Goal: Task Accomplishment & Management: Complete application form

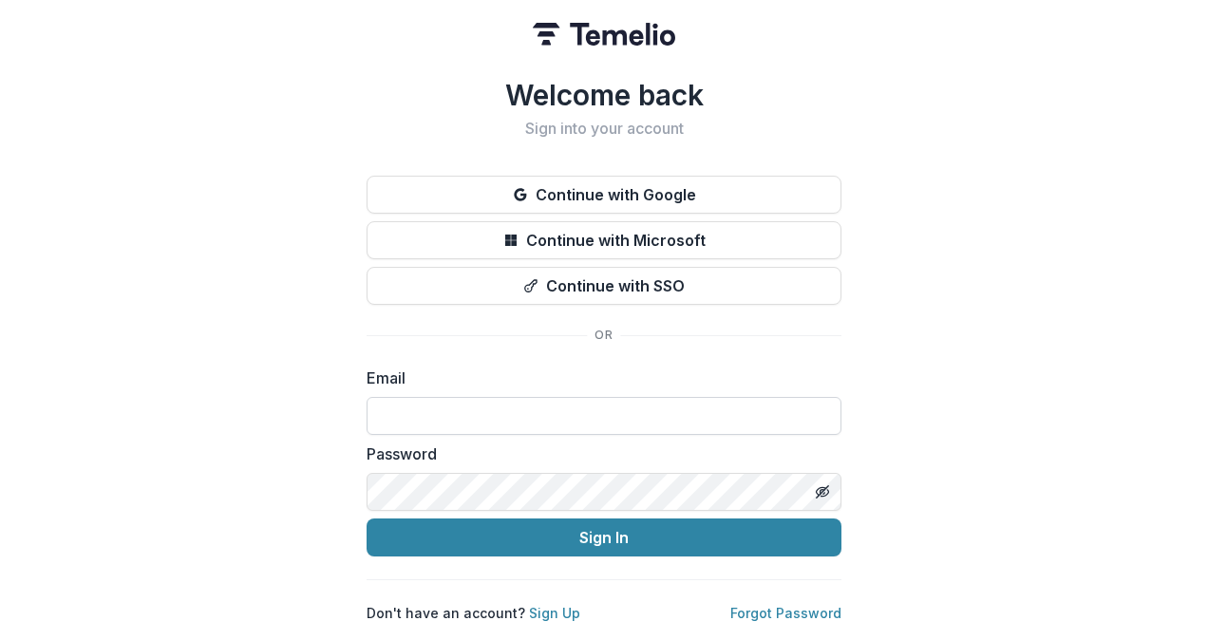
click at [583, 397] on input at bounding box center [604, 416] width 475 height 38
type input "**********"
click at [367, 519] on button "Sign In" at bounding box center [604, 538] width 475 height 38
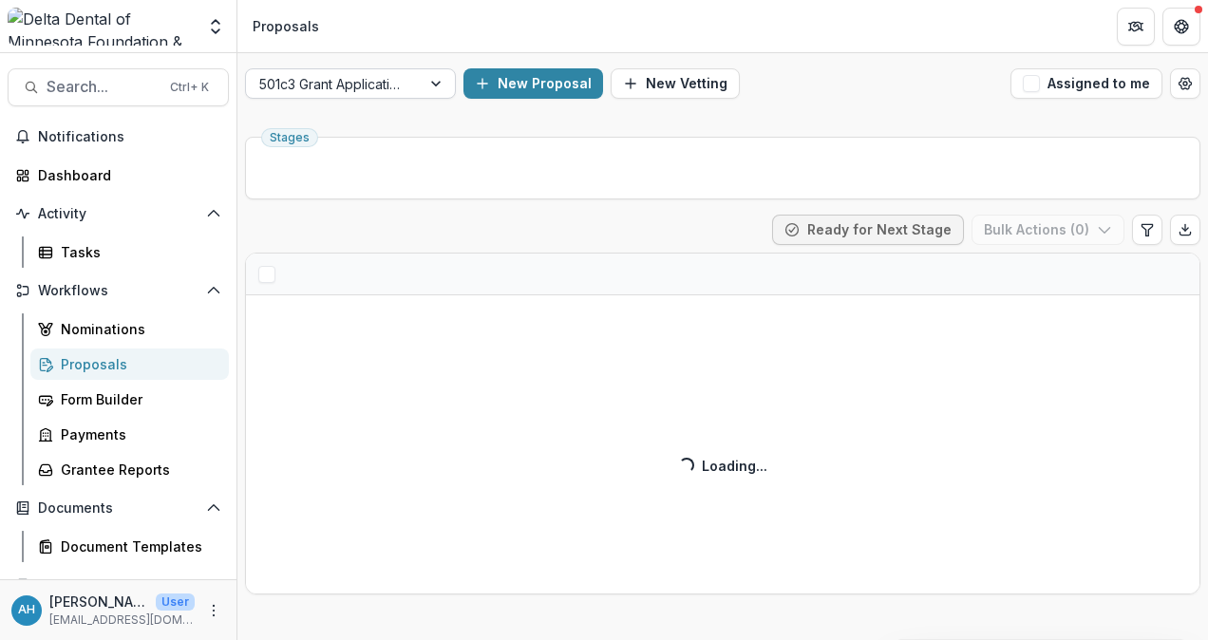
click at [366, 82] on div at bounding box center [333, 84] width 148 height 24
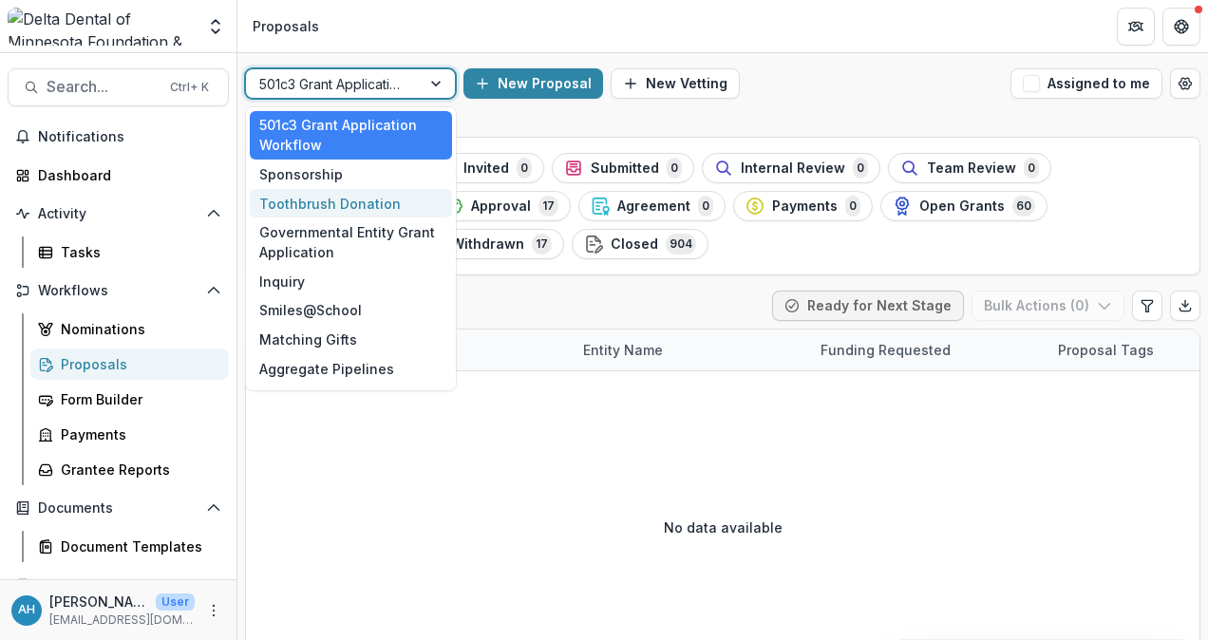
click at [332, 203] on div "Toothbrush Donation" at bounding box center [351, 203] width 202 height 29
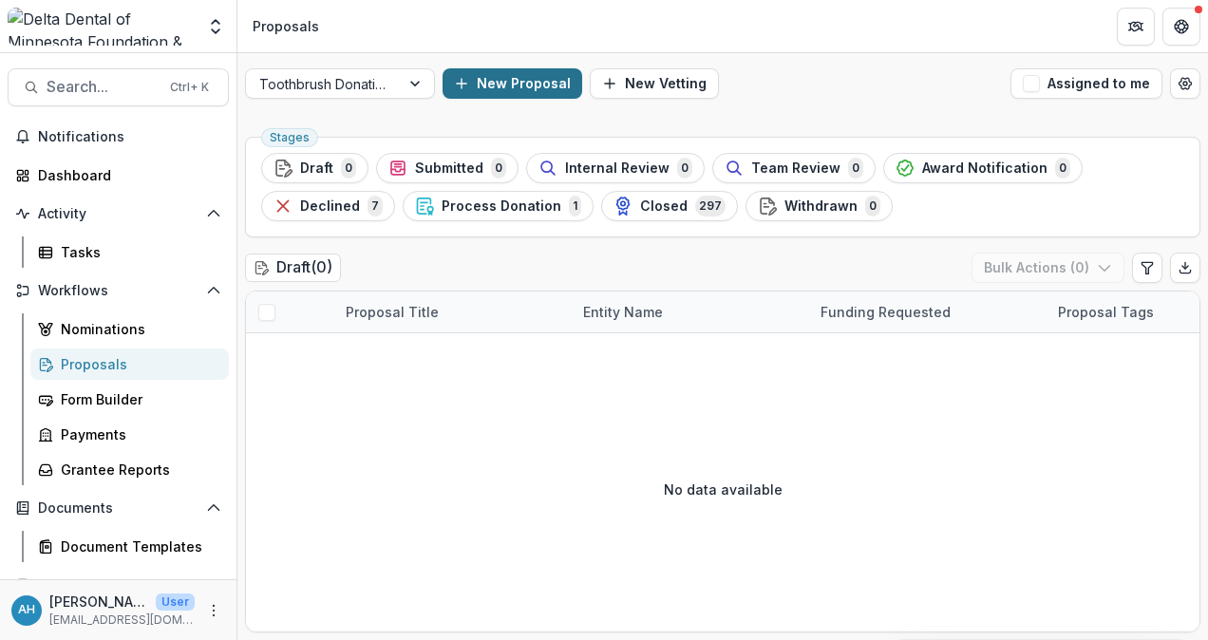
click at [527, 78] on button "New Proposal" at bounding box center [513, 83] width 140 height 30
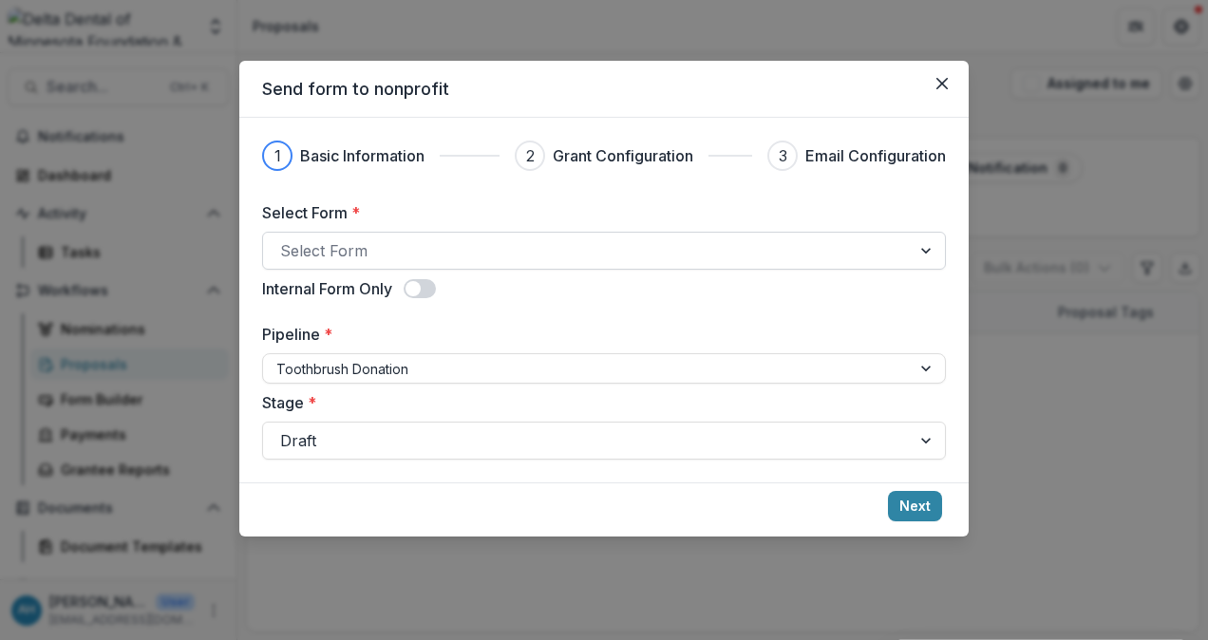
click at [454, 243] on div at bounding box center [587, 250] width 614 height 27
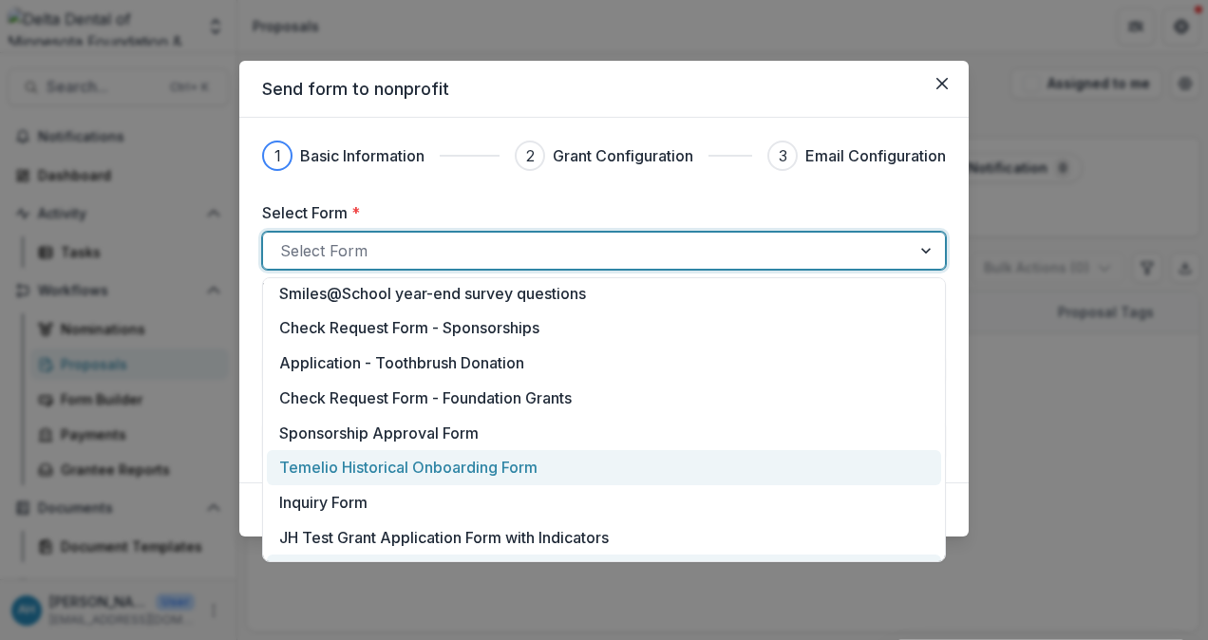
scroll to position [222, 0]
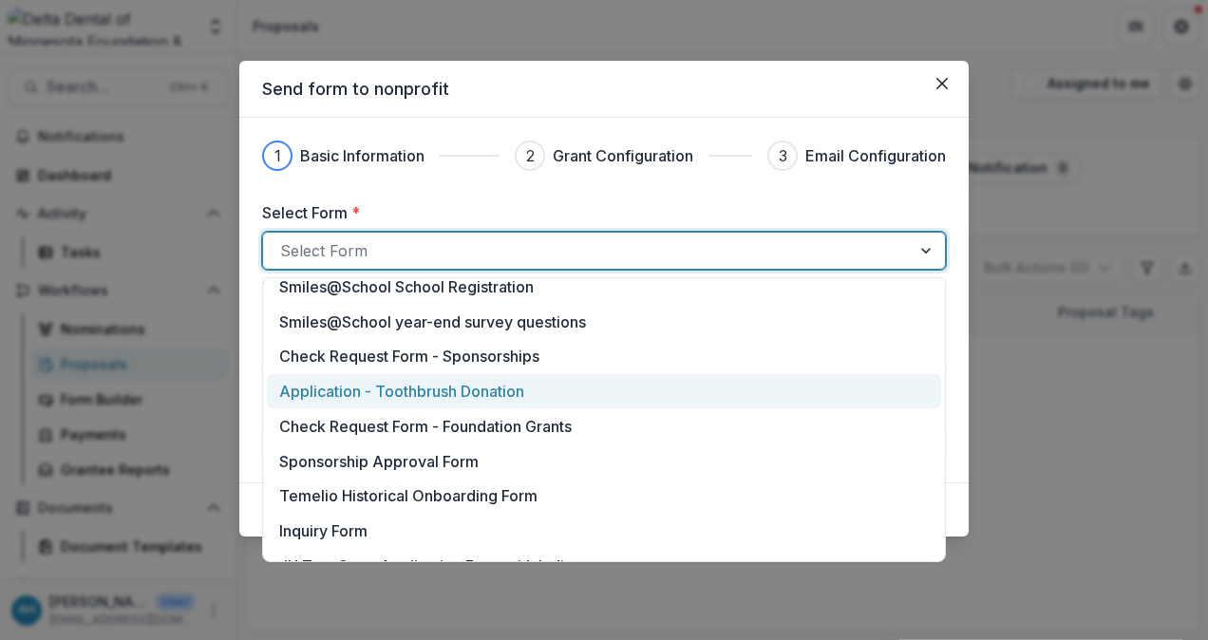
click at [462, 393] on p "Application - Toothbrush Donation" at bounding box center [401, 391] width 245 height 23
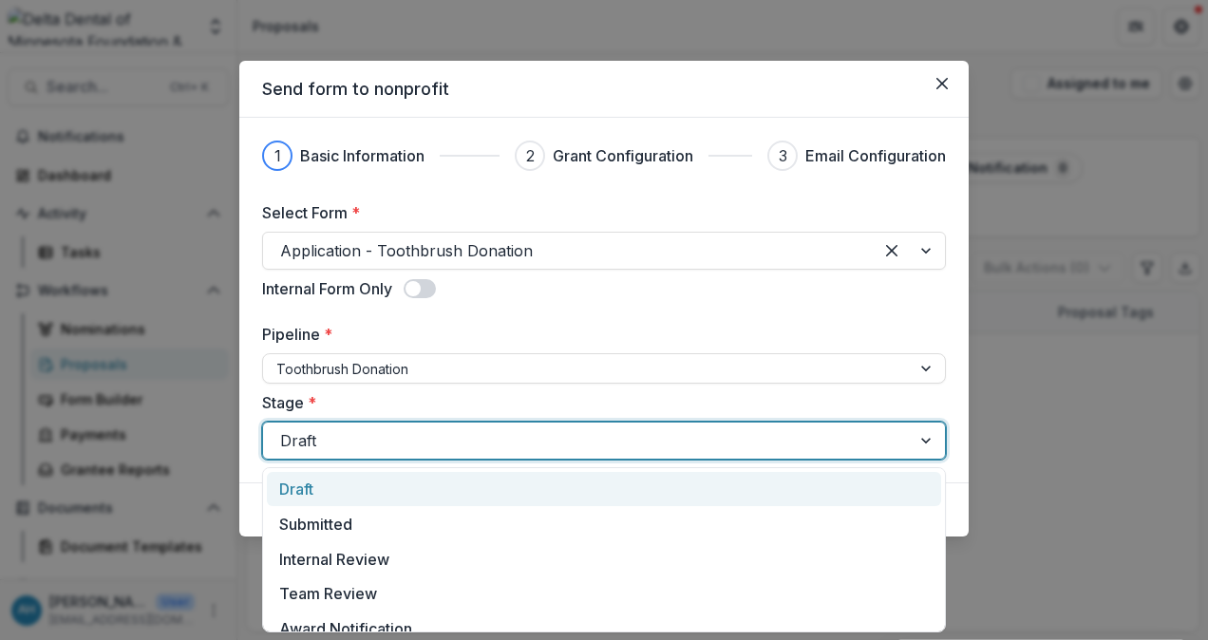
click at [427, 438] on div at bounding box center [587, 440] width 614 height 27
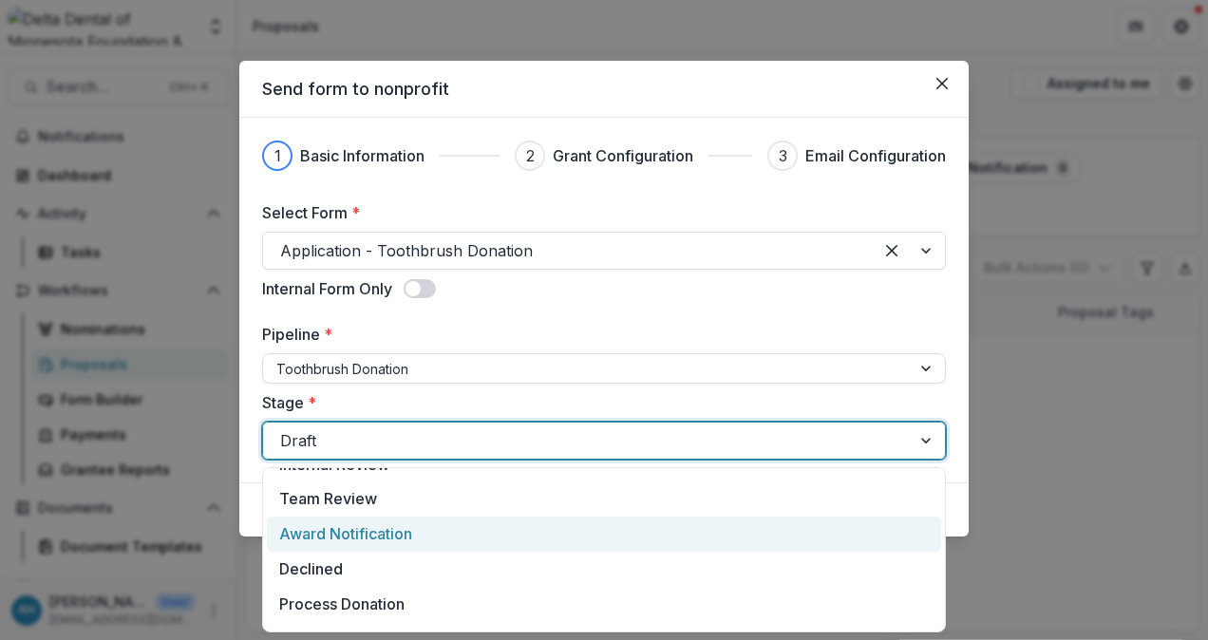
scroll to position [0, 0]
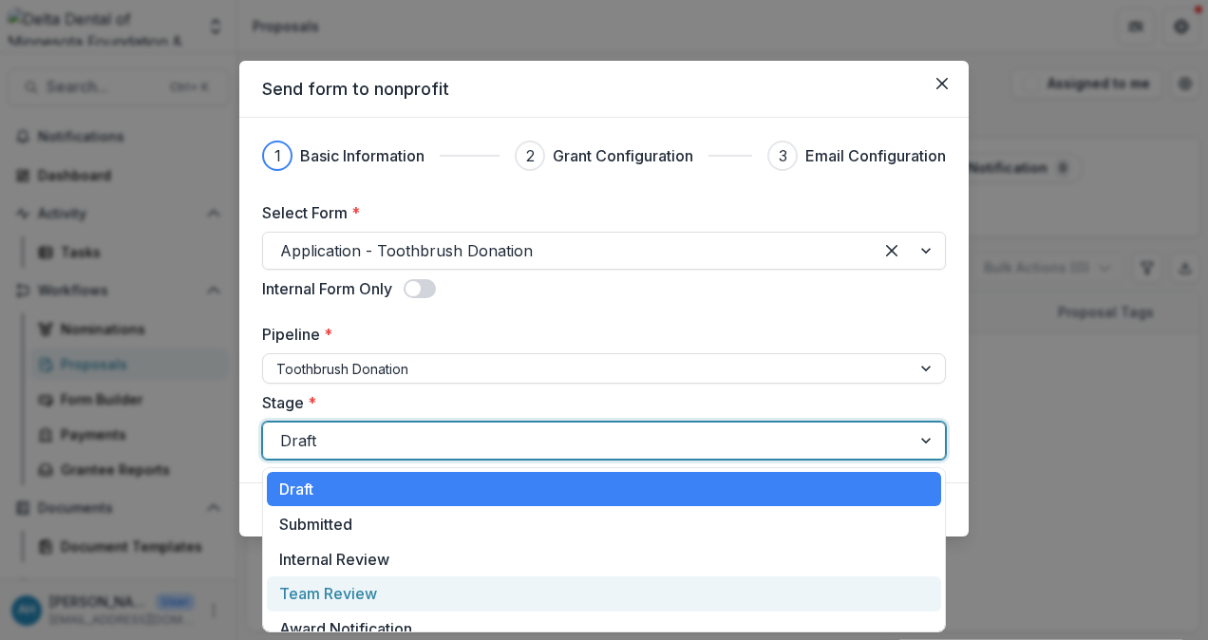
click at [348, 594] on div "Team Review" at bounding box center [604, 594] width 674 height 35
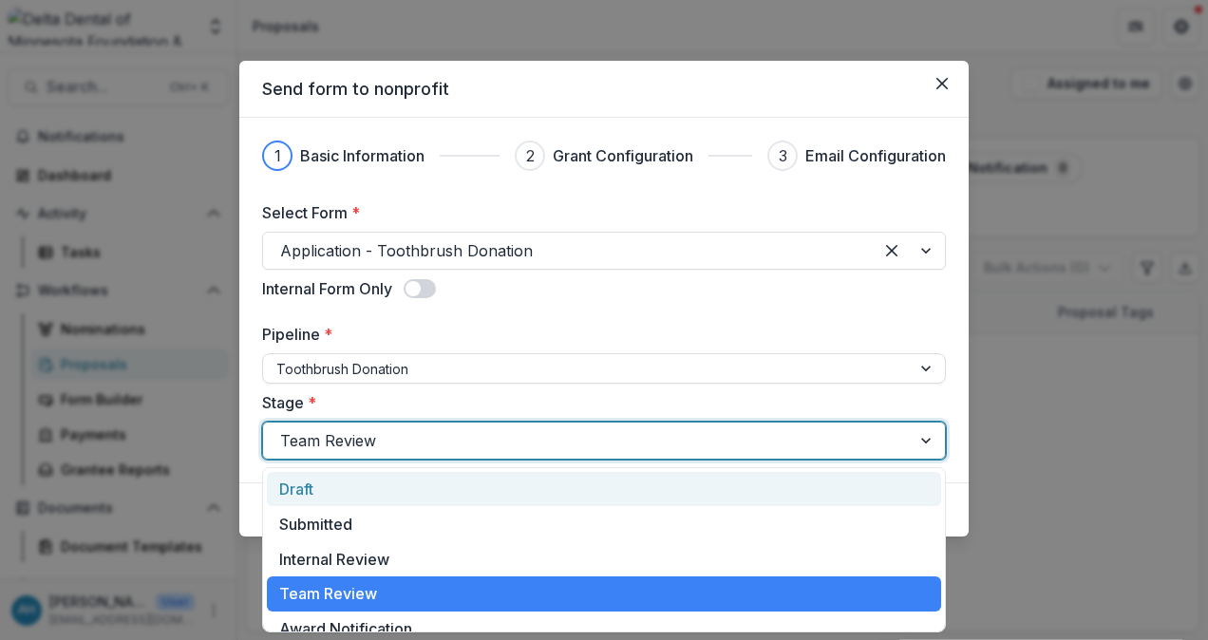
click at [442, 438] on div at bounding box center [587, 440] width 614 height 27
click at [348, 486] on div "Draft" at bounding box center [604, 489] width 674 height 35
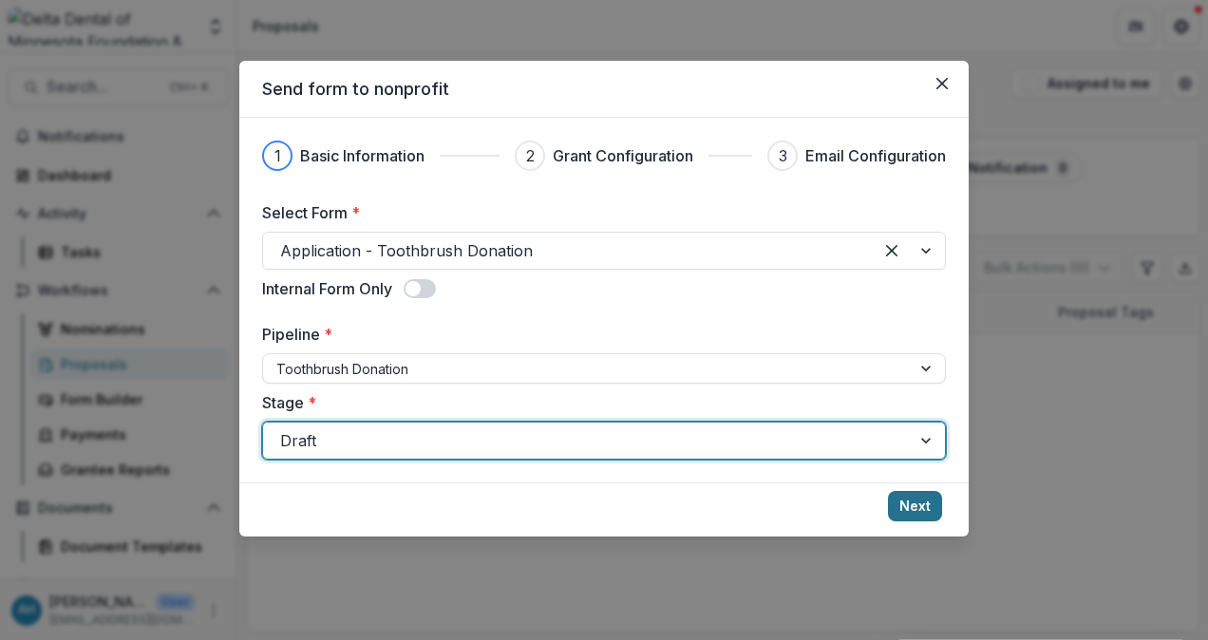
click at [910, 500] on button "Next" at bounding box center [915, 506] width 54 height 30
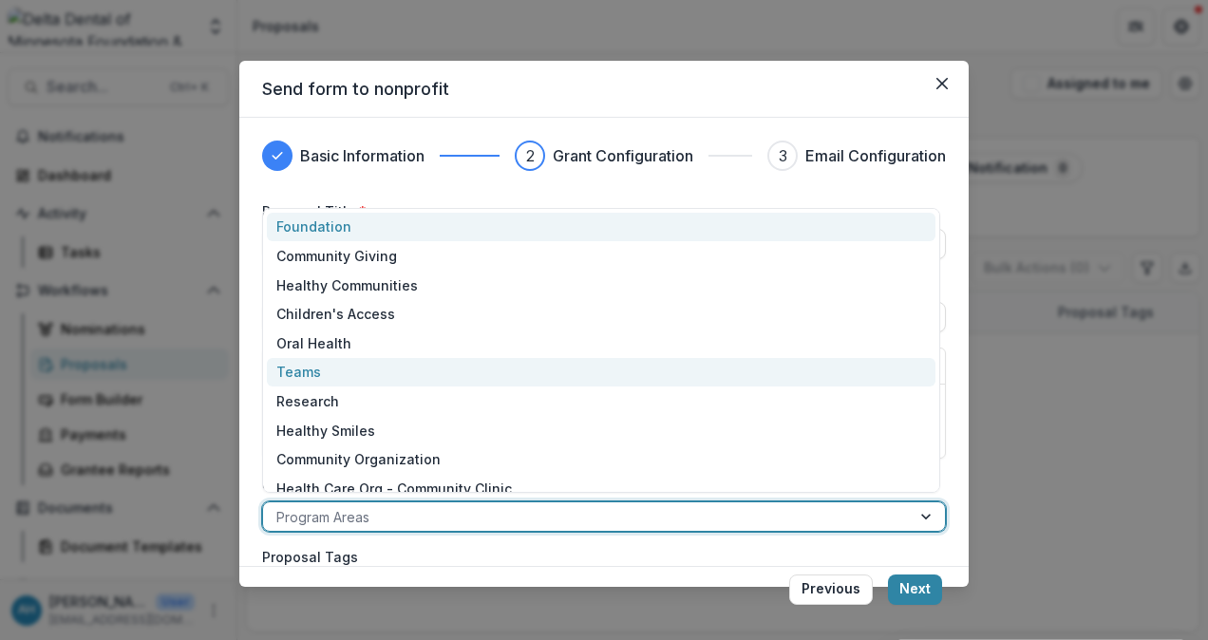
scroll to position [19, 0]
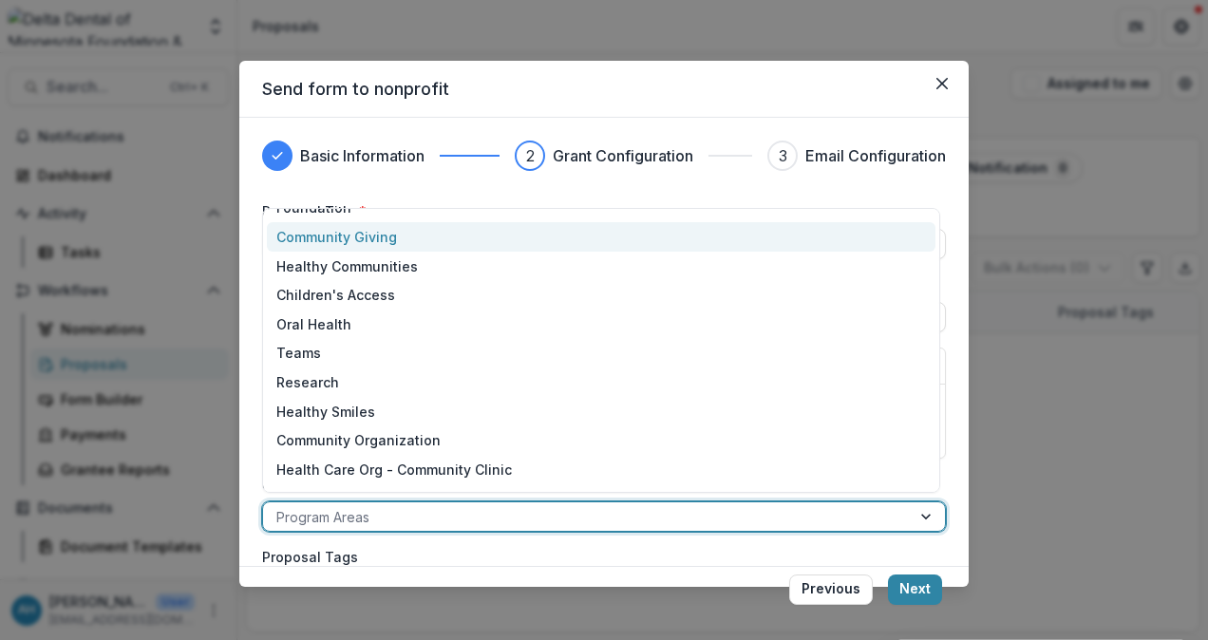
click at [500, 79] on header "Send form to nonprofit" at bounding box center [604, 89] width 730 height 57
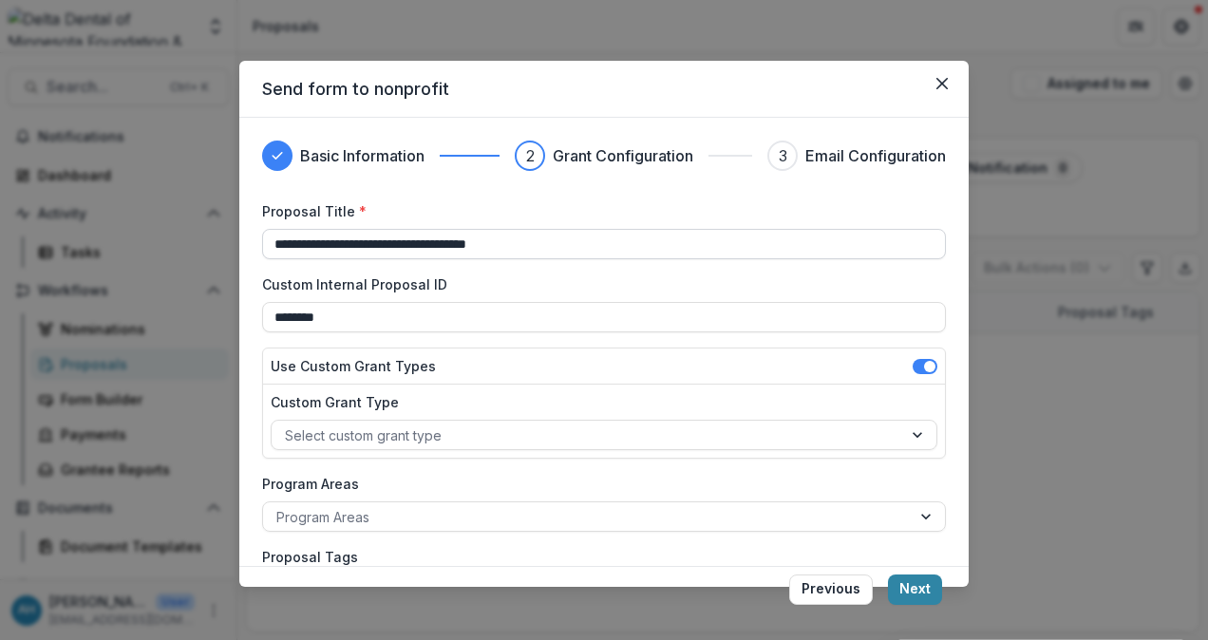
click at [573, 240] on input "**********" at bounding box center [604, 244] width 684 height 30
type input "*"
type input "**********"
click at [496, 435] on div at bounding box center [587, 436] width 604 height 24
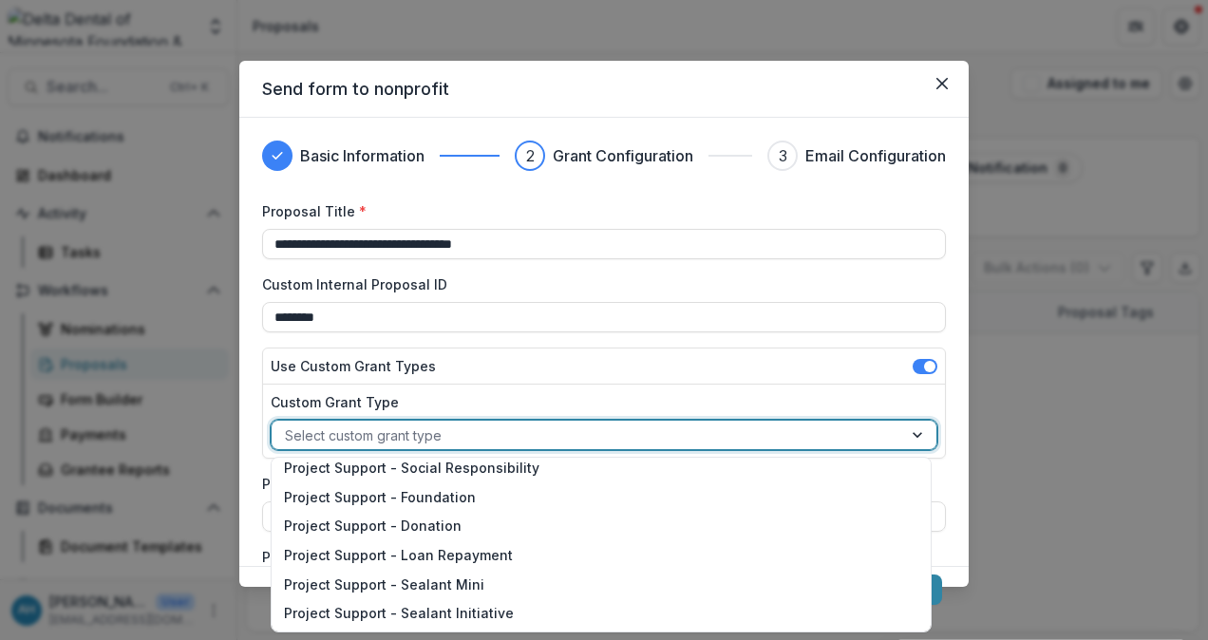
scroll to position [475, 0]
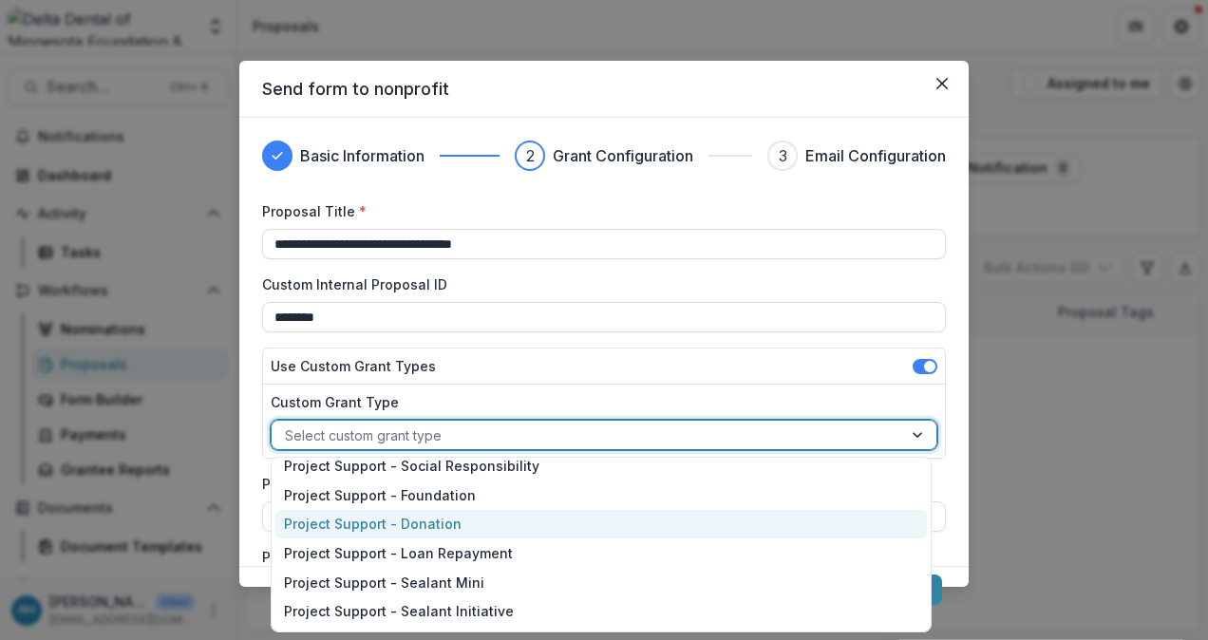
click at [417, 524] on div "Project Support - Donation" at bounding box center [601, 524] width 653 height 29
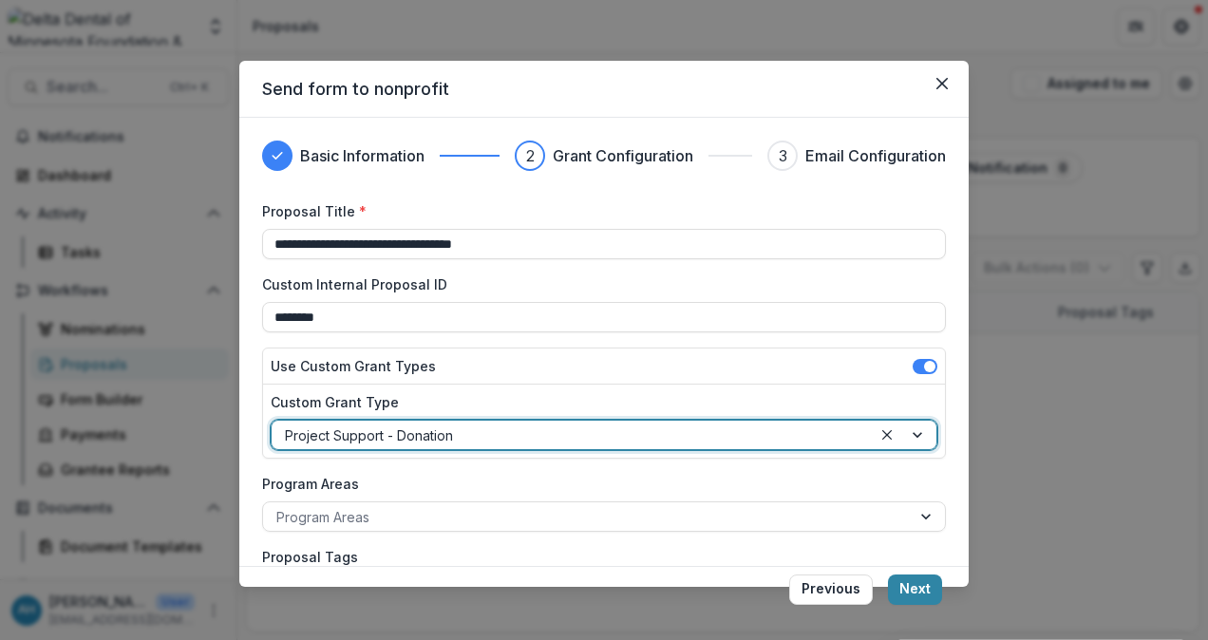
scroll to position [95, 0]
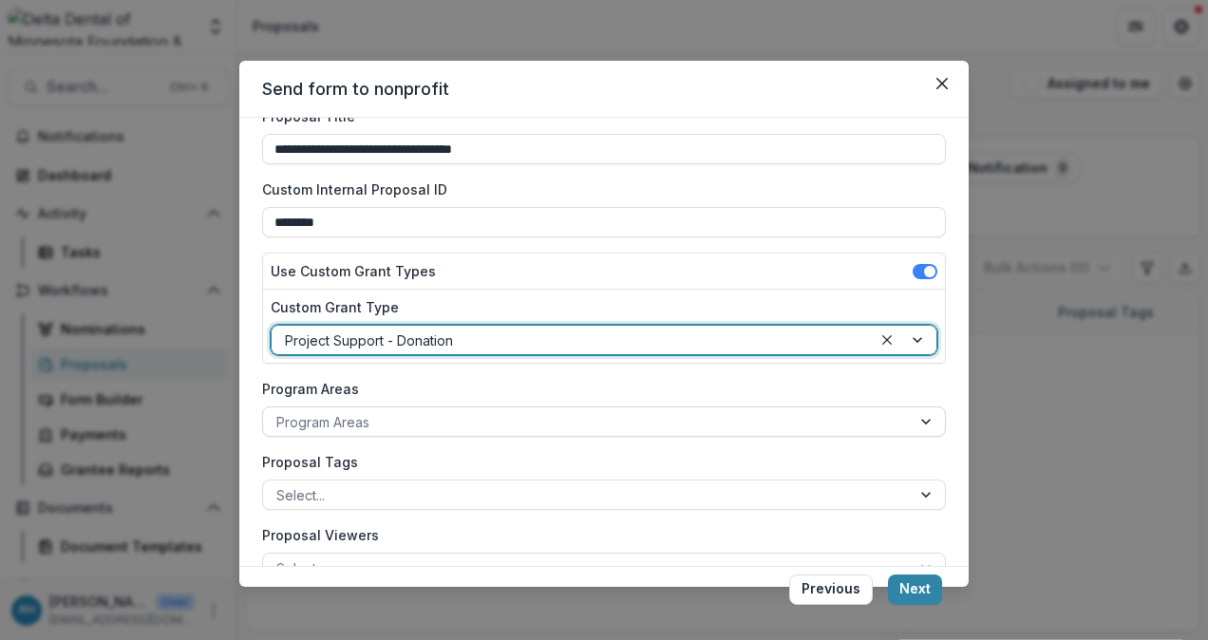
click at [431, 422] on div at bounding box center [586, 422] width 621 height 24
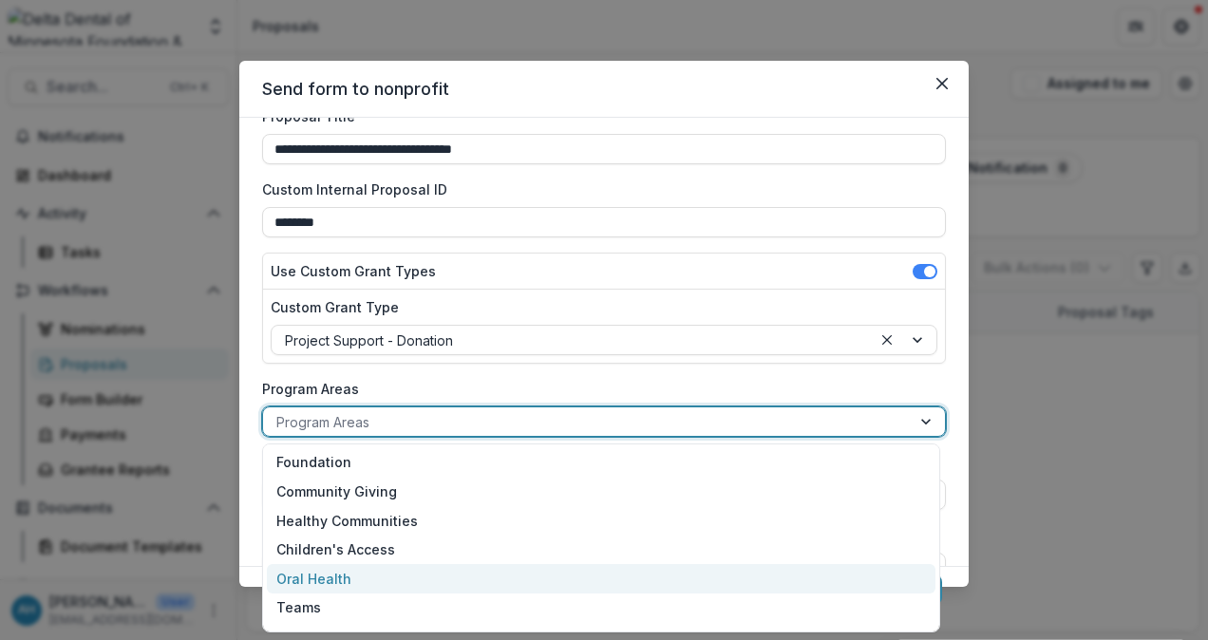
click at [337, 585] on div "Oral Health" at bounding box center [601, 578] width 669 height 29
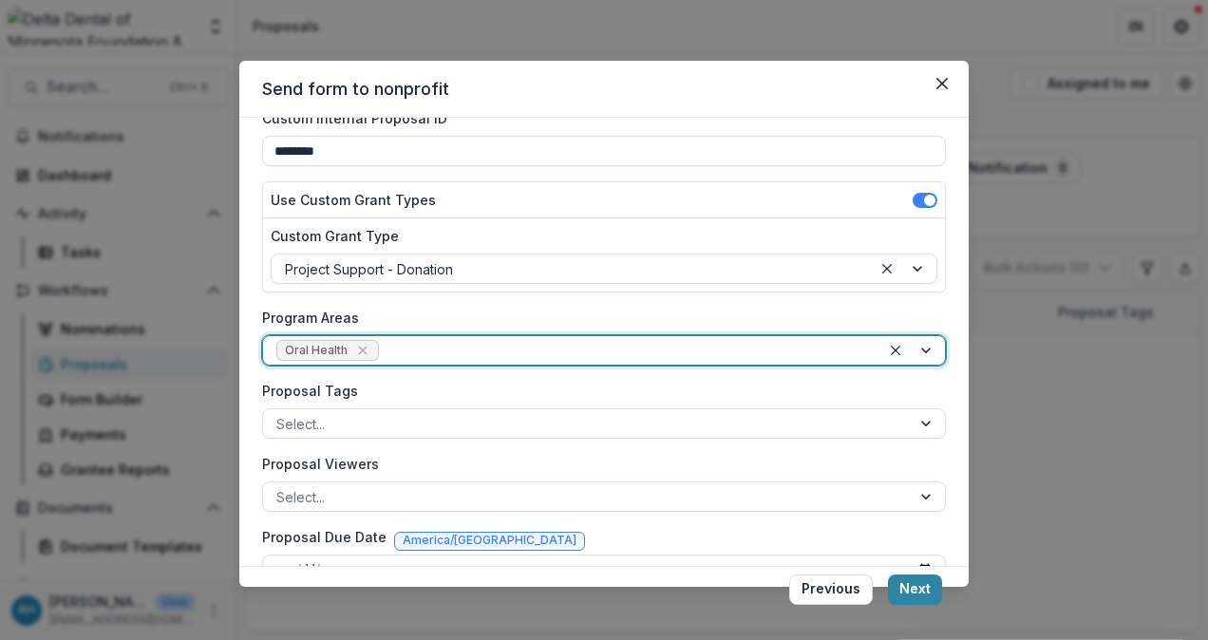
scroll to position [207, 0]
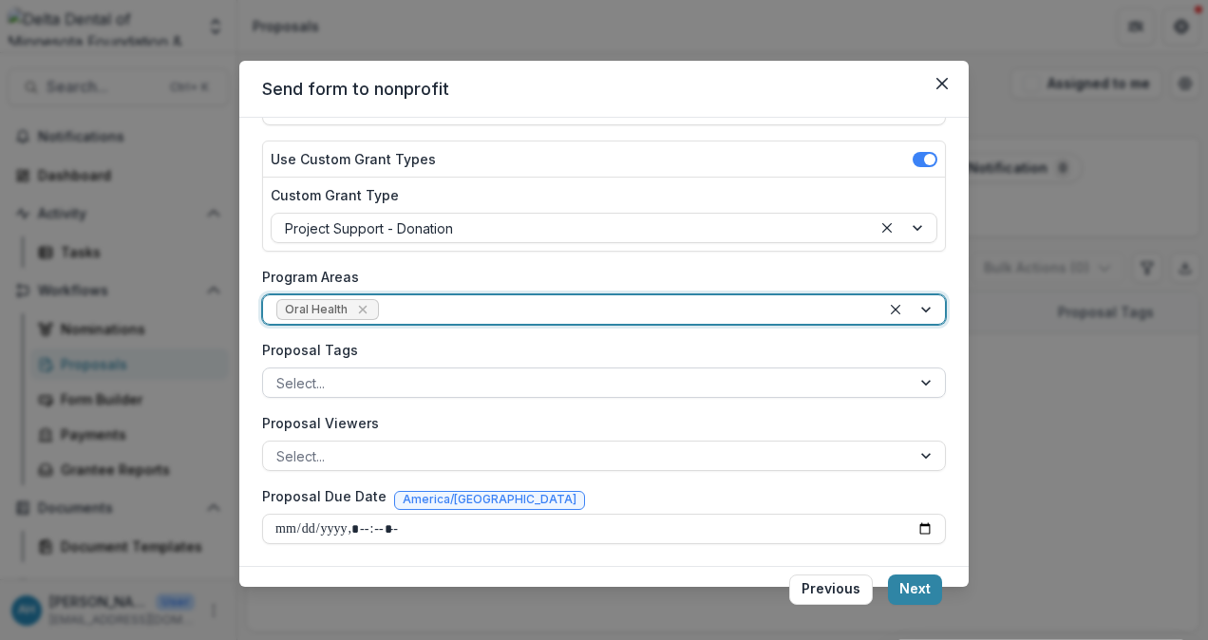
click at [585, 371] on div at bounding box center [586, 383] width 621 height 24
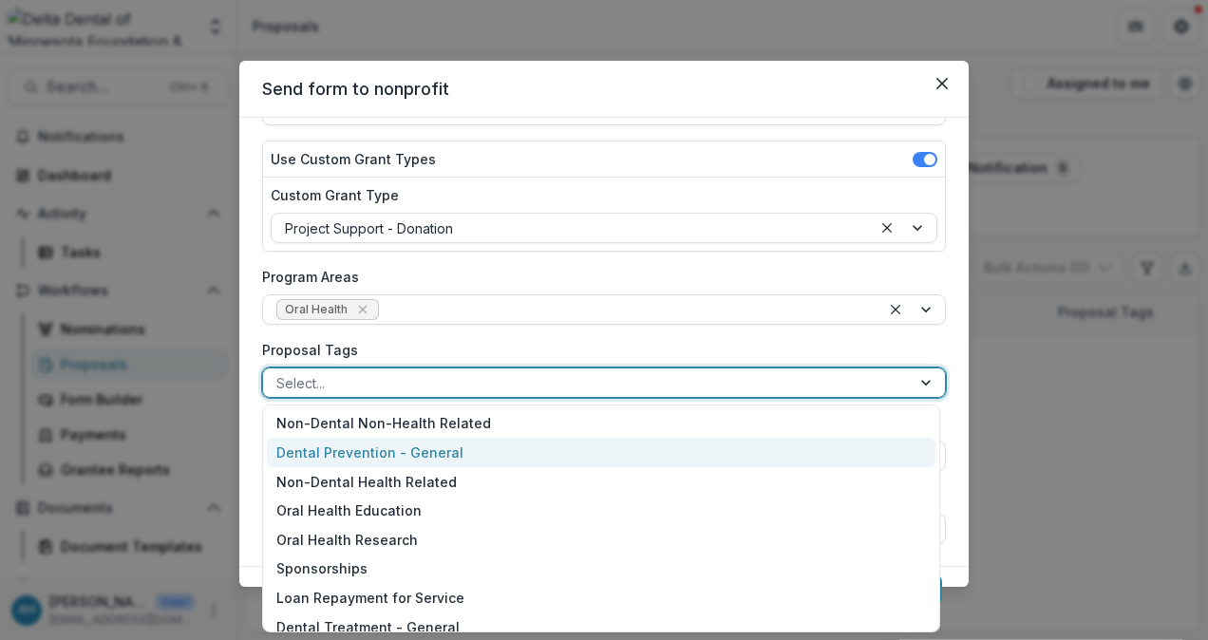
click at [417, 450] on div "Dental Prevention - General" at bounding box center [601, 452] width 669 height 29
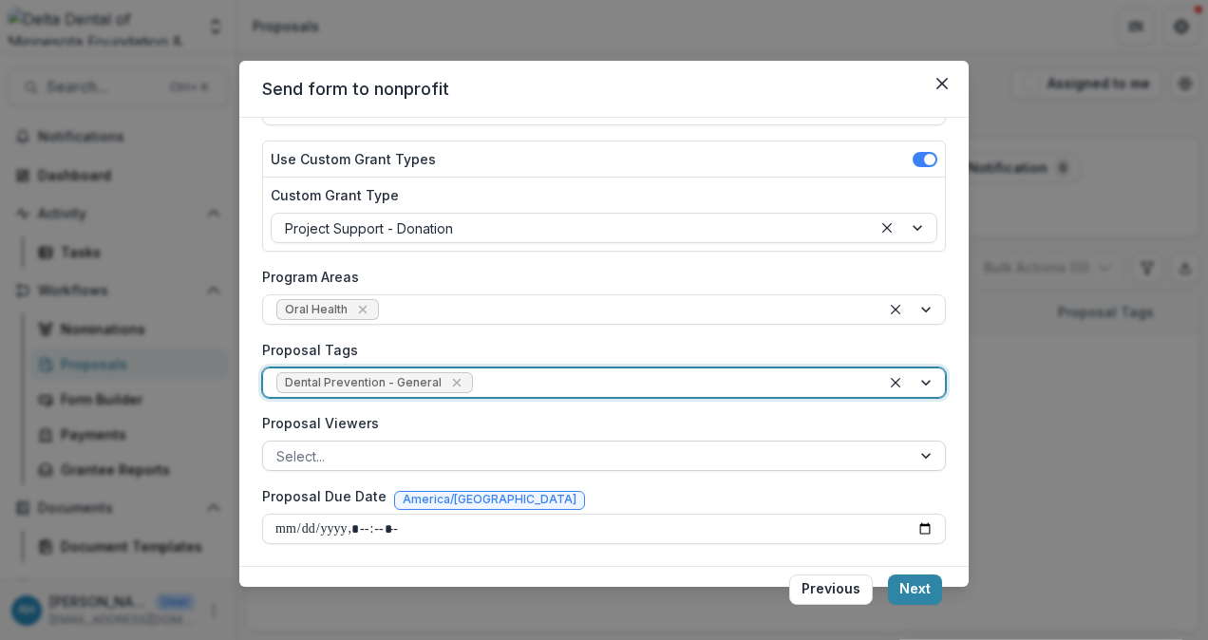
click at [628, 455] on div at bounding box center [586, 457] width 621 height 24
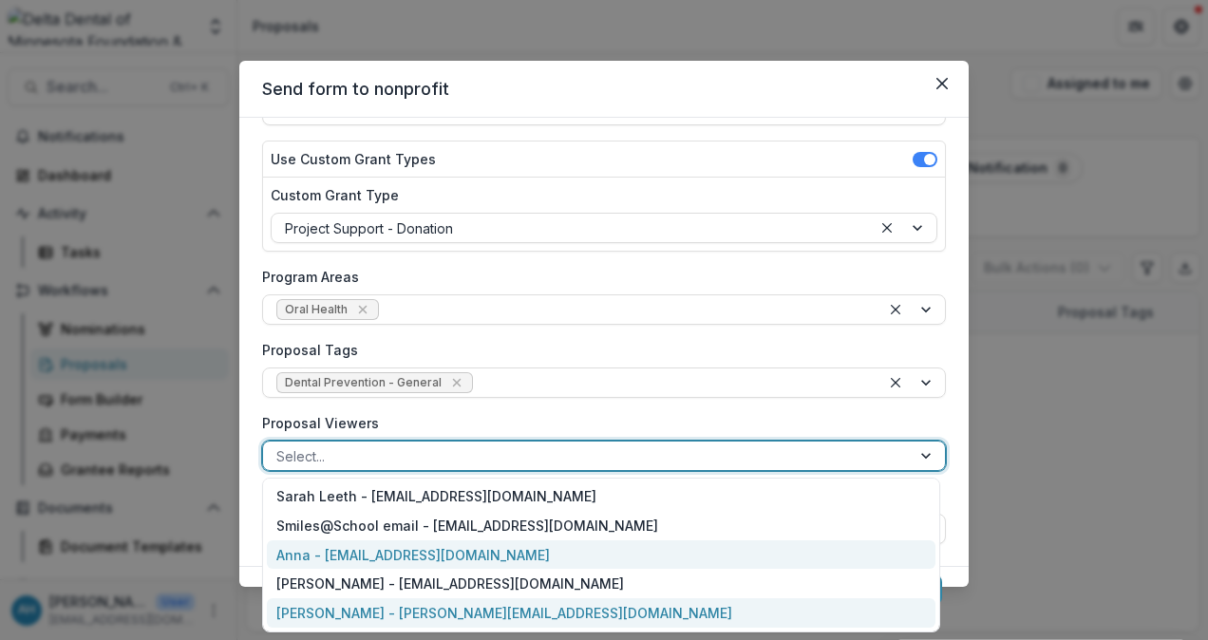
scroll to position [57, 0]
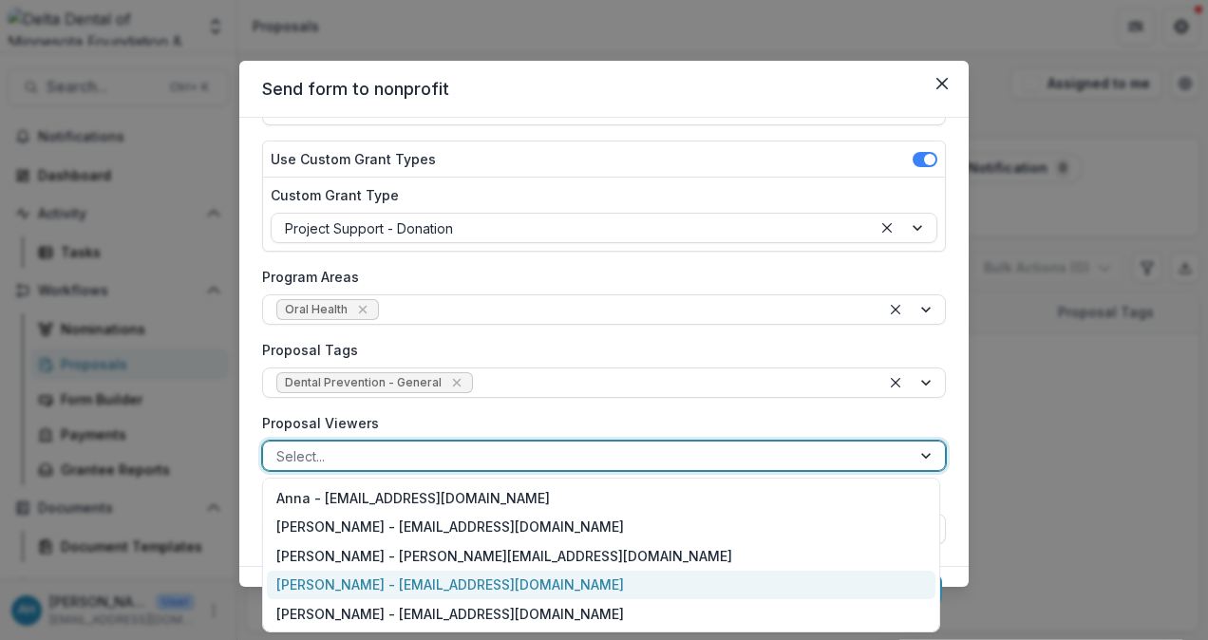
click at [361, 588] on div "[PERSON_NAME] - [EMAIL_ADDRESS][DOMAIN_NAME]" at bounding box center [601, 585] width 669 height 29
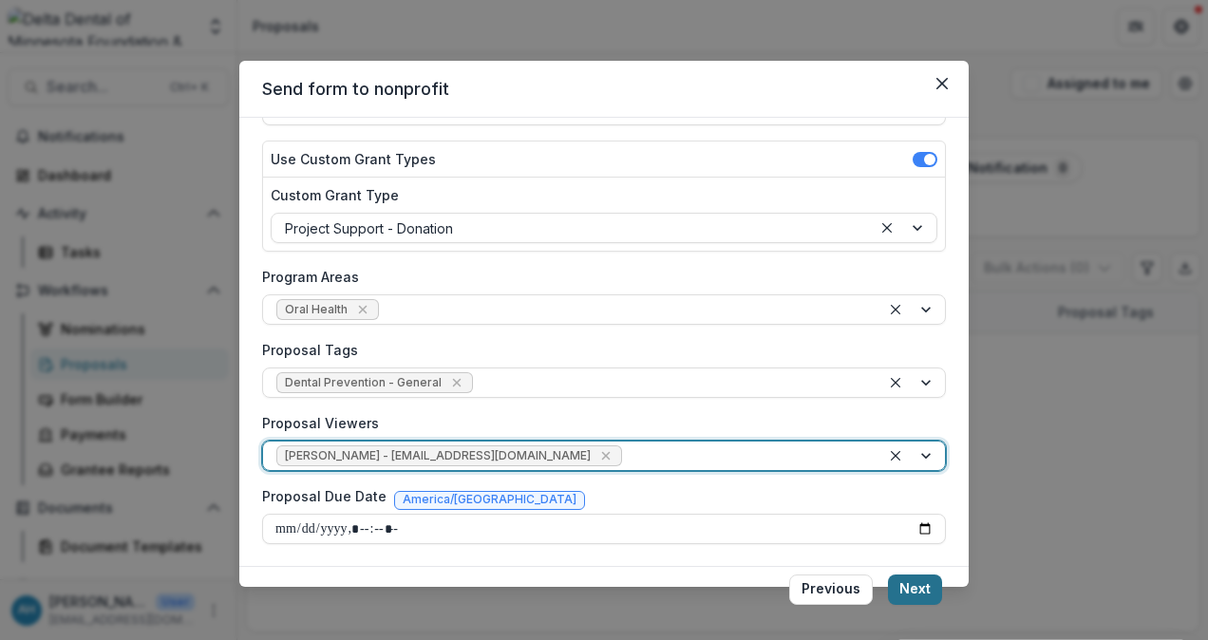
click at [919, 590] on button "Next" at bounding box center [915, 590] width 54 height 30
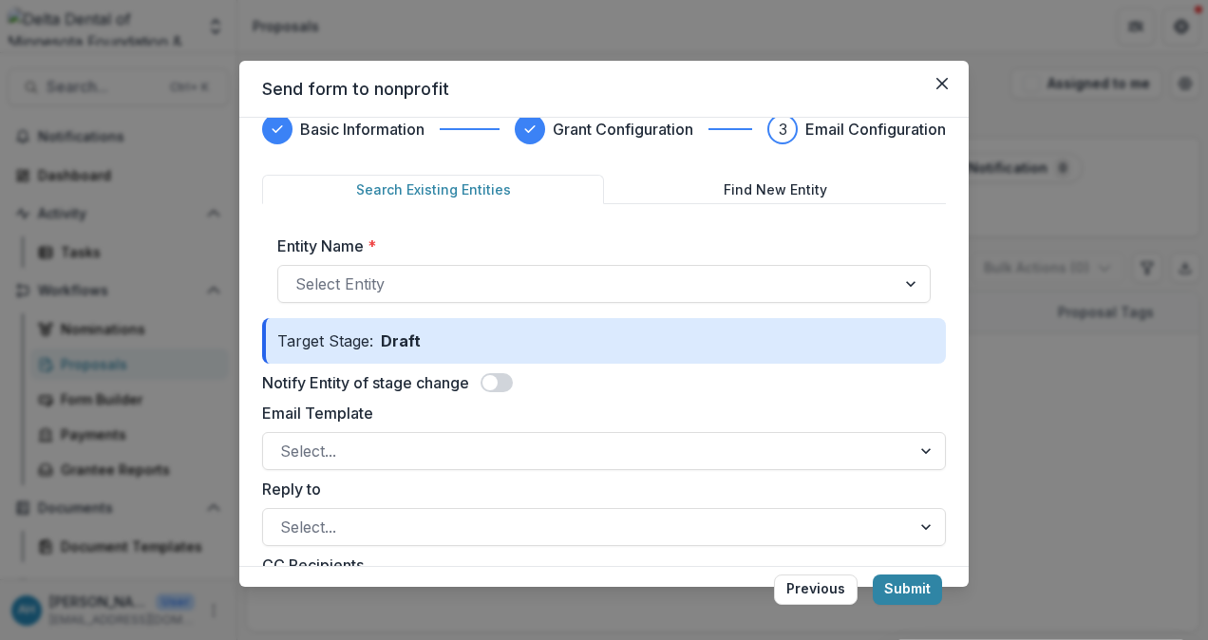
scroll to position [0, 0]
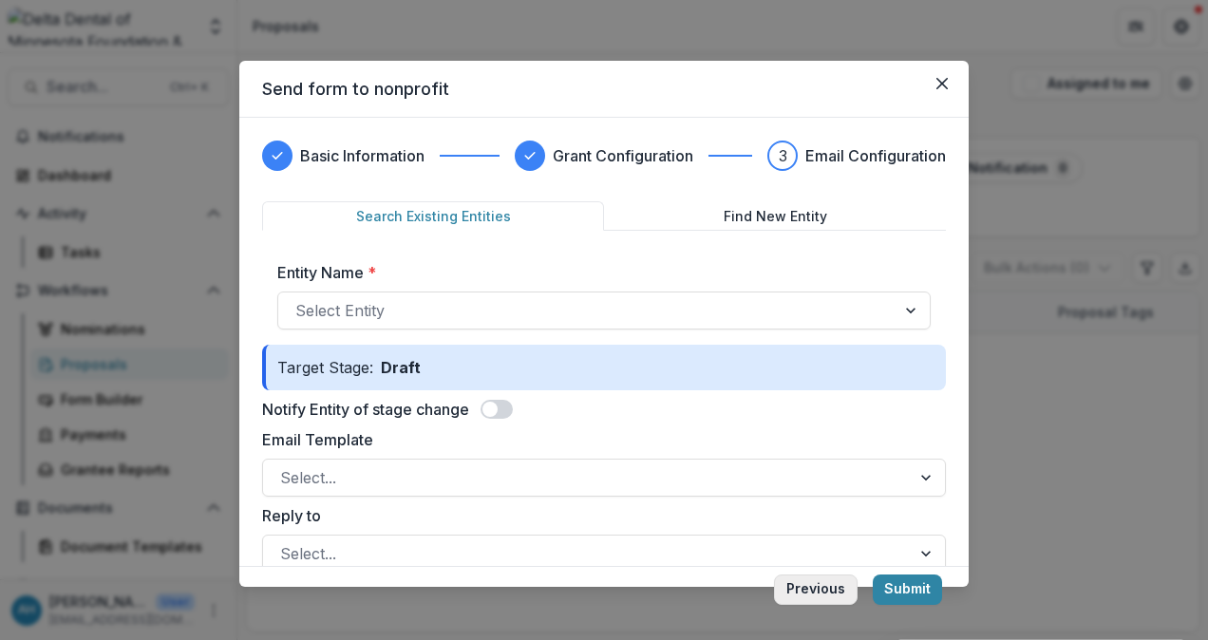
click at [818, 596] on button "Previous" at bounding box center [816, 590] width 84 height 30
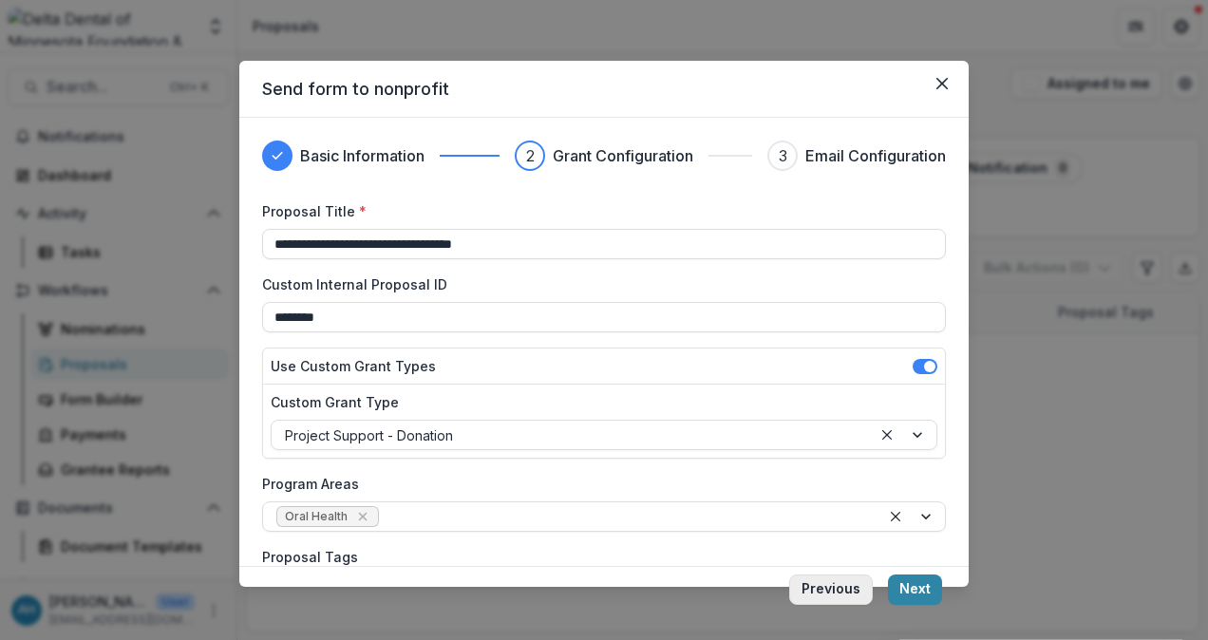
click at [838, 590] on button "Previous" at bounding box center [831, 590] width 84 height 30
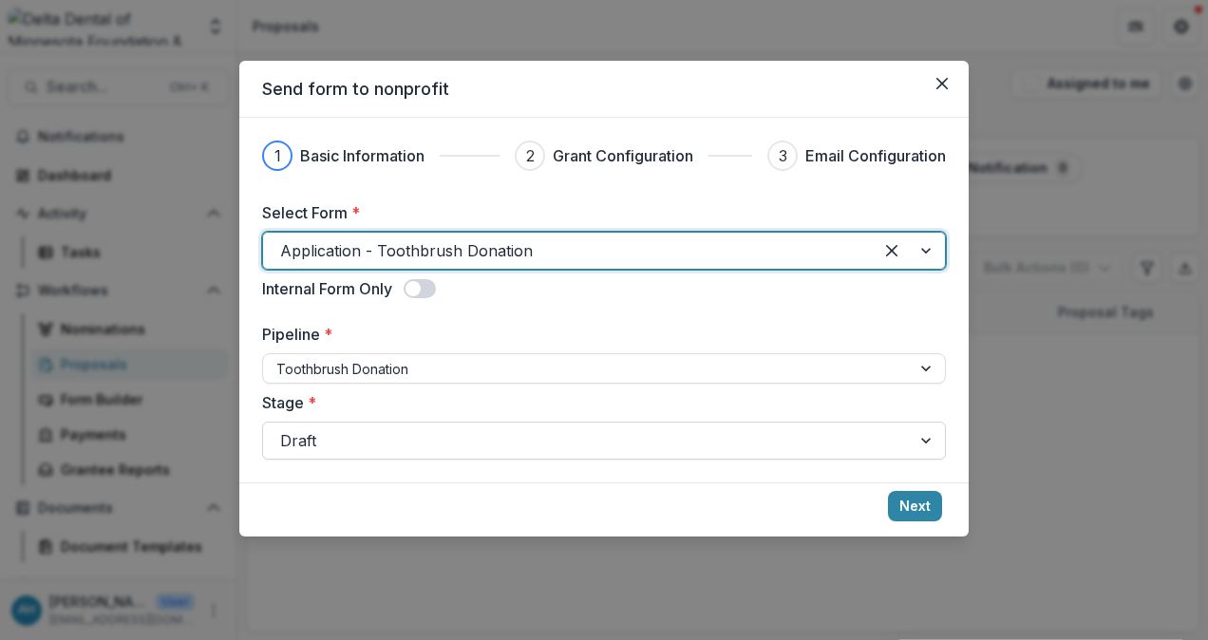
click at [370, 436] on div at bounding box center [587, 440] width 614 height 27
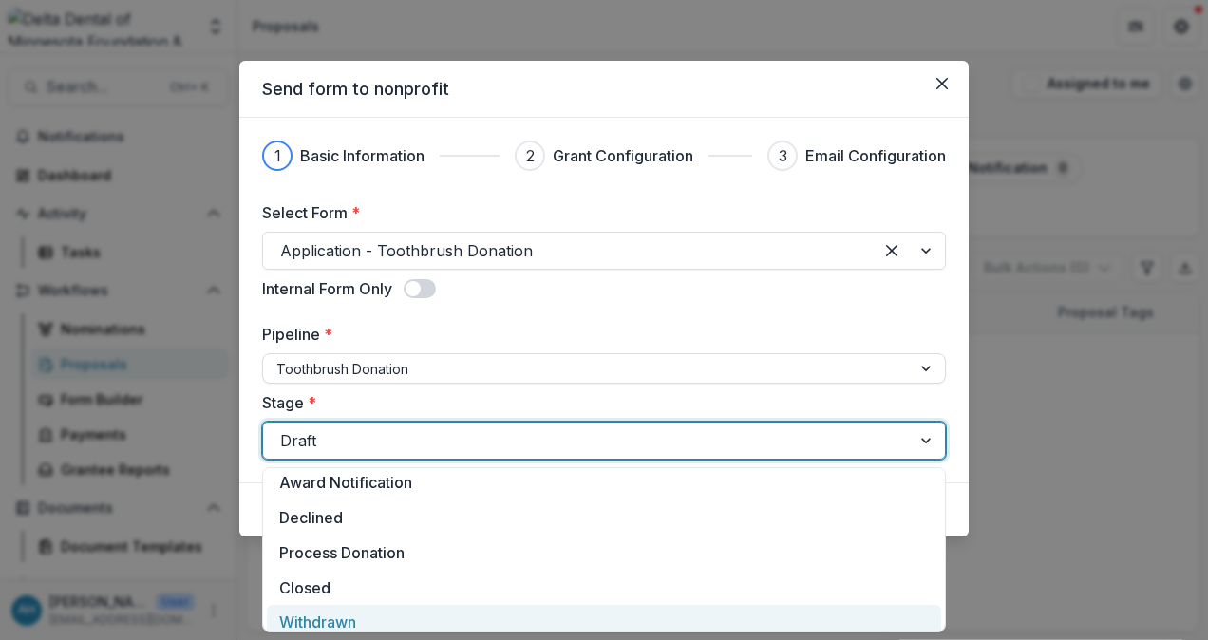
scroll to position [51, 0]
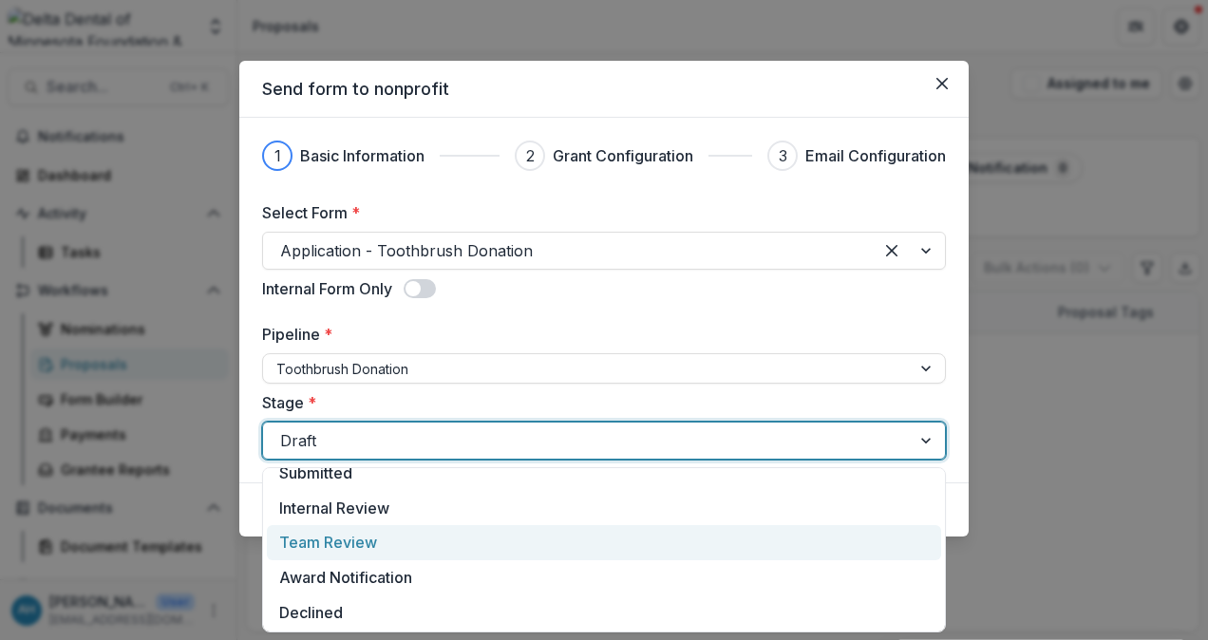
click at [341, 546] on div "Team Review" at bounding box center [604, 542] width 674 height 35
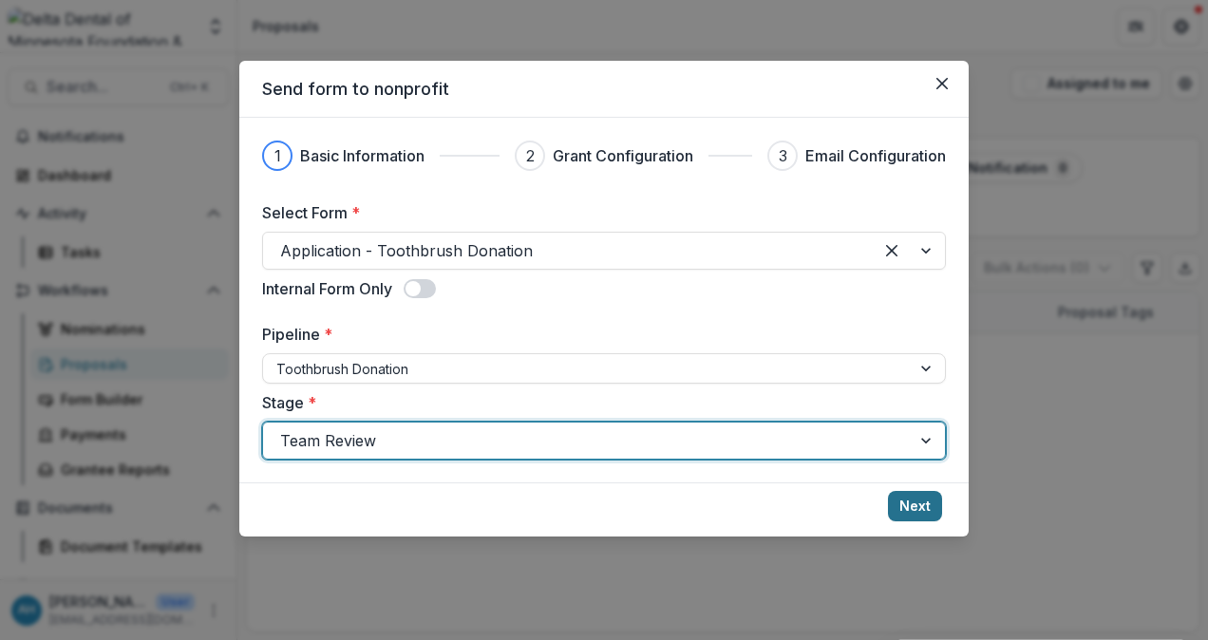
click at [913, 503] on button "Next" at bounding box center [915, 506] width 54 height 30
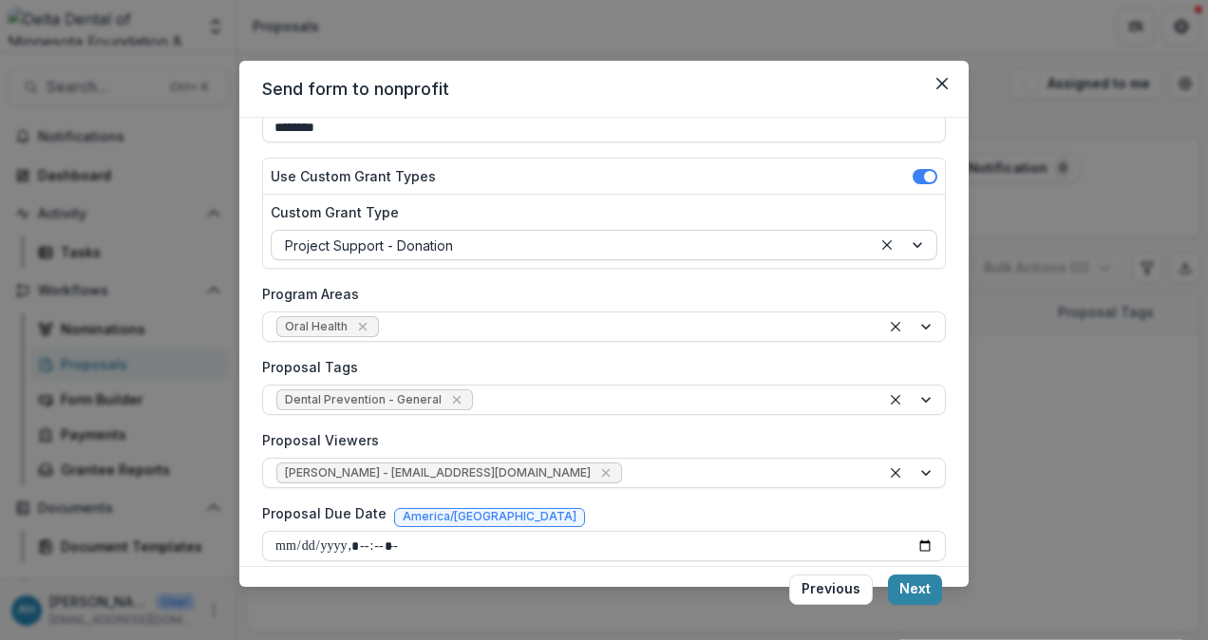
scroll to position [207, 0]
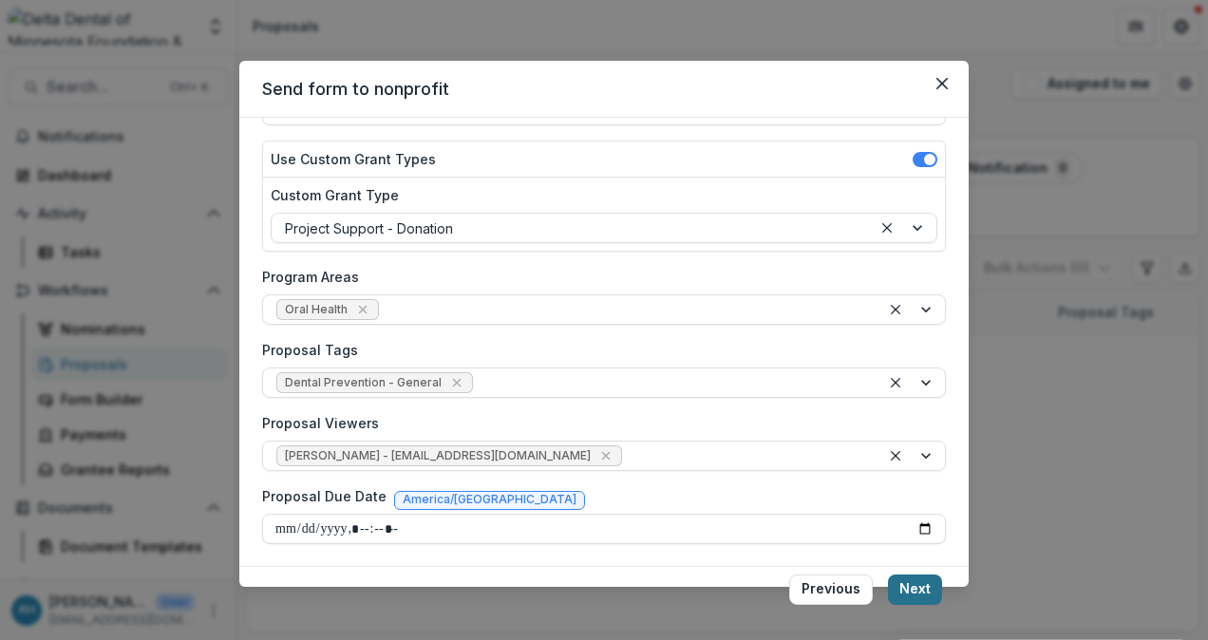
click at [927, 593] on button "Next" at bounding box center [915, 590] width 54 height 30
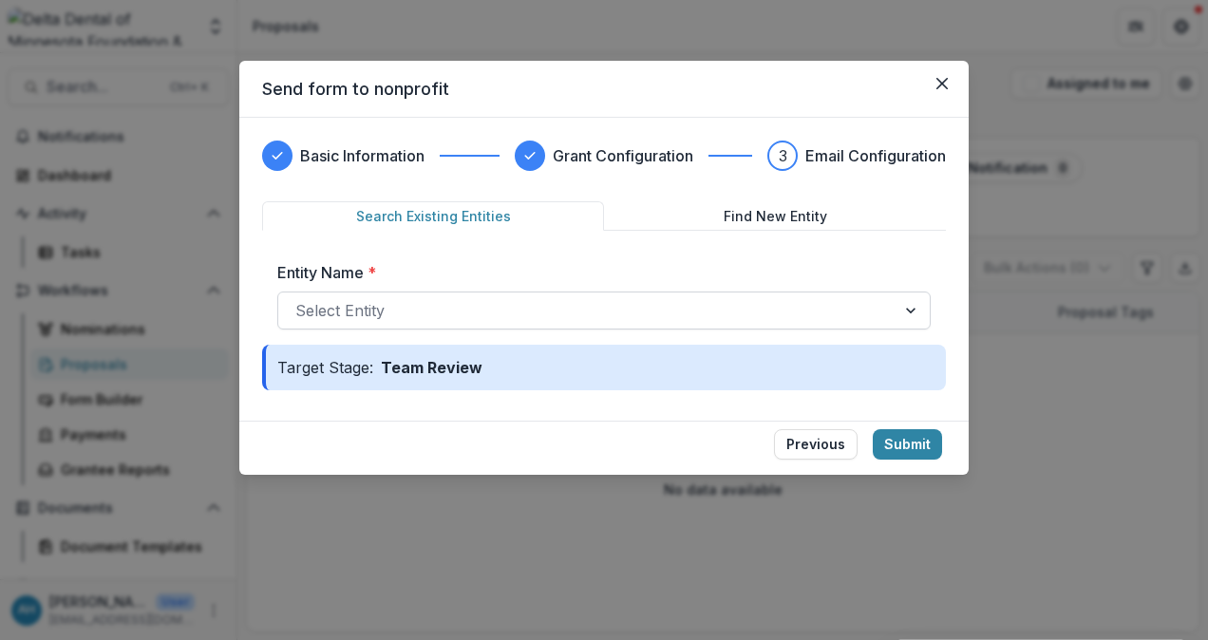
click at [380, 315] on div at bounding box center [586, 310] width 583 height 27
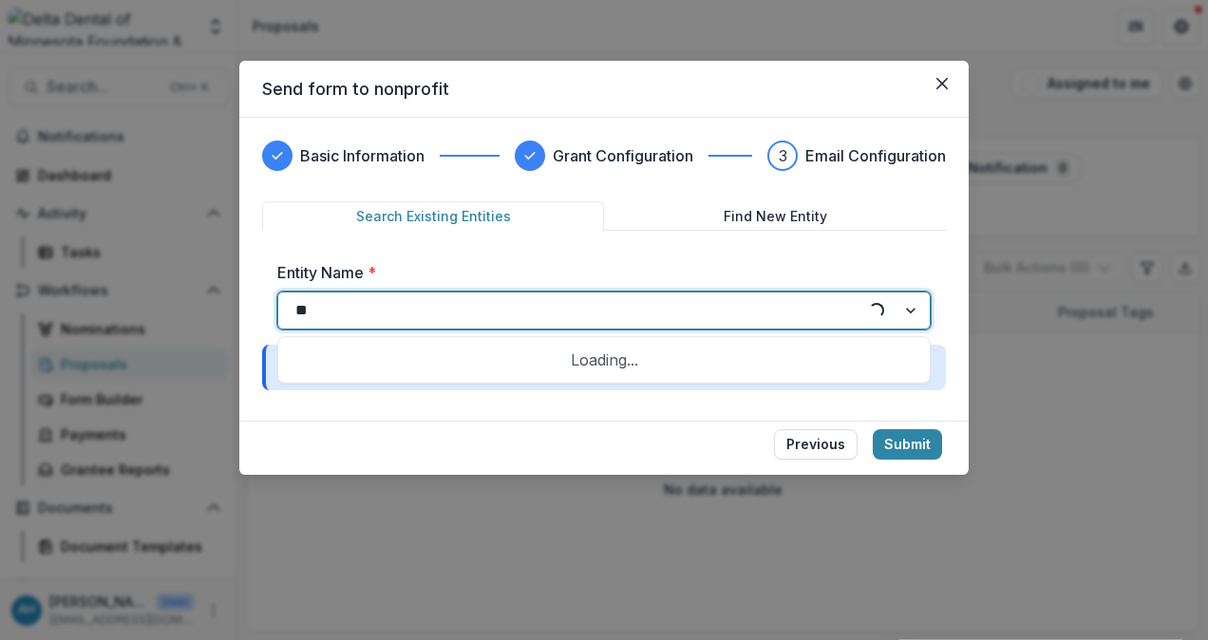
type input "***"
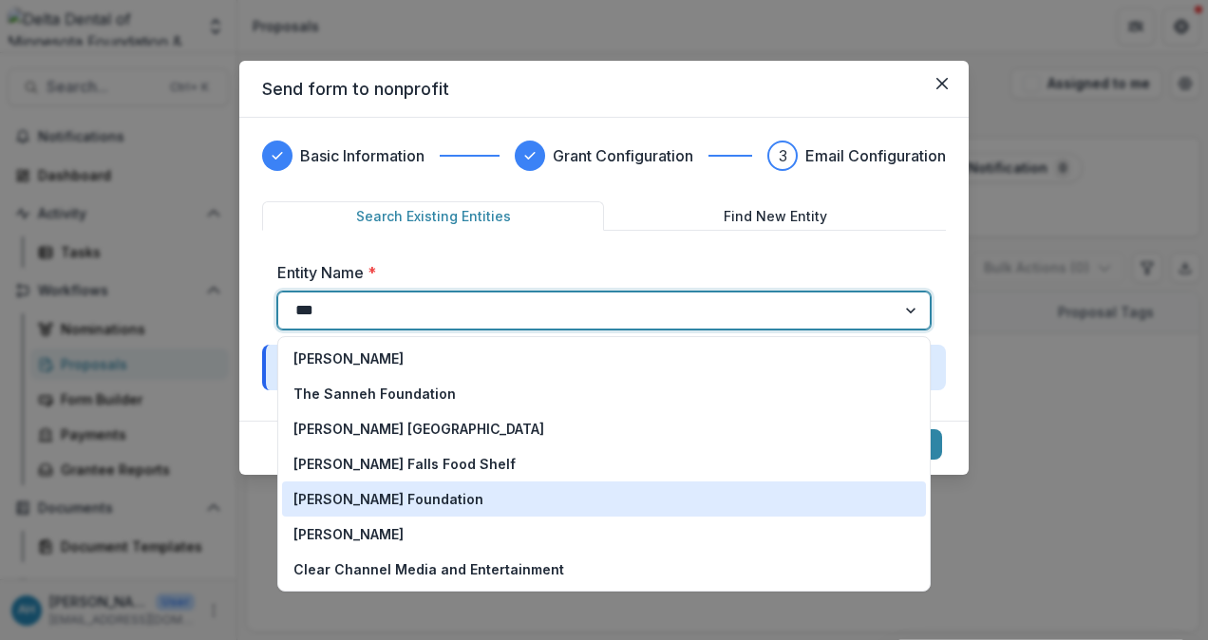
click at [386, 503] on p "[PERSON_NAME] Foundation" at bounding box center [389, 499] width 190 height 20
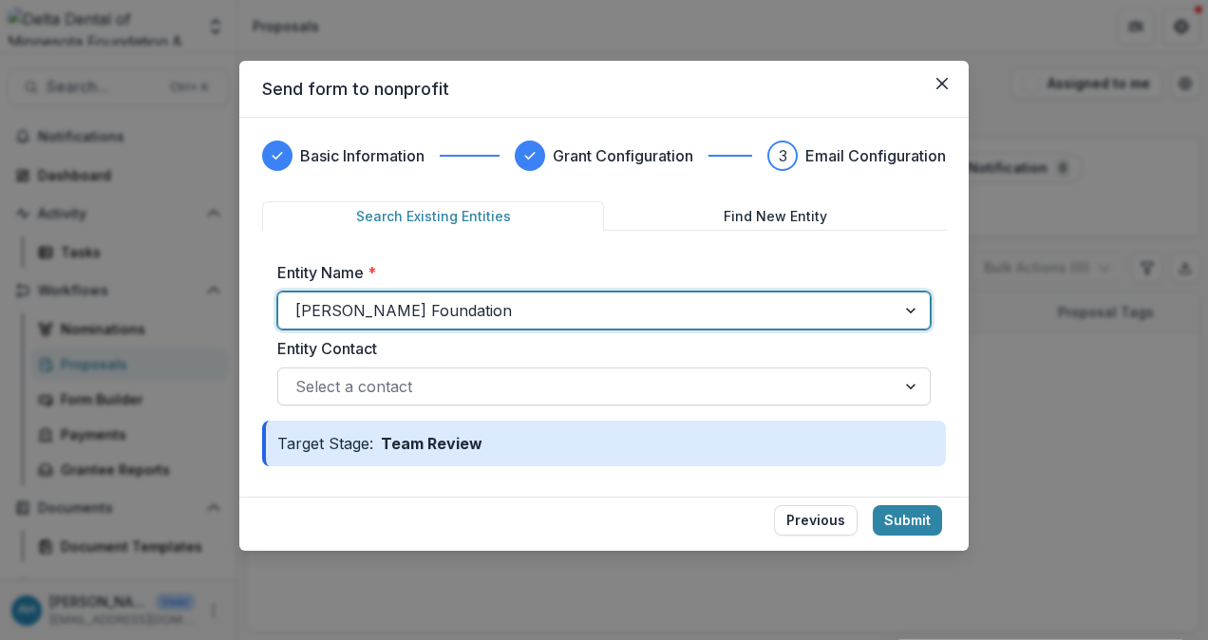
click at [430, 388] on div at bounding box center [586, 386] width 583 height 27
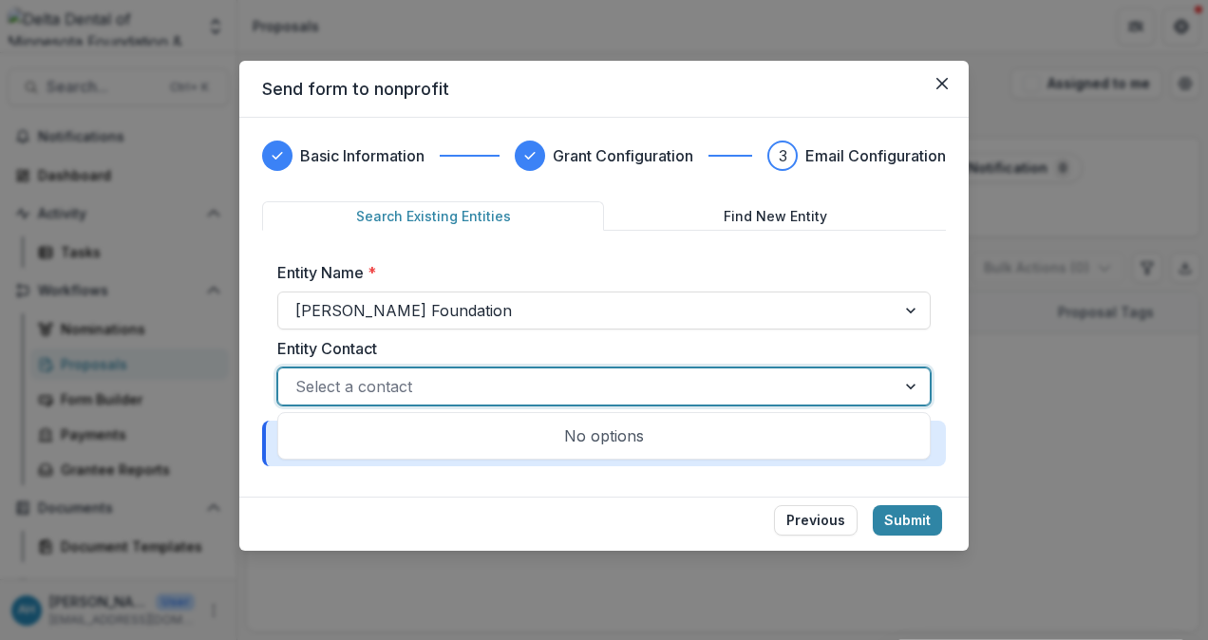
click at [430, 388] on div at bounding box center [586, 386] width 583 height 27
click at [473, 344] on label "Entity Contact" at bounding box center [598, 348] width 642 height 23
click at [300, 375] on input "Entity Contact" at bounding box center [297, 386] width 5 height 23
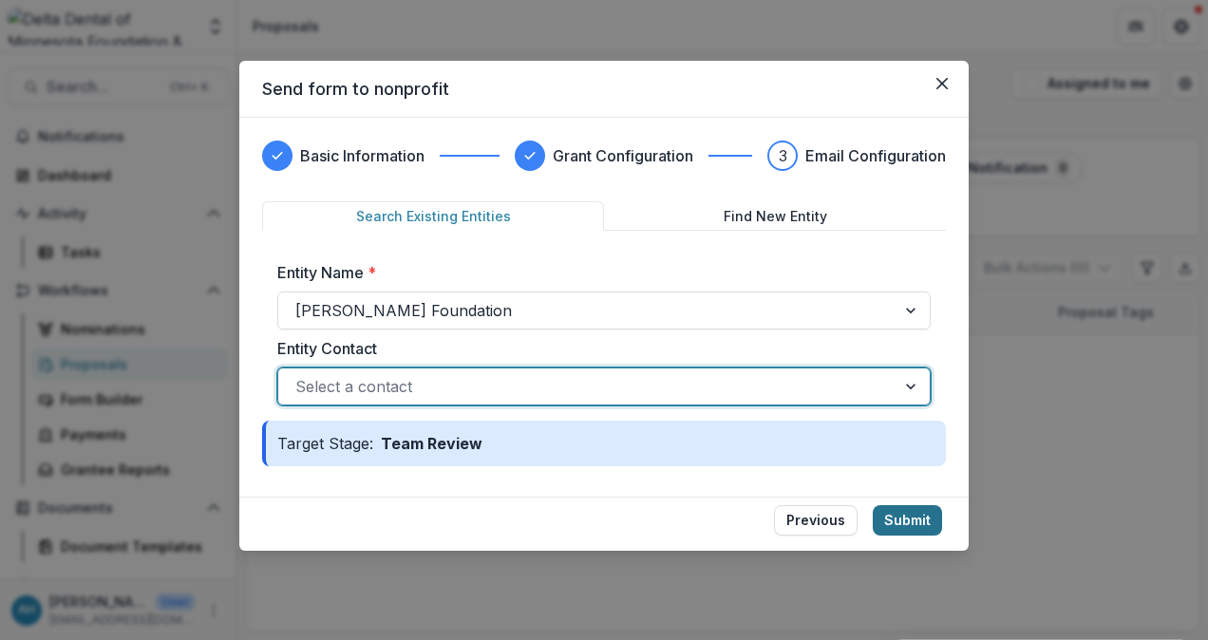
click at [912, 517] on button "Submit" at bounding box center [907, 520] width 69 height 30
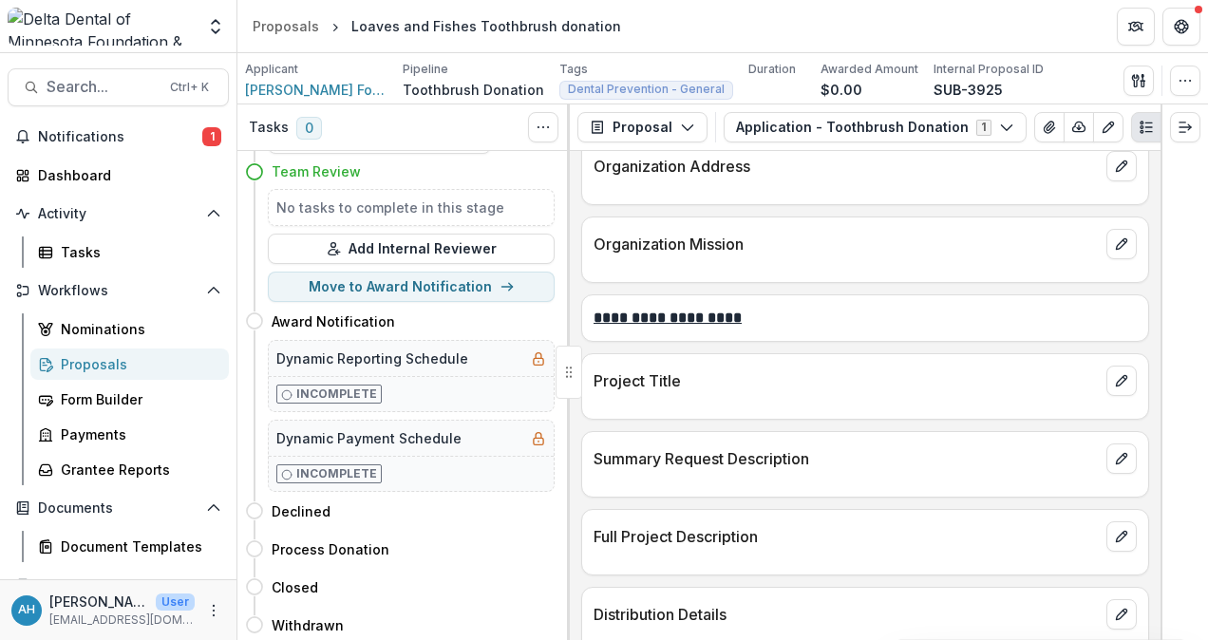
scroll to position [570, 0]
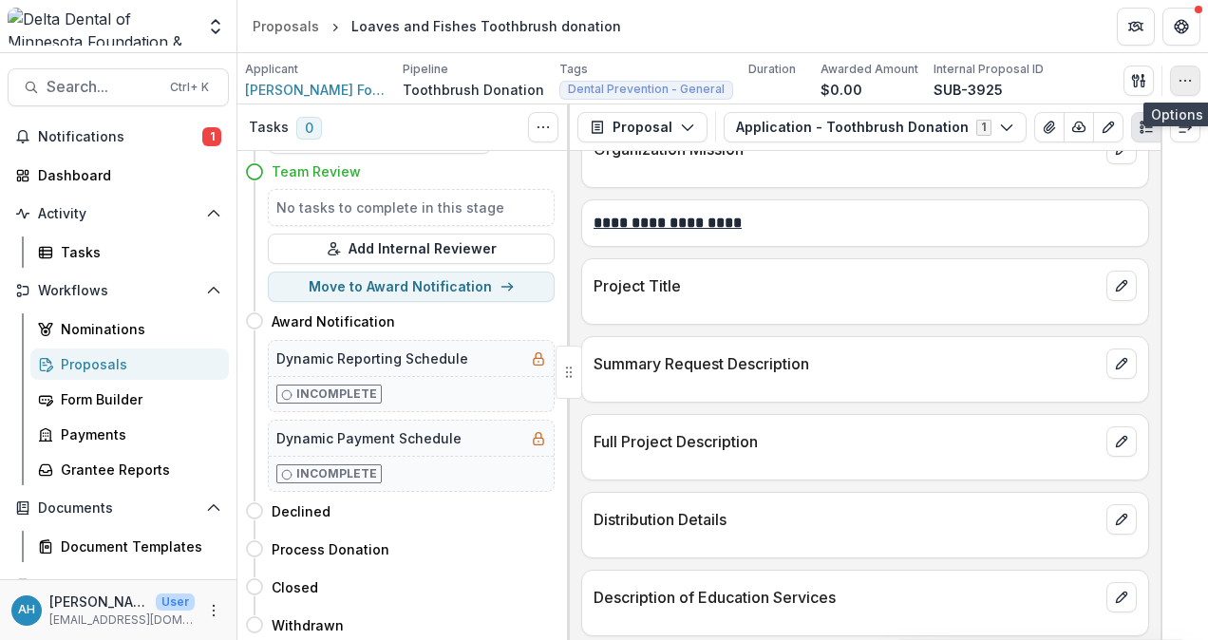
click at [1193, 76] on button "button" at bounding box center [1185, 81] width 30 height 30
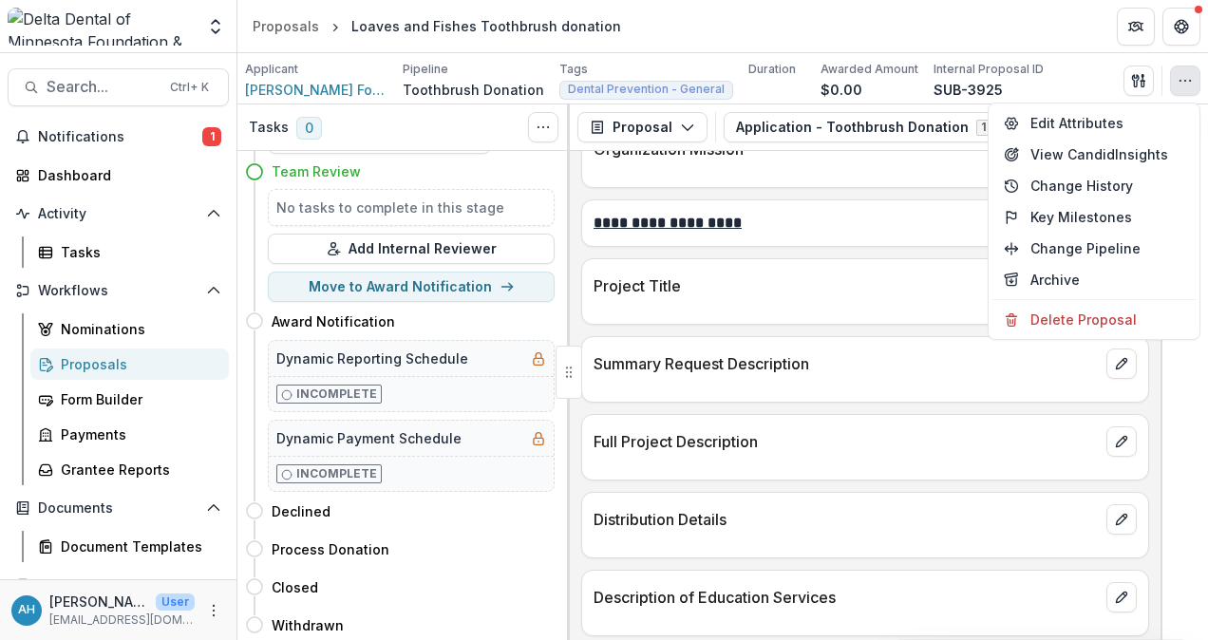
click at [775, 301] on div at bounding box center [865, 306] width 566 height 11
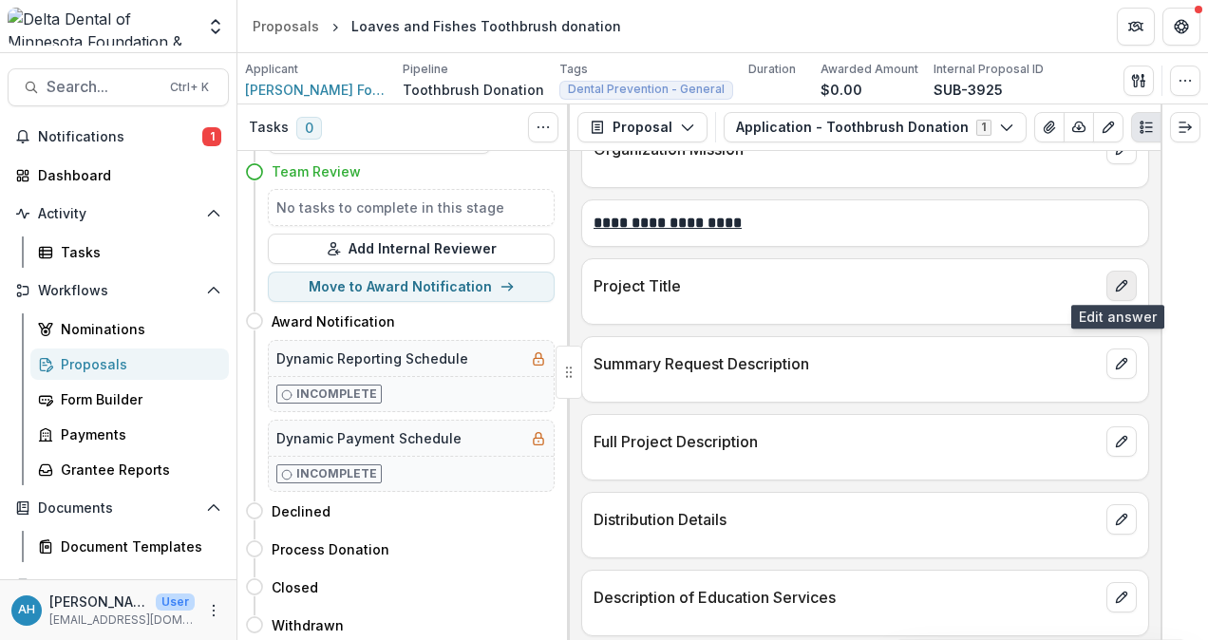
click at [1116, 281] on icon "edit" at bounding box center [1121, 286] width 10 height 10
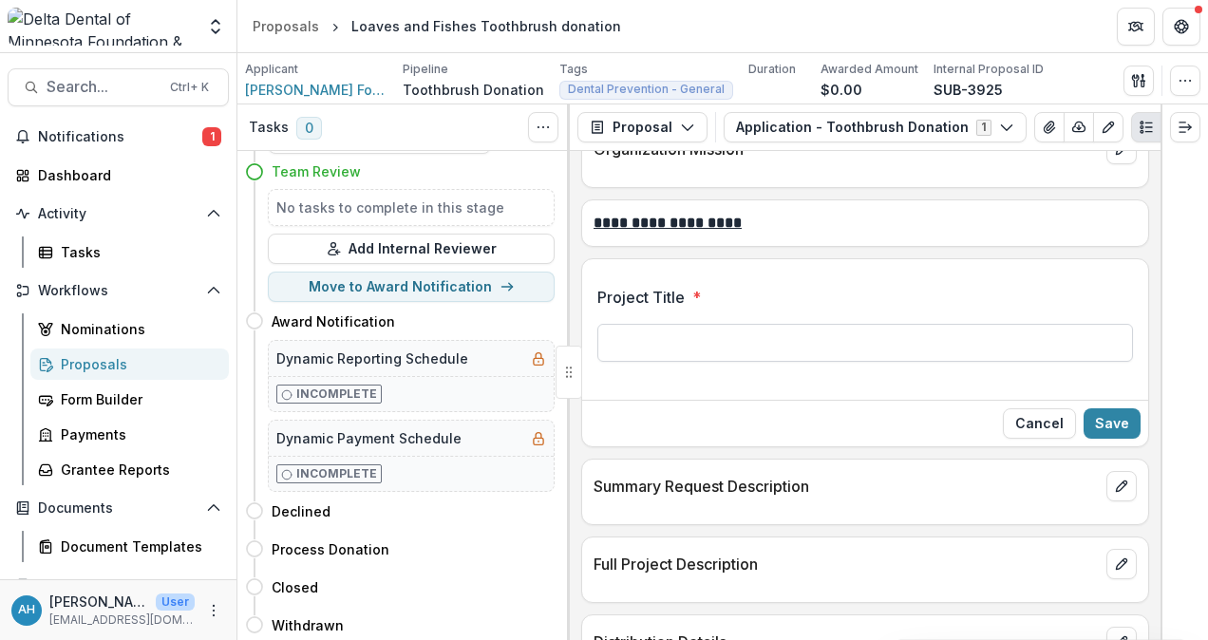
click at [722, 343] on input "Project Title *" at bounding box center [866, 343] width 536 height 38
type input "**********"
click at [1187, 84] on icon "button" at bounding box center [1185, 80] width 15 height 15
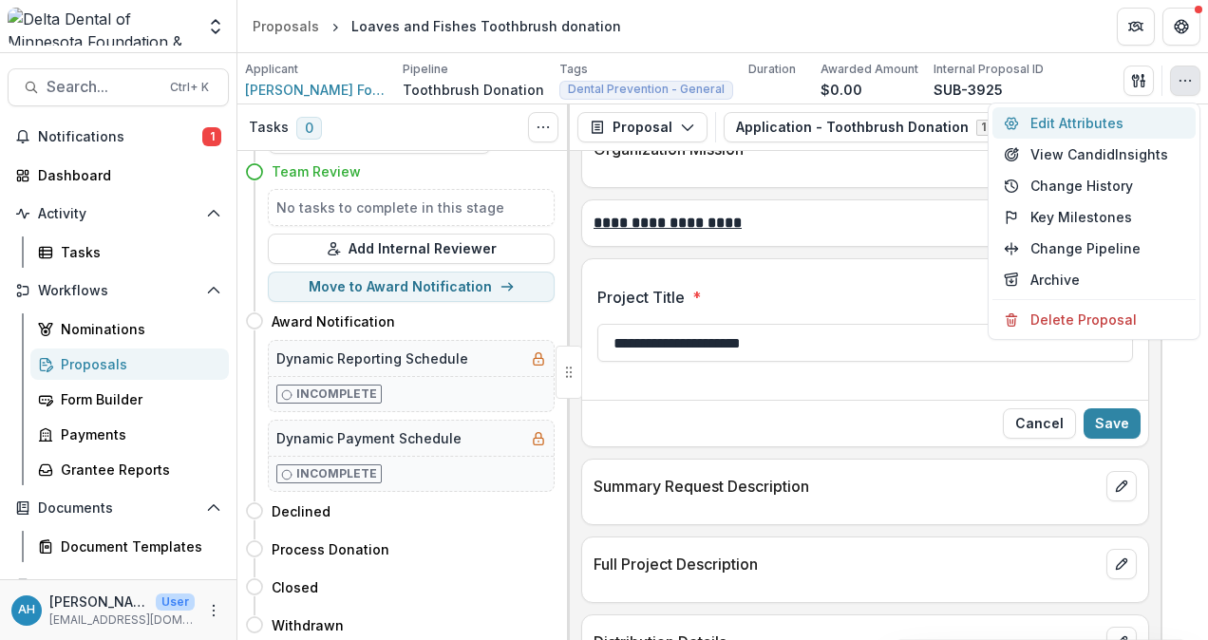
click at [1075, 120] on button "Edit Attributes" at bounding box center [1094, 122] width 203 height 31
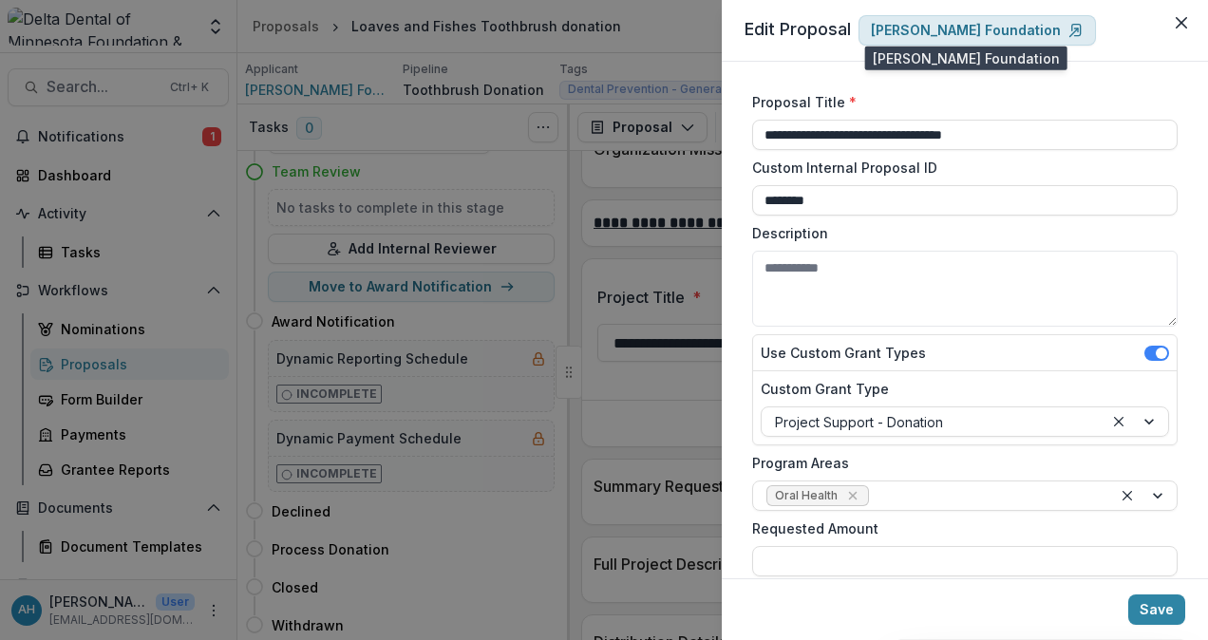
click at [967, 28] on p "[PERSON_NAME] Foundation" at bounding box center [966, 31] width 190 height 16
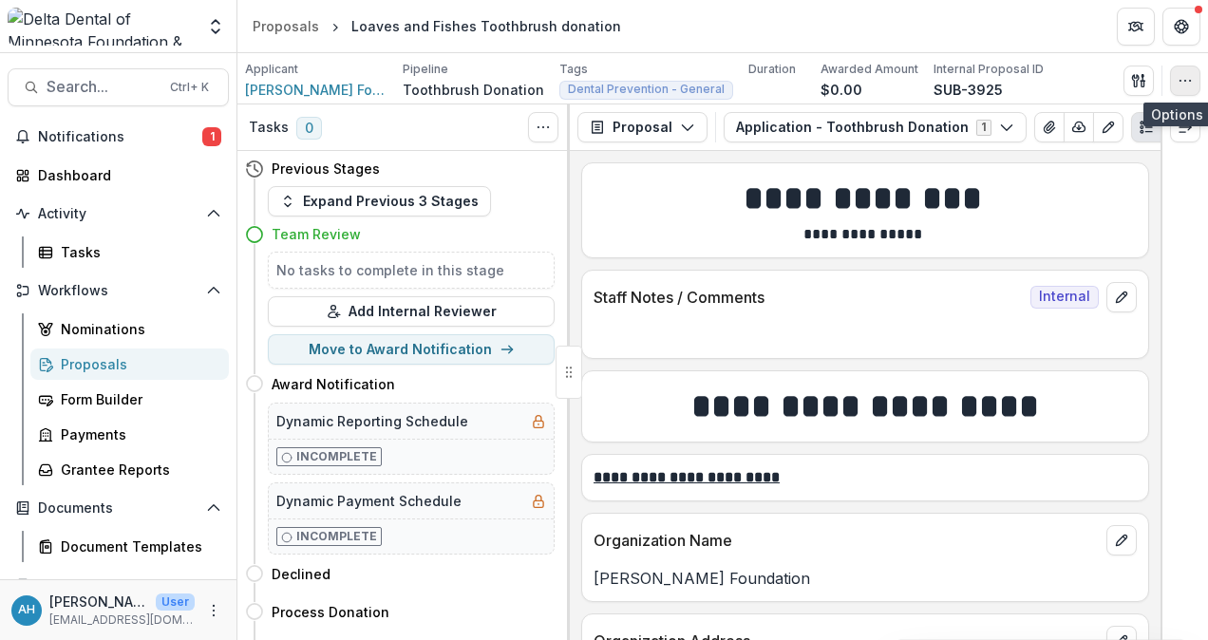
click at [1195, 82] on button "button" at bounding box center [1185, 81] width 30 height 30
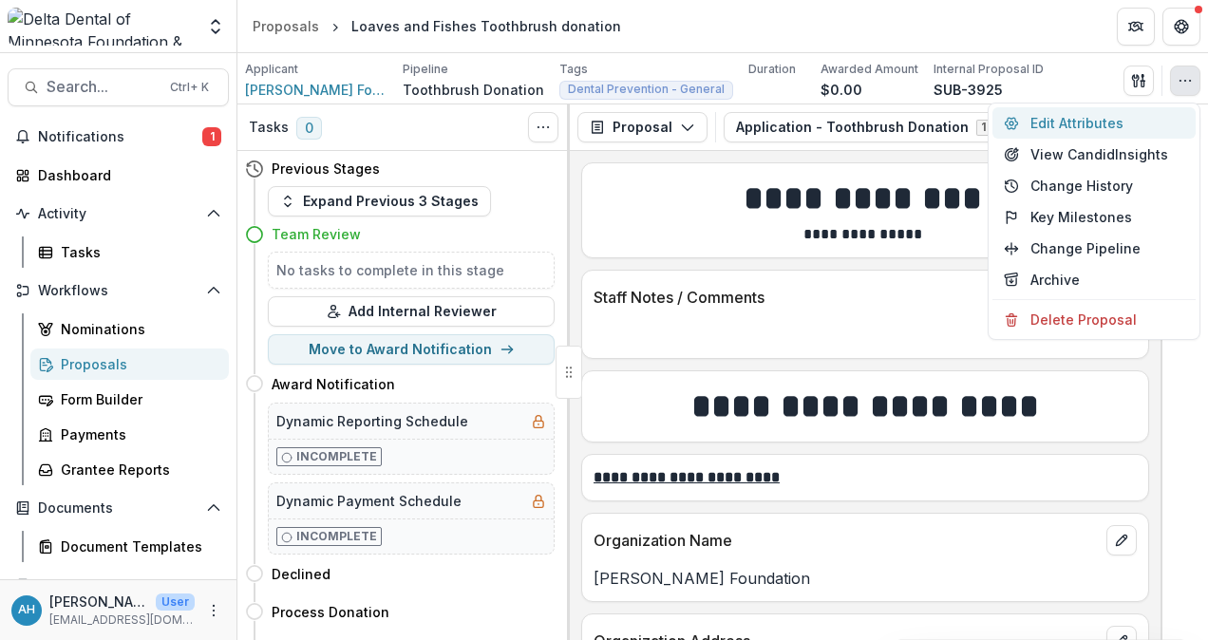
click at [1082, 123] on button "Edit Attributes" at bounding box center [1094, 122] width 203 height 31
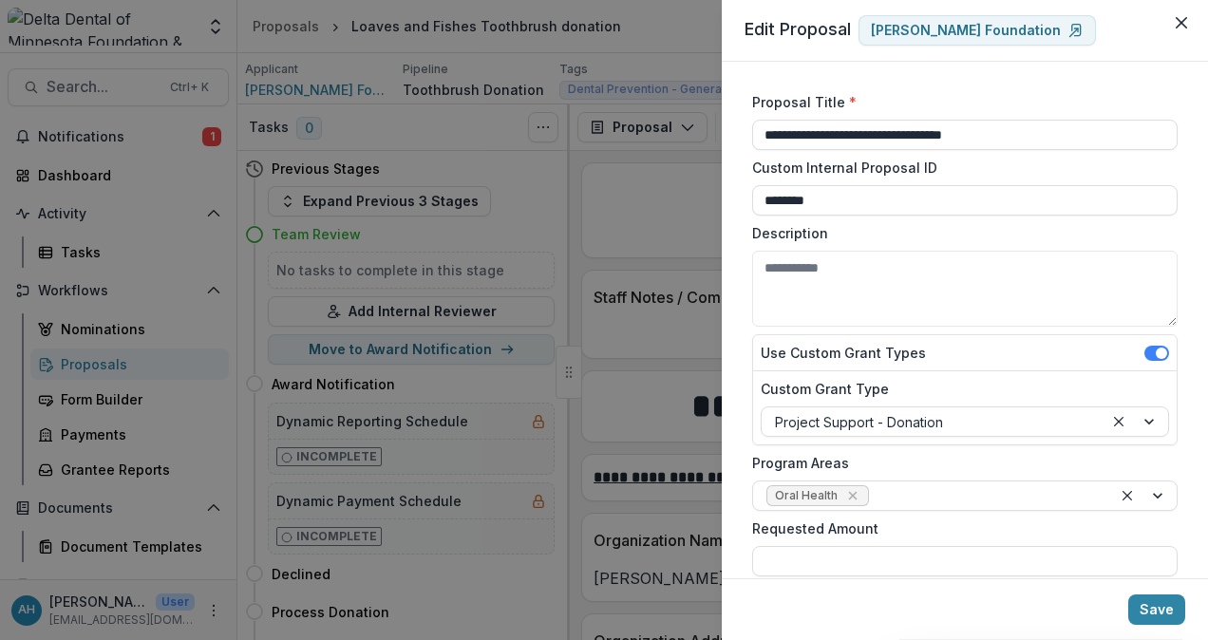
drag, startPoint x: 1016, startPoint y: 35, endPoint x: 884, endPoint y: 97, distance: 145.8
click at [883, 97] on label "Proposal Title *" at bounding box center [959, 102] width 414 height 20
click at [883, 120] on input "**********" at bounding box center [965, 135] width 426 height 30
click at [883, 97] on label "Proposal Title *" at bounding box center [959, 102] width 414 height 20
click at [883, 120] on input "**********" at bounding box center [965, 135] width 426 height 30
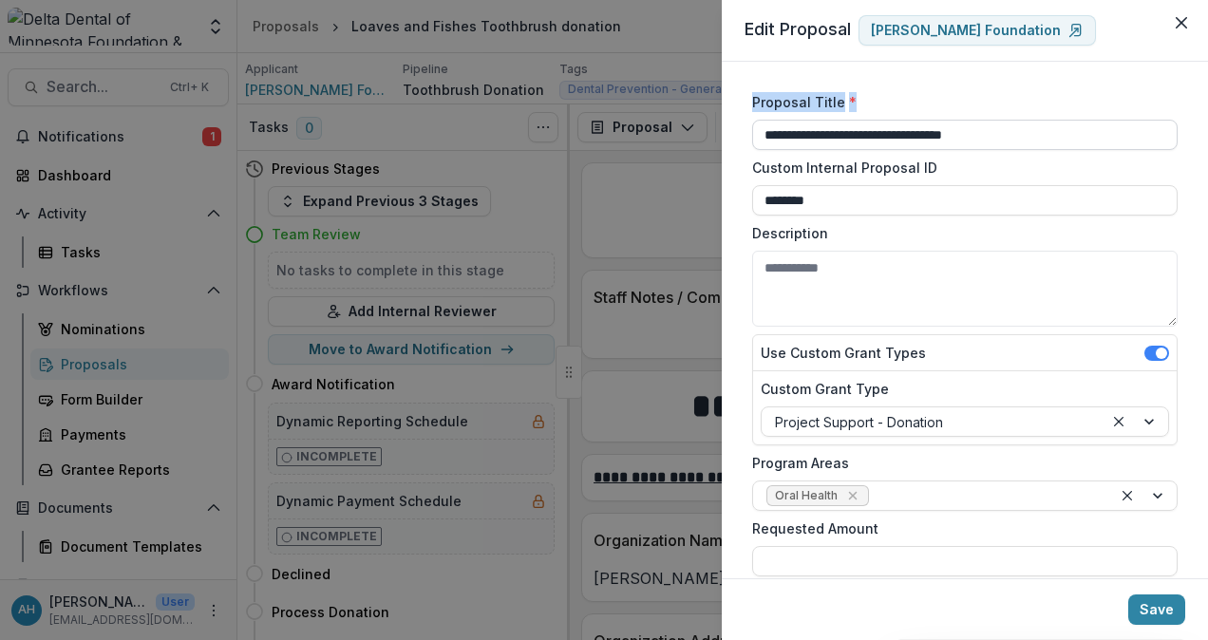
click at [1051, 137] on input "**********" at bounding box center [965, 135] width 426 height 30
type input "*"
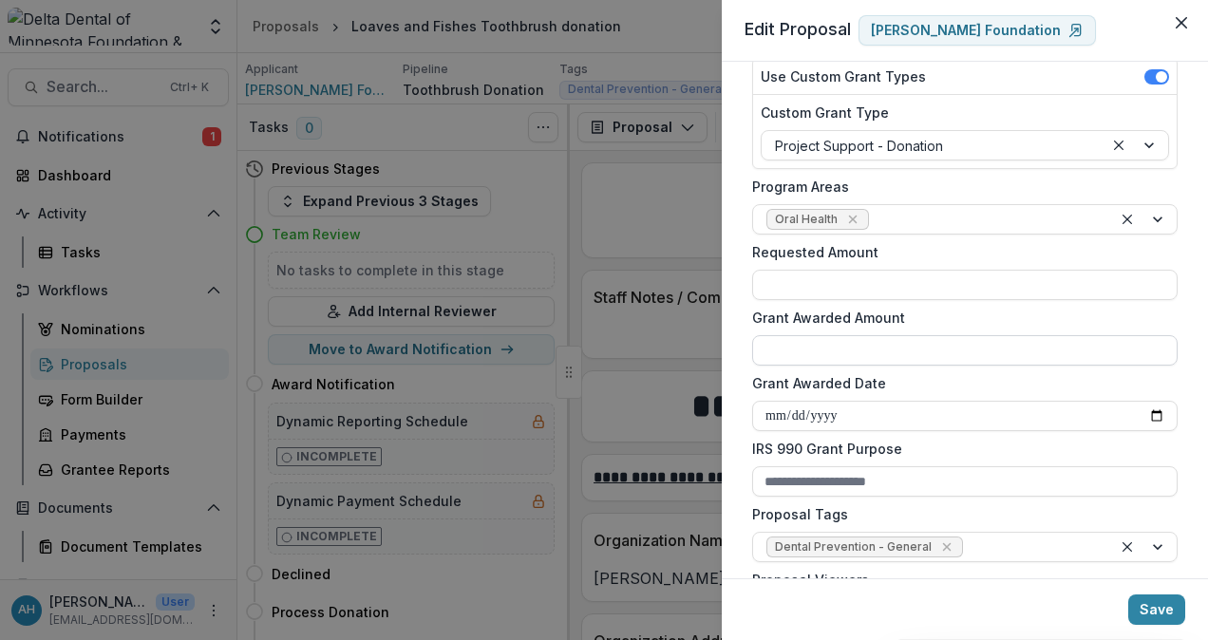
scroll to position [380, 0]
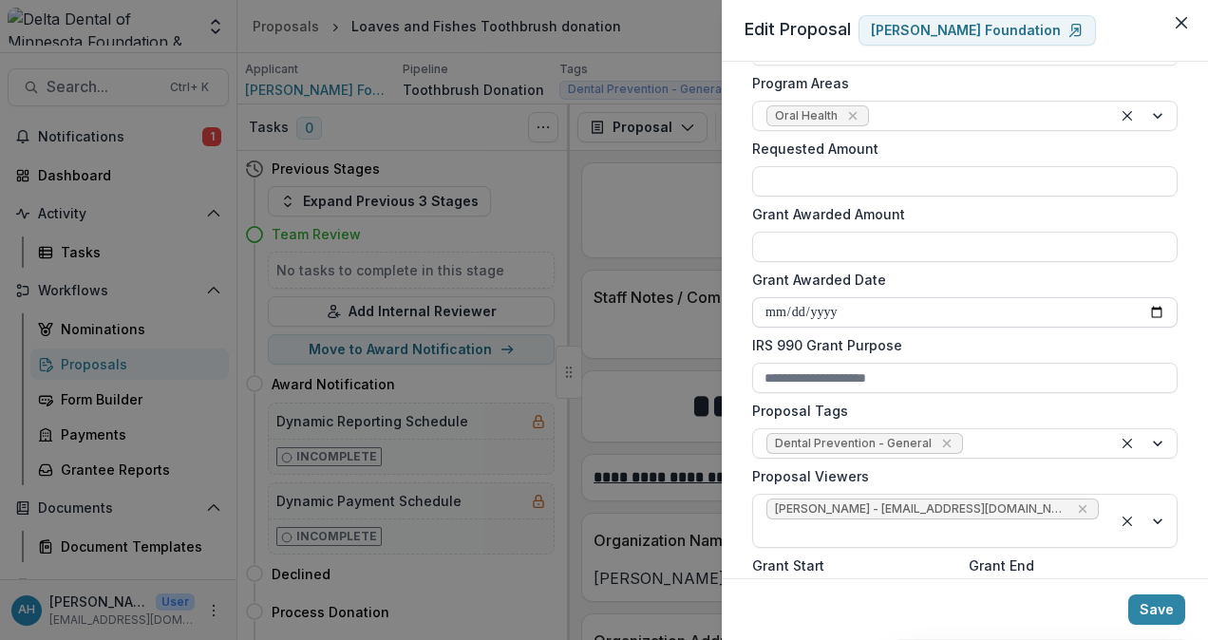
type input "**********"
click at [883, 310] on input "Grant Awarded Date" at bounding box center [965, 312] width 426 height 30
click at [1149, 311] on input "Grant Awarded Date" at bounding box center [965, 312] width 426 height 30
type input "**********"
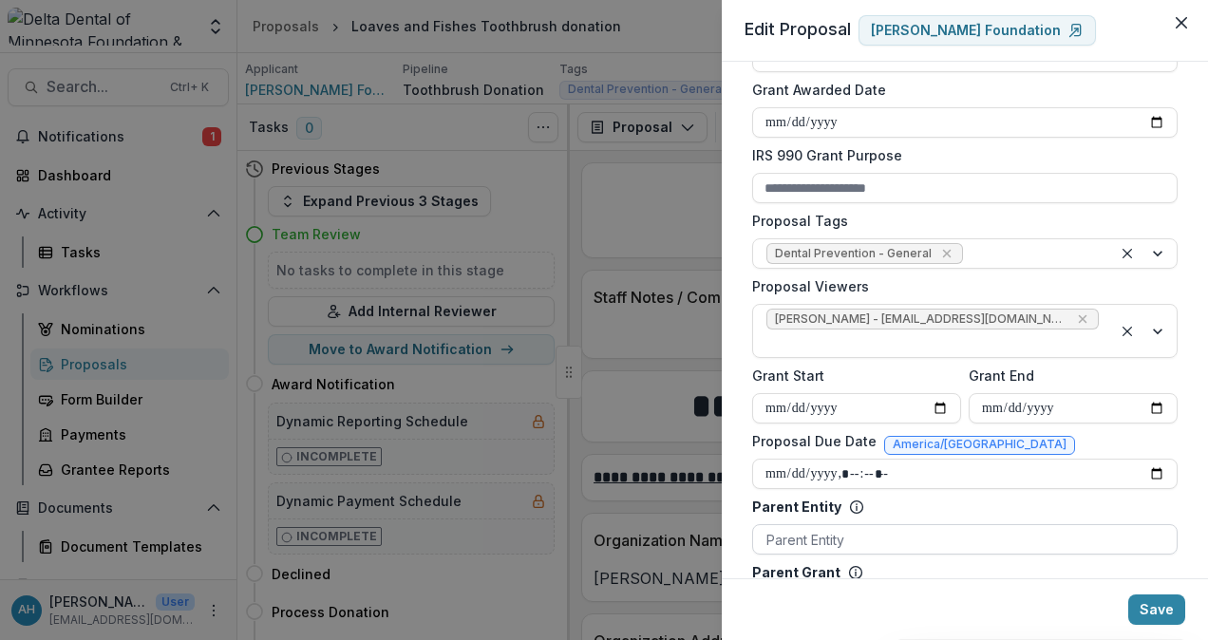
scroll to position [665, 0]
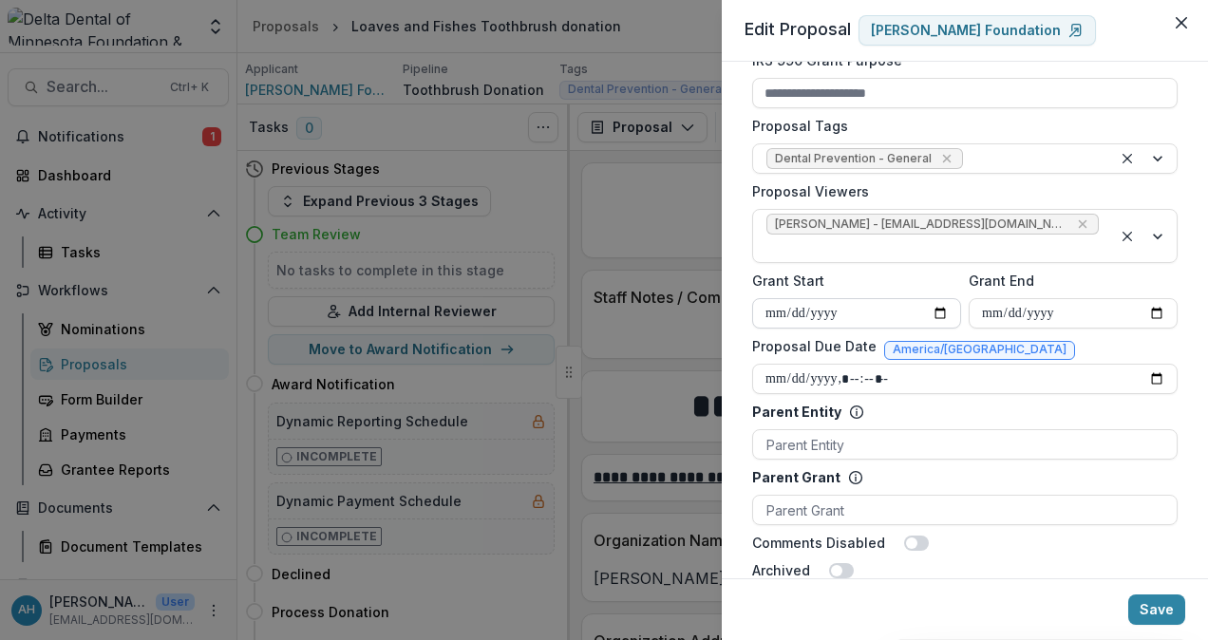
click at [940, 298] on input "Grant Start" at bounding box center [856, 313] width 209 height 30
type input "**********"
click at [1151, 298] on input "Grant End" at bounding box center [1073, 313] width 209 height 30
type input "**********"
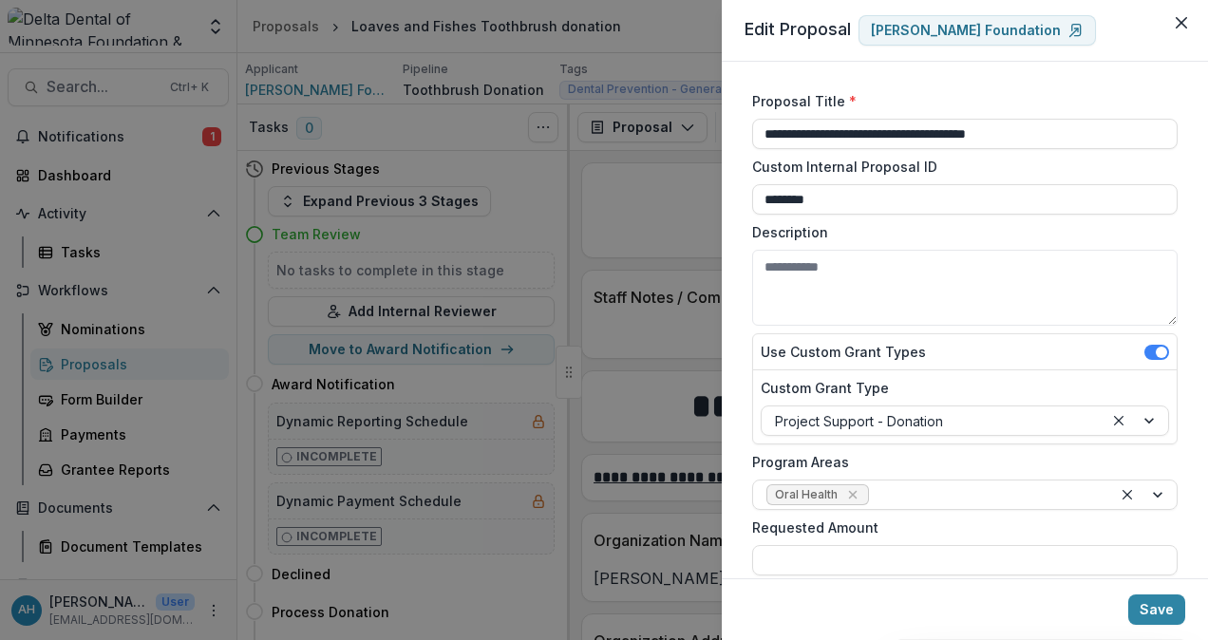
scroll to position [0, 0]
click at [1160, 614] on button "Save" at bounding box center [1157, 610] width 57 height 30
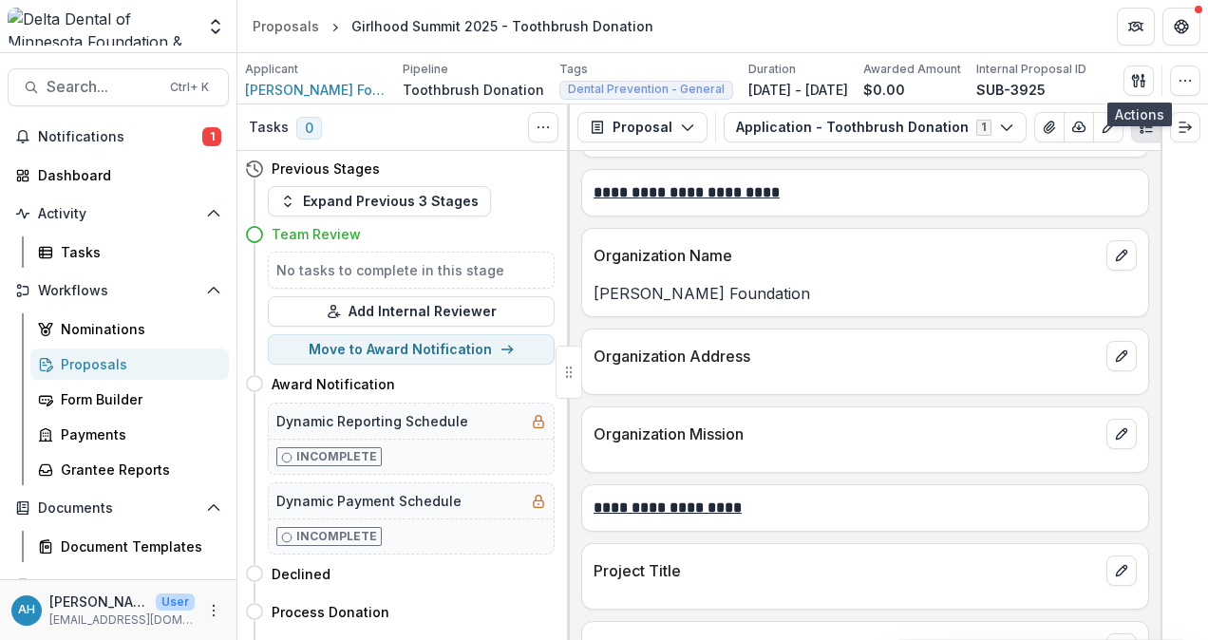
scroll to position [380, 0]
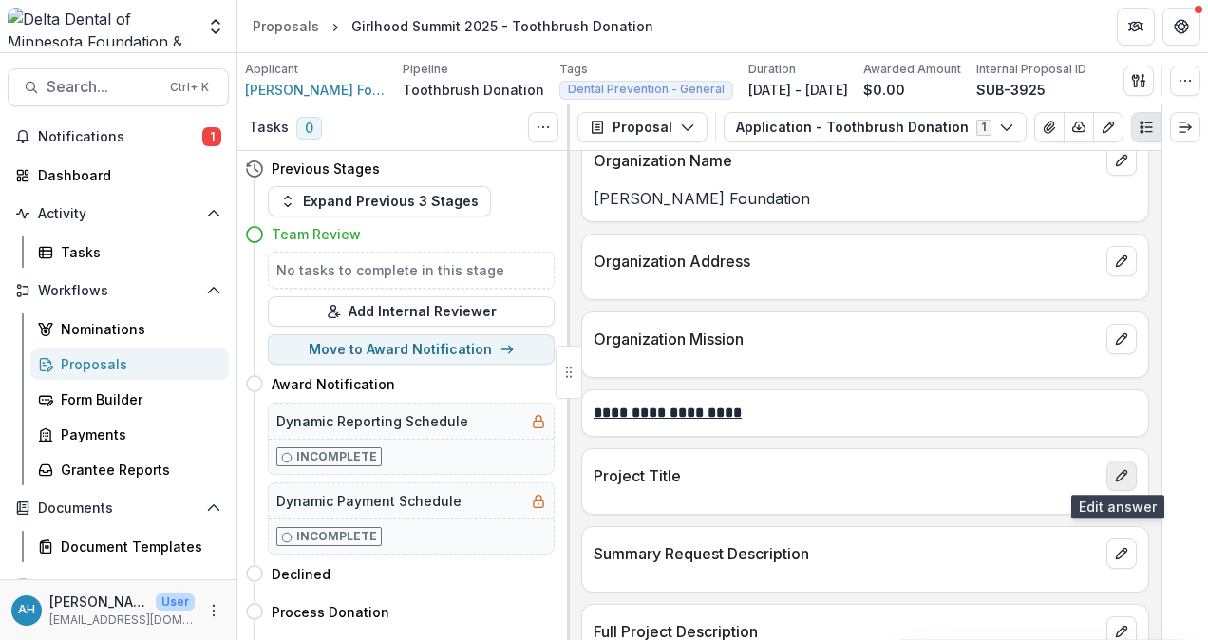
click at [1116, 471] on icon "edit" at bounding box center [1121, 475] width 15 height 15
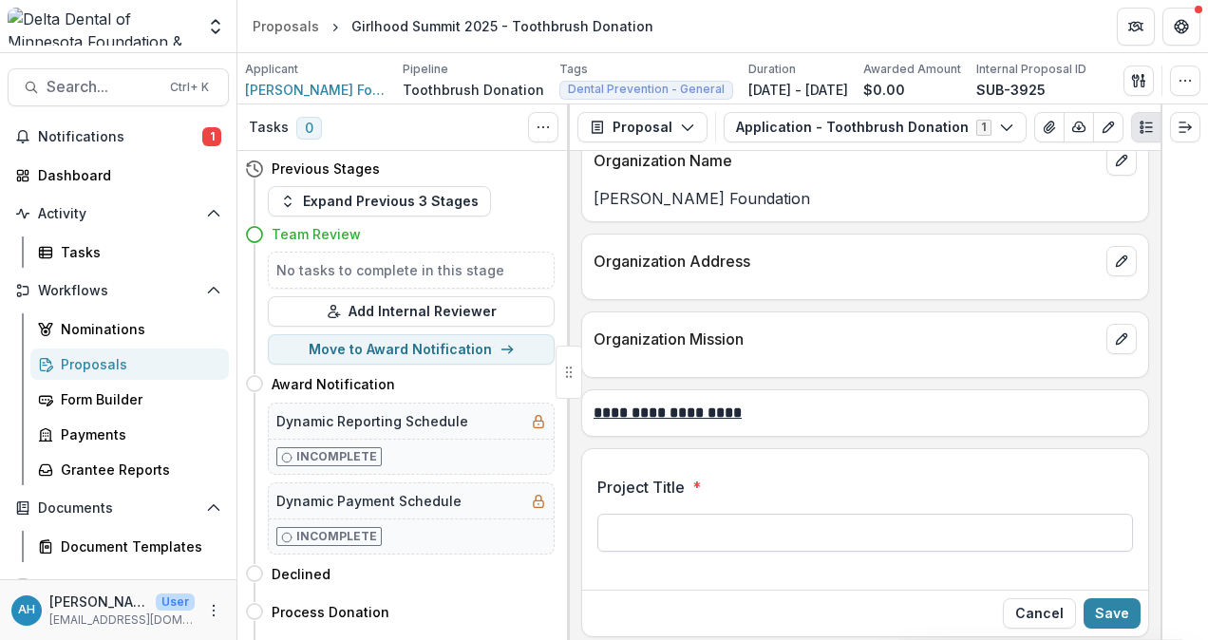
click at [699, 525] on input "Project Title *" at bounding box center [866, 533] width 536 height 38
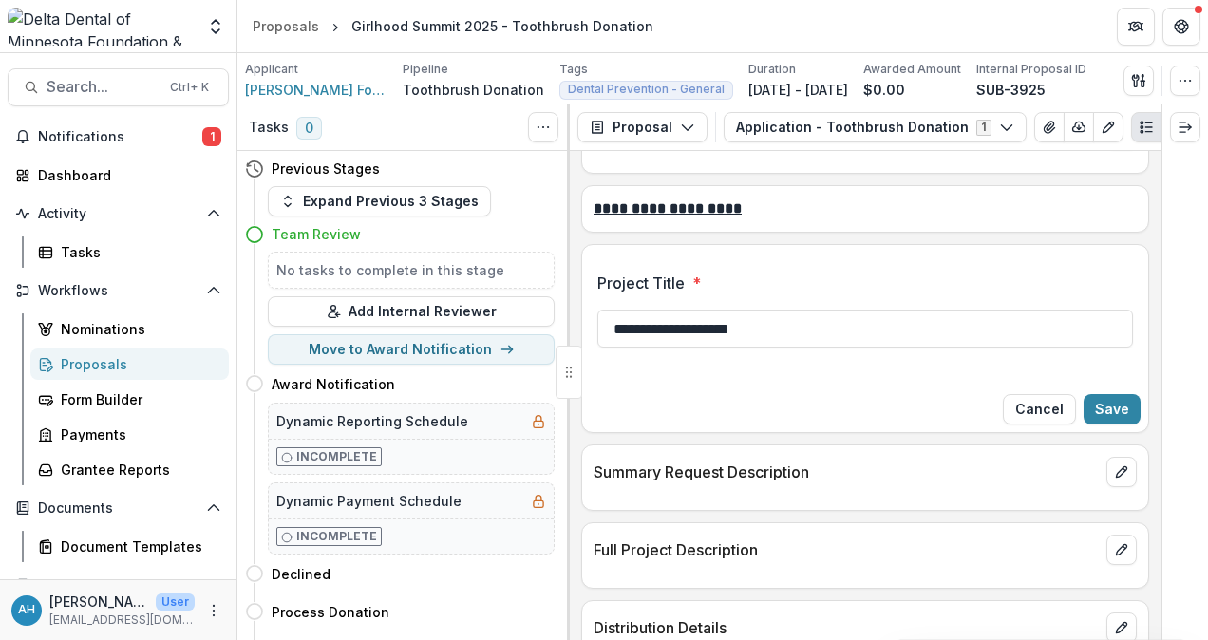
scroll to position [570, 0]
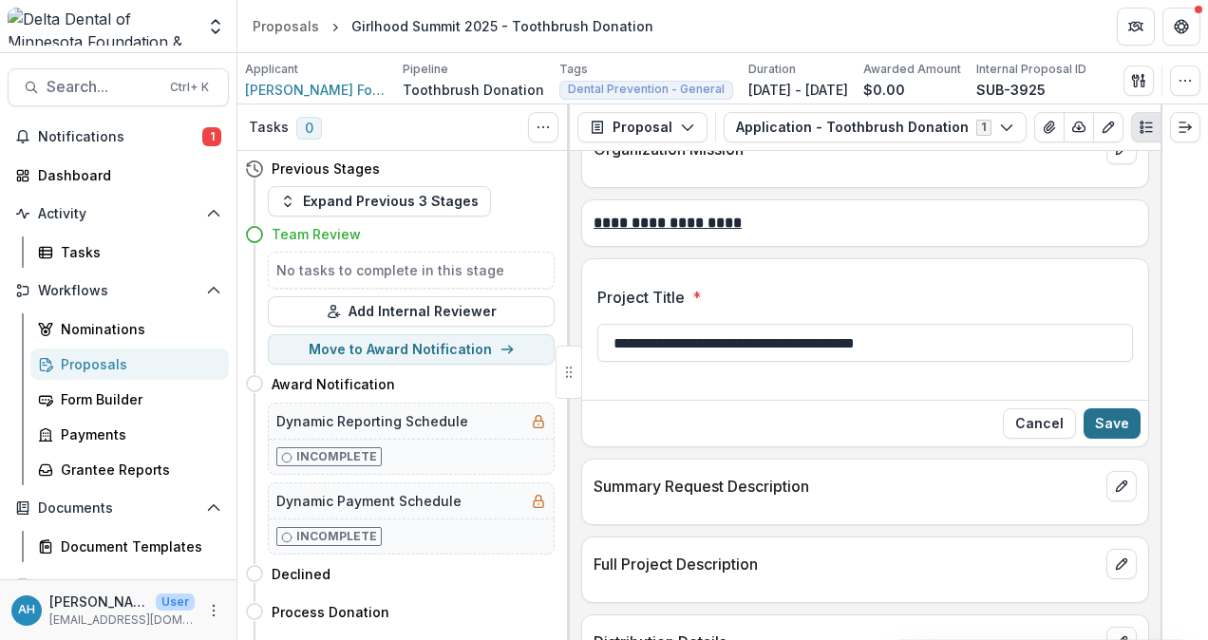
type input "**********"
click at [1108, 427] on button "Save" at bounding box center [1112, 423] width 57 height 30
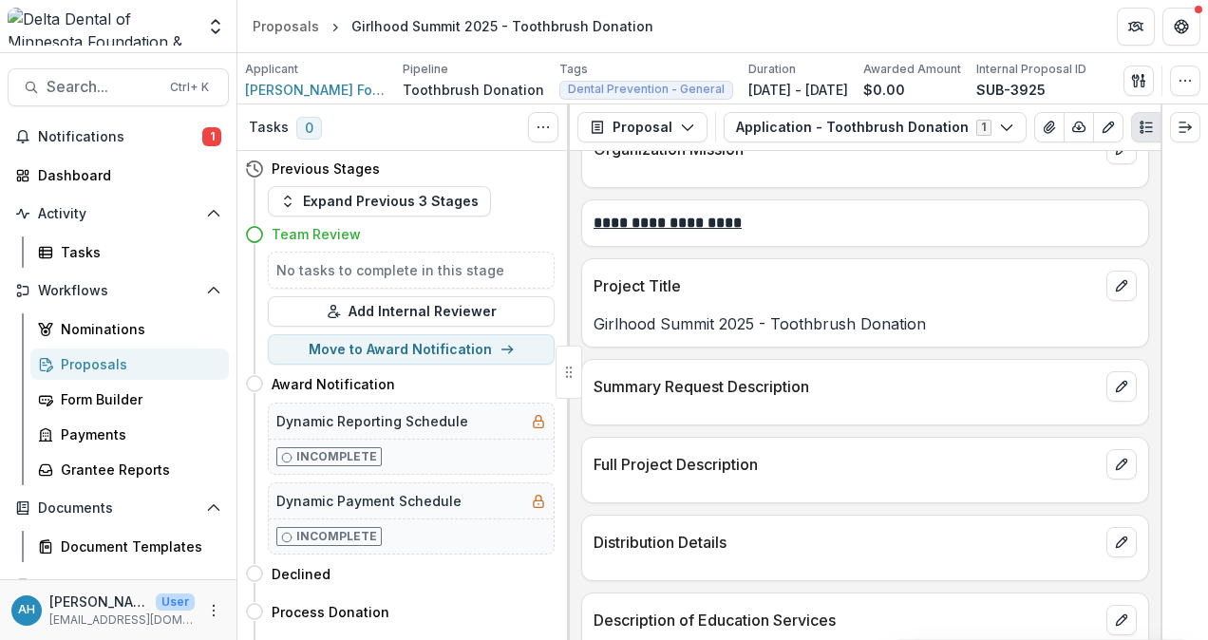
scroll to position [665, 0]
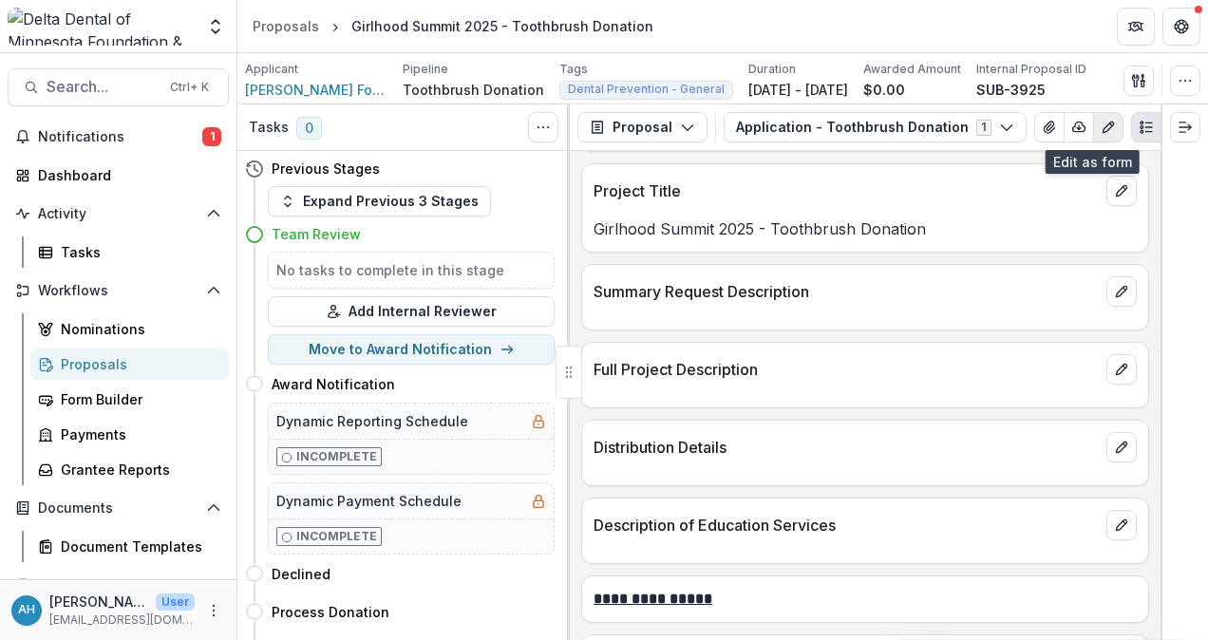
click at [1099, 126] on button "Edit as form" at bounding box center [1108, 127] width 30 height 30
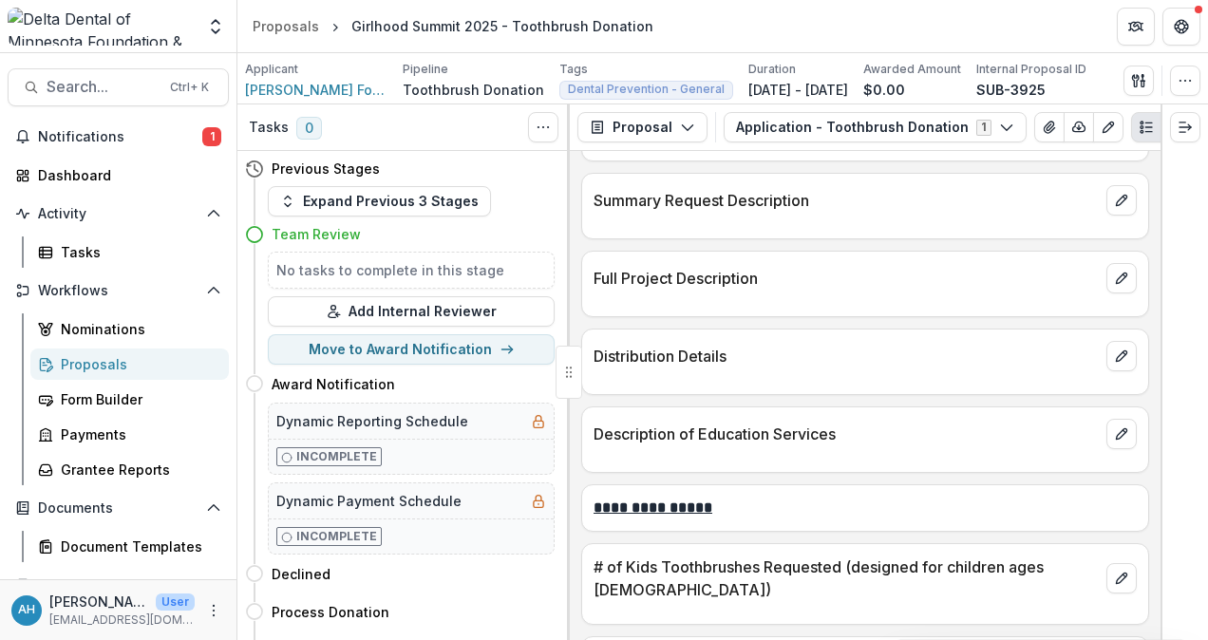
scroll to position [760, 0]
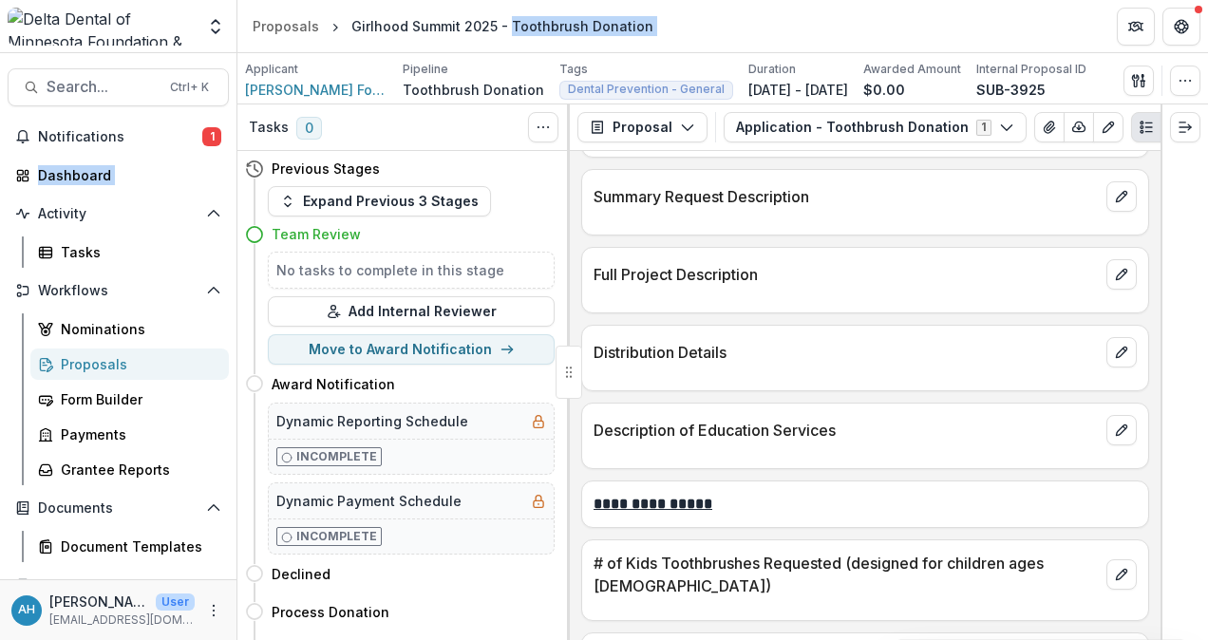
drag, startPoint x: 864, startPoint y: 6, endPoint x: 526, endPoint y: -16, distance: 338.0
click at [526, 0] on html "Skip to content Team Settings Admin Settings Proposals Girlhood Summit 2025 - T…" at bounding box center [604, 320] width 1208 height 640
click at [1094, 26] on header "Proposals Girlhood Summit 2025 - Toothbrush Donation" at bounding box center [722, 26] width 971 height 52
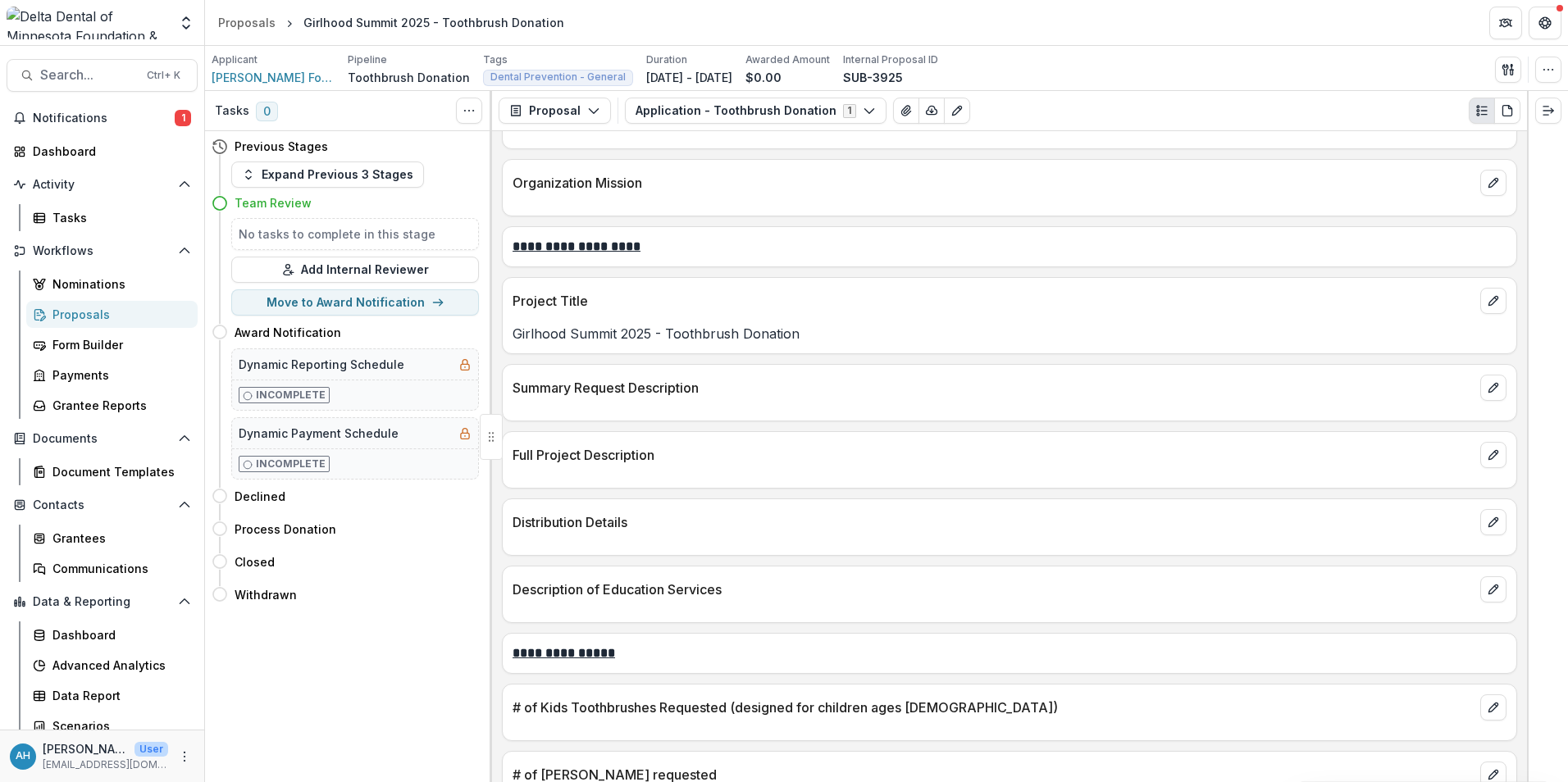
scroll to position [410, 0]
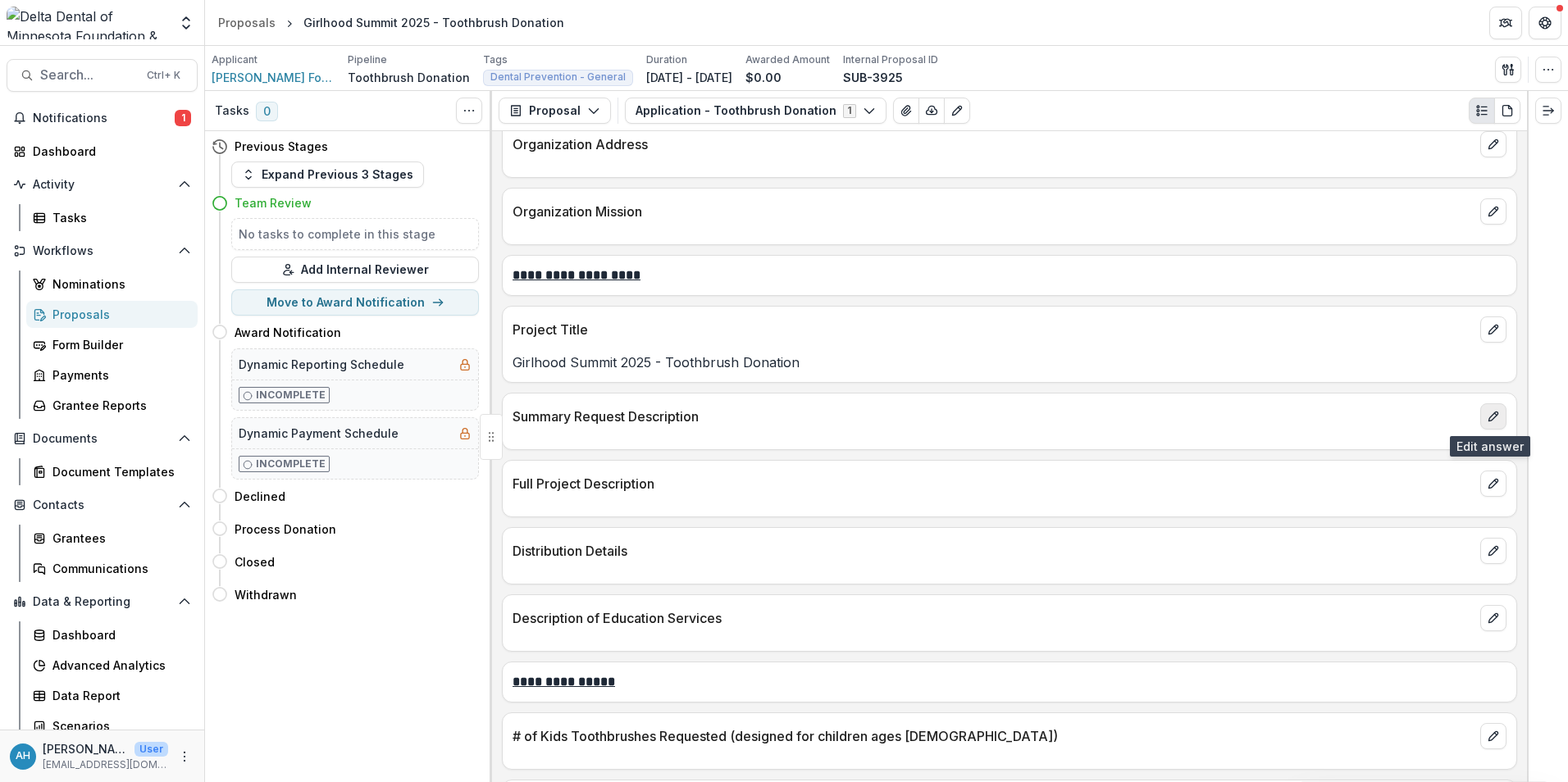
click at [1042, 417] on icon "edit" at bounding box center [1493, 416] width 13 height 13
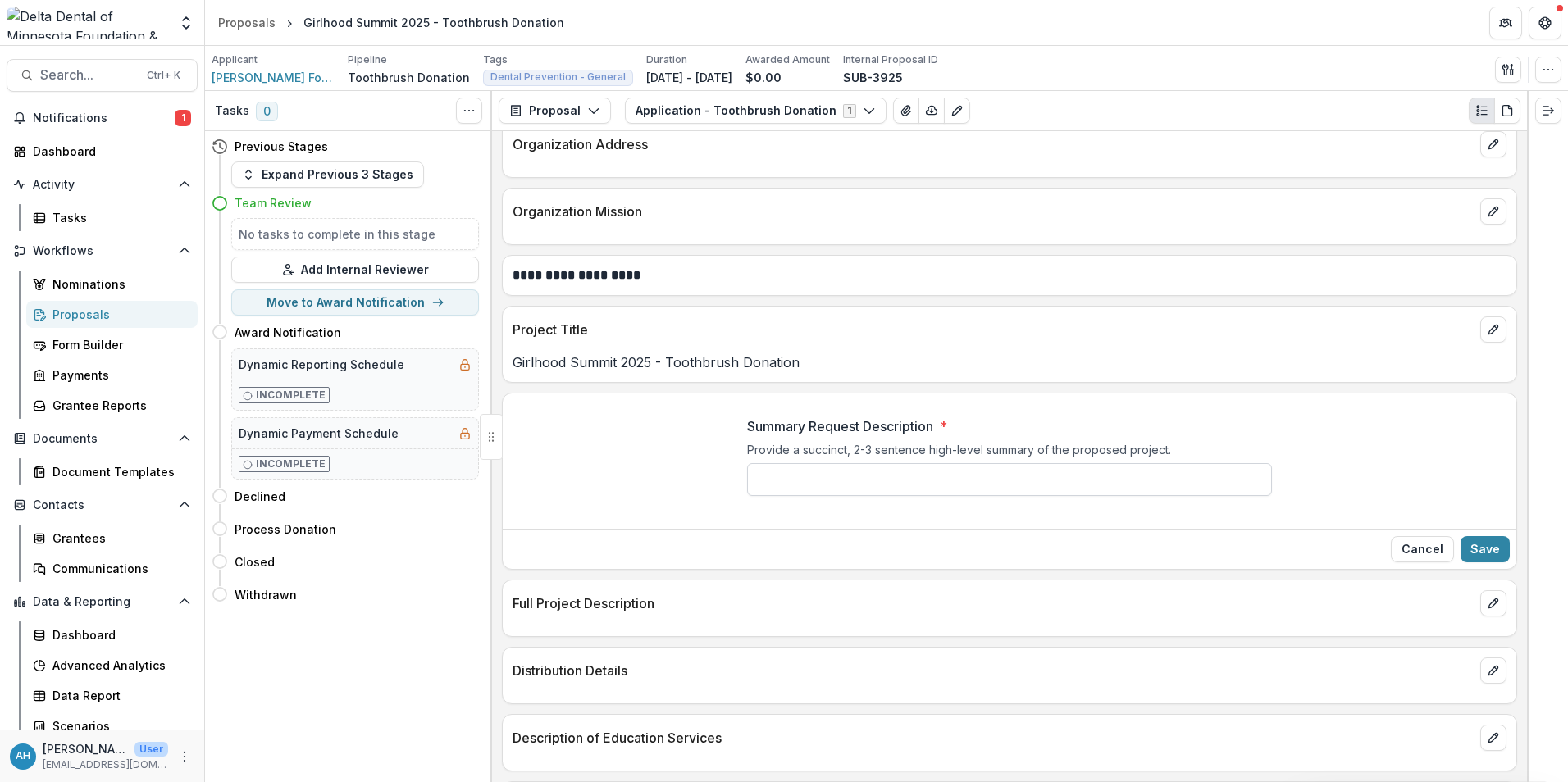
click at [851, 483] on input "Summary Request Description *" at bounding box center [1009, 480] width 525 height 33
click at [730, 552] on p "Full Project Description" at bounding box center [993, 603] width 961 height 20
click at [1042, 551] on button "Cancel" at bounding box center [1422, 549] width 63 height 26
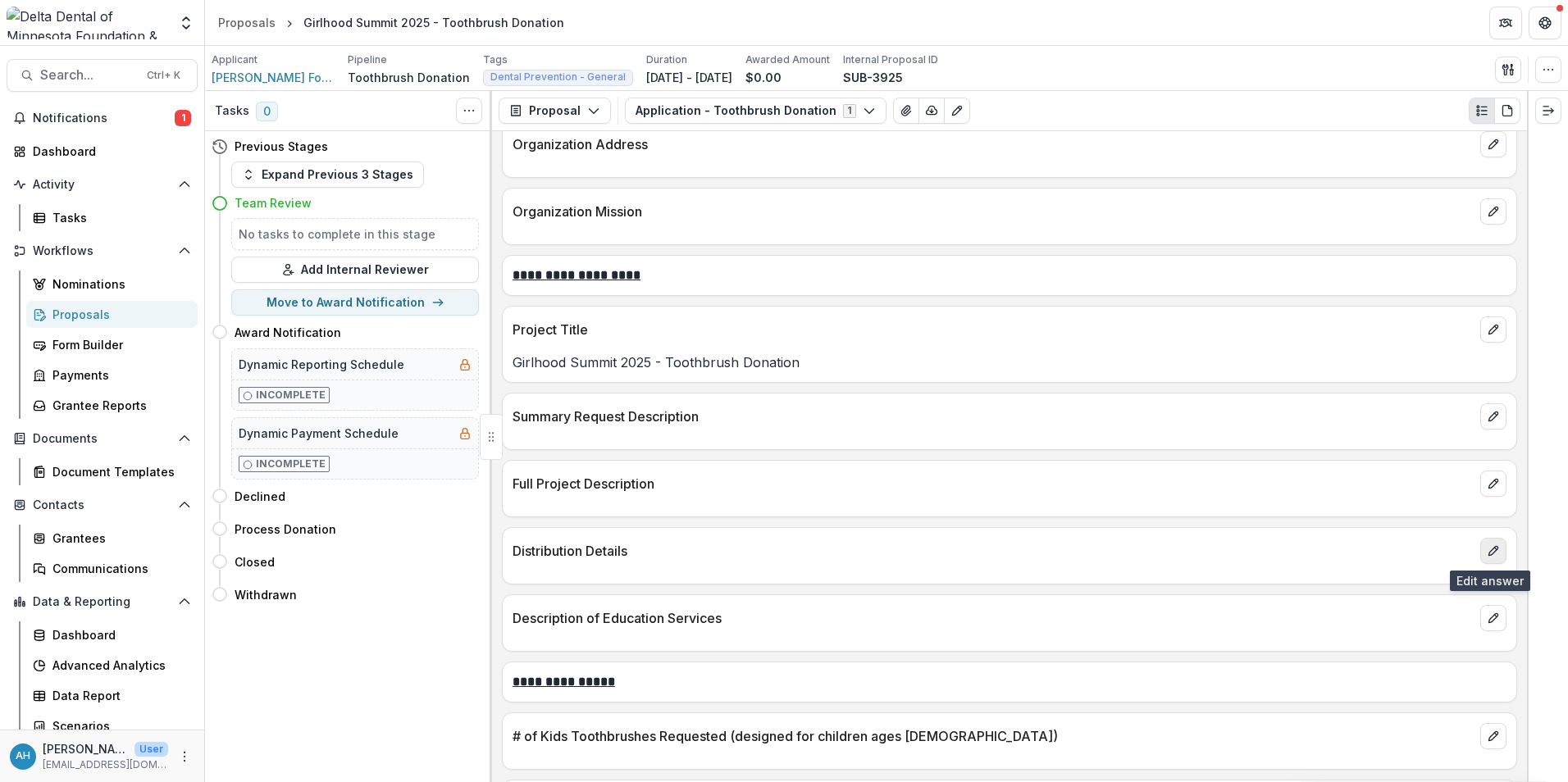
click at [1042, 552] on icon "edit" at bounding box center [1493, 551] width 13 height 13
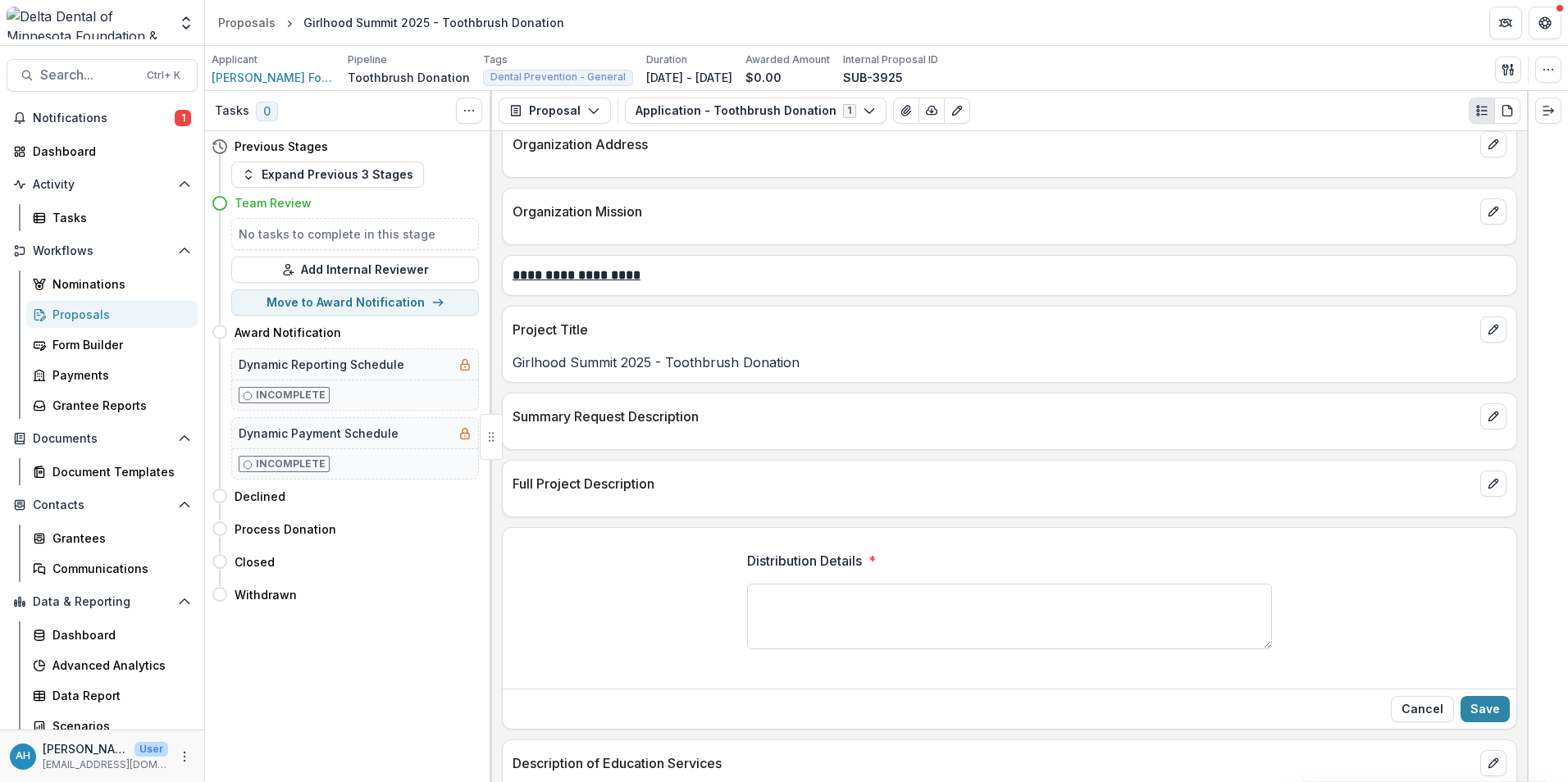
drag, startPoint x: 786, startPoint y: 598, endPoint x: 803, endPoint y: 597, distance: 17.0
click at [786, 552] on textarea "Distribution Details *" at bounding box center [1009, 616] width 525 height 66
type textarea "**********"
click at [1042, 552] on button "Save" at bounding box center [1485, 709] width 49 height 26
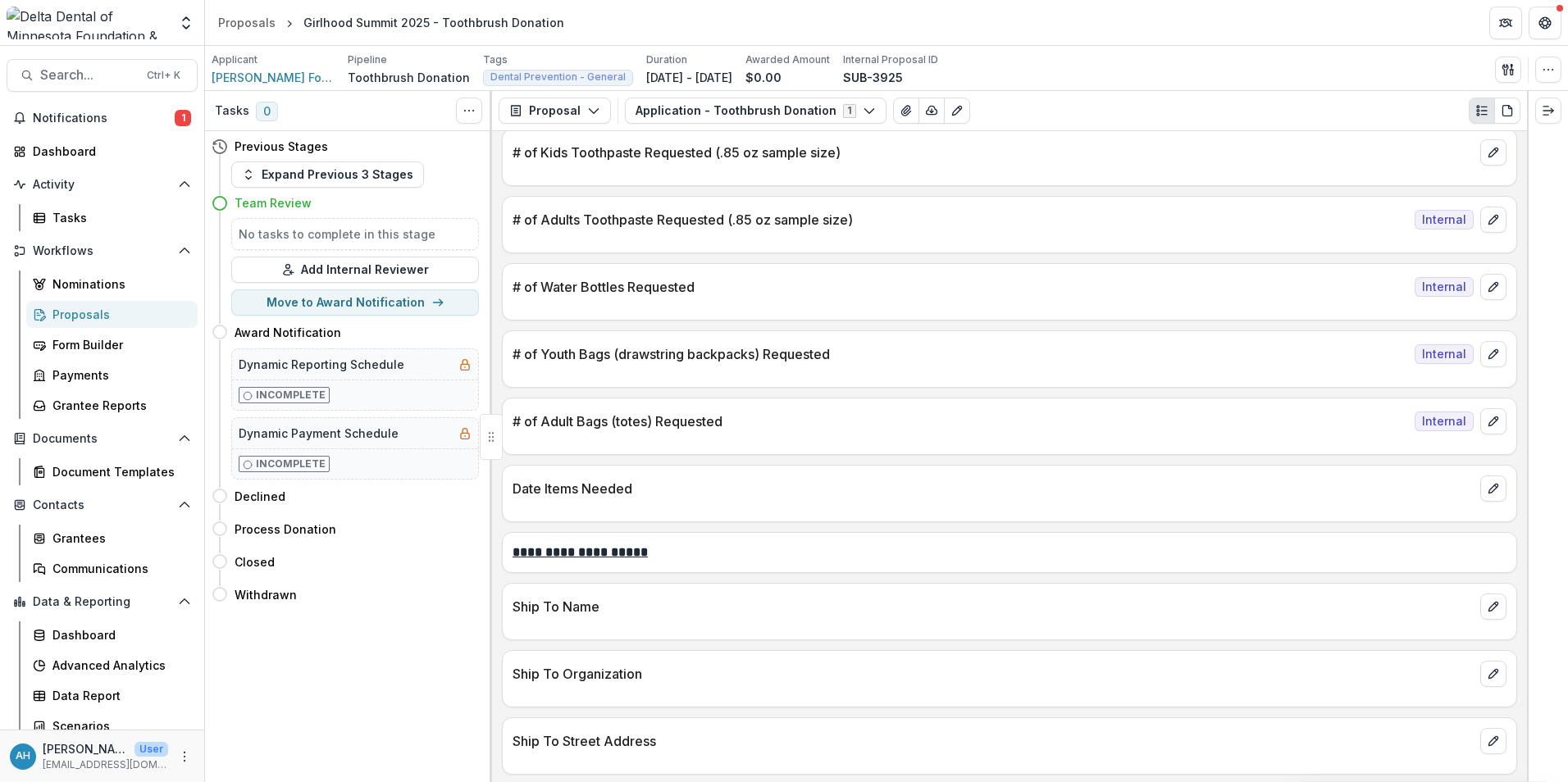
scroll to position [1230, 0]
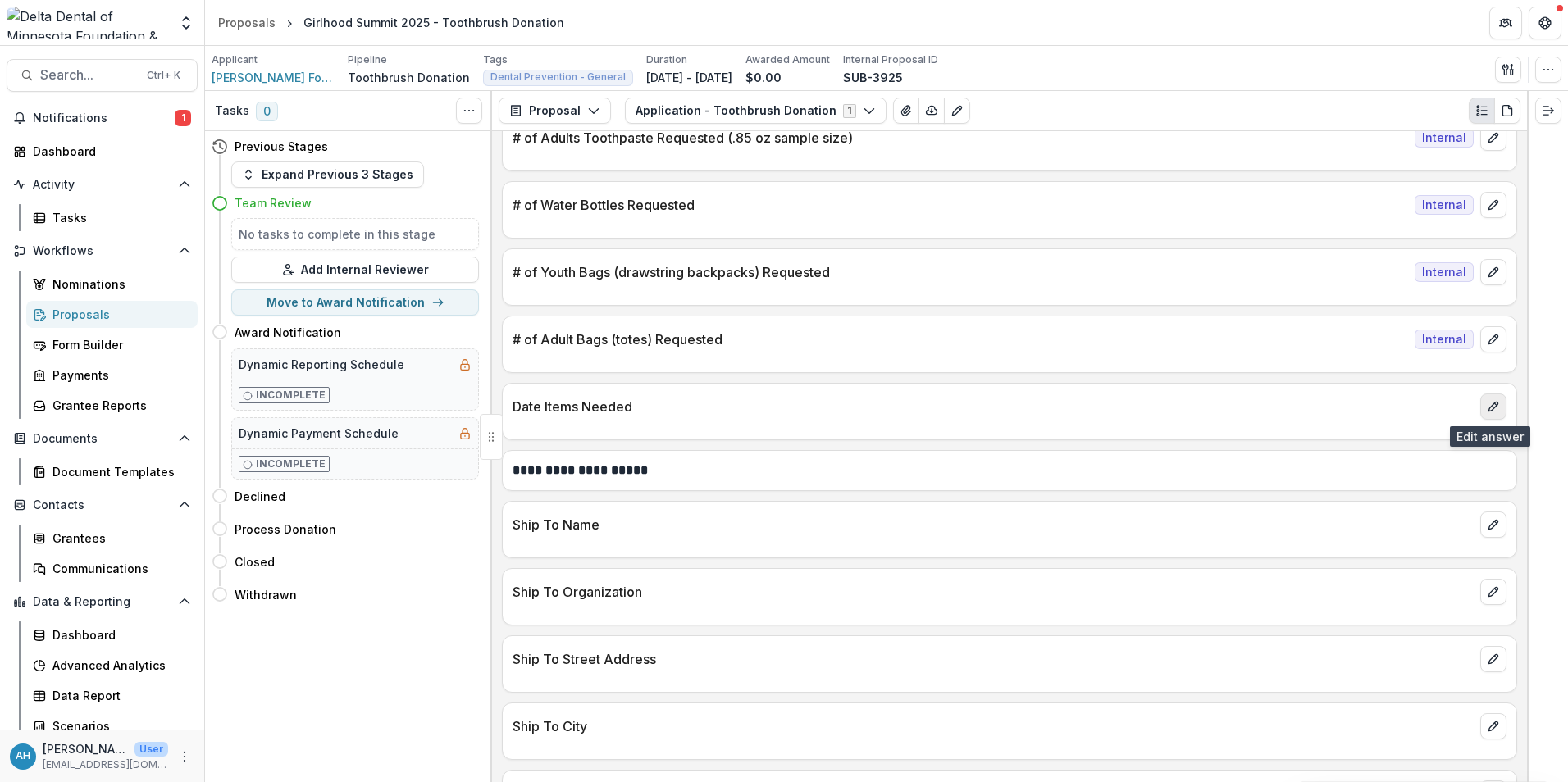
click at [1042, 407] on icon "edit" at bounding box center [1493, 407] width 13 height 13
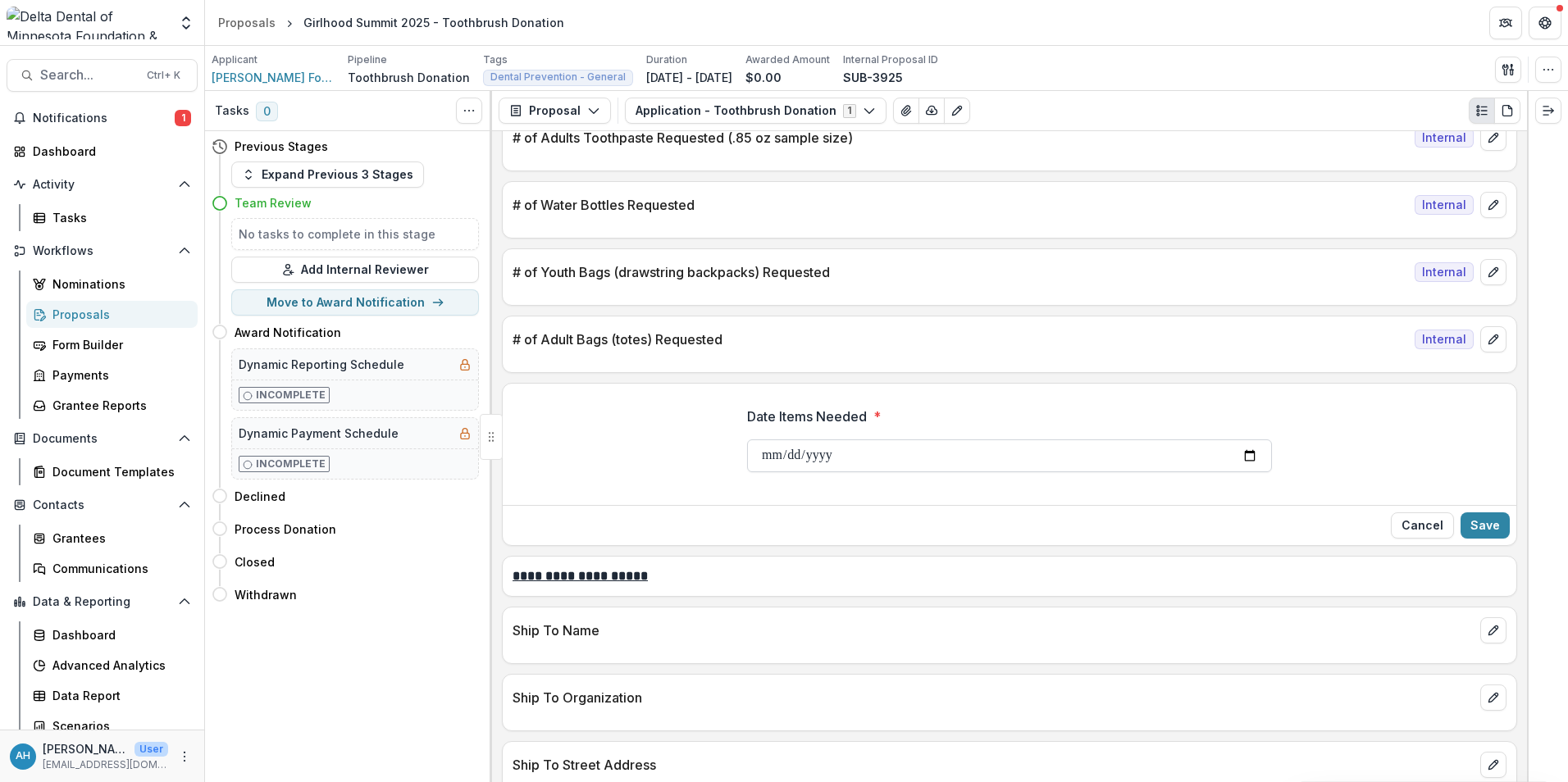
click at [1042, 452] on input "Date Items Needed *" at bounding box center [1009, 456] width 525 height 33
type input "**********"
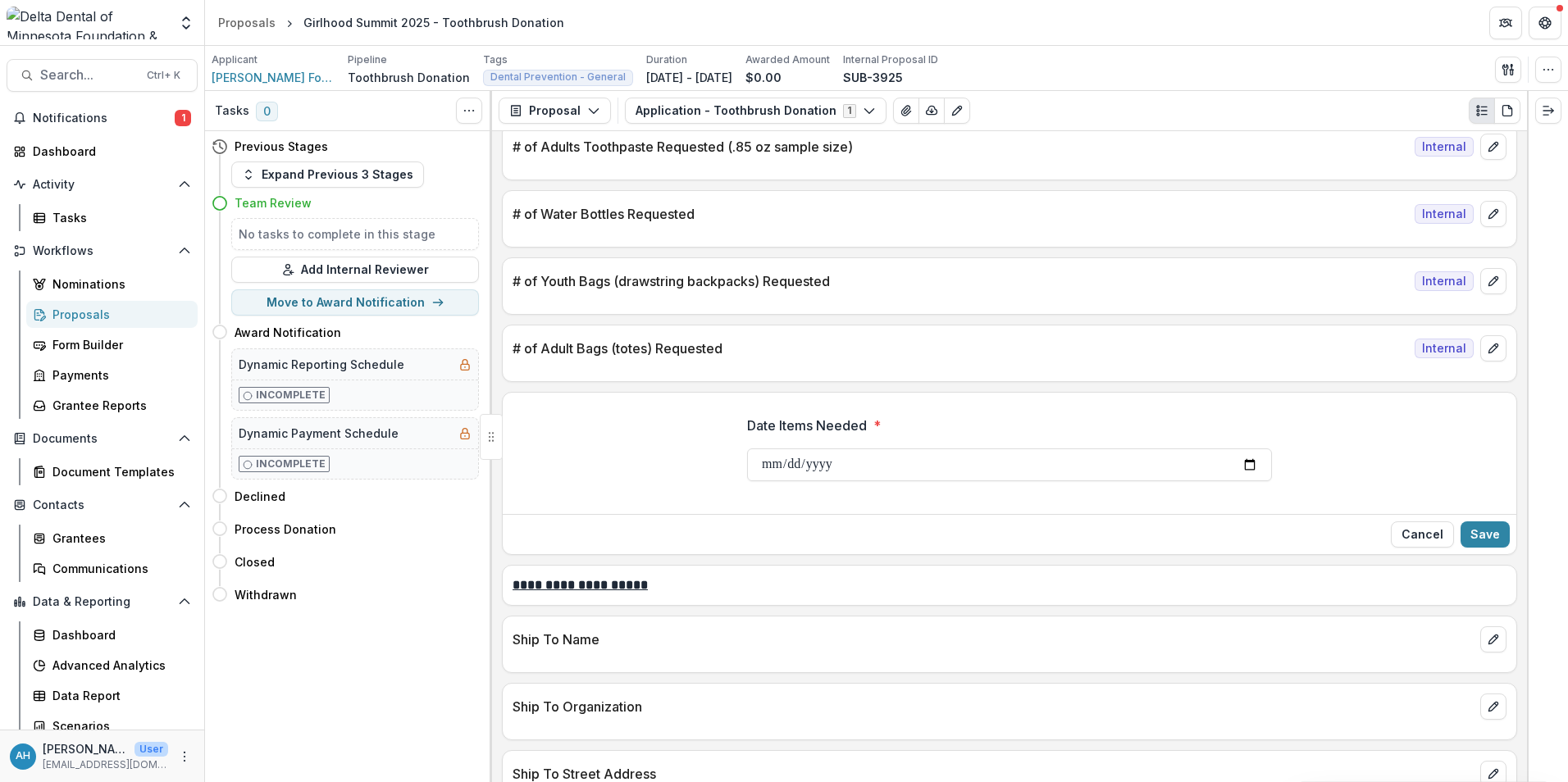
scroll to position [1211, 0]
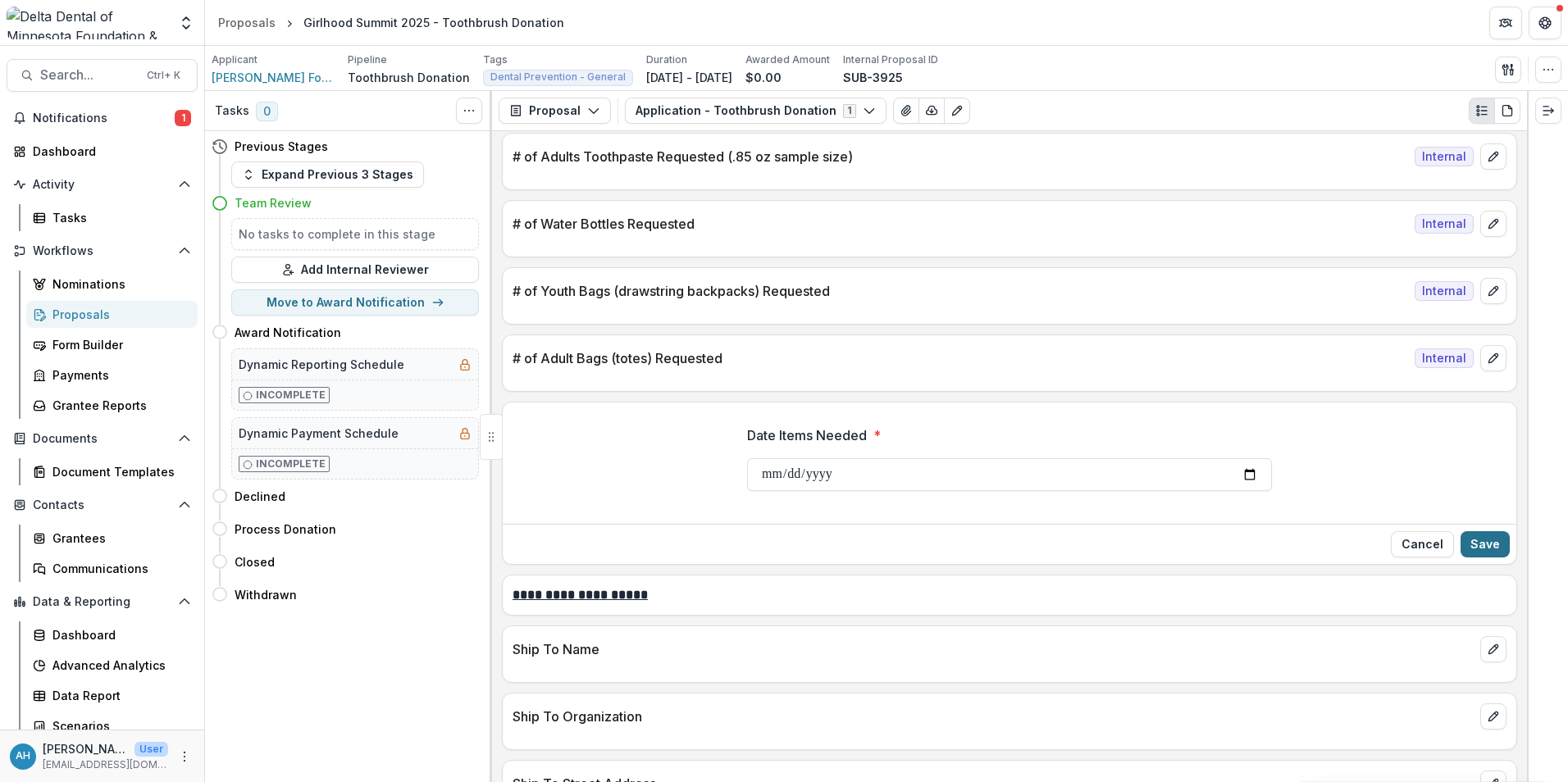
click at [1042, 541] on button "Save" at bounding box center [1485, 545] width 49 height 26
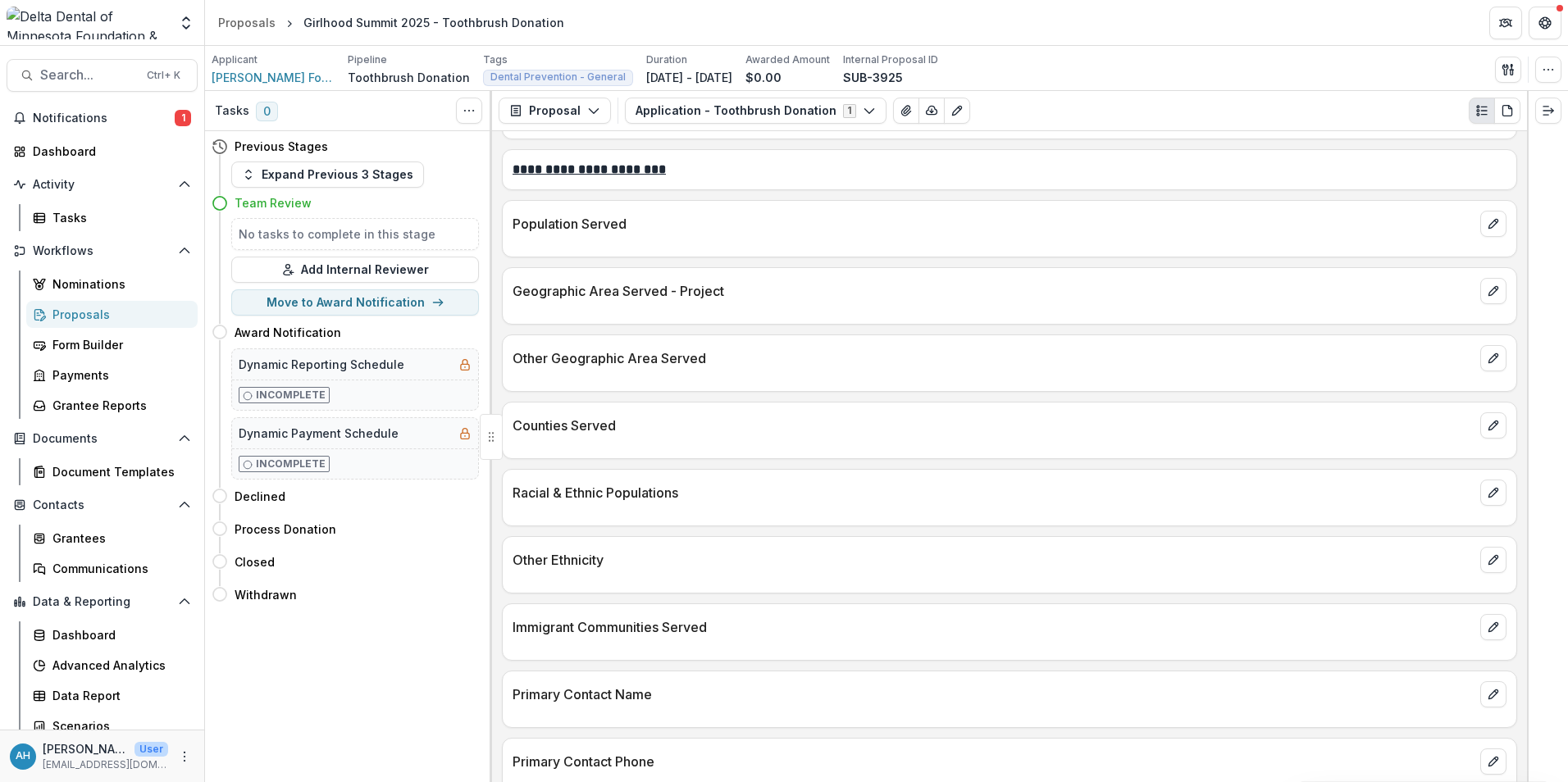
scroll to position [2031, 0]
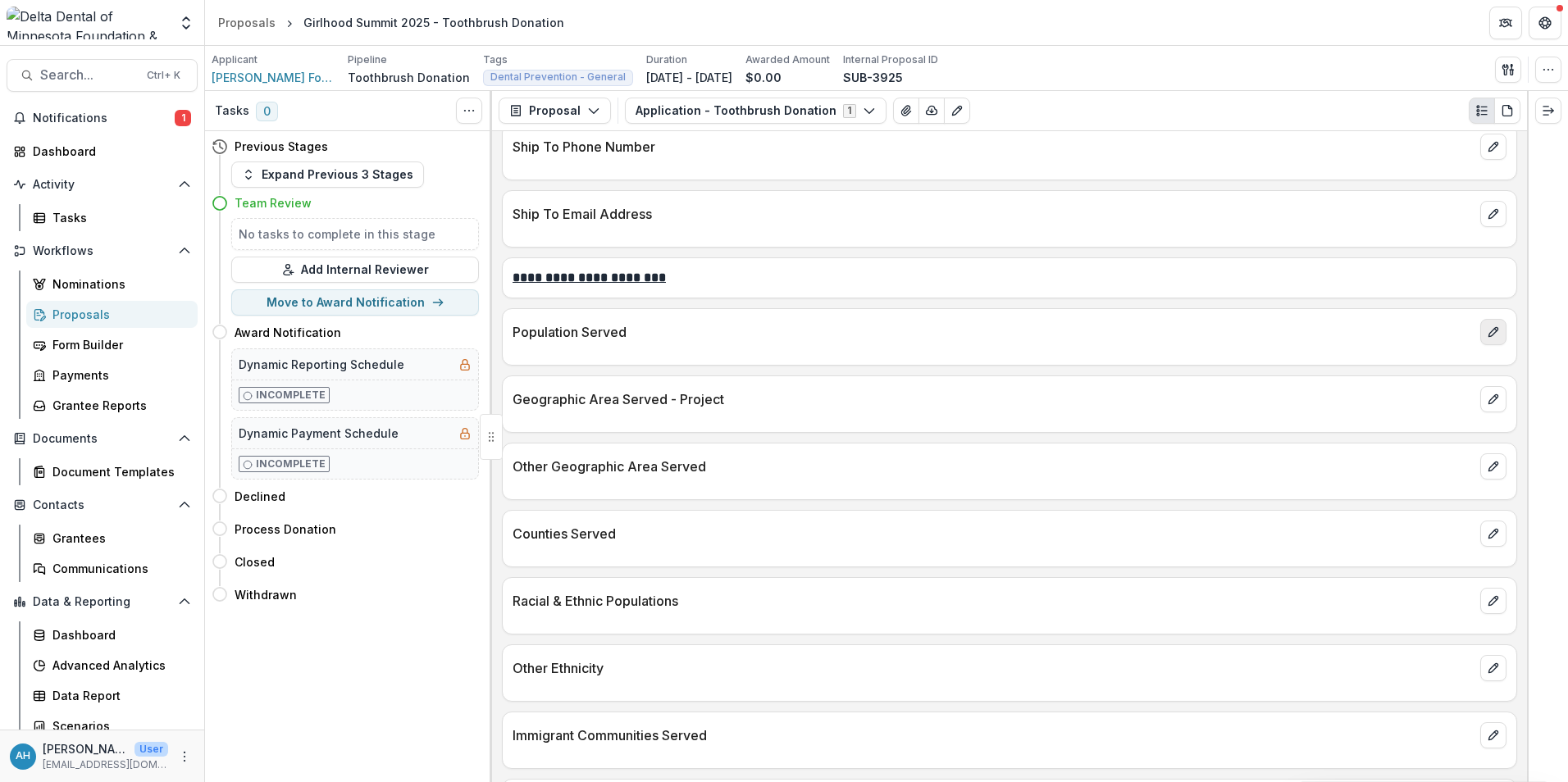
click at [1042, 336] on icon "edit" at bounding box center [1493, 331] width 13 height 13
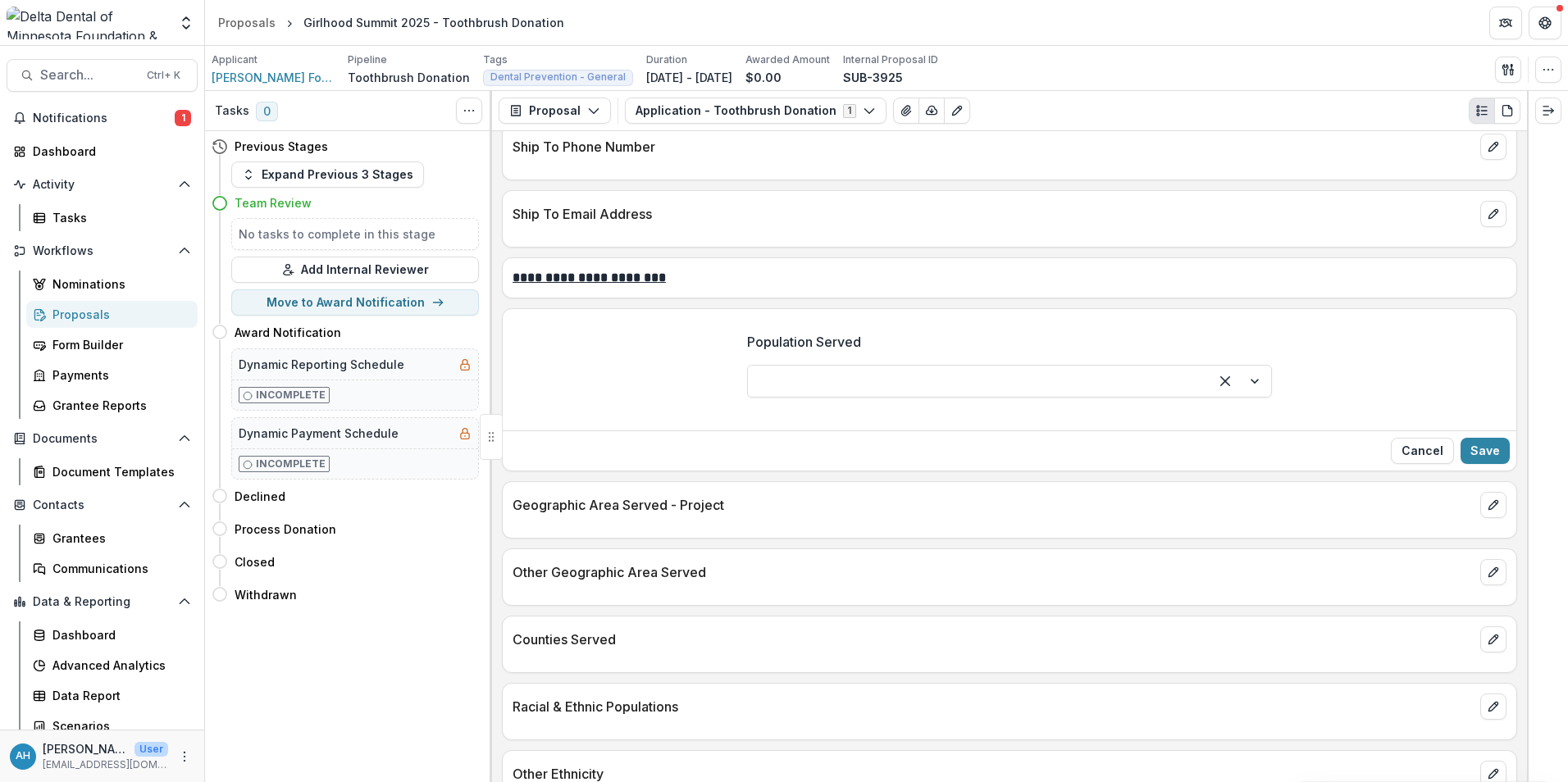
click at [881, 372] on div at bounding box center [978, 381] width 432 height 23
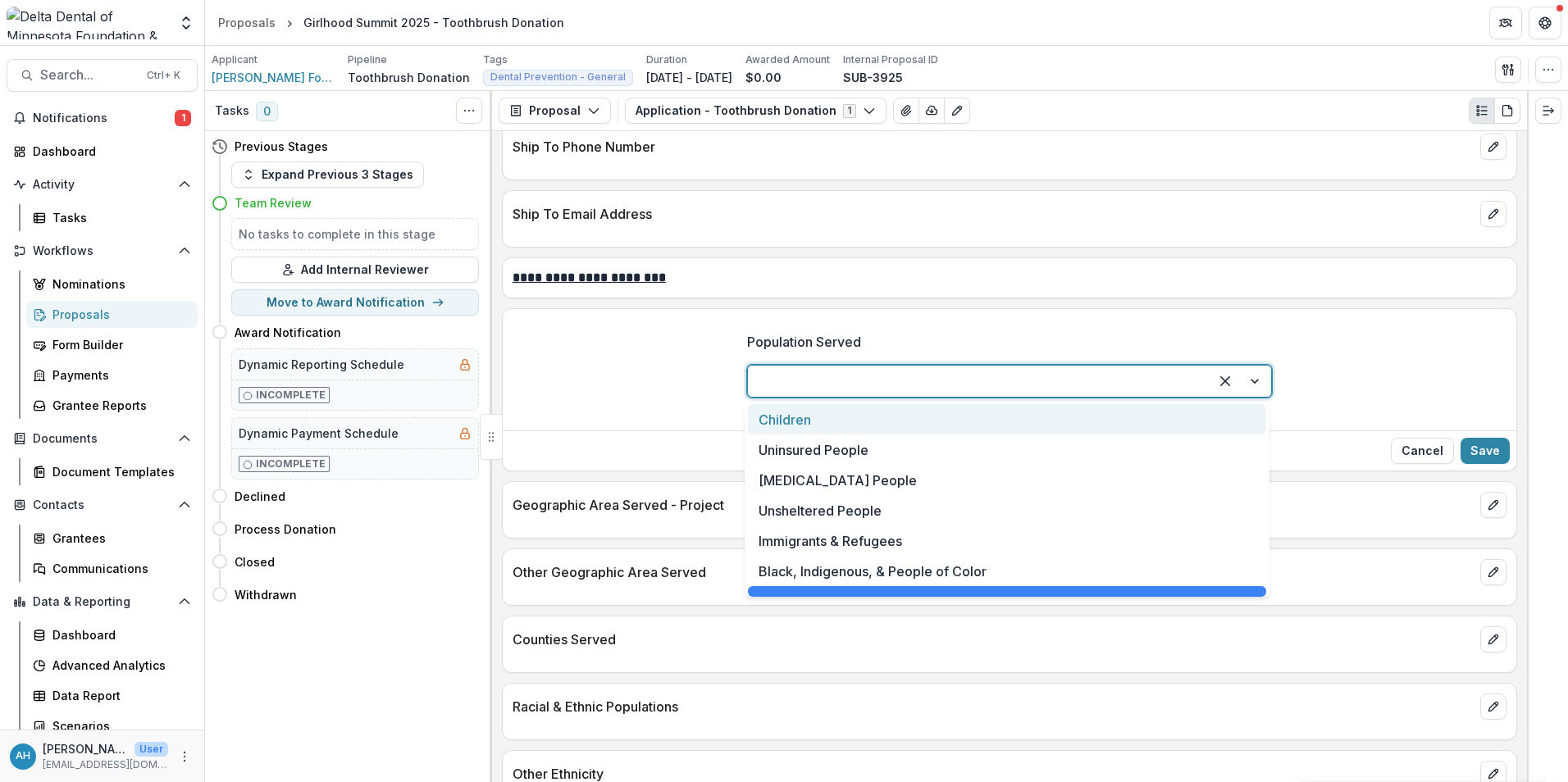
click at [807, 417] on div "Children" at bounding box center [1007, 419] width 518 height 30
click at [807, 417] on div "Population Served 7 results available. Use Up and Down to choose options, press…" at bounding box center [1009, 372] width 525 height 105
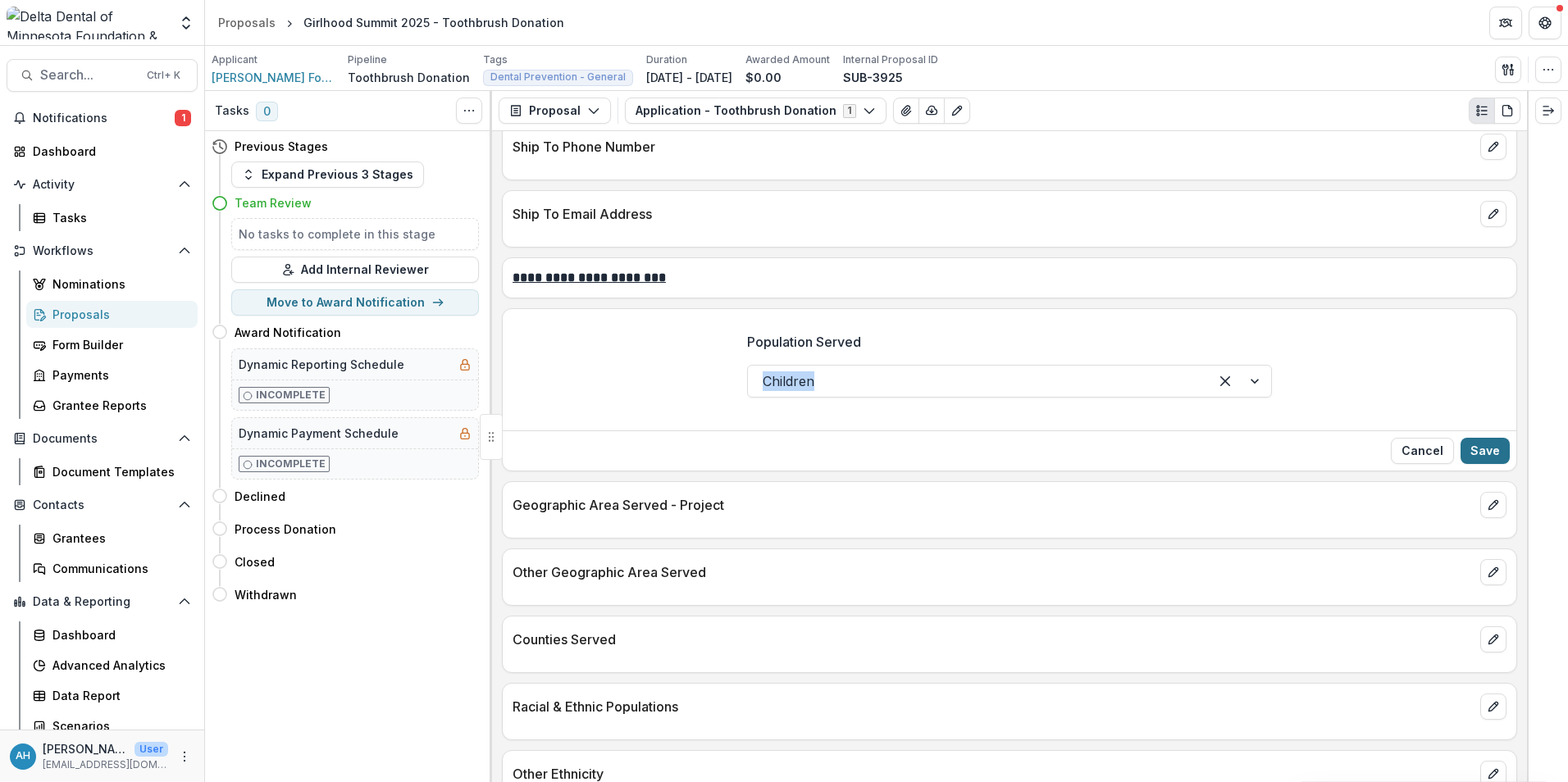
click at [1042, 456] on button "Save" at bounding box center [1485, 451] width 49 height 26
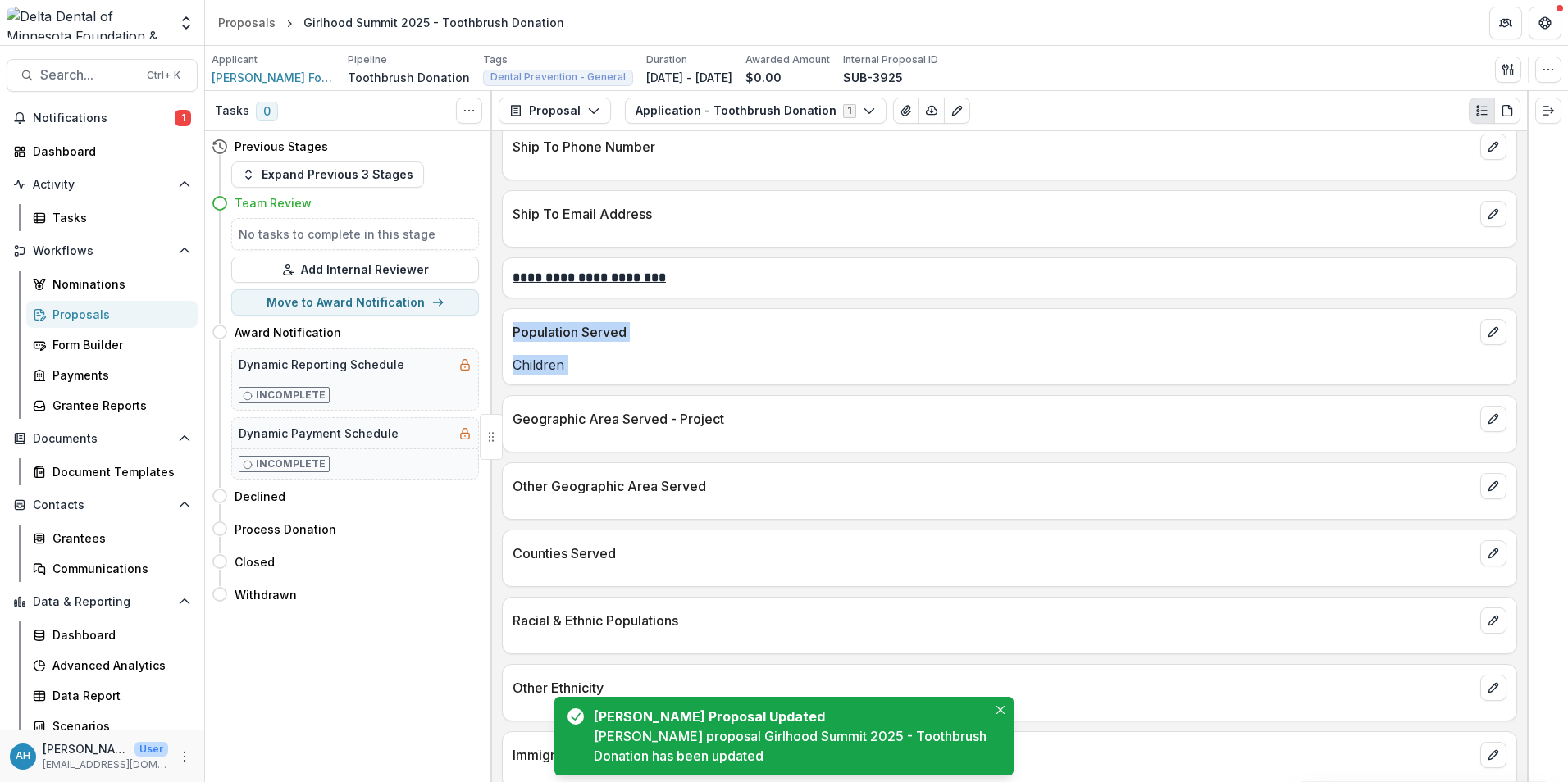
click at [871, 434] on div at bounding box center [1009, 437] width 1014 height 9
click at [1042, 422] on icon "edit" at bounding box center [1493, 419] width 13 height 13
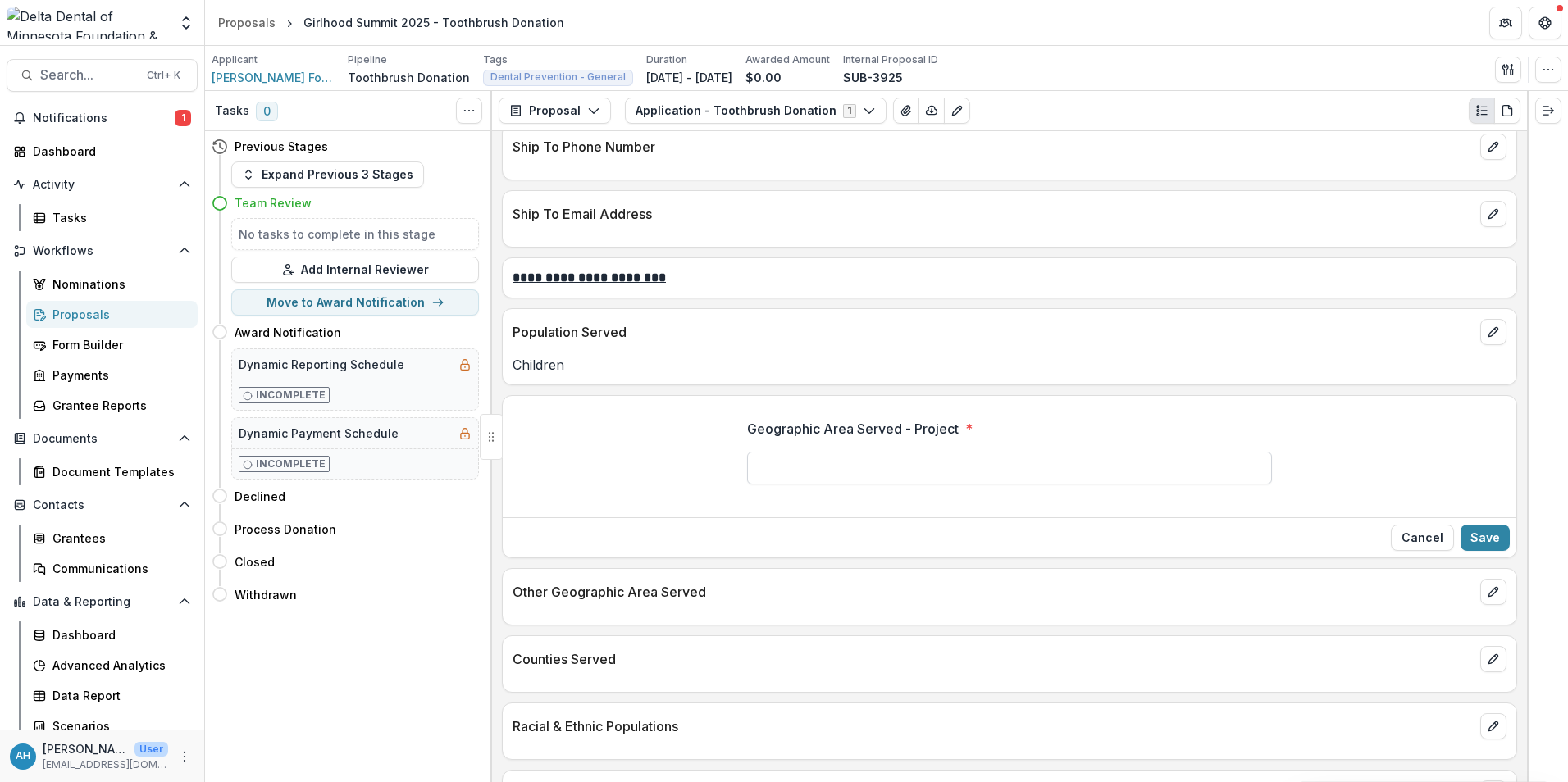
click at [820, 476] on input "Geographic Area Served - Project *" at bounding box center [1009, 468] width 525 height 33
type input "**********"
click at [861, 552] on p "Other Geographic Area Served" at bounding box center [993, 591] width 961 height 20
click at [1042, 531] on button "Save" at bounding box center [1485, 538] width 49 height 26
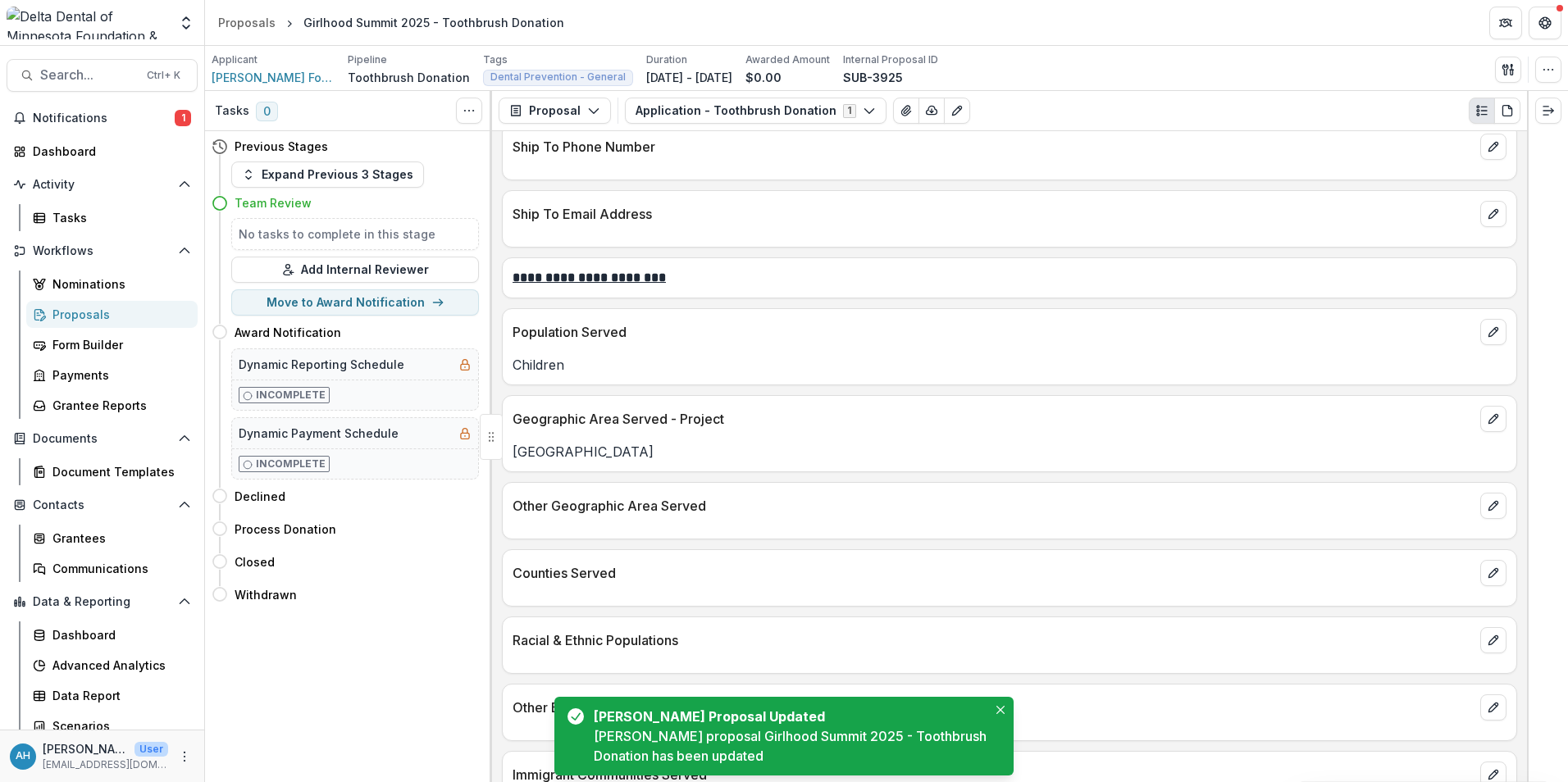
click at [784, 517] on div "Other Geographic Area Served" at bounding box center [1009, 501] width 1014 height 36
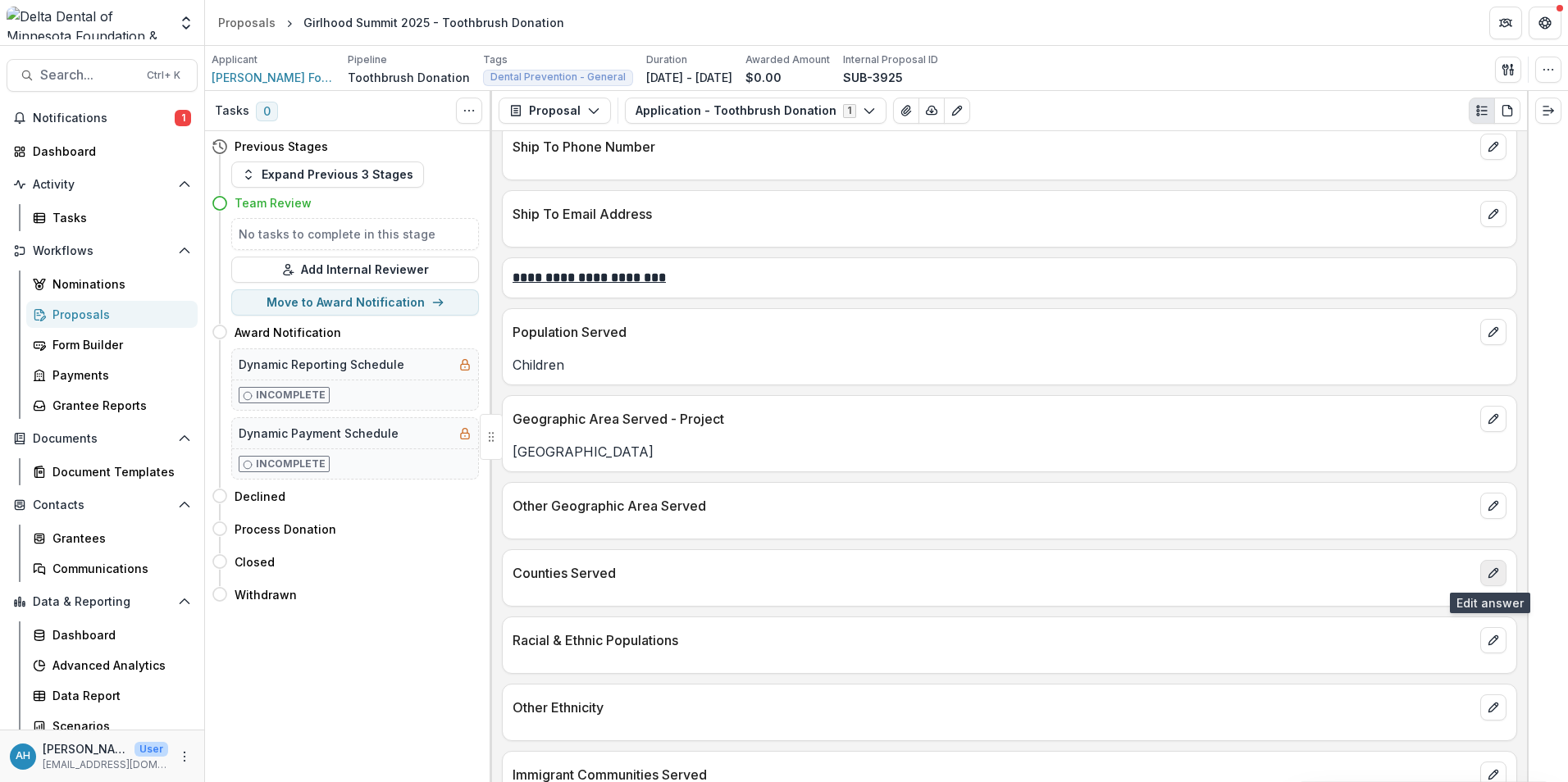
click at [1042, 552] on icon "edit" at bounding box center [1493, 572] width 13 height 13
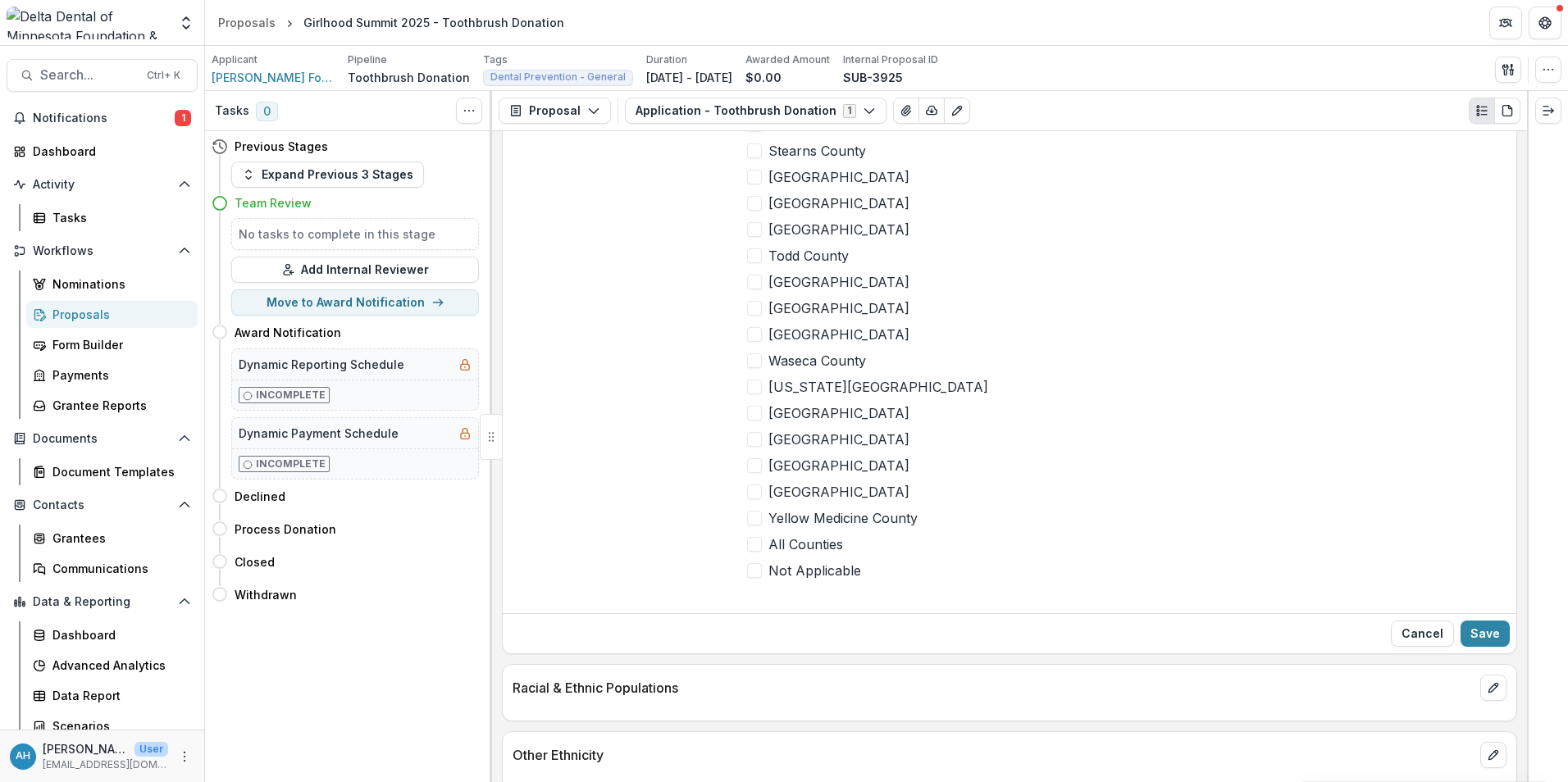
scroll to position [4409, 0]
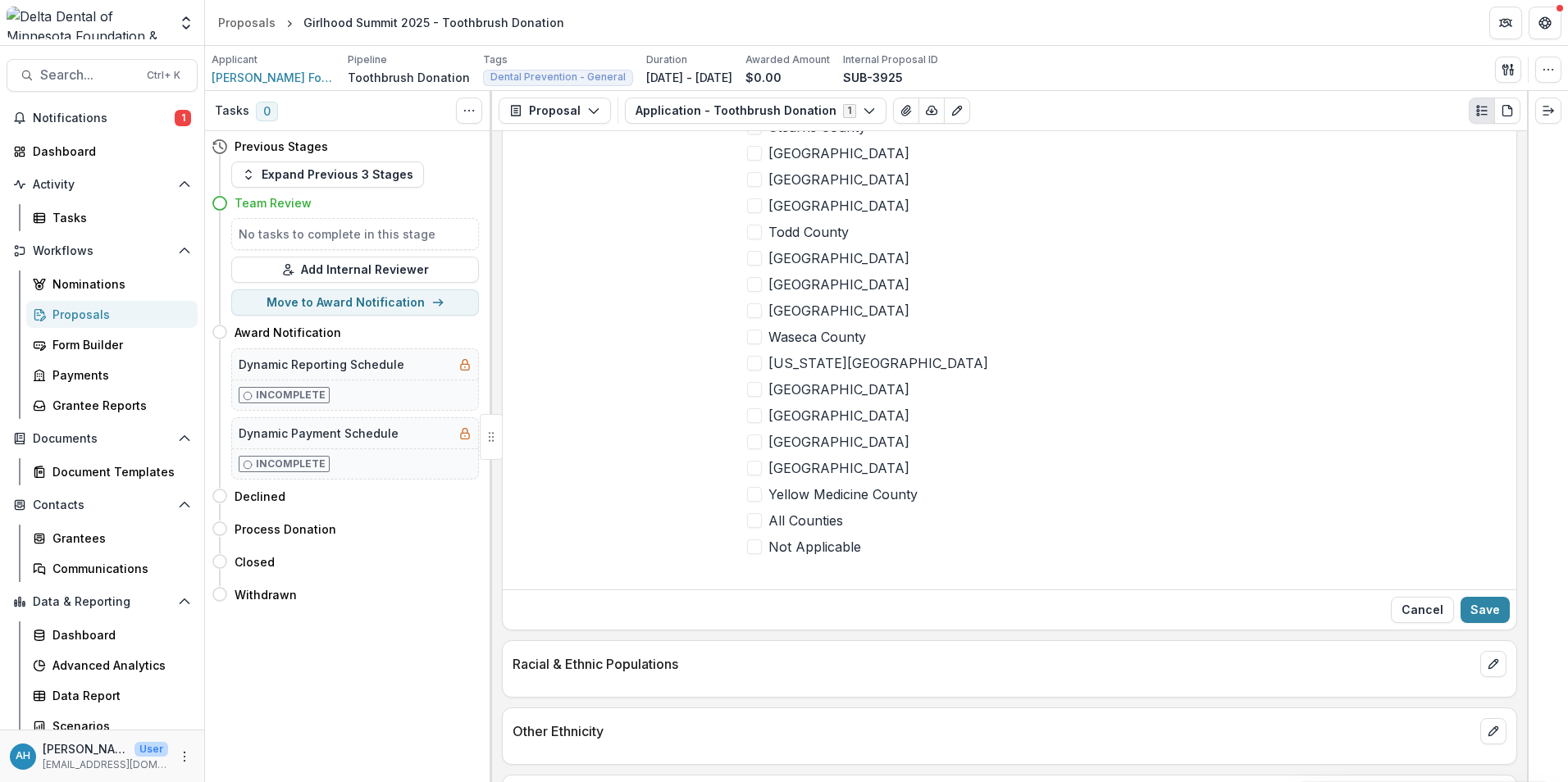
click at [753, 519] on span at bounding box center [754, 520] width 15 height 15
click at [1042, 552] on button "Save" at bounding box center [1485, 610] width 49 height 26
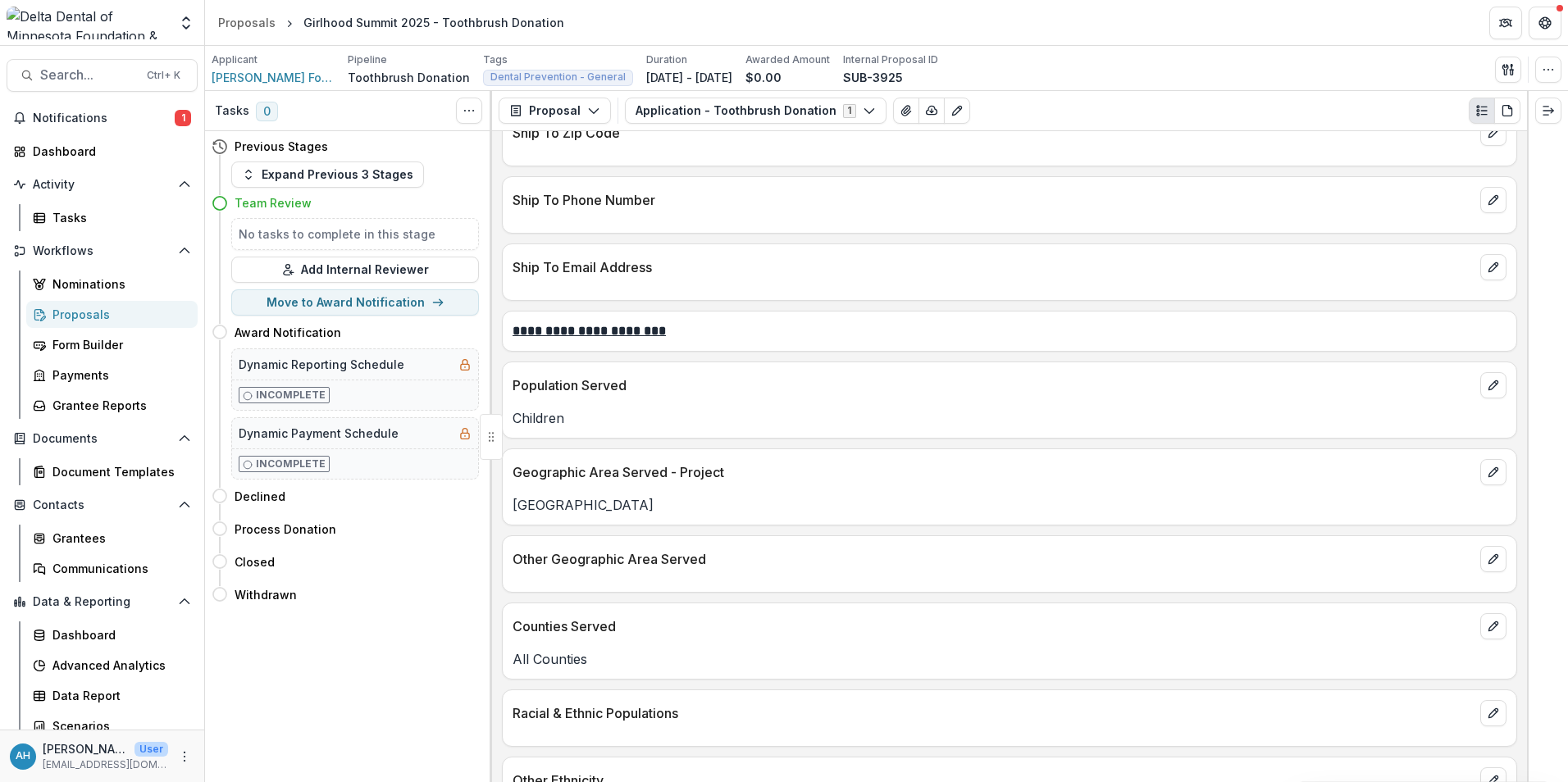
scroll to position [1922, 0]
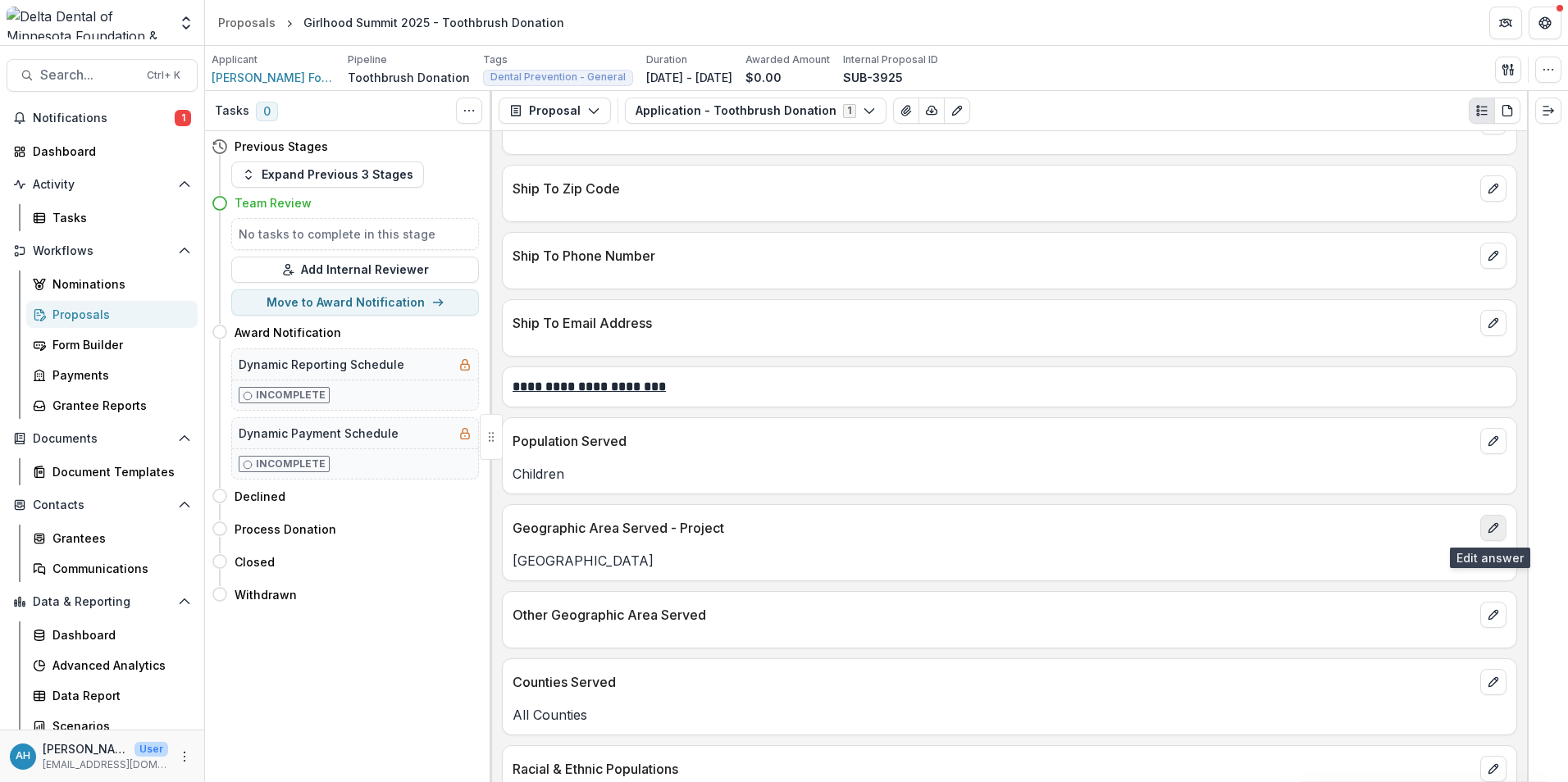
click at [1042, 530] on icon "edit" at bounding box center [1493, 528] width 9 height 9
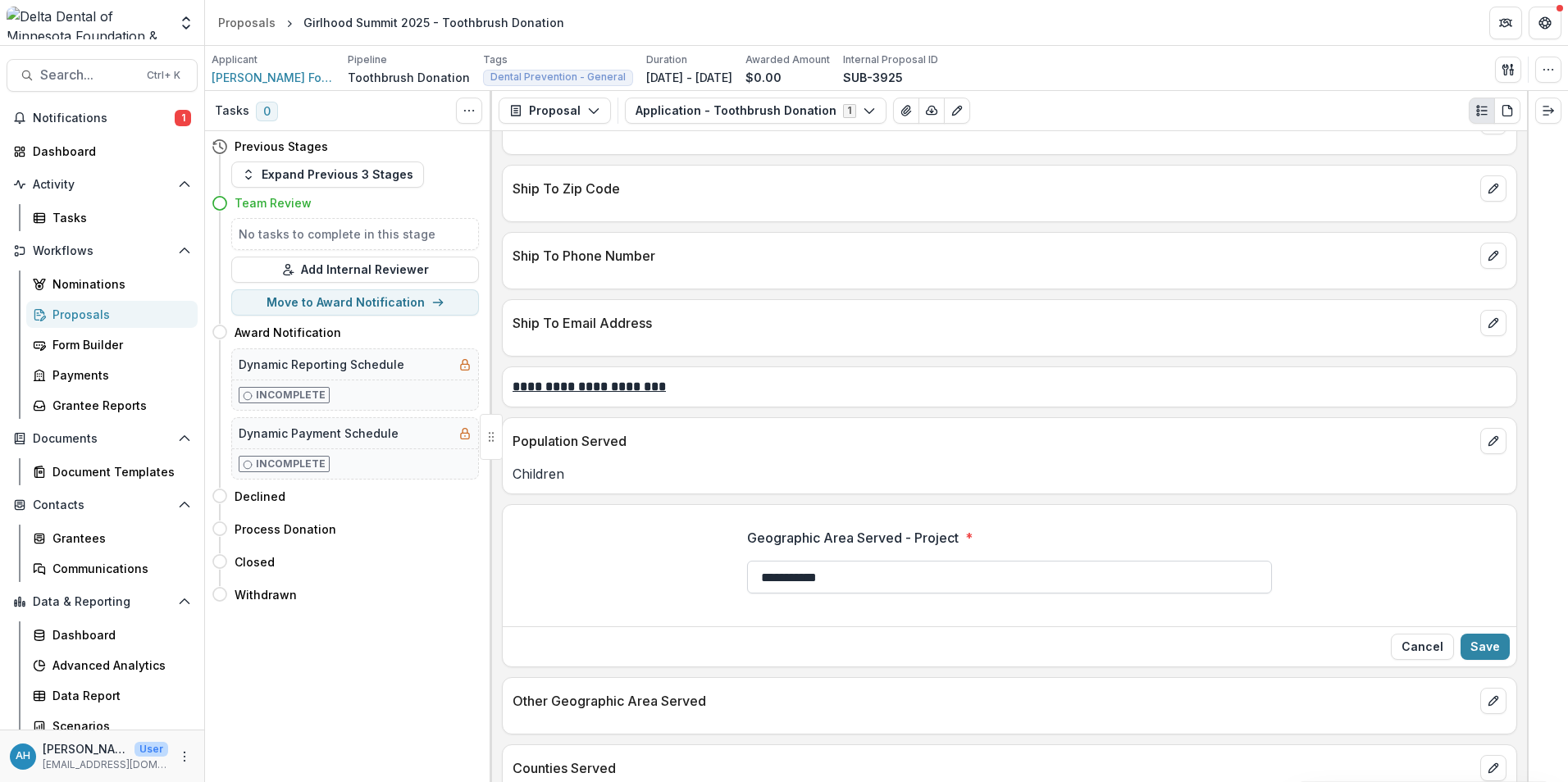
click at [907, 552] on input "**********" at bounding box center [1009, 577] width 525 height 33
type input "*"
type input "*********"
click at [1042, 552] on button "Save" at bounding box center [1485, 646] width 49 height 26
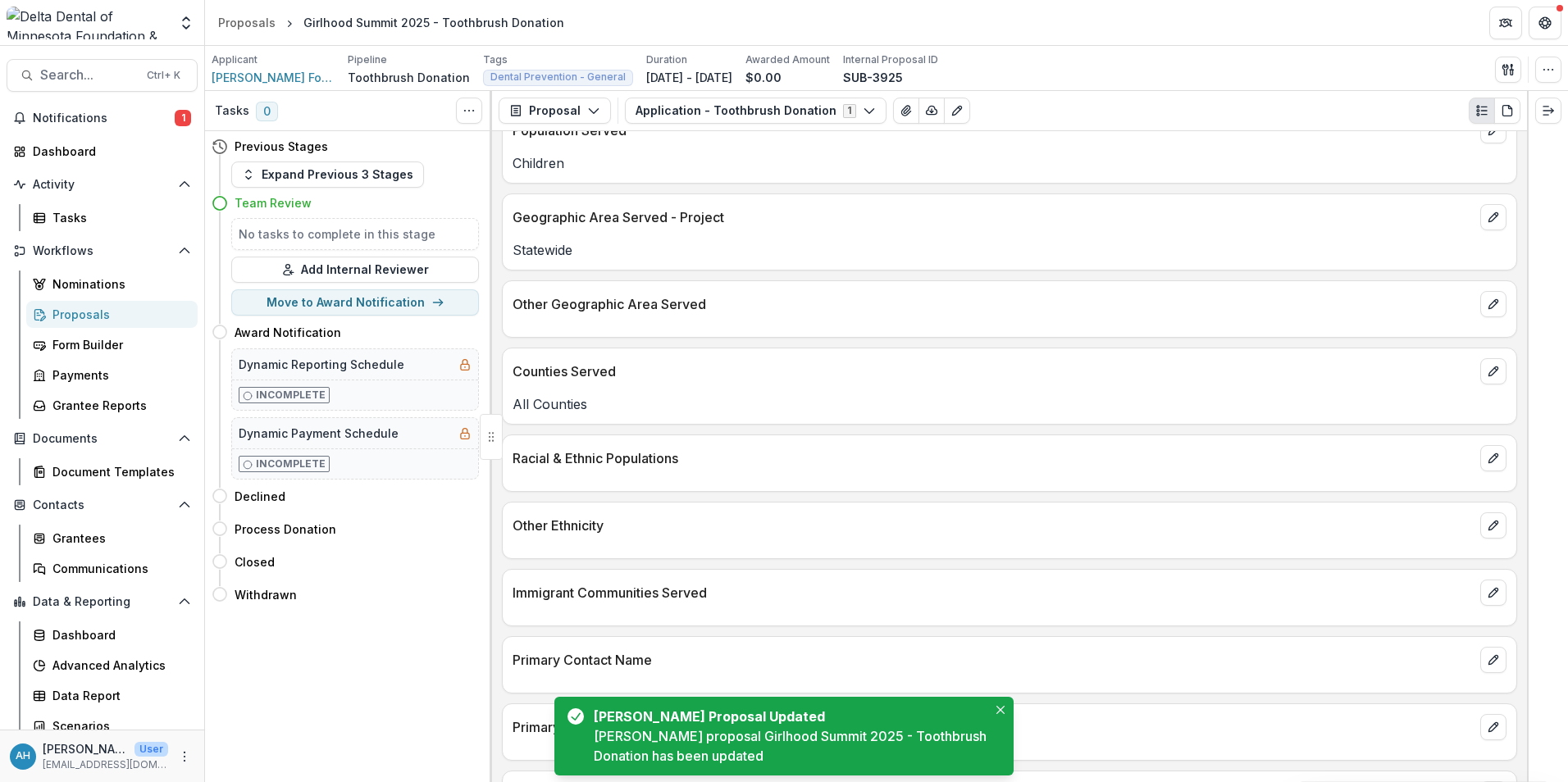
scroll to position [2250, 0]
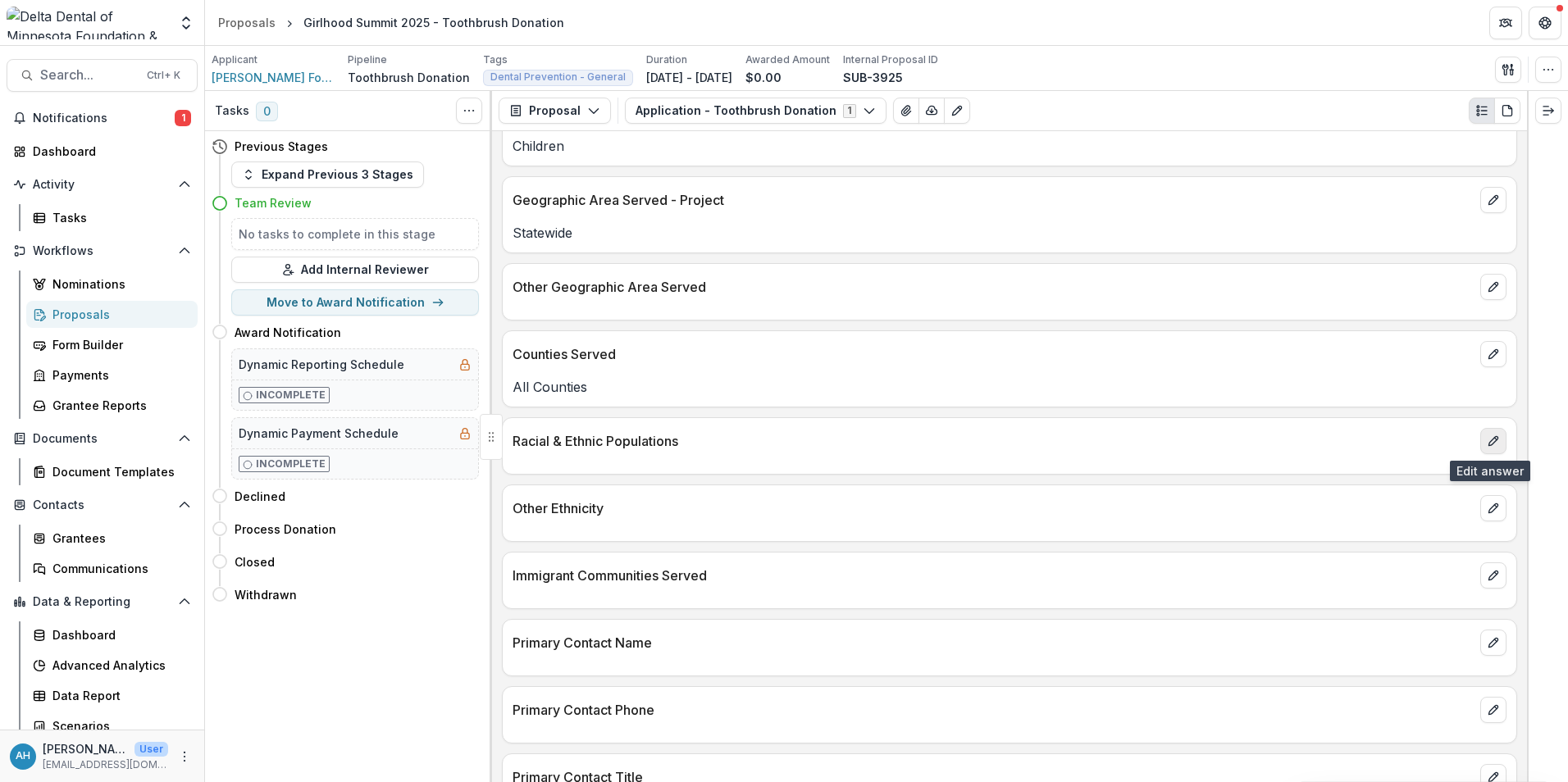
click at [1042, 438] on button "edit" at bounding box center [1494, 441] width 26 height 26
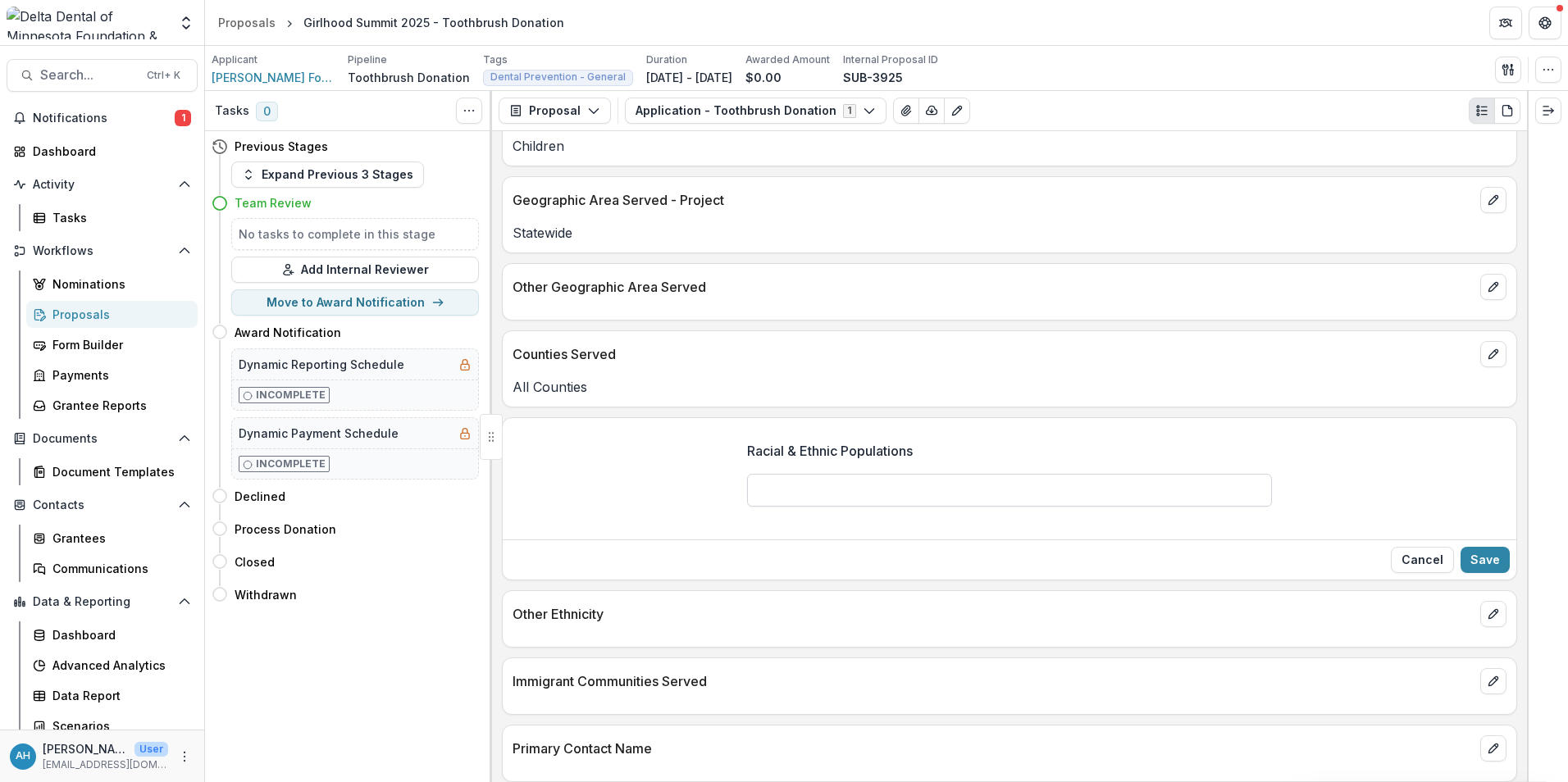
click at [1042, 499] on input "Racial & Ethnic Populations" at bounding box center [1009, 490] width 525 height 33
click at [1042, 493] on input "Racial & Ethnic Populations" at bounding box center [1009, 490] width 525 height 33
click at [1042, 552] on button "Cancel" at bounding box center [1422, 560] width 63 height 26
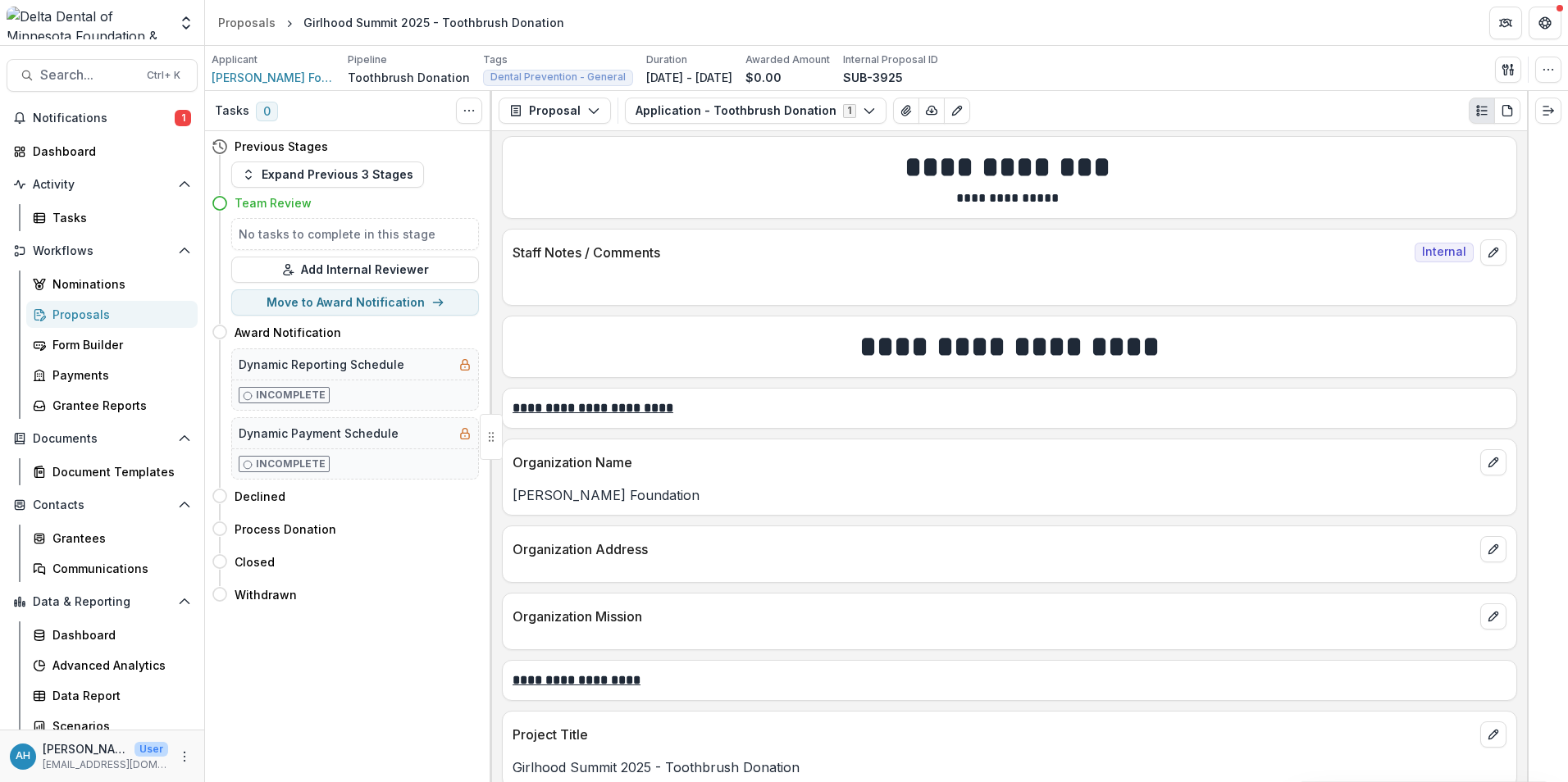
scroll to position [0, 0]
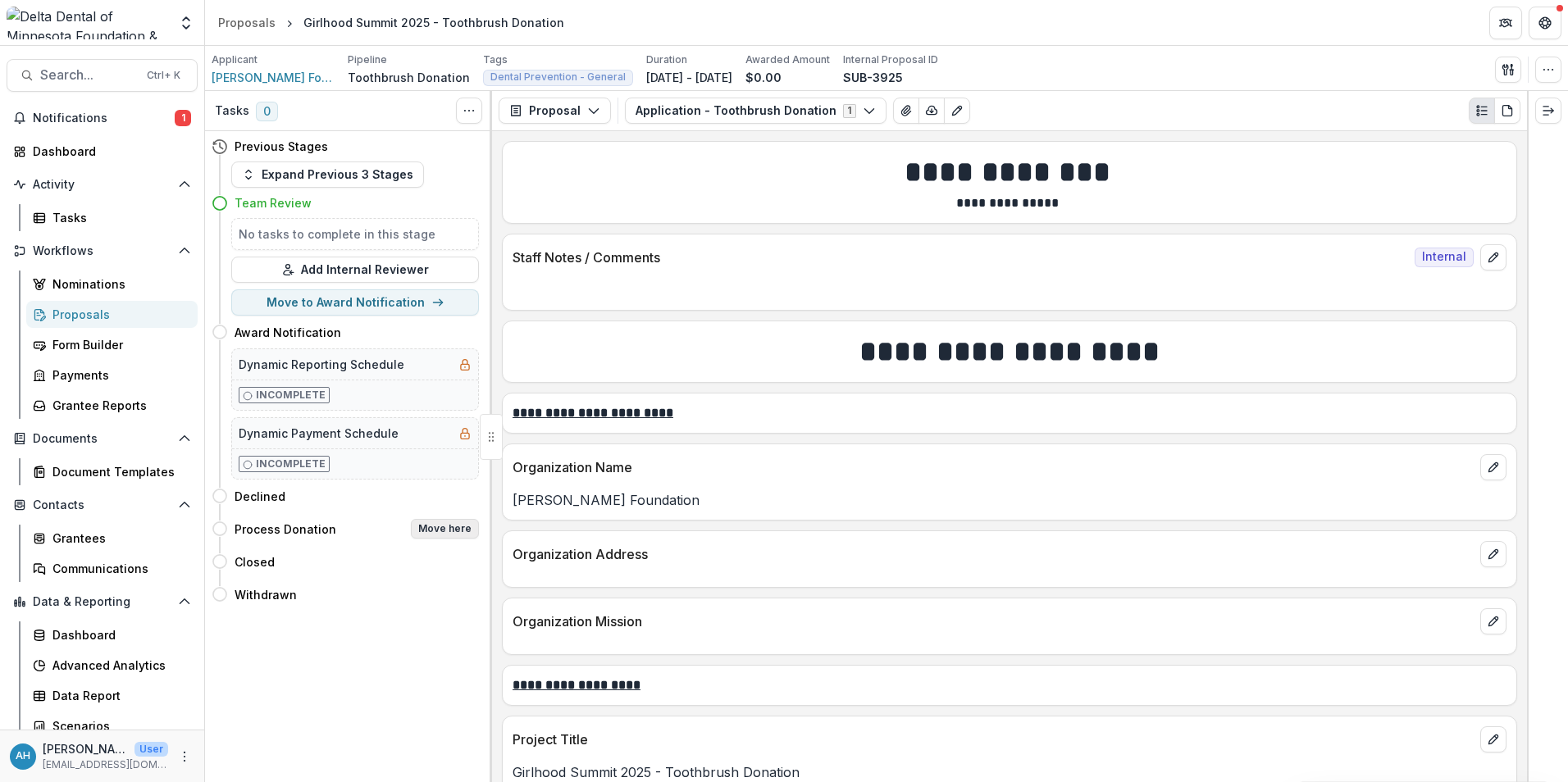
click at [454, 530] on button "Move here" at bounding box center [445, 528] width 68 height 20
select select "**********"
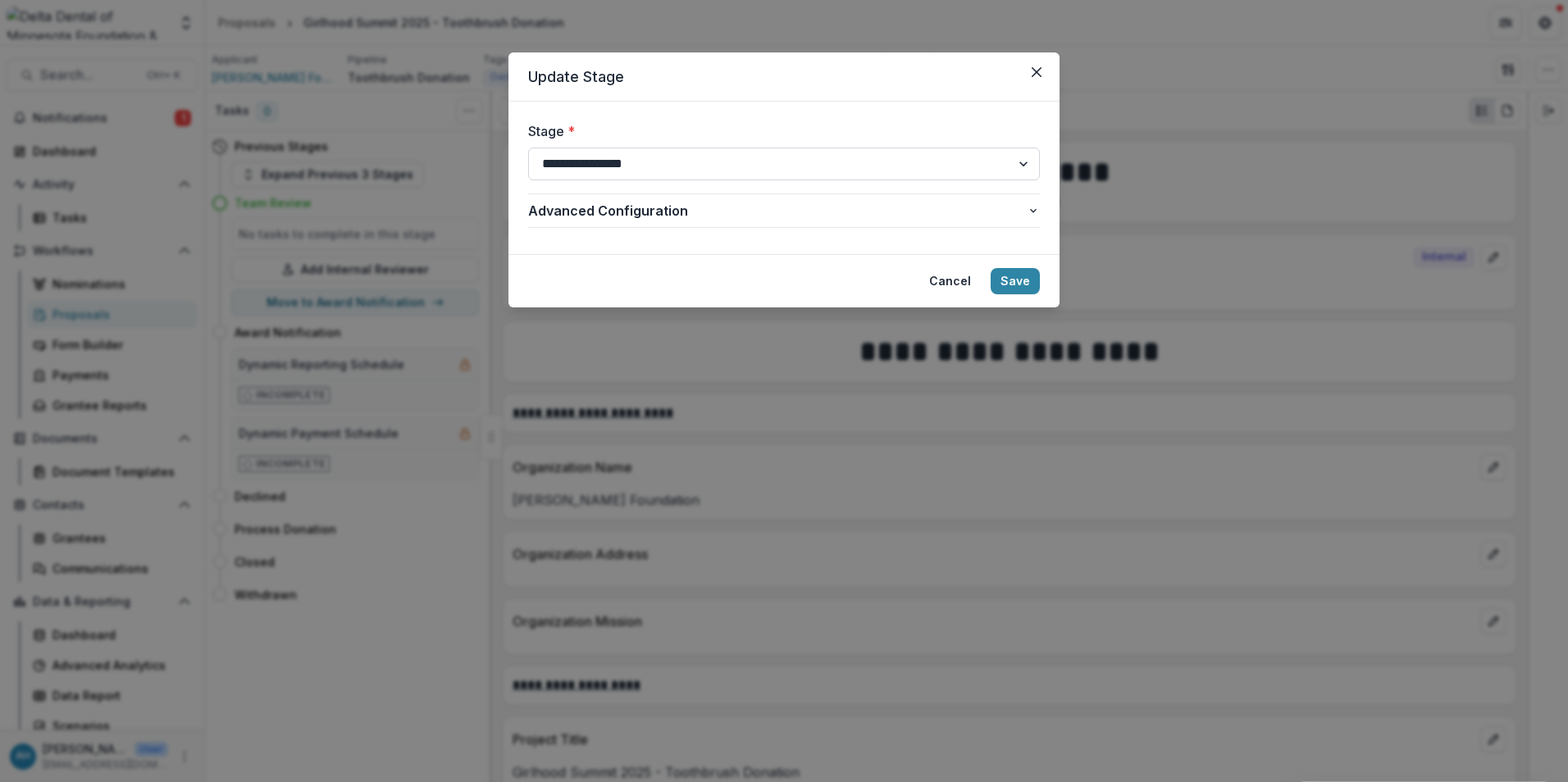
click at [656, 161] on select "**********" at bounding box center [784, 164] width 512 height 33
click at [528, 148] on select "**********" at bounding box center [784, 164] width 512 height 33
click at [1023, 284] on button "Save" at bounding box center [1015, 281] width 49 height 26
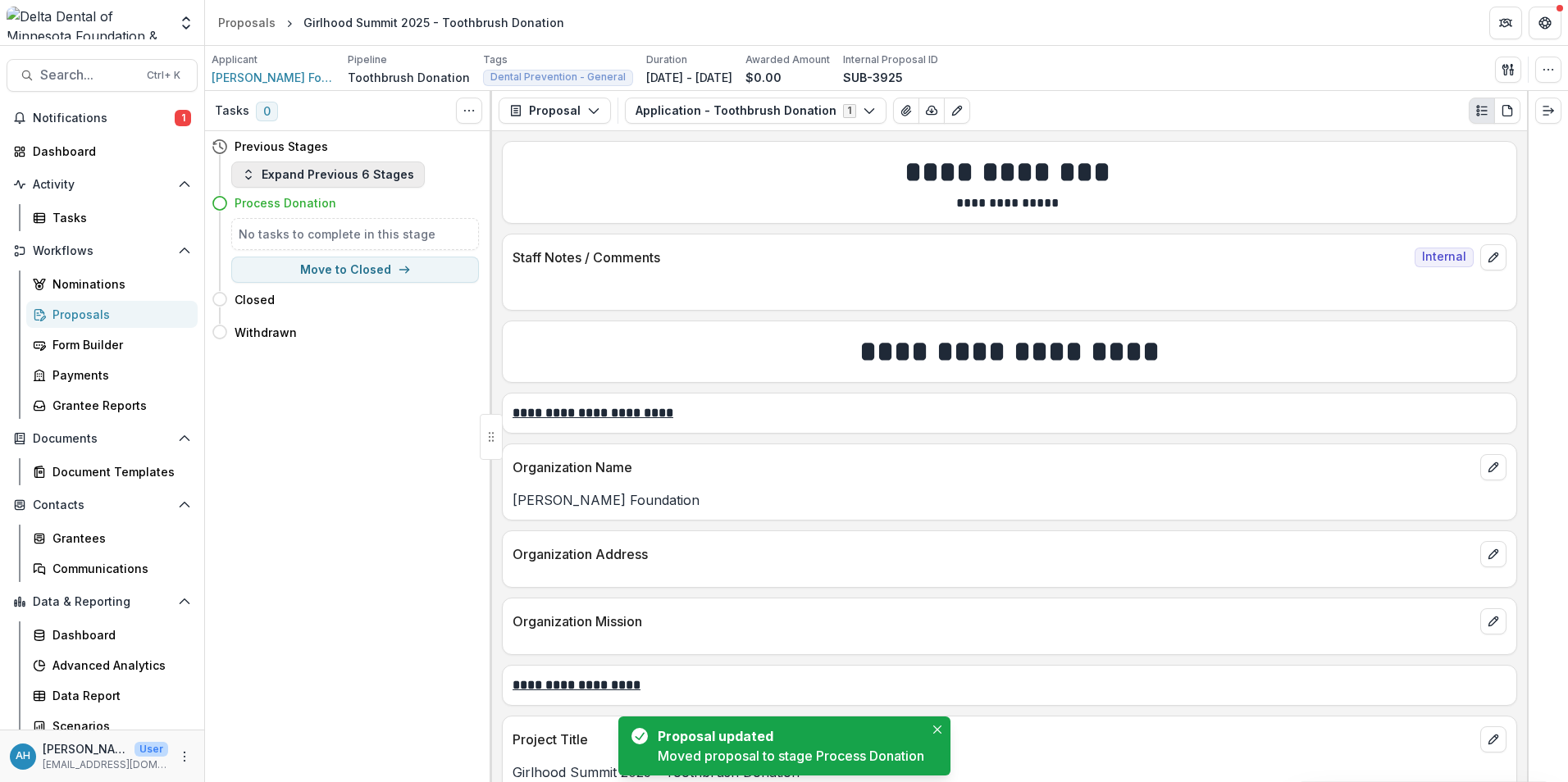
click at [338, 176] on button "Expand Previous 6 Stages" at bounding box center [328, 174] width 193 height 26
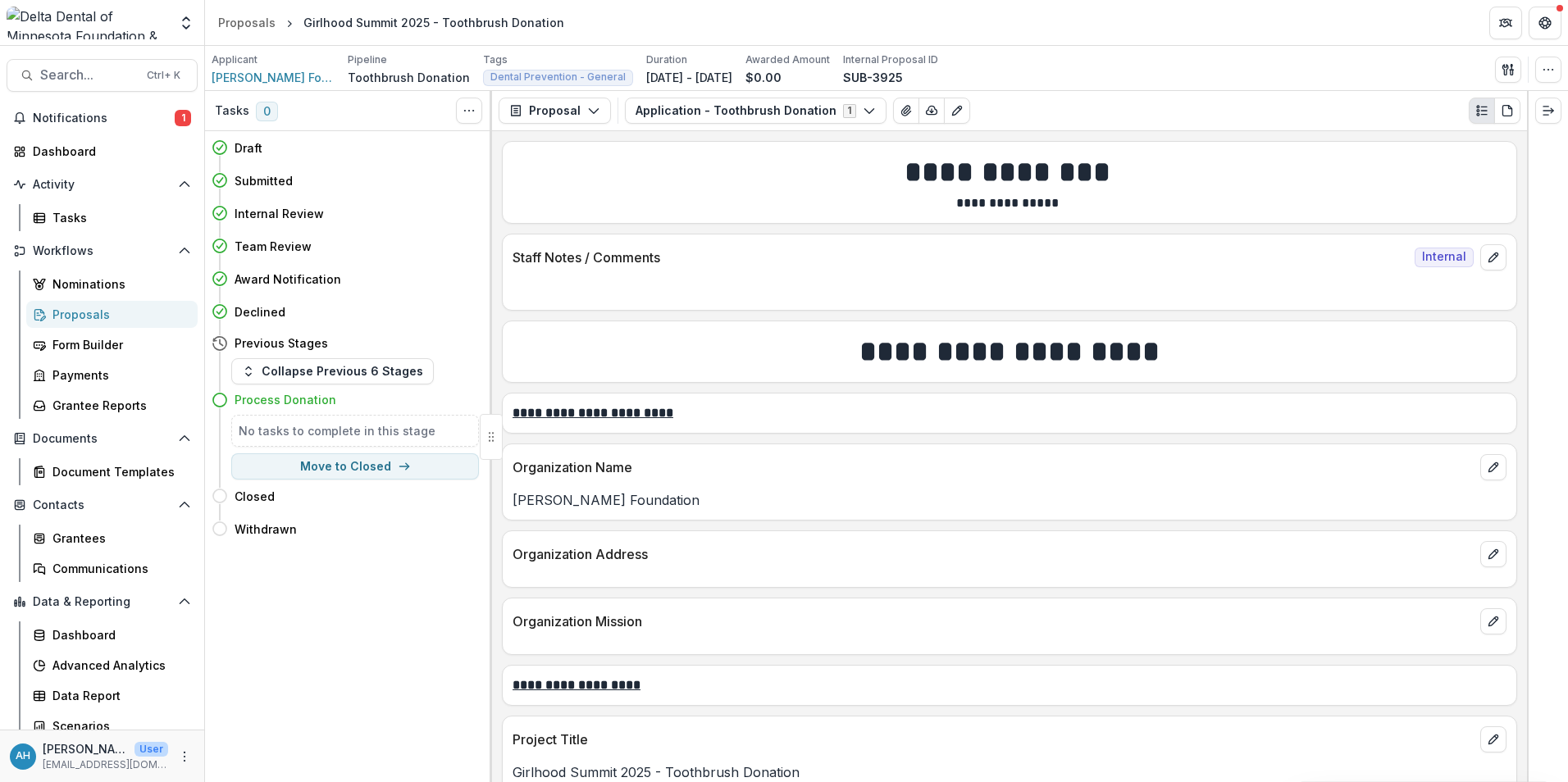
click at [89, 312] on div "Proposals" at bounding box center [118, 314] width 132 height 17
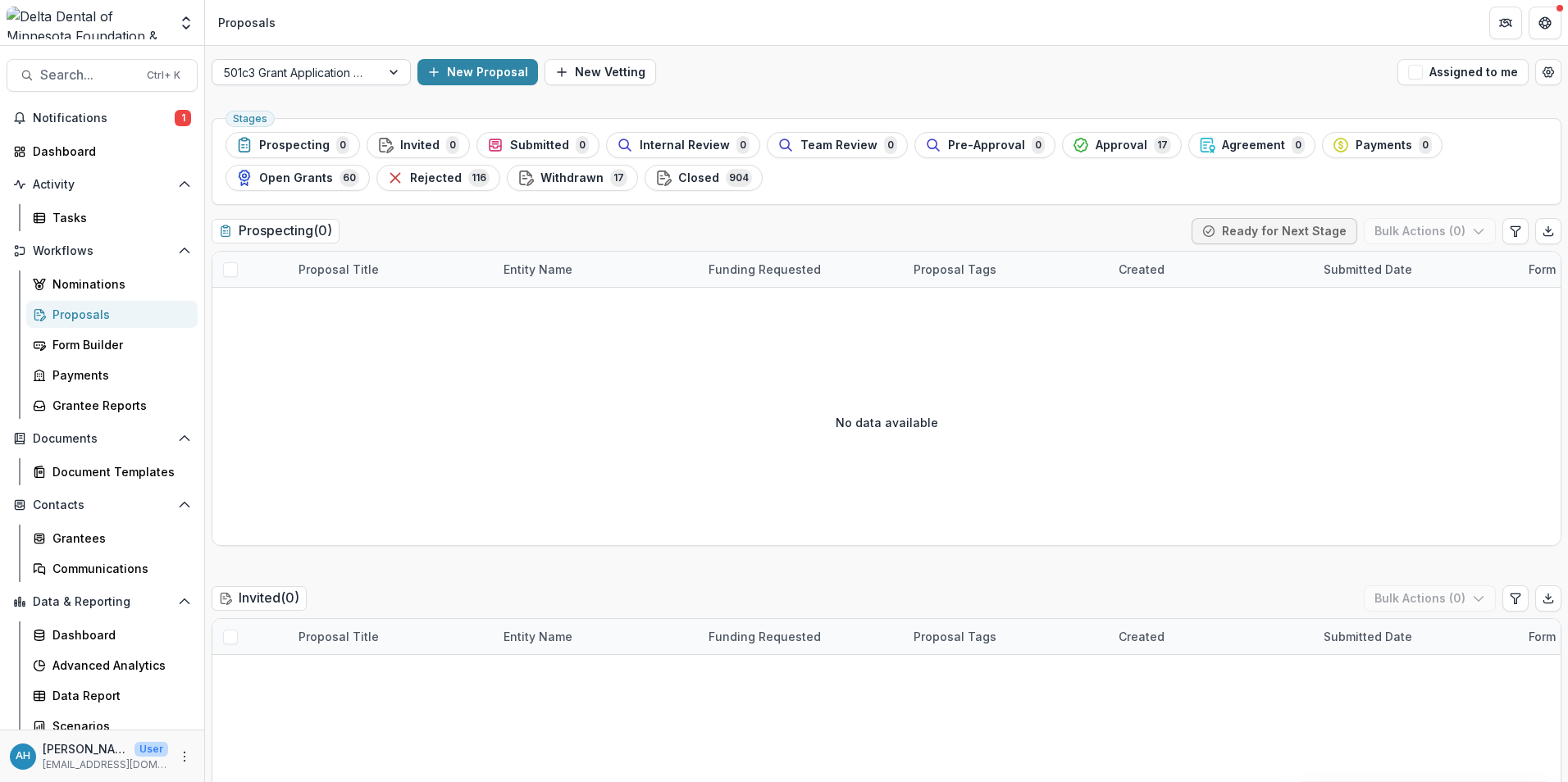
click at [302, 76] on div at bounding box center [296, 73] width 145 height 21
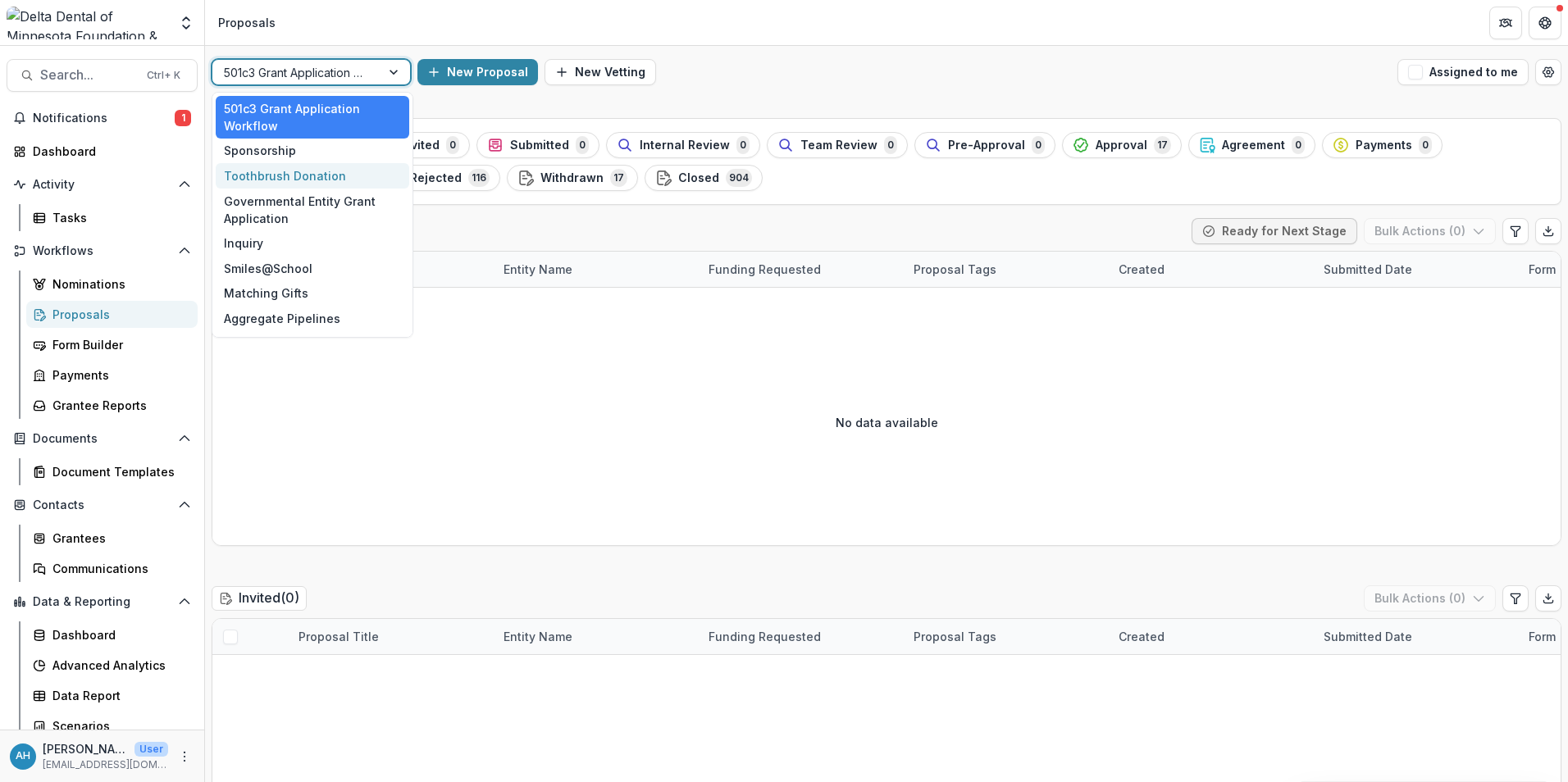
click at [288, 177] on div "Toothbrush Donation" at bounding box center [313, 175] width 193 height 25
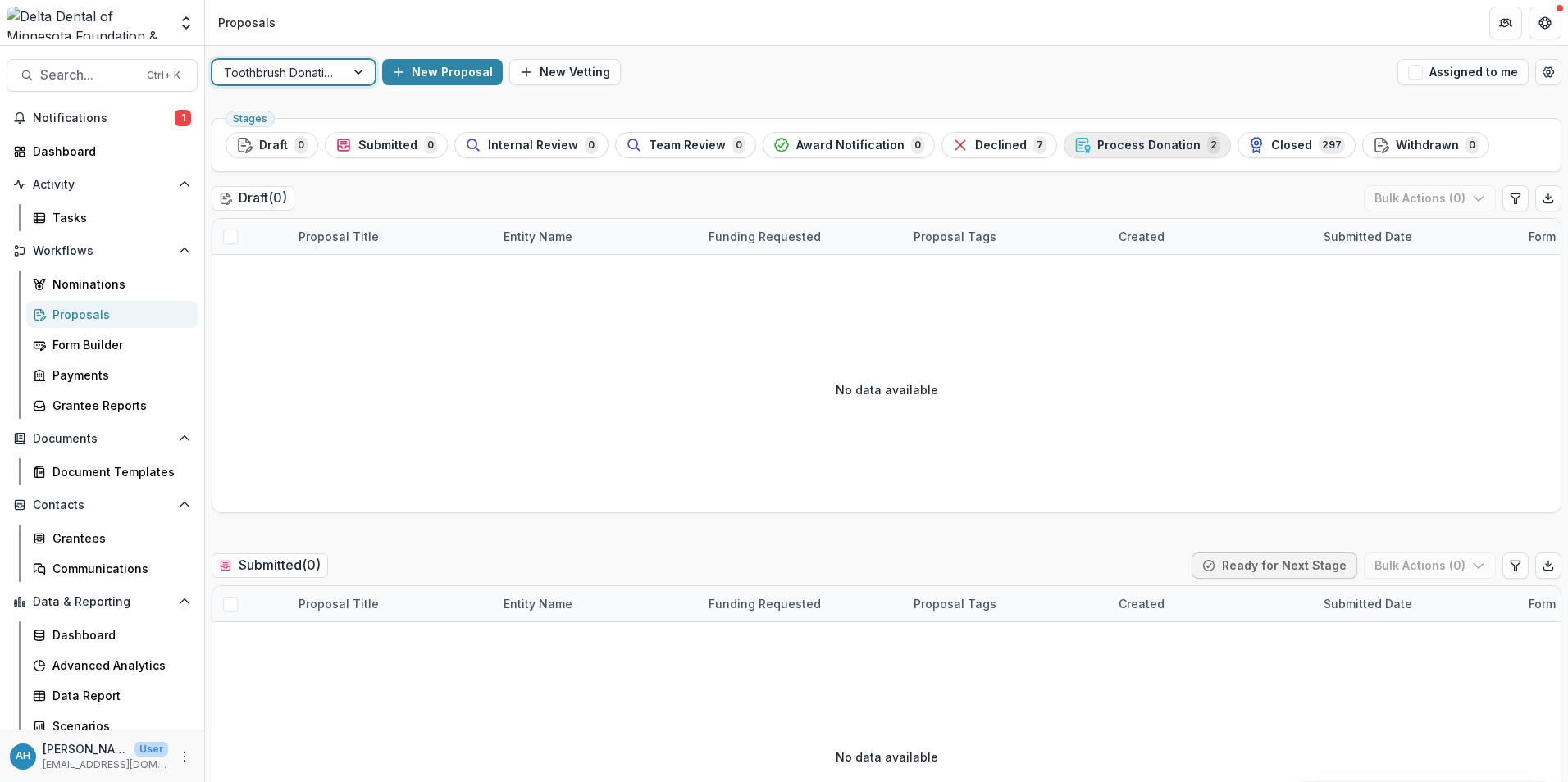
click at [1042, 152] on span "Process Donation" at bounding box center [1149, 146] width 104 height 14
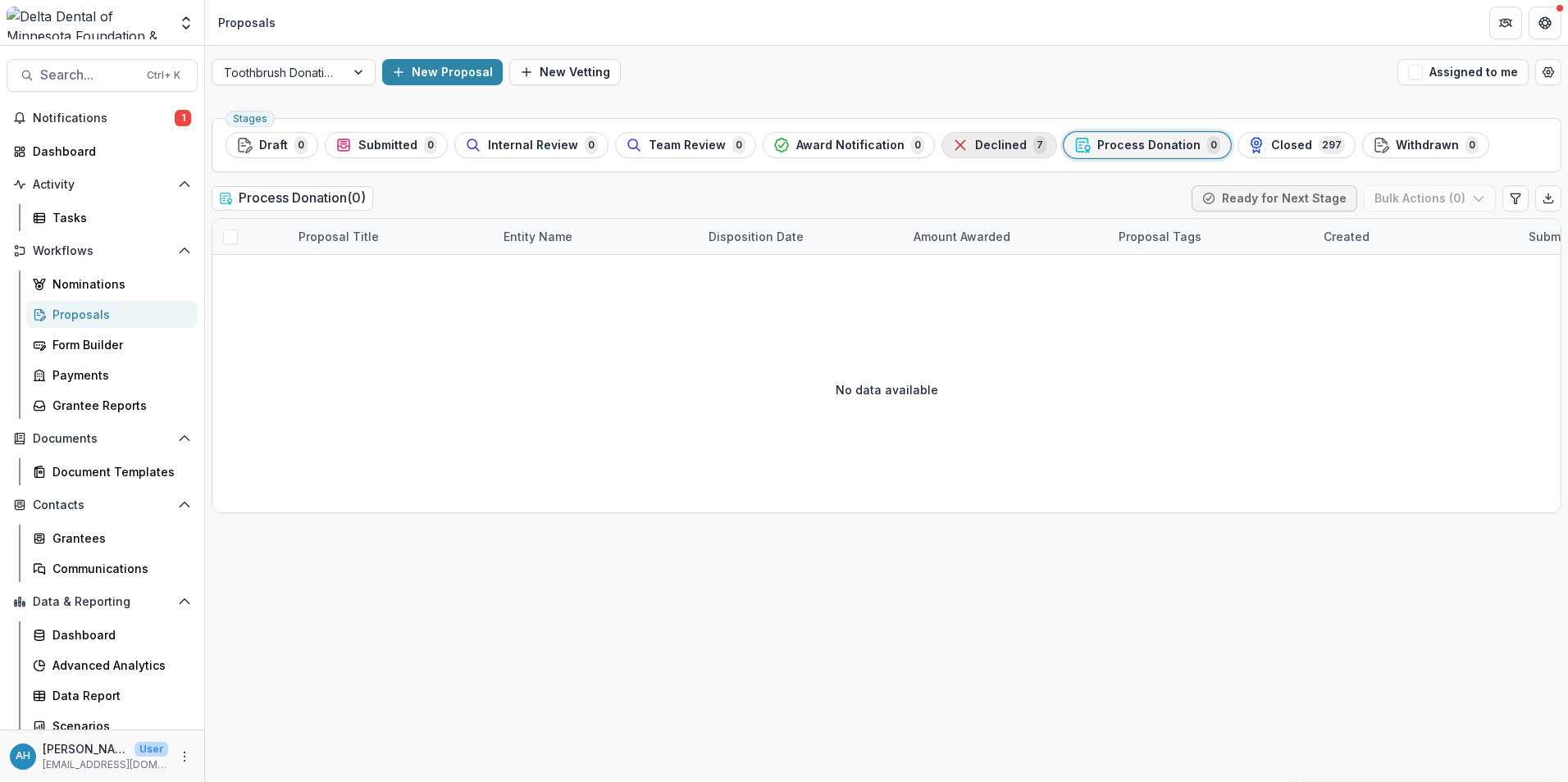
click at [984, 140] on span "Declined" at bounding box center [1002, 146] width 52 height 14
click at [984, 140] on ul "Stages Draft 0 Submitted 0 Internal Review 0 Team Review 0 Award Notification 0…" at bounding box center [886, 145] width 1322 height 26
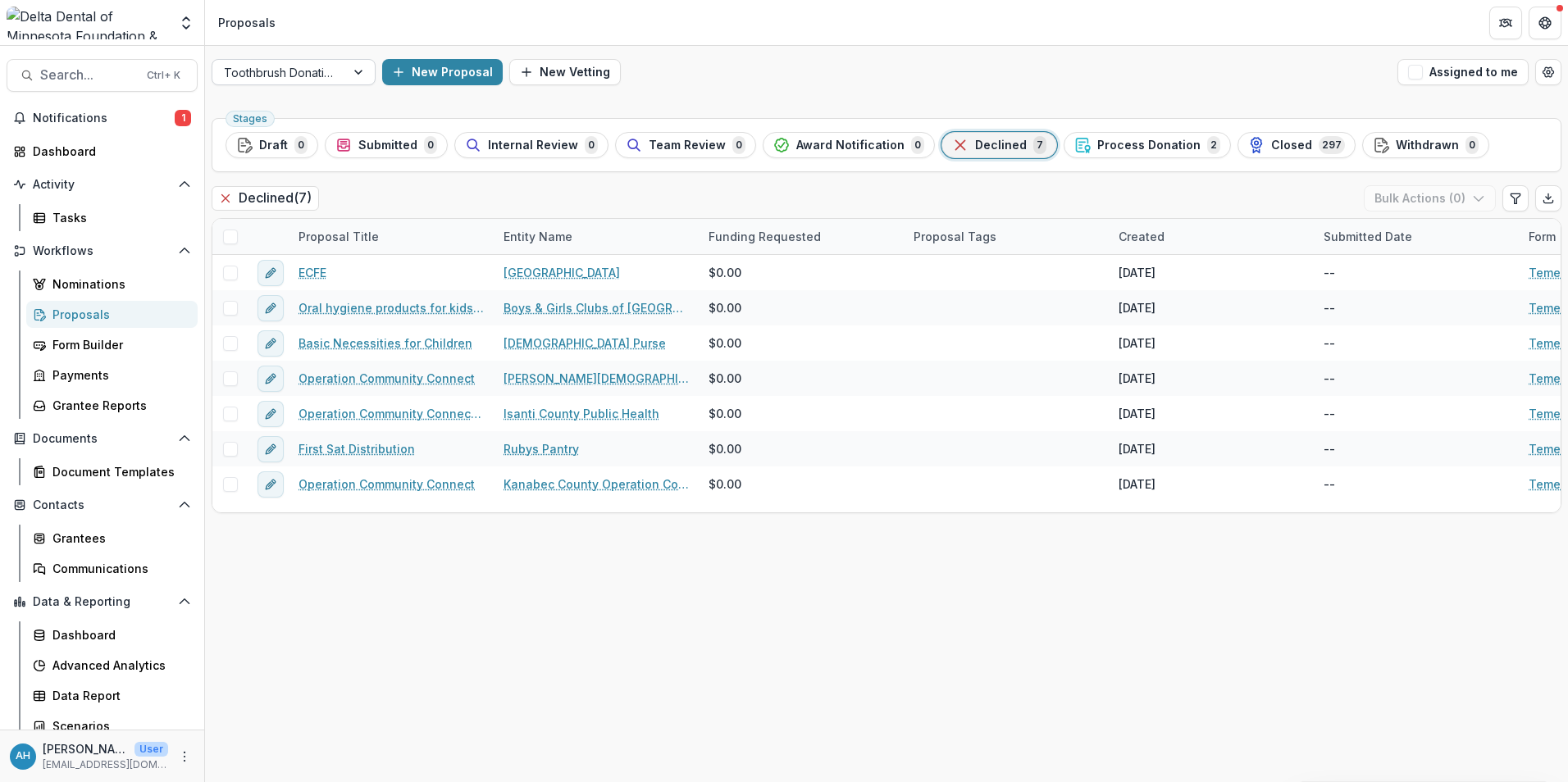
click at [284, 66] on div at bounding box center [278, 73] width 110 height 21
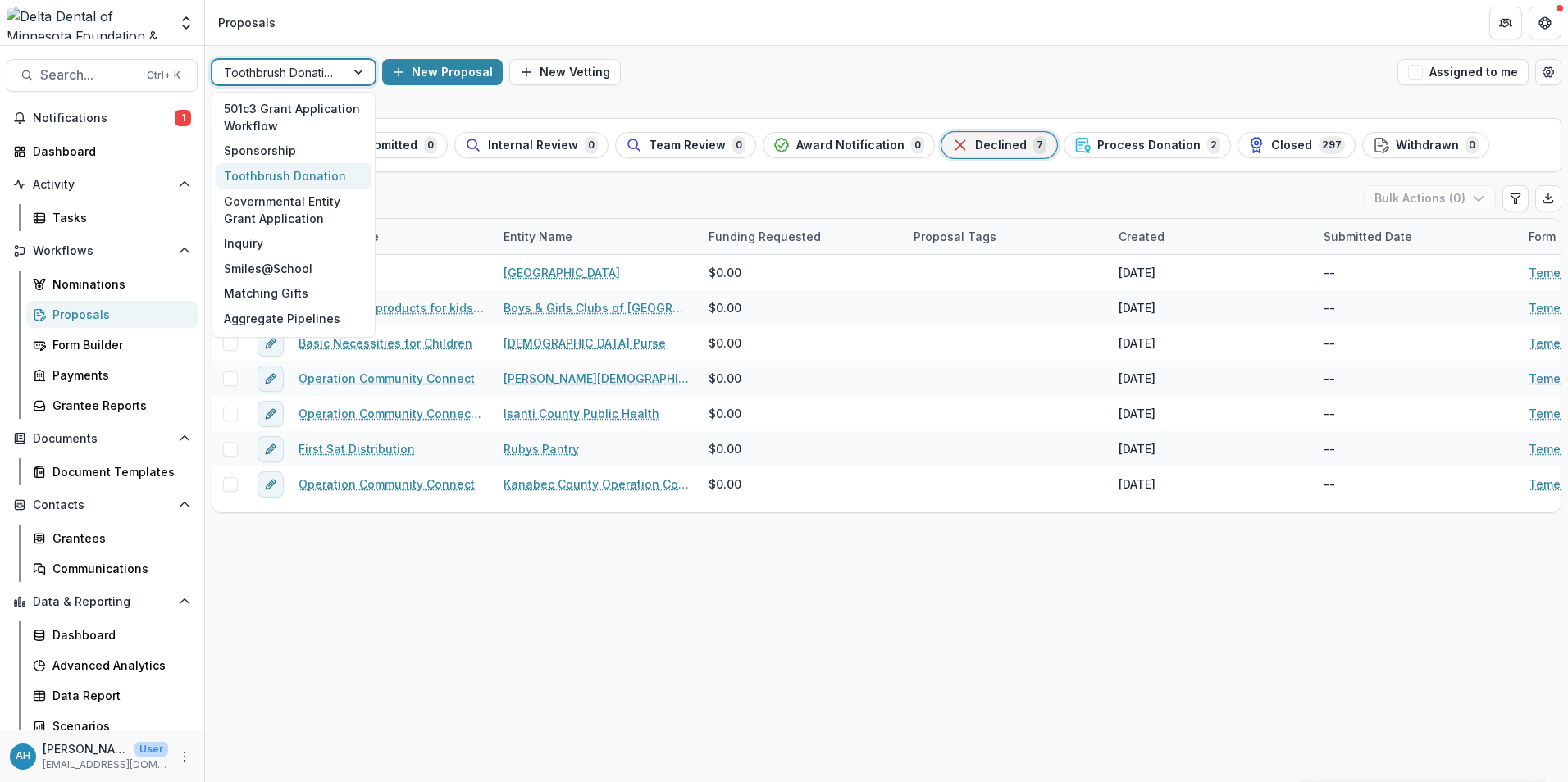
click at [267, 177] on div "Toothbrush Donation" at bounding box center [294, 175] width 155 height 25
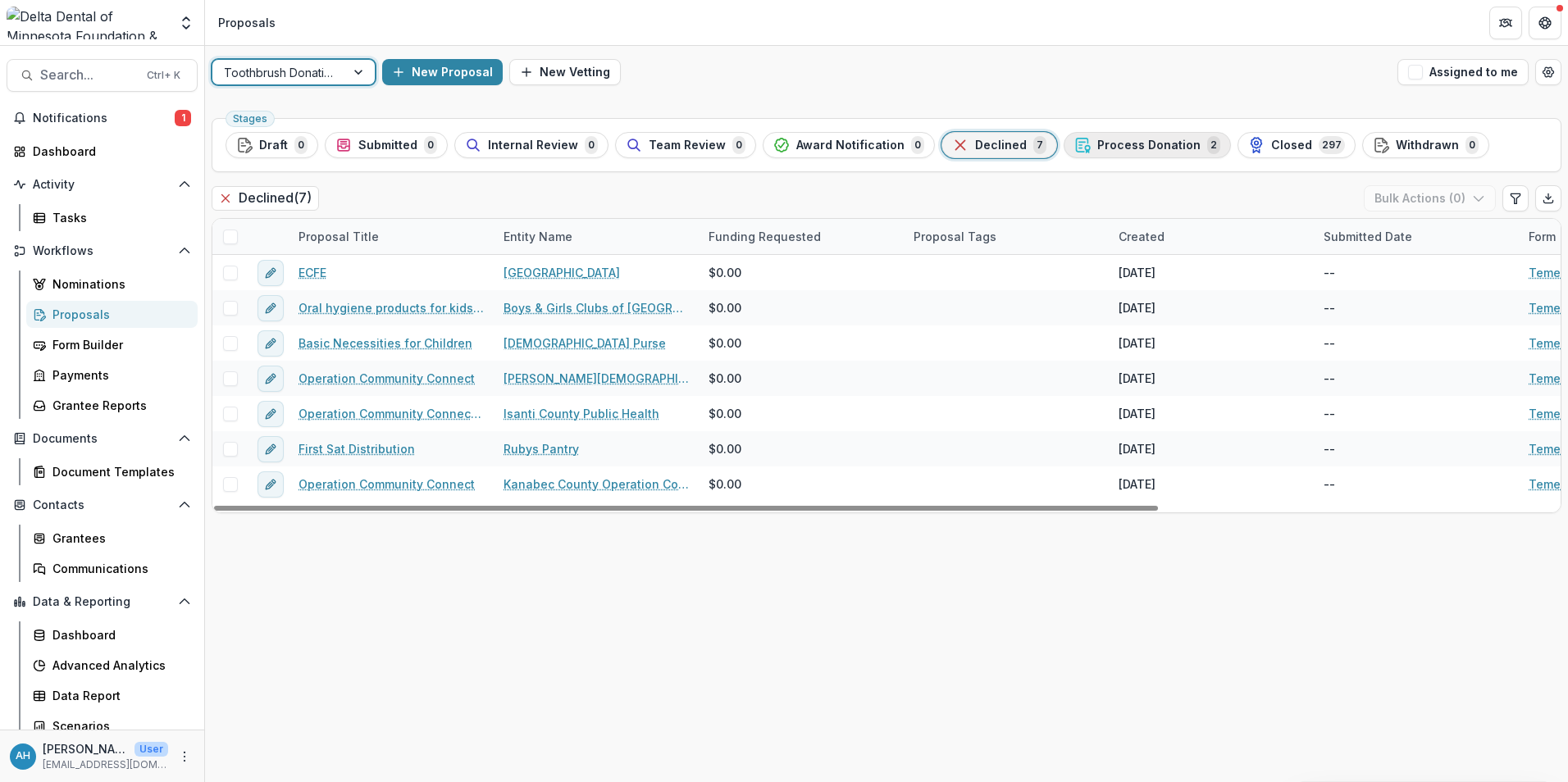
click at [1143, 143] on span "Process Donation" at bounding box center [1149, 146] width 104 height 14
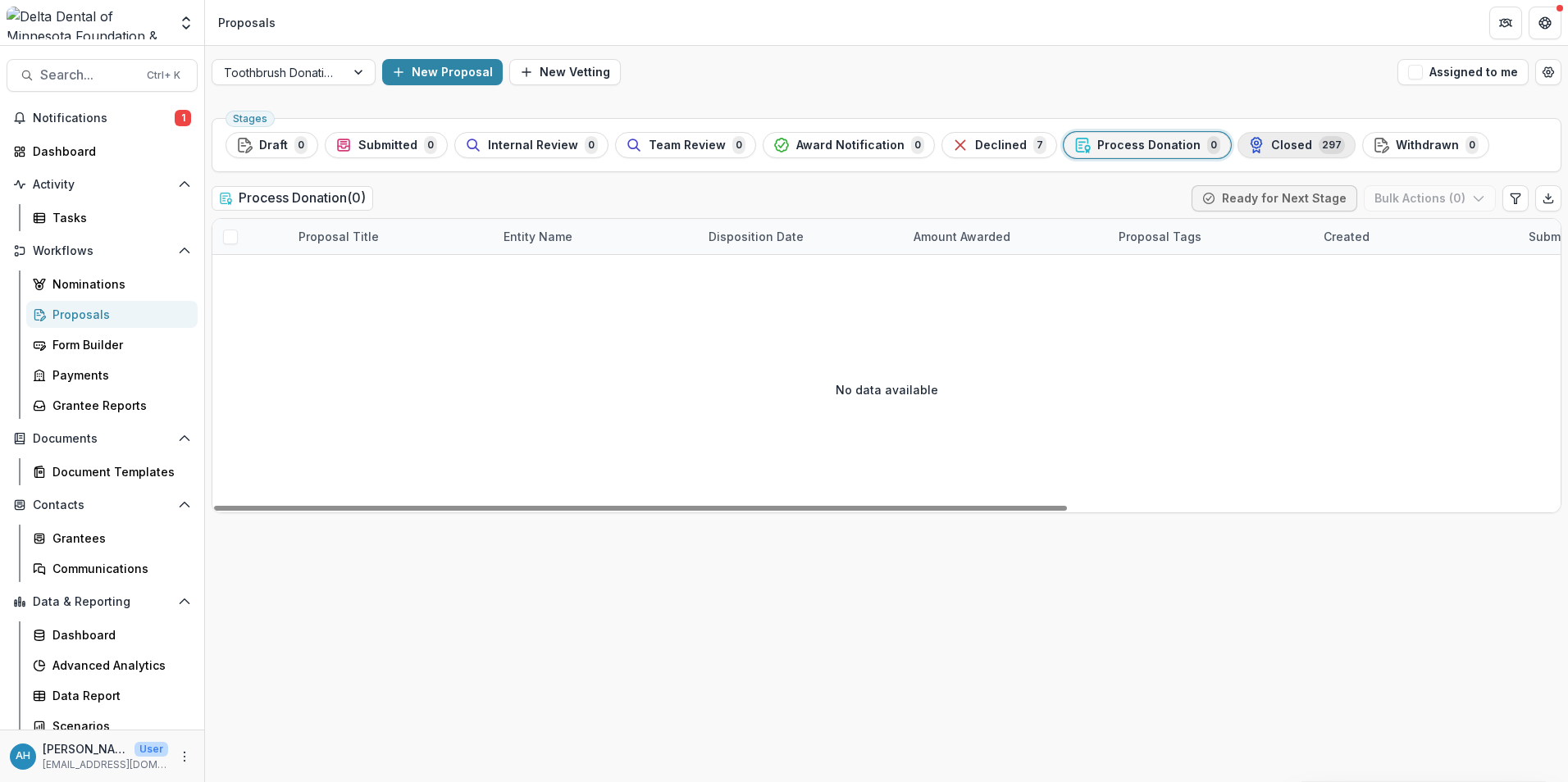
click at [1271, 146] on span "Closed" at bounding box center [1291, 146] width 41 height 14
click at [1268, 146] on ul "Stages Draft 0 Submitted 0 Internal Review 0 Team Review 0 Award Notification 0…" at bounding box center [886, 145] width 1322 height 26
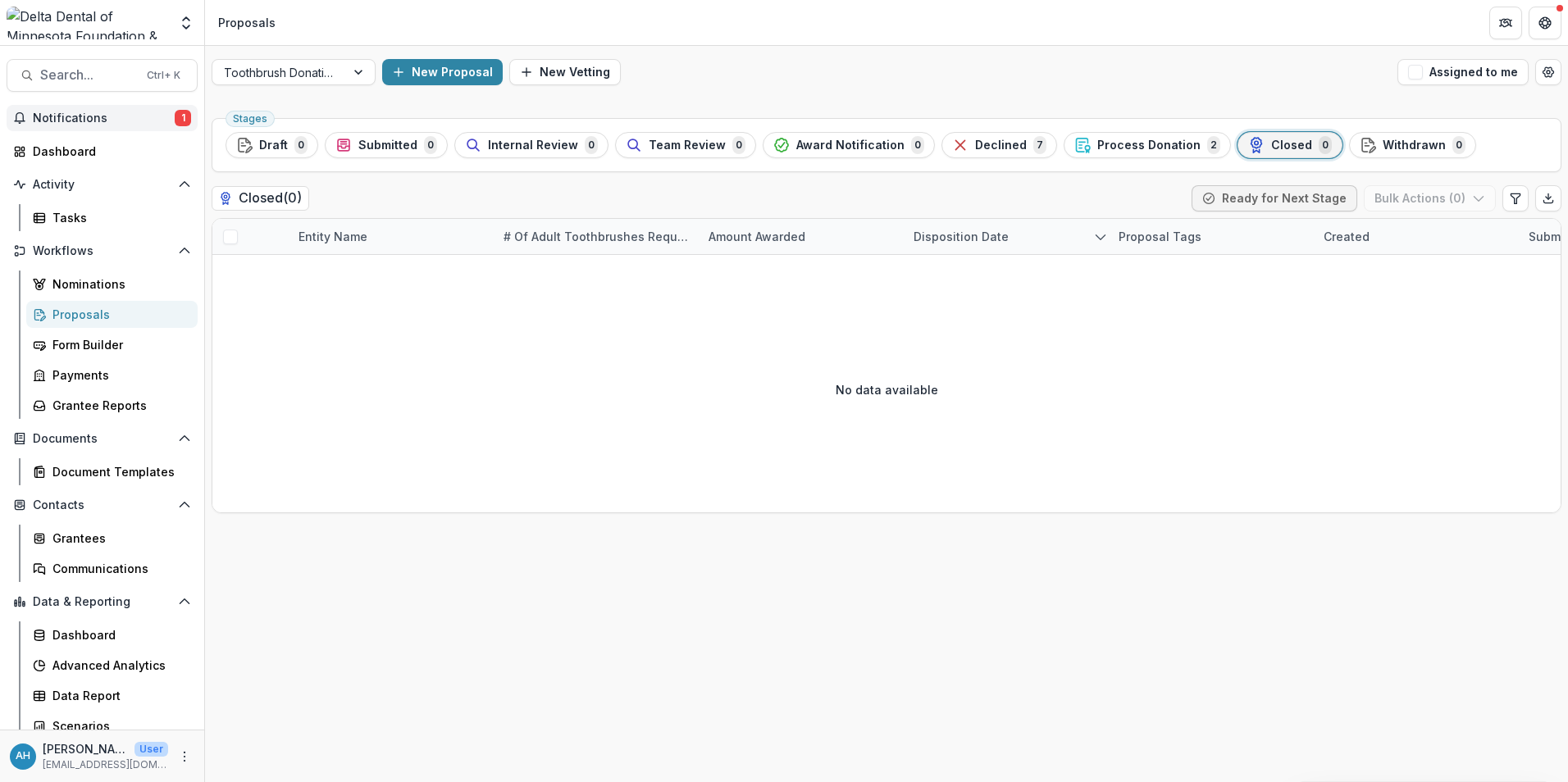
click at [79, 123] on span "Notifications" at bounding box center [104, 118] width 142 height 14
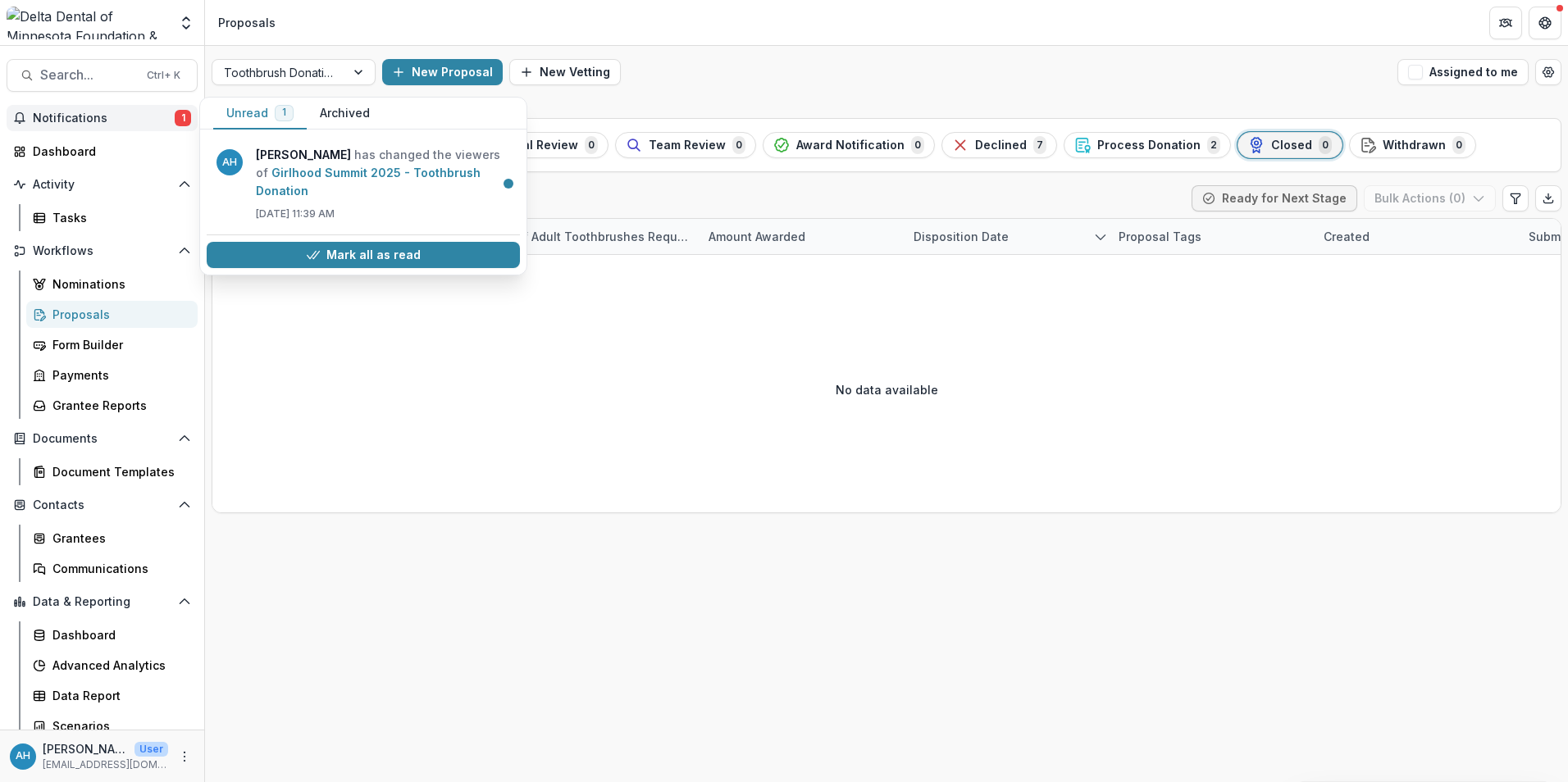
click at [79, 123] on span "Notifications" at bounding box center [104, 118] width 142 height 14
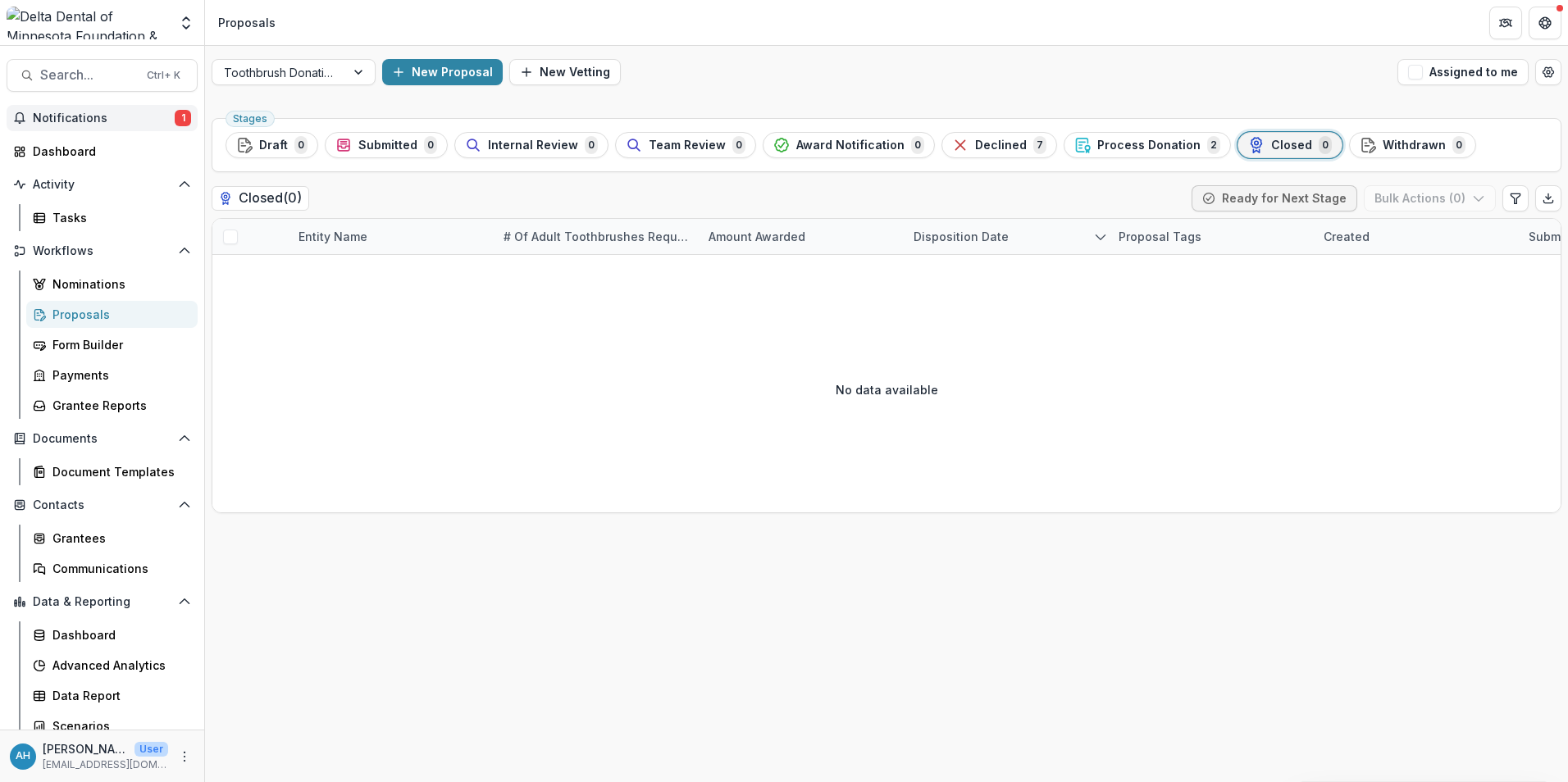
click at [79, 123] on span "Notifications" at bounding box center [104, 118] width 142 height 14
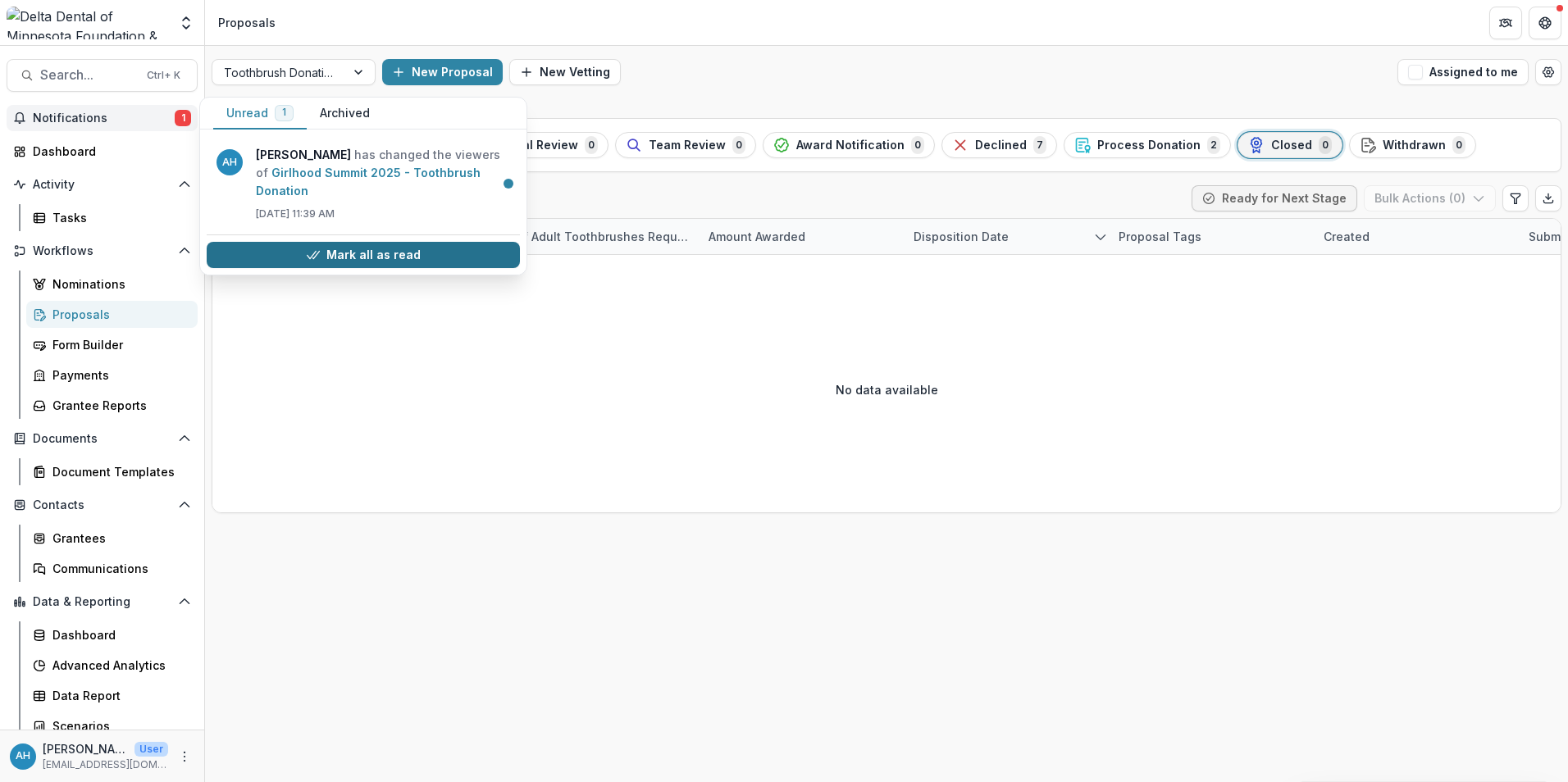
click at [401, 262] on button "Mark all as read" at bounding box center [363, 255] width 313 height 26
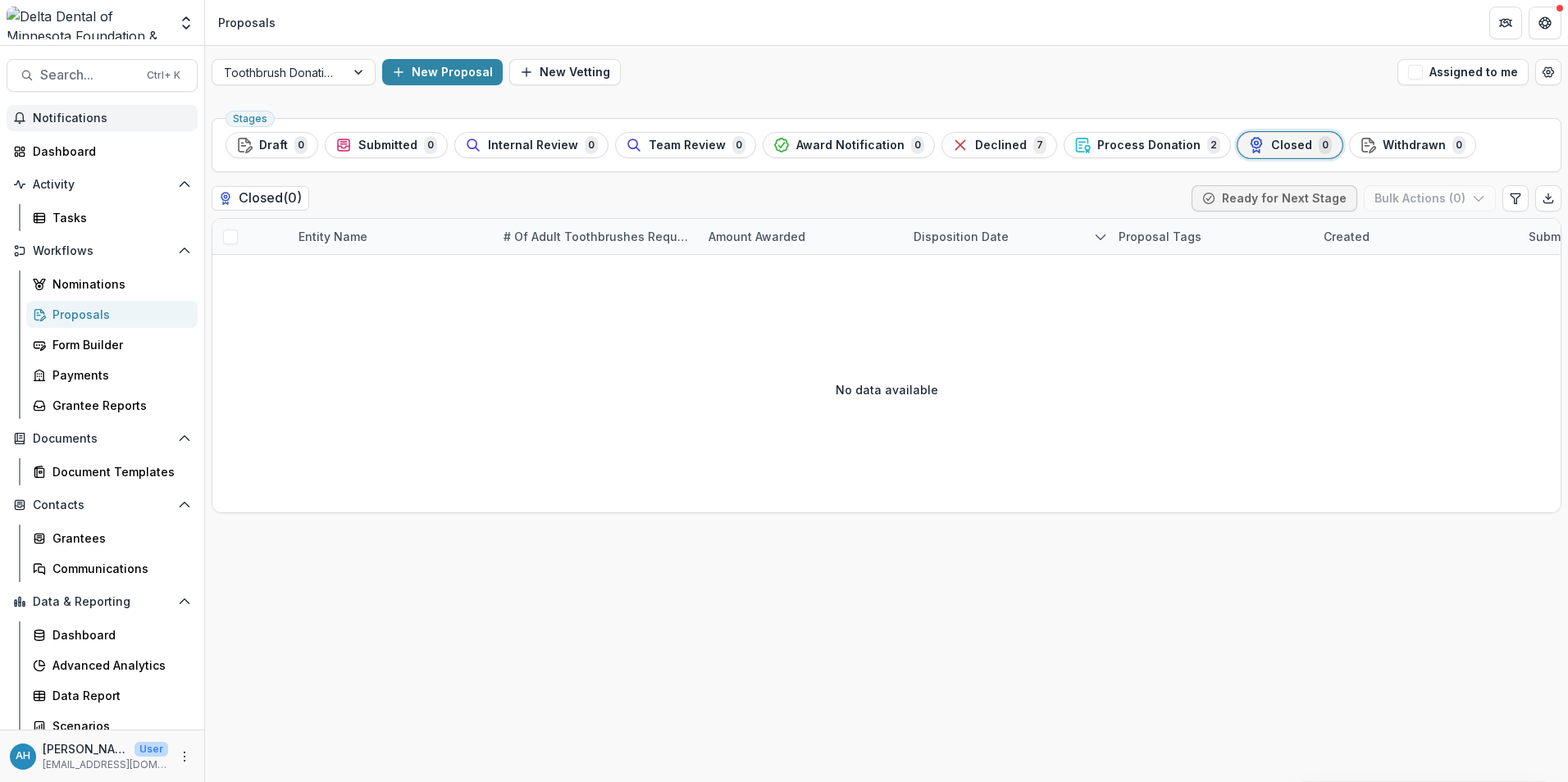
drag, startPoint x: 401, startPoint y: 262, endPoint x: 468, endPoint y: 436, distance: 186.5
click at [468, 436] on div "No data available" at bounding box center [887, 389] width 1349 height 246
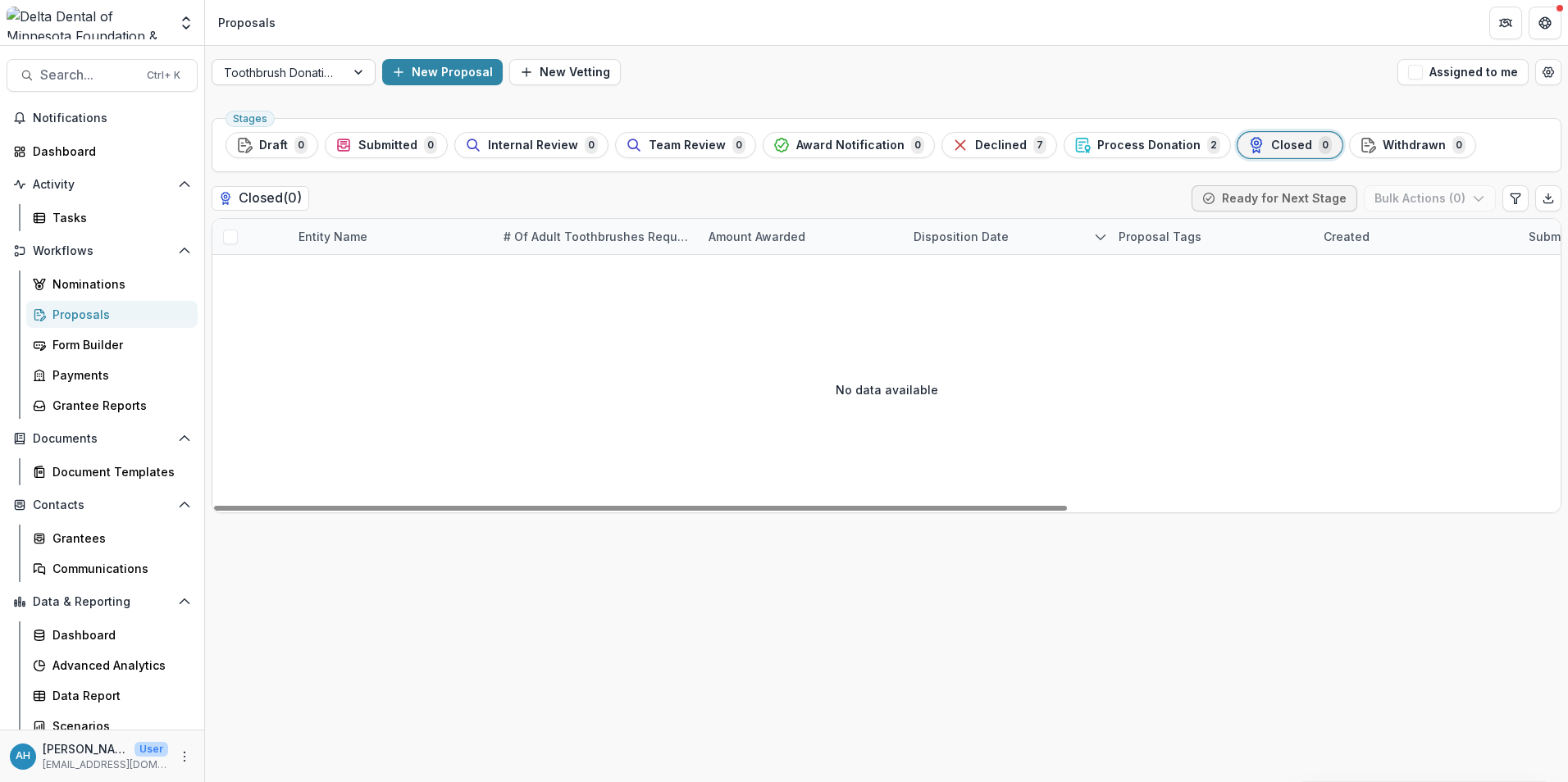
click at [294, 67] on div at bounding box center [278, 73] width 110 height 21
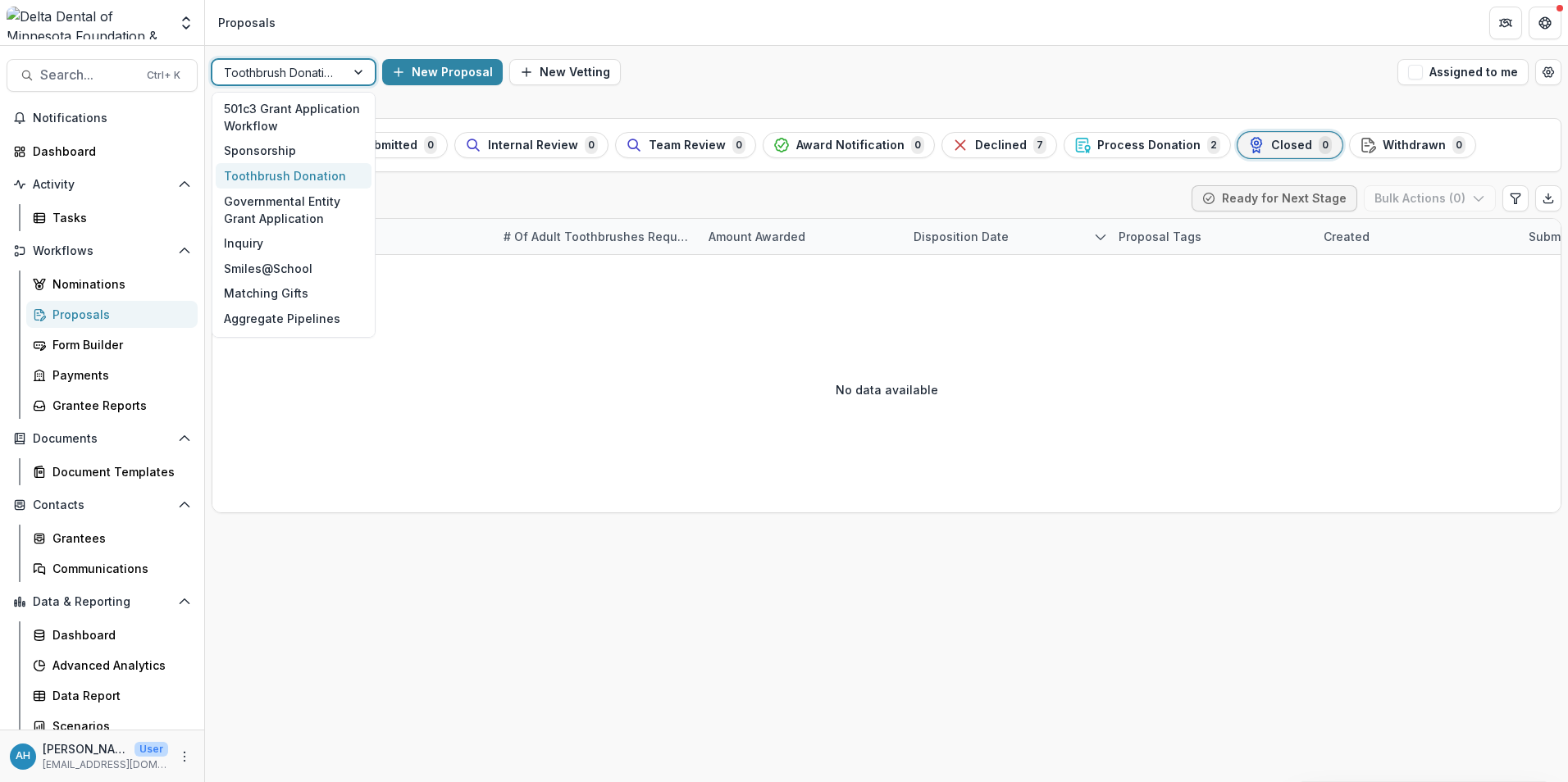
click at [285, 174] on div "Toothbrush Donation" at bounding box center [294, 175] width 155 height 25
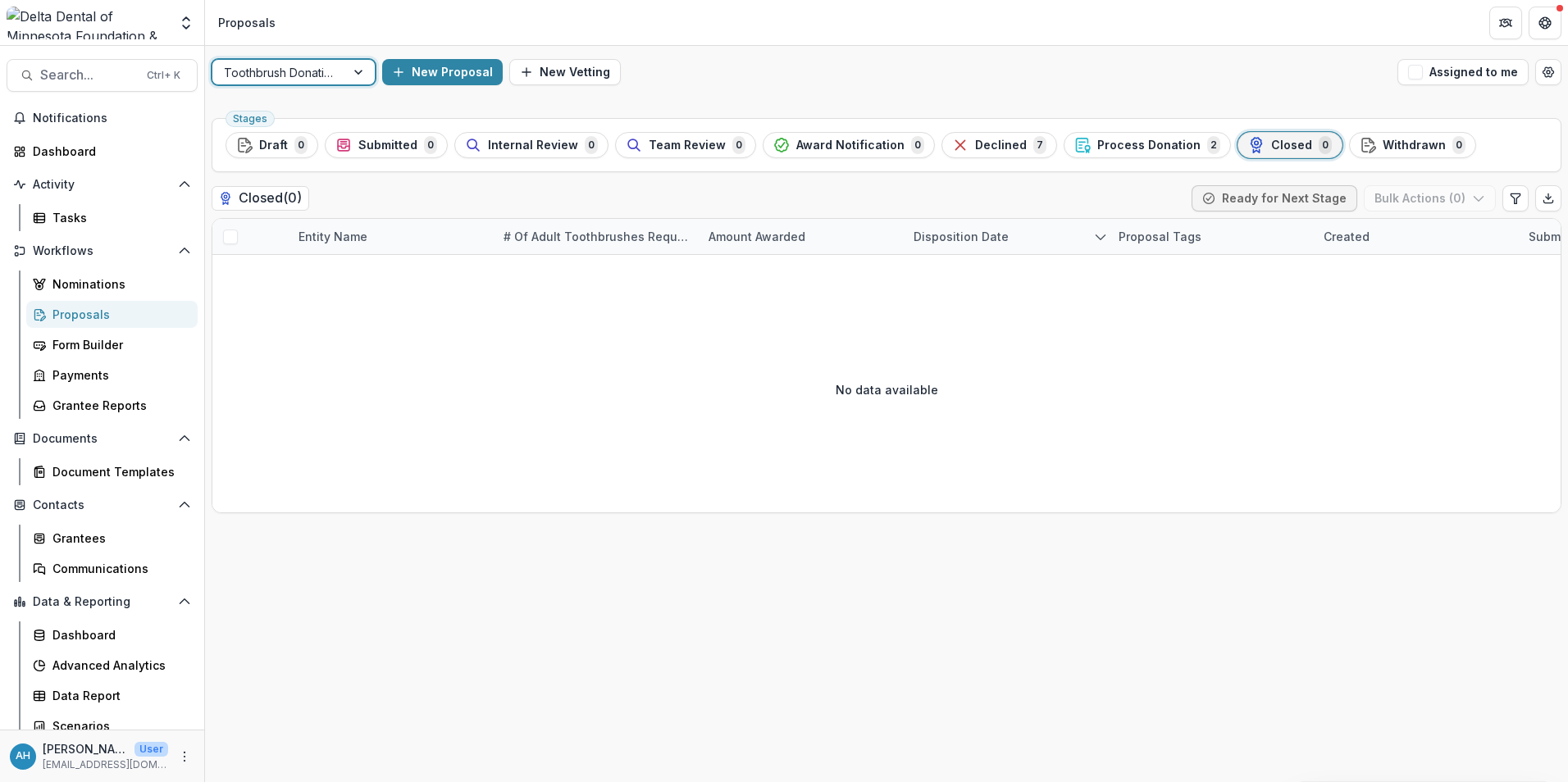
click at [336, 76] on div "Toothbrush Donation" at bounding box center [279, 73] width 133 height 24
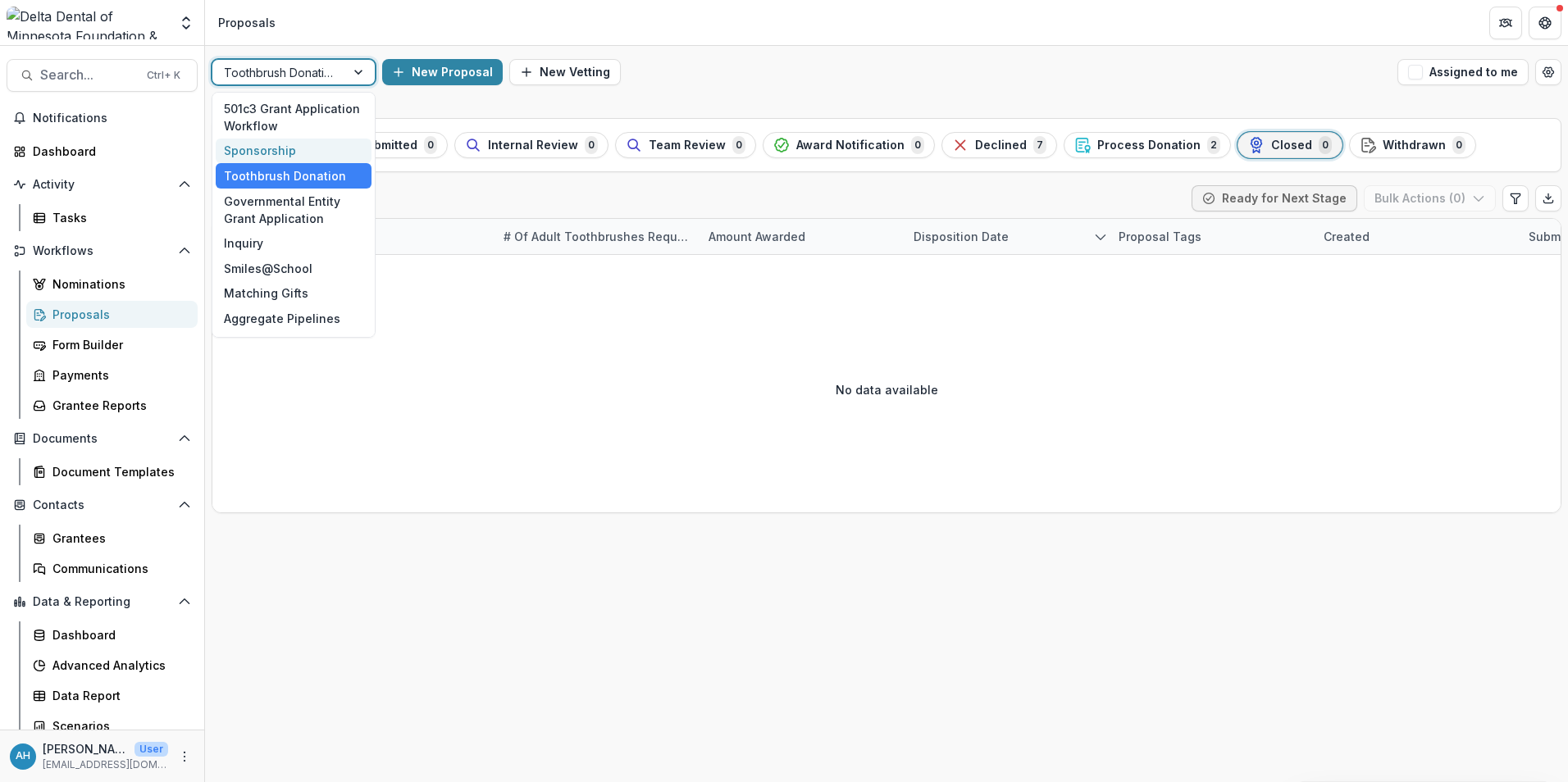
click at [262, 142] on div "Sponsorship" at bounding box center [294, 151] width 155 height 25
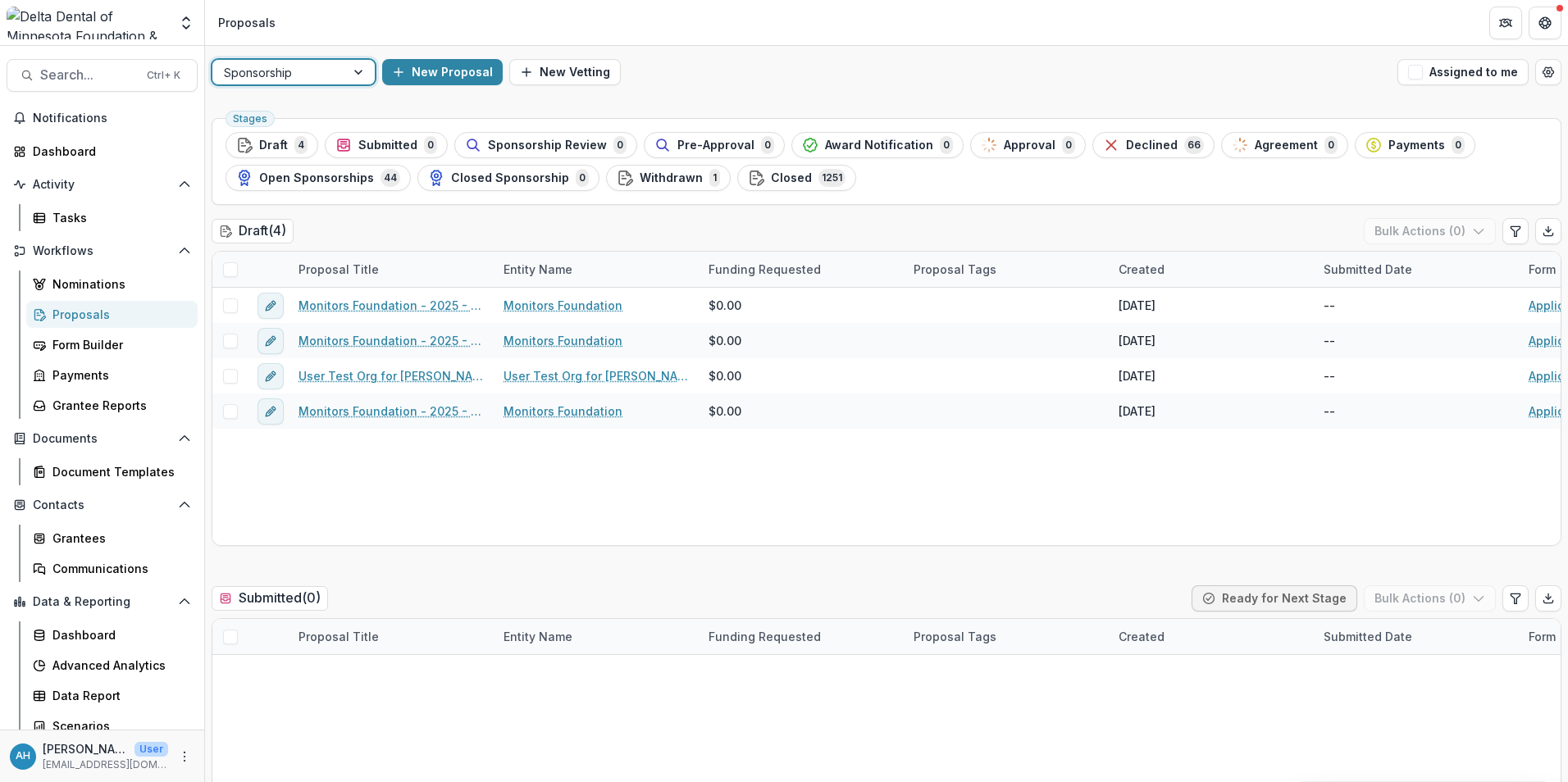
click at [300, 72] on div at bounding box center [278, 73] width 110 height 21
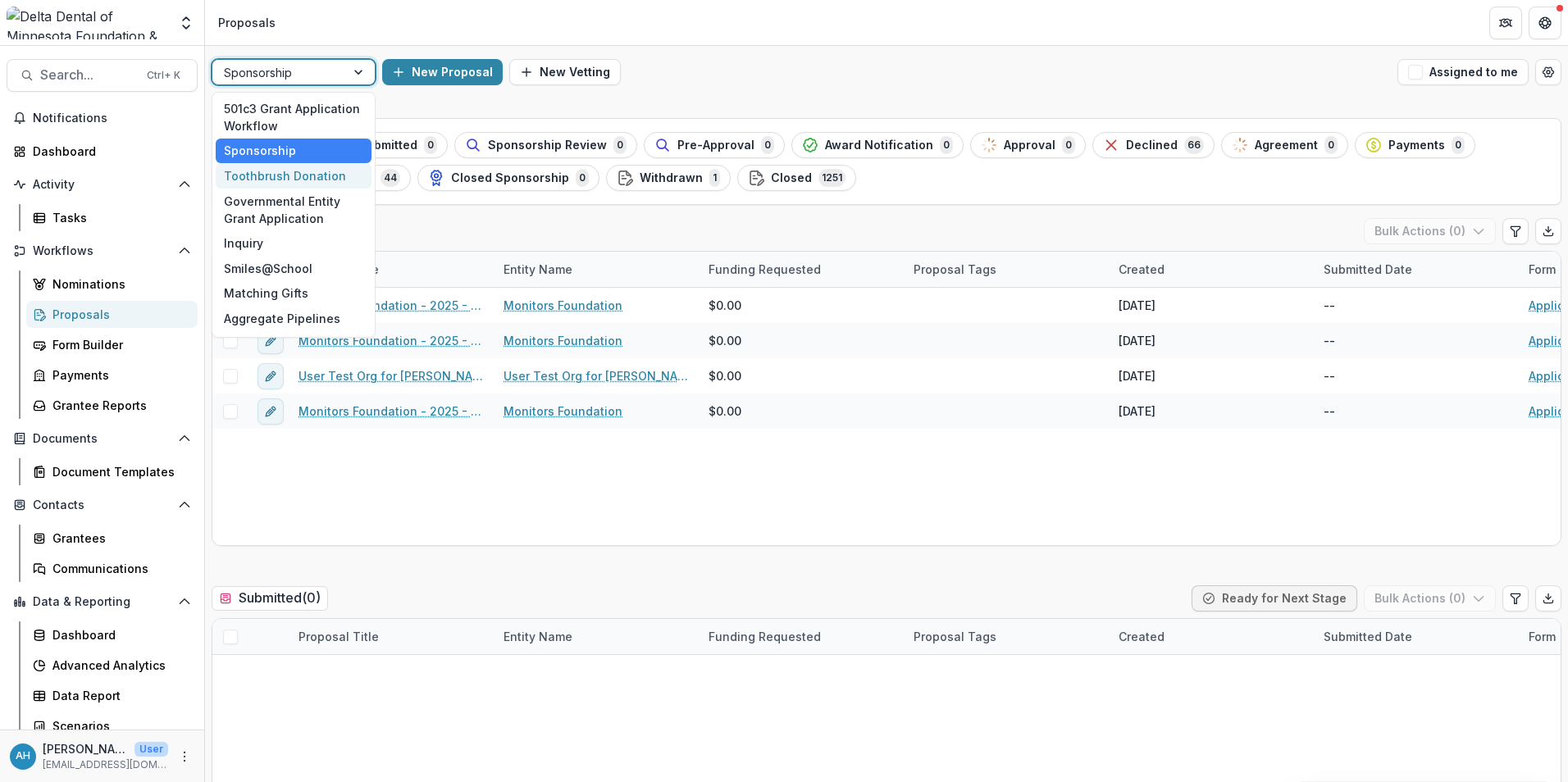
click at [291, 172] on div "Toothbrush Donation" at bounding box center [294, 175] width 155 height 25
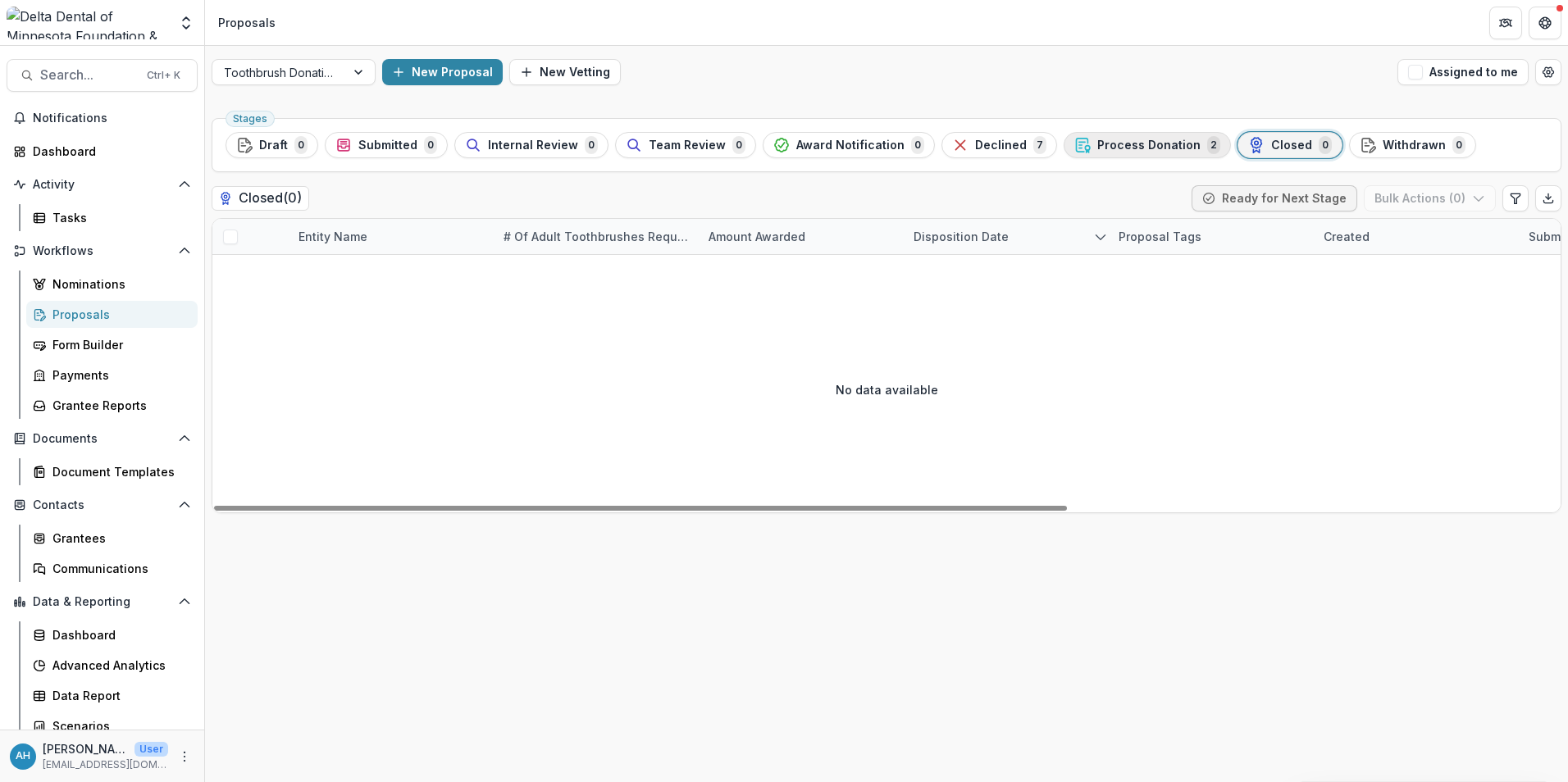
click at [1132, 141] on span "Process Donation" at bounding box center [1149, 146] width 104 height 14
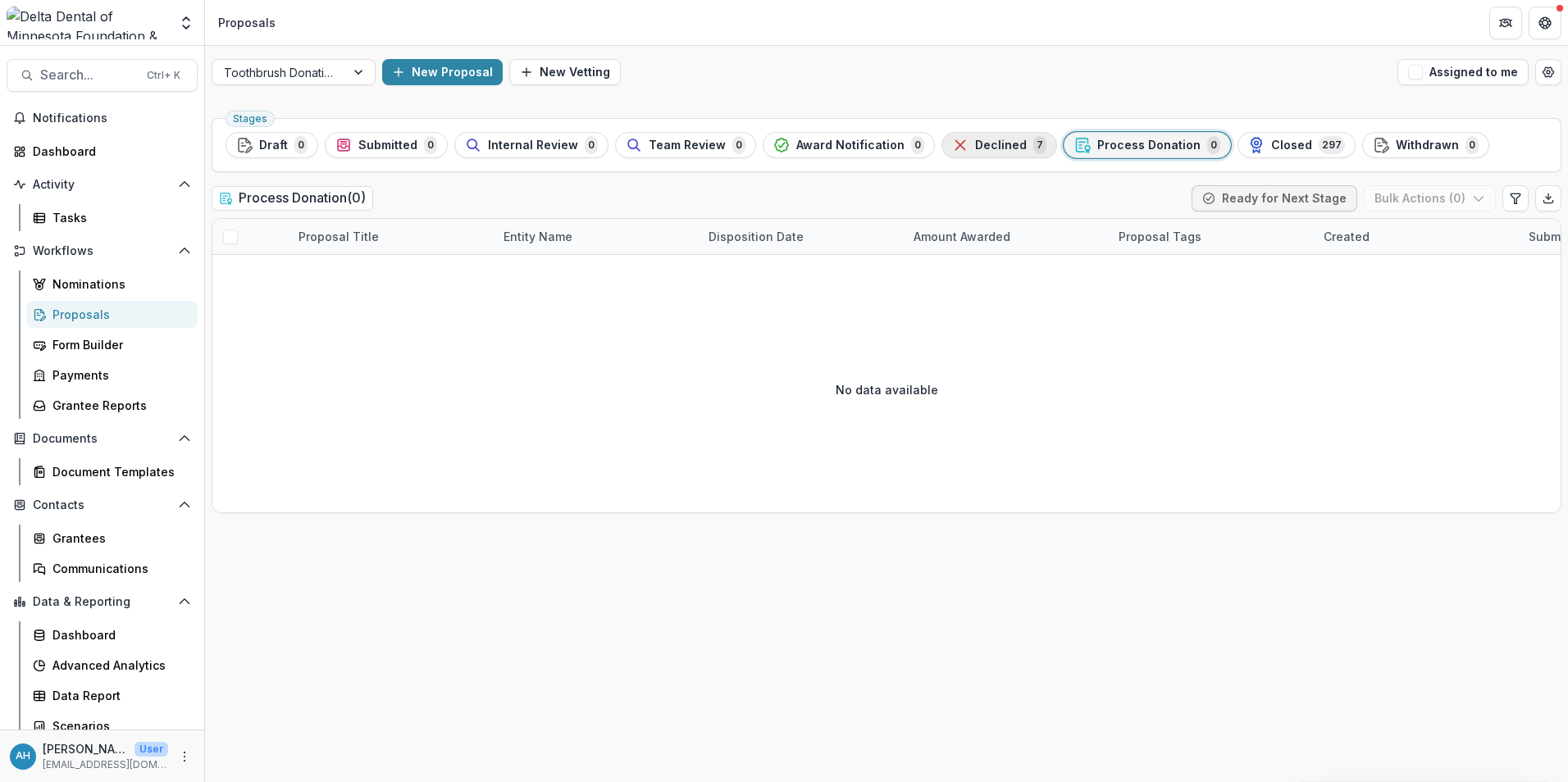
click at [998, 142] on span "Declined" at bounding box center [1002, 146] width 52 height 14
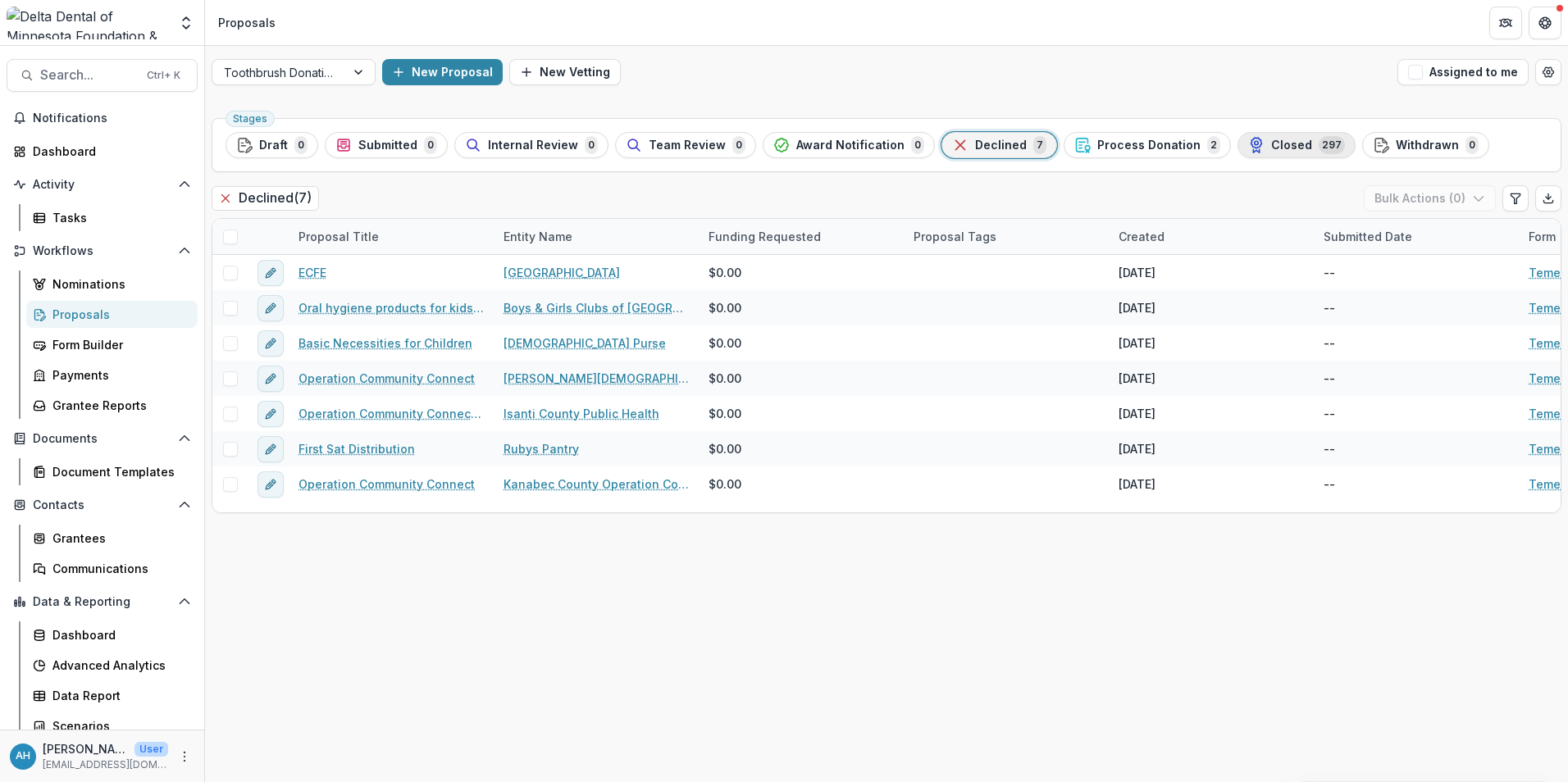
click at [1280, 148] on span "Closed" at bounding box center [1291, 146] width 41 height 14
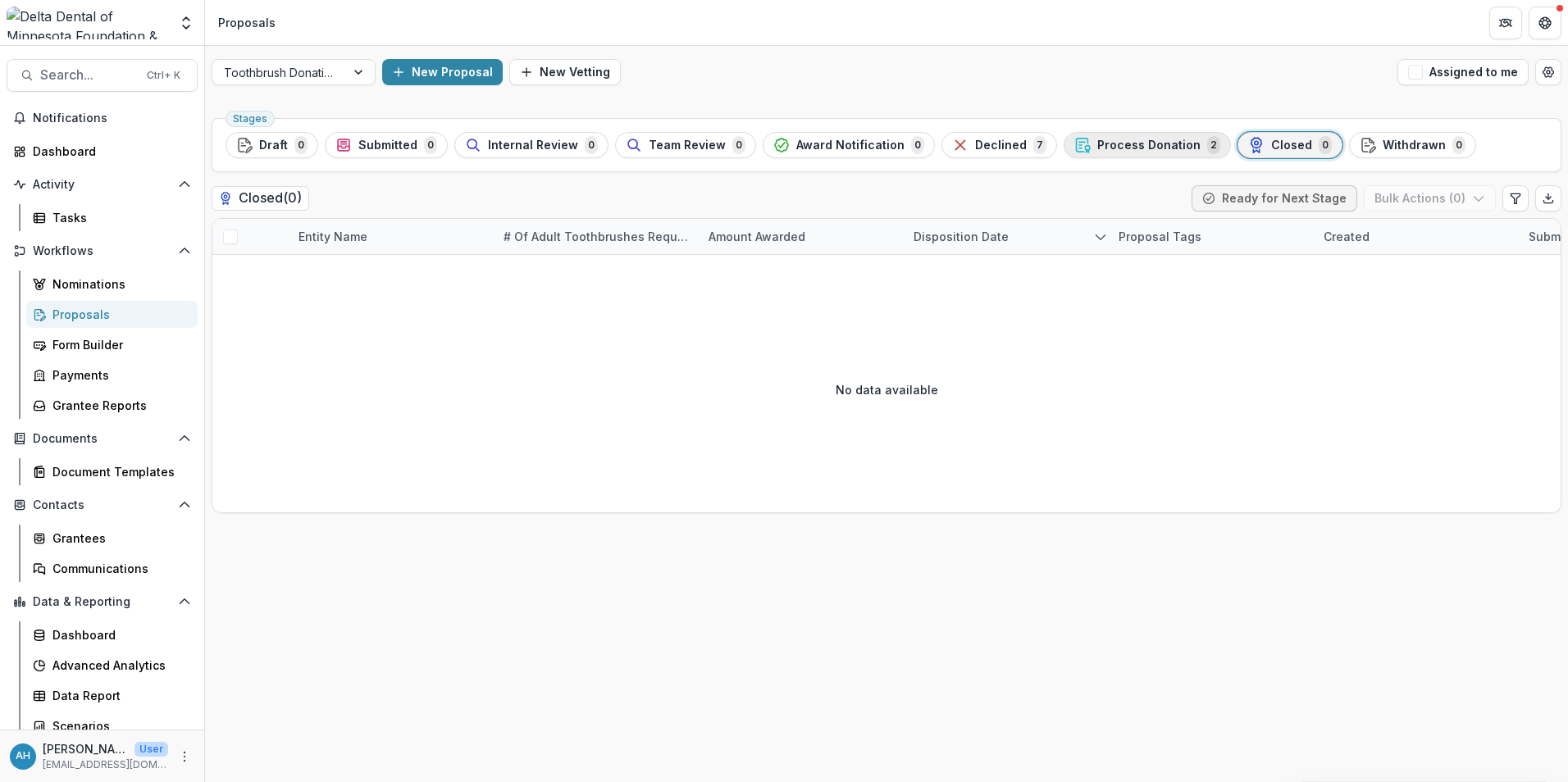
click at [1146, 146] on span "Process Donation" at bounding box center [1149, 146] width 104 height 14
click at [73, 341] on div "Form Builder" at bounding box center [118, 344] width 132 height 17
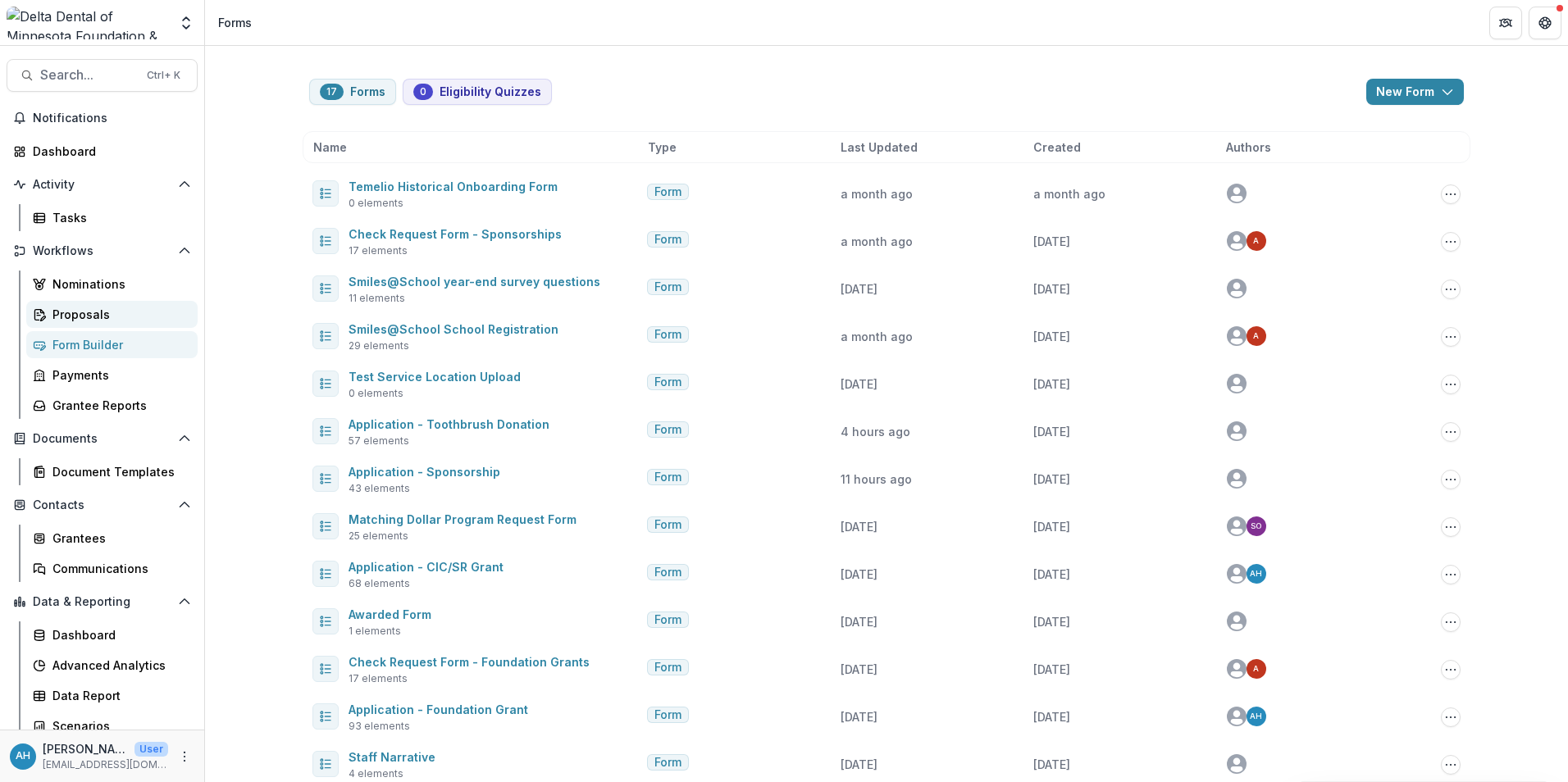
click at [79, 315] on div "Proposals" at bounding box center [118, 314] width 132 height 17
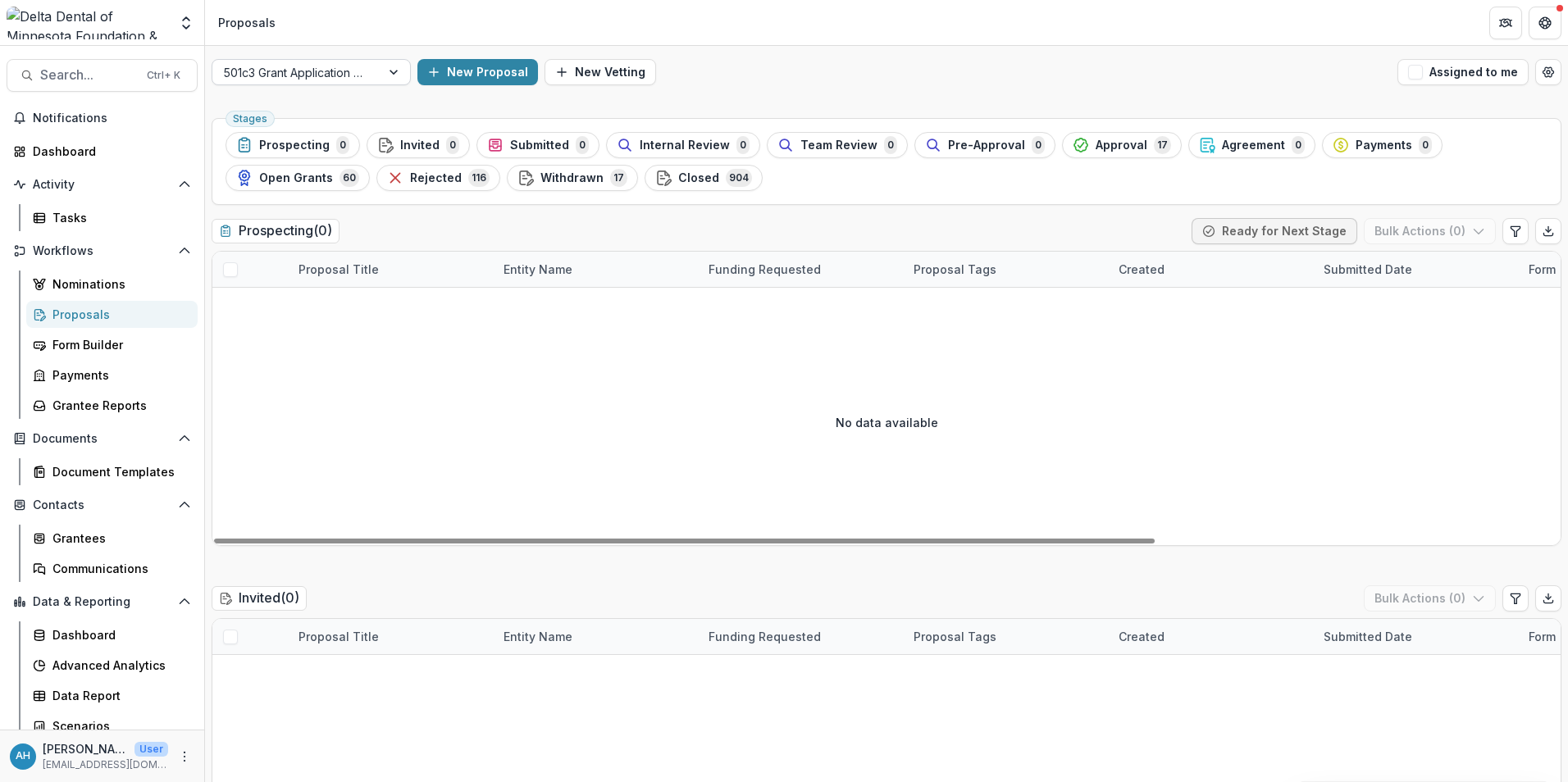
click at [306, 78] on div at bounding box center [296, 73] width 145 height 21
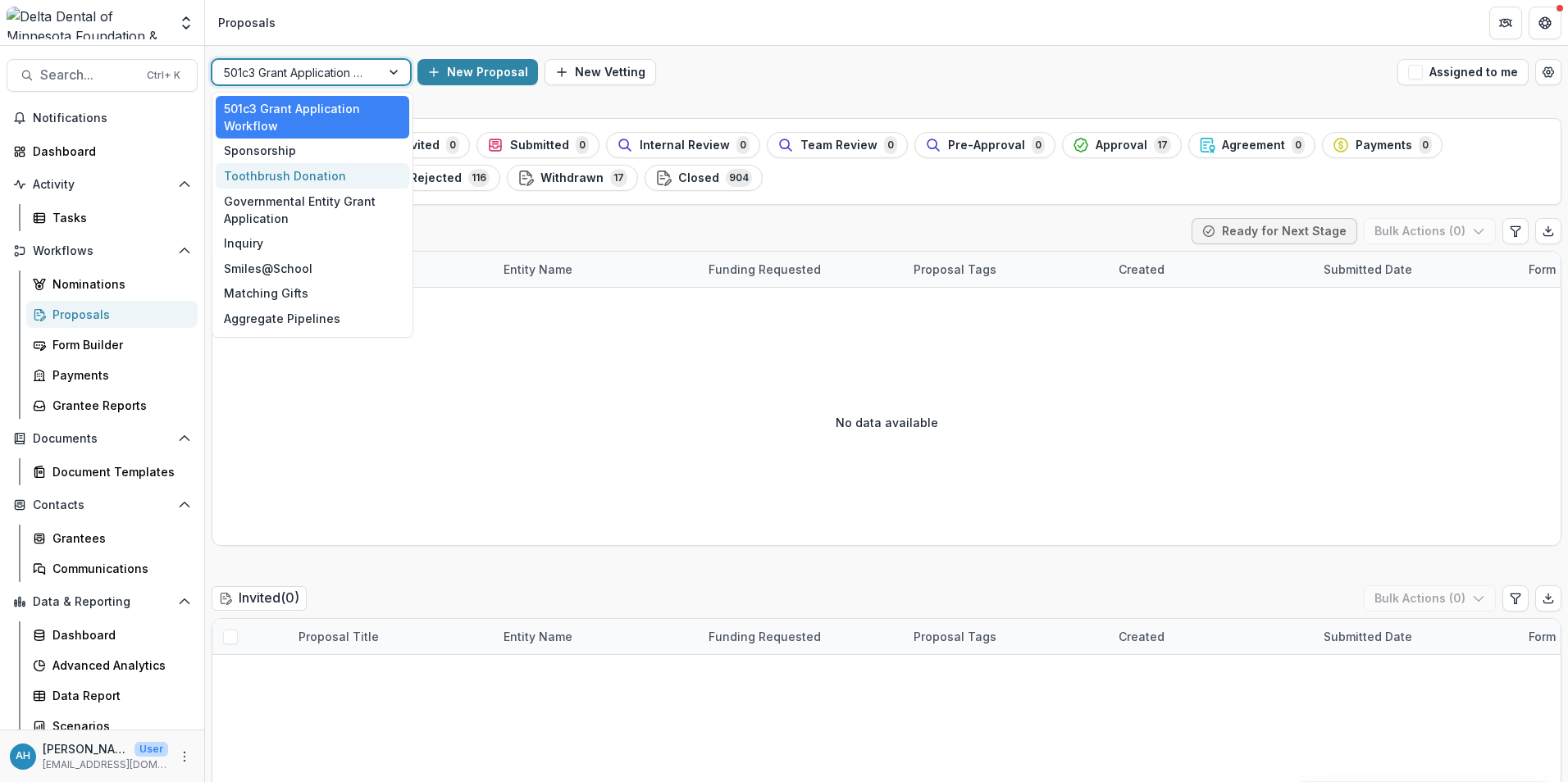
click at [272, 175] on div "Toothbrush Donation" at bounding box center [313, 175] width 193 height 25
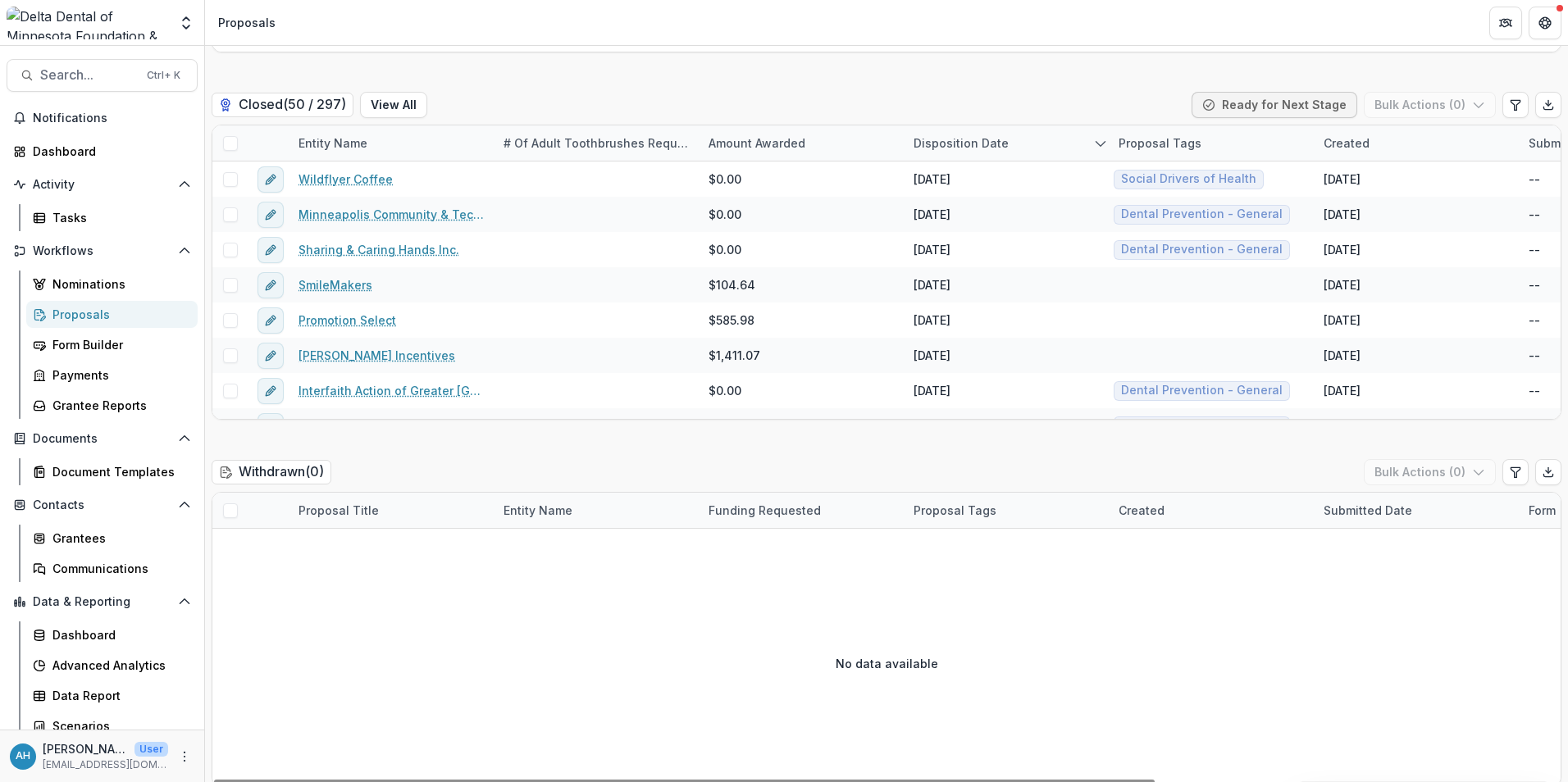
scroll to position [2677, 0]
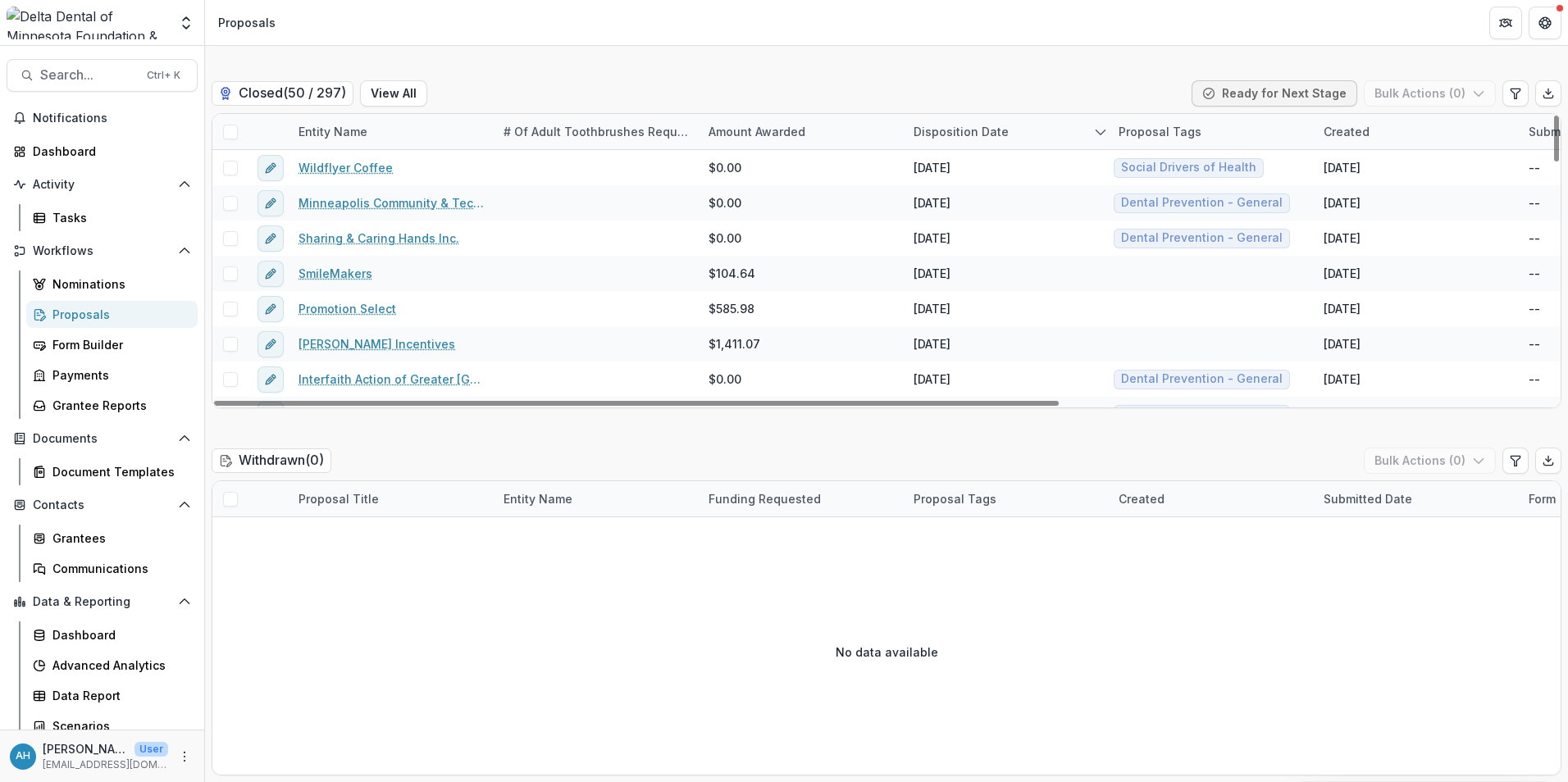
click at [586, 134] on div "# of Adult Toothbrushes Requested" at bounding box center [596, 131] width 205 height 17
click at [91, 342] on div "Form Builder" at bounding box center [118, 344] width 132 height 17
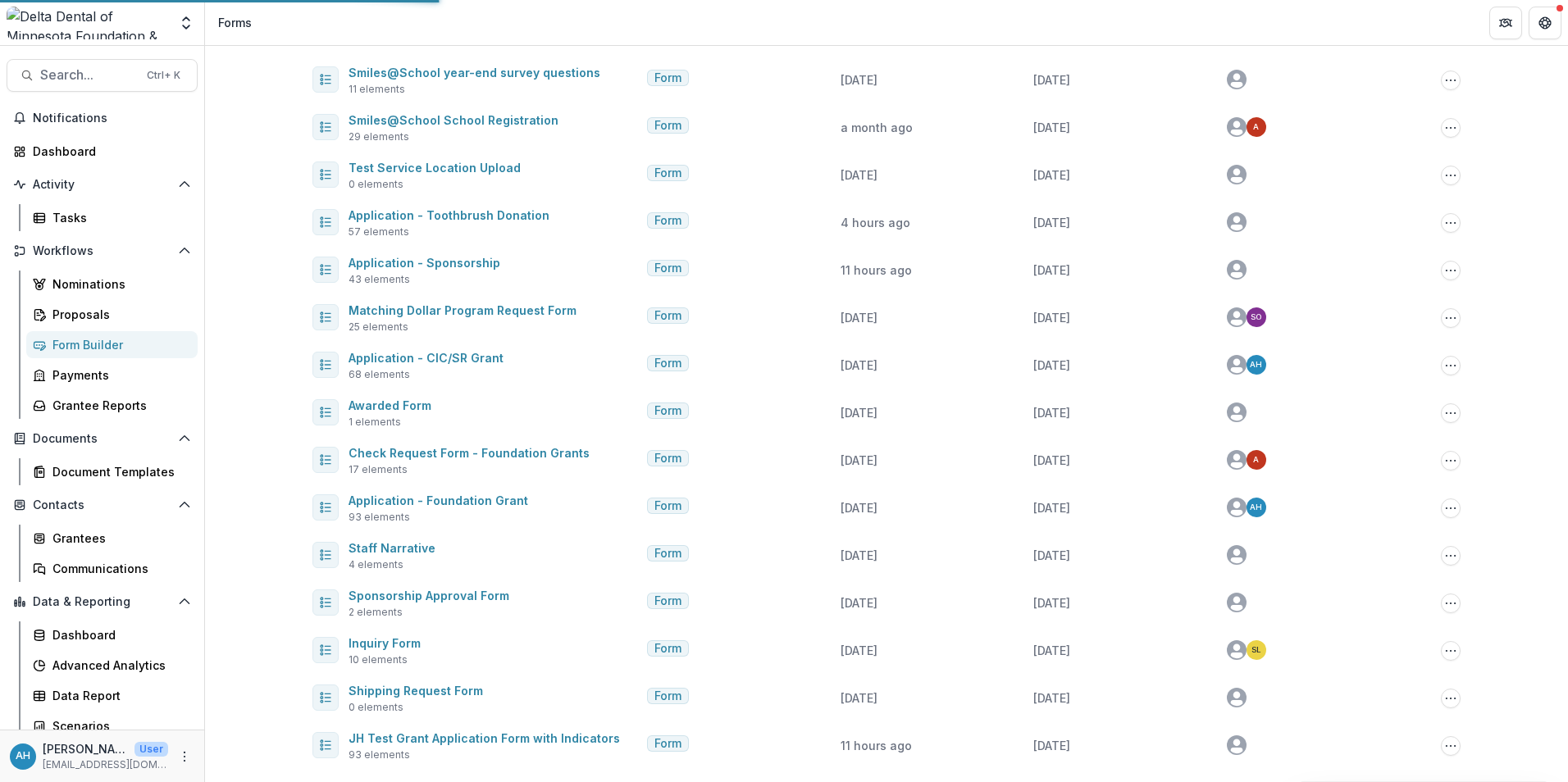
scroll to position [209, 0]
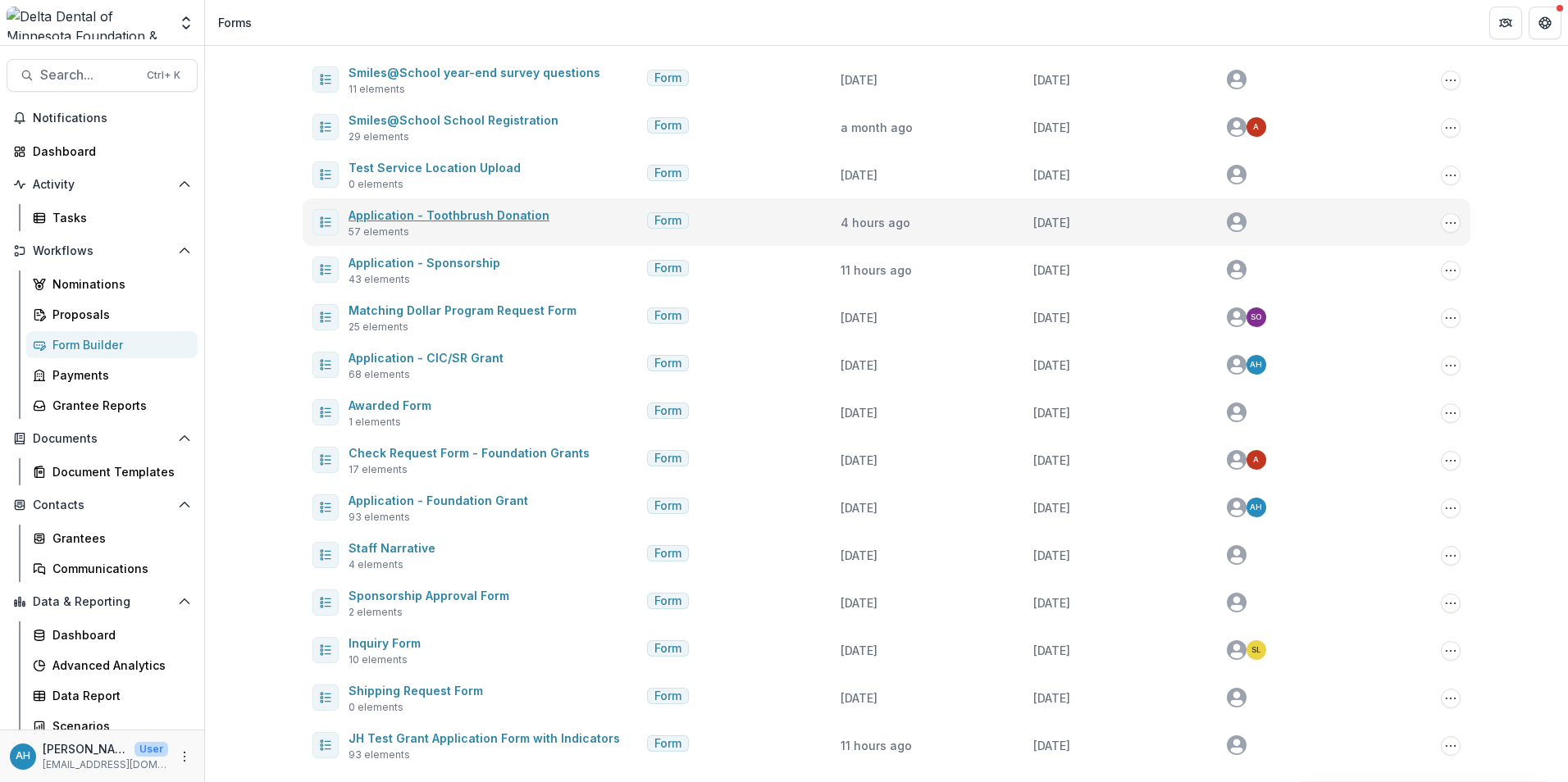
click at [487, 218] on link "Application - Toothbrush Donation" at bounding box center [449, 215] width 201 height 14
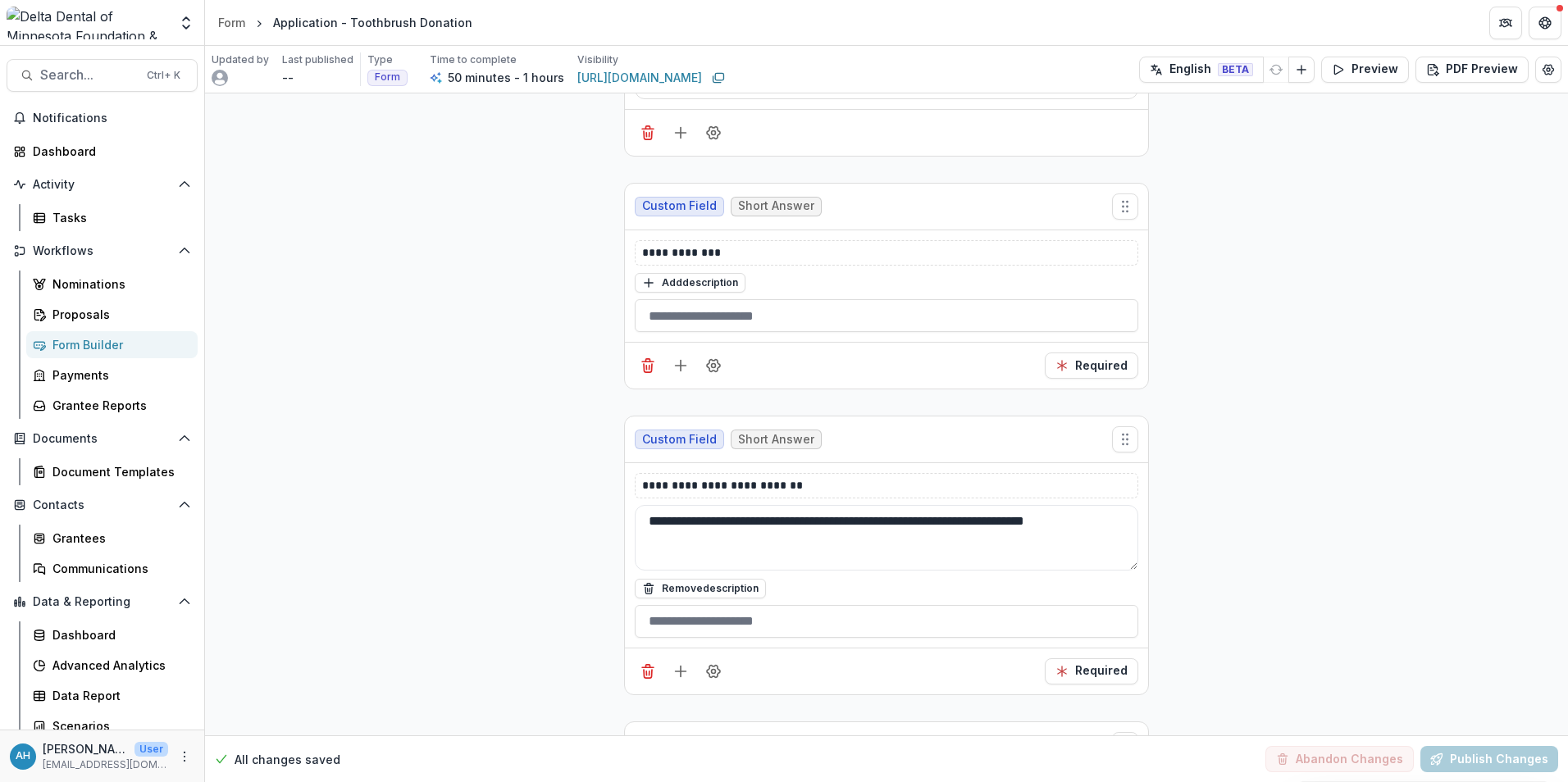
scroll to position [2952, 0]
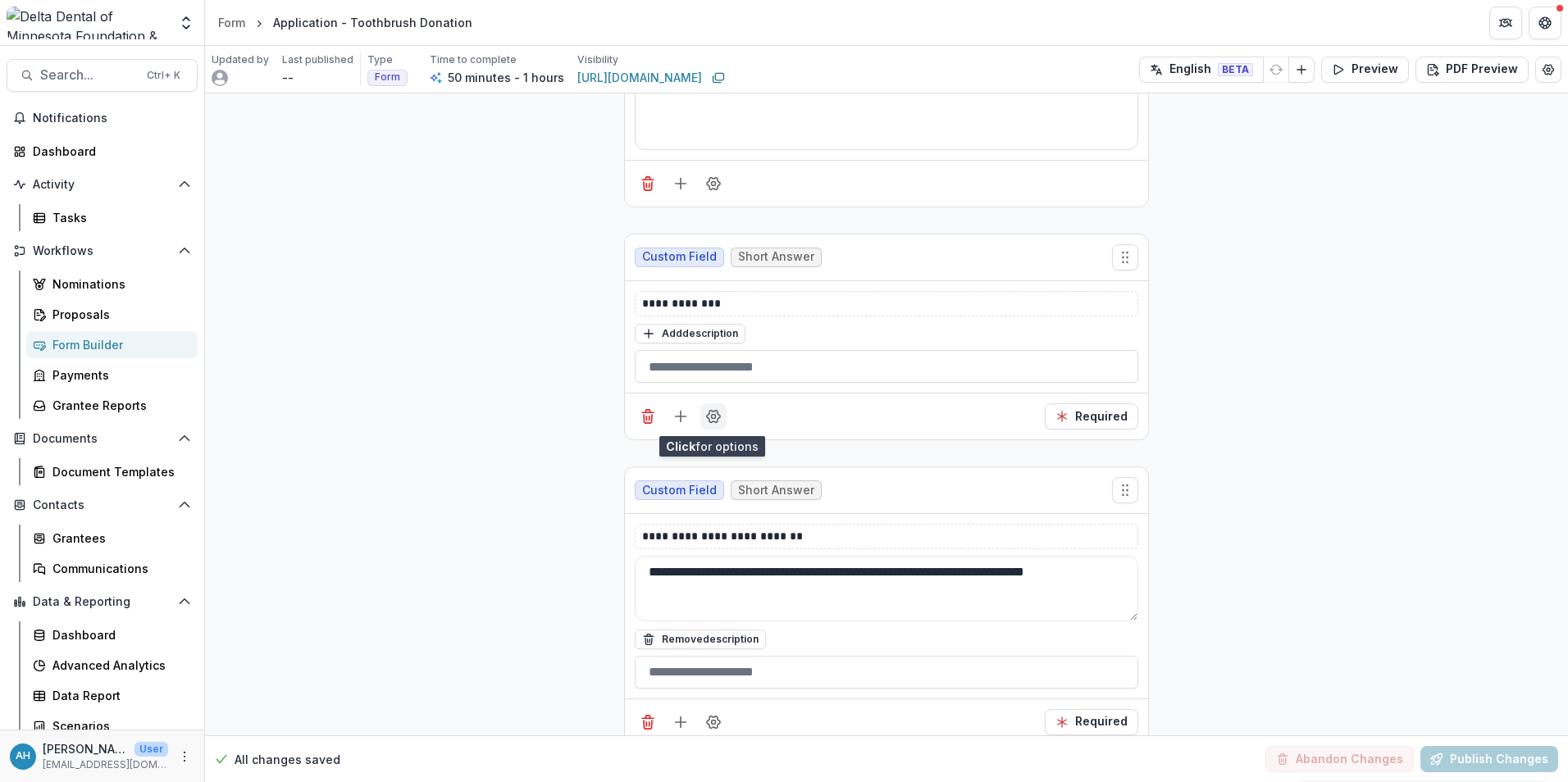
click at [718, 417] on icon "Field Settings" at bounding box center [713, 417] width 13 height 12
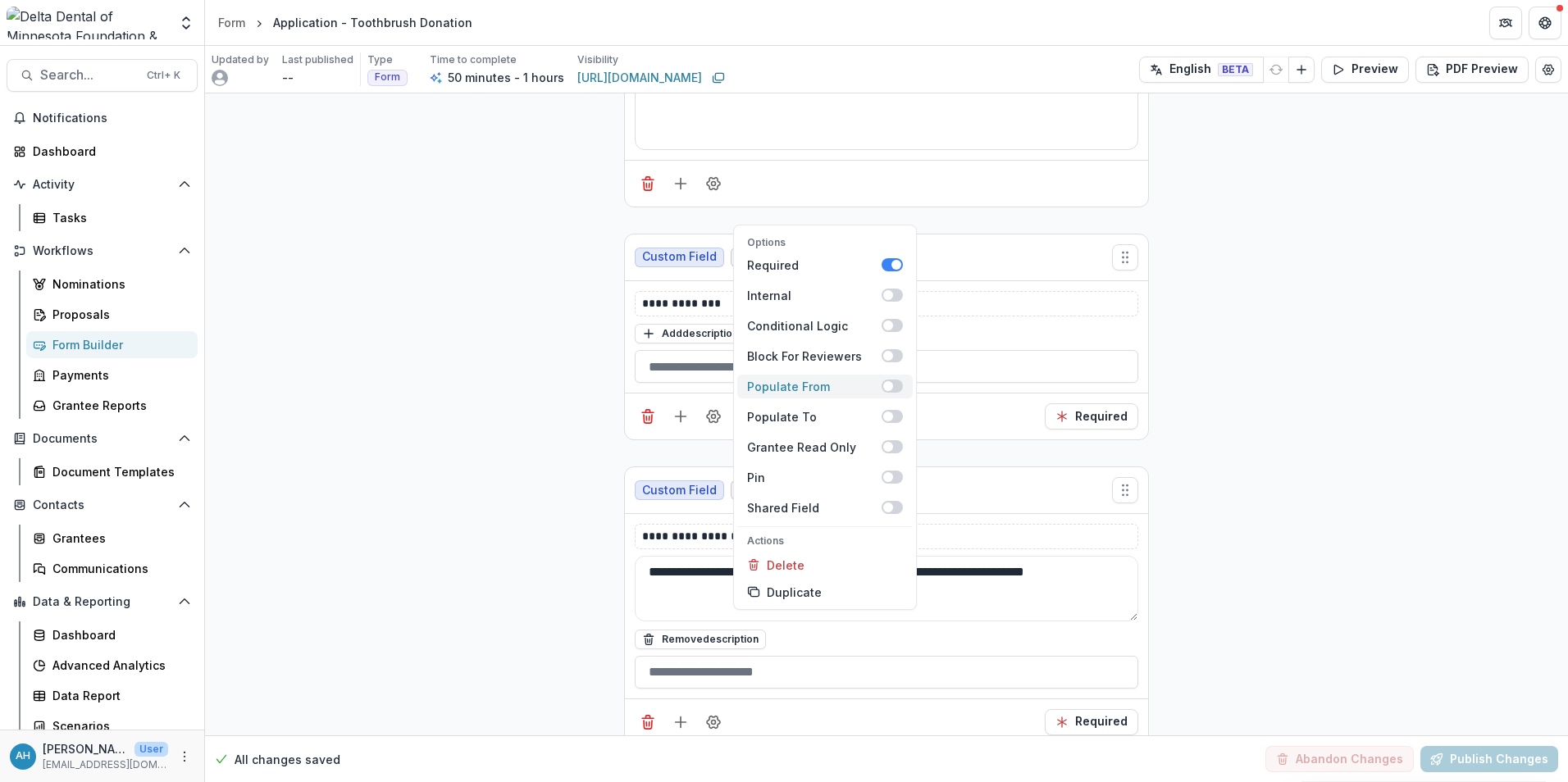
click at [823, 388] on div "Populate From" at bounding box center [814, 387] width 135 height 17
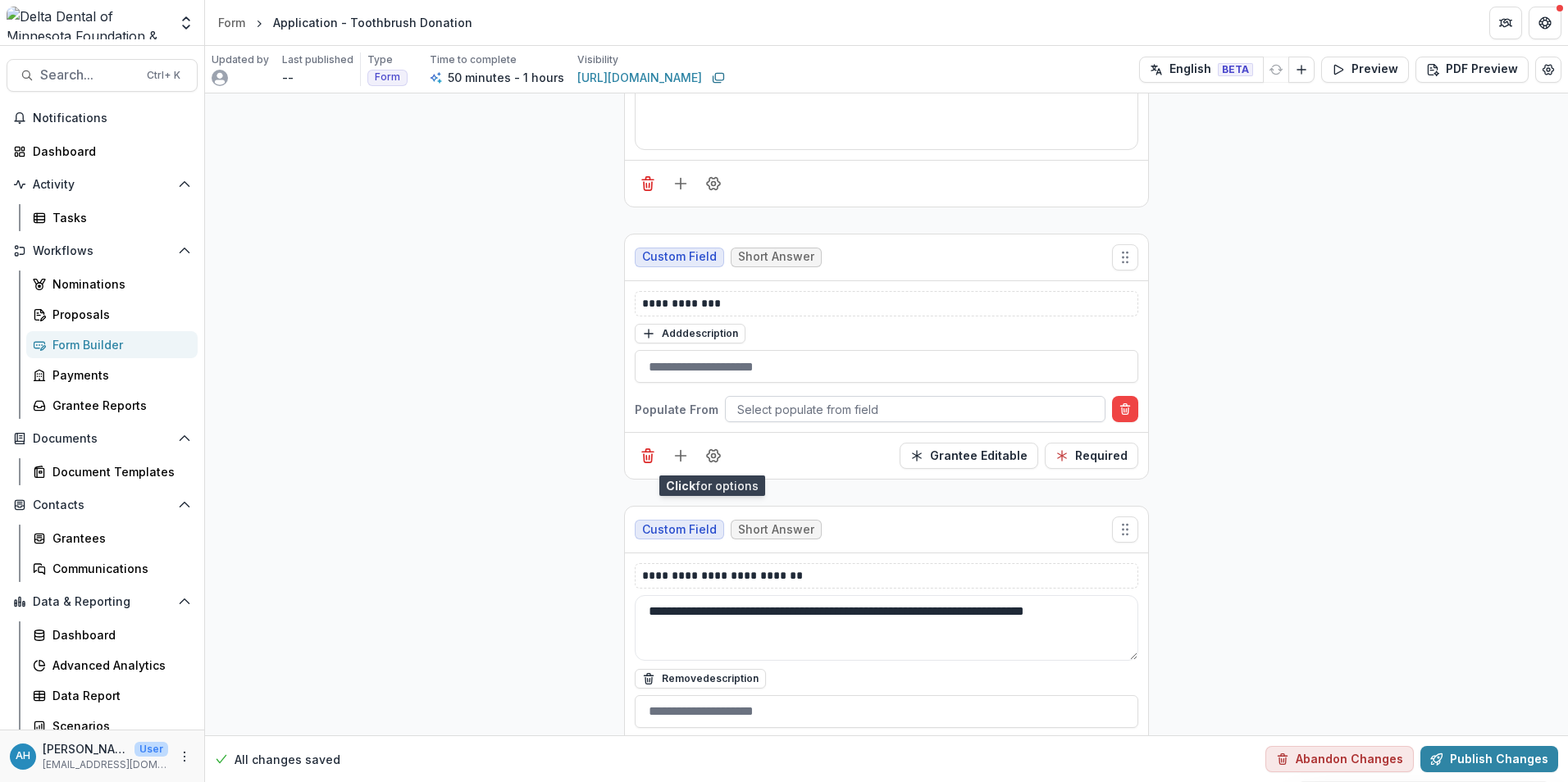
click at [878, 405] on div at bounding box center [915, 410] width 356 height 21
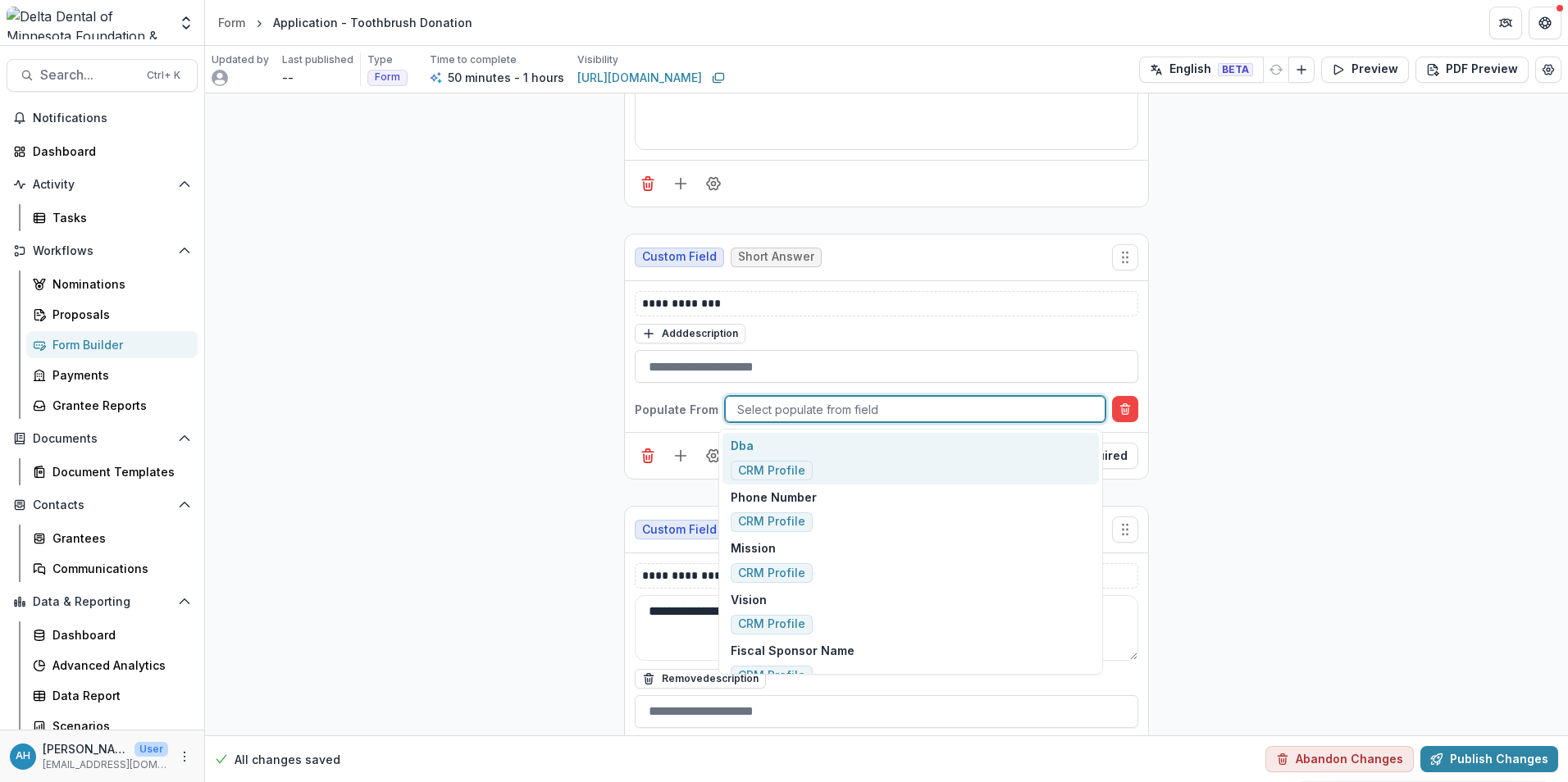
click at [806, 407] on div at bounding box center [915, 410] width 356 height 21
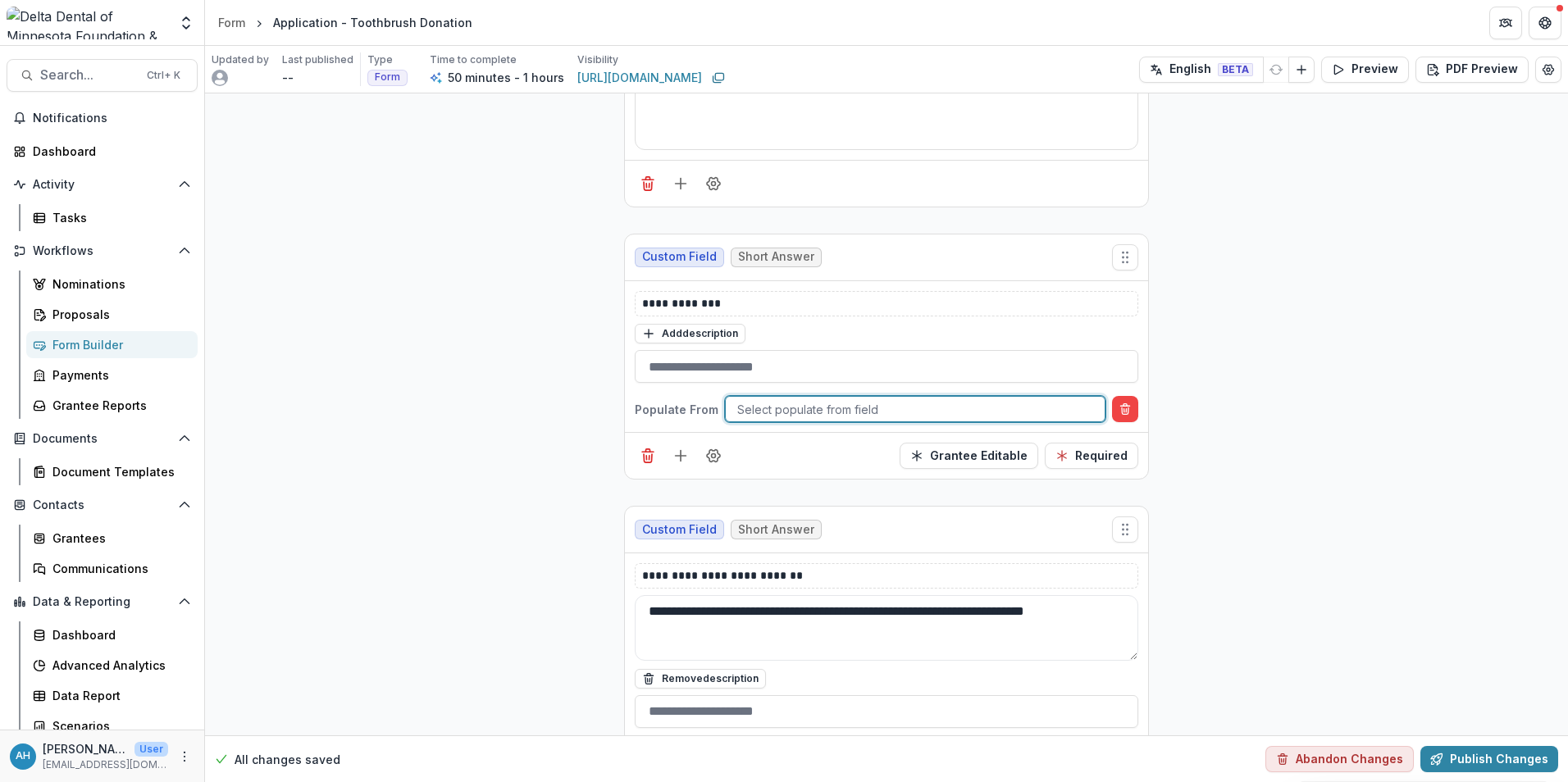
click at [806, 407] on div at bounding box center [915, 410] width 356 height 21
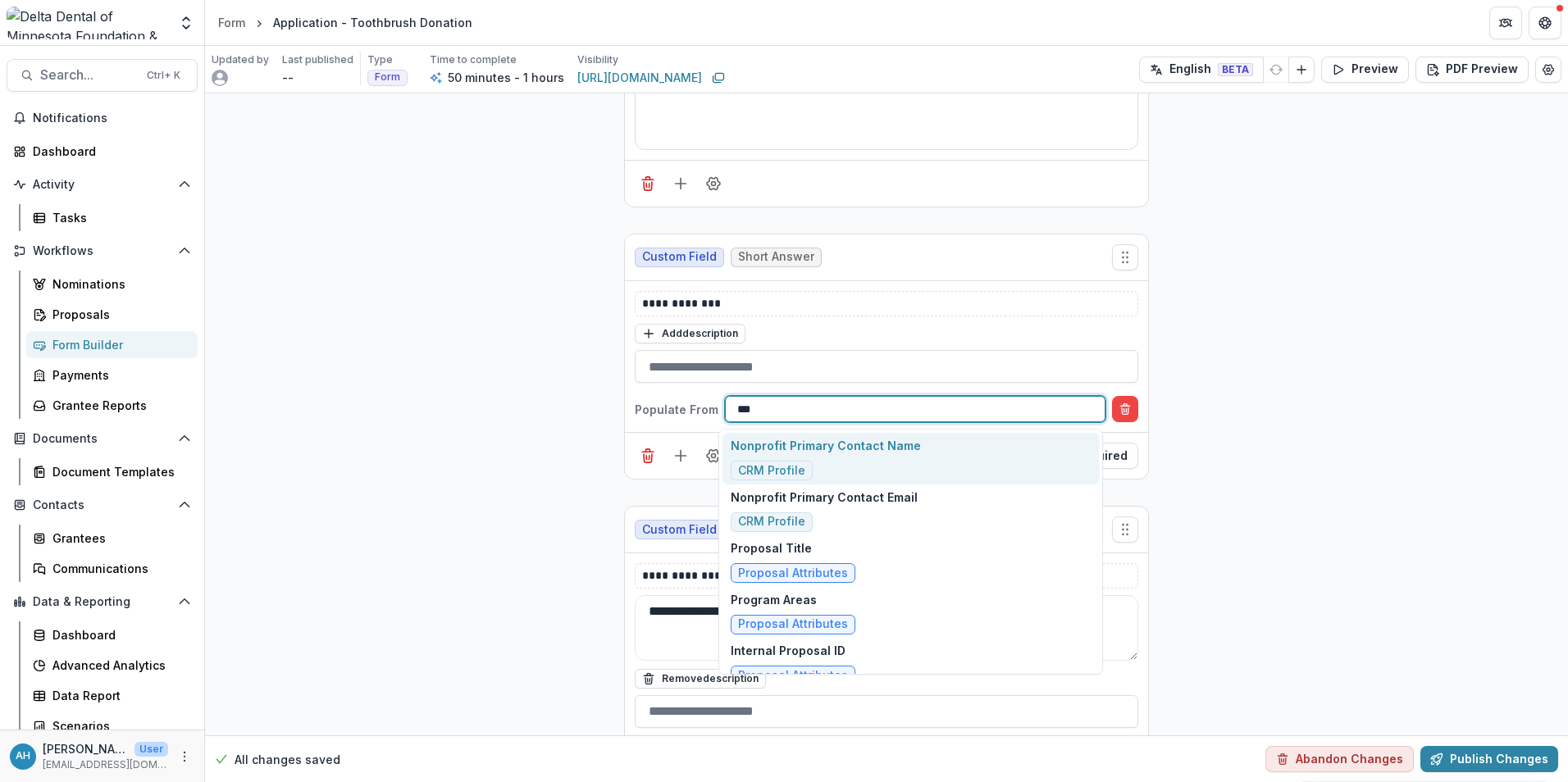
type input "****"
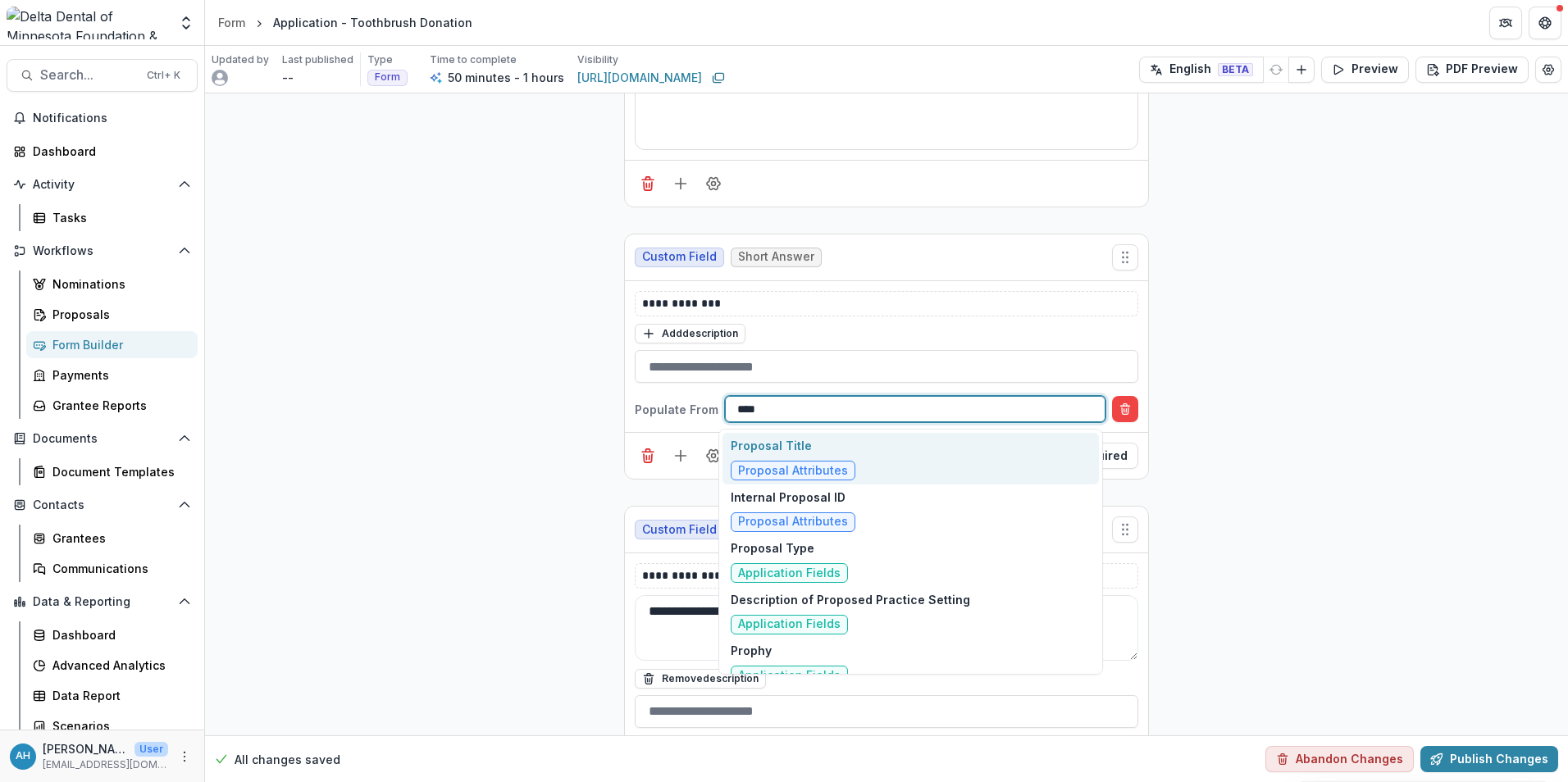
click at [795, 451] on p "Proposal Title" at bounding box center [793, 445] width 124 height 17
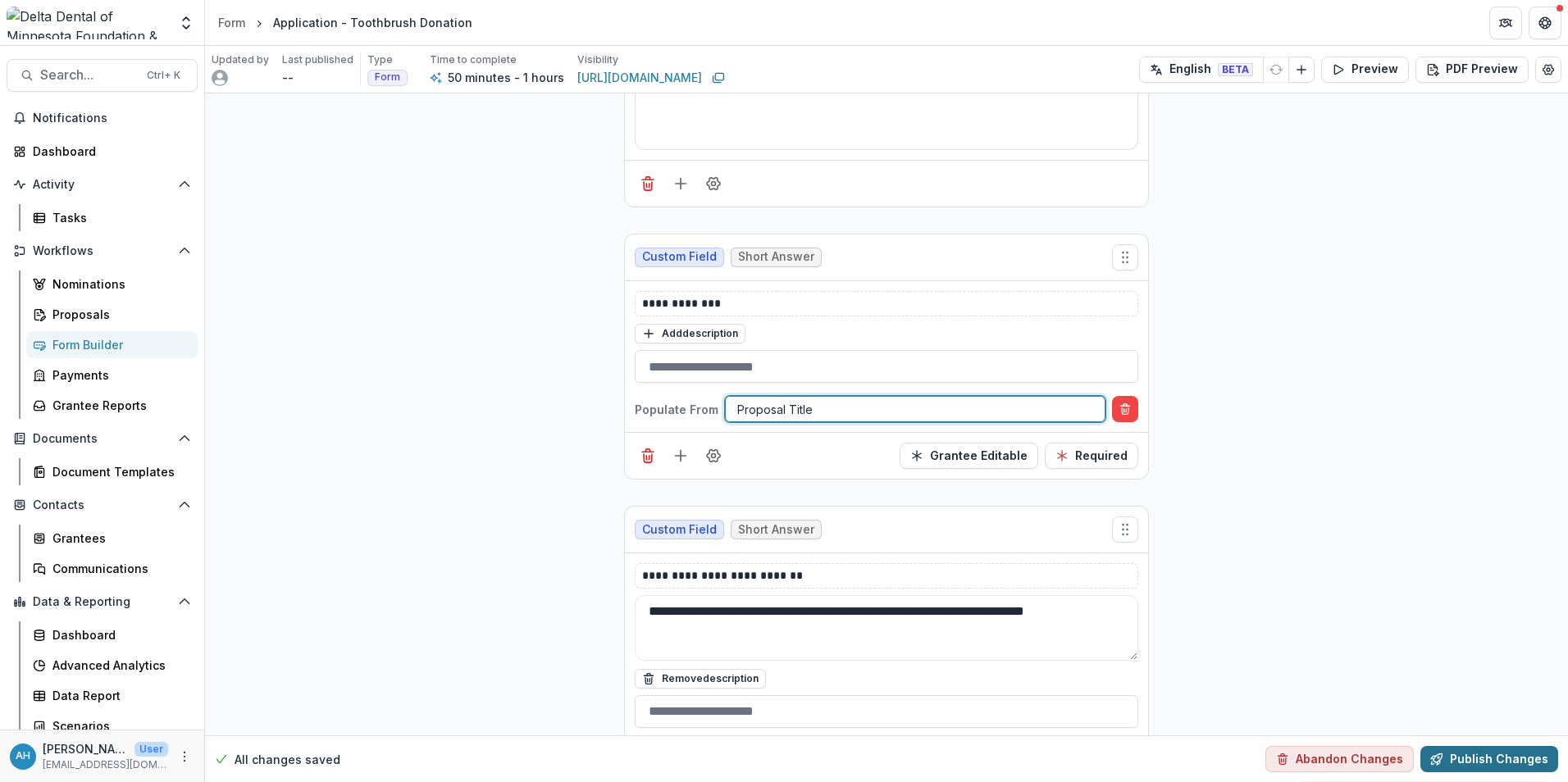
click at [1501, 763] on button "Publish Changes" at bounding box center [1489, 759] width 138 height 26
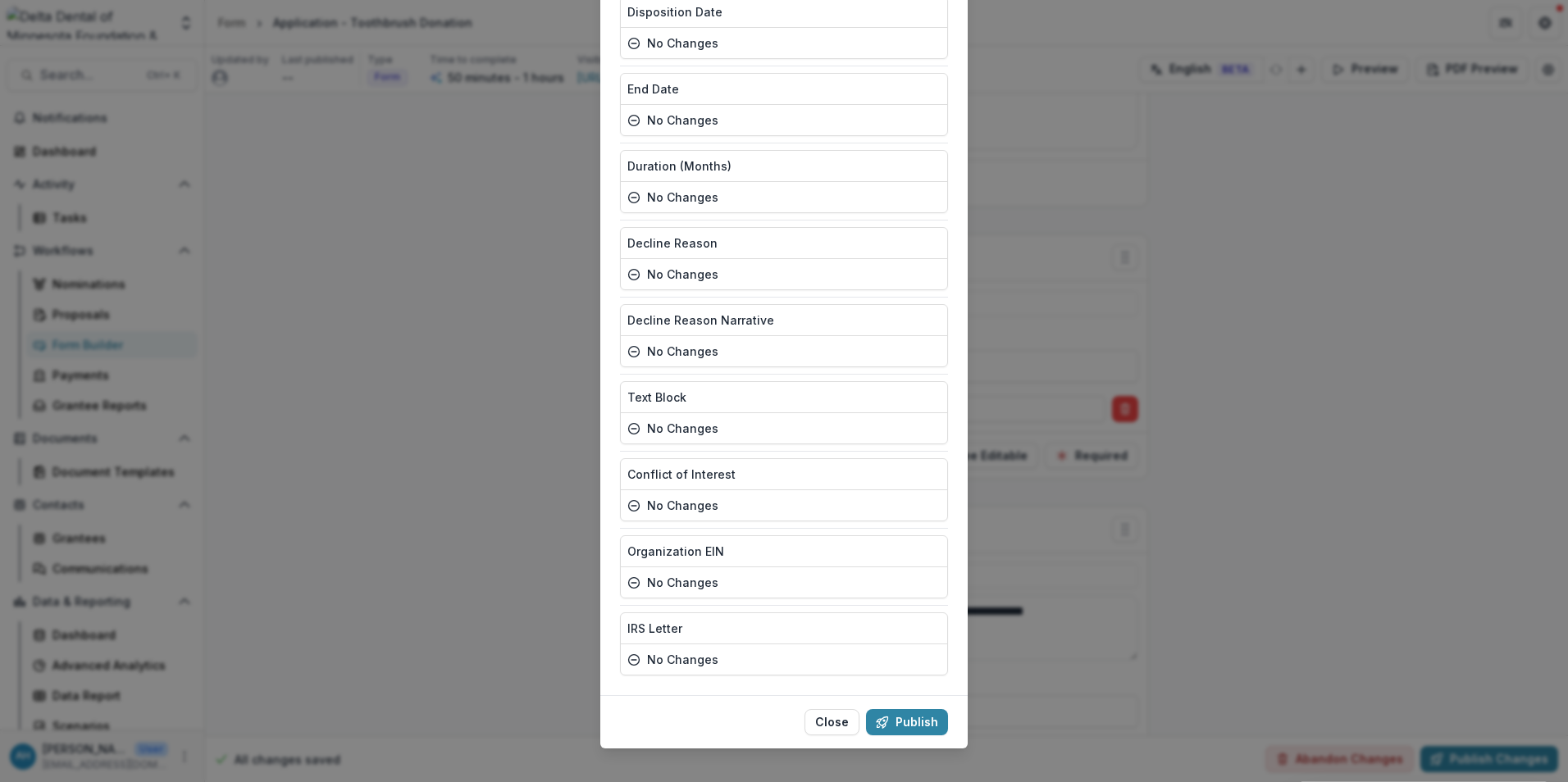
scroll to position [3862, 0]
click at [909, 708] on button "Publish" at bounding box center [907, 721] width 82 height 26
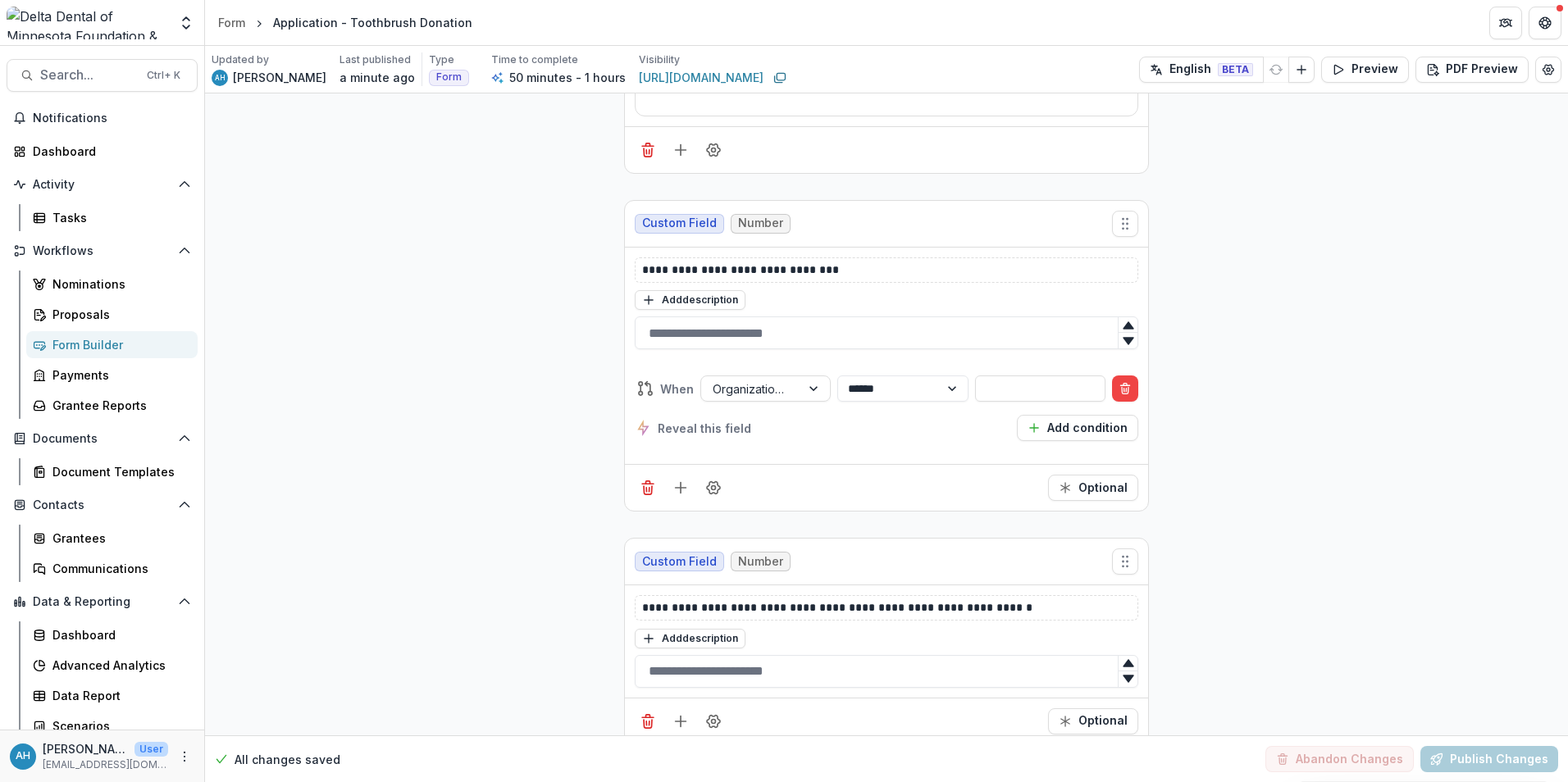
scroll to position [5248, 0]
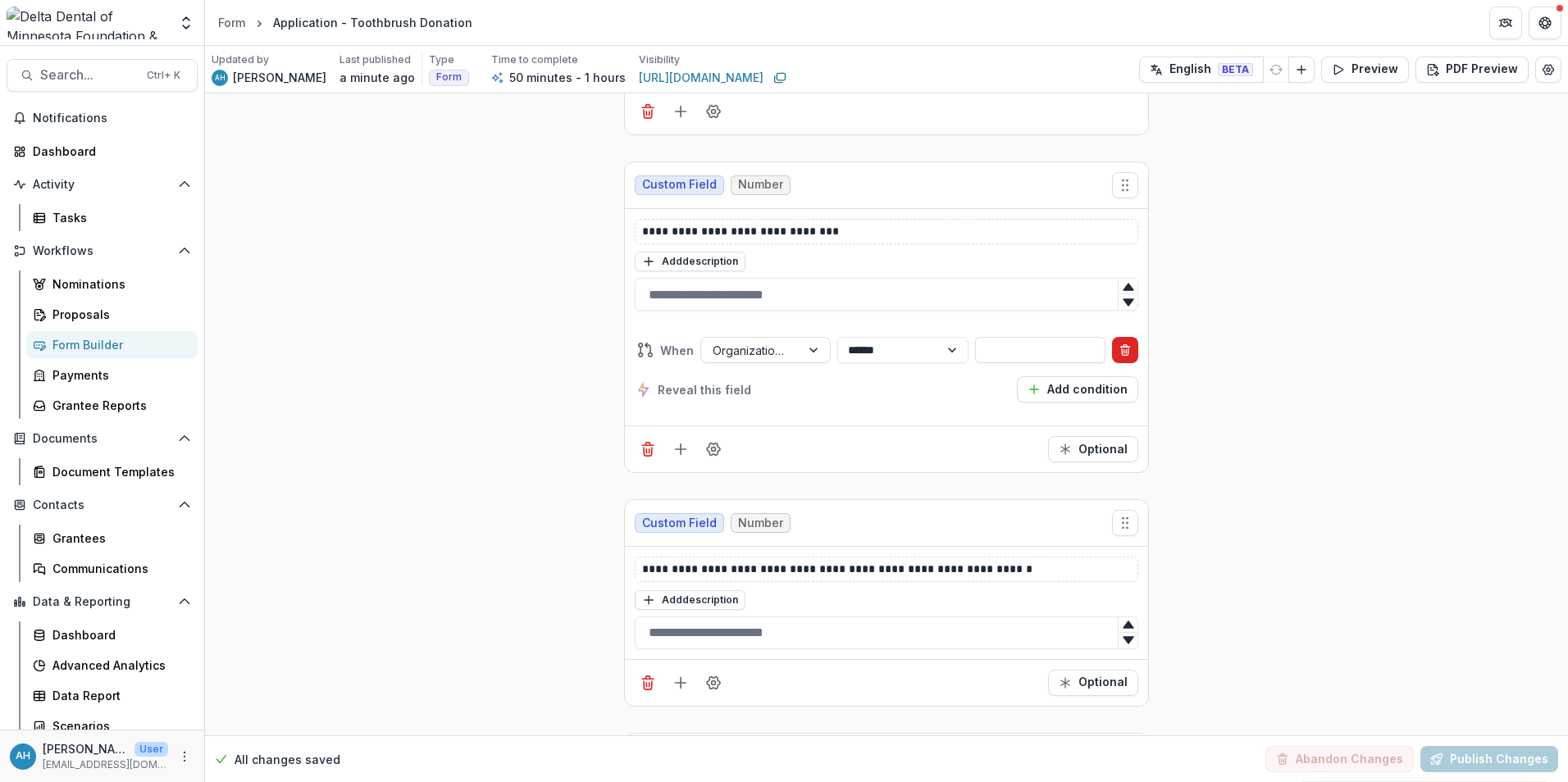
click at [1128, 350] on icon "Delete condition" at bounding box center [1125, 350] width 13 height 13
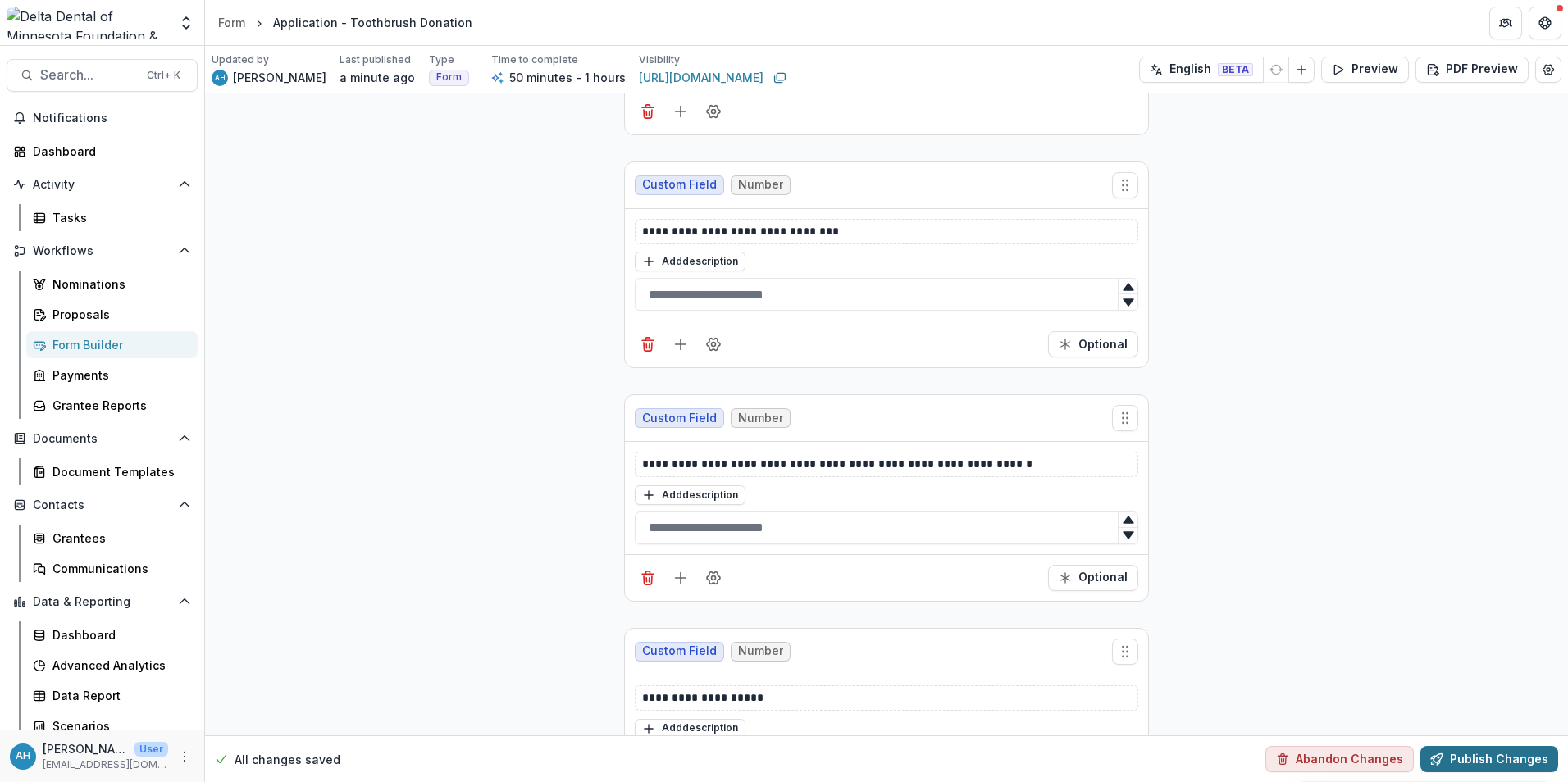
click at [1478, 750] on button "Publish Changes" at bounding box center [1489, 759] width 138 height 26
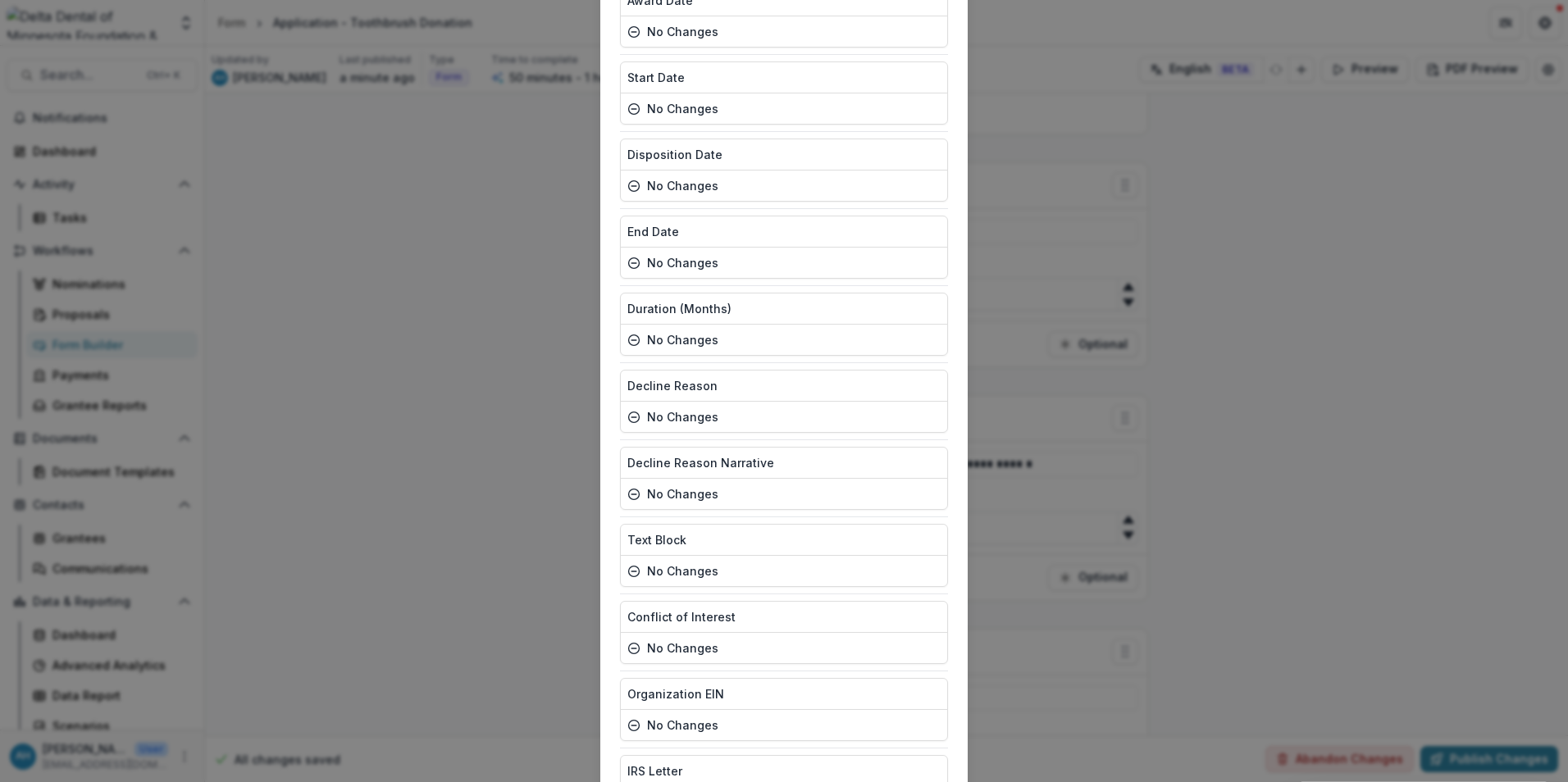
scroll to position [3862, 0]
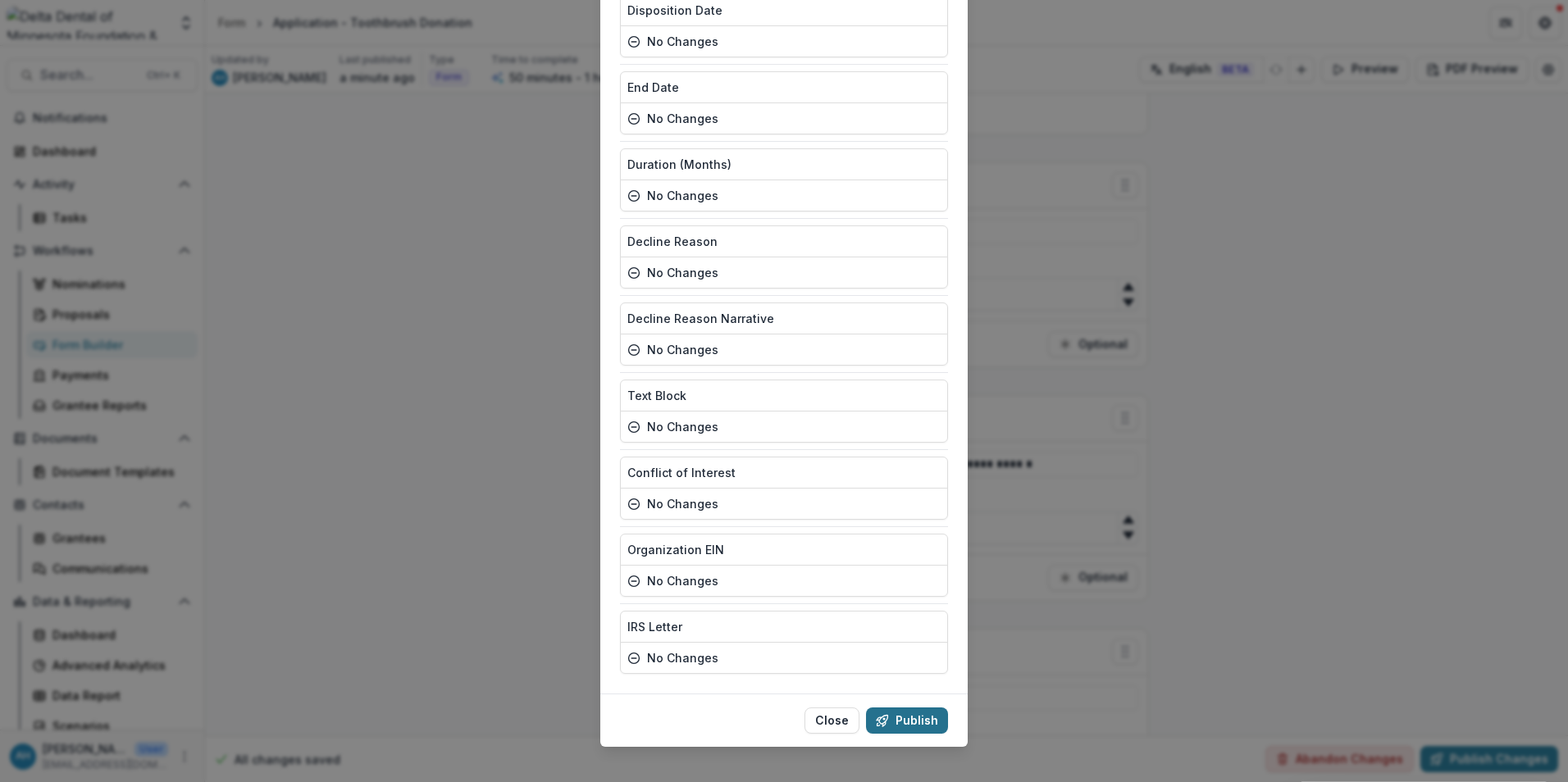
click at [915, 708] on button "Publish" at bounding box center [907, 721] width 82 height 26
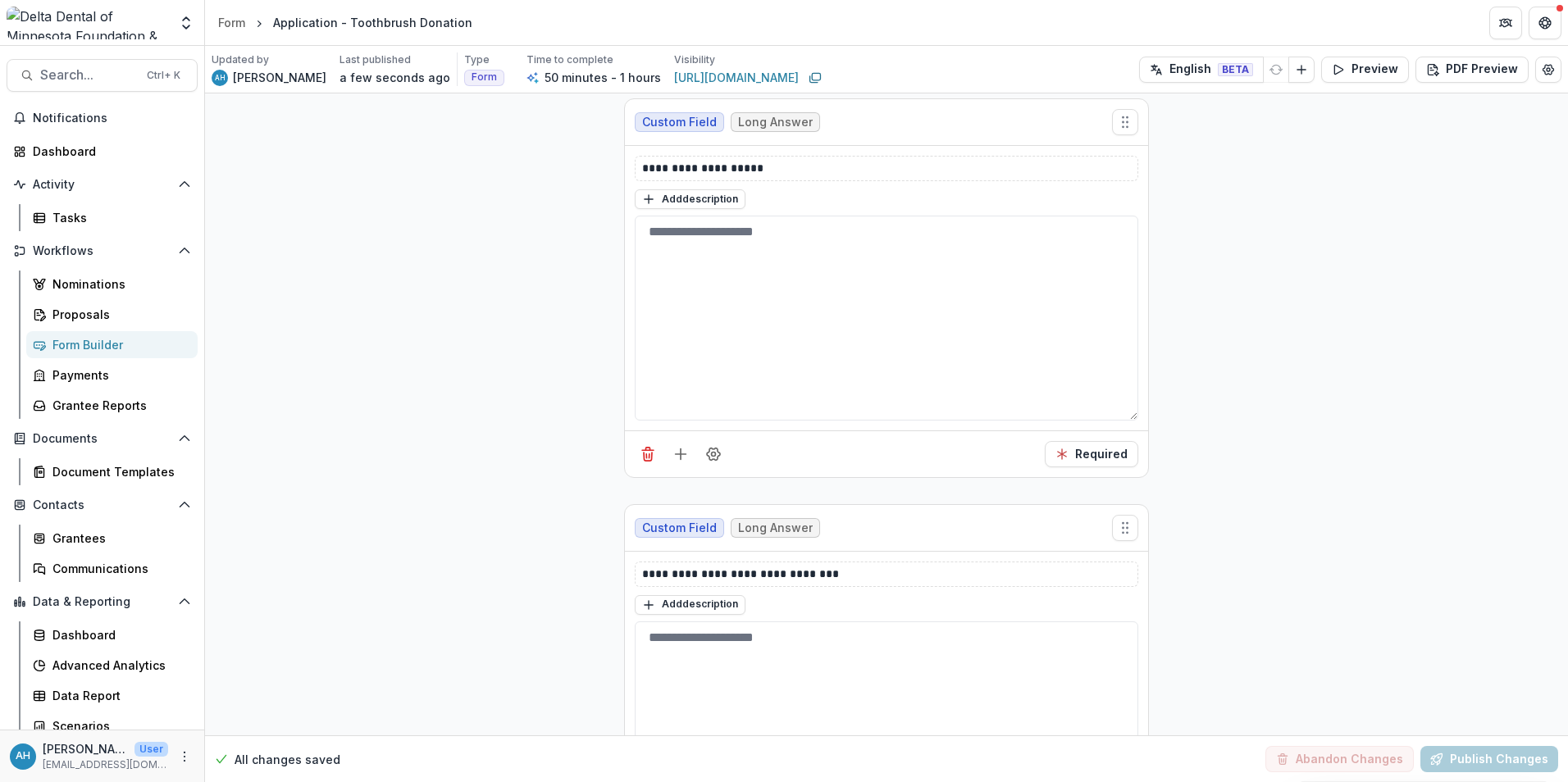
scroll to position [4043, 0]
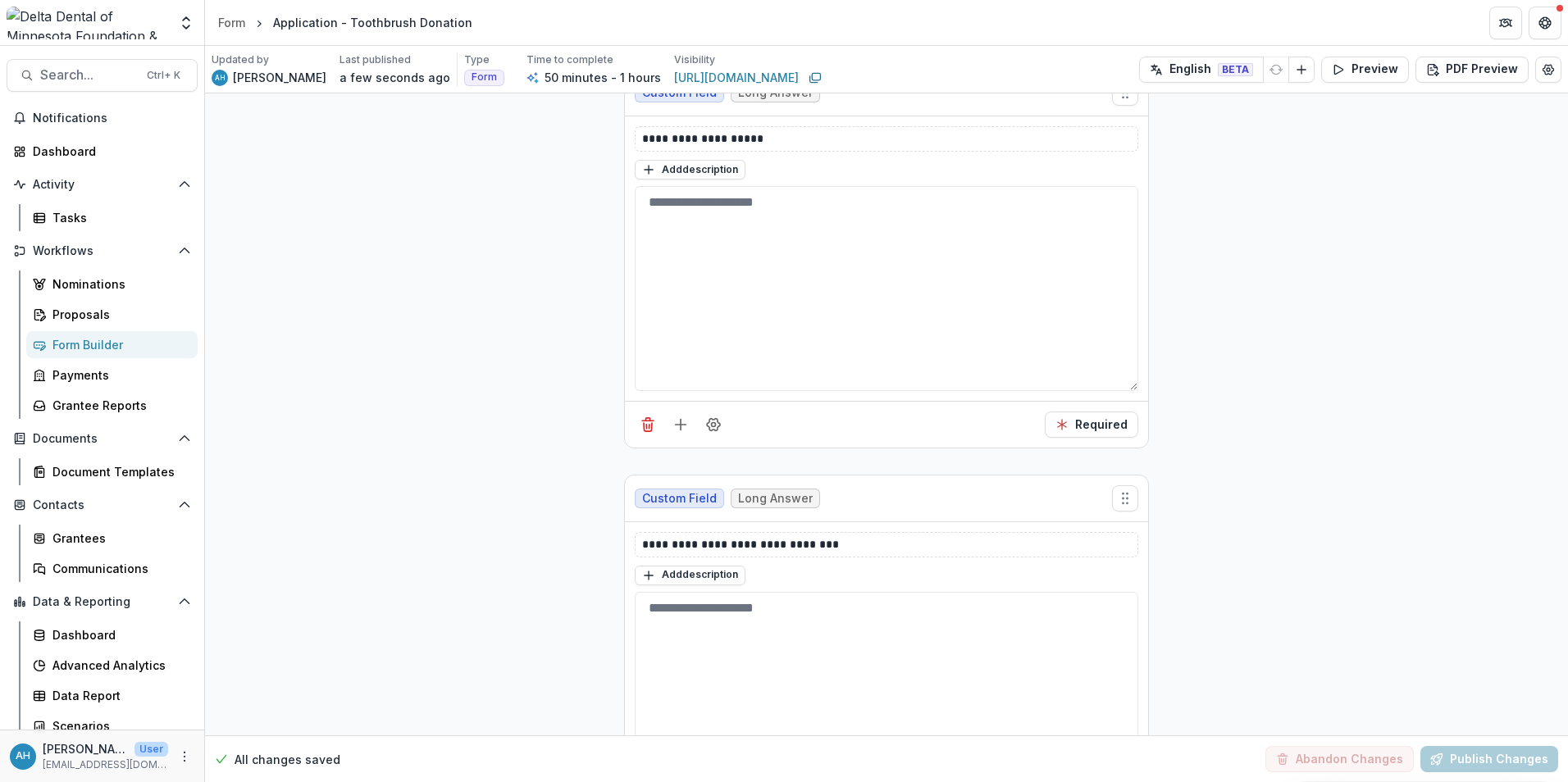
click at [98, 347] on div "Form Builder" at bounding box center [118, 344] width 132 height 17
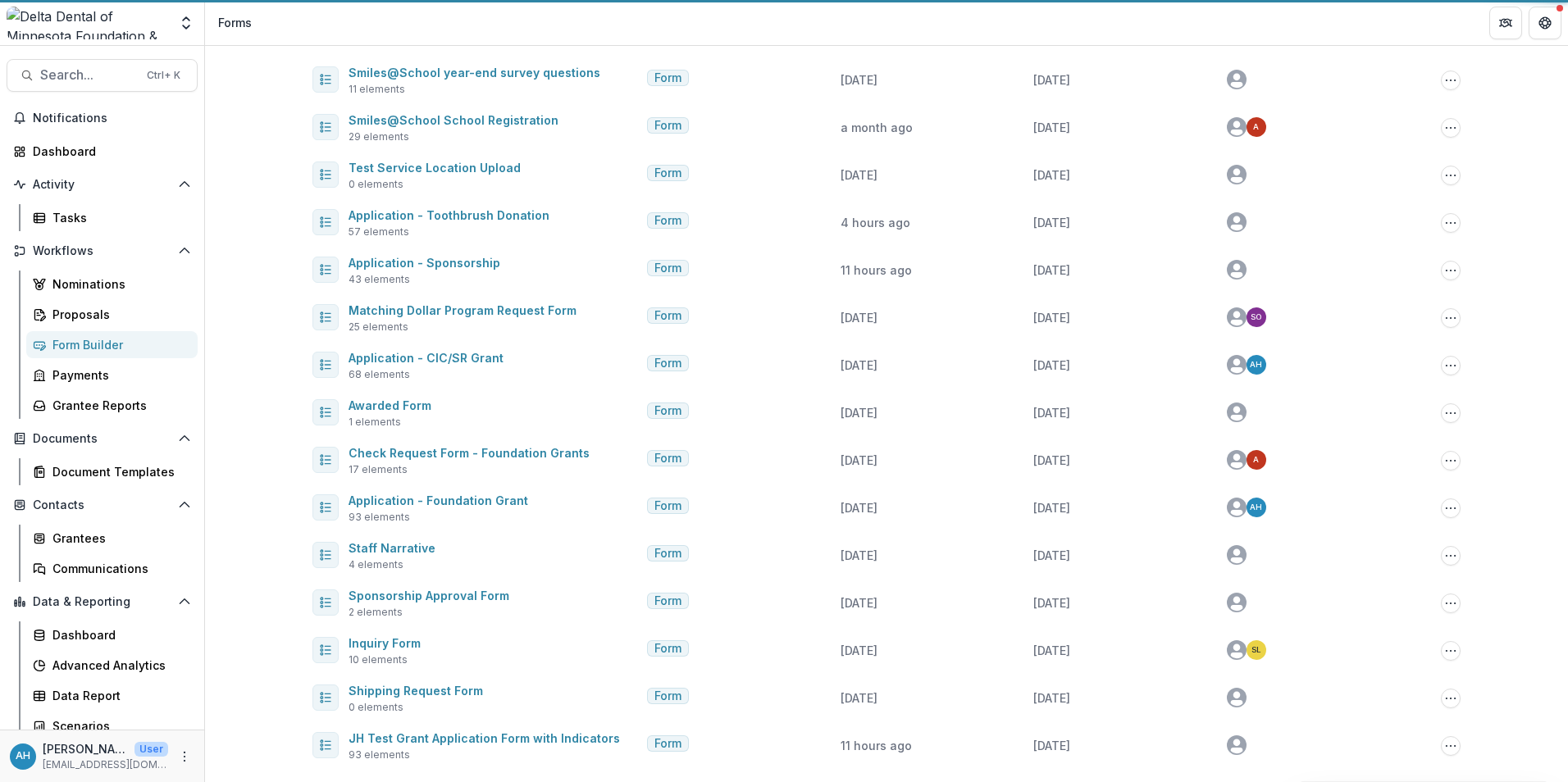
scroll to position [209, 0]
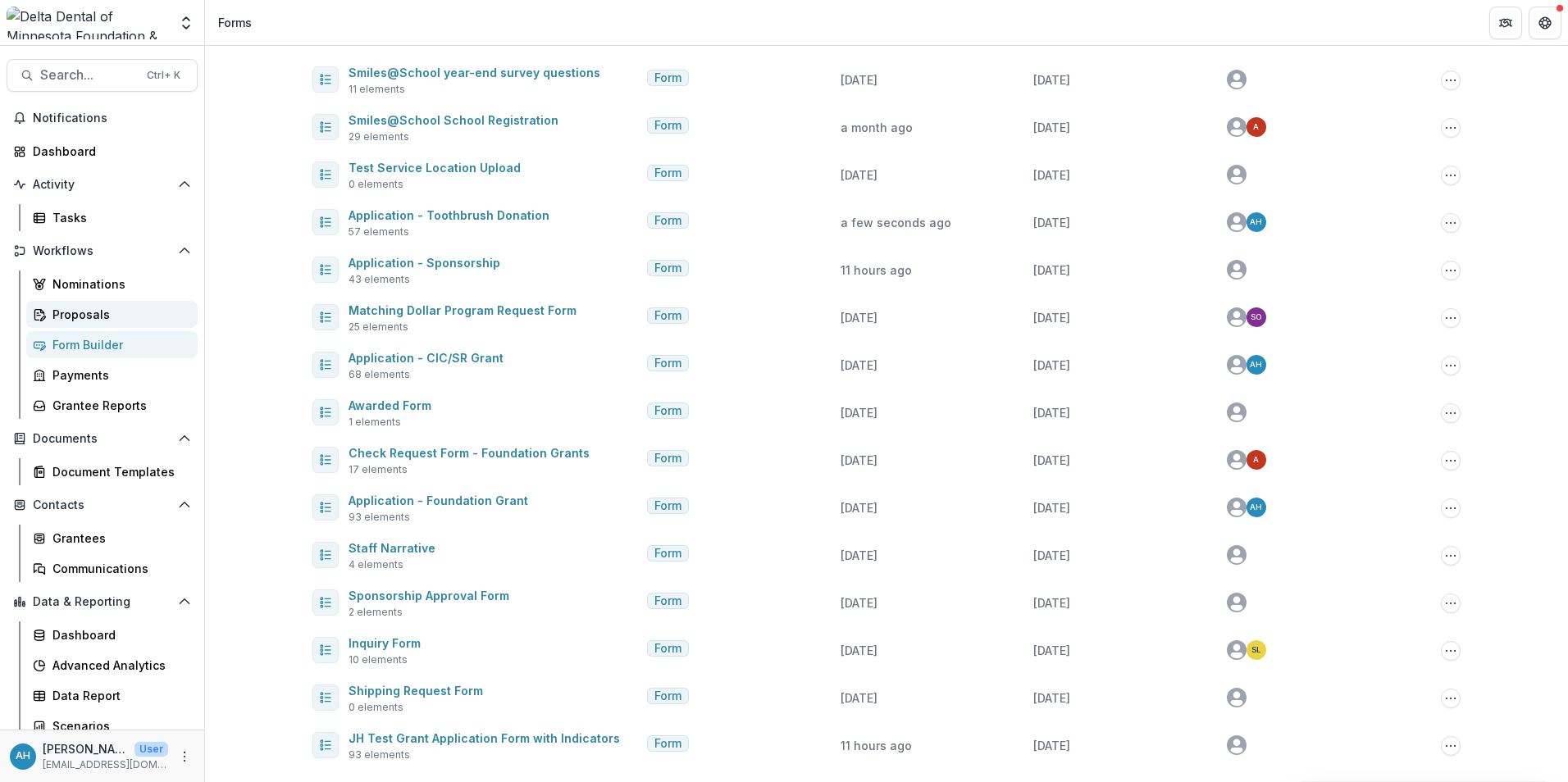
click at [86, 314] on div "Proposals" at bounding box center [118, 314] width 132 height 17
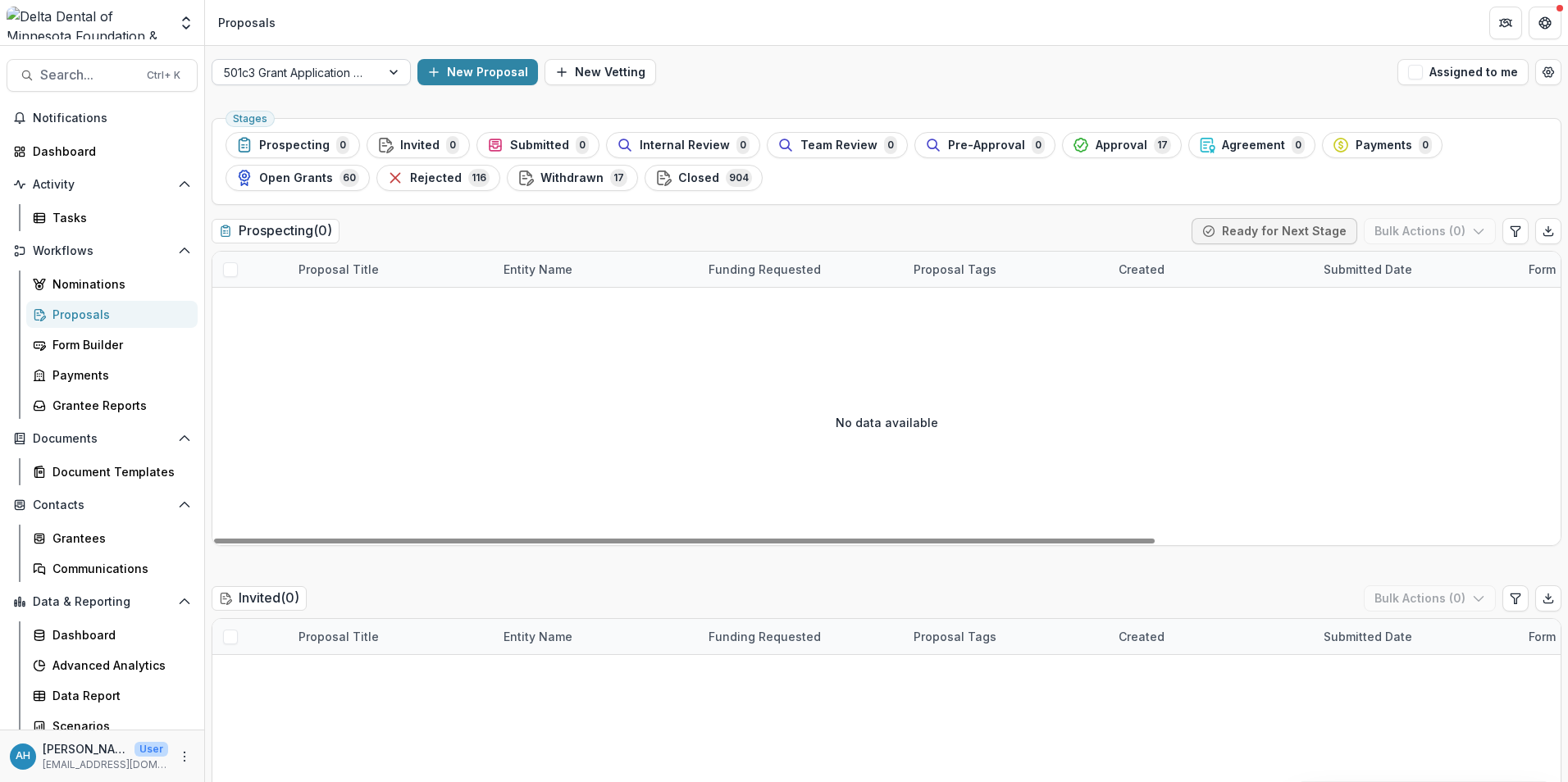
click at [325, 66] on div at bounding box center [296, 73] width 145 height 21
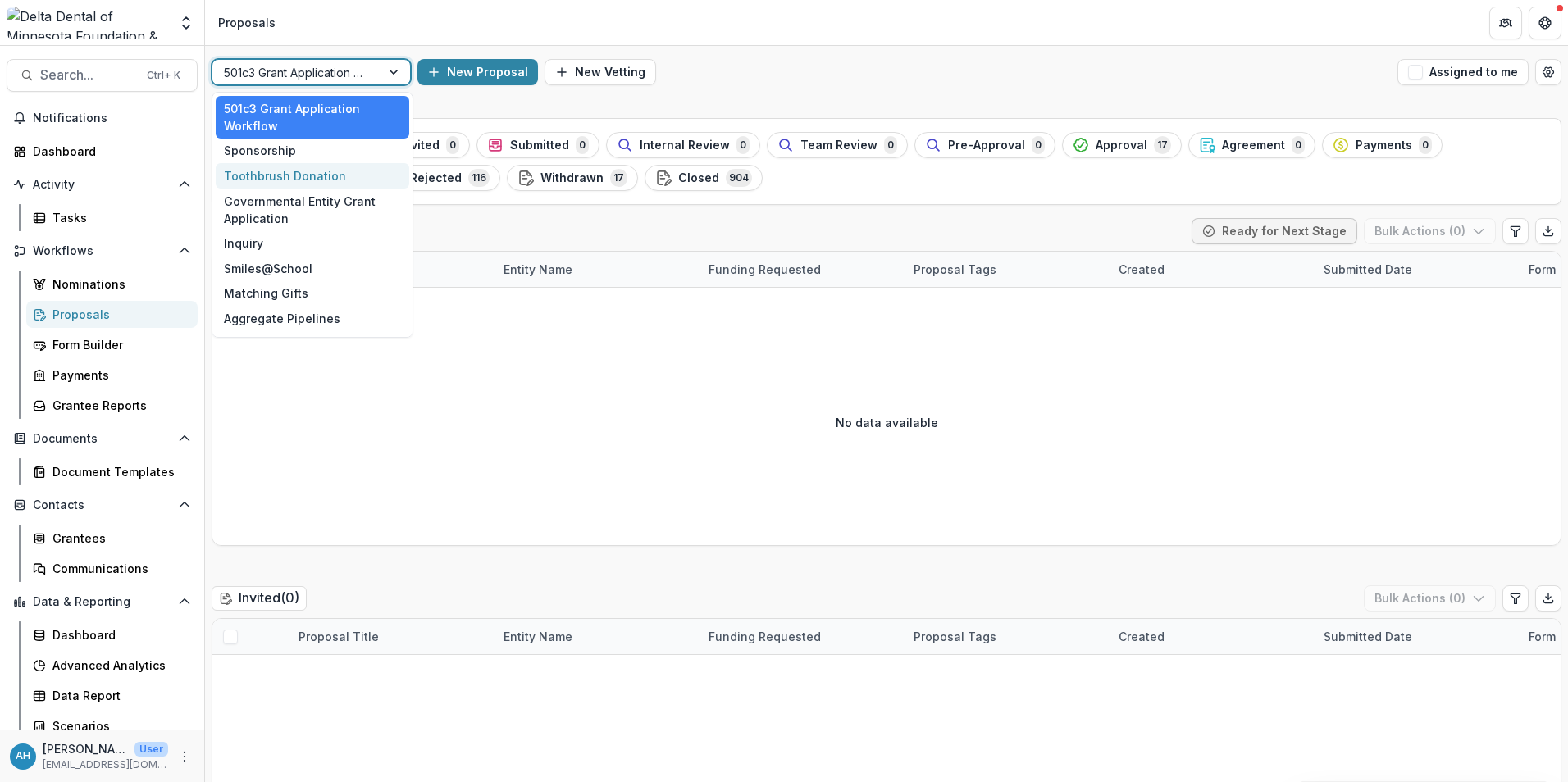
click at [287, 179] on div "Toothbrush Donation" at bounding box center [313, 175] width 193 height 25
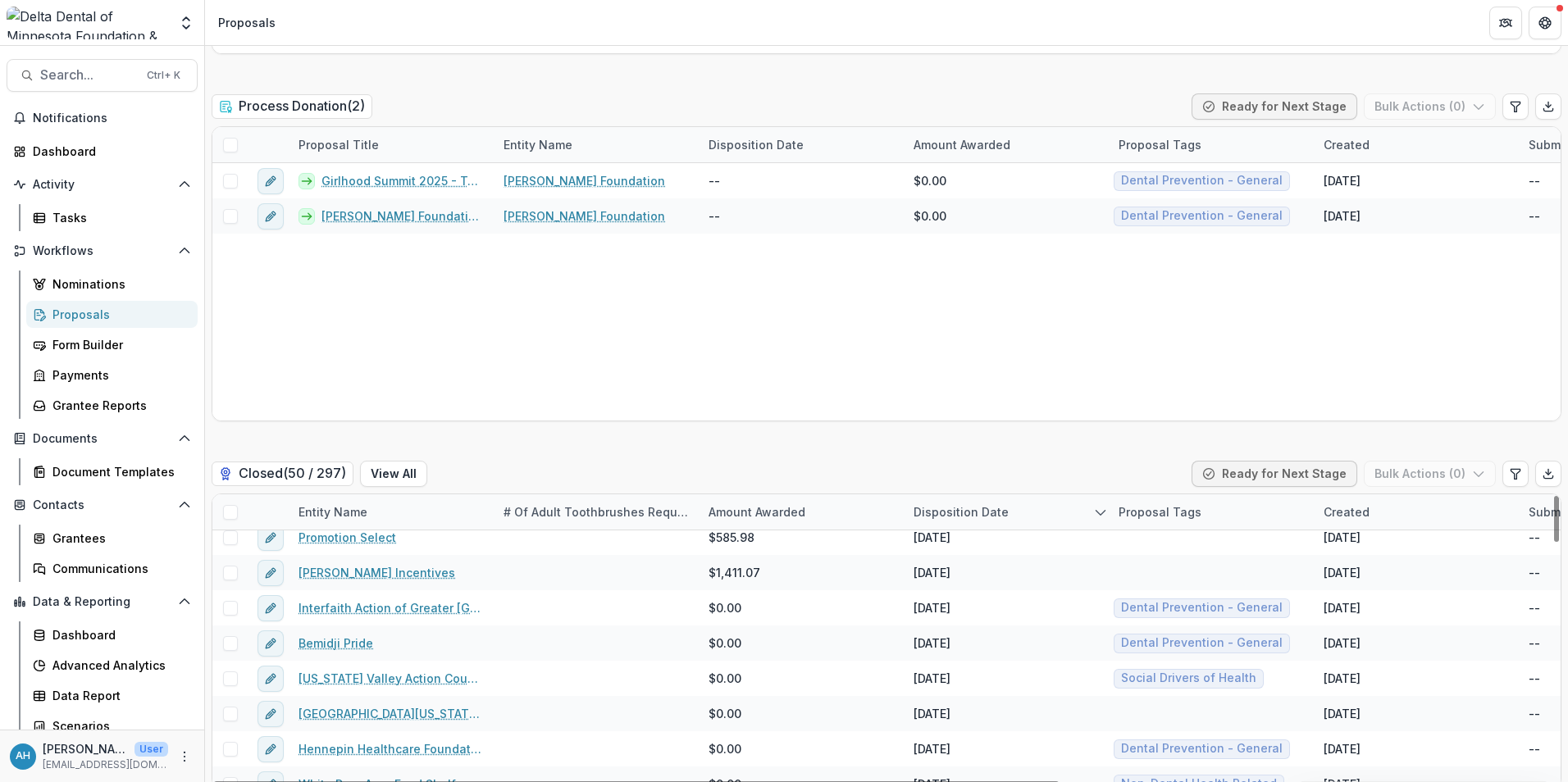
scroll to position [246, 0]
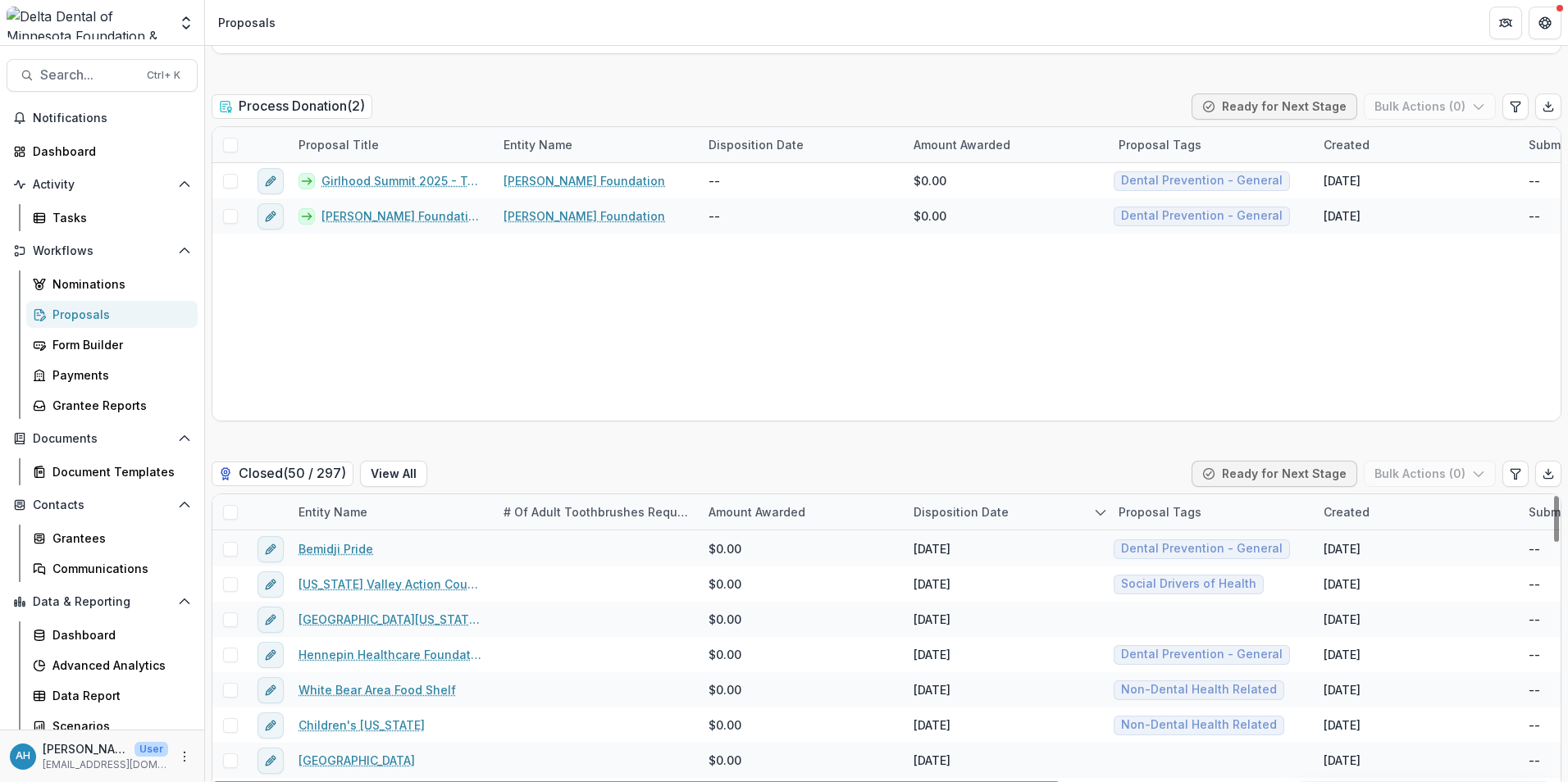
click at [592, 512] on div "# of Adult Toothbrushes Requested" at bounding box center [596, 512] width 205 height 17
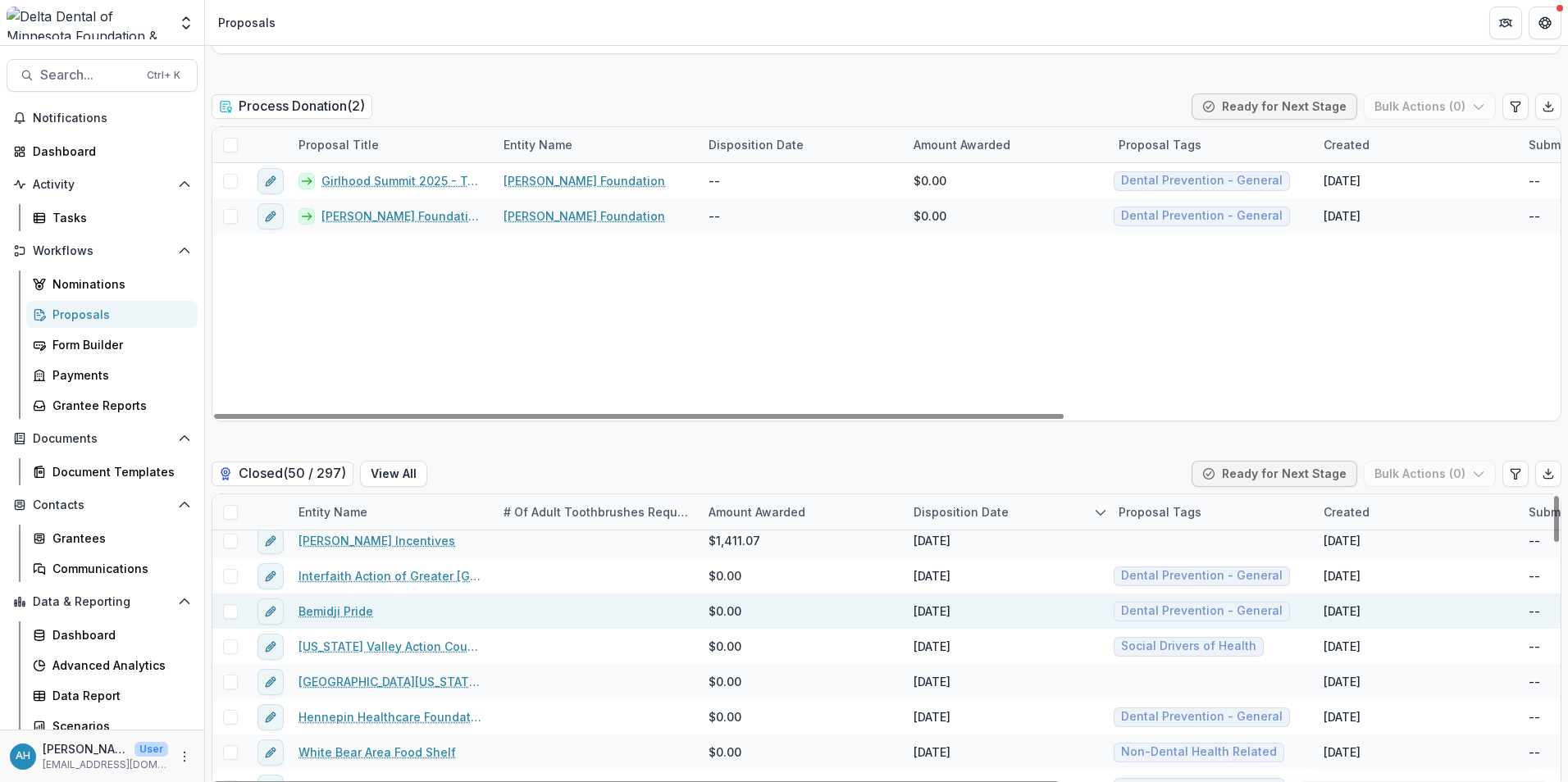
scroll to position [82, 0]
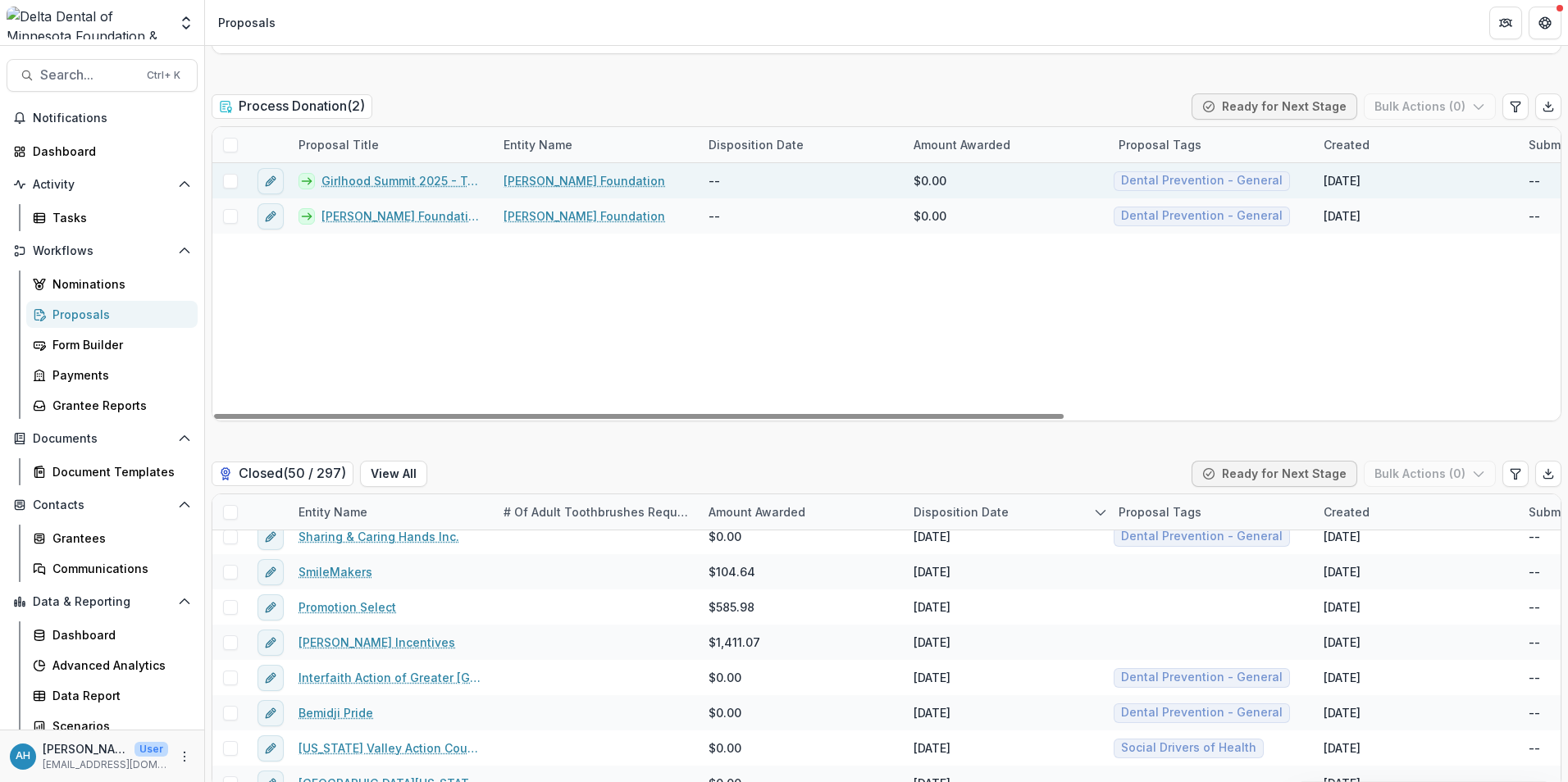
click at [402, 183] on link "Girlhood Summit 2025 - Toothbrush Donation" at bounding box center [402, 180] width 162 height 17
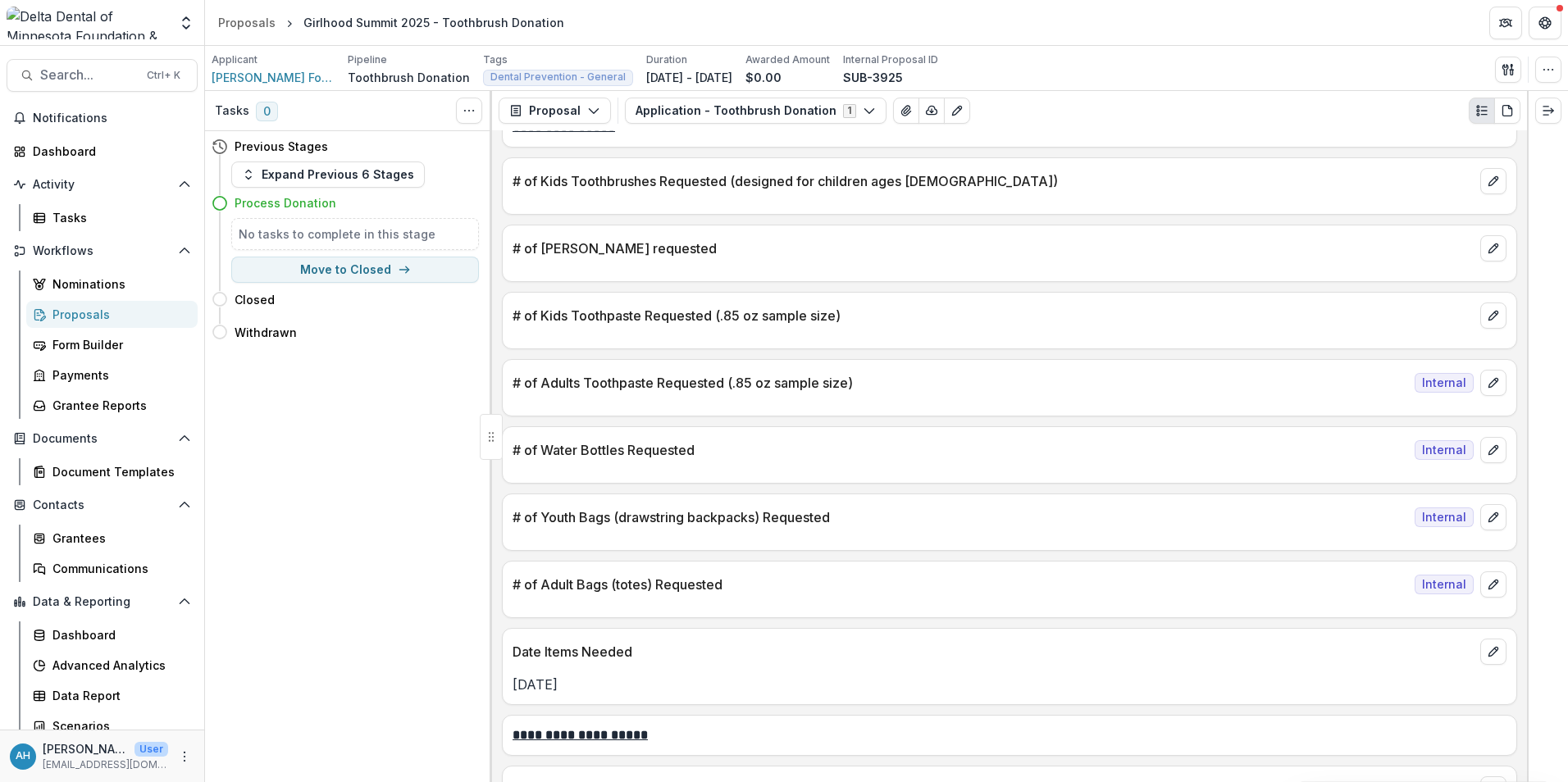
scroll to position [1066, 0]
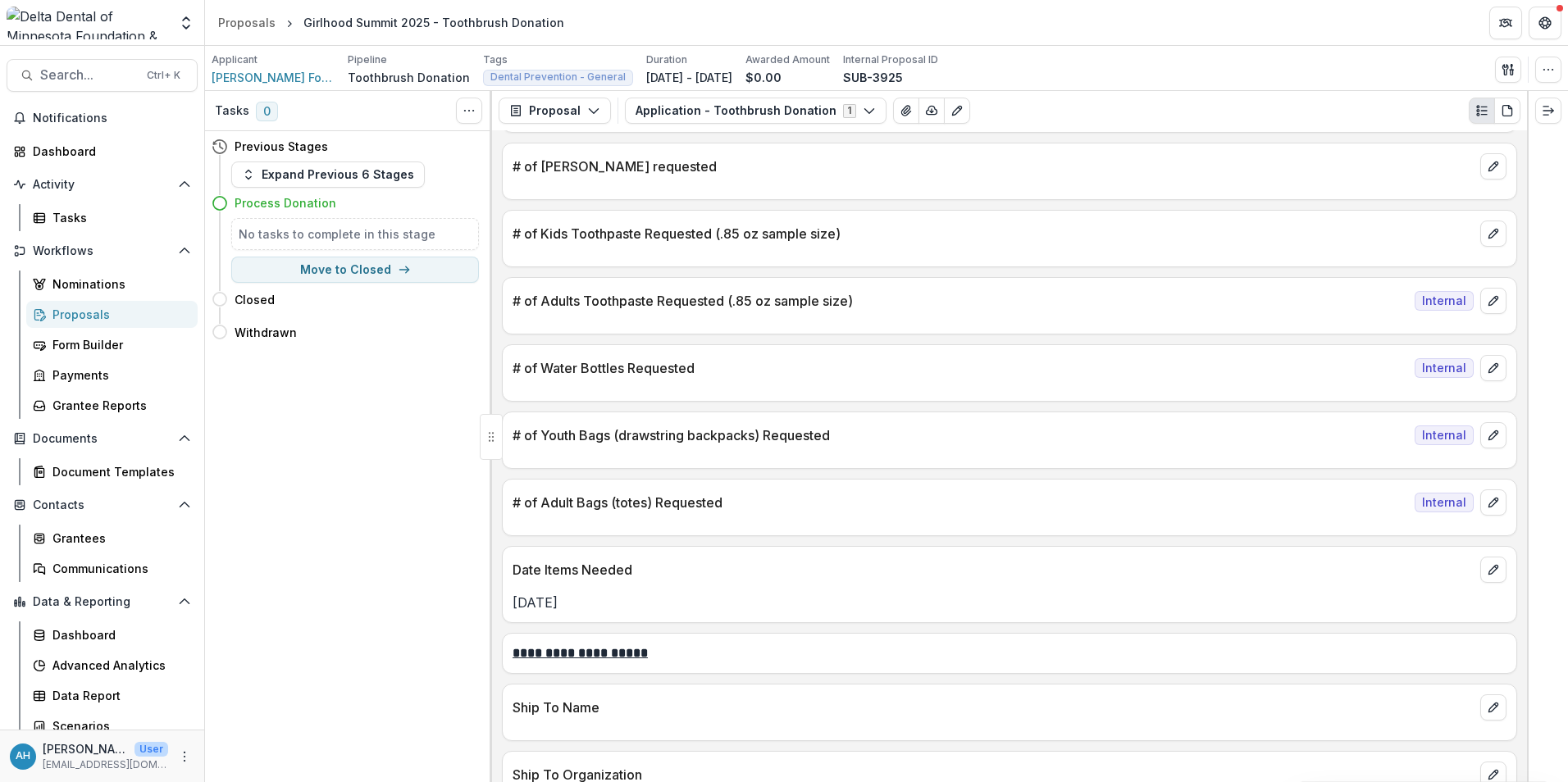
click at [88, 312] on div "Proposals" at bounding box center [118, 314] width 132 height 17
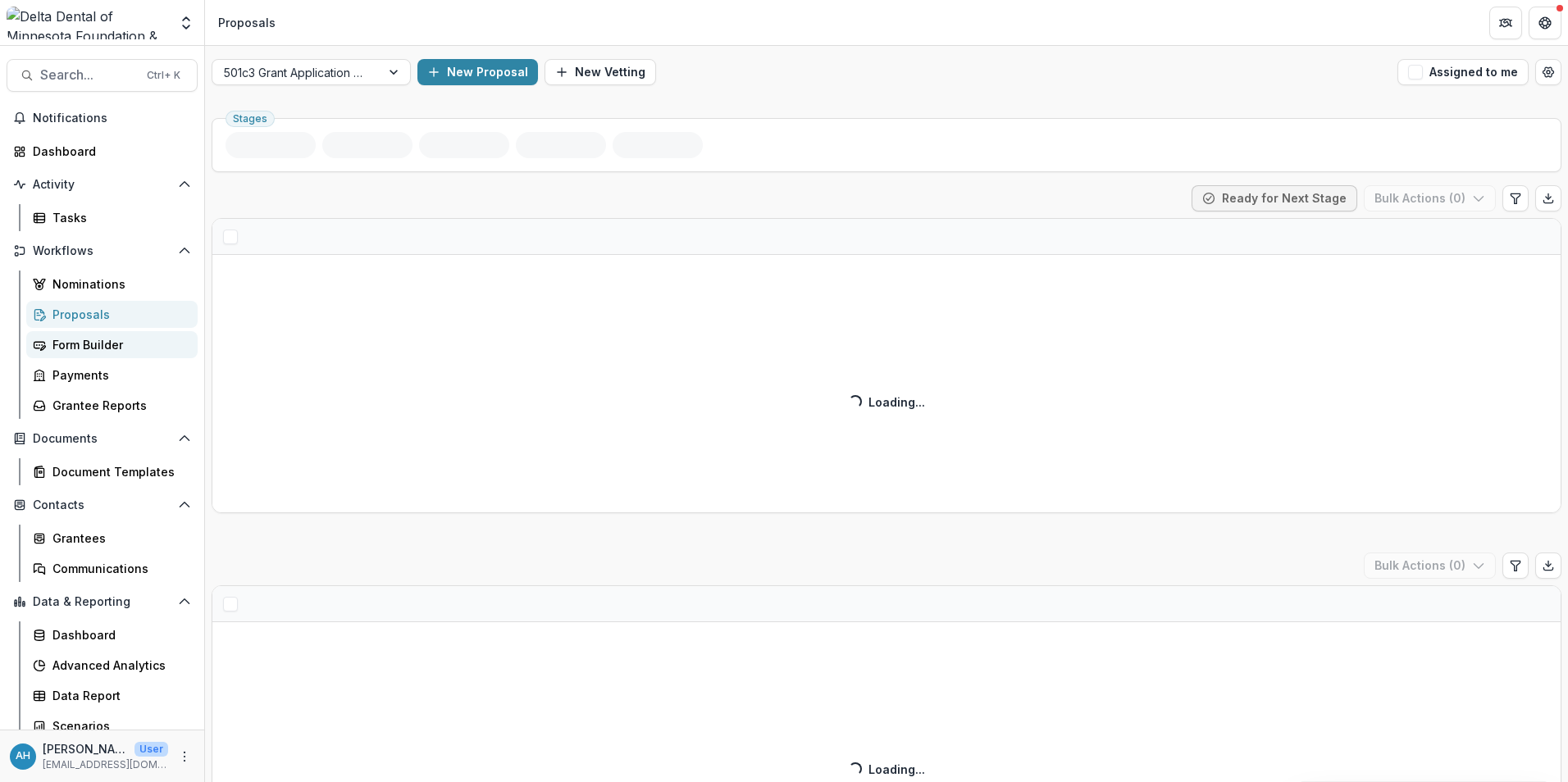
click at [96, 346] on div "Form Builder" at bounding box center [118, 344] width 132 height 17
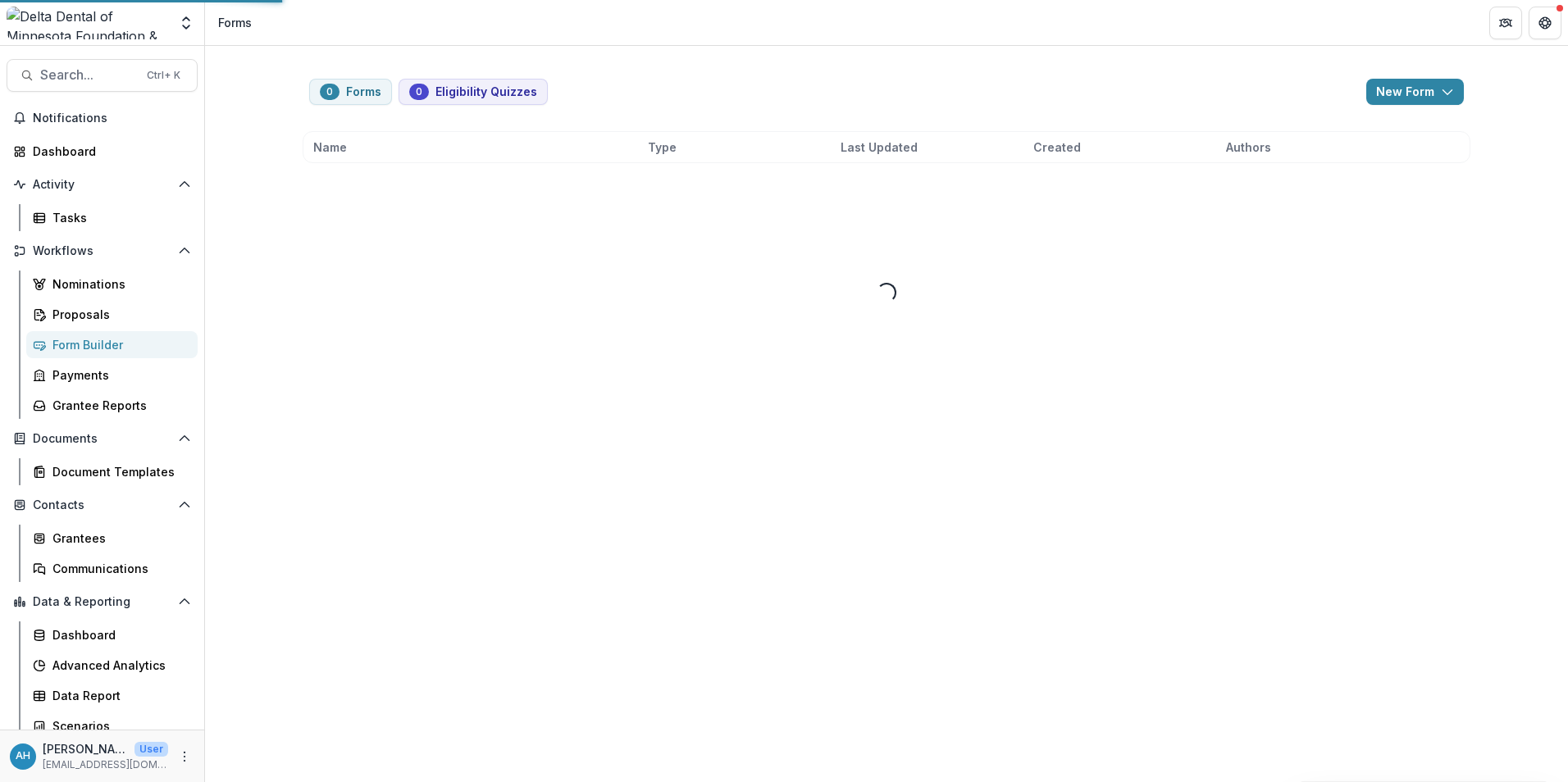
click at [95, 344] on div "Form Builder" at bounding box center [118, 344] width 132 height 17
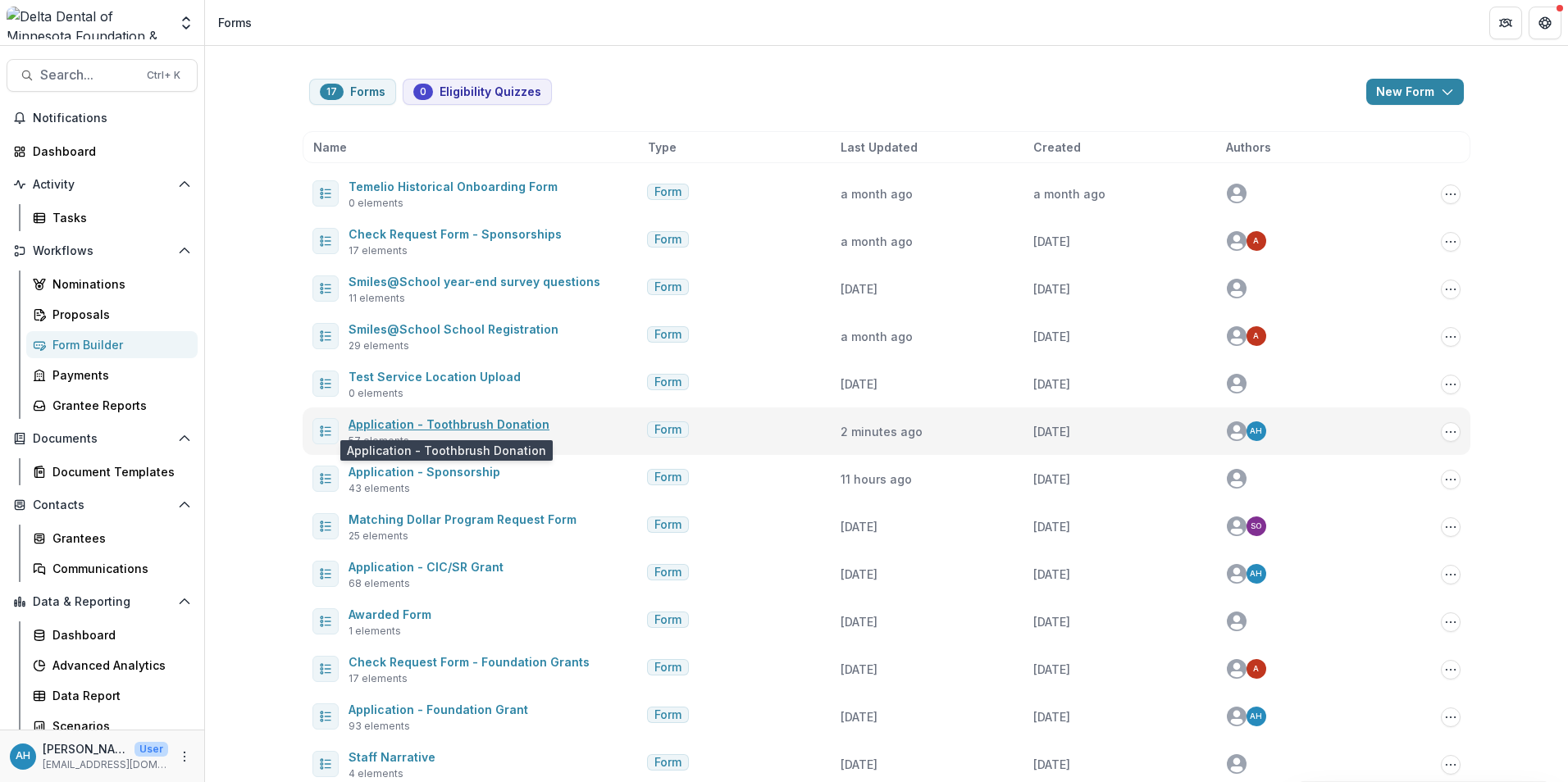
click at [476, 426] on link "Application - Toothbrush Donation" at bounding box center [449, 425] width 201 height 14
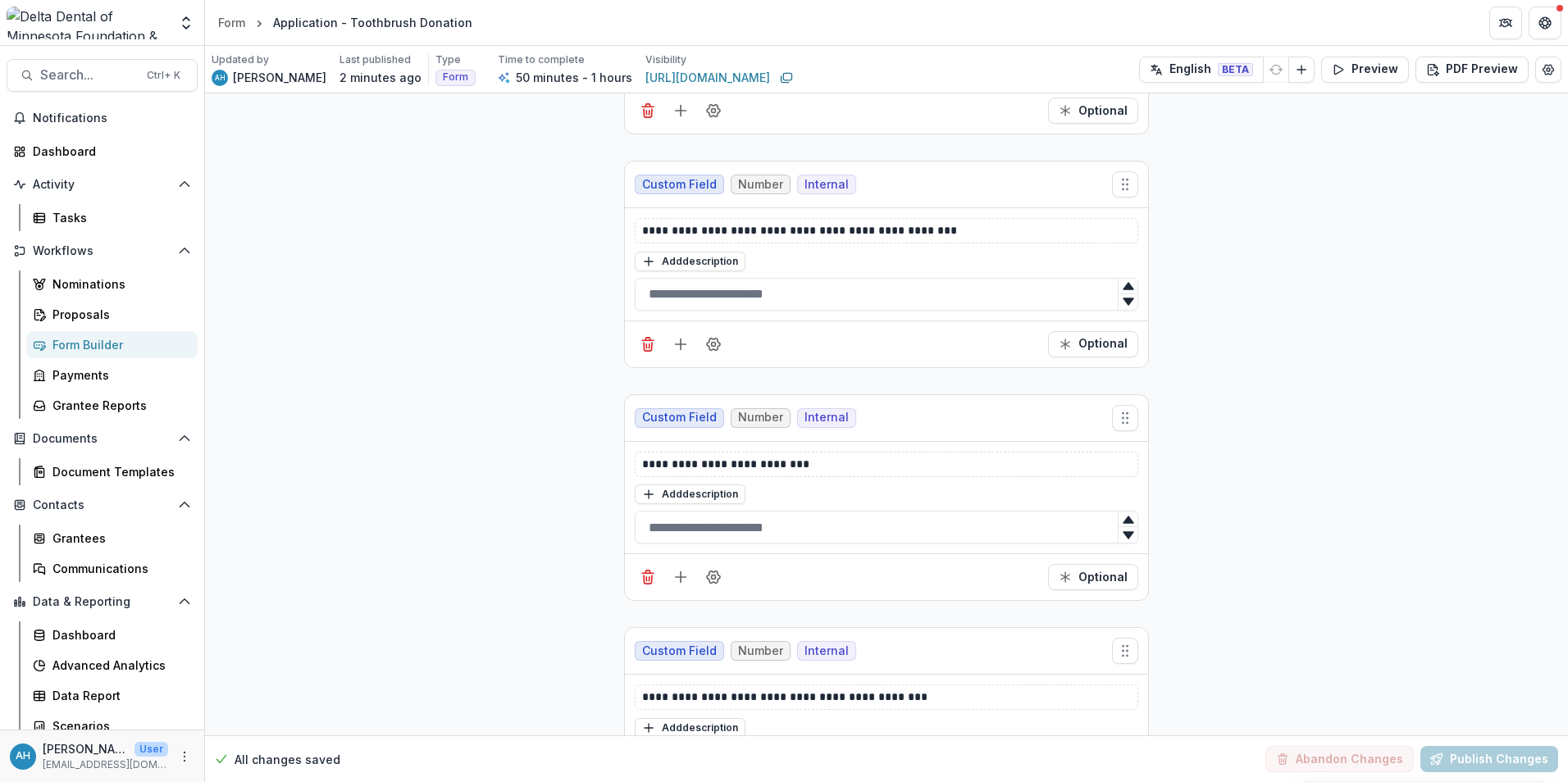
scroll to position [6150, 0]
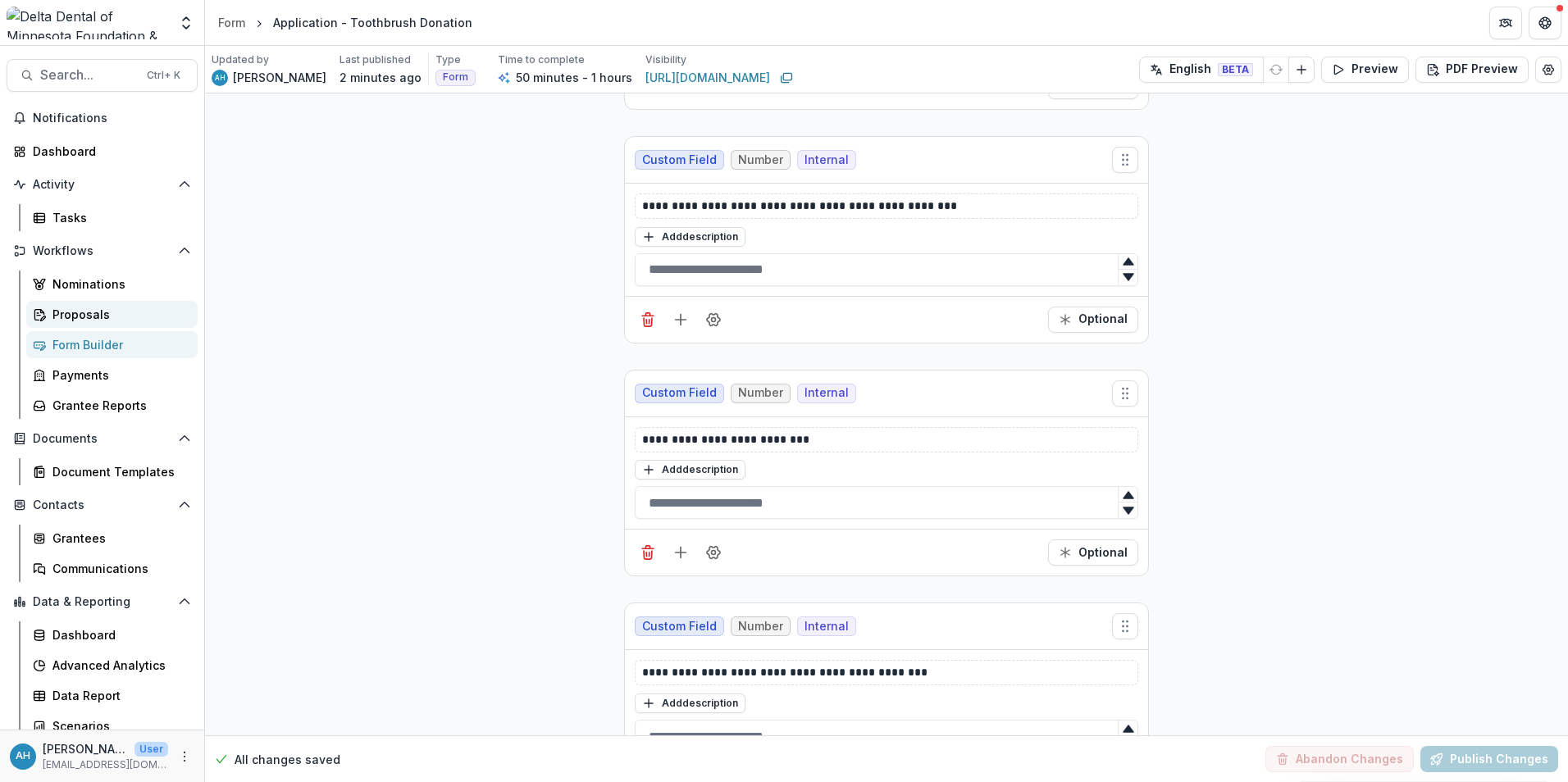
click at [80, 307] on div "Proposals" at bounding box center [118, 314] width 132 height 17
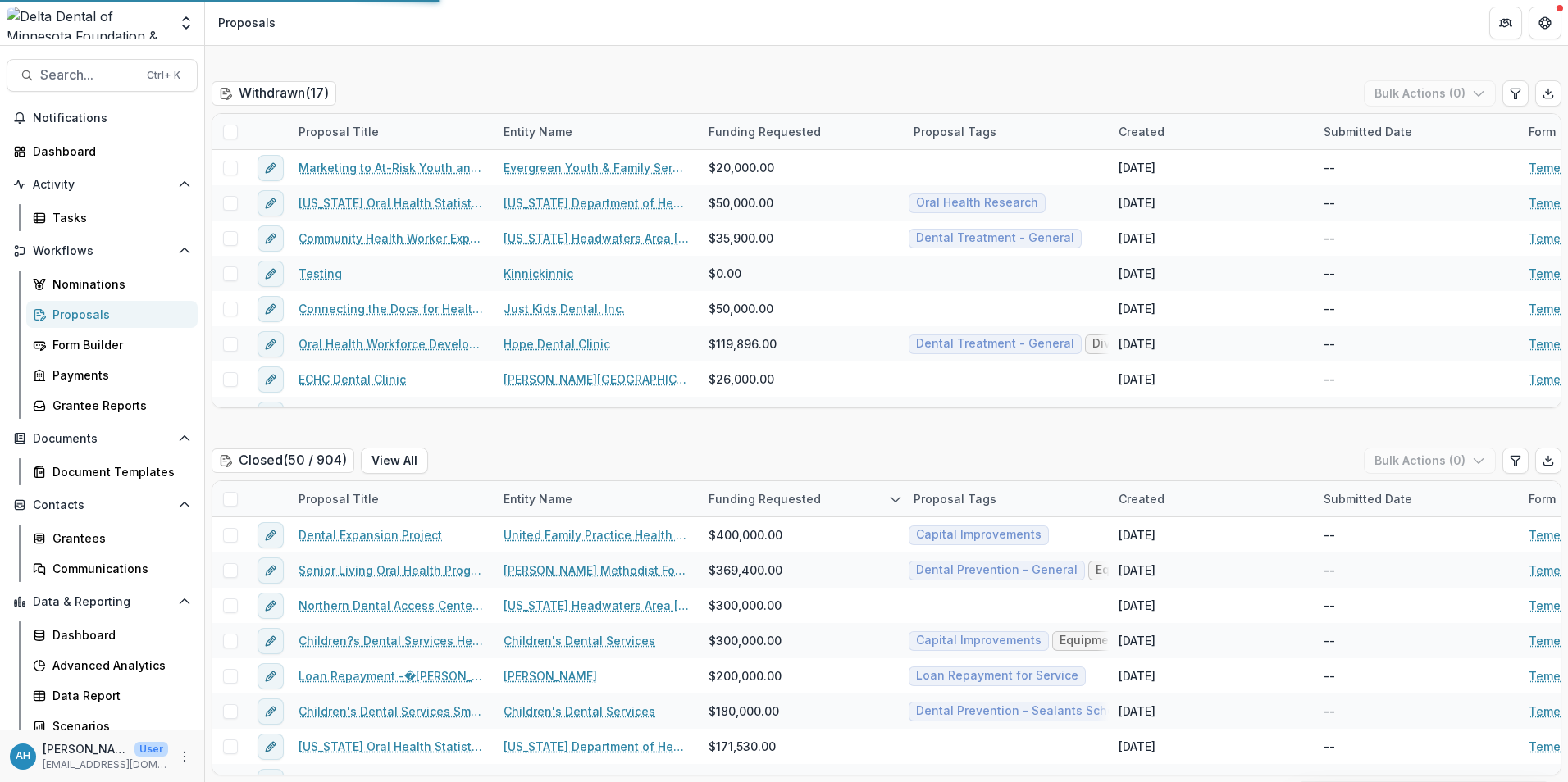
scroll to position [4178, 0]
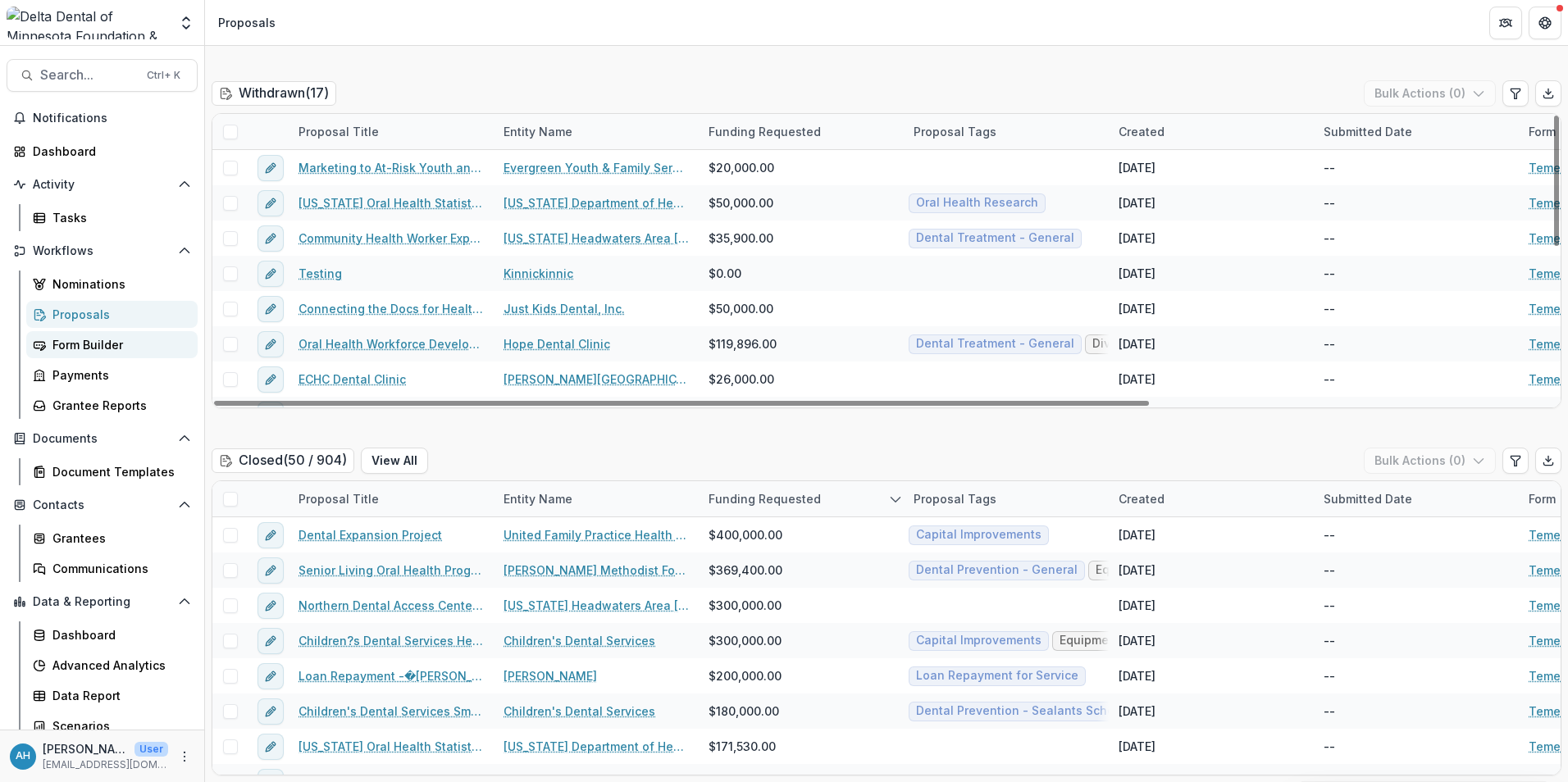
click at [91, 345] on div "Form Builder" at bounding box center [118, 344] width 132 height 17
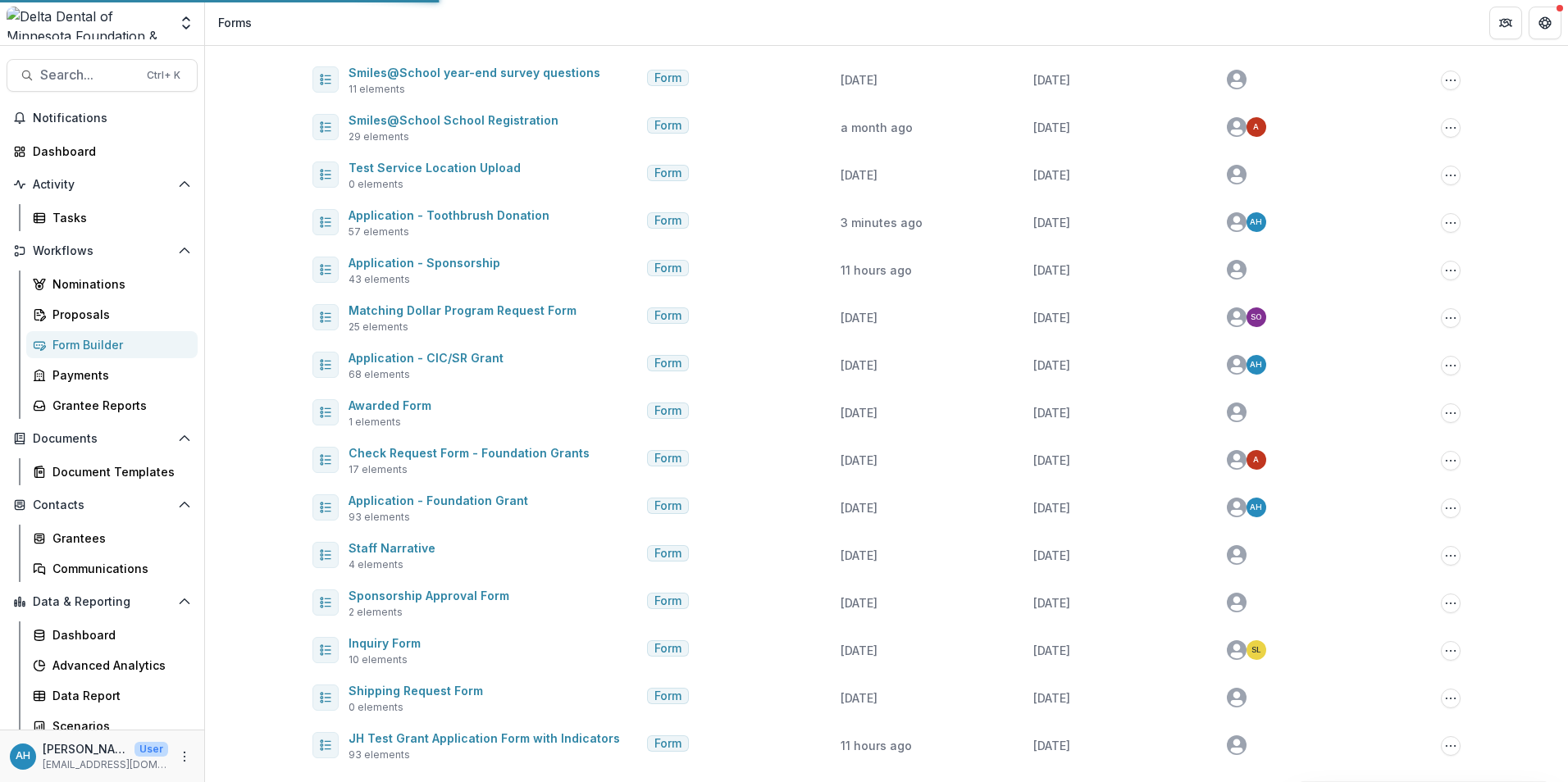
scroll to position [209, 0]
click at [75, 312] on div "Proposals" at bounding box center [118, 314] width 132 height 17
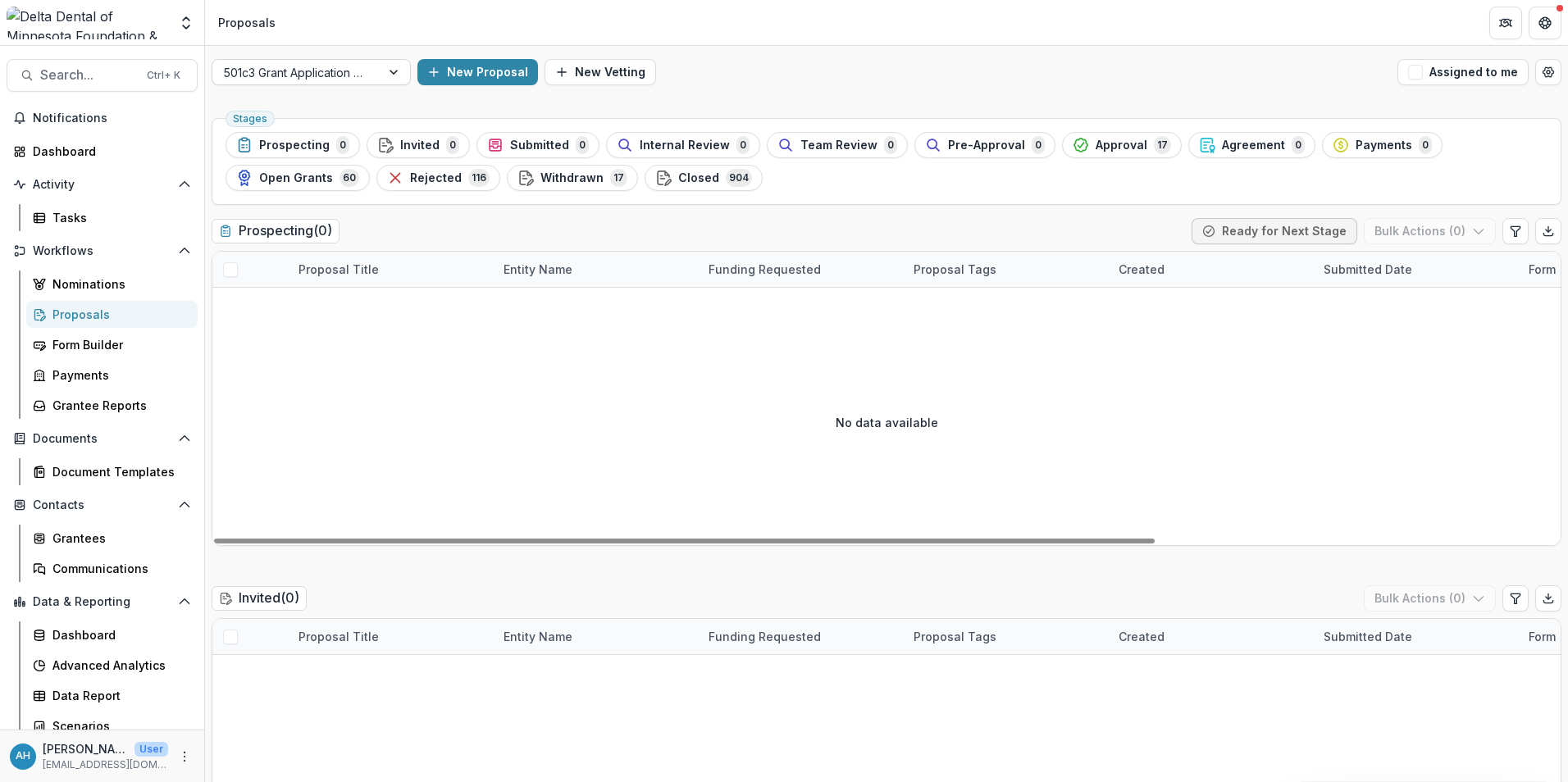
click at [326, 72] on div at bounding box center [296, 73] width 145 height 21
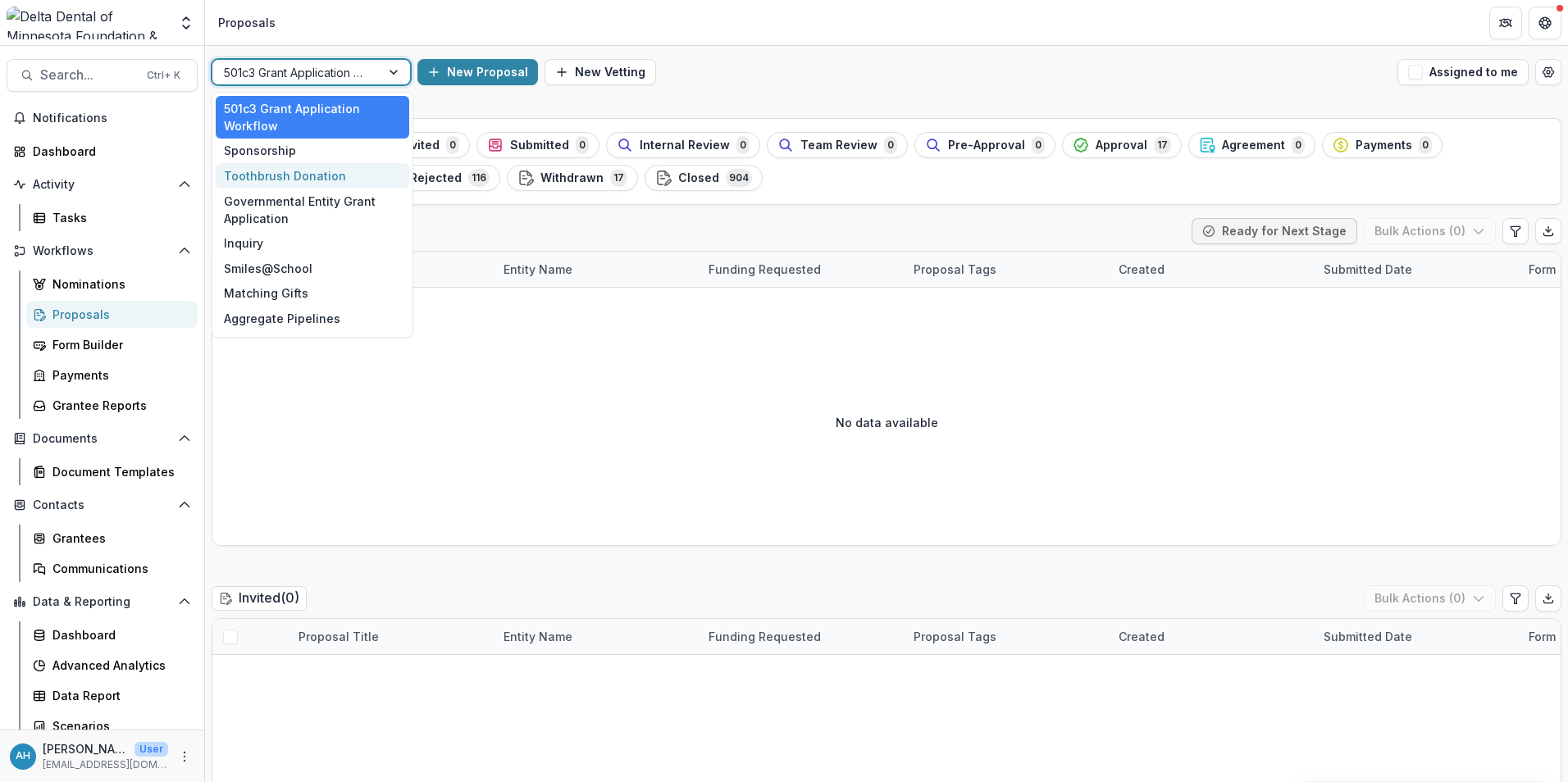
click at [280, 180] on div "Toothbrush Donation" at bounding box center [313, 175] width 193 height 25
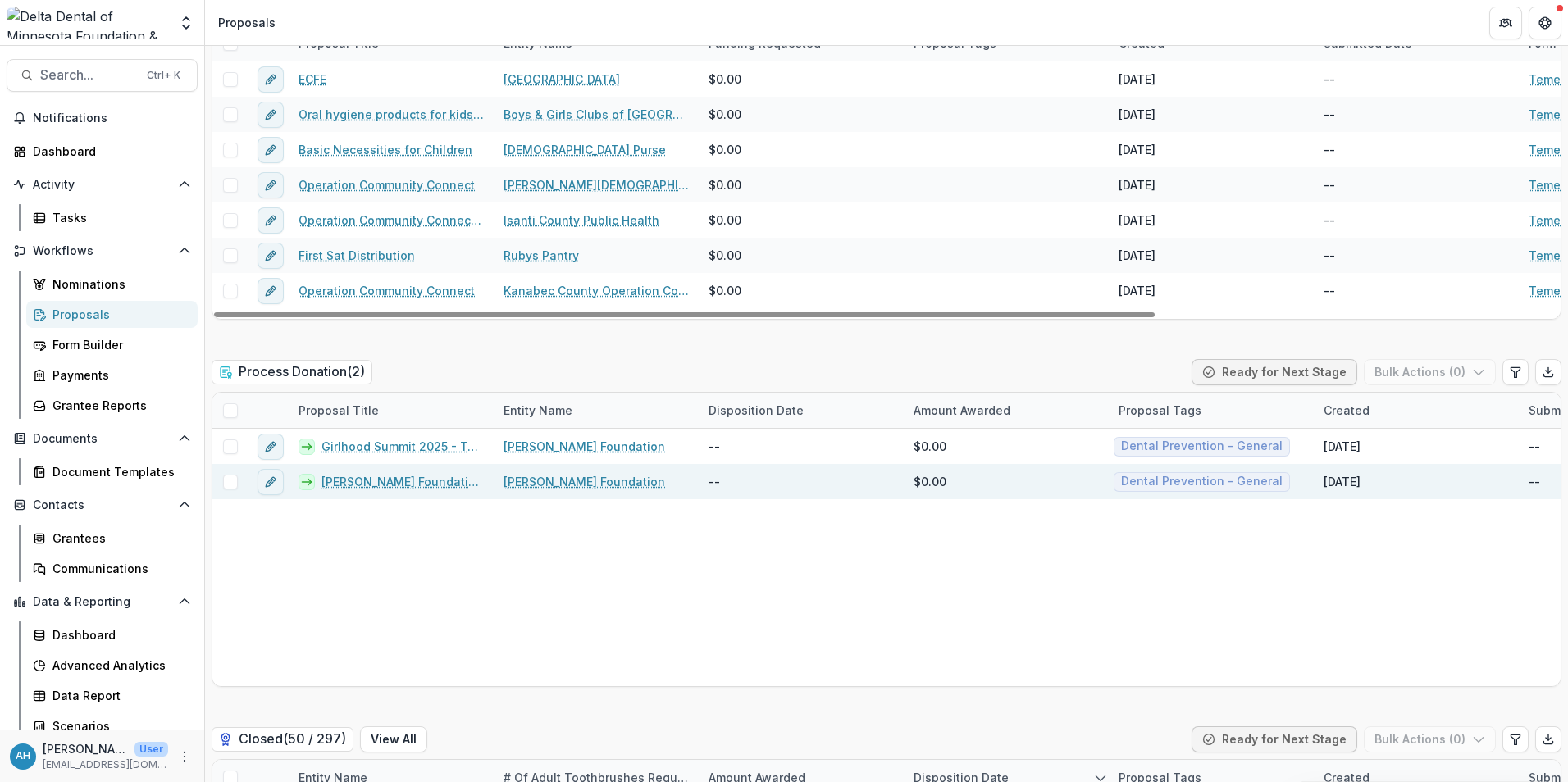
scroll to position [2050, 0]
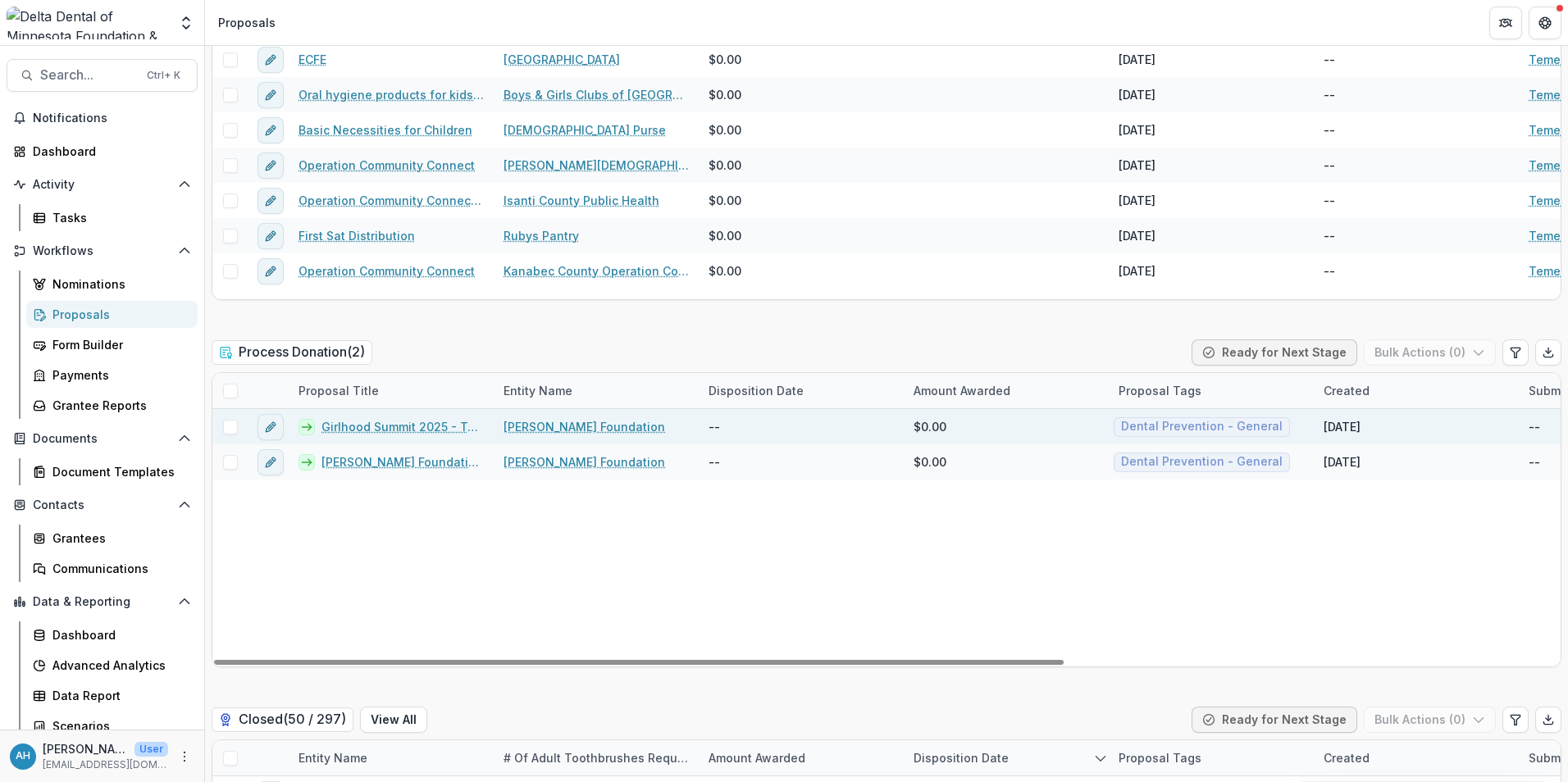
click at [418, 427] on link "Girlhood Summit 2025 - Toothbrush Donation" at bounding box center [402, 426] width 162 height 17
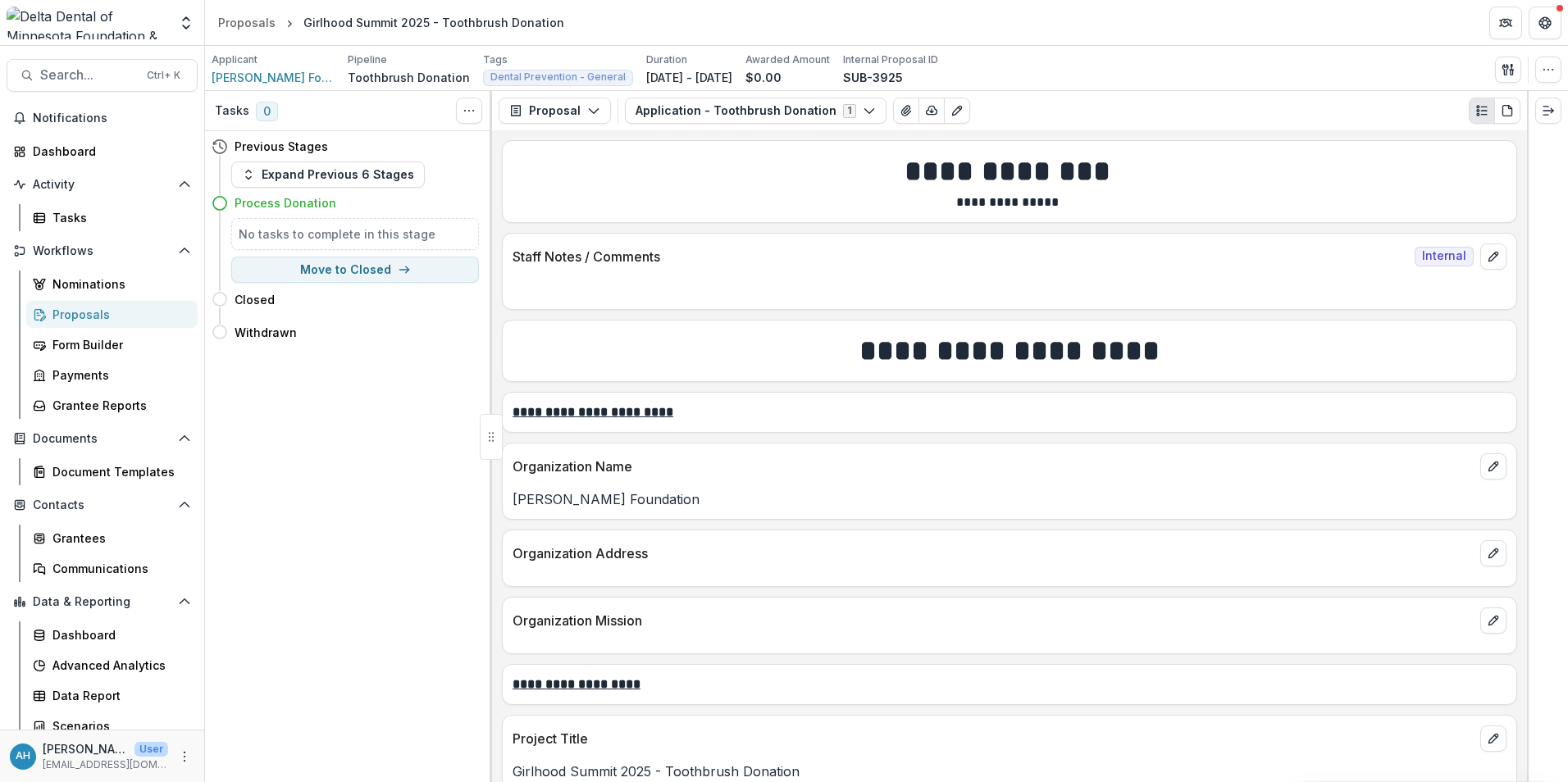
click at [73, 316] on div "Proposals" at bounding box center [118, 314] width 132 height 17
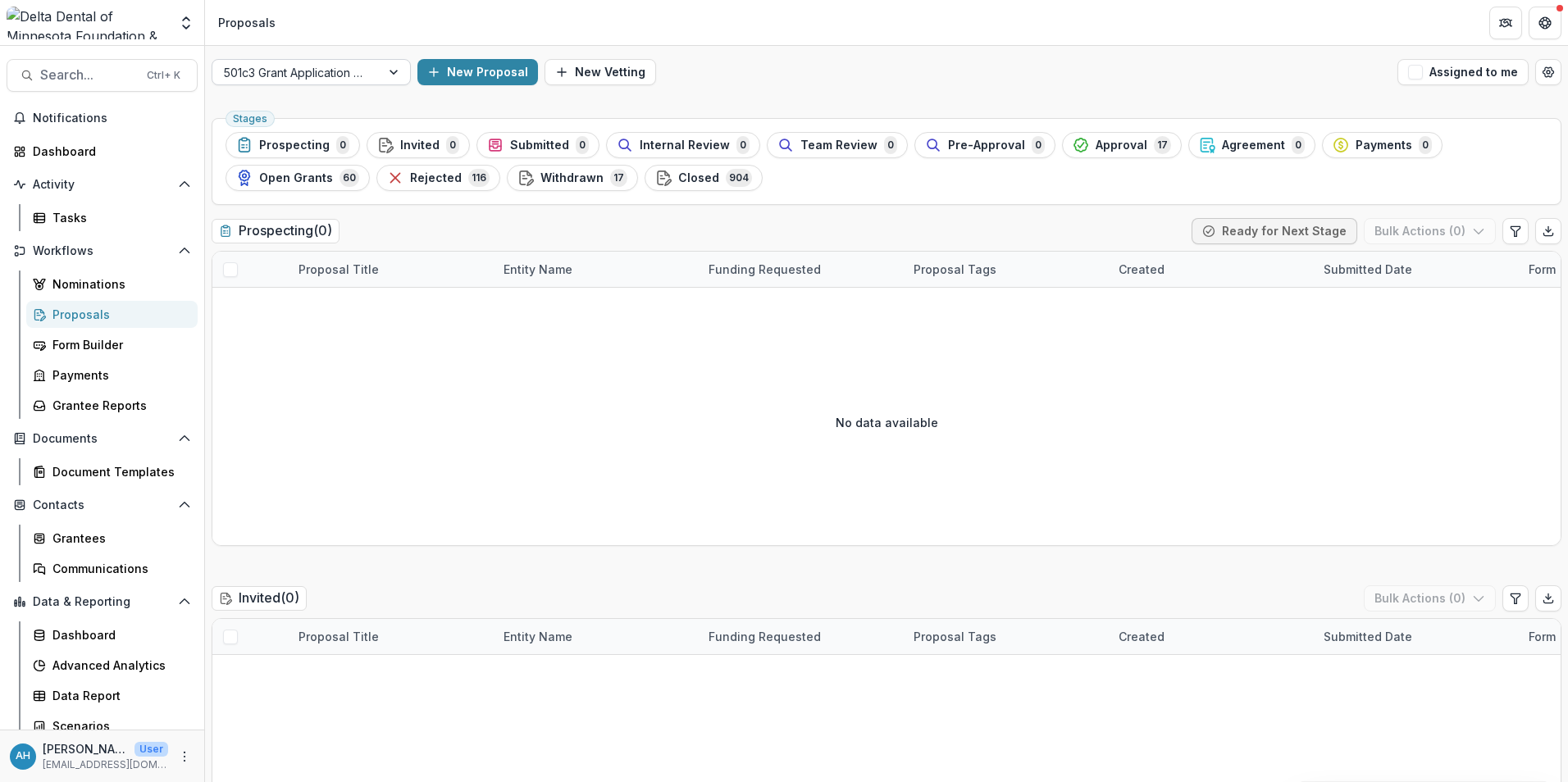
click at [338, 76] on div at bounding box center [296, 73] width 145 height 21
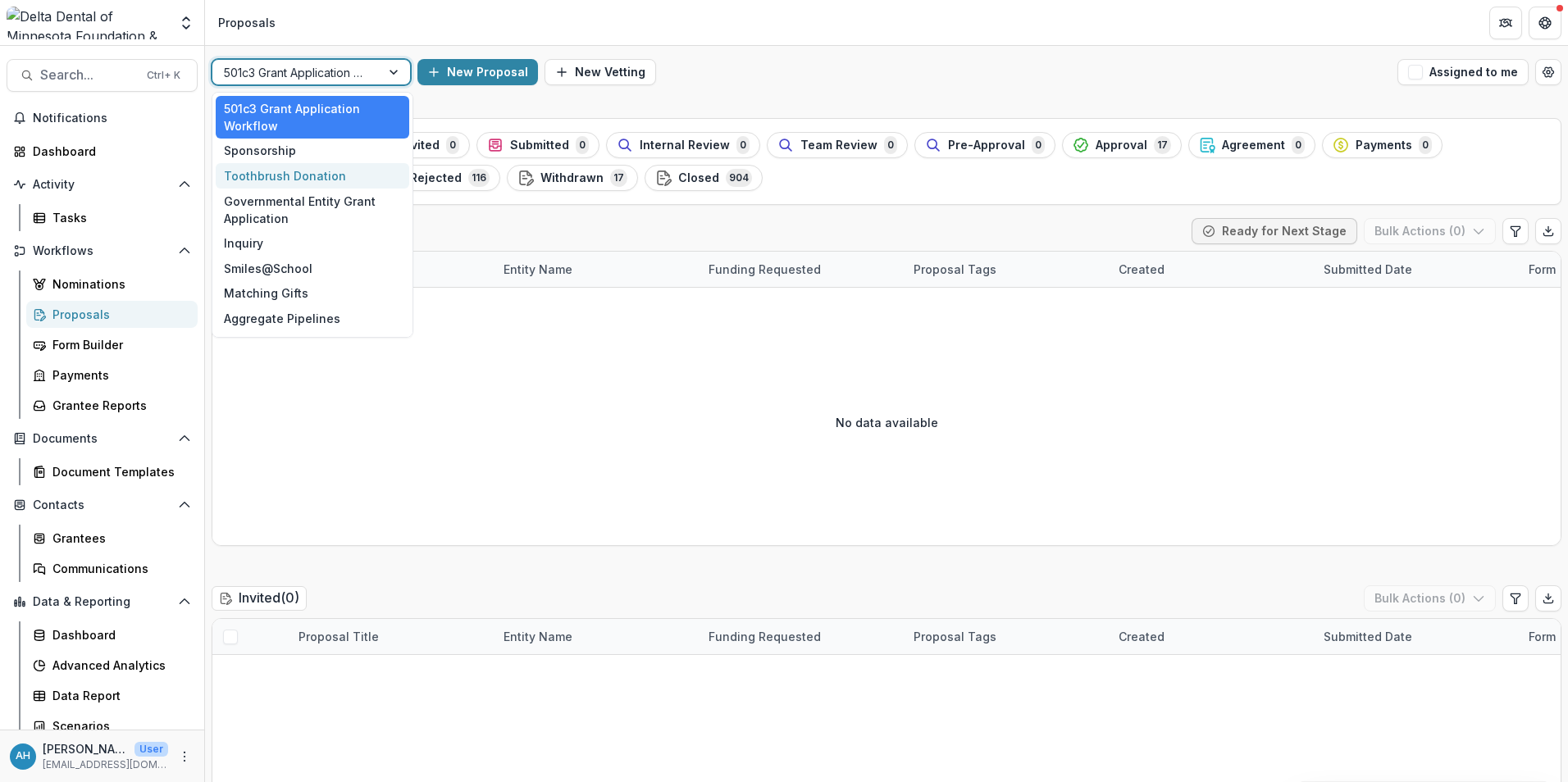
click at [300, 182] on div "Toothbrush Donation" at bounding box center [313, 175] width 193 height 25
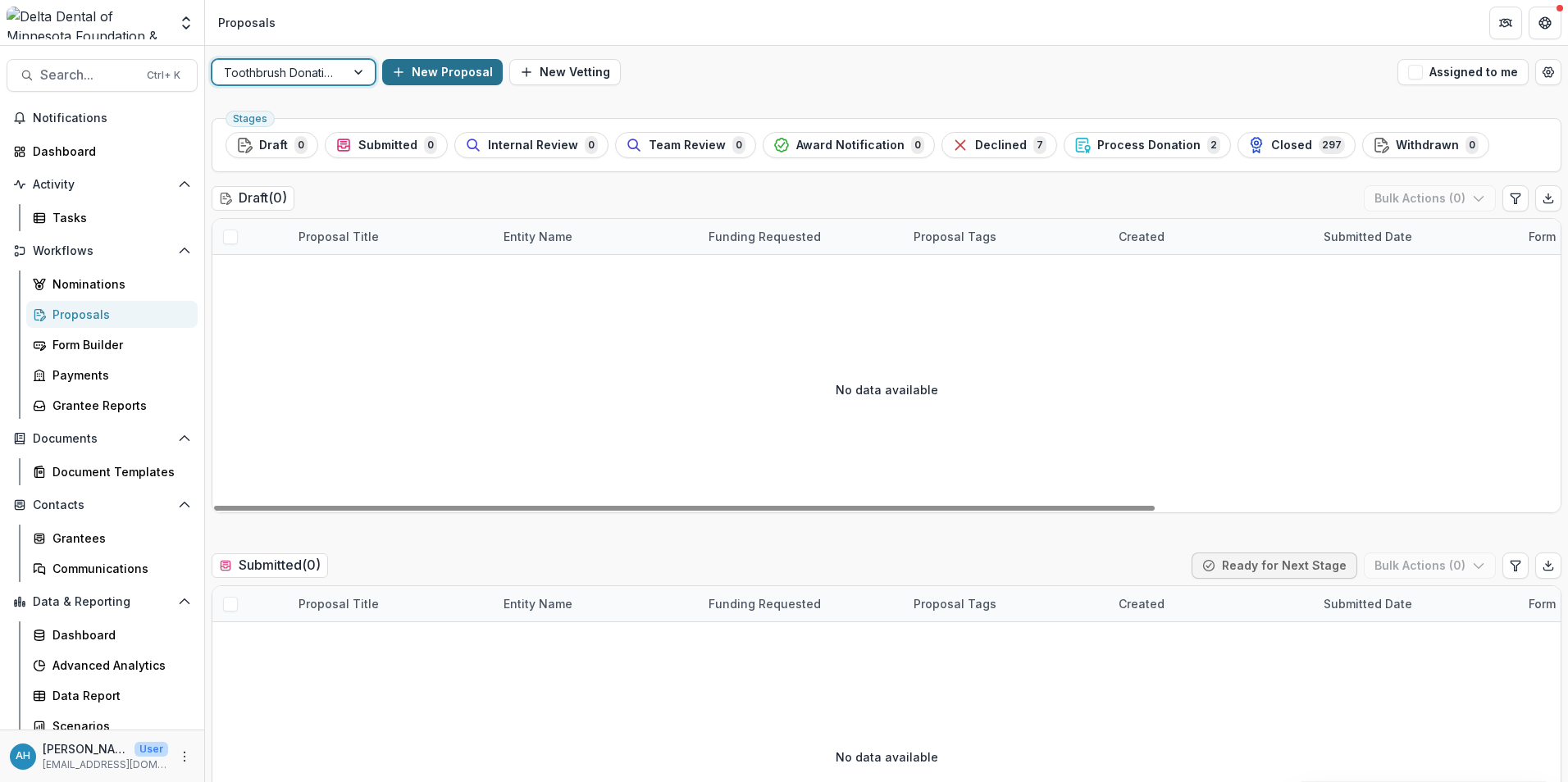
click at [427, 70] on button "New Proposal" at bounding box center [443, 72] width 121 height 26
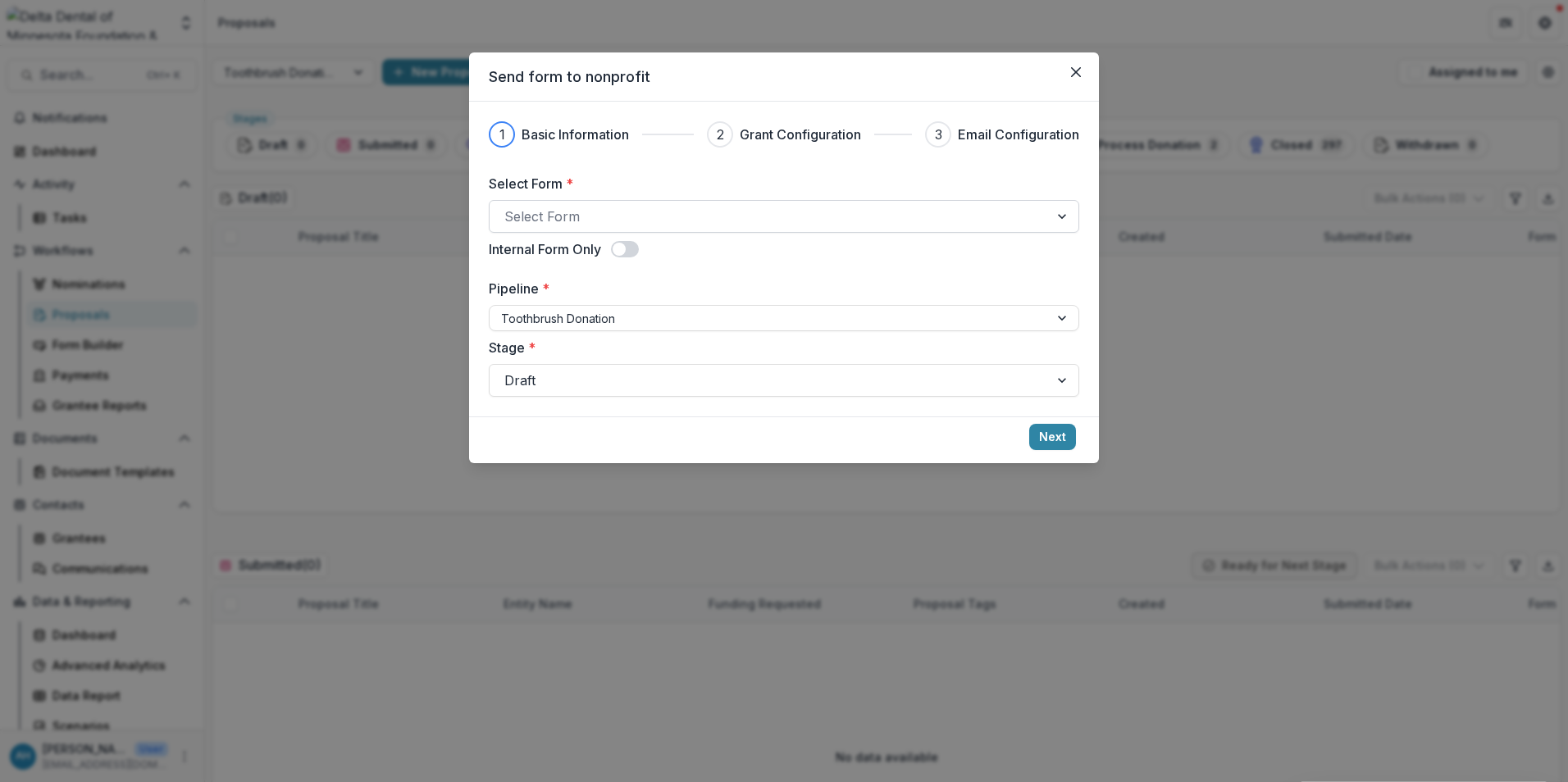
click at [680, 209] on div at bounding box center [769, 216] width 530 height 23
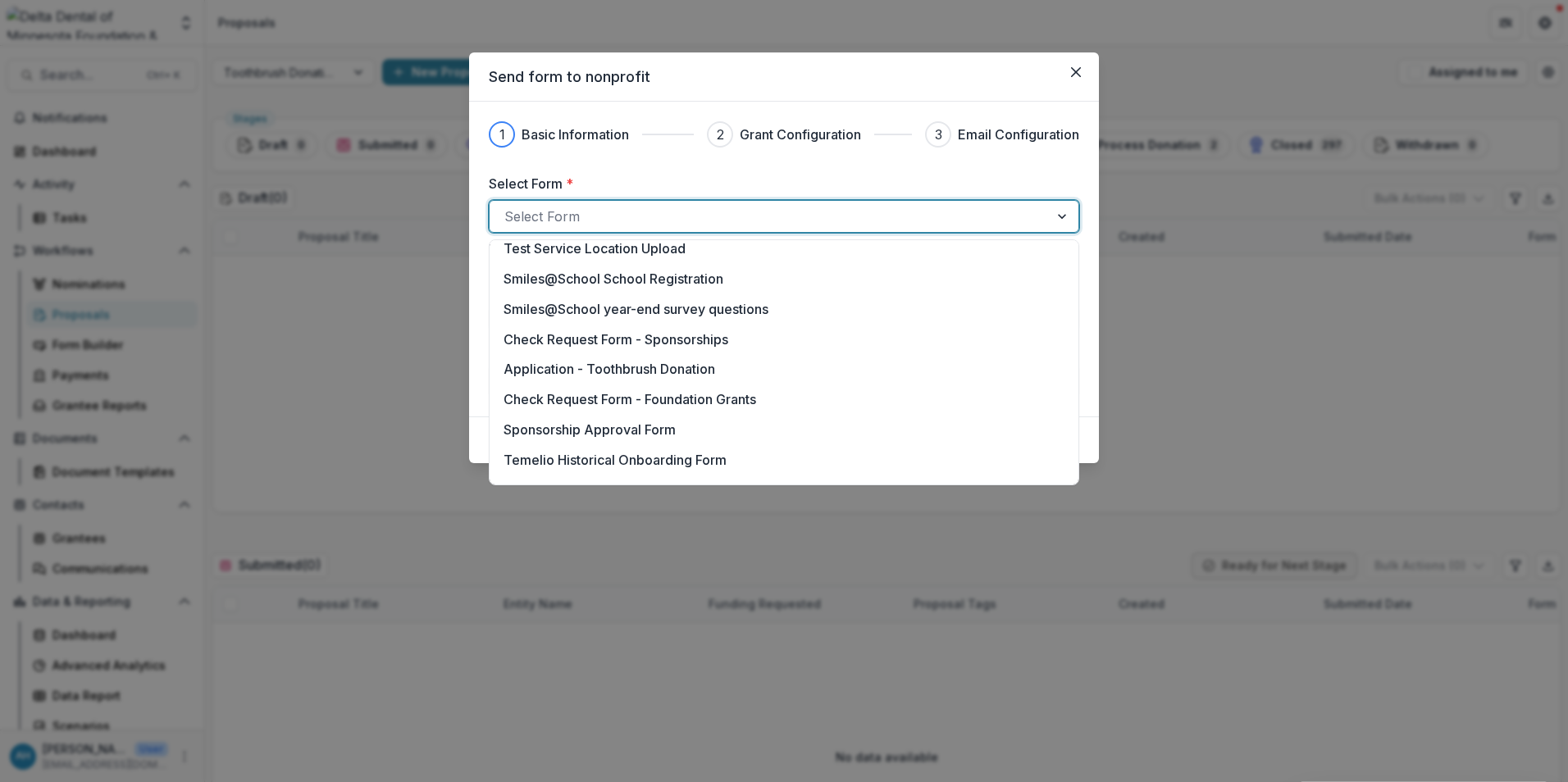
scroll to position [164, 0]
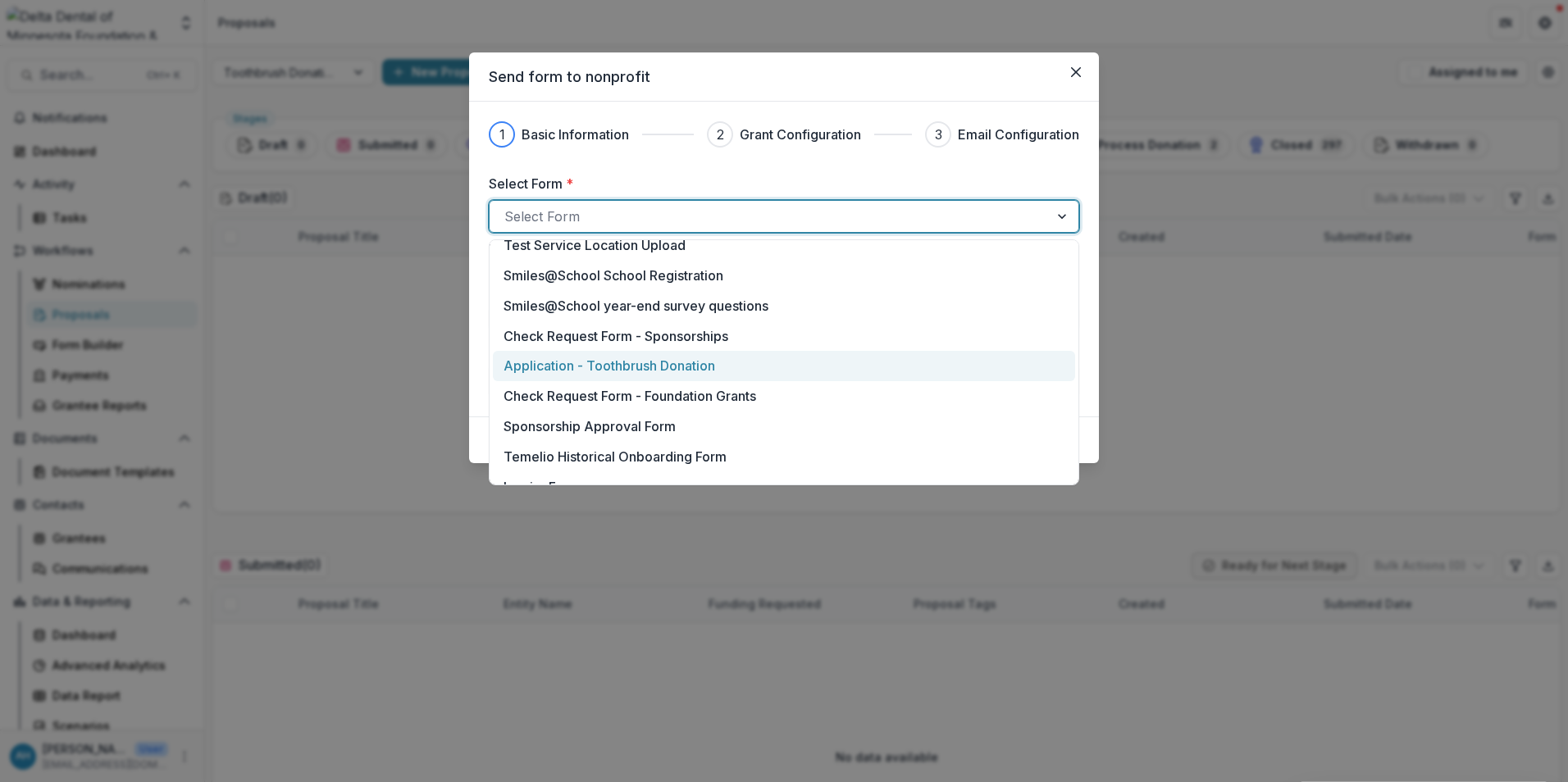
click at [664, 363] on p "Application - Toothbrush Donation" at bounding box center [609, 365] width 212 height 20
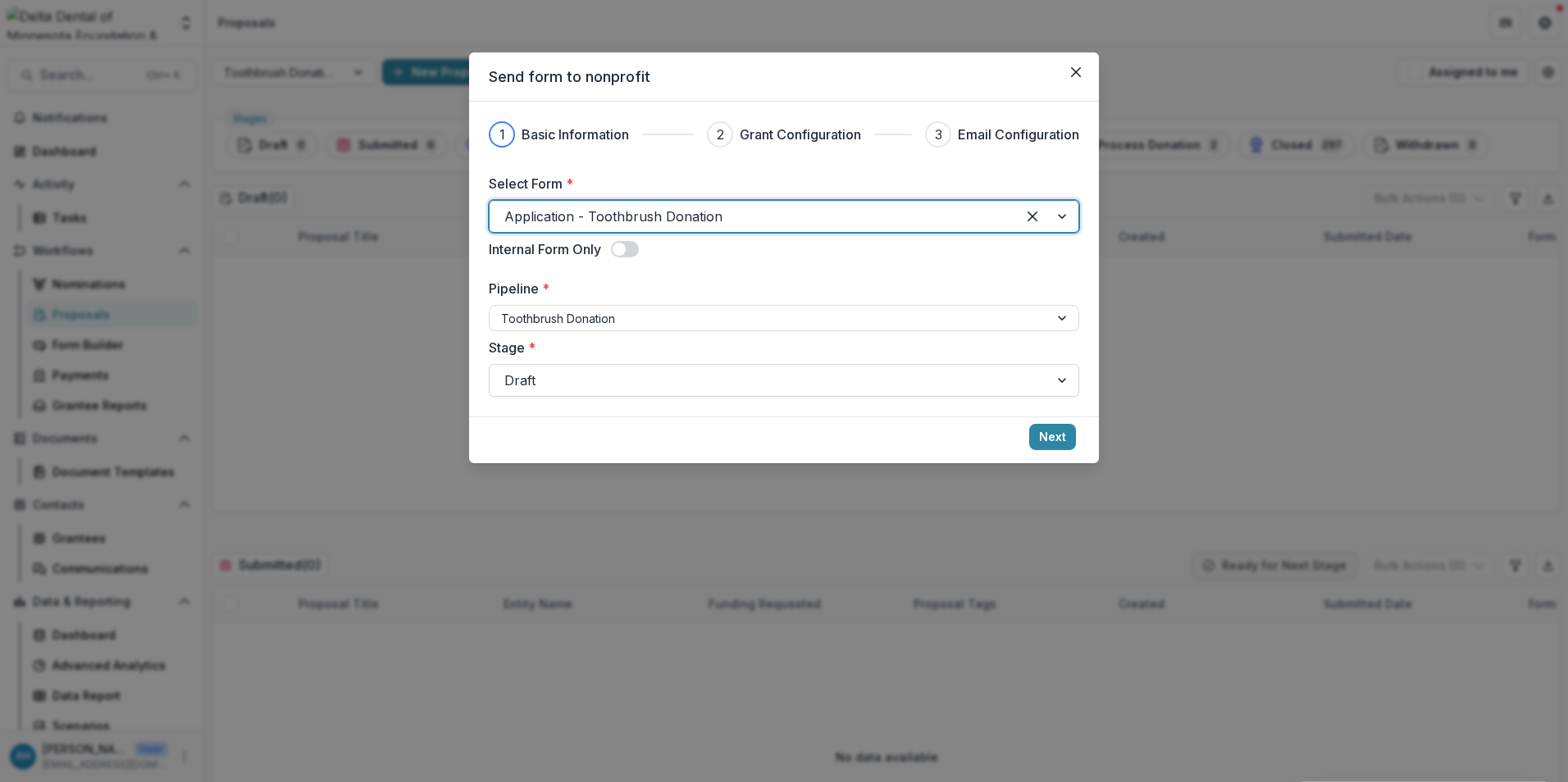
click at [609, 375] on div at bounding box center [769, 380] width 530 height 23
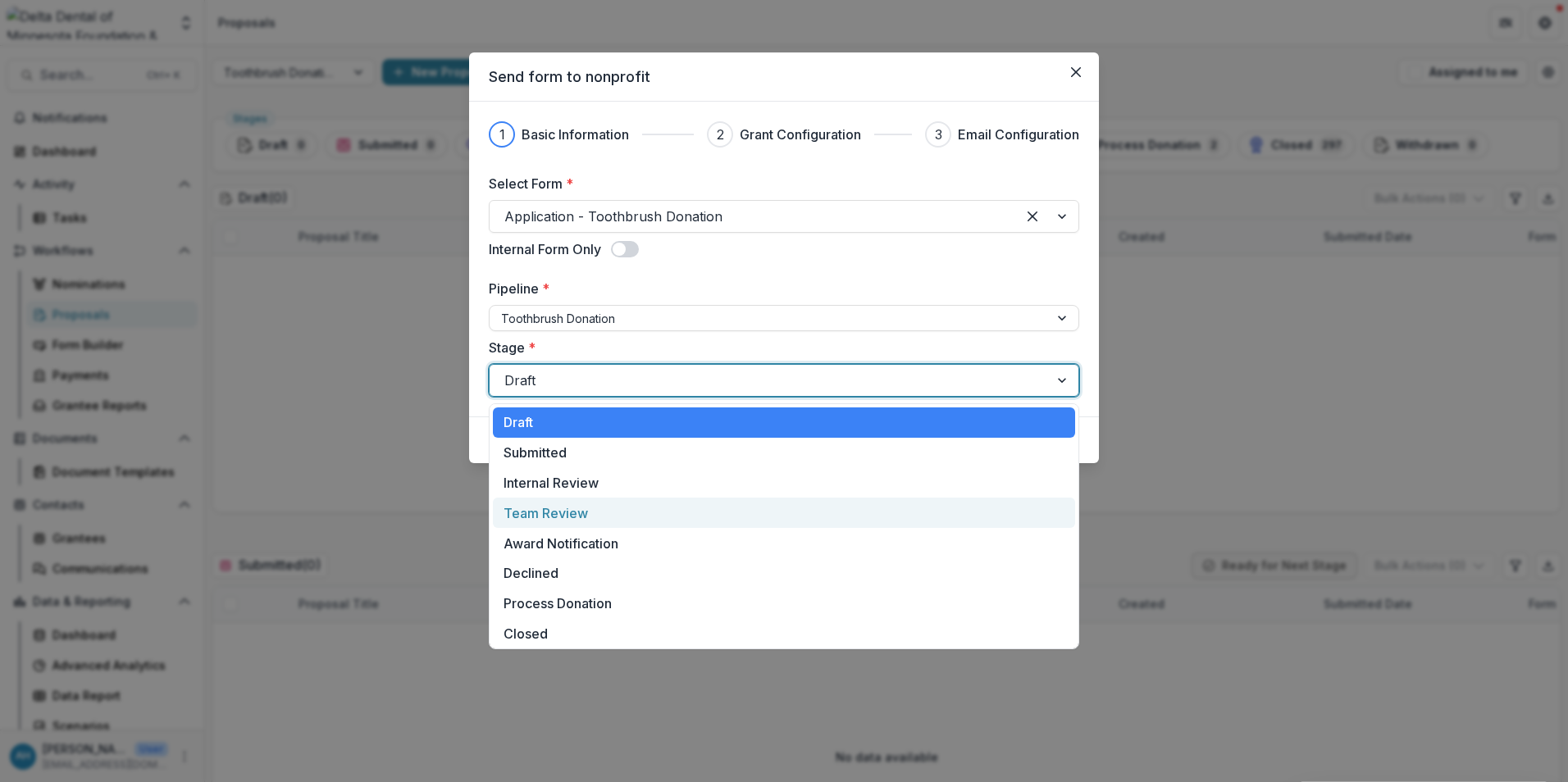
click at [577, 519] on div "Team Review" at bounding box center [784, 513] width 582 height 30
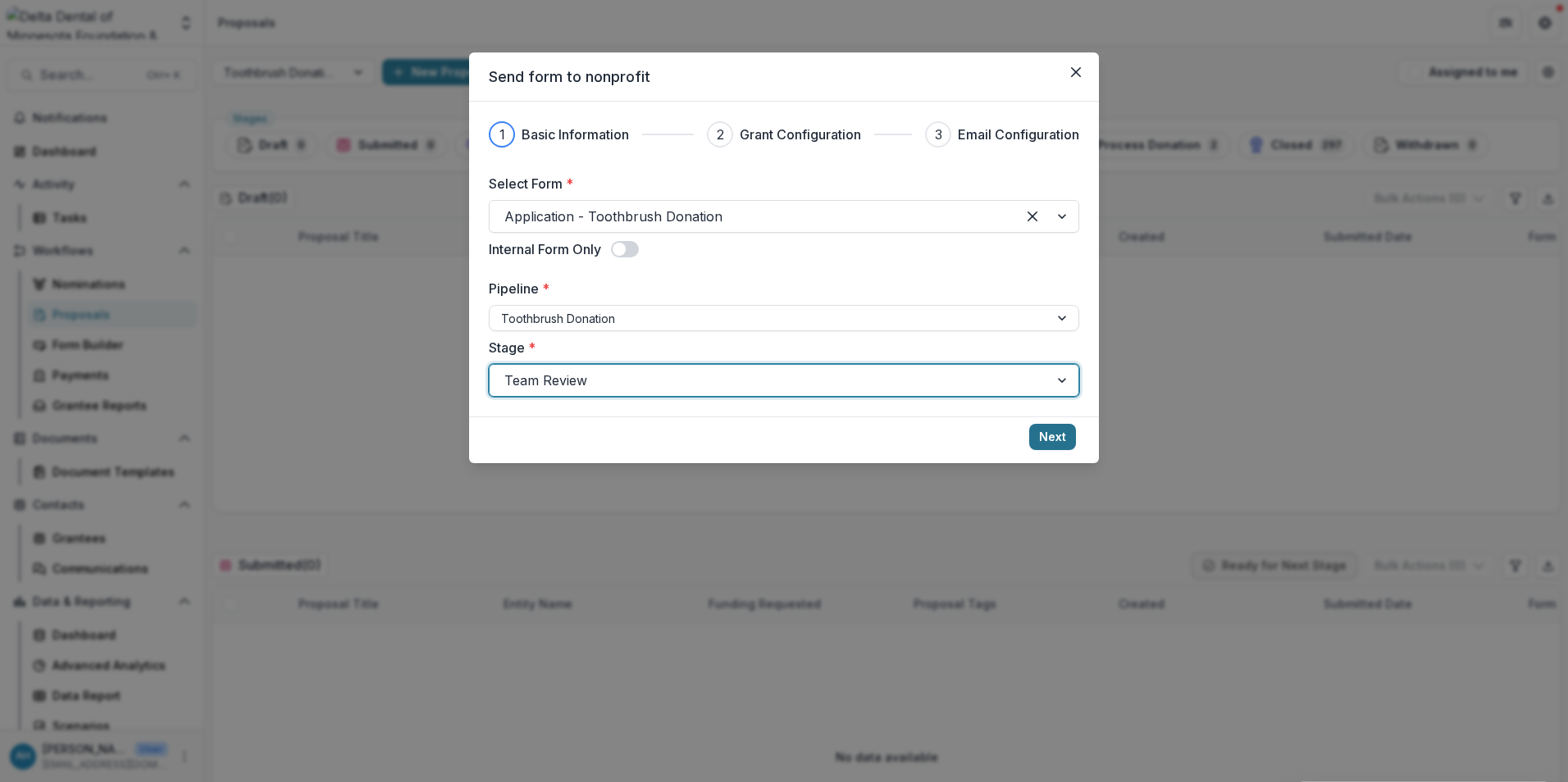
click at [1063, 436] on button "Next" at bounding box center [1053, 437] width 47 height 26
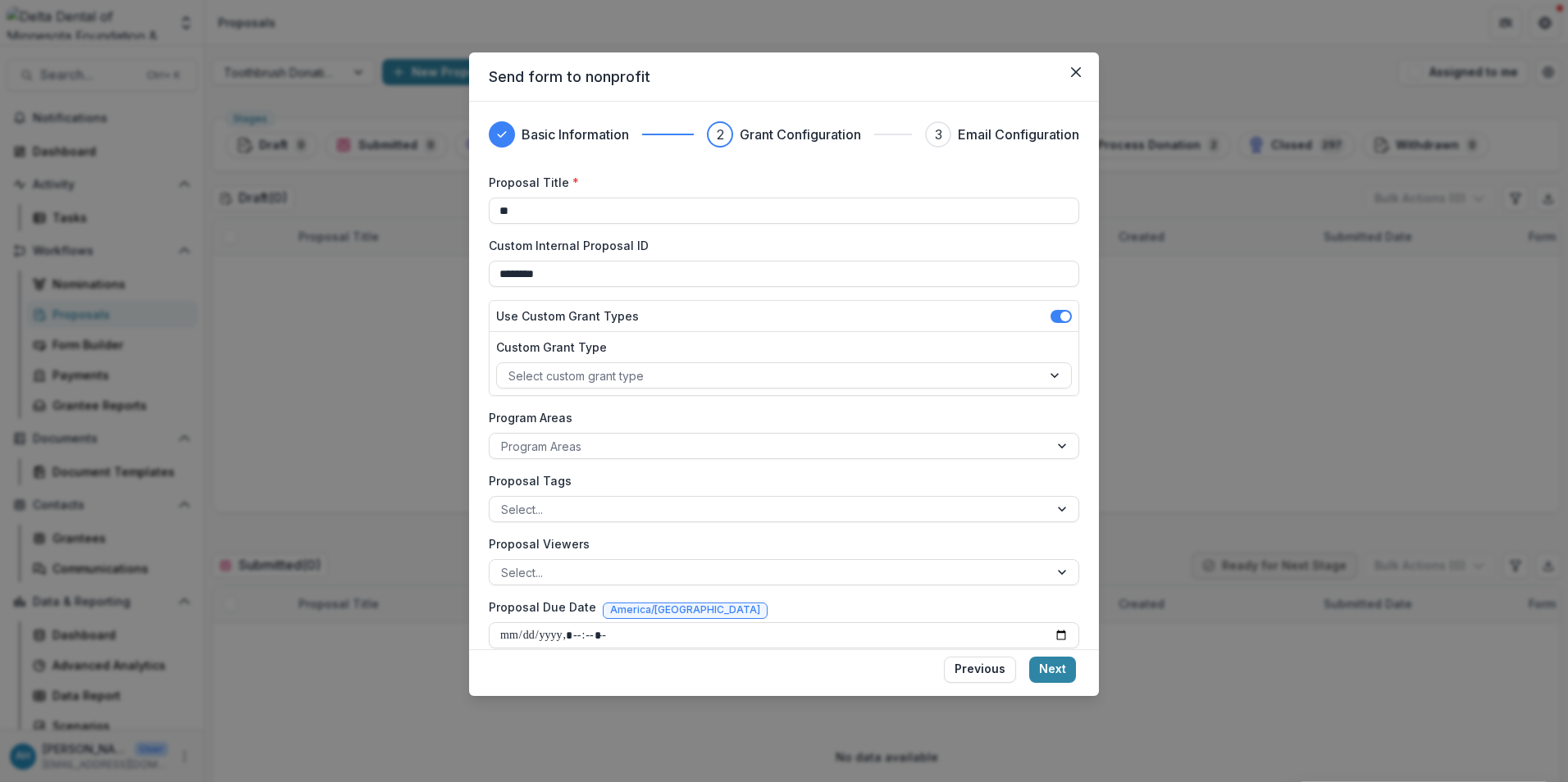
type input "*"
type input "**********"
click at [655, 373] on div at bounding box center [769, 376] width 522 height 21
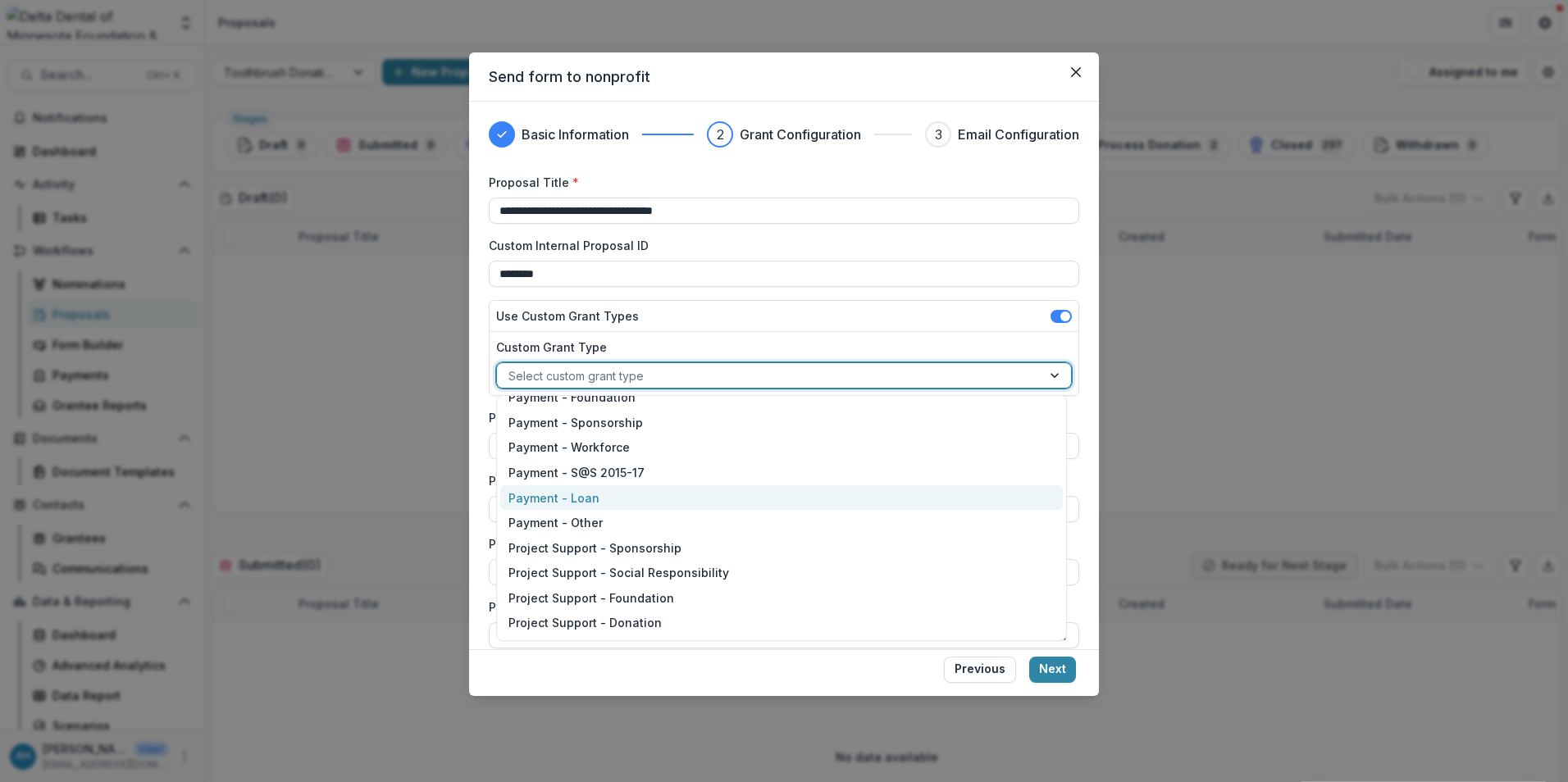
scroll to position [328, 0]
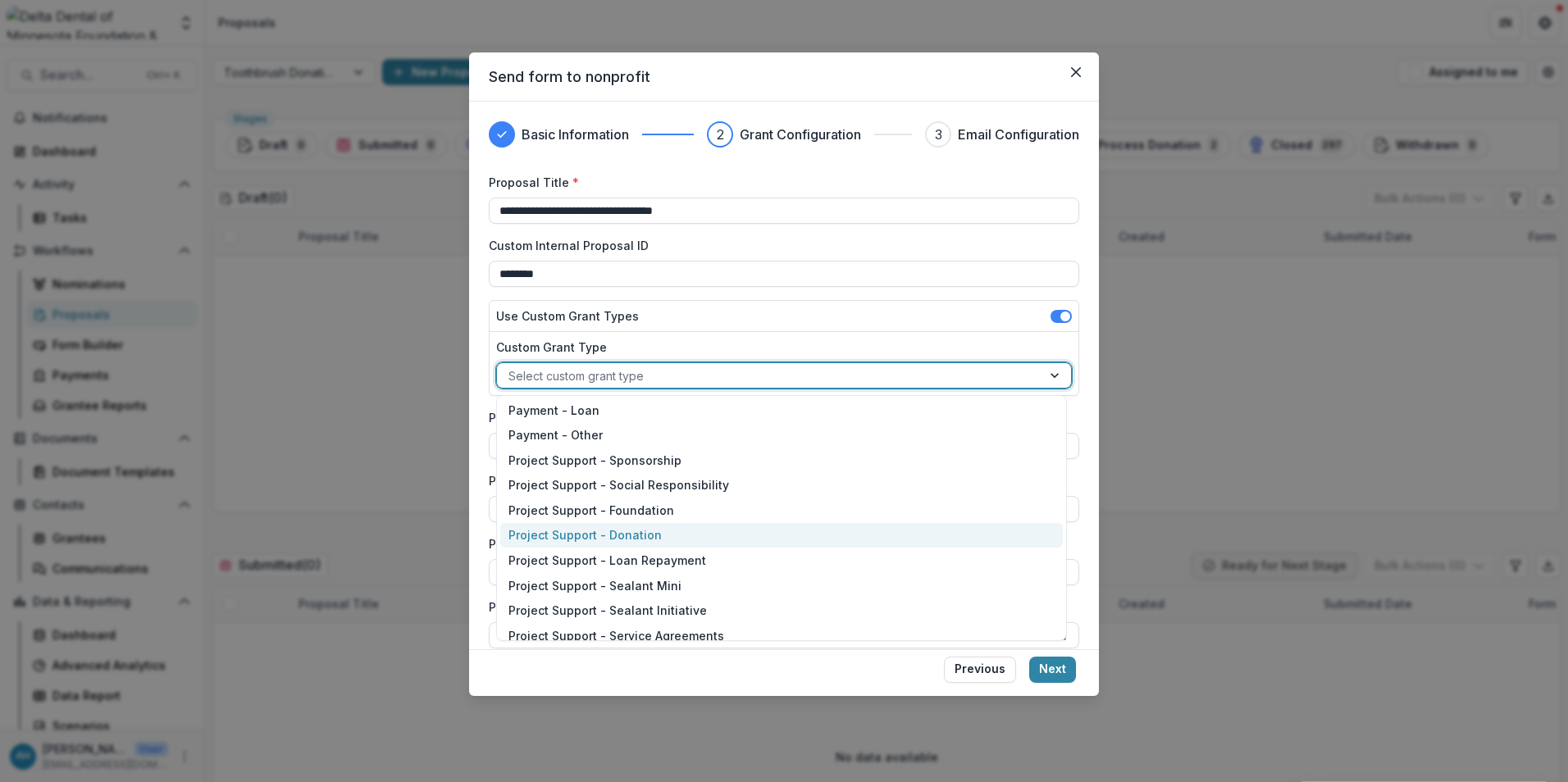
click at [614, 533] on div "Project Support - Donation" at bounding box center [781, 535] width 563 height 25
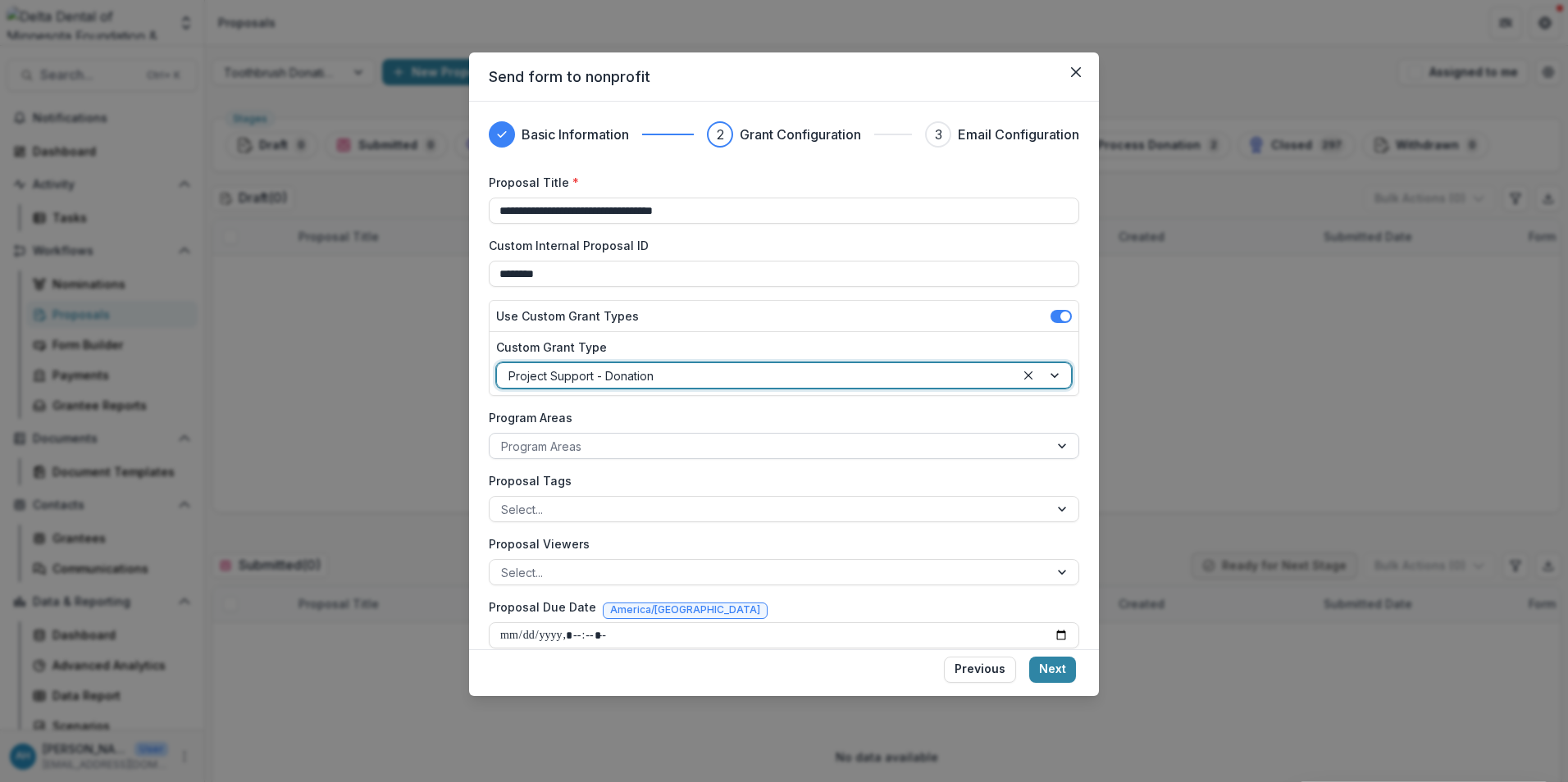
click at [608, 447] on div at bounding box center [768, 446] width 536 height 21
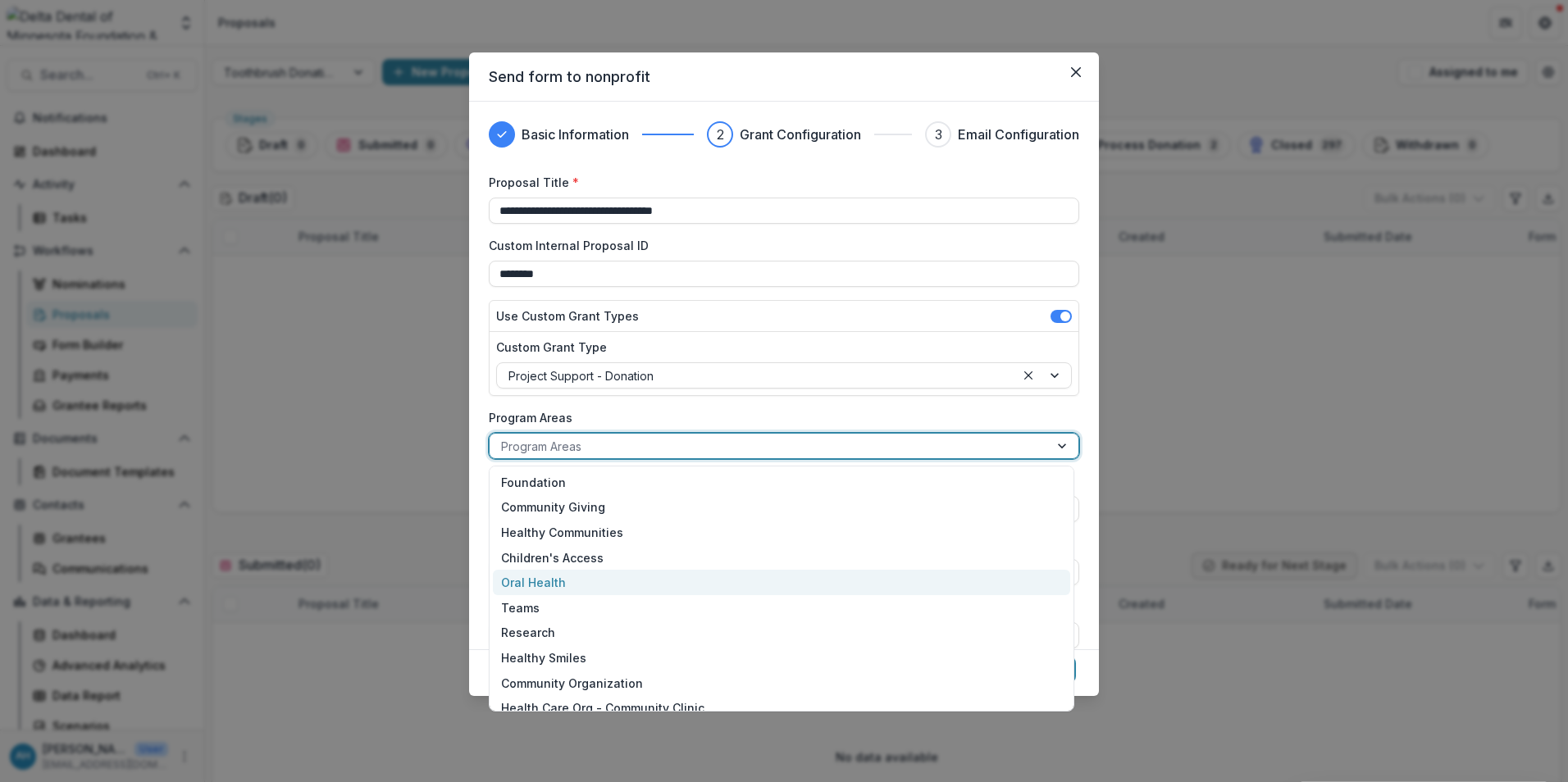
click at [553, 583] on div "Oral Health" at bounding box center [781, 582] width 578 height 25
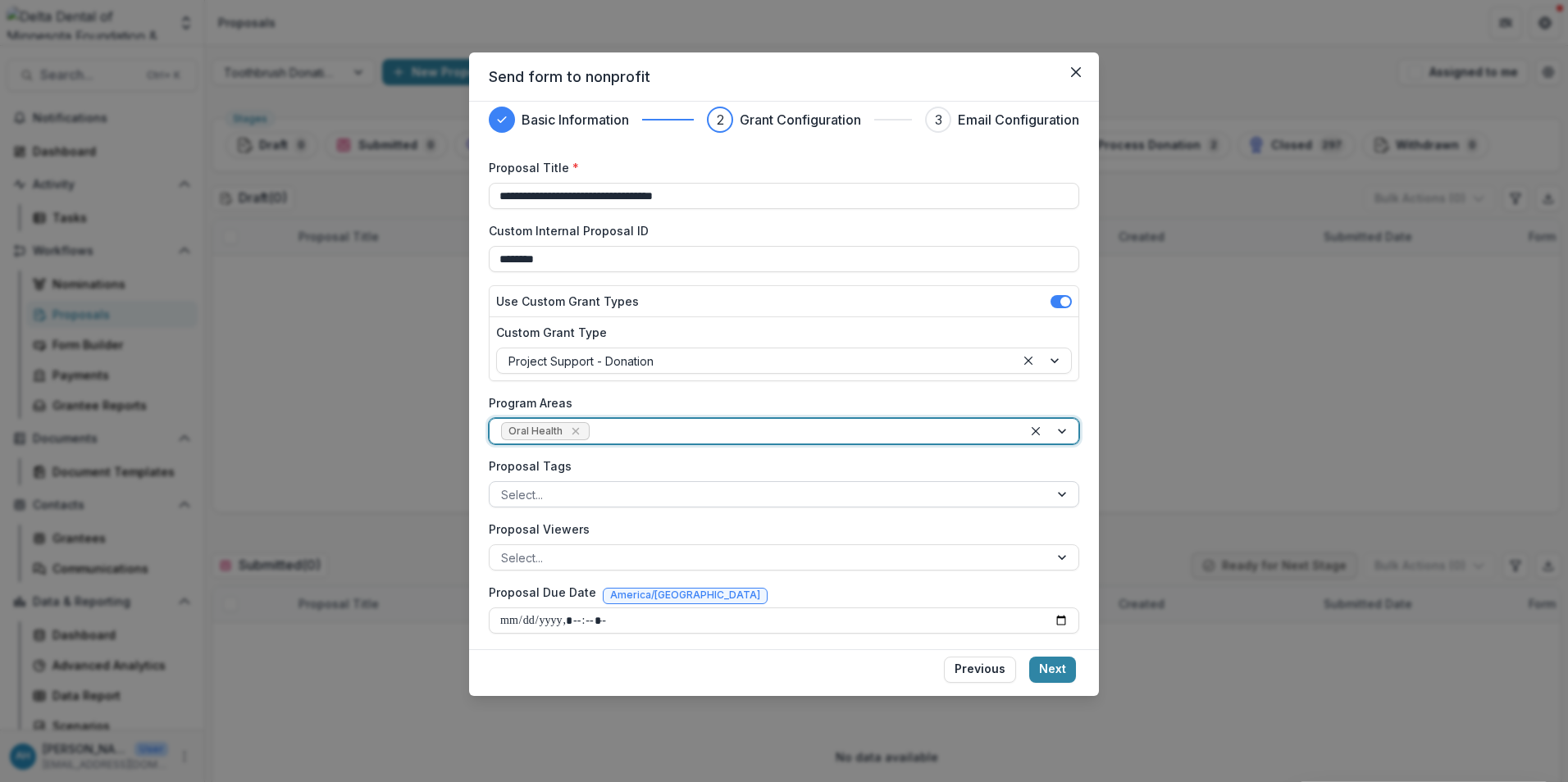
scroll to position [19, 0]
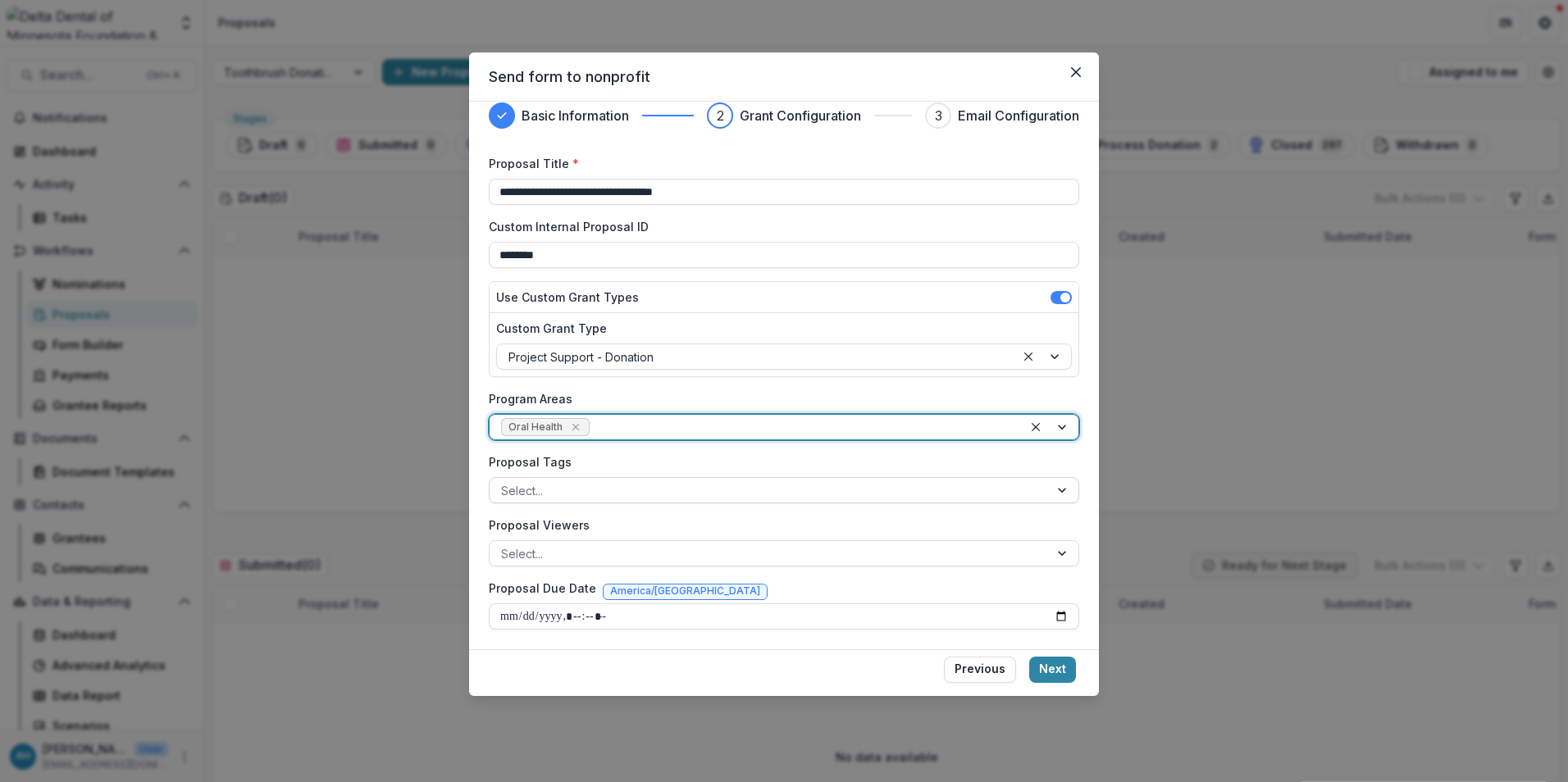
click at [631, 489] on div at bounding box center [768, 491] width 536 height 21
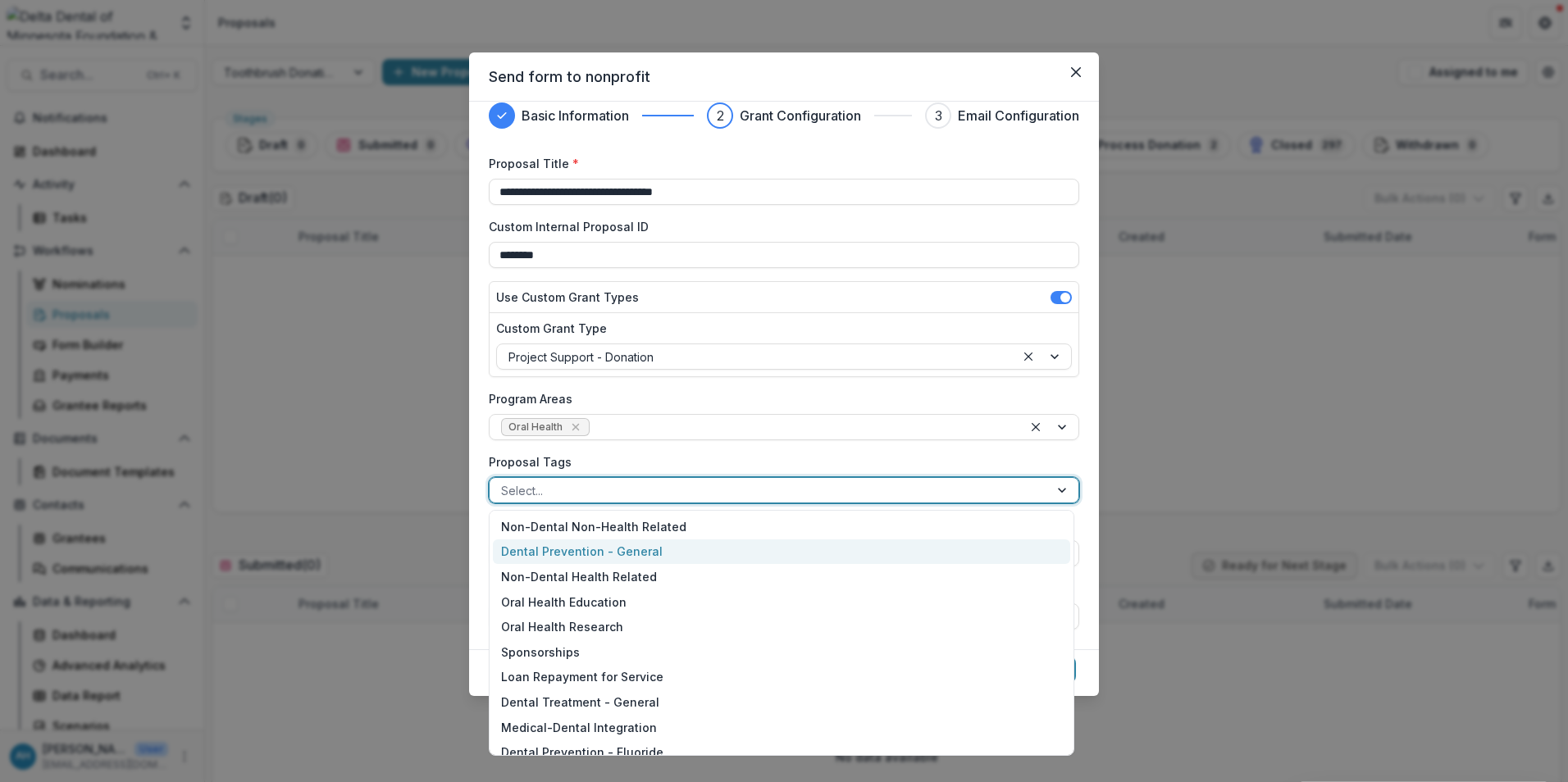
click at [583, 552] on div "Dental Prevention - General" at bounding box center [781, 552] width 578 height 25
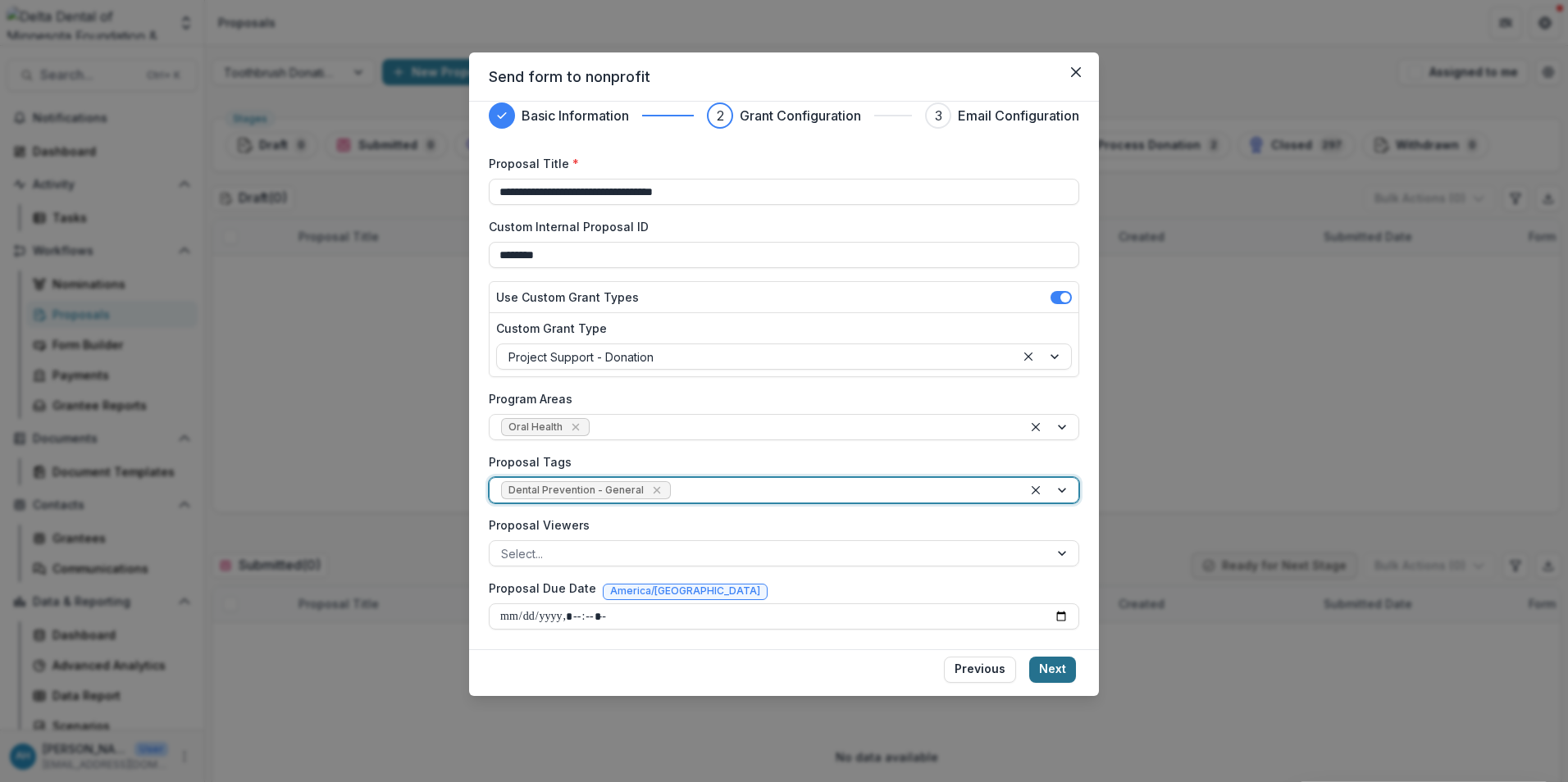
click at [1058, 672] on button "Next" at bounding box center [1053, 670] width 47 height 26
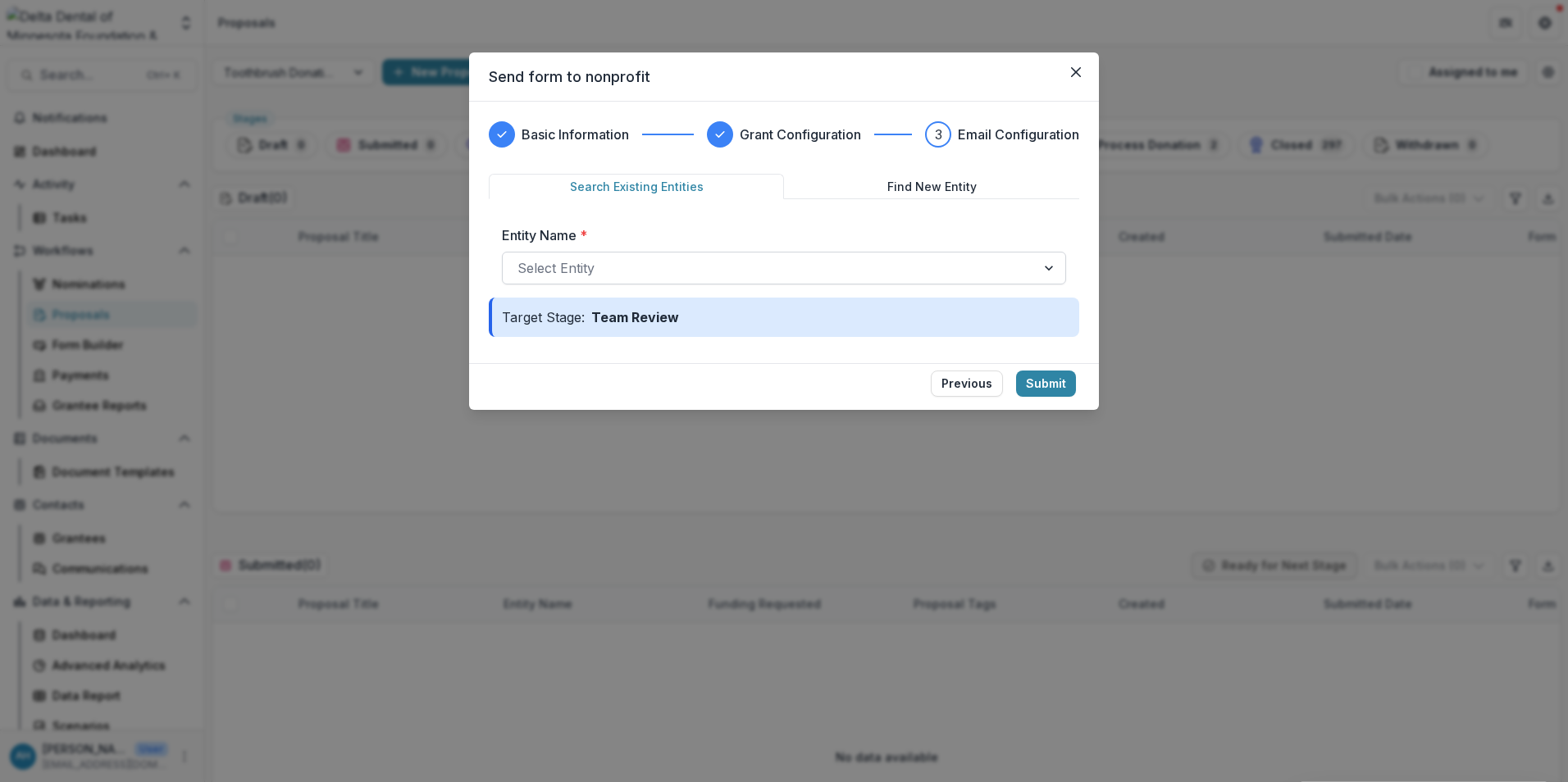
click at [597, 268] on div at bounding box center [768, 268] width 503 height 23
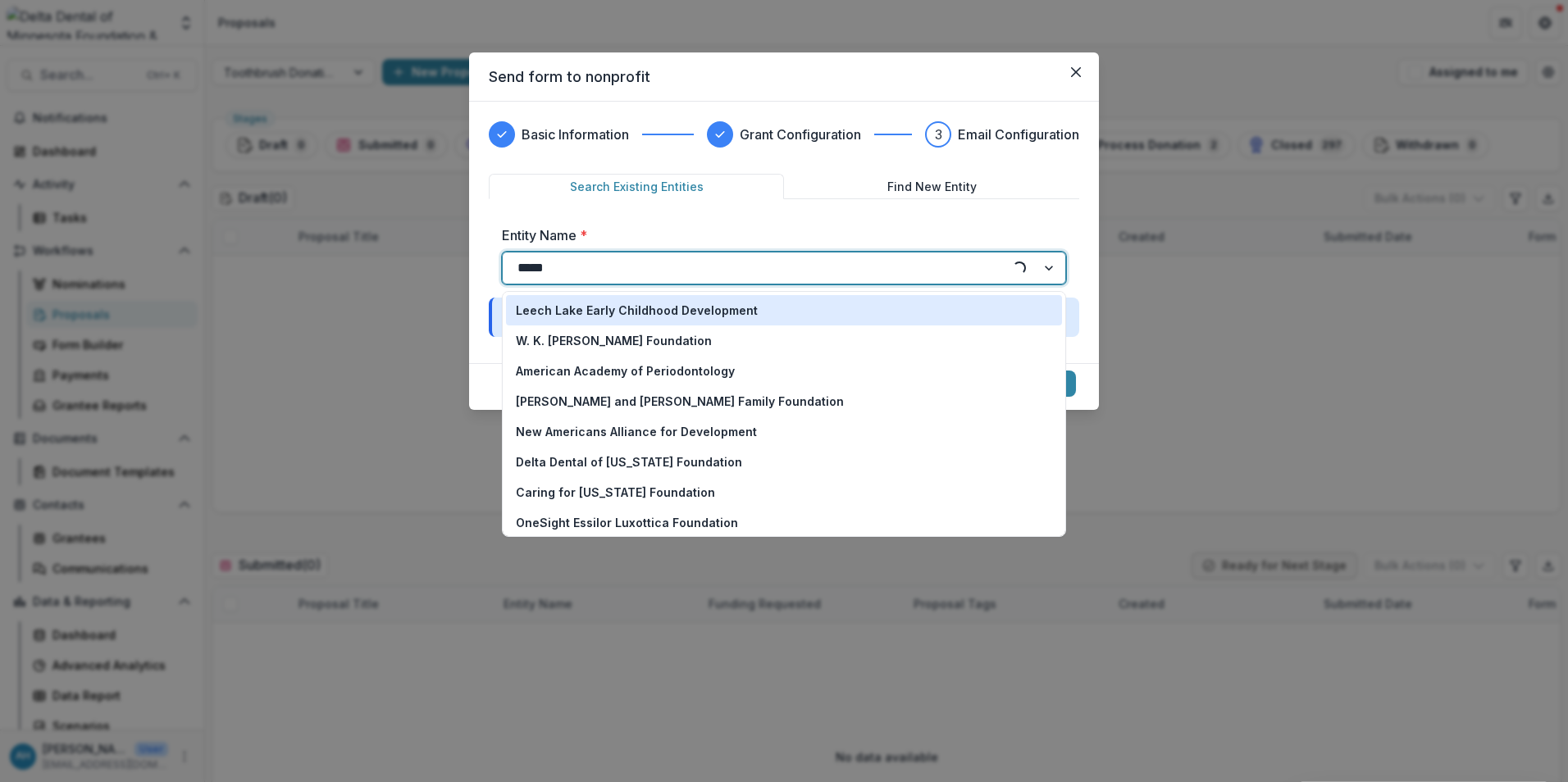
type input "******"
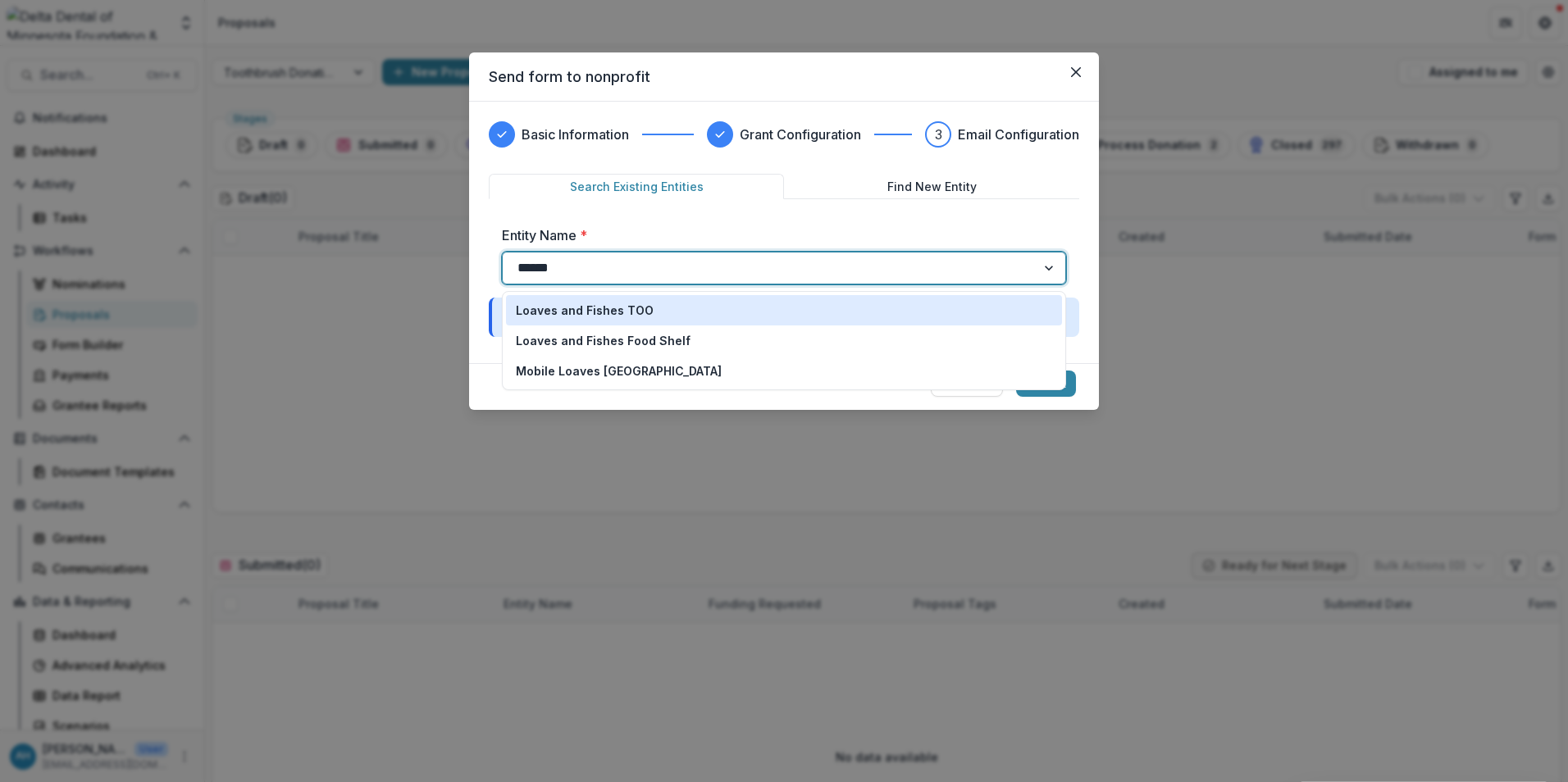
click at [603, 312] on p "Loaves and Fishes TOO" at bounding box center [585, 311] width 138 height 17
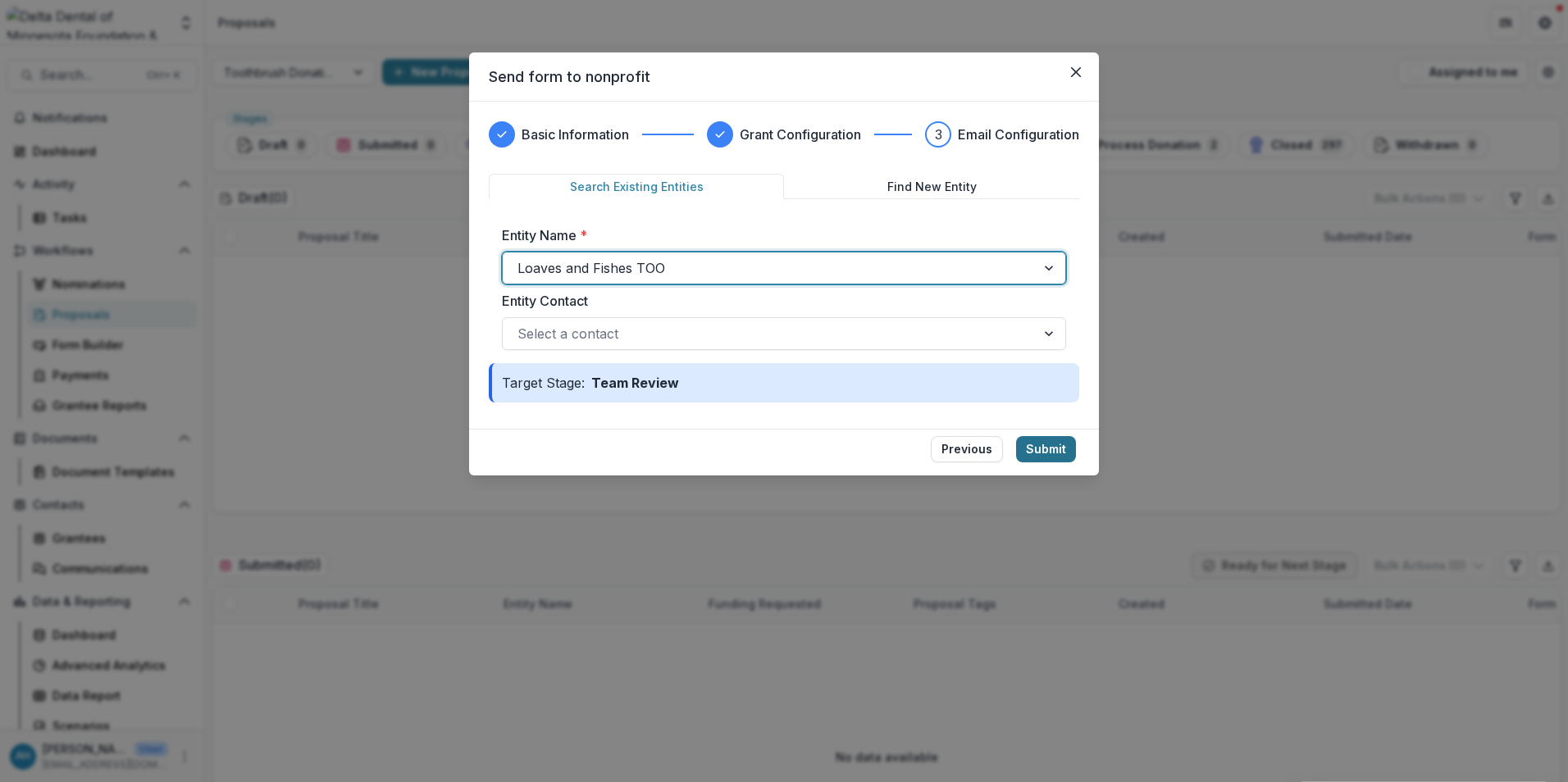
click at [1053, 445] on button "Submit" at bounding box center [1046, 449] width 60 height 26
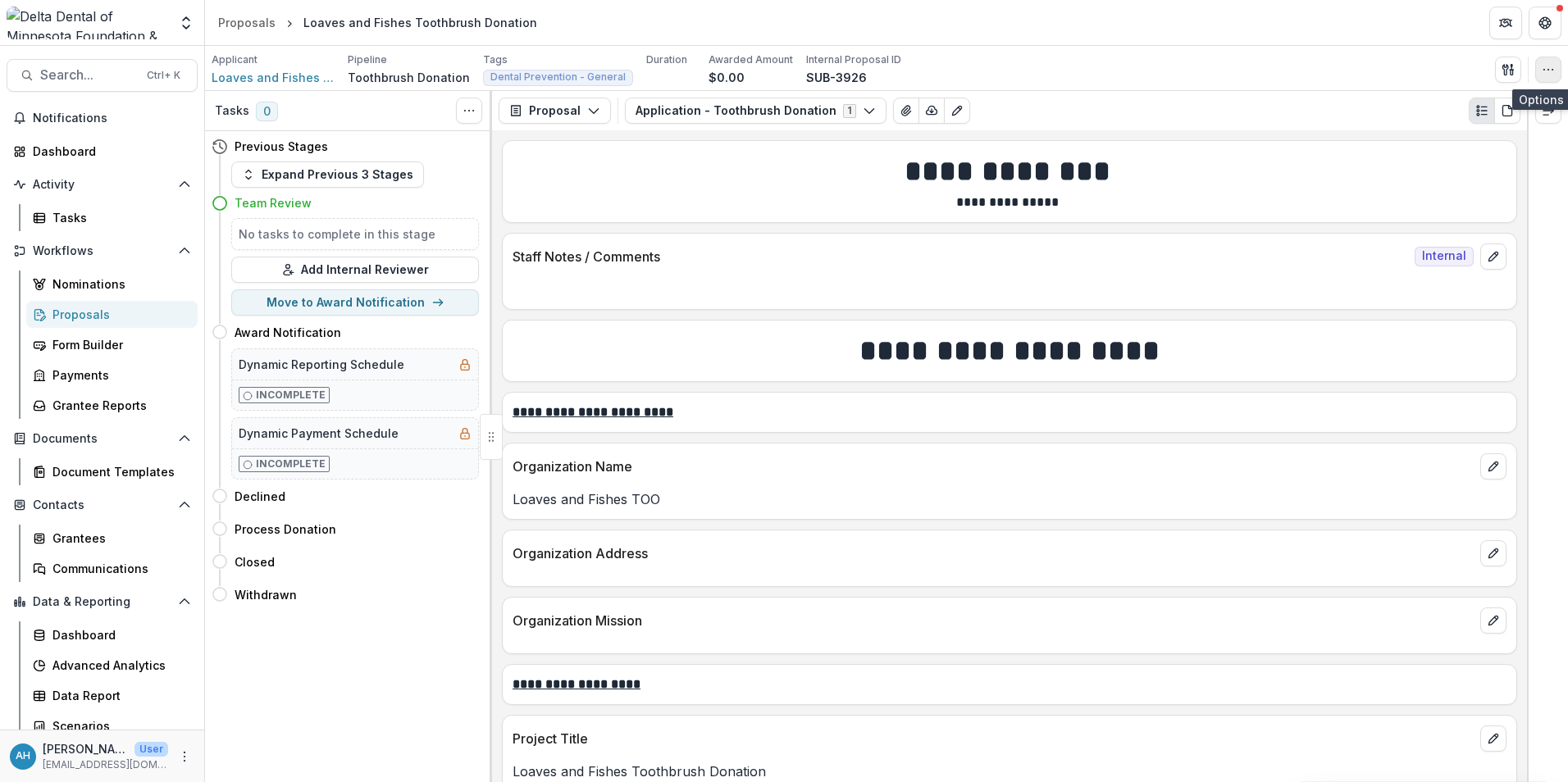
click at [1547, 72] on icon "button" at bounding box center [1548, 69] width 13 height 13
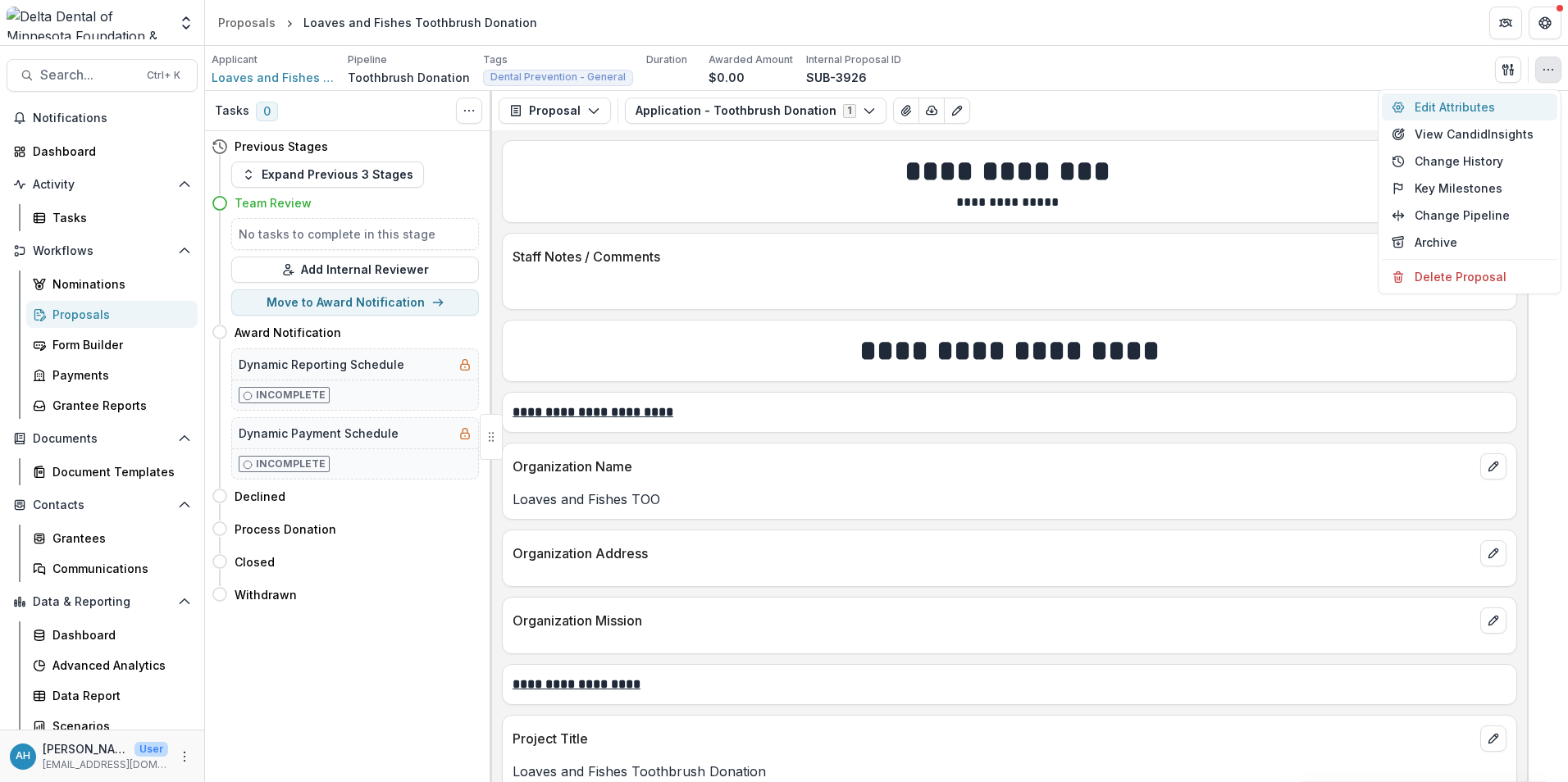
click at [1471, 105] on button "Edit Attributes" at bounding box center [1470, 106] width 175 height 27
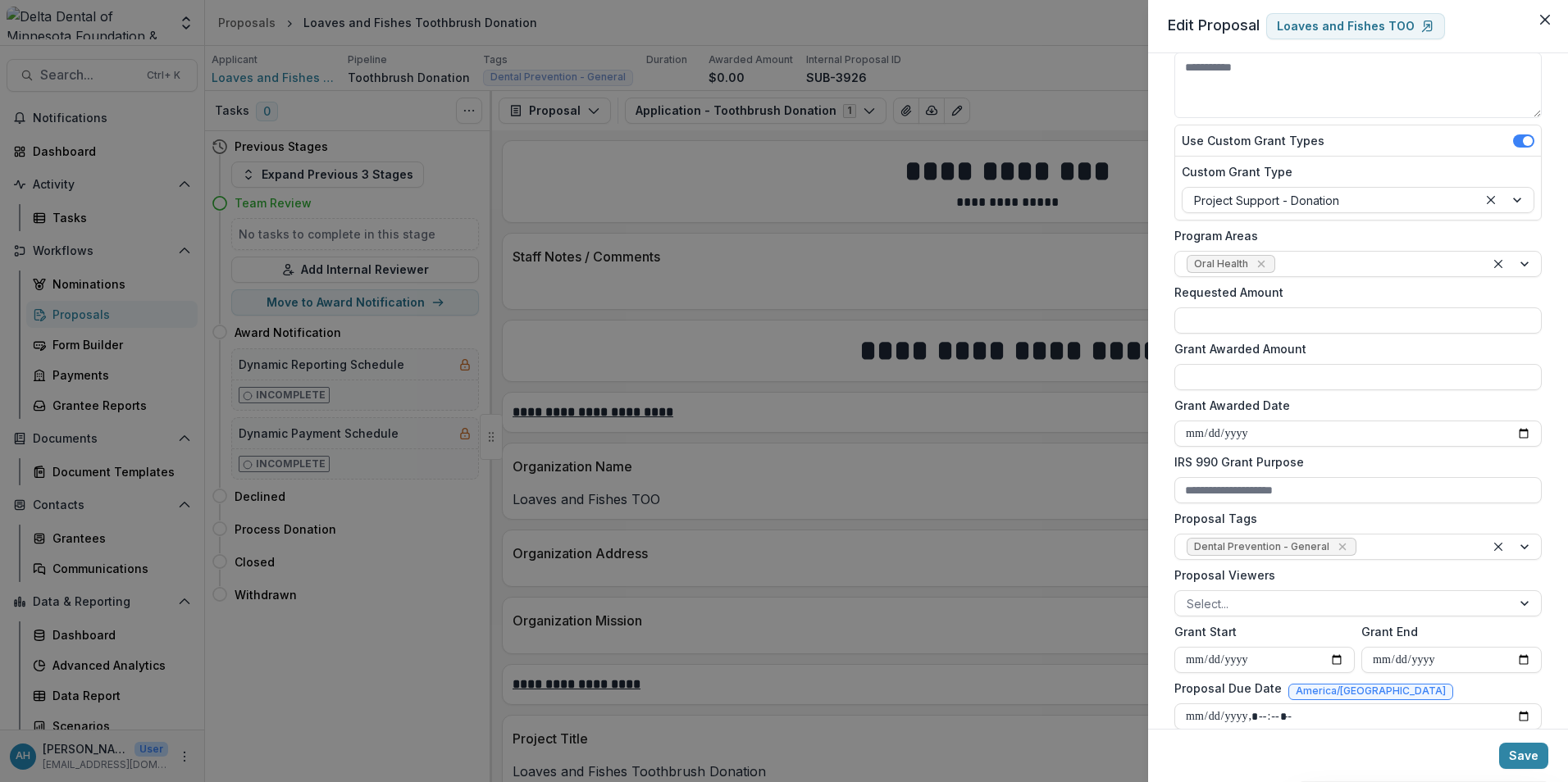
scroll to position [246, 0]
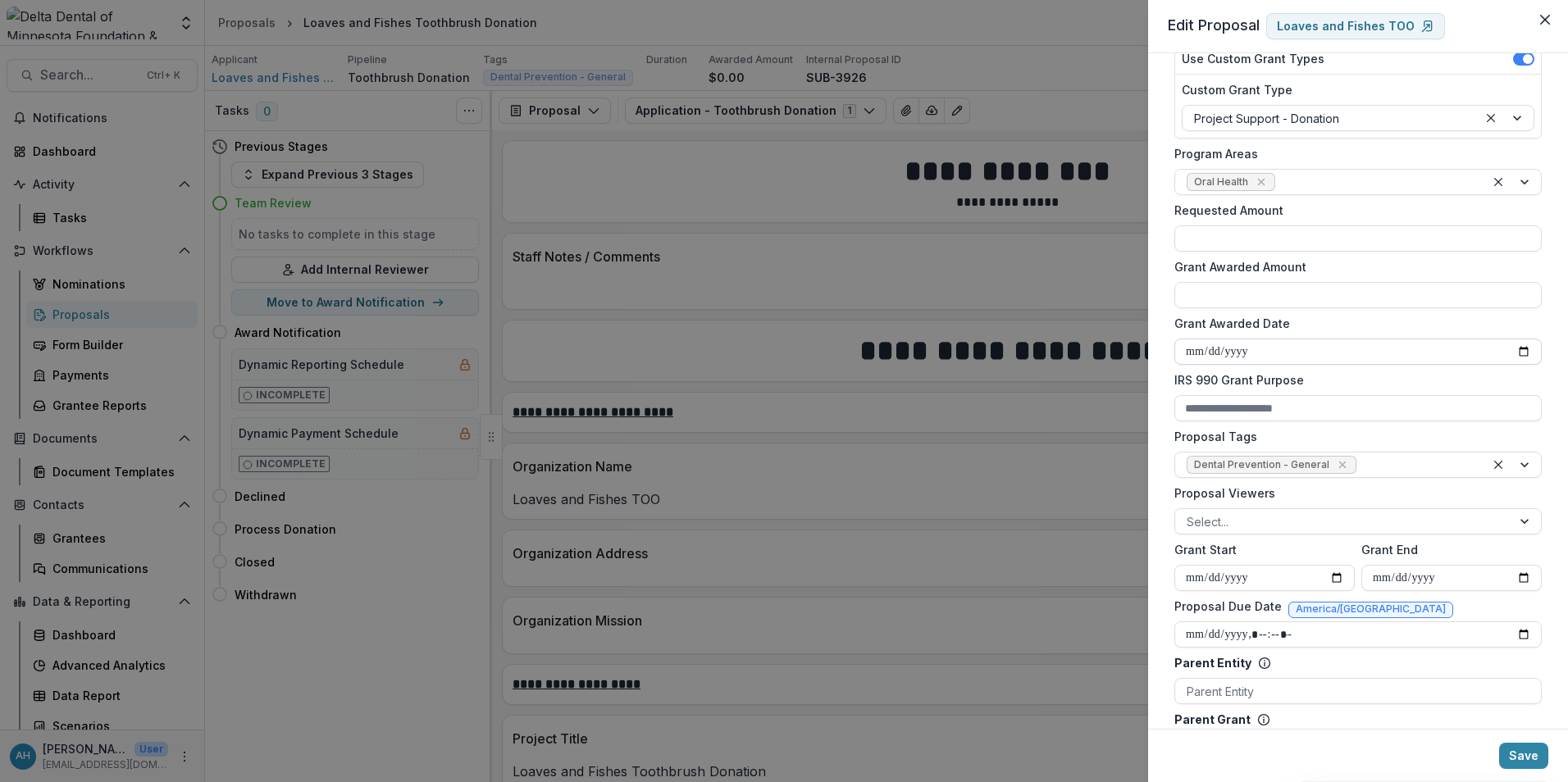
click at [1516, 346] on input "Grant Awarded Date" at bounding box center [1358, 351] width 368 height 26
type input "**********"
click at [1334, 577] on input "Grant Start" at bounding box center [1264, 578] width 180 height 26
type input "**********"
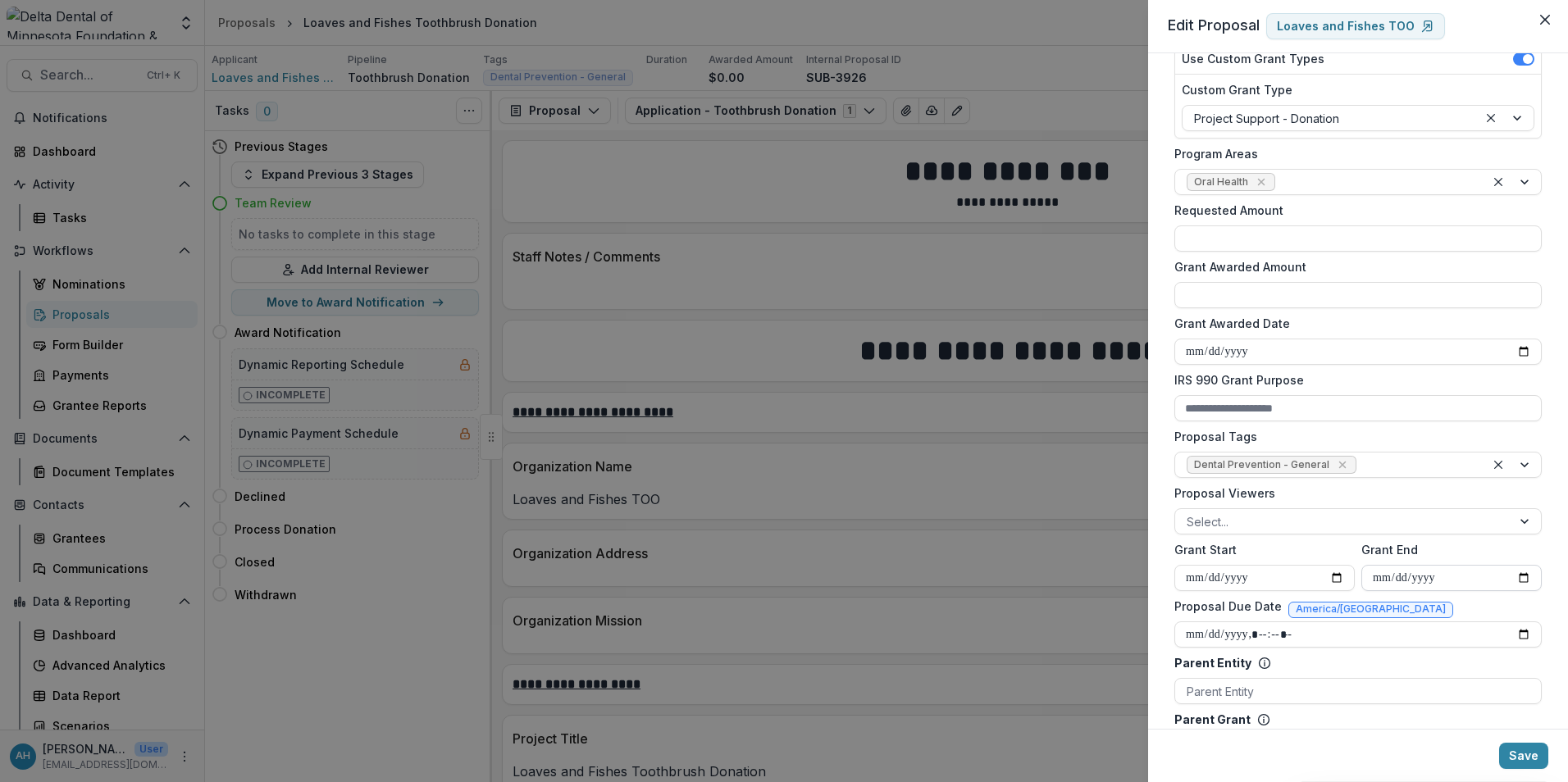
click at [1516, 577] on input "Grant End" at bounding box center [1451, 578] width 180 height 26
type input "**********"
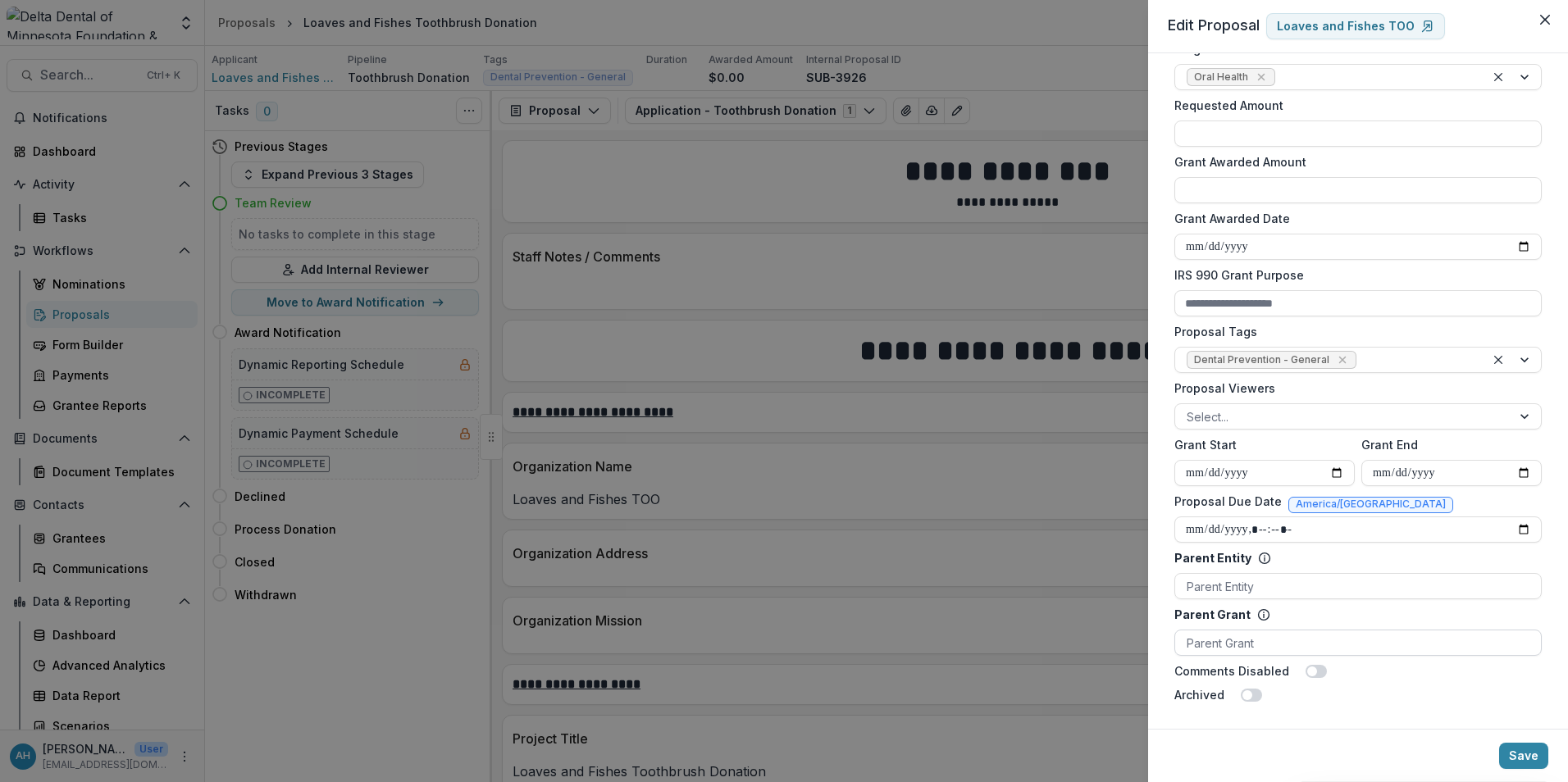
scroll to position [352, 0]
click at [1522, 749] on button "Save" at bounding box center [1524, 756] width 49 height 26
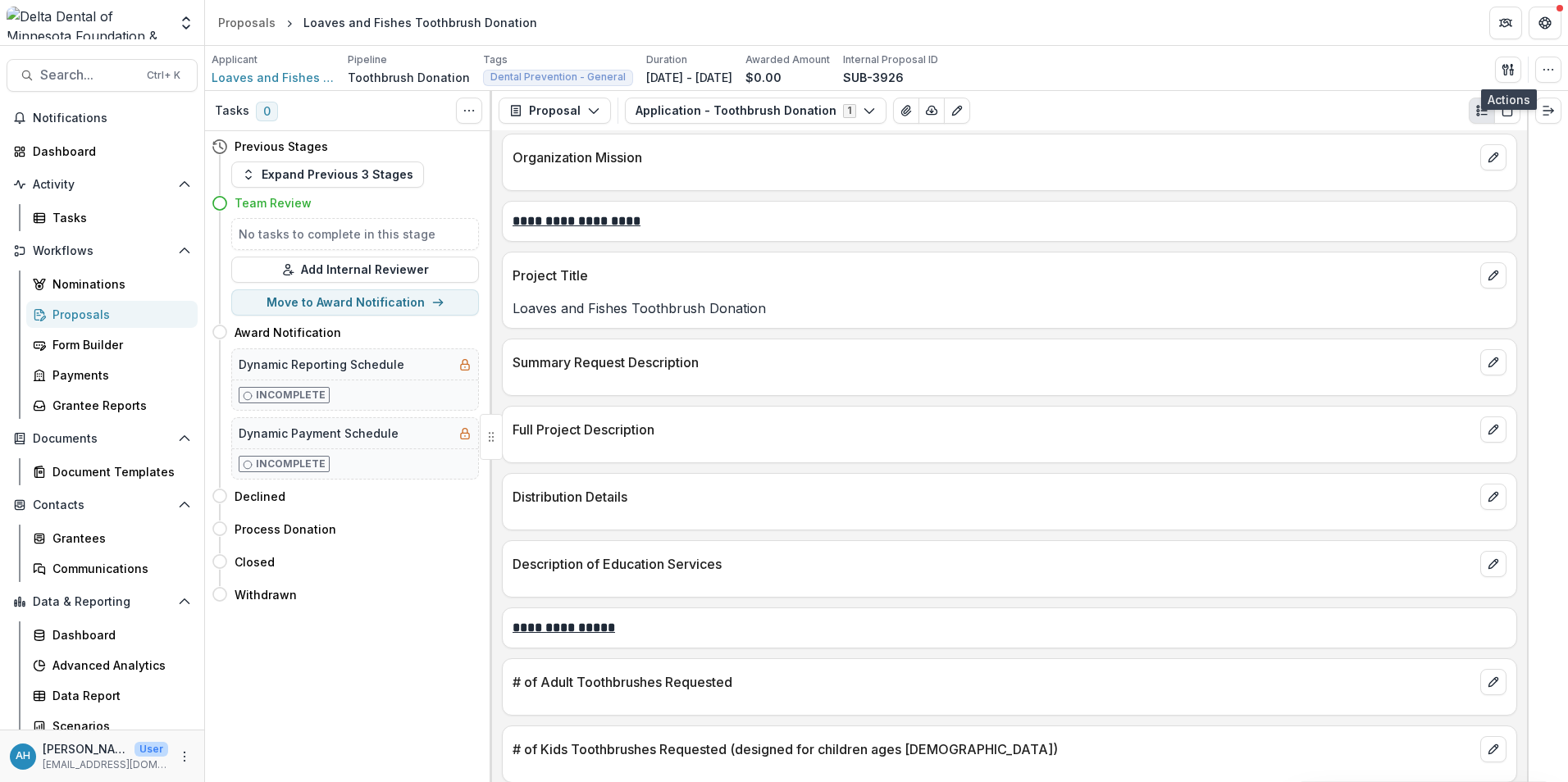
scroll to position [492, 0]
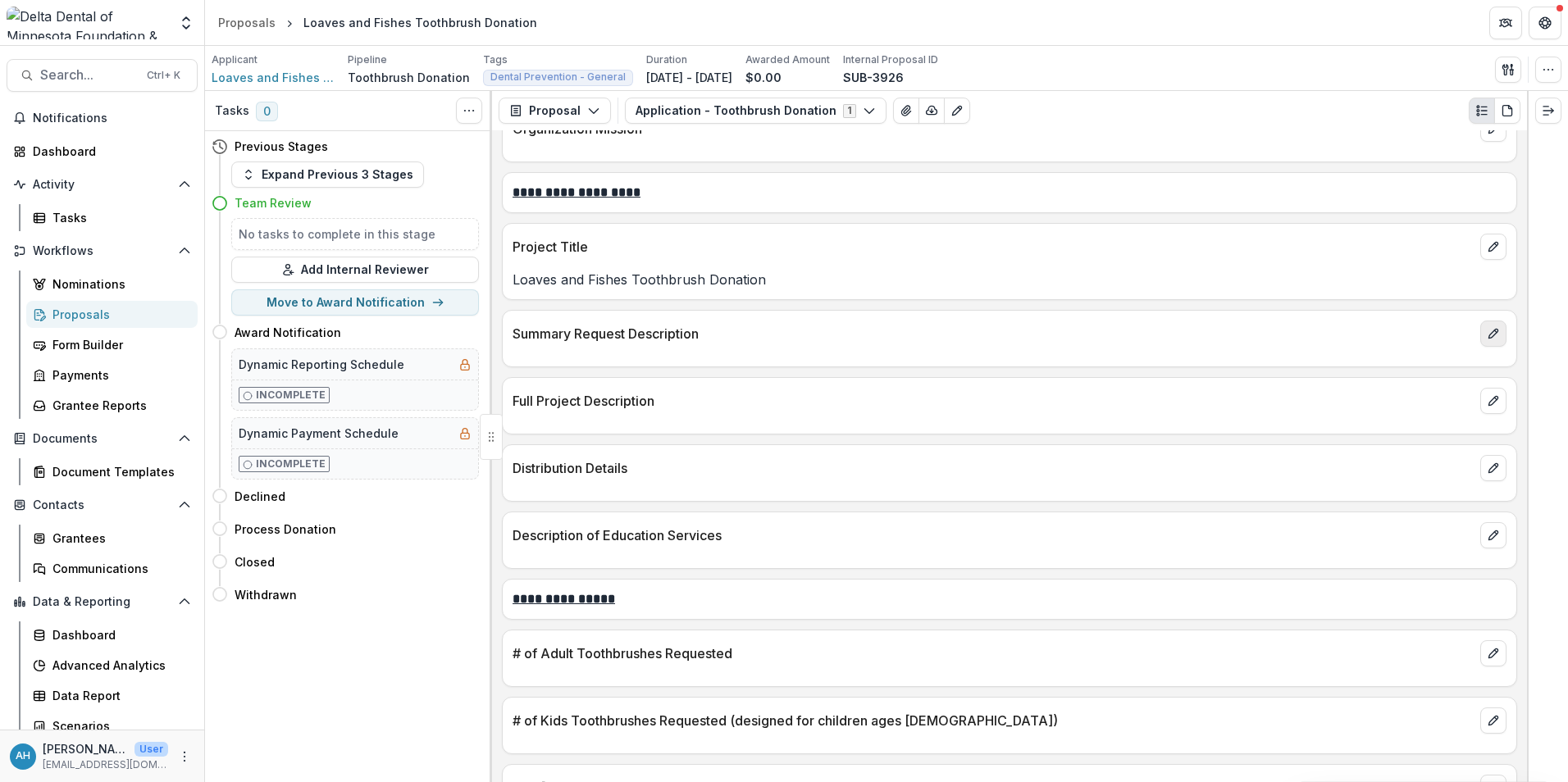
click at [1490, 331] on icon "edit" at bounding box center [1493, 334] width 9 height 9
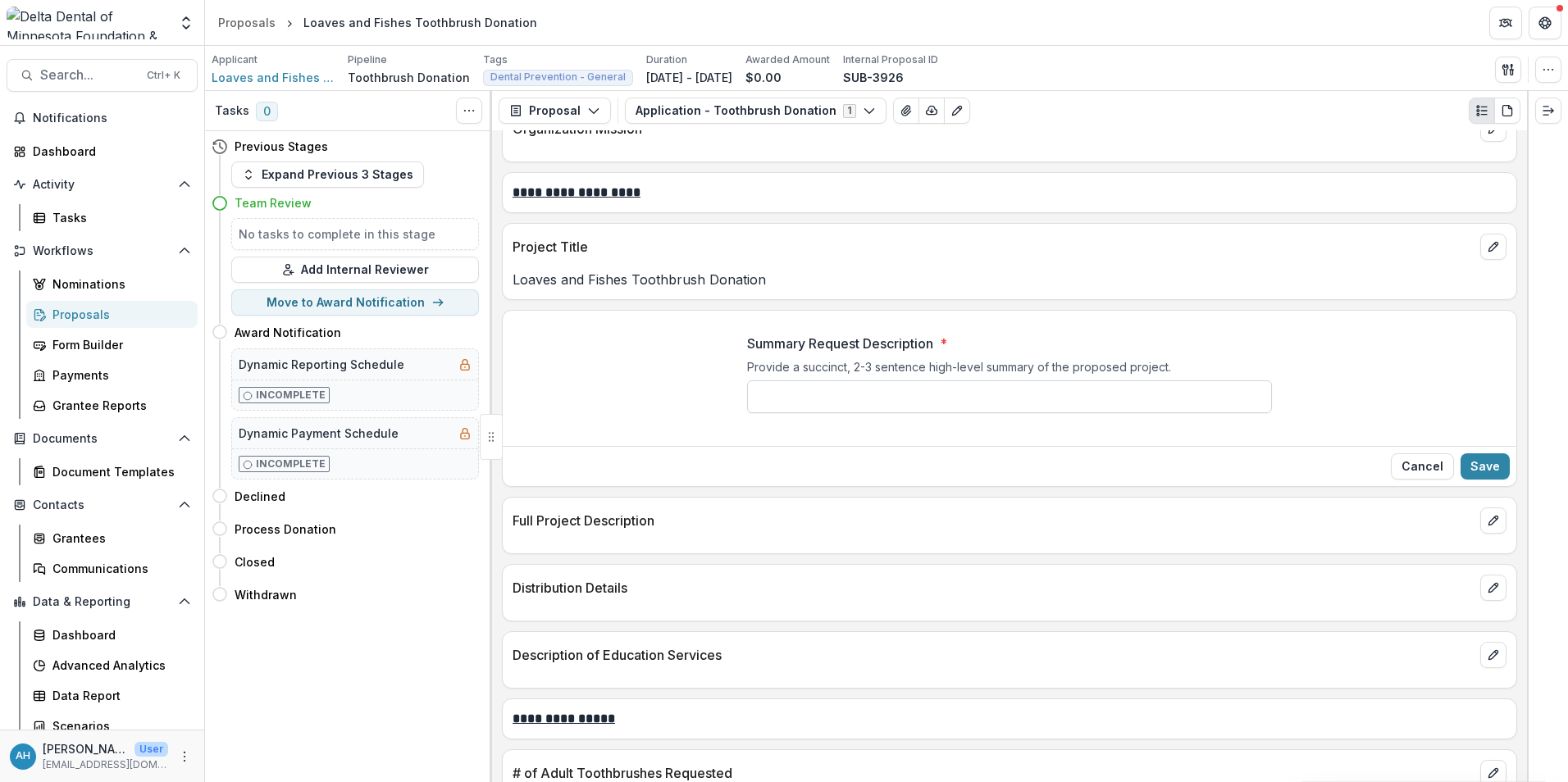
click at [903, 399] on input "Summary Request Description *" at bounding box center [1009, 397] width 525 height 33
drag, startPoint x: 1053, startPoint y: 391, endPoint x: 1246, endPoint y: 441, distance: 199.4
click at [1261, 443] on div "**********" at bounding box center [1009, 403] width 1014 height 166
drag, startPoint x: 1059, startPoint y: 396, endPoint x: 985, endPoint y: 444, distance: 88.2
click at [968, 434] on div "**********" at bounding box center [1009, 380] width 525 height 119
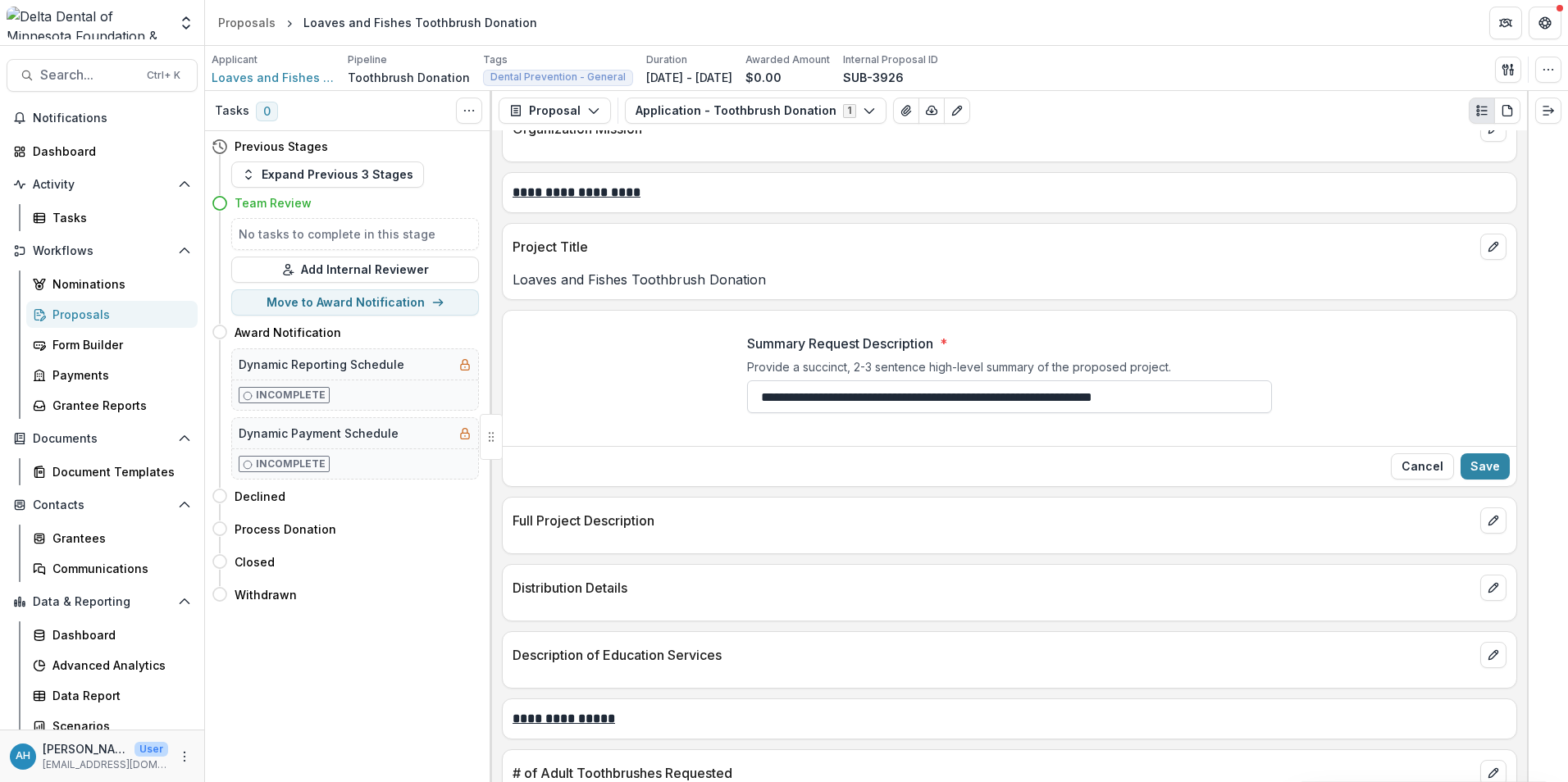
click at [1092, 401] on input "**********" at bounding box center [1009, 397] width 525 height 33
click at [1339, 396] on div "**********" at bounding box center [1009, 380] width 1014 height 119
click at [1214, 405] on input "**********" at bounding box center [1009, 397] width 525 height 33
type input "**********"
click at [1488, 468] on button "Save" at bounding box center [1485, 466] width 49 height 26
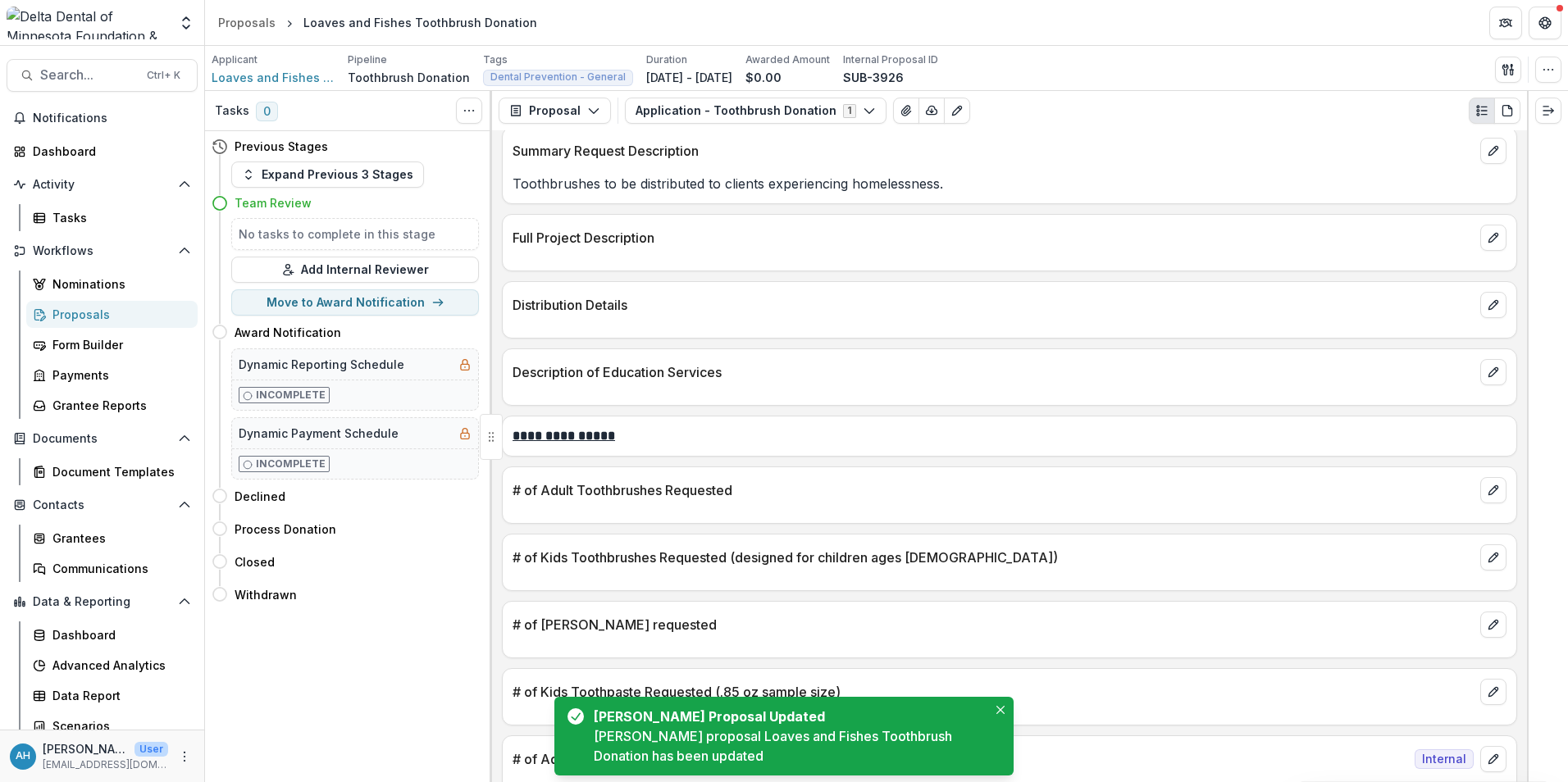
scroll to position [738, 0]
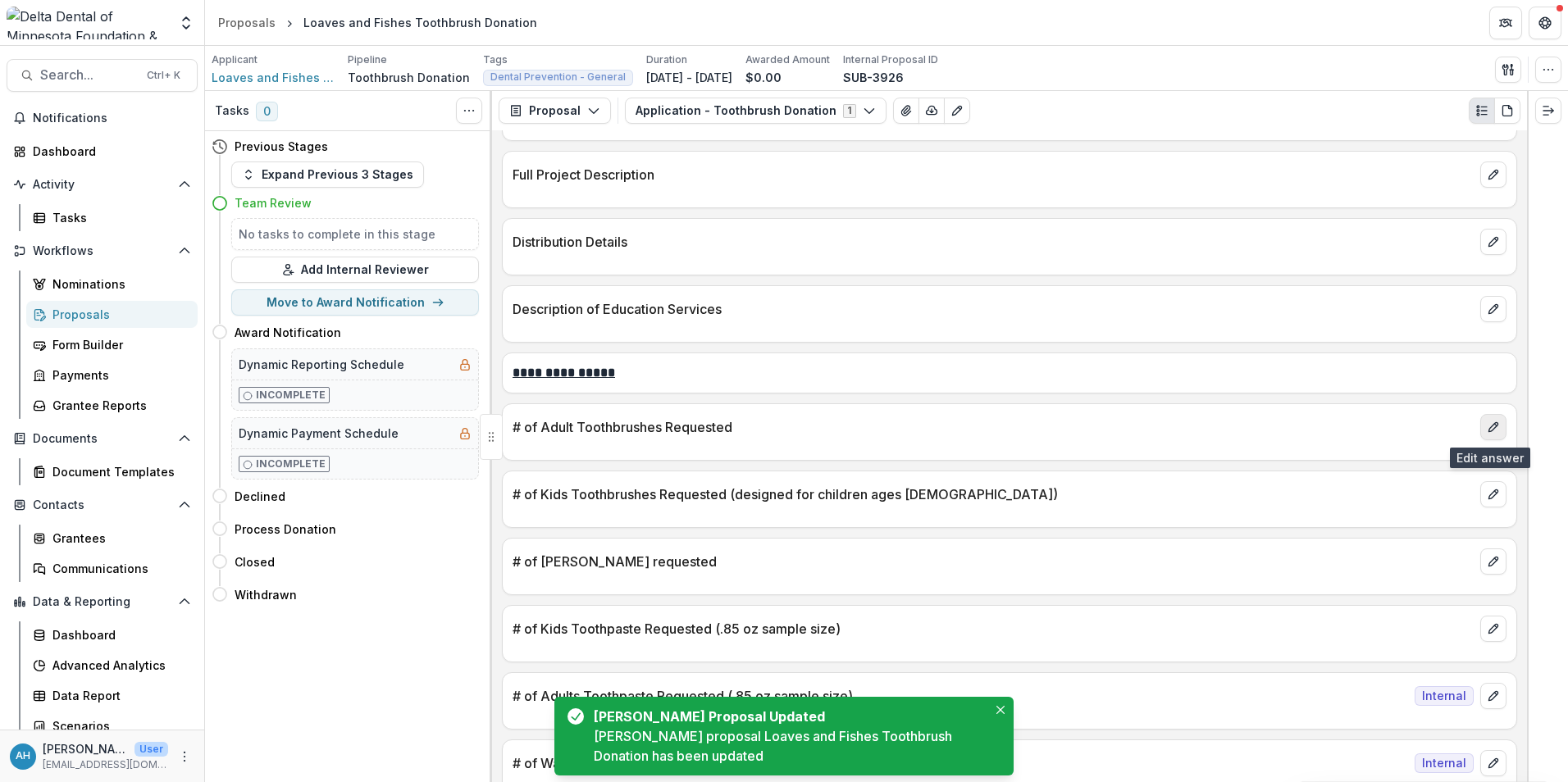
click at [1492, 425] on icon "edit" at bounding box center [1493, 426] width 13 height 13
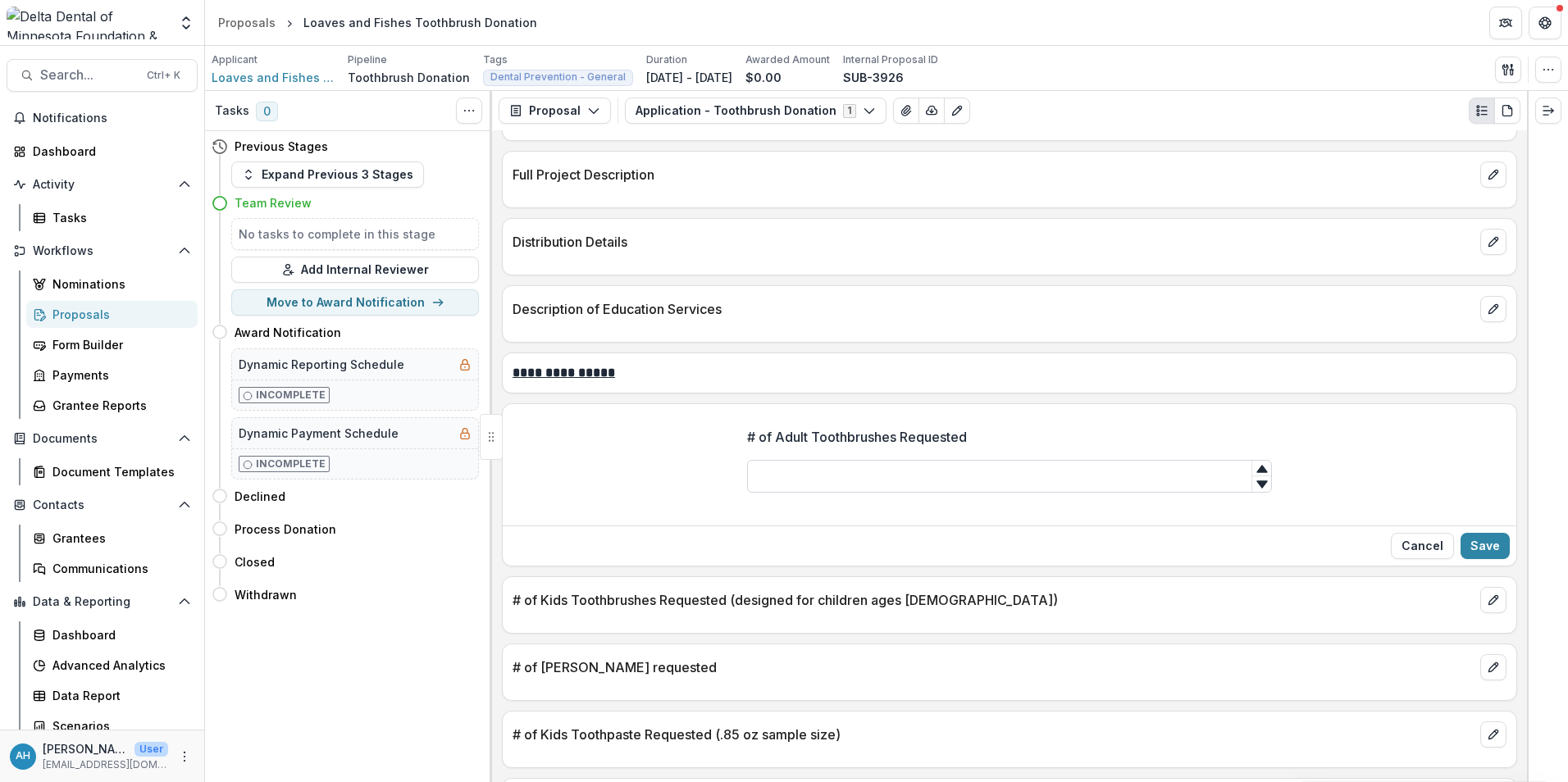
click at [840, 467] on input "# of Adult Toothbrushes Requested" at bounding box center [1009, 476] width 525 height 33
type input "****"
click at [1085, 518] on div "# of Adult Toothbrushes Requested ****" at bounding box center [1009, 467] width 525 height 105
click at [1495, 543] on button "Save" at bounding box center [1485, 546] width 49 height 26
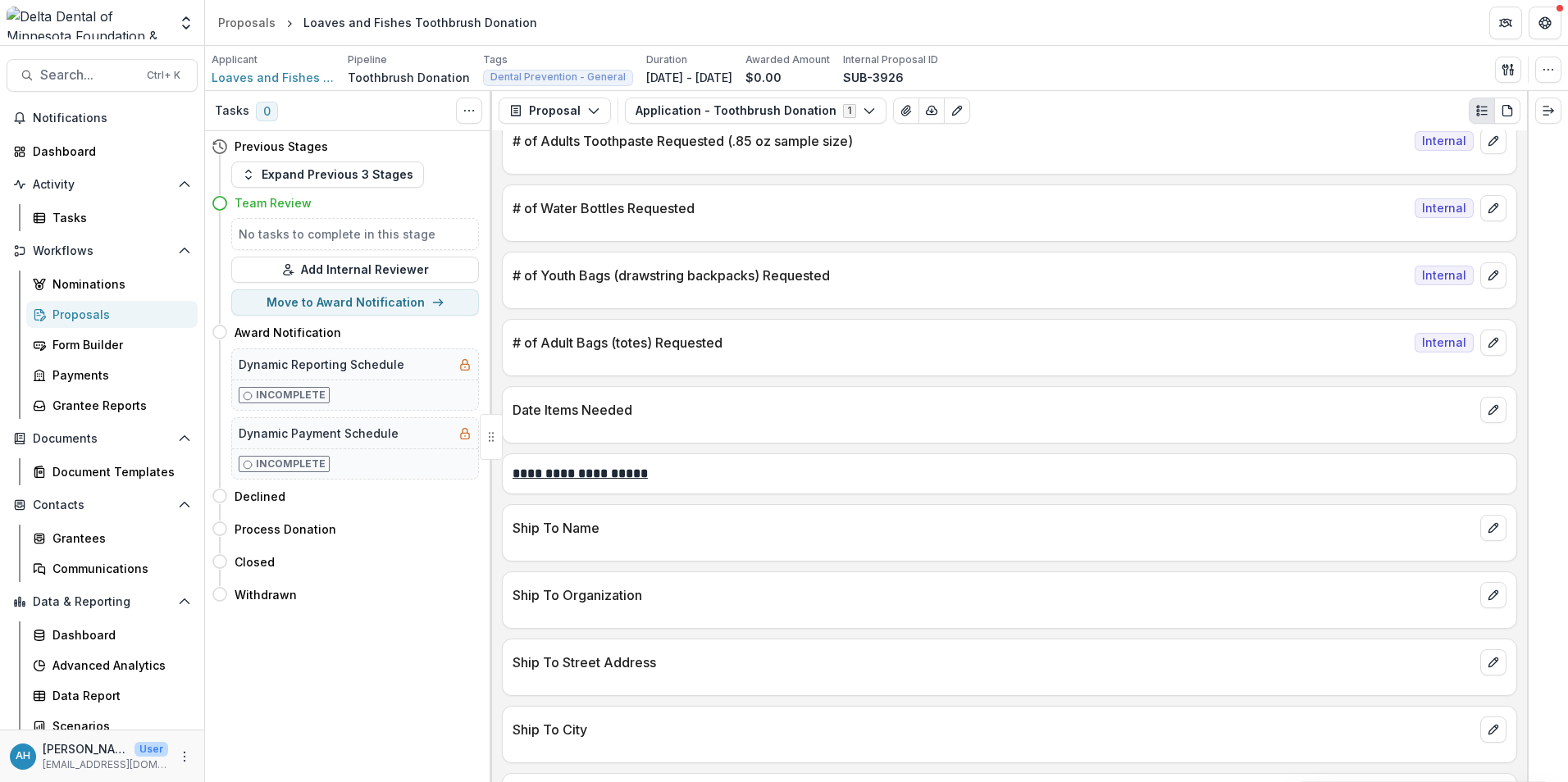
scroll to position [1394, 0]
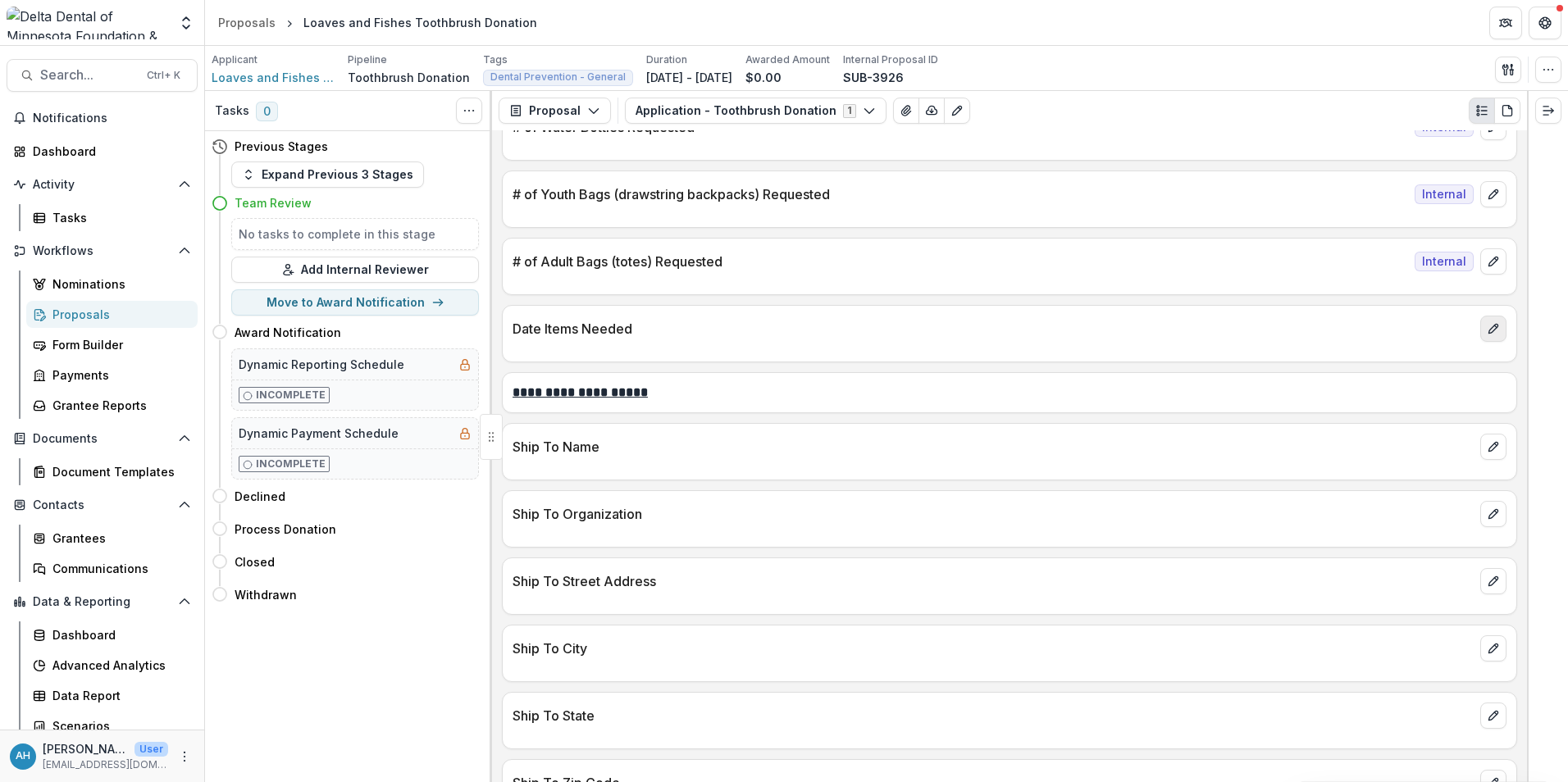
click at [1491, 331] on icon "edit" at bounding box center [1493, 328] width 13 height 13
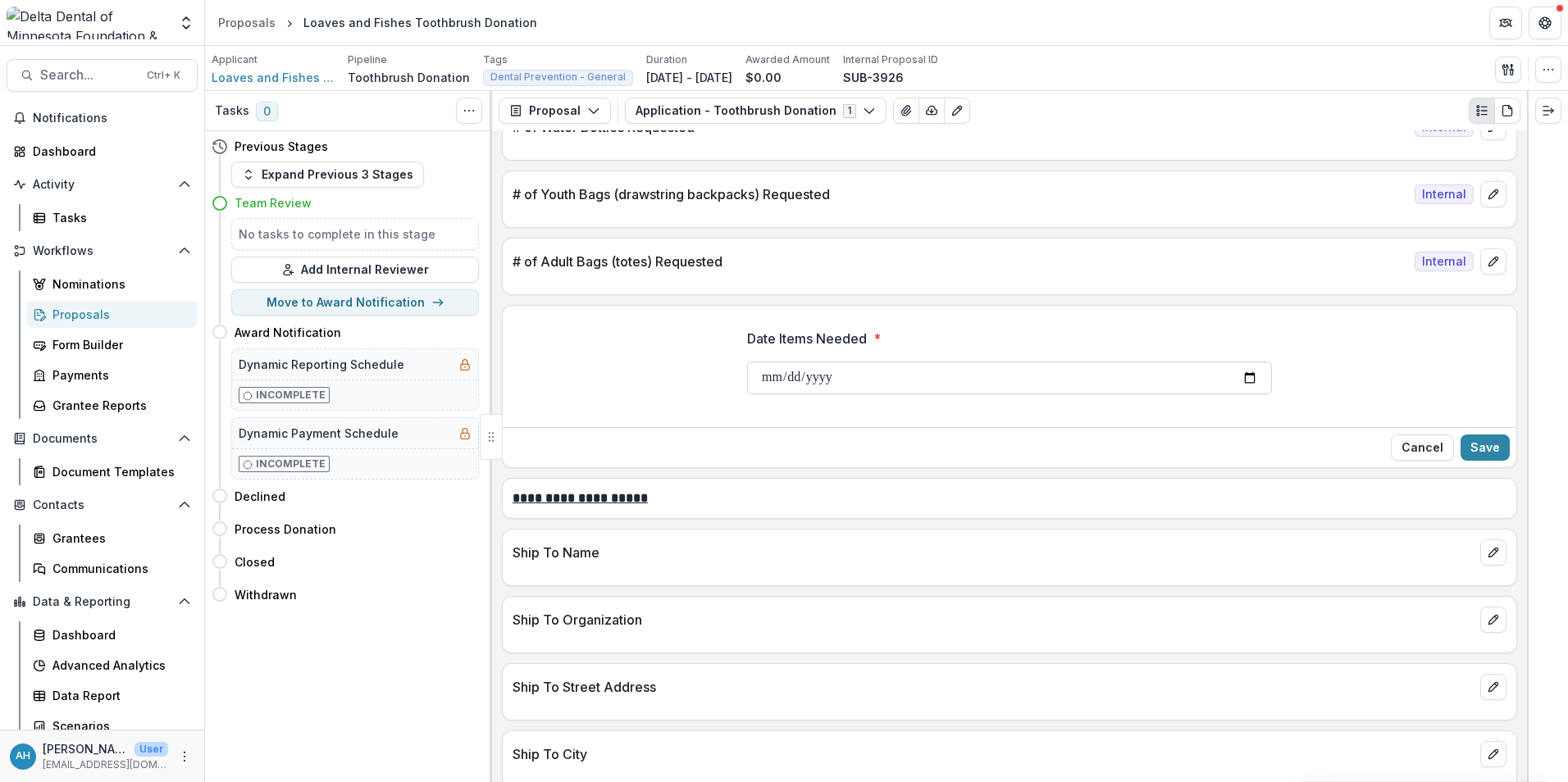
click at [877, 385] on input "Date Items Needed *" at bounding box center [1009, 378] width 525 height 33
drag, startPoint x: 876, startPoint y: 385, endPoint x: 1186, endPoint y: 413, distance: 311.3
click at [898, 388] on input "Date Items Needed *" at bounding box center [1009, 378] width 525 height 33
click at [1244, 375] on input "Date Items Needed *" at bounding box center [1009, 378] width 525 height 33
click at [1248, 382] on input "**********" at bounding box center [1009, 378] width 525 height 33
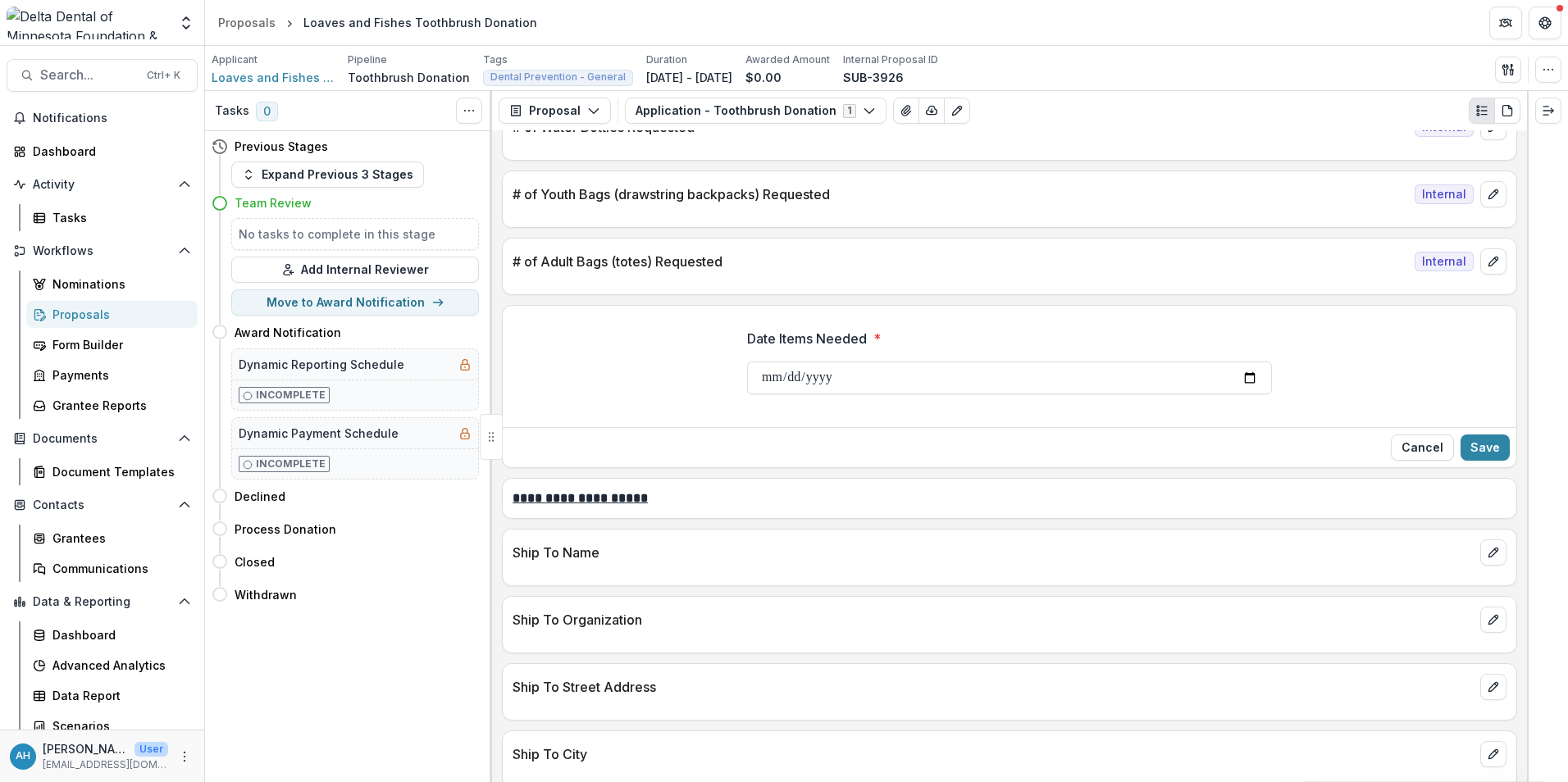
type input "**********"
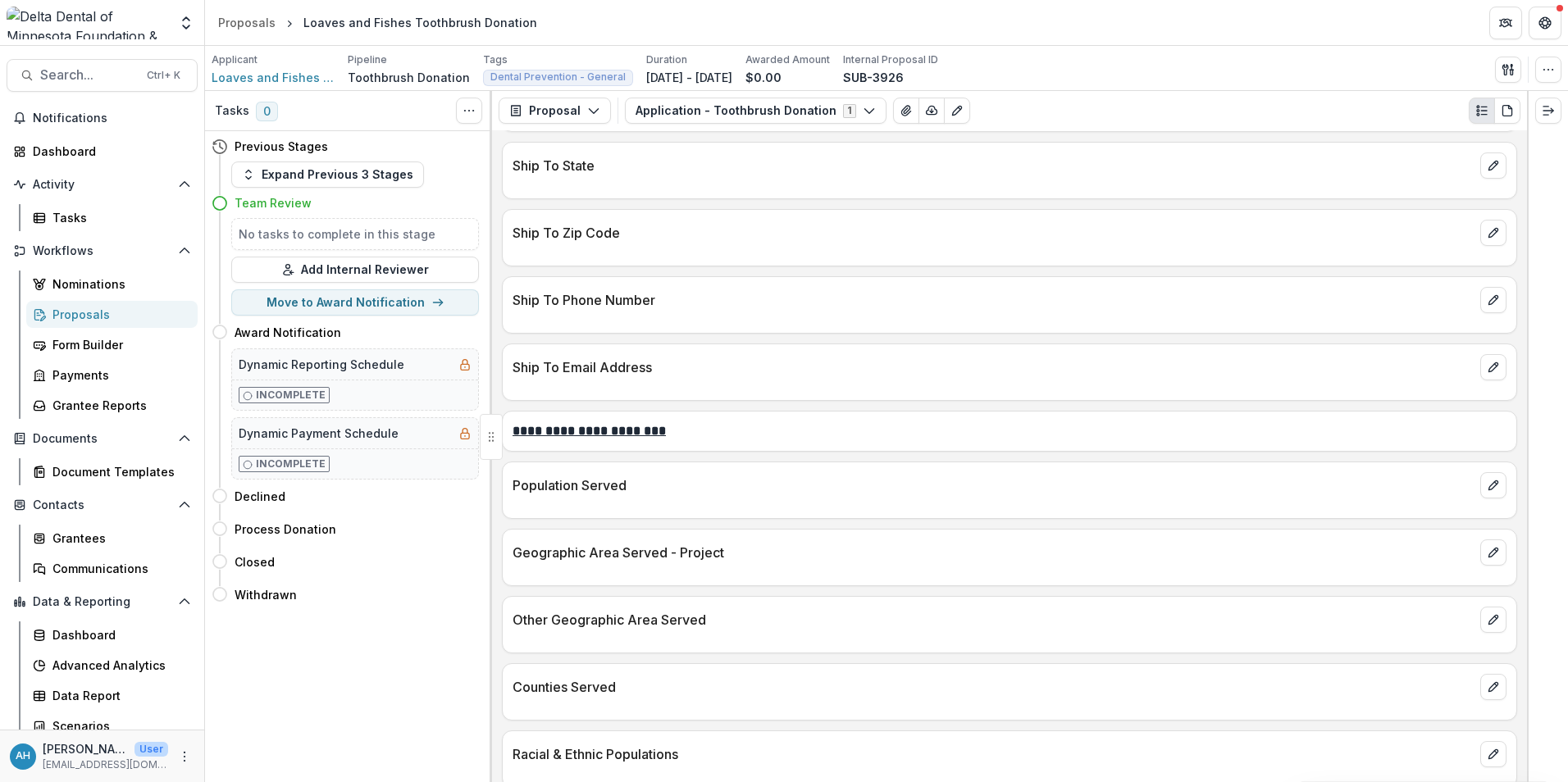
scroll to position [2132, 0]
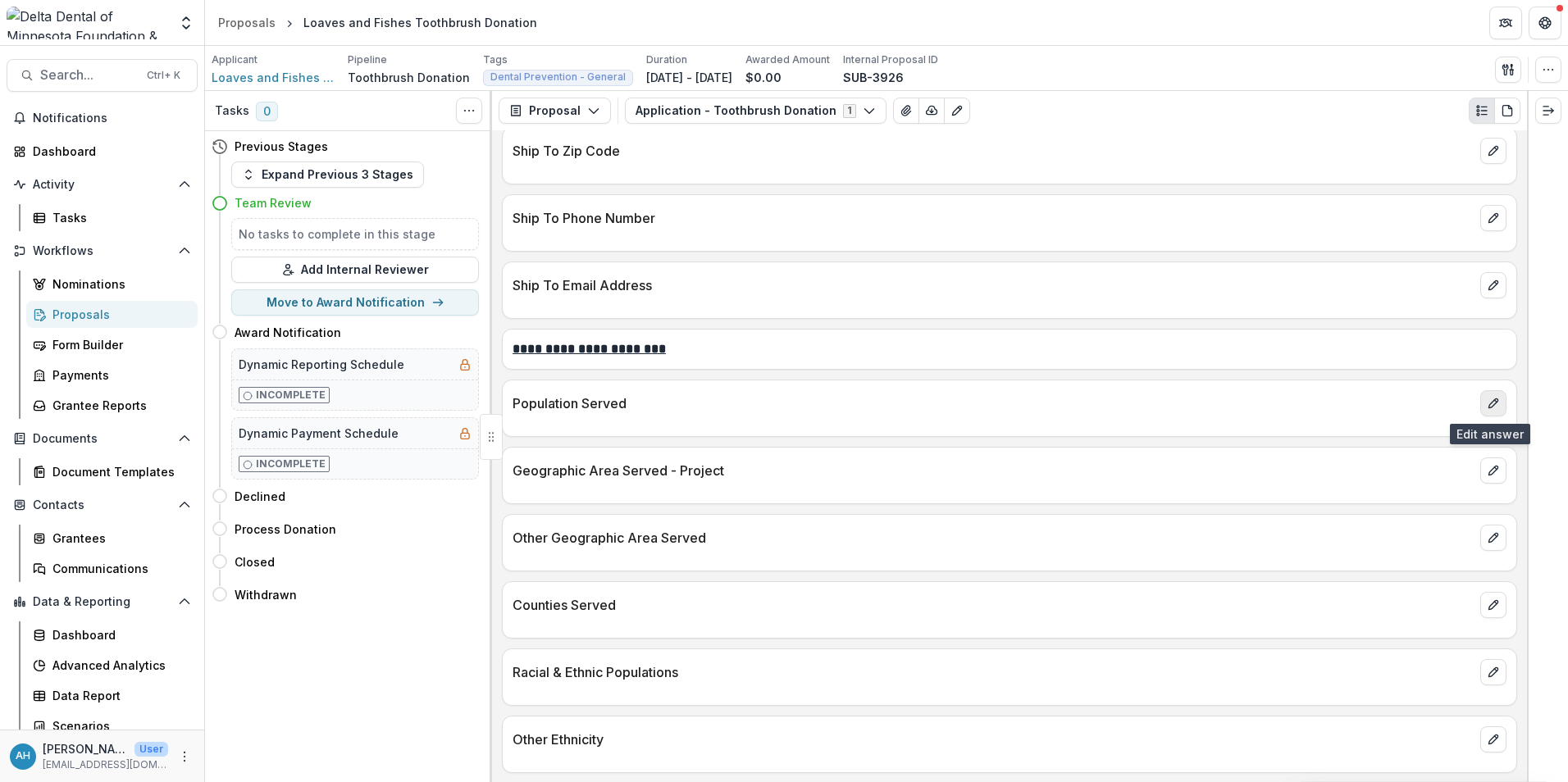
click at [1486, 397] on button "edit" at bounding box center [1494, 403] width 26 height 26
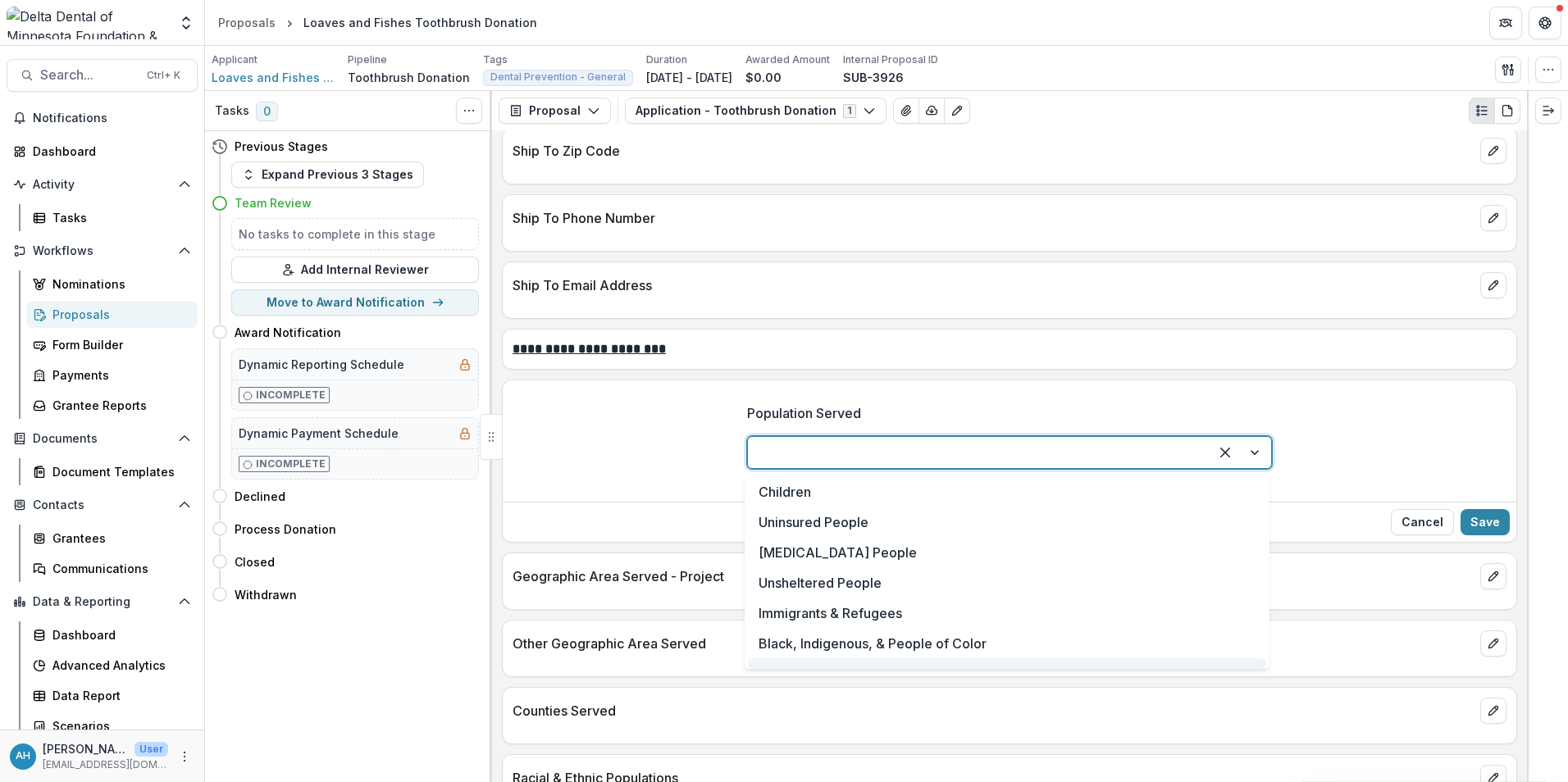
click at [836, 449] on div at bounding box center [978, 452] width 432 height 23
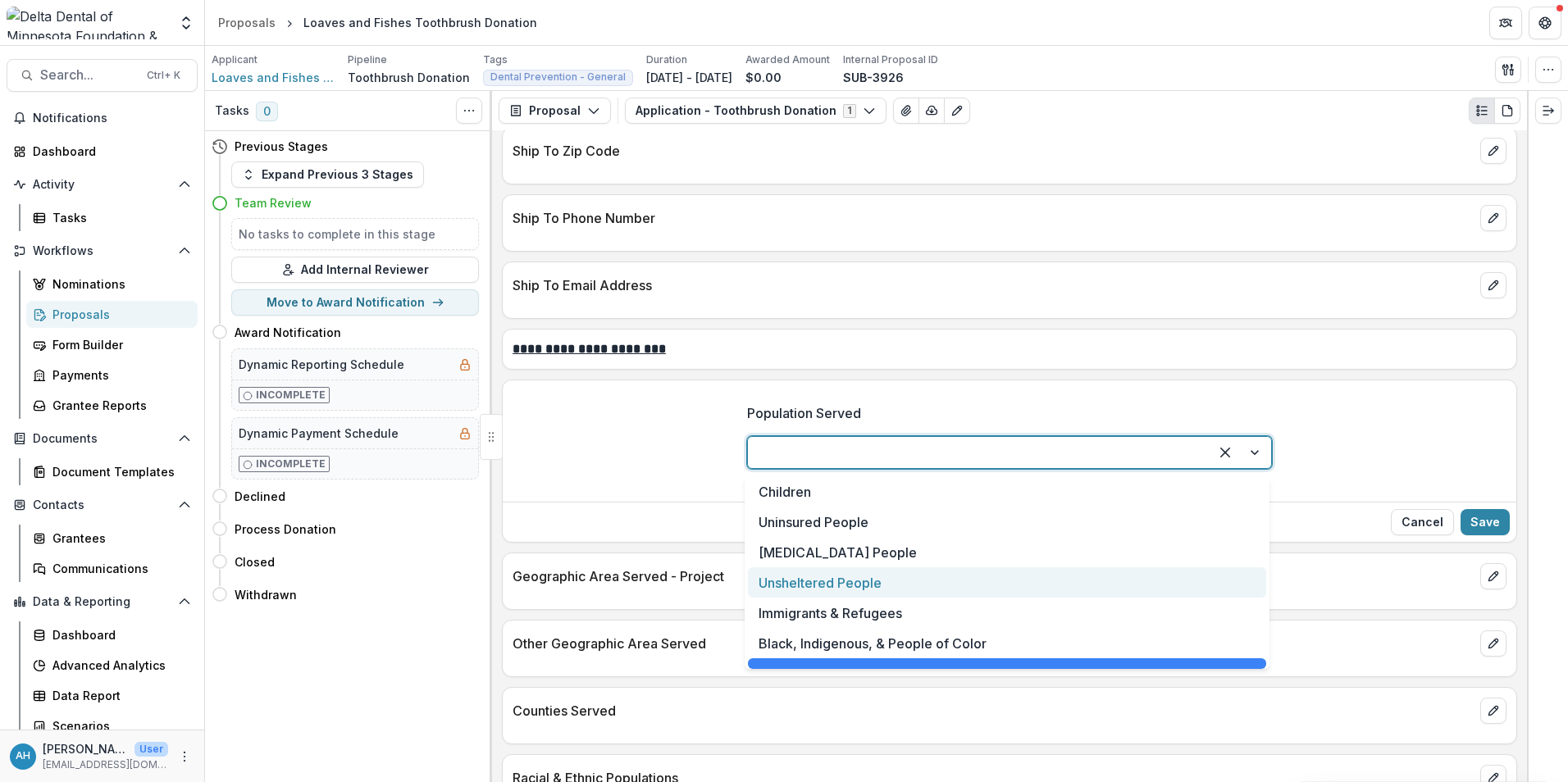
click at [860, 586] on div "Unsheltered People" at bounding box center [1007, 582] width 518 height 30
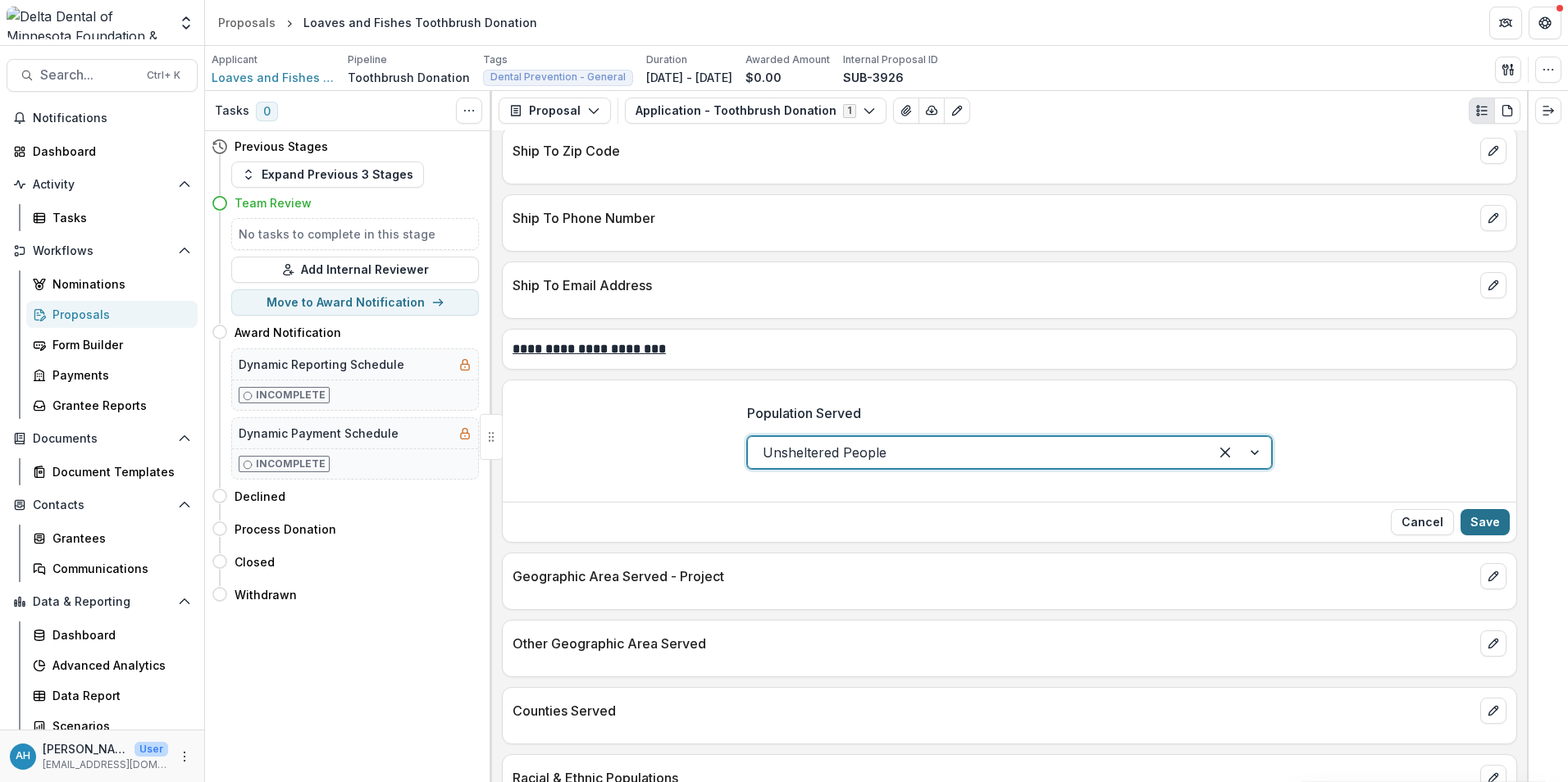
click at [1476, 518] on button "Save" at bounding box center [1485, 522] width 49 height 26
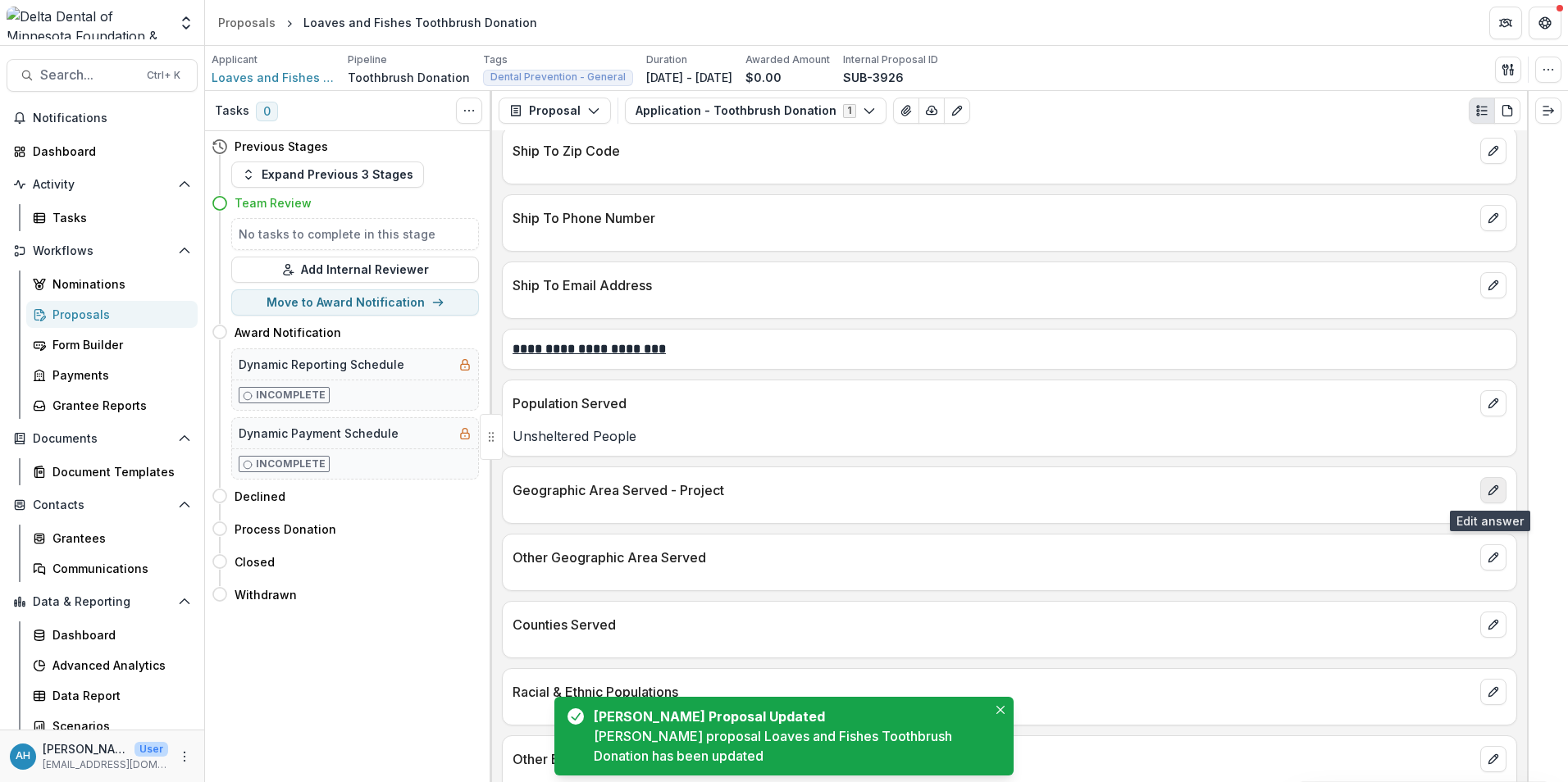
click at [1490, 494] on icon "edit" at bounding box center [1493, 489] width 13 height 13
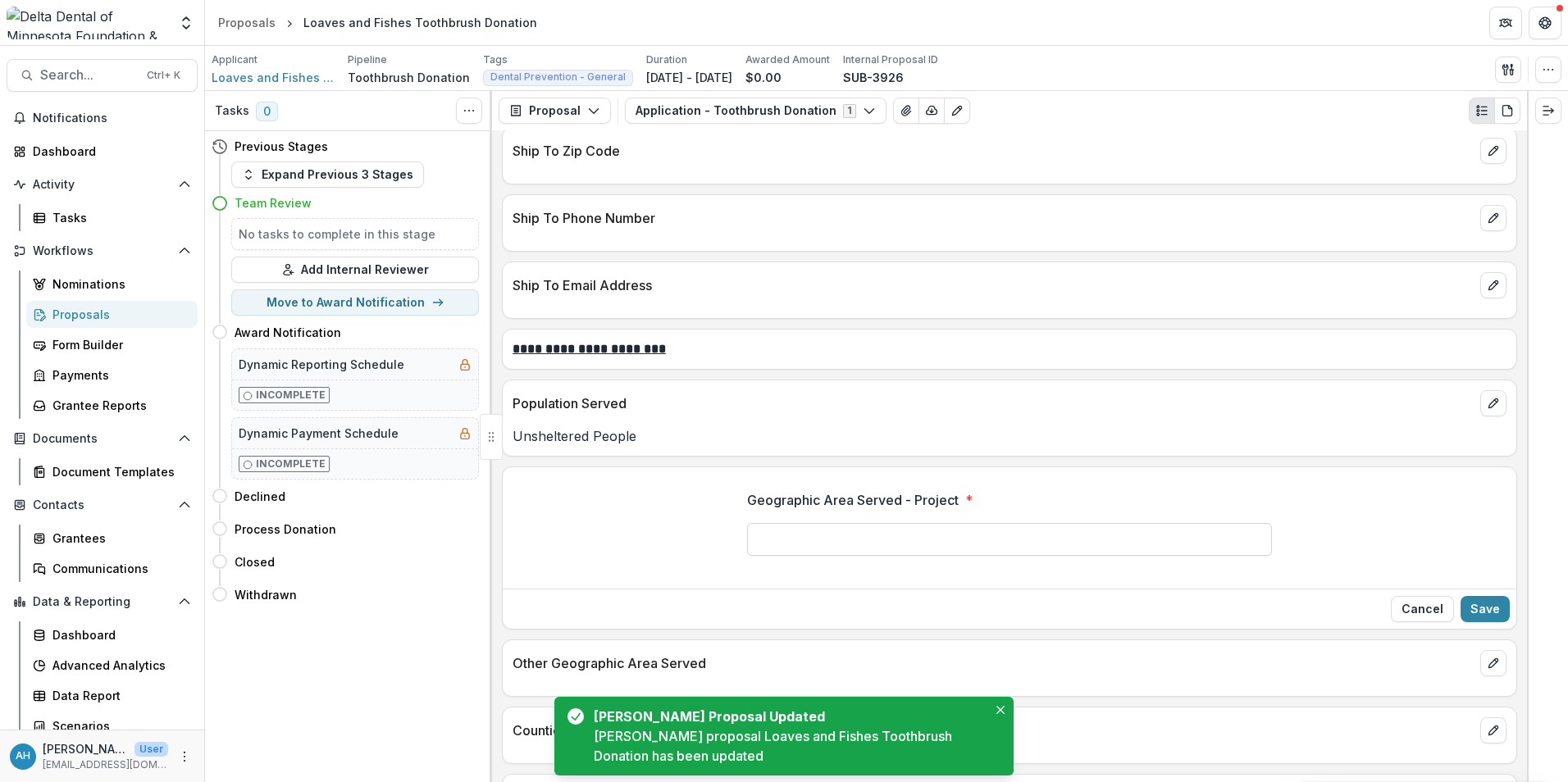
click at [847, 533] on input "Geographic Area Served - Project *" at bounding box center [1009, 539] width 525 height 33
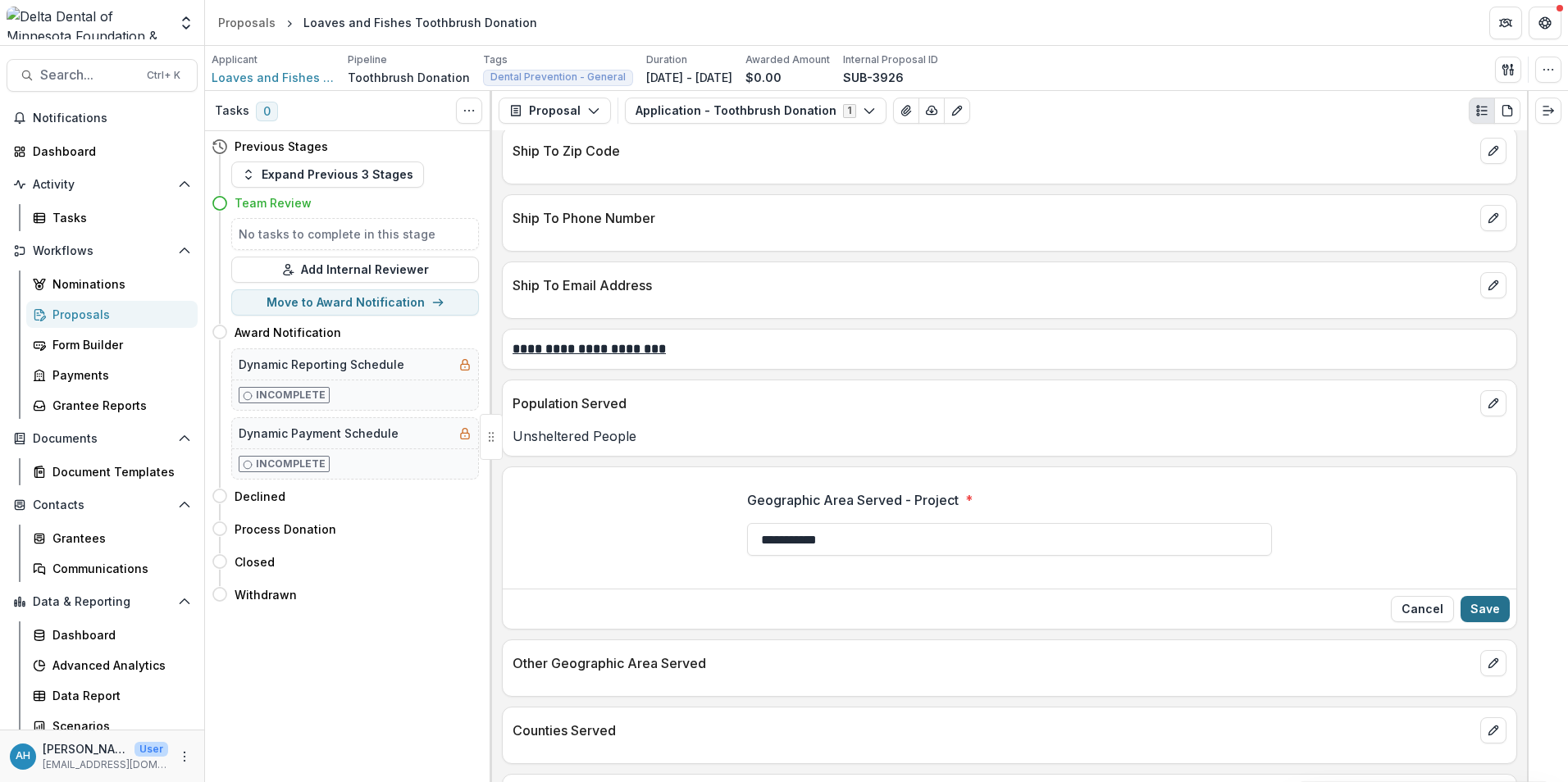
type input "**********"
click at [1483, 608] on button "Save" at bounding box center [1485, 609] width 49 height 26
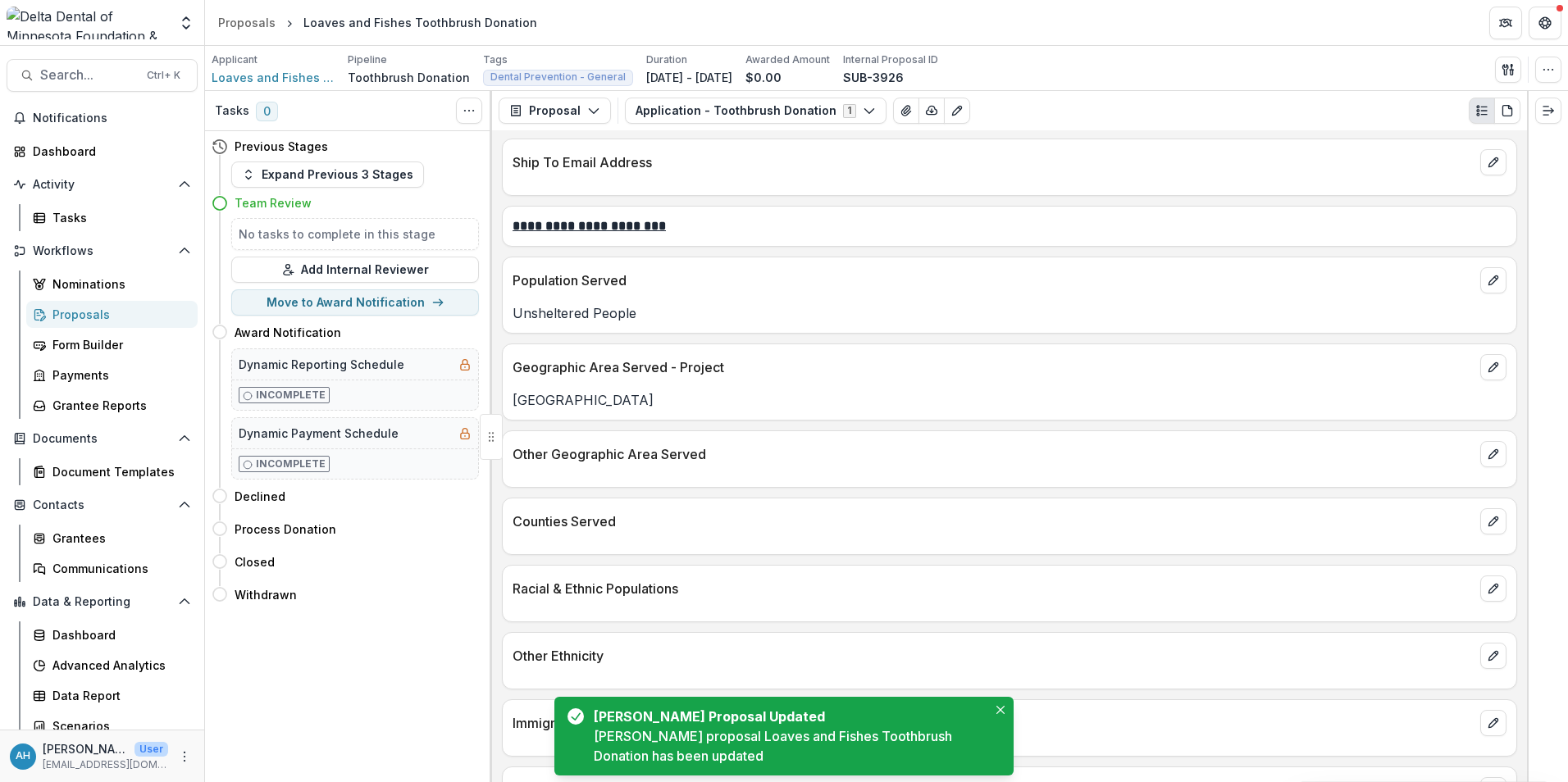
scroll to position [2296, 0]
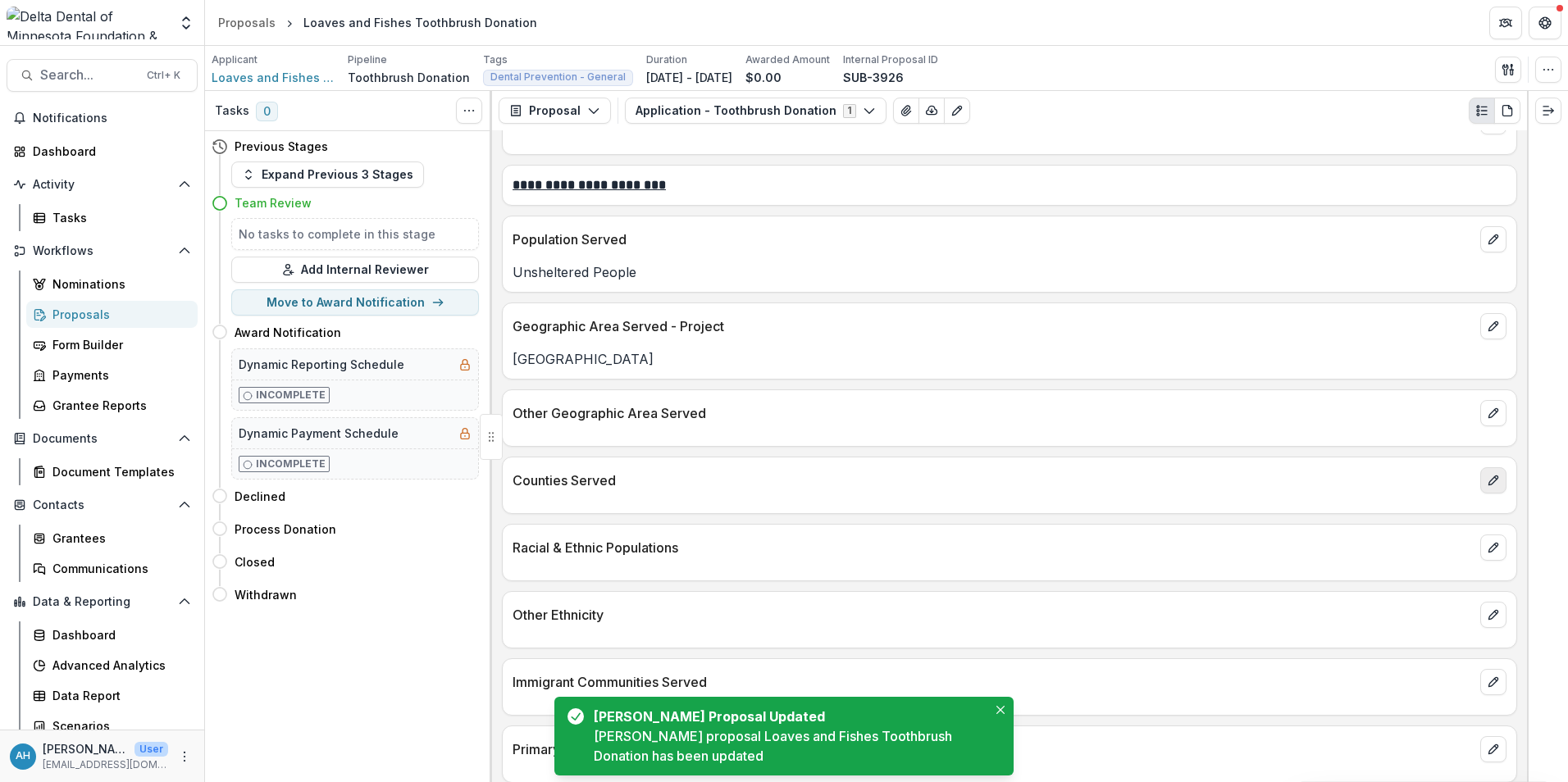
click at [1489, 485] on icon "edit" at bounding box center [1493, 481] width 9 height 9
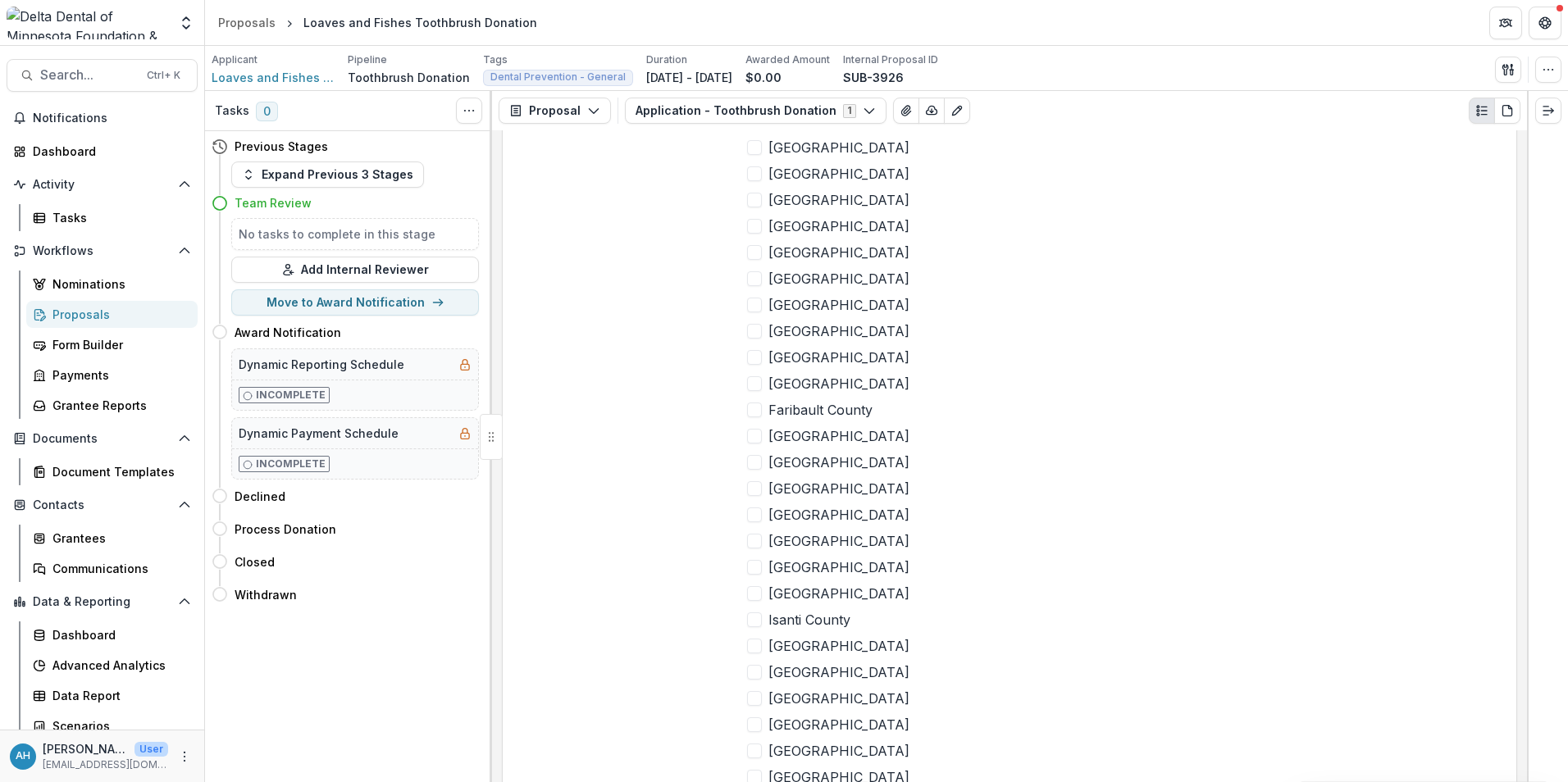
scroll to position [3034, 0]
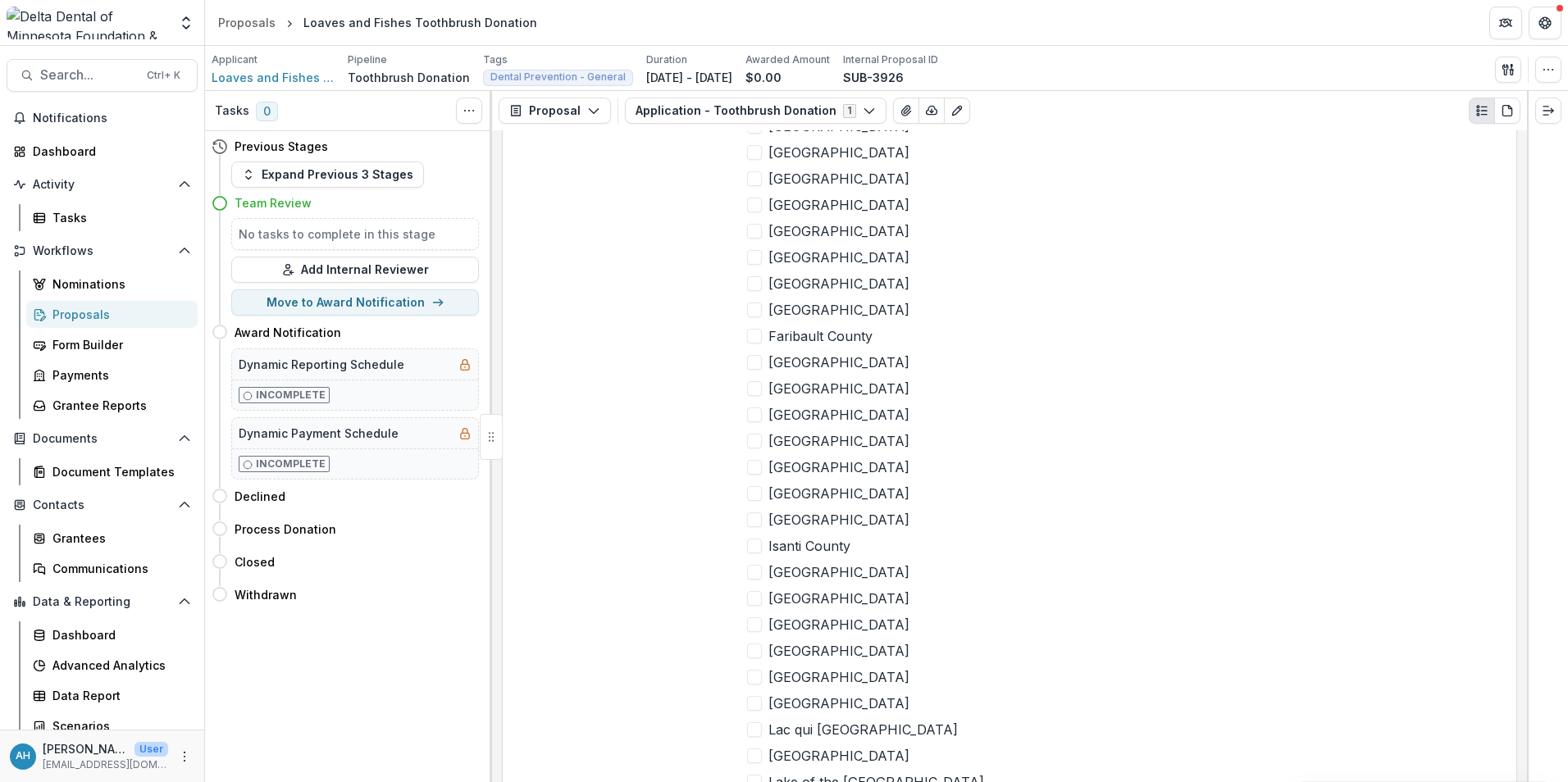
click at [755, 471] on span at bounding box center [754, 467] width 15 height 15
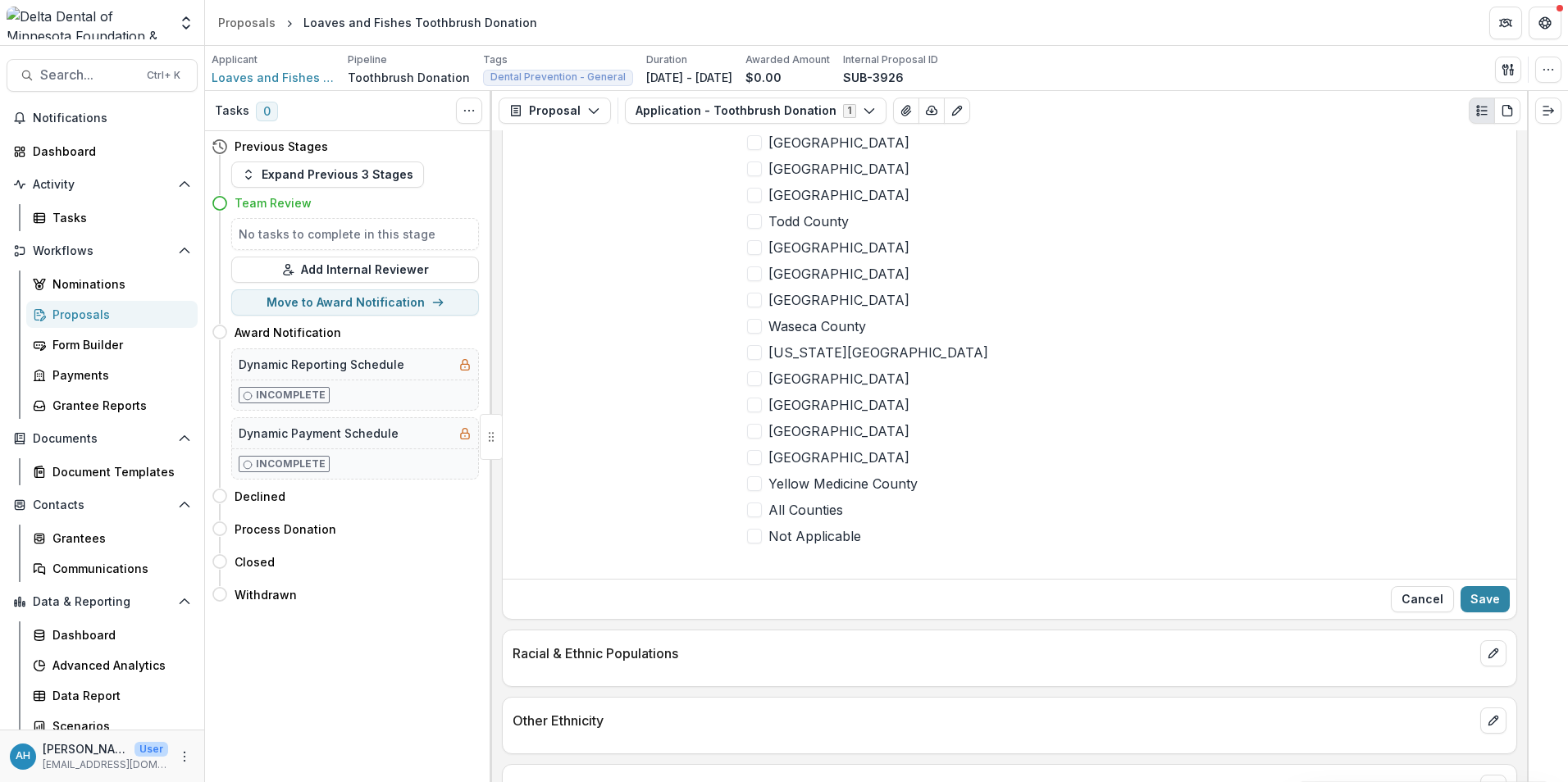
scroll to position [4756, 0]
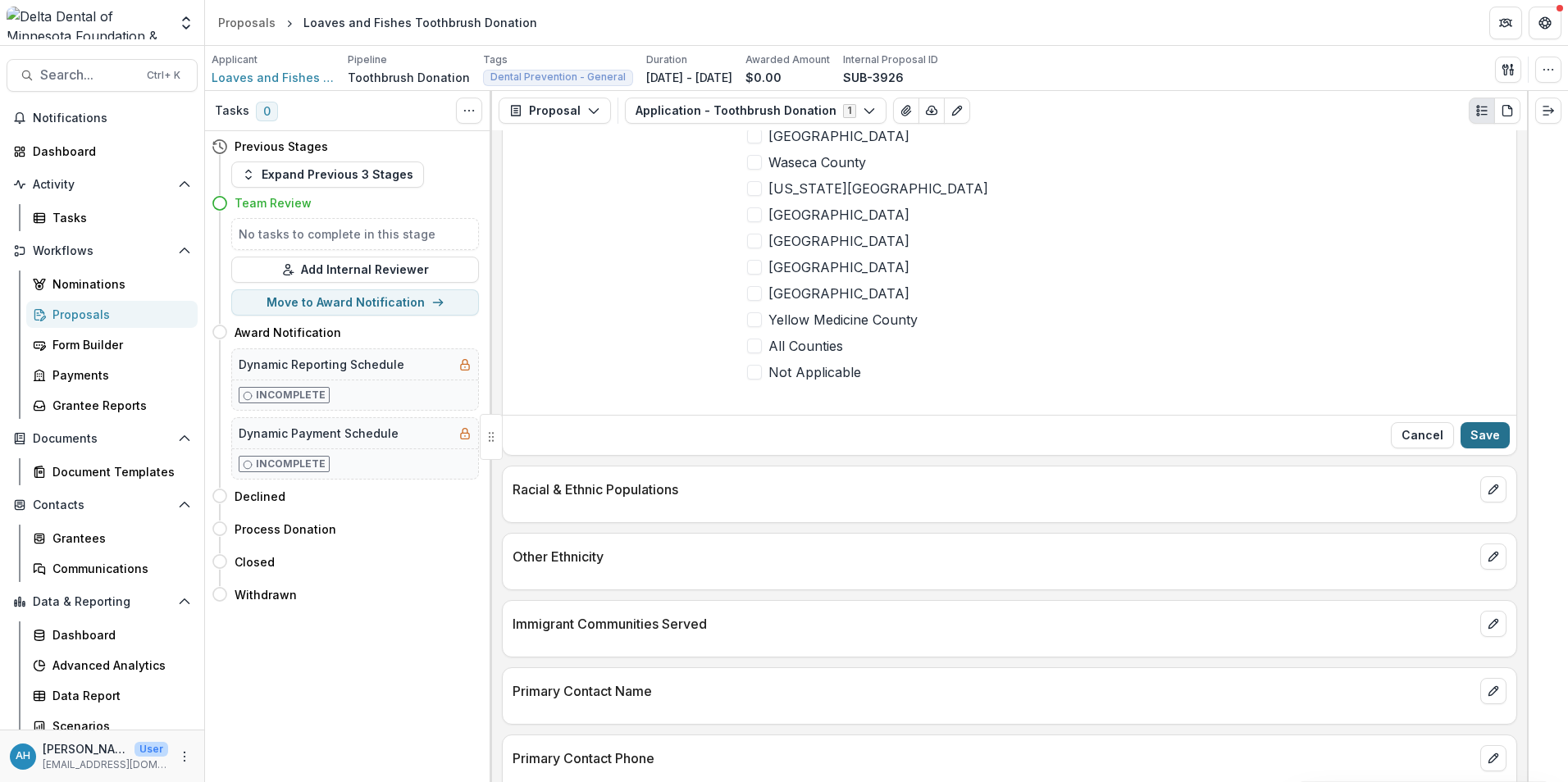
click at [1489, 438] on button "Save" at bounding box center [1485, 435] width 49 height 26
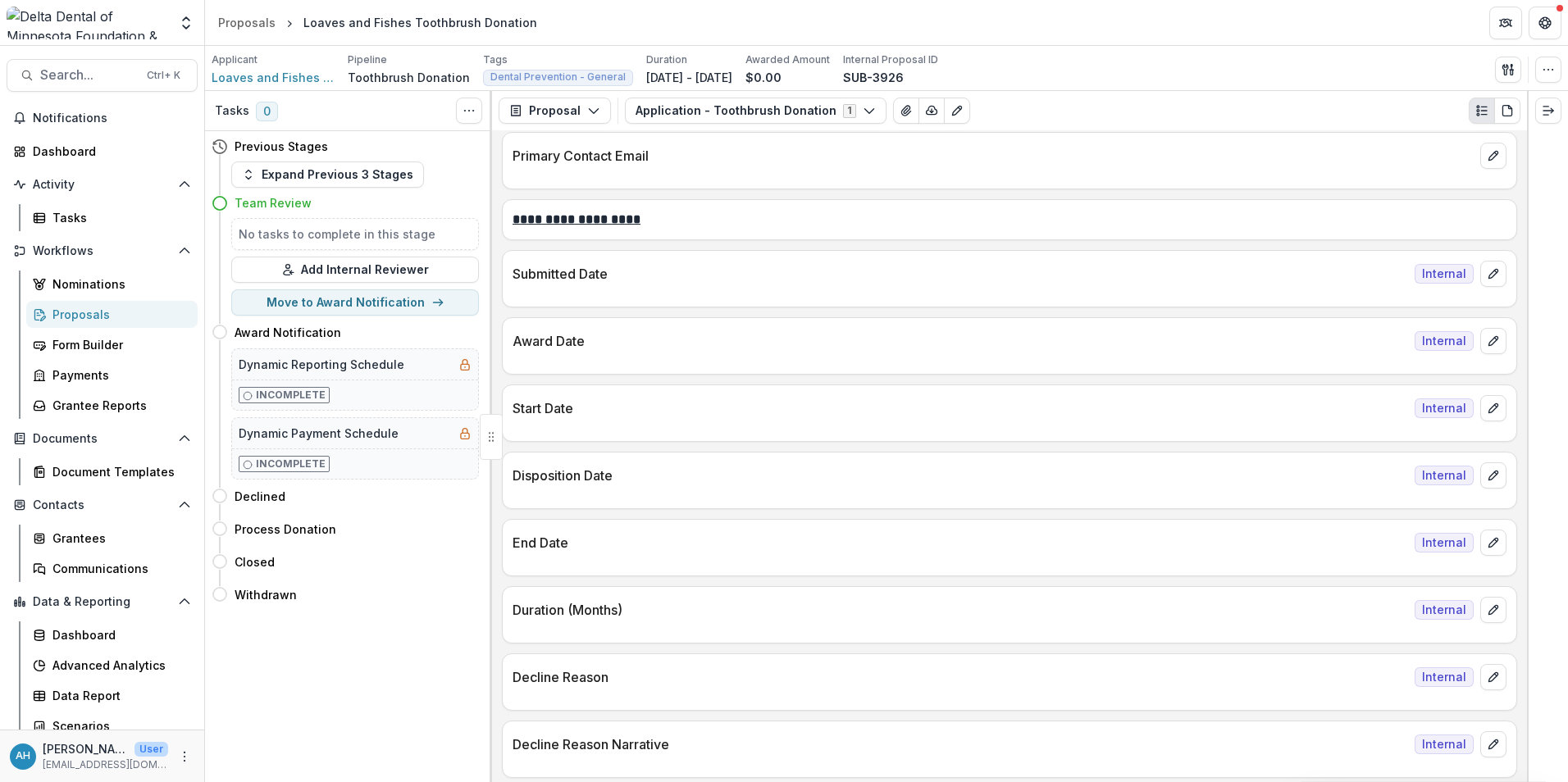
scroll to position [3079, 0]
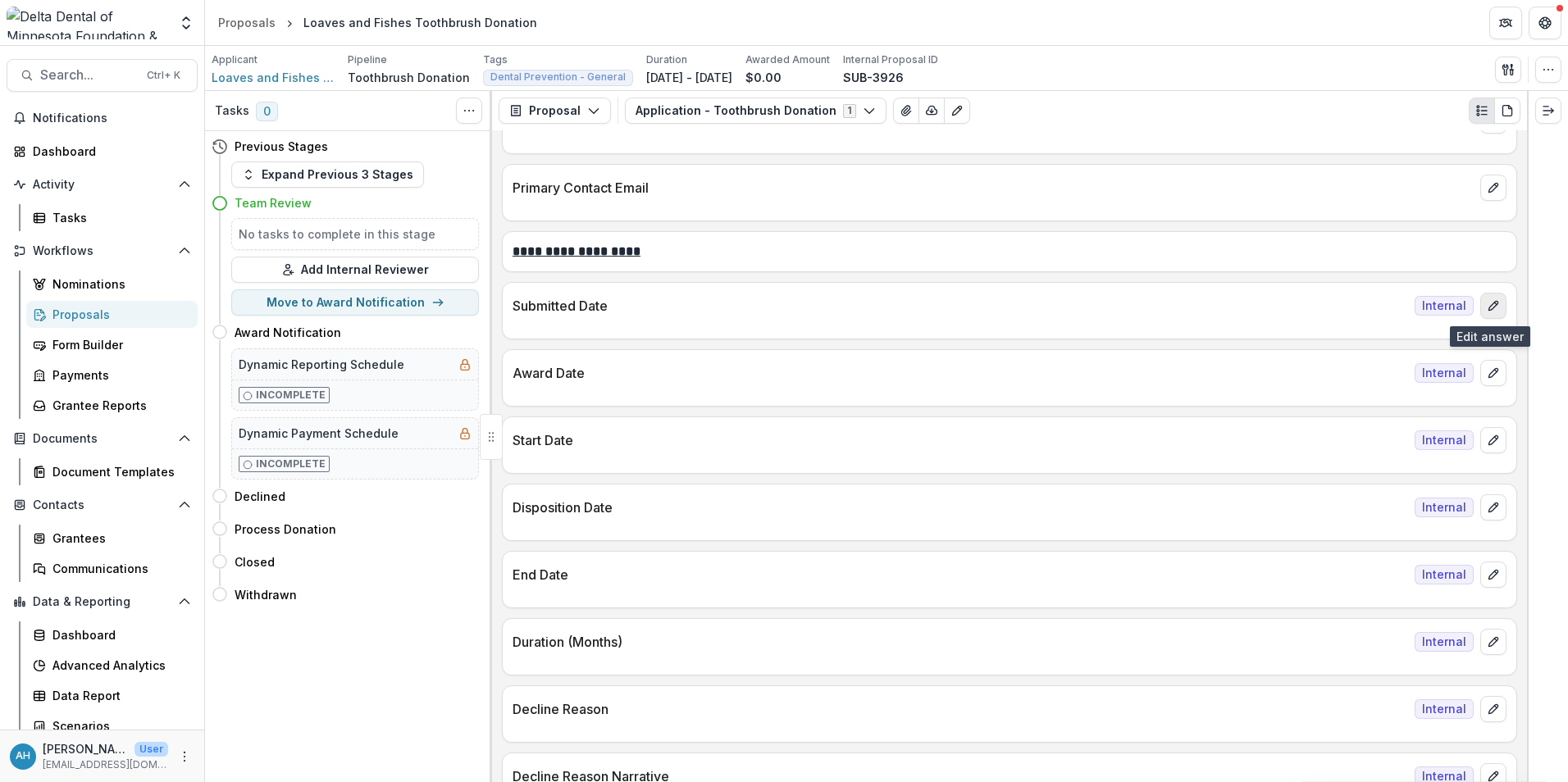
click at [1489, 309] on icon "edit" at bounding box center [1493, 306] width 9 height 9
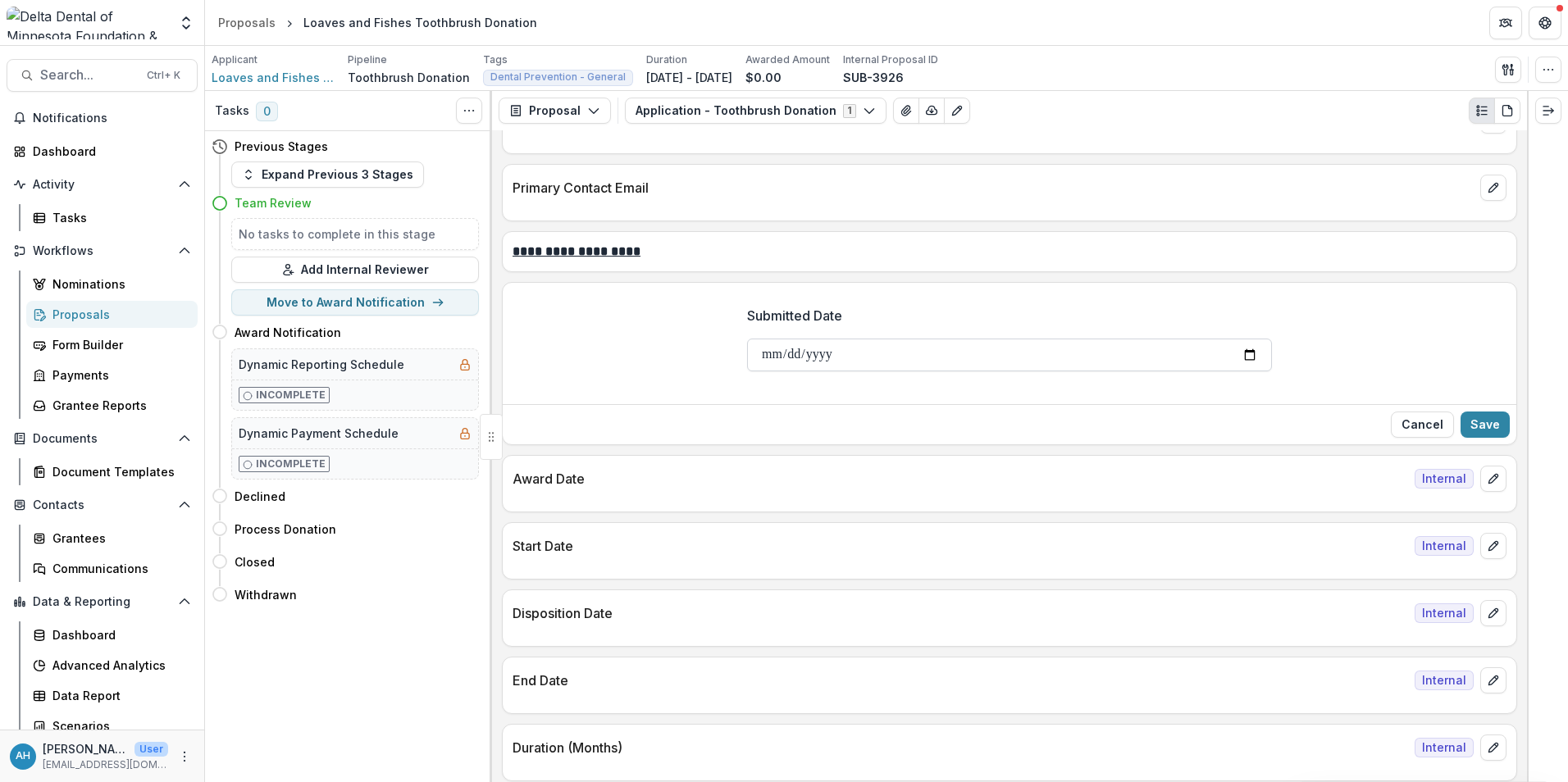
click at [901, 352] on input "Submitted Date" at bounding box center [1009, 355] width 525 height 33
click at [1030, 351] on input "Submitted Date" at bounding box center [1009, 355] width 525 height 33
click at [1245, 359] on input "Submitted Date" at bounding box center [1009, 355] width 525 height 33
type input "**********"
click at [1491, 482] on icon "edit" at bounding box center [1493, 478] width 13 height 13
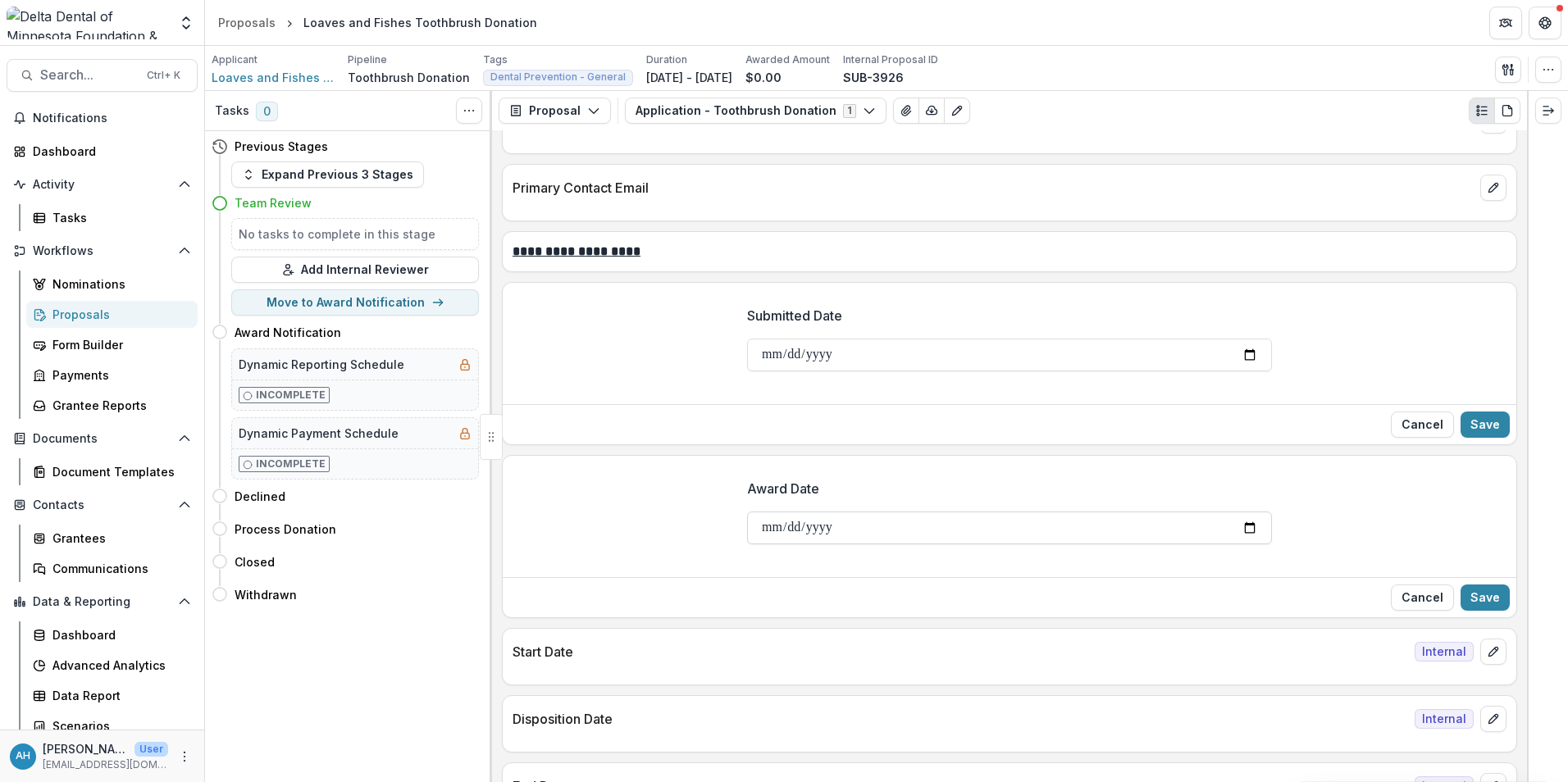
click at [1248, 526] on input "Award Date" at bounding box center [1009, 528] width 525 height 33
type input "**********"
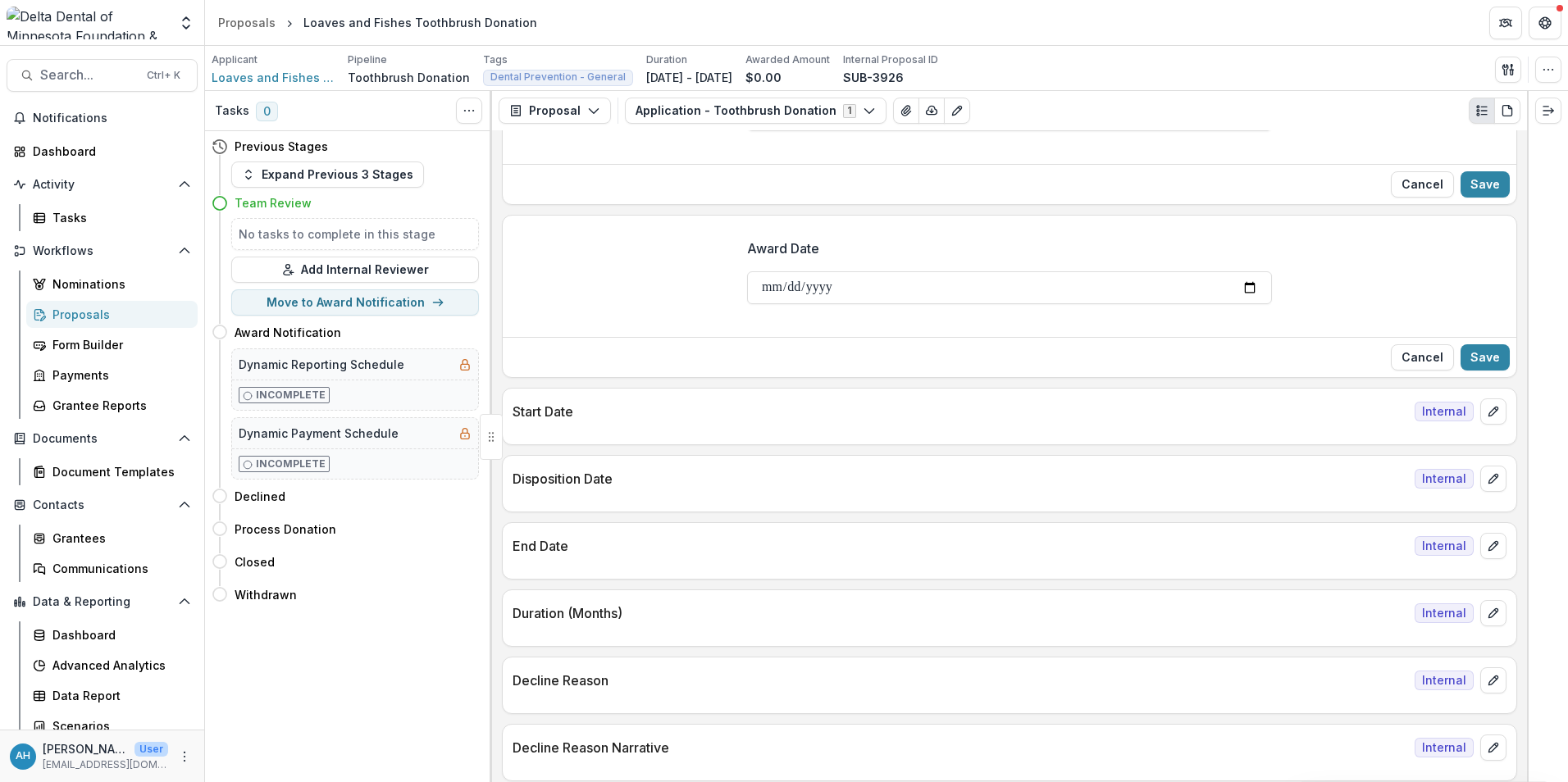
scroll to position [3325, 0]
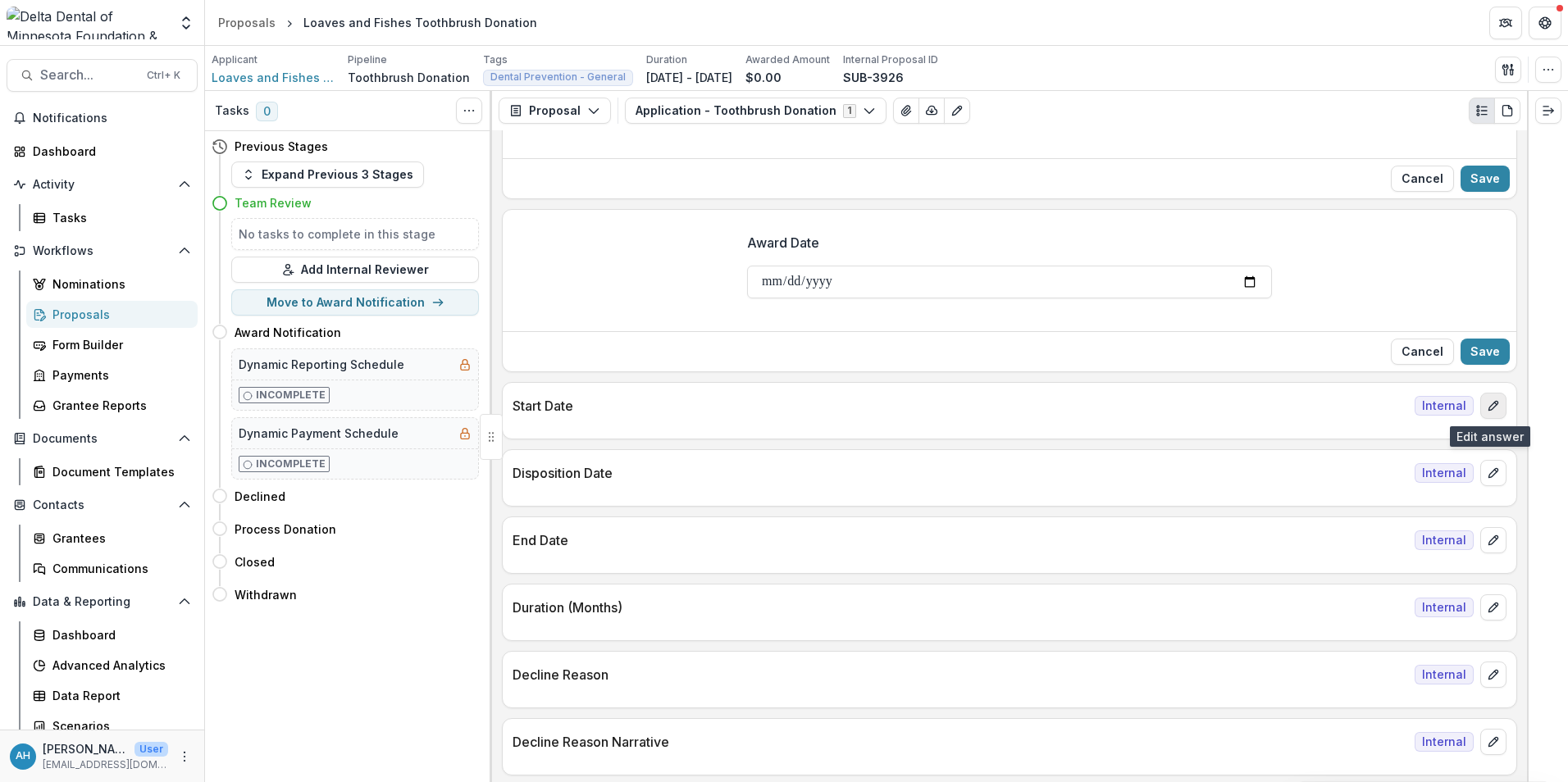
click at [1491, 406] on icon "edit" at bounding box center [1493, 406] width 13 height 13
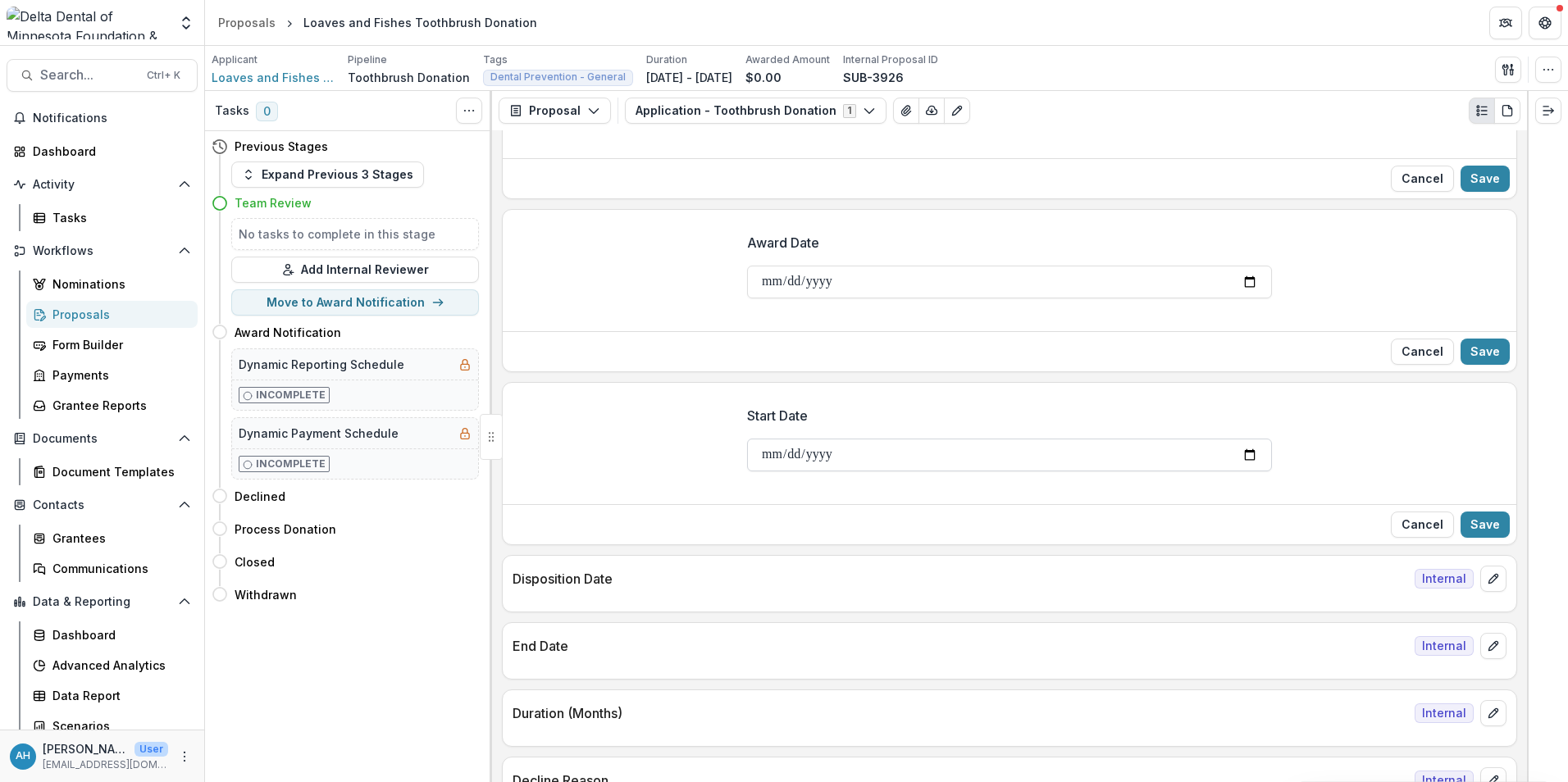
click at [1245, 456] on input "Start Date" at bounding box center [1009, 455] width 525 height 33
type input "**********"
click at [1489, 581] on icon "edit" at bounding box center [1493, 578] width 13 height 13
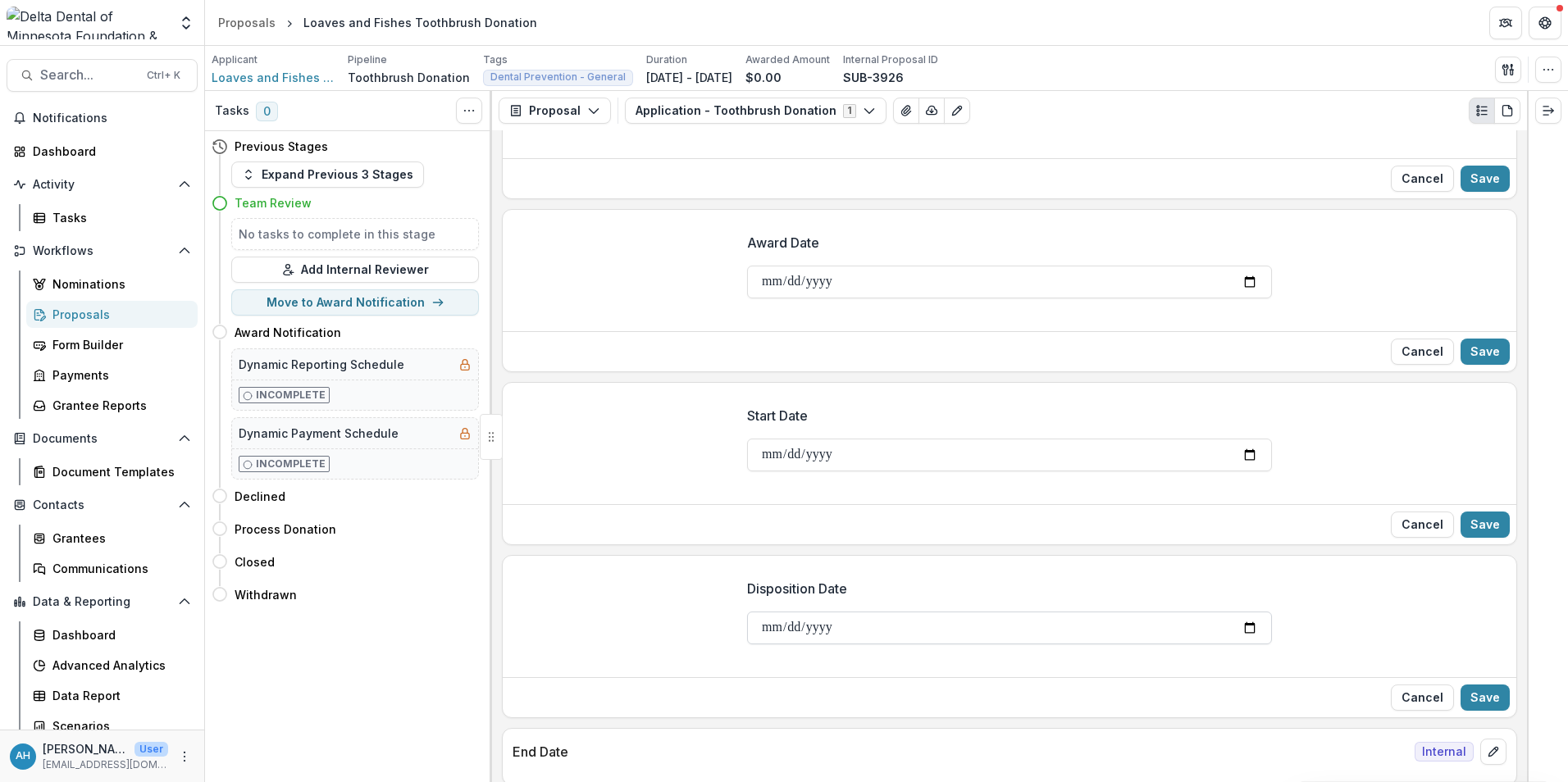
click at [1247, 628] on input "Disposition Date" at bounding box center [1009, 628] width 525 height 33
type input "**********"
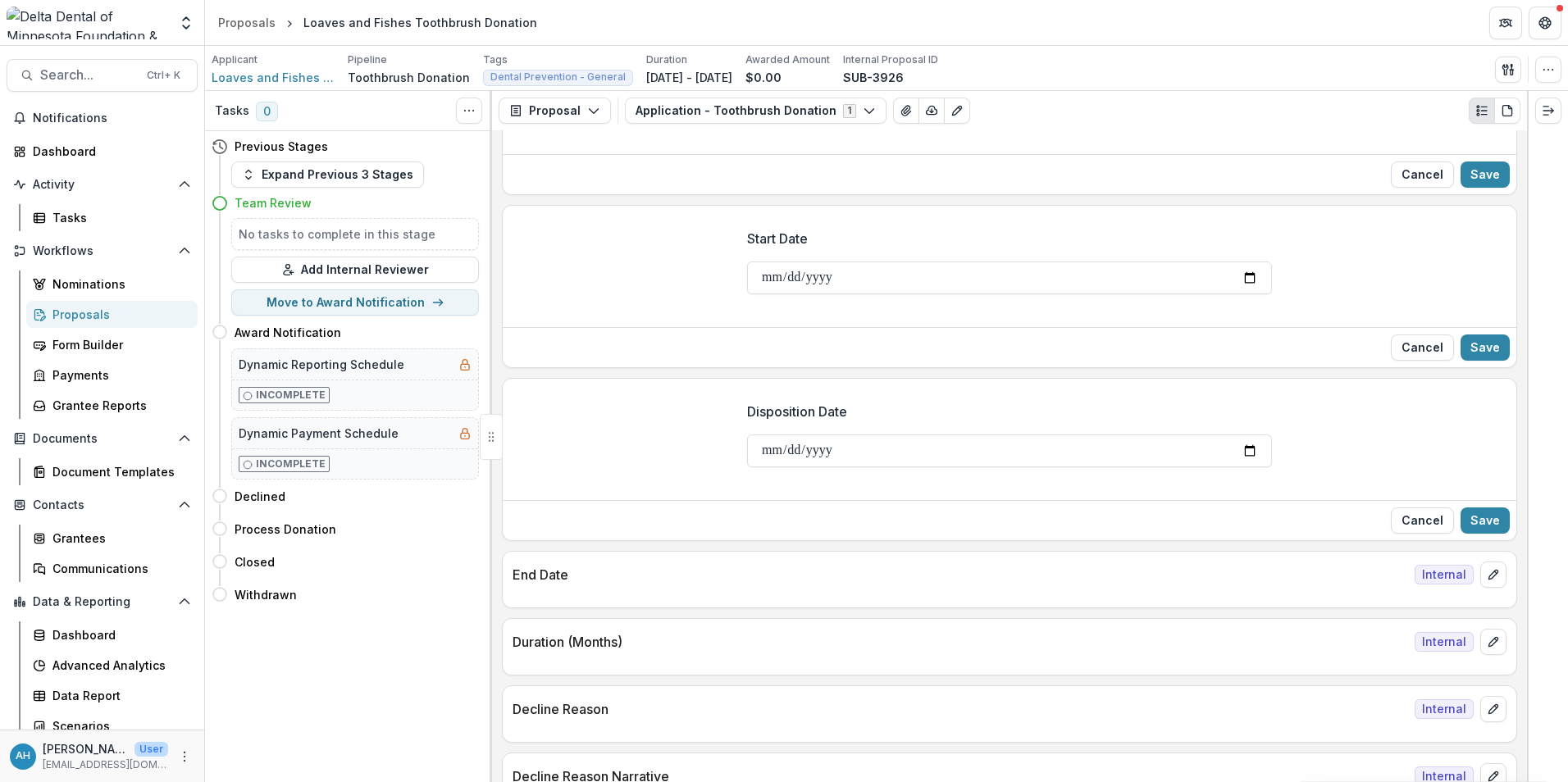
scroll to position [3571, 0]
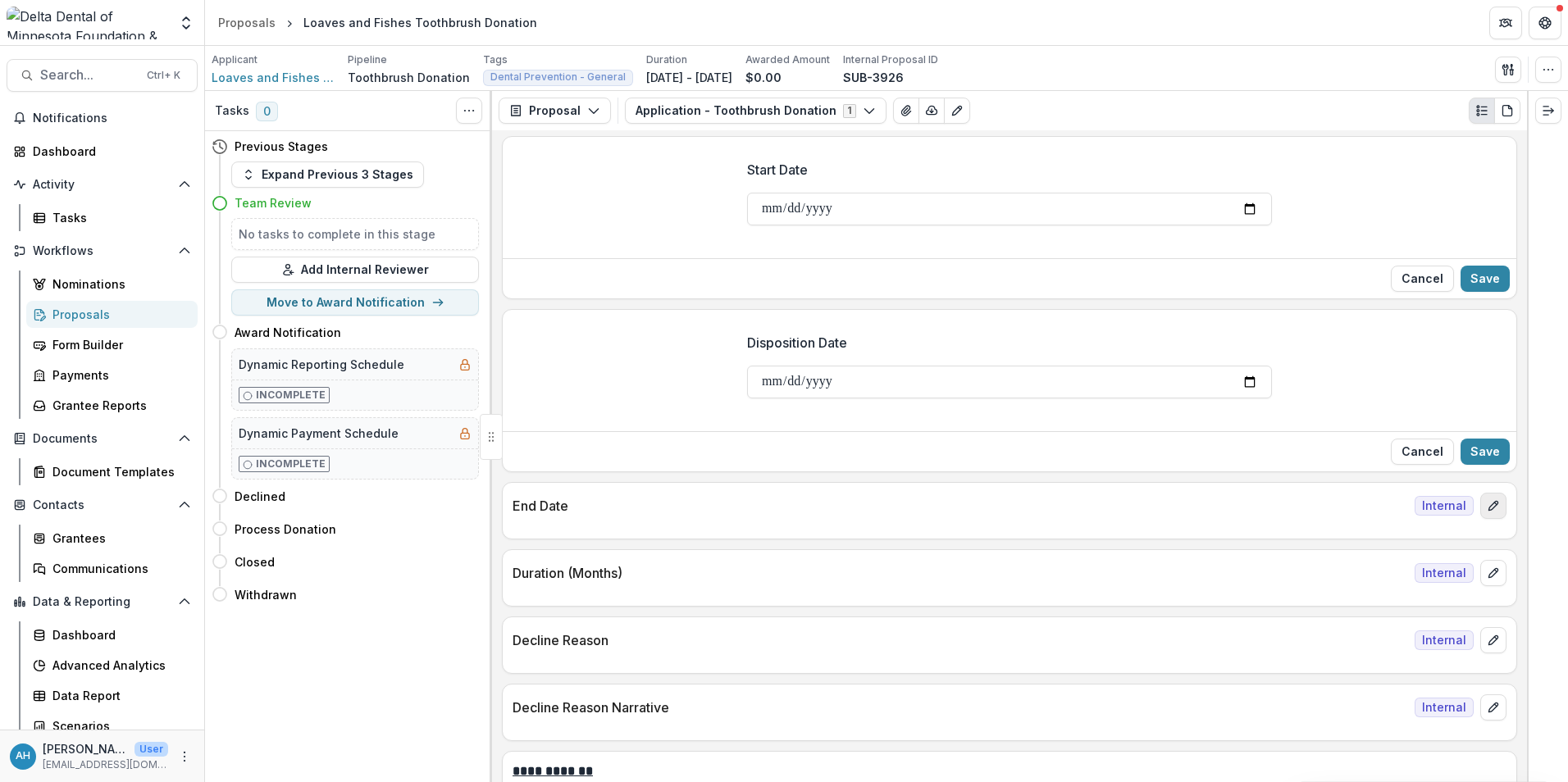
click at [1487, 508] on icon "edit" at bounding box center [1493, 506] width 13 height 13
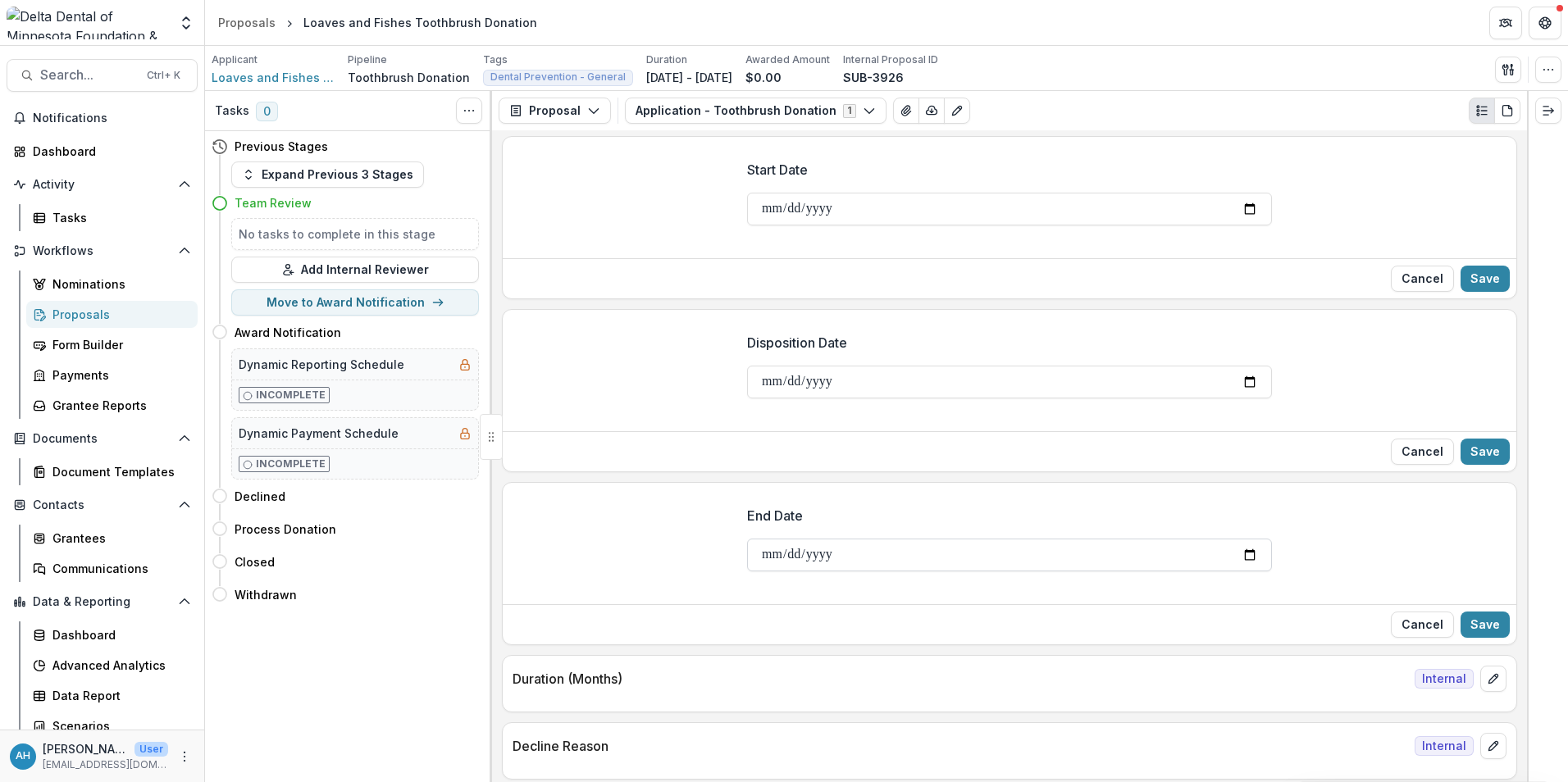
click at [1244, 559] on input "End Date" at bounding box center [1009, 555] width 525 height 33
type input "**********"
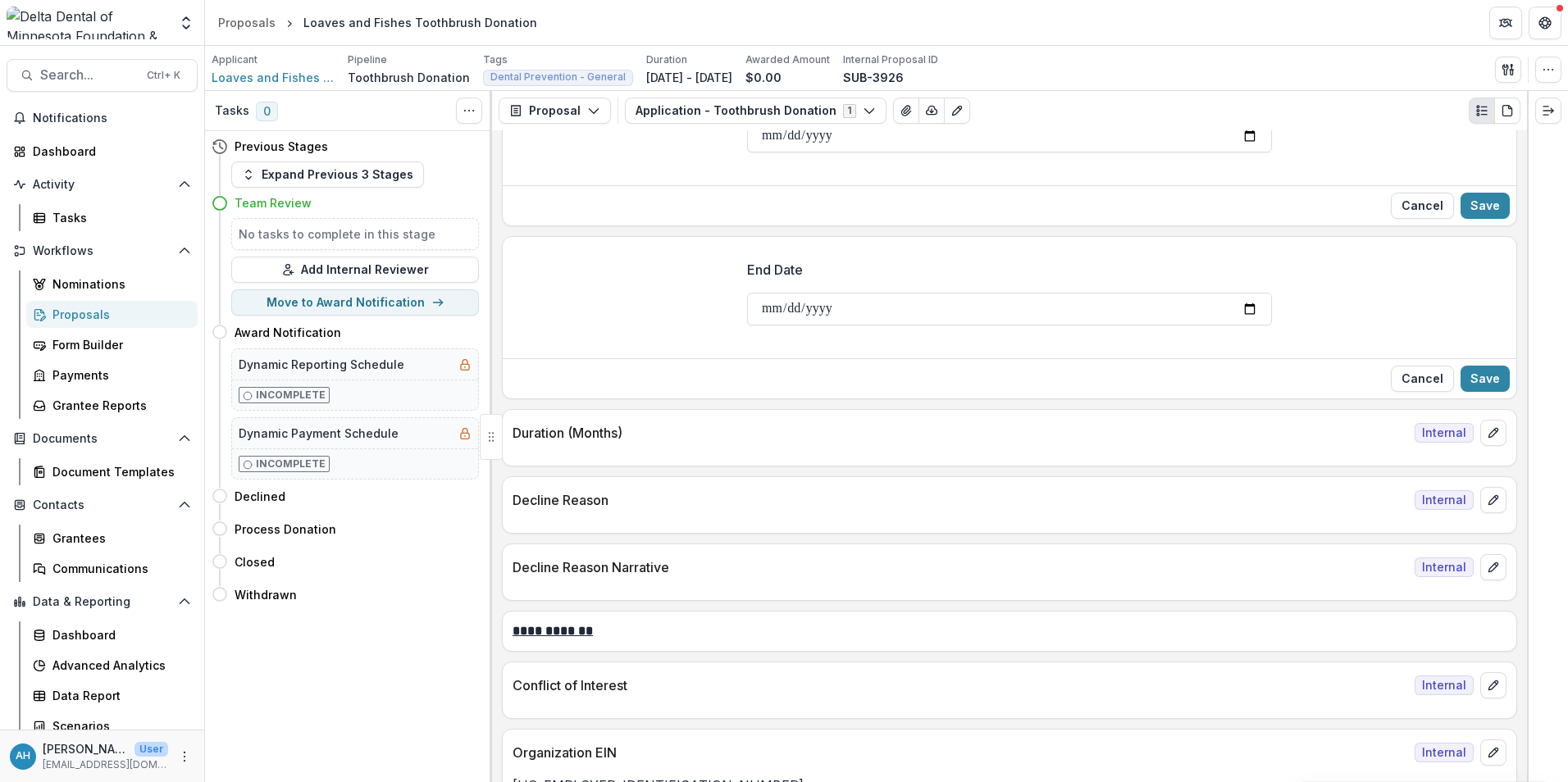
scroll to position [3899, 0]
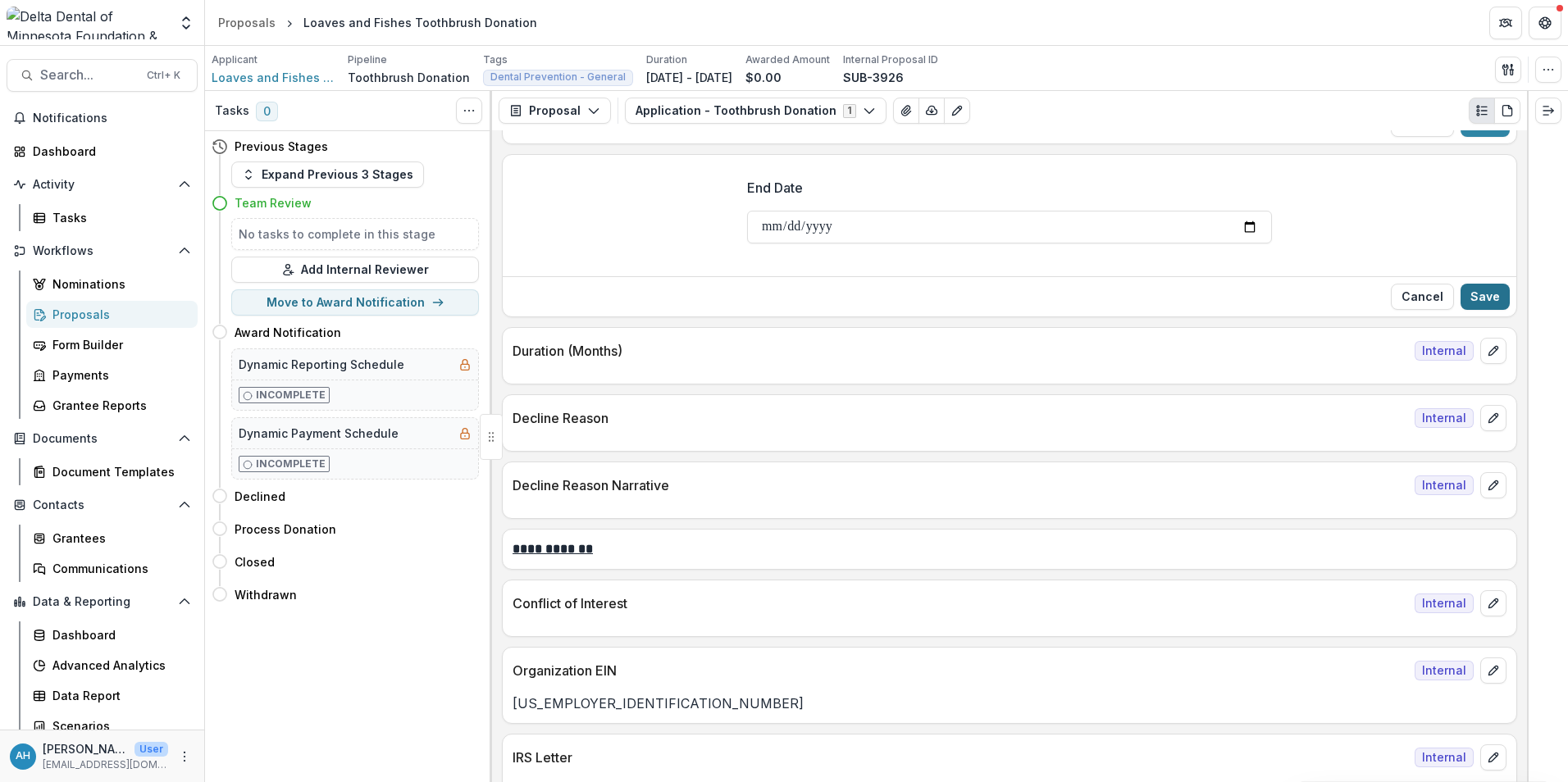
click at [1492, 300] on button "Save" at bounding box center [1485, 297] width 49 height 26
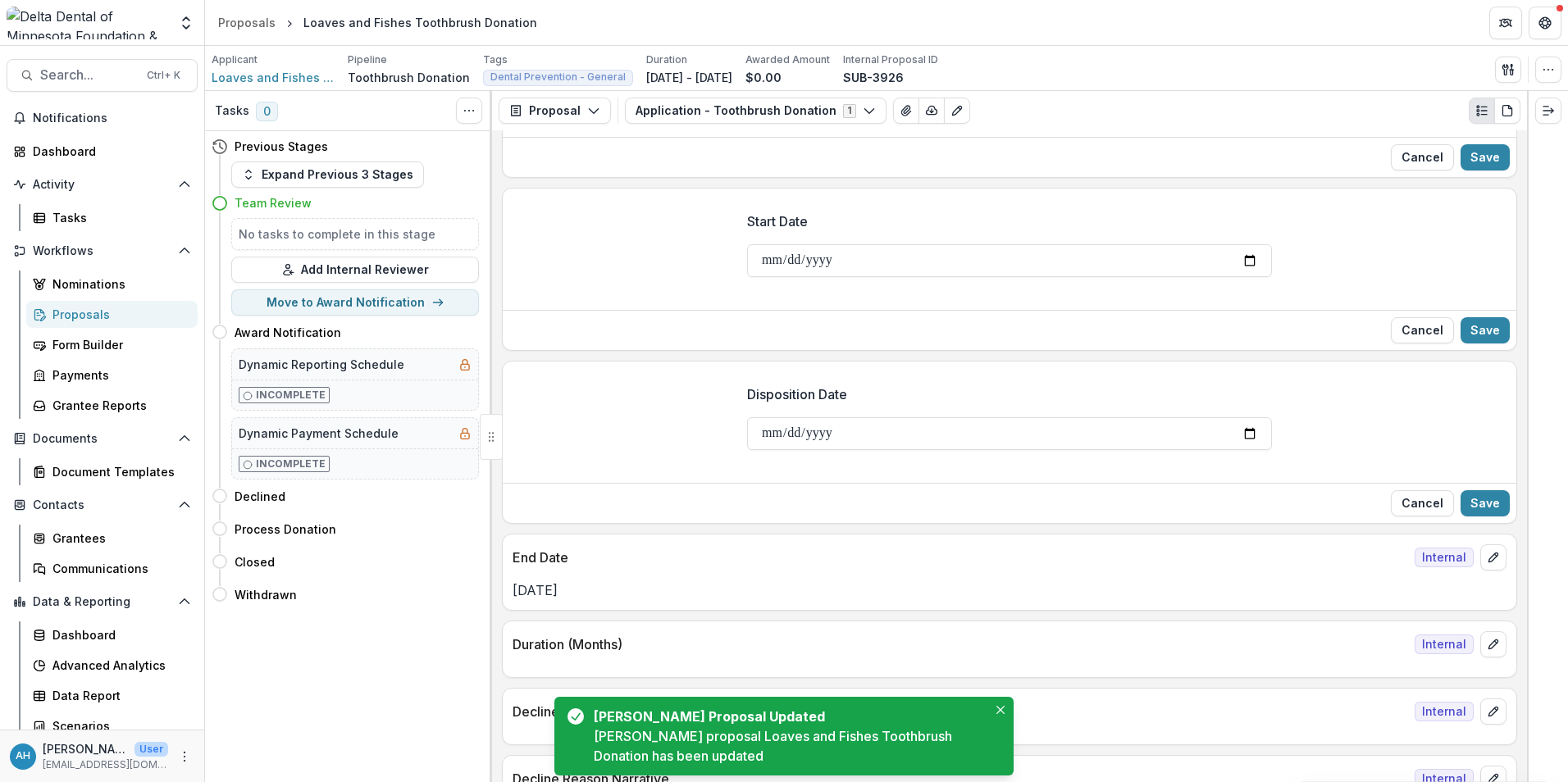
scroll to position [3502, 0]
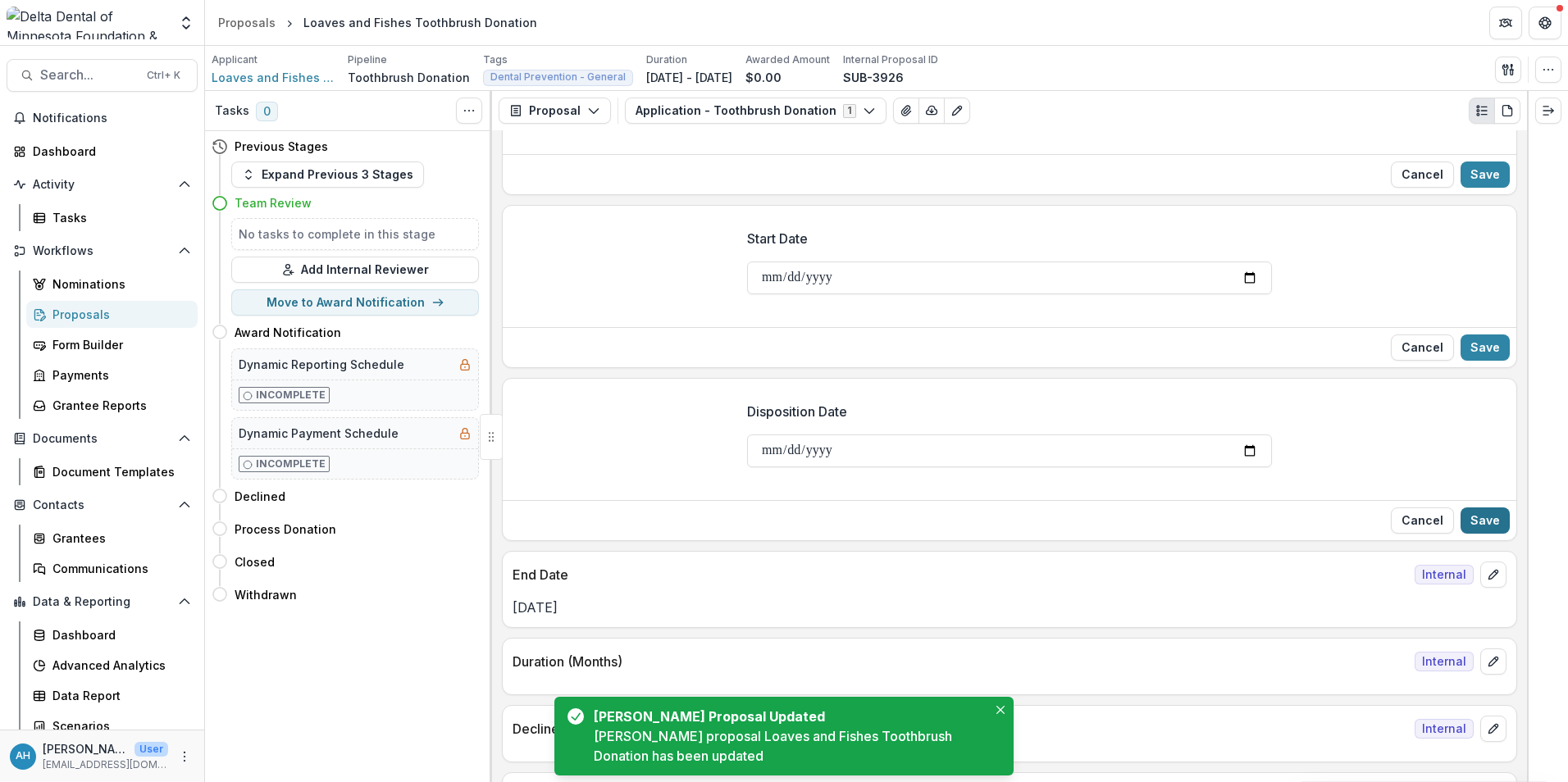
click at [1484, 516] on button "Save" at bounding box center [1485, 520] width 49 height 26
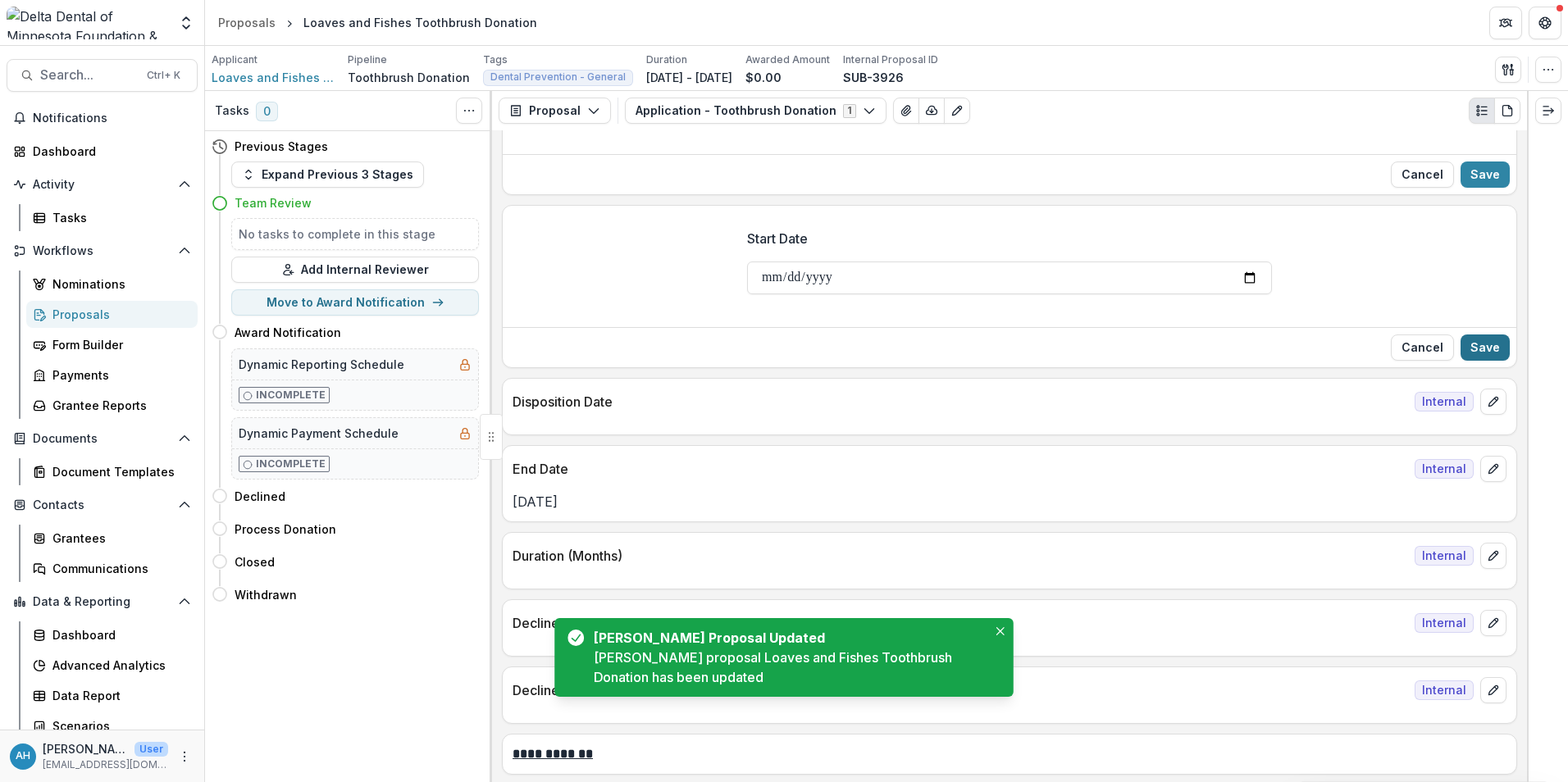
click at [1483, 348] on button "Save" at bounding box center [1485, 348] width 49 height 26
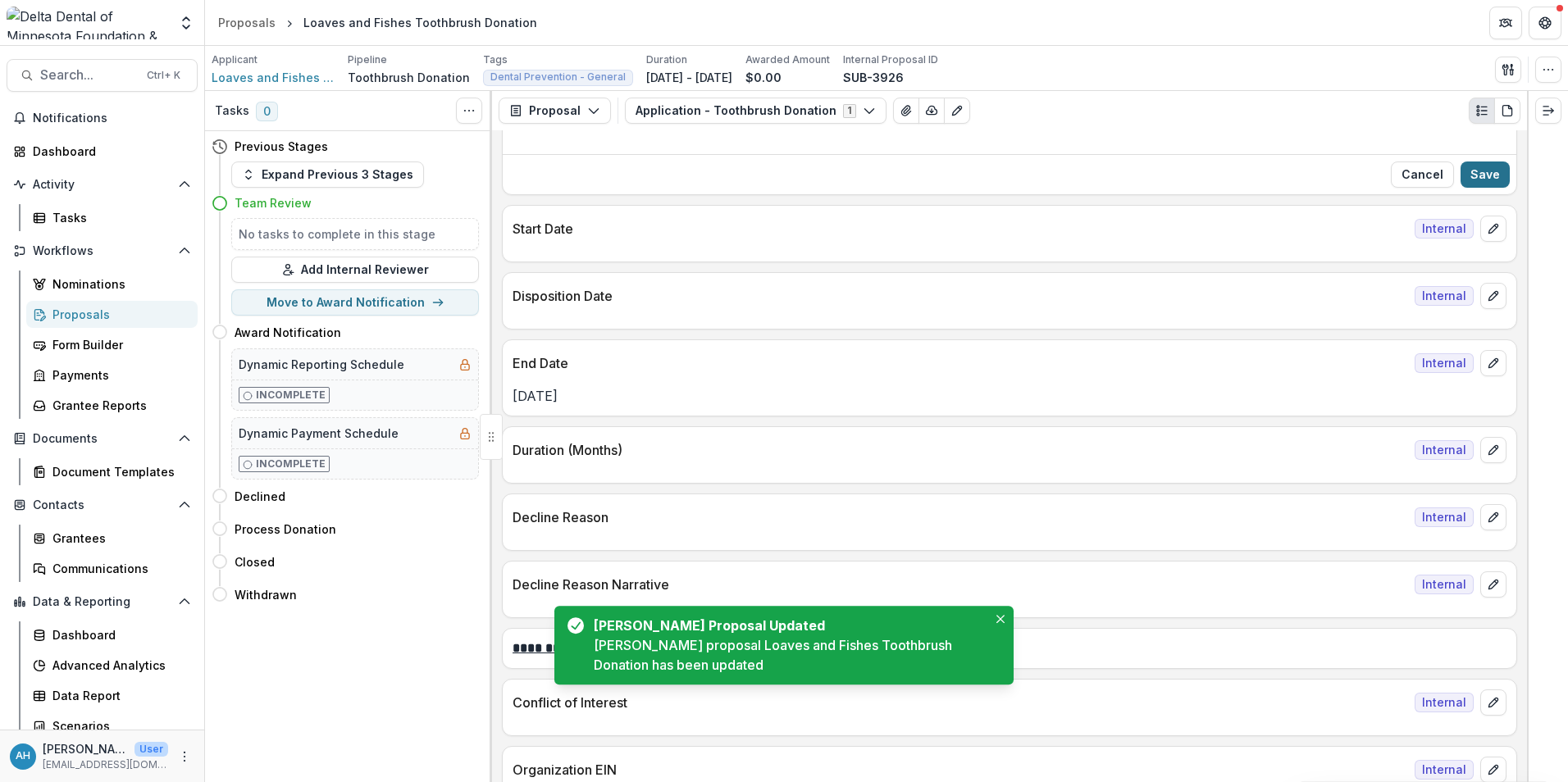
click at [1485, 172] on button "Save" at bounding box center [1485, 174] width 49 height 26
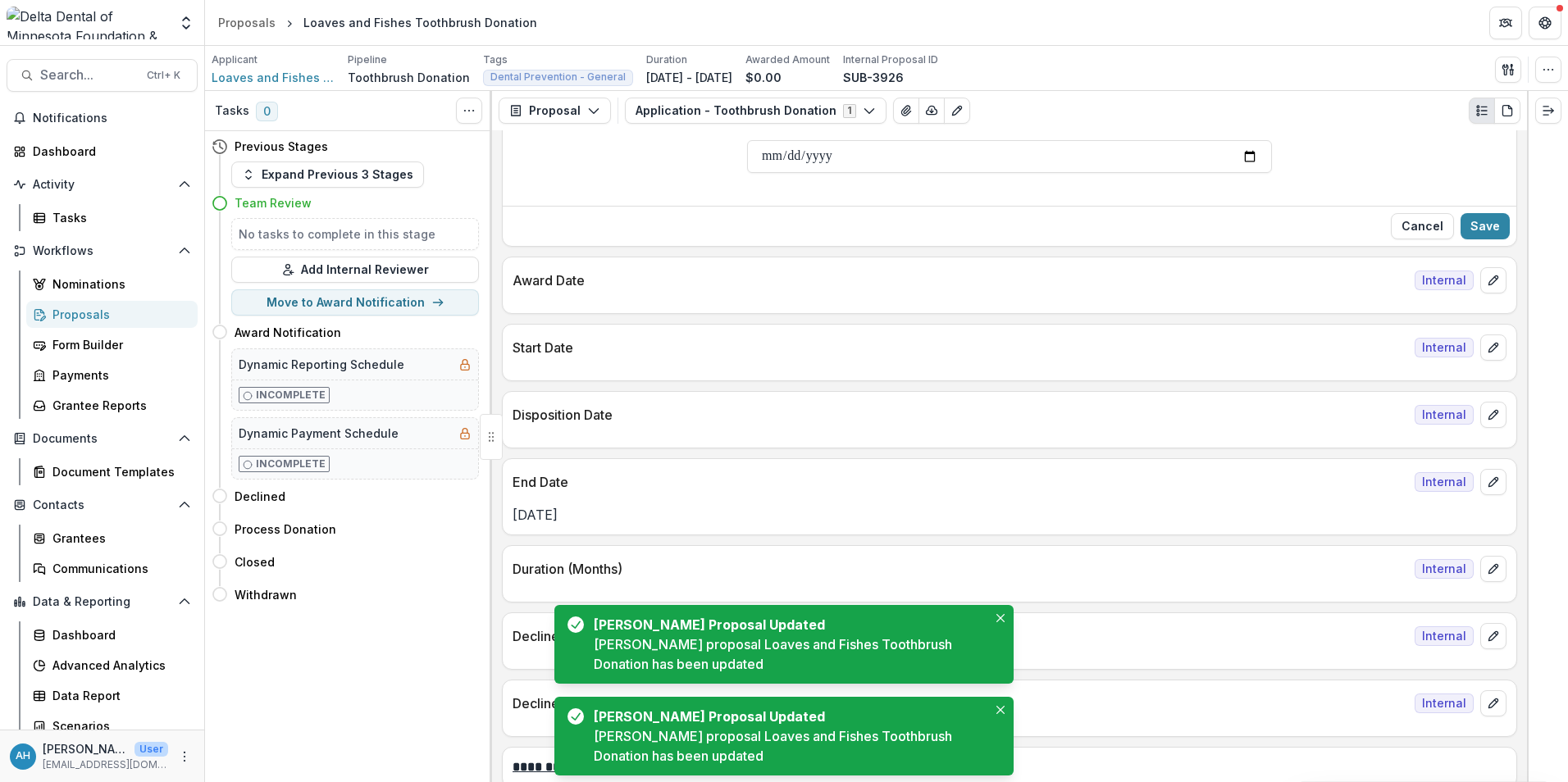
scroll to position [3256, 0]
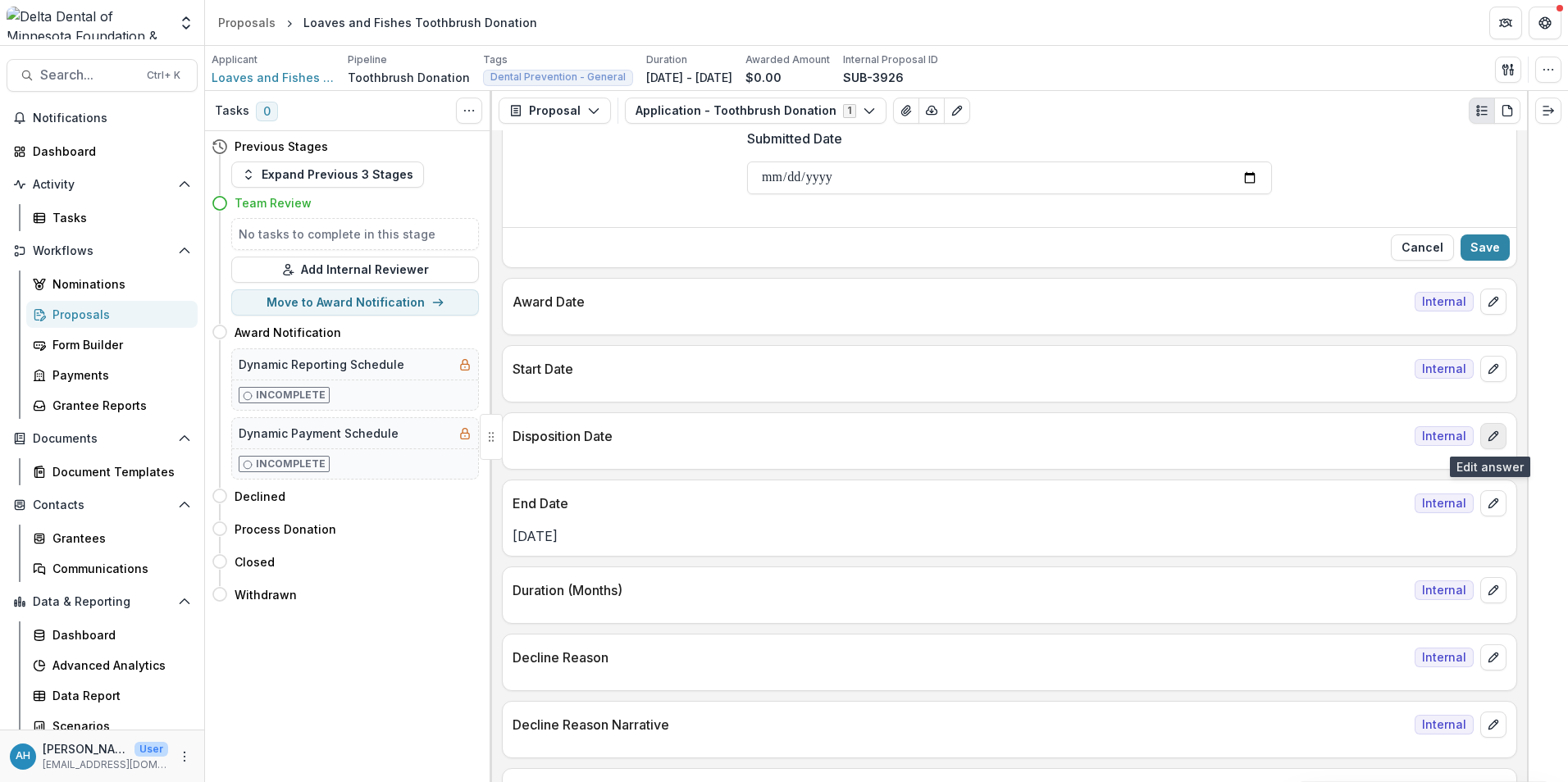
click at [1487, 432] on icon "edit" at bounding box center [1493, 436] width 13 height 13
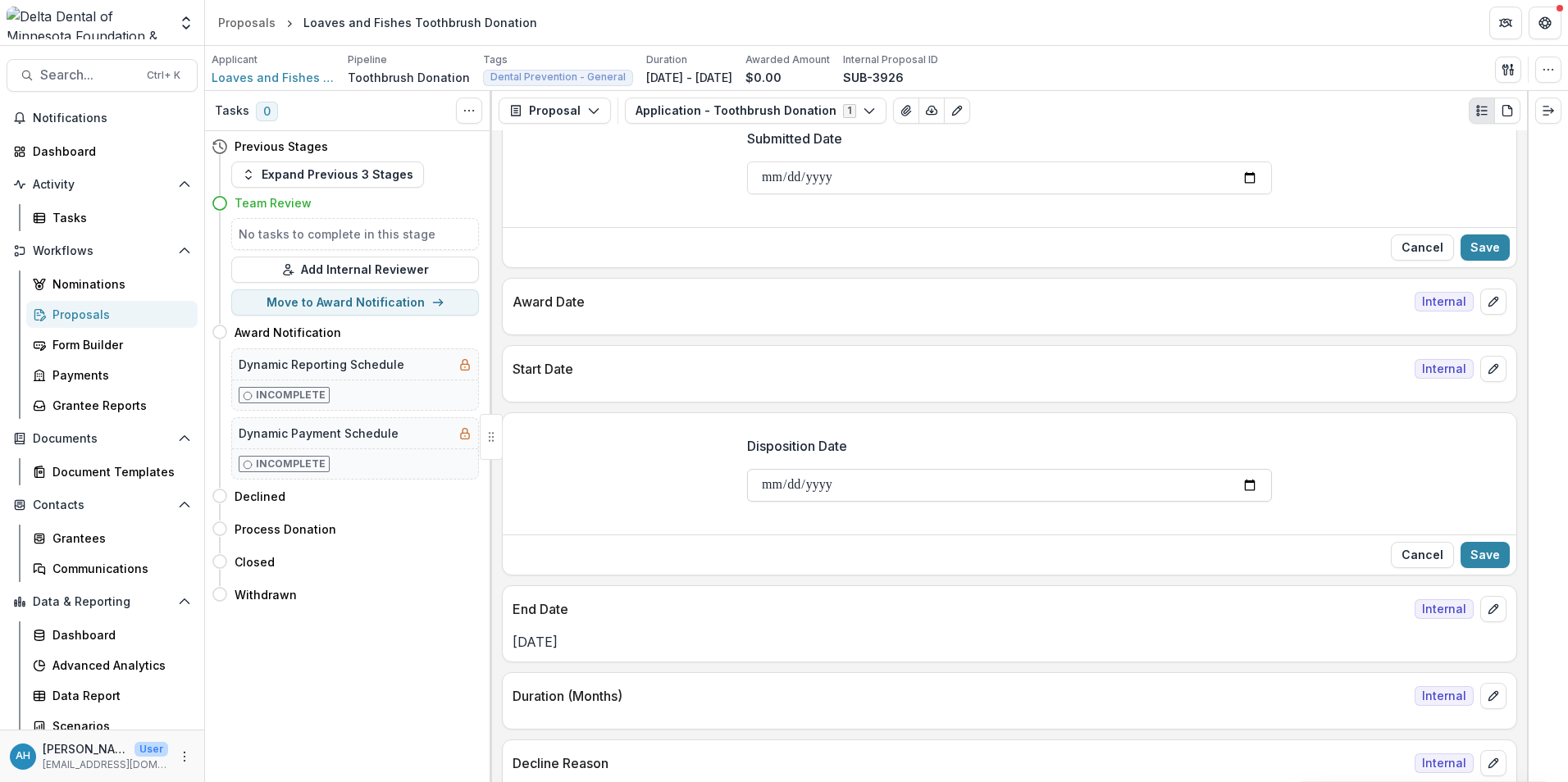
click at [1249, 484] on input "Disposition Date" at bounding box center [1009, 485] width 525 height 33
type input "**********"
click at [1494, 553] on button "Save" at bounding box center [1485, 555] width 49 height 26
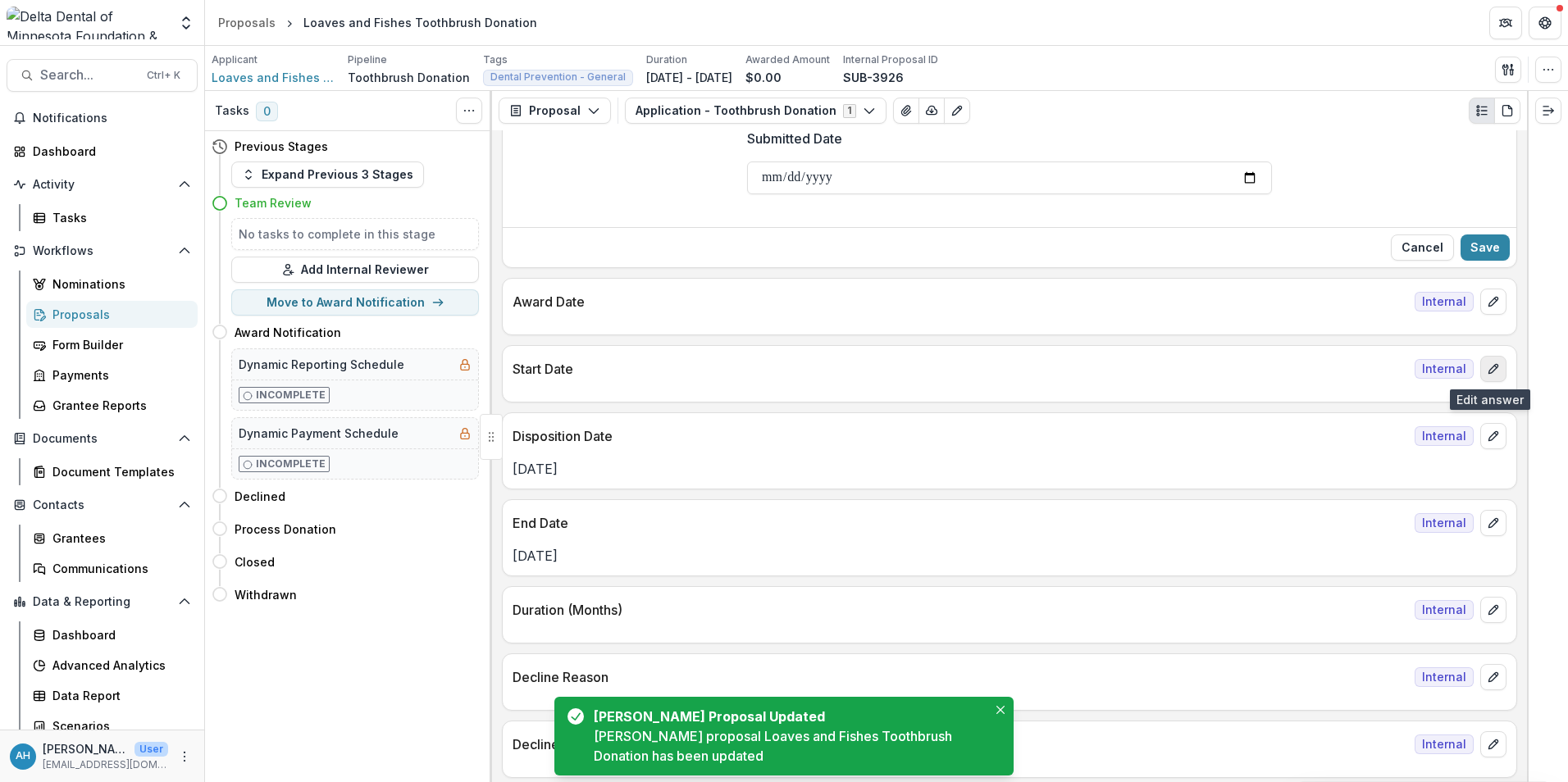
click at [1489, 372] on icon "edit" at bounding box center [1493, 369] width 13 height 13
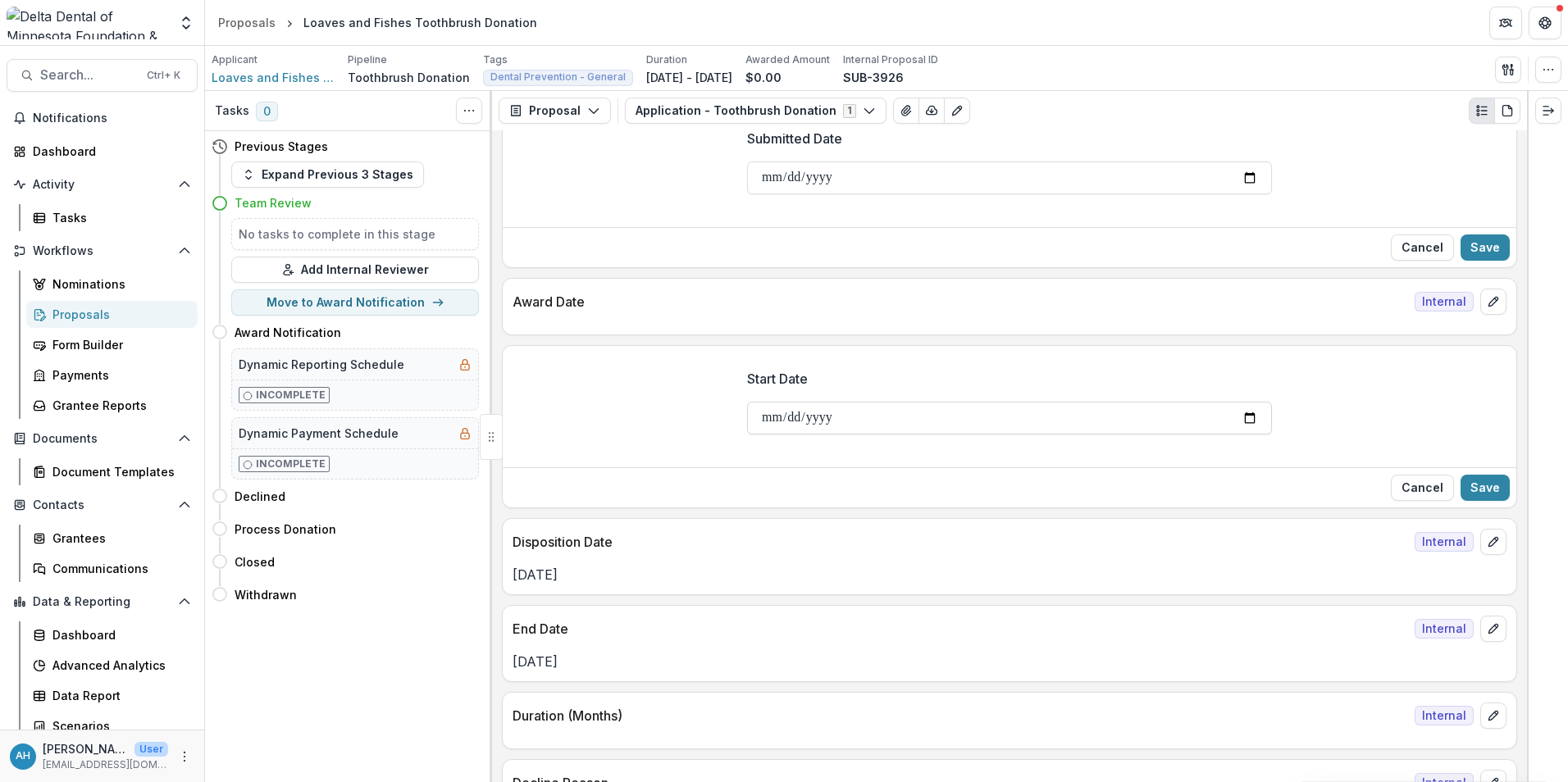
click at [1246, 418] on input "Start Date" at bounding box center [1009, 418] width 525 height 33
type input "**********"
click at [1488, 492] on button "Save" at bounding box center [1485, 488] width 49 height 26
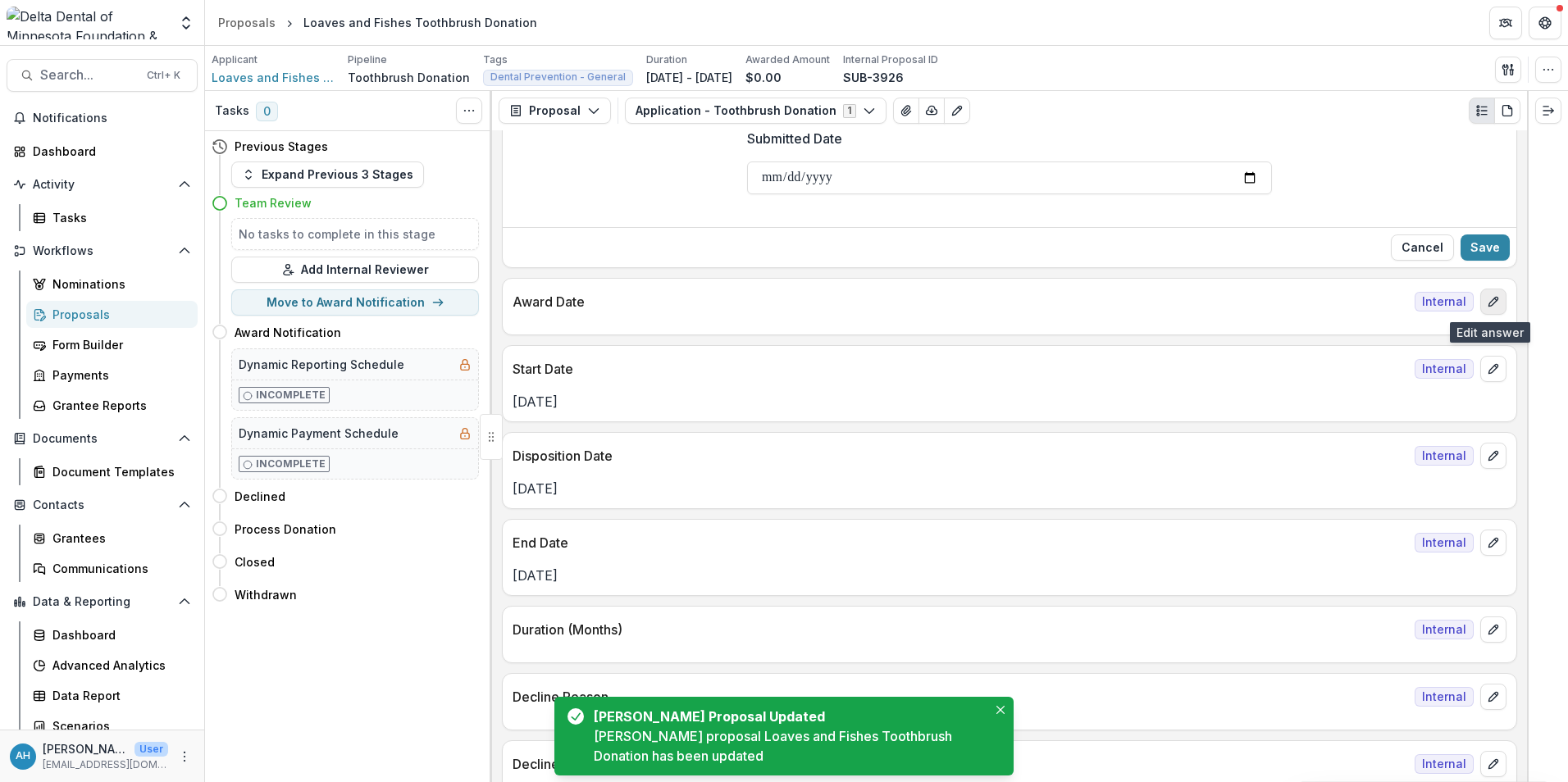
click at [1495, 302] on icon "edit" at bounding box center [1493, 301] width 13 height 13
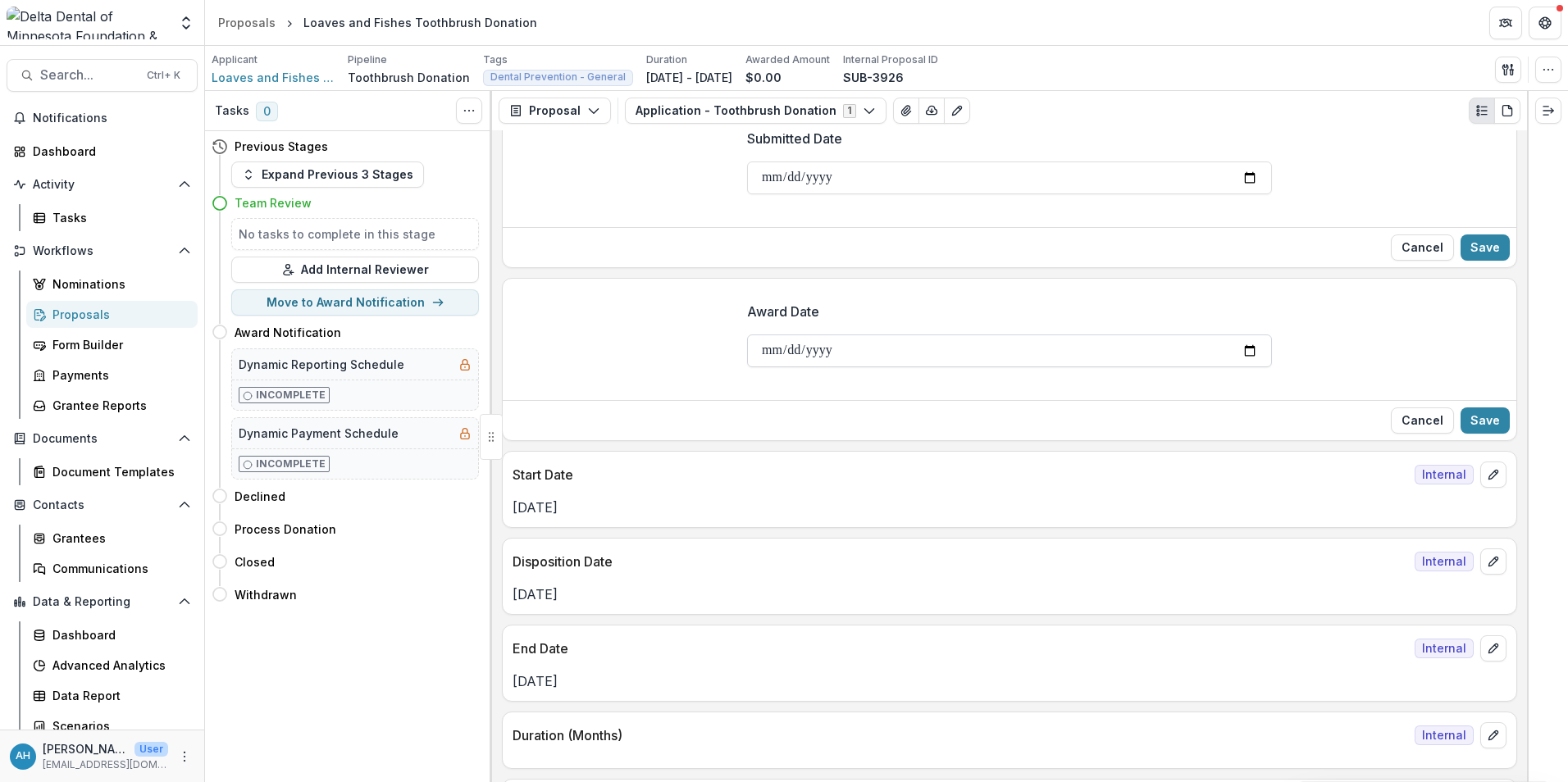
click at [1242, 352] on input "Award Date" at bounding box center [1009, 351] width 525 height 33
type input "**********"
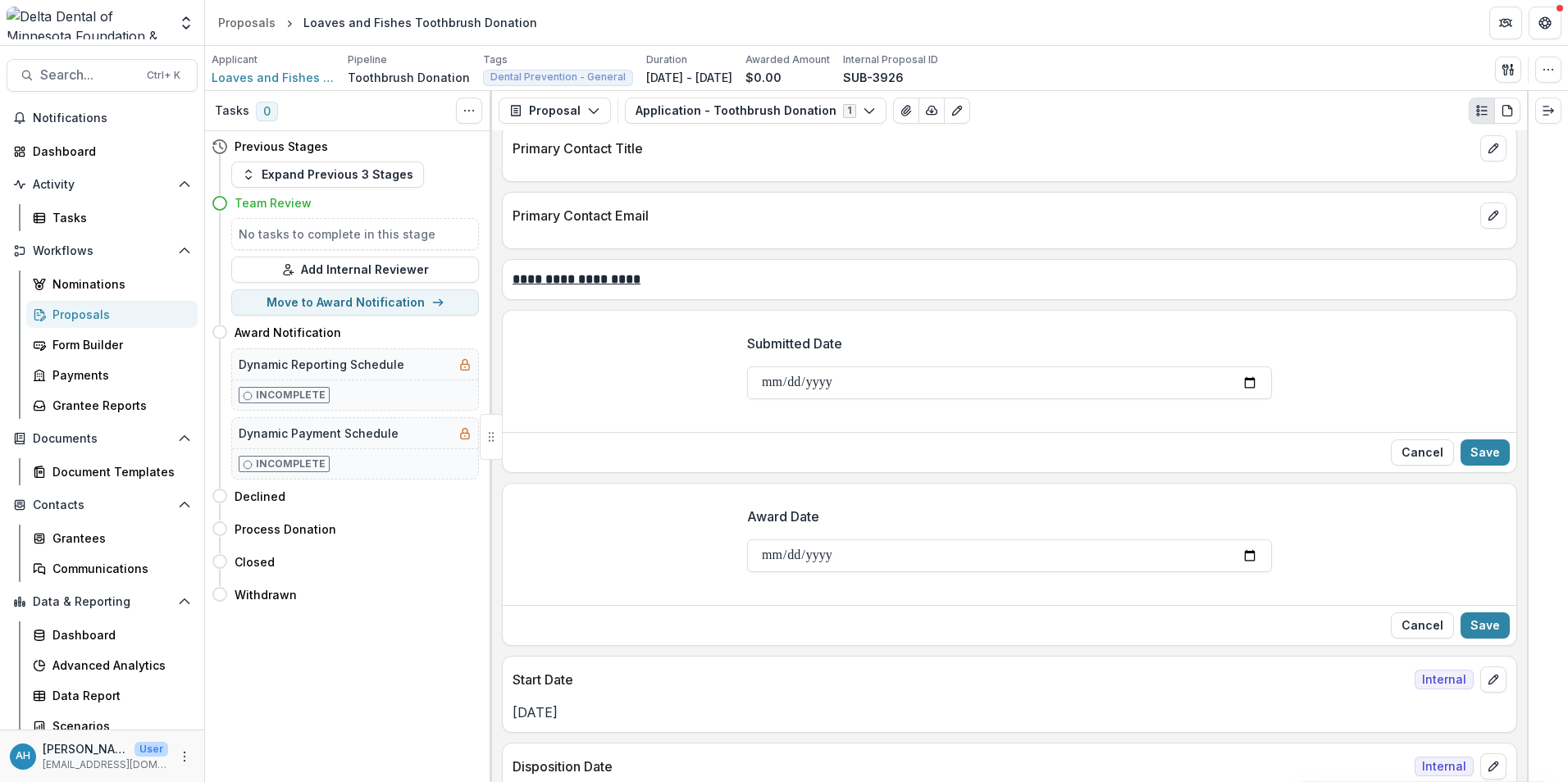
scroll to position [3010, 0]
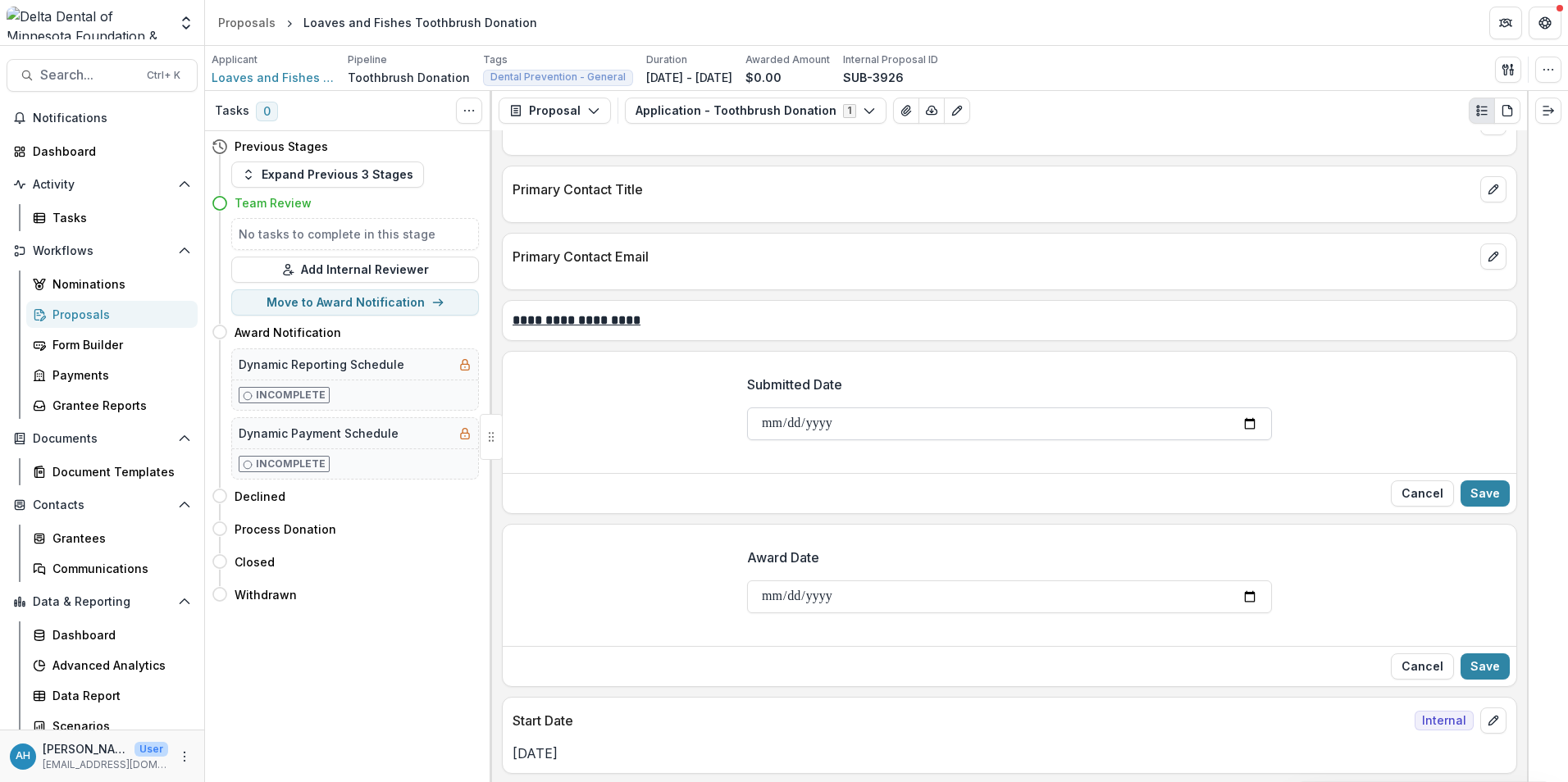
click at [1242, 421] on input "Submitted Date" at bounding box center [1009, 424] width 525 height 33
type input "**********"
click at [1482, 668] on button "Save" at bounding box center [1485, 666] width 49 height 26
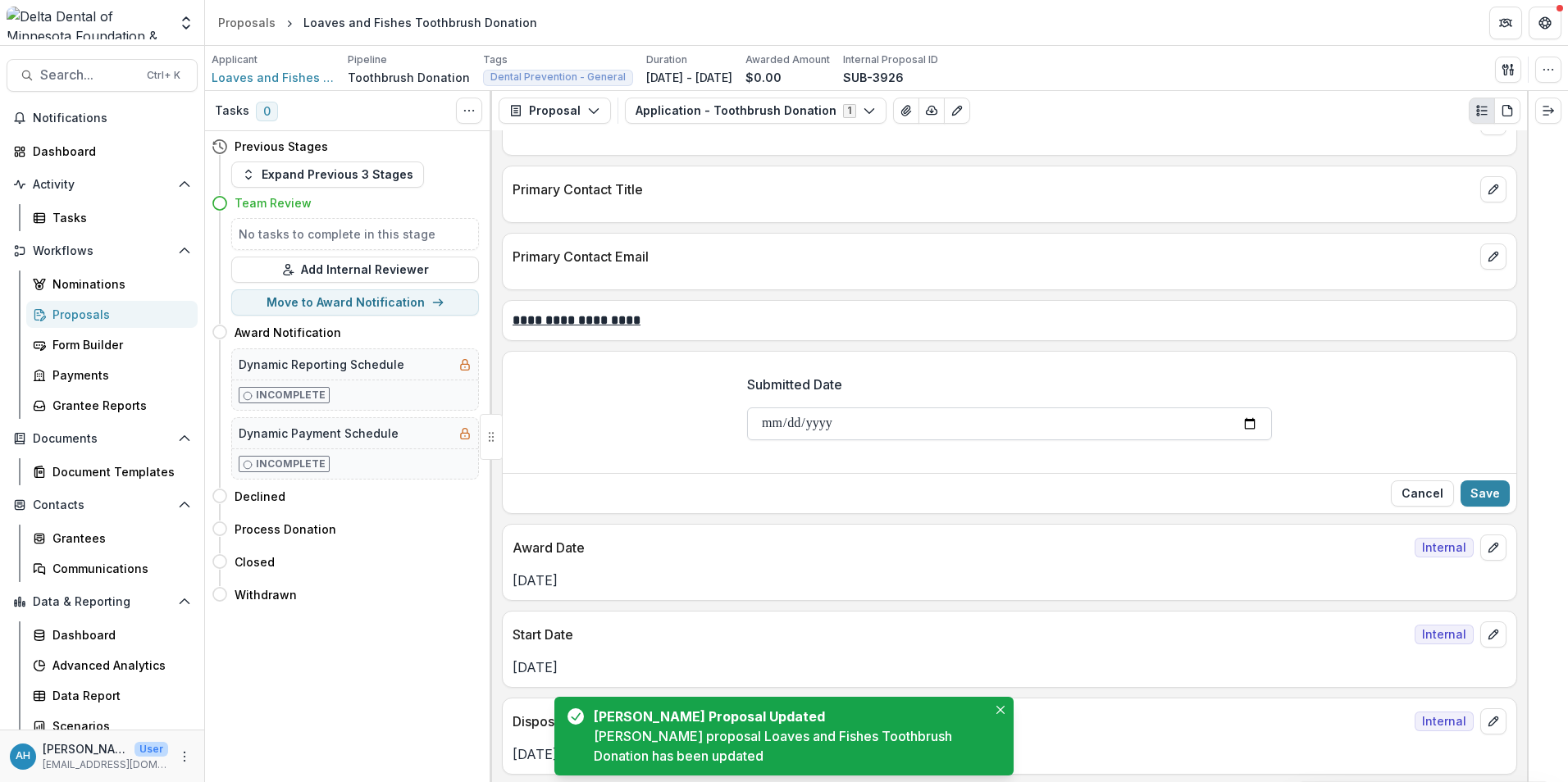
click at [997, 423] on input "Submitted Date" at bounding box center [1009, 424] width 525 height 33
click at [1243, 422] on input "Submitted Date" at bounding box center [1009, 424] width 525 height 33
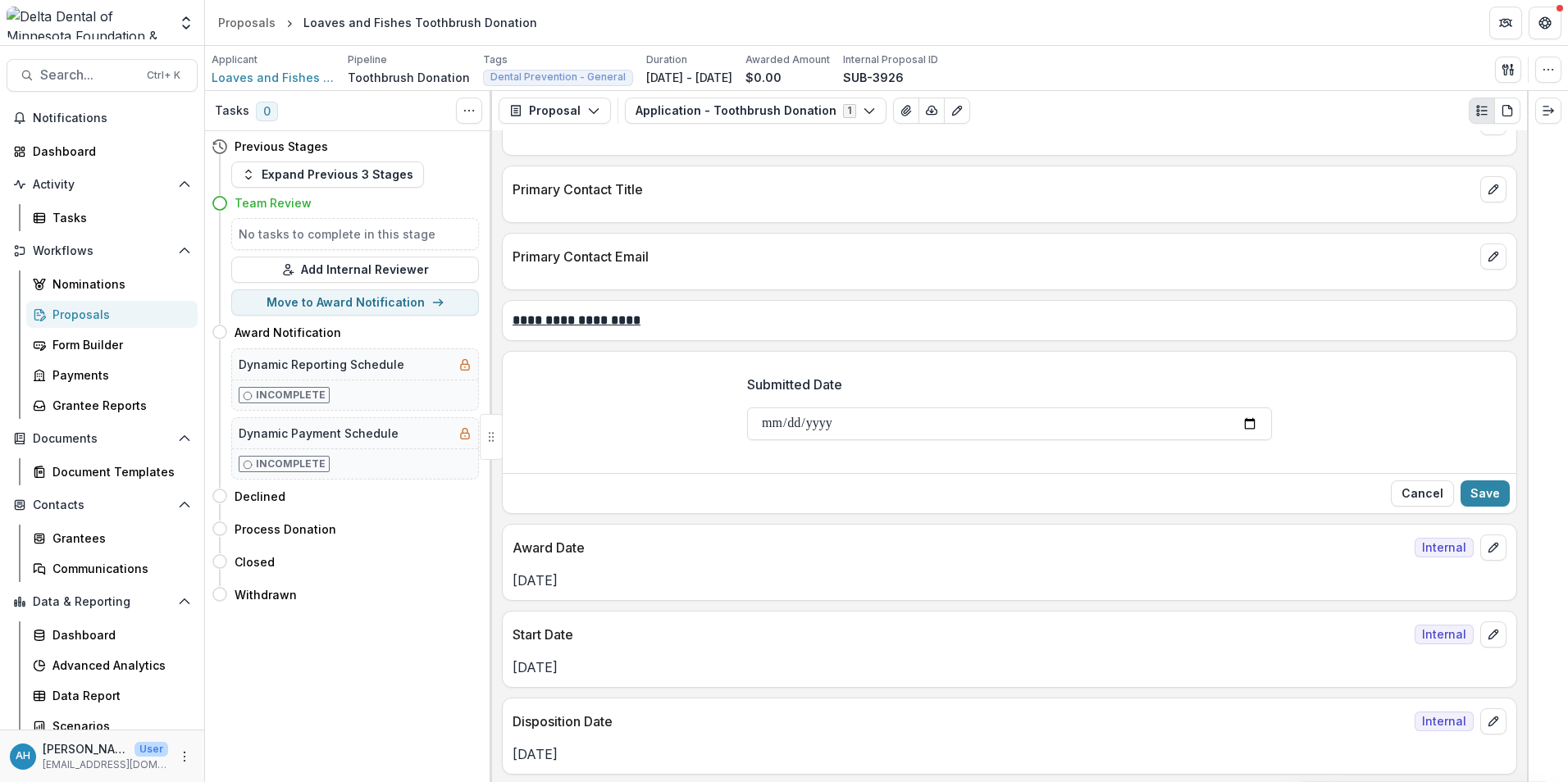
type input "**********"
click at [1487, 489] on button "Save" at bounding box center [1485, 494] width 49 height 26
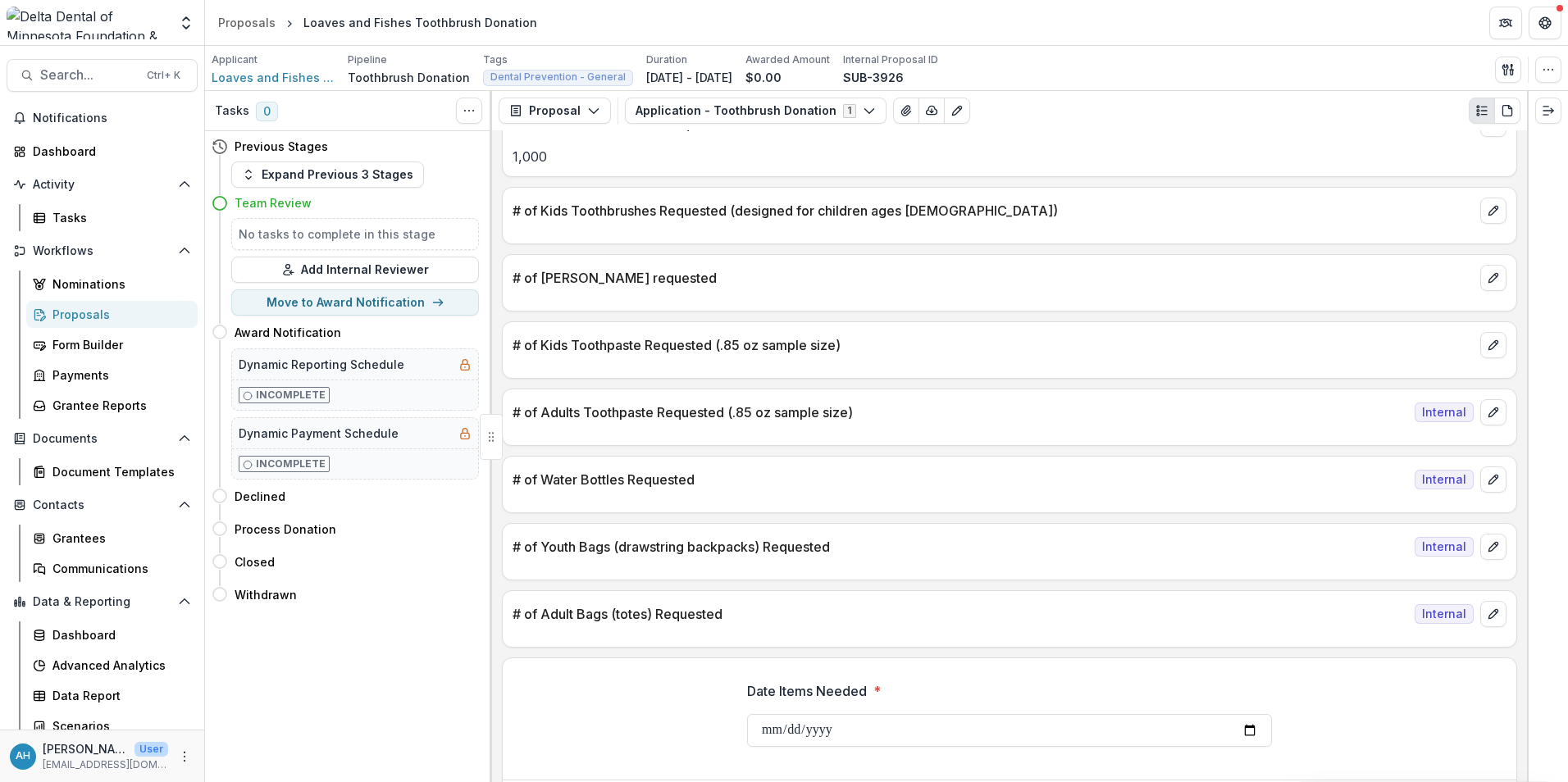
scroll to position [1209, 0]
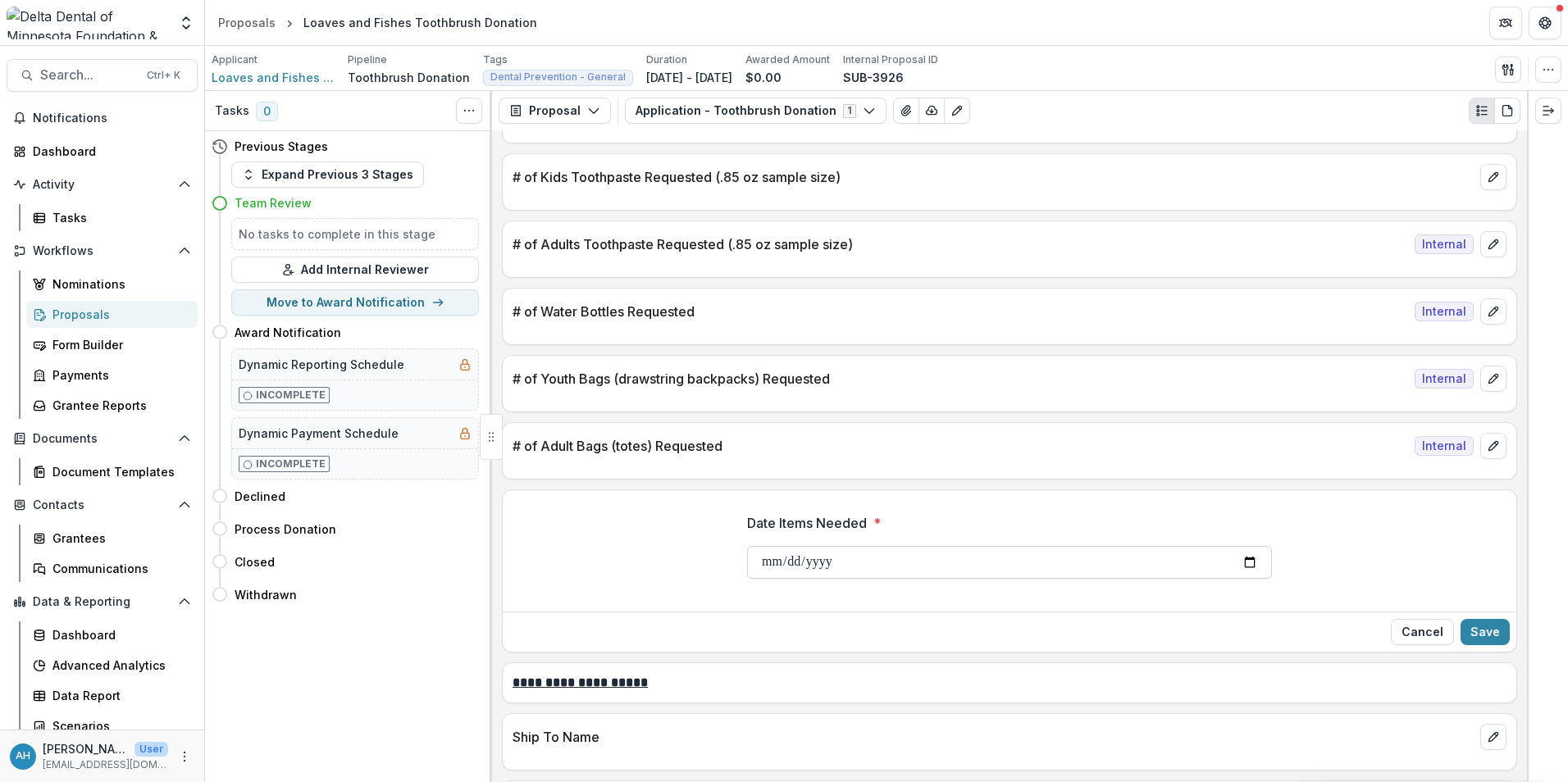
click at [1243, 561] on input "Date Items Needed *" at bounding box center [1009, 563] width 525 height 33
click at [1247, 565] on input "**********" at bounding box center [1009, 563] width 525 height 33
type input "**********"
click at [1489, 631] on button "Save" at bounding box center [1485, 632] width 49 height 26
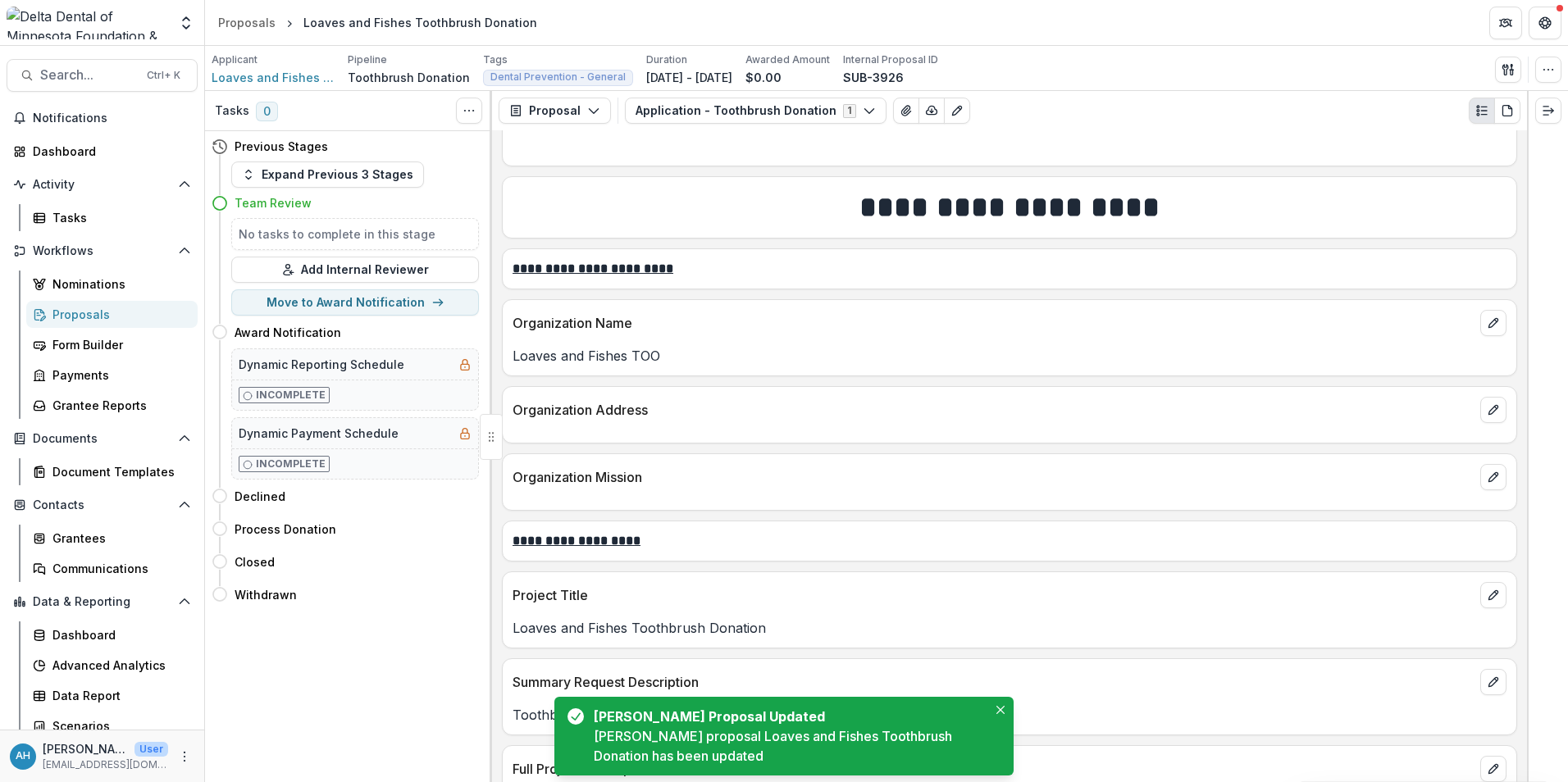
scroll to position [0, 0]
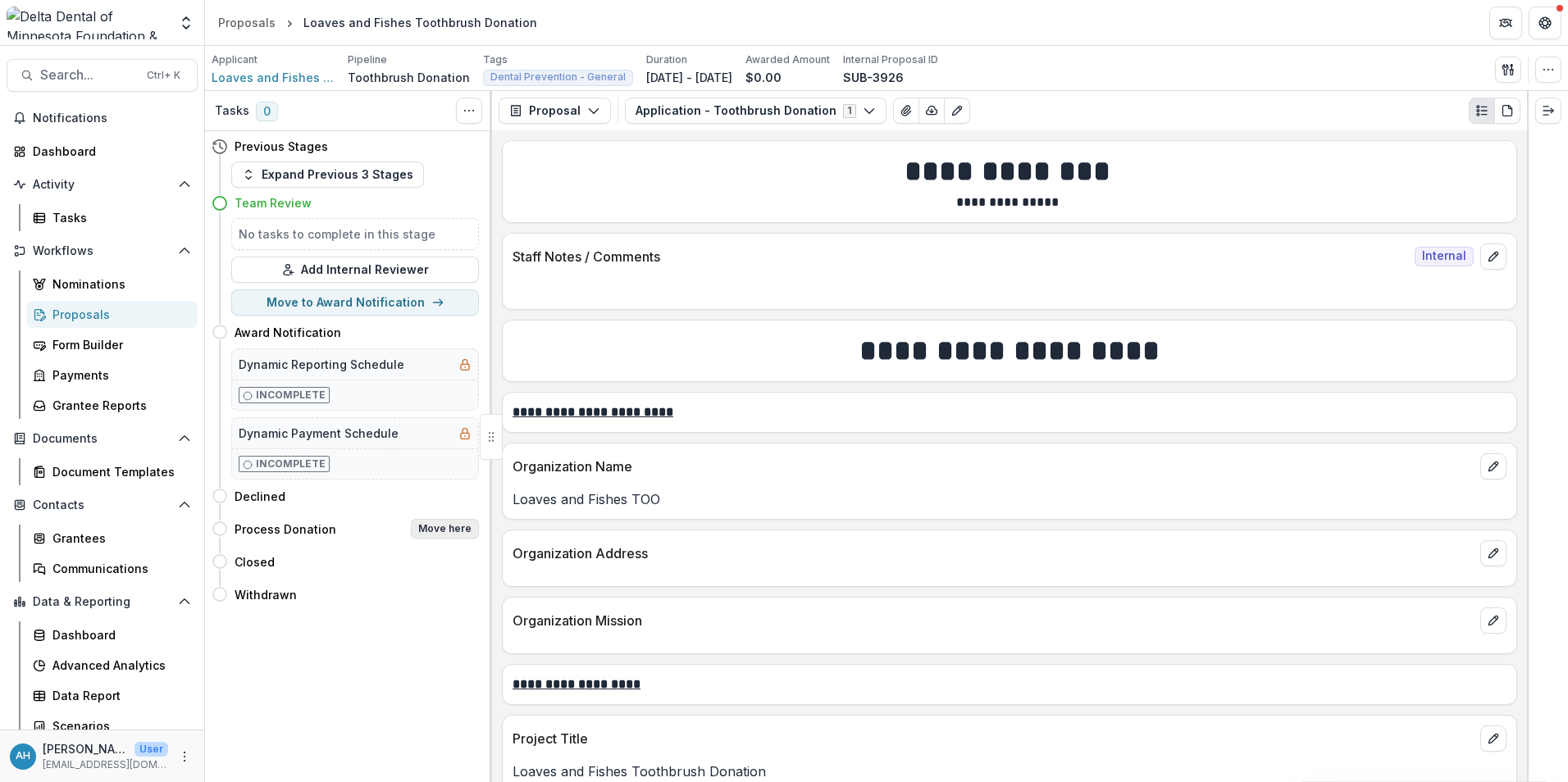
click at [446, 529] on button "Move here" at bounding box center [445, 528] width 68 height 20
select select "**********"
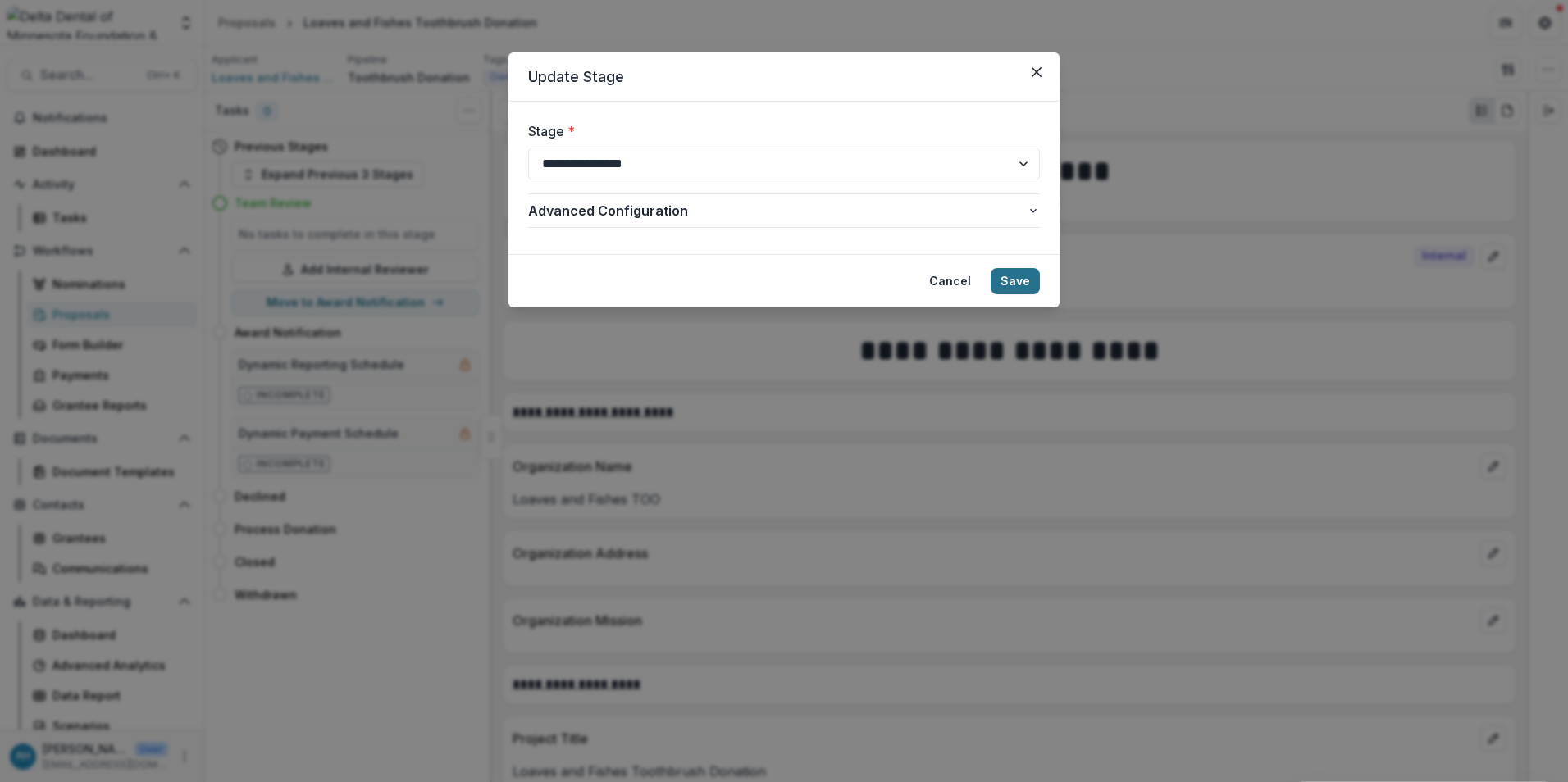
click at [1033, 279] on button "Save" at bounding box center [1015, 281] width 49 height 26
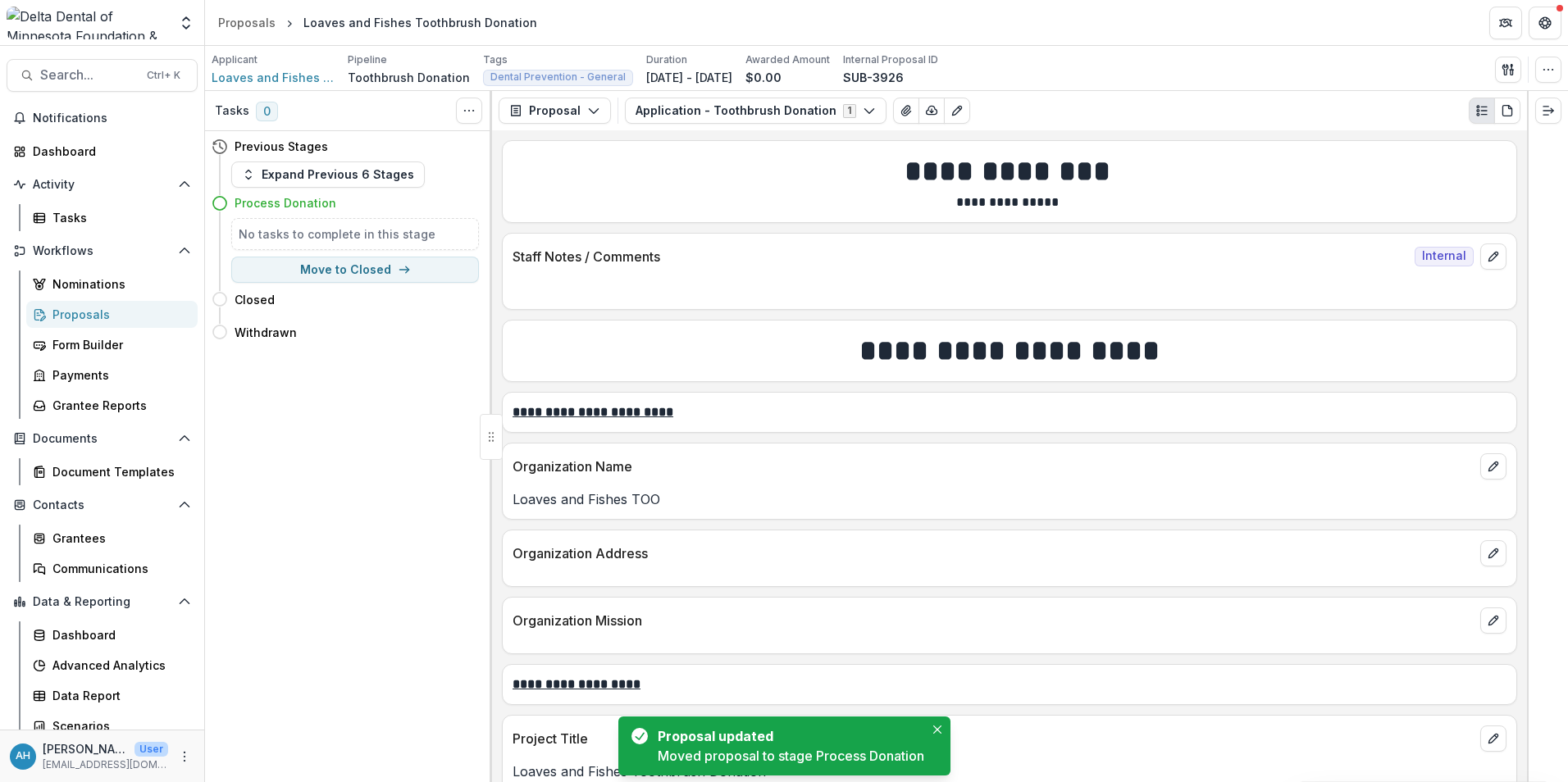
click at [67, 313] on div "Proposals" at bounding box center [118, 314] width 132 height 17
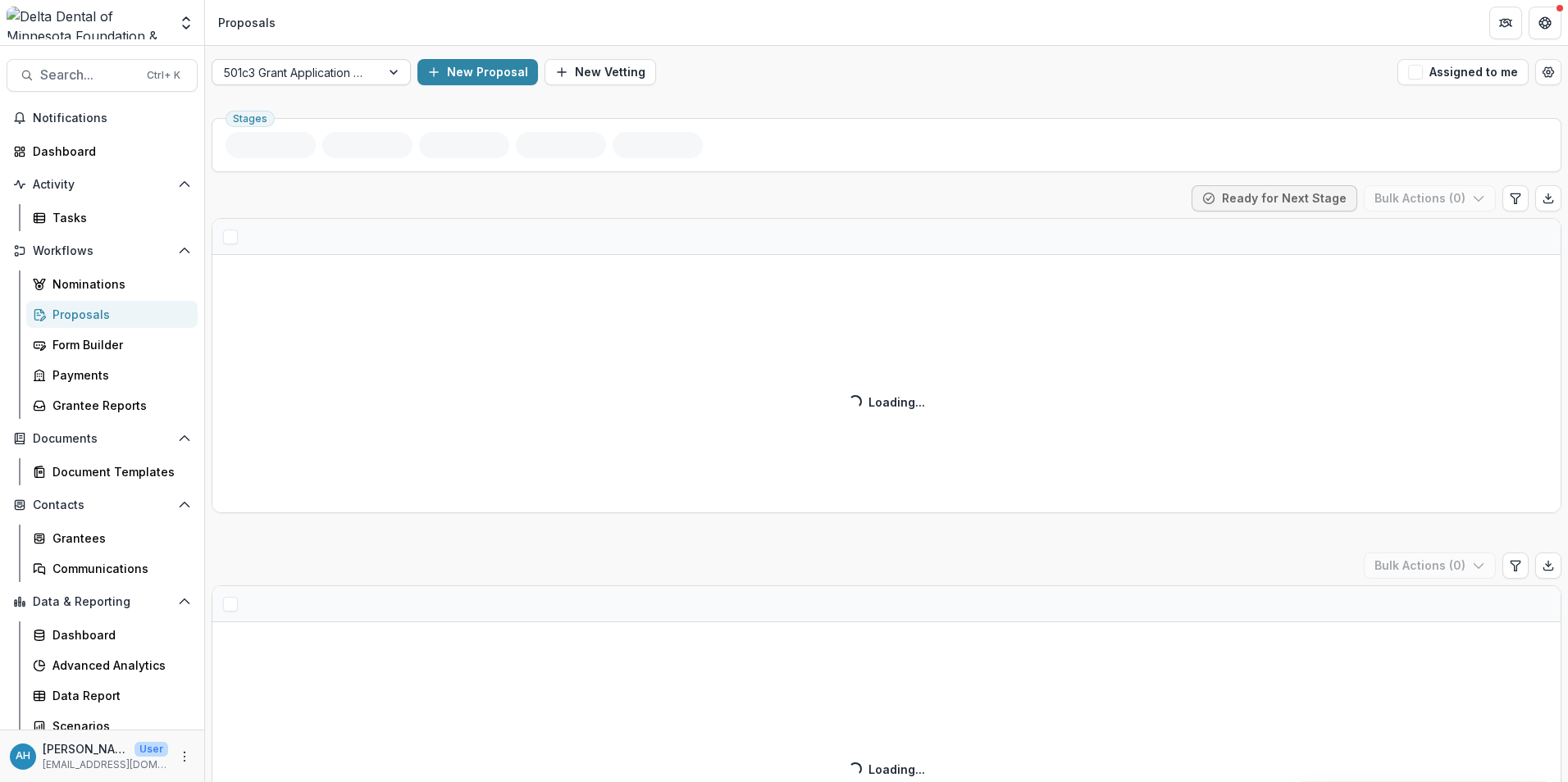
click at [345, 73] on div at bounding box center [296, 73] width 145 height 21
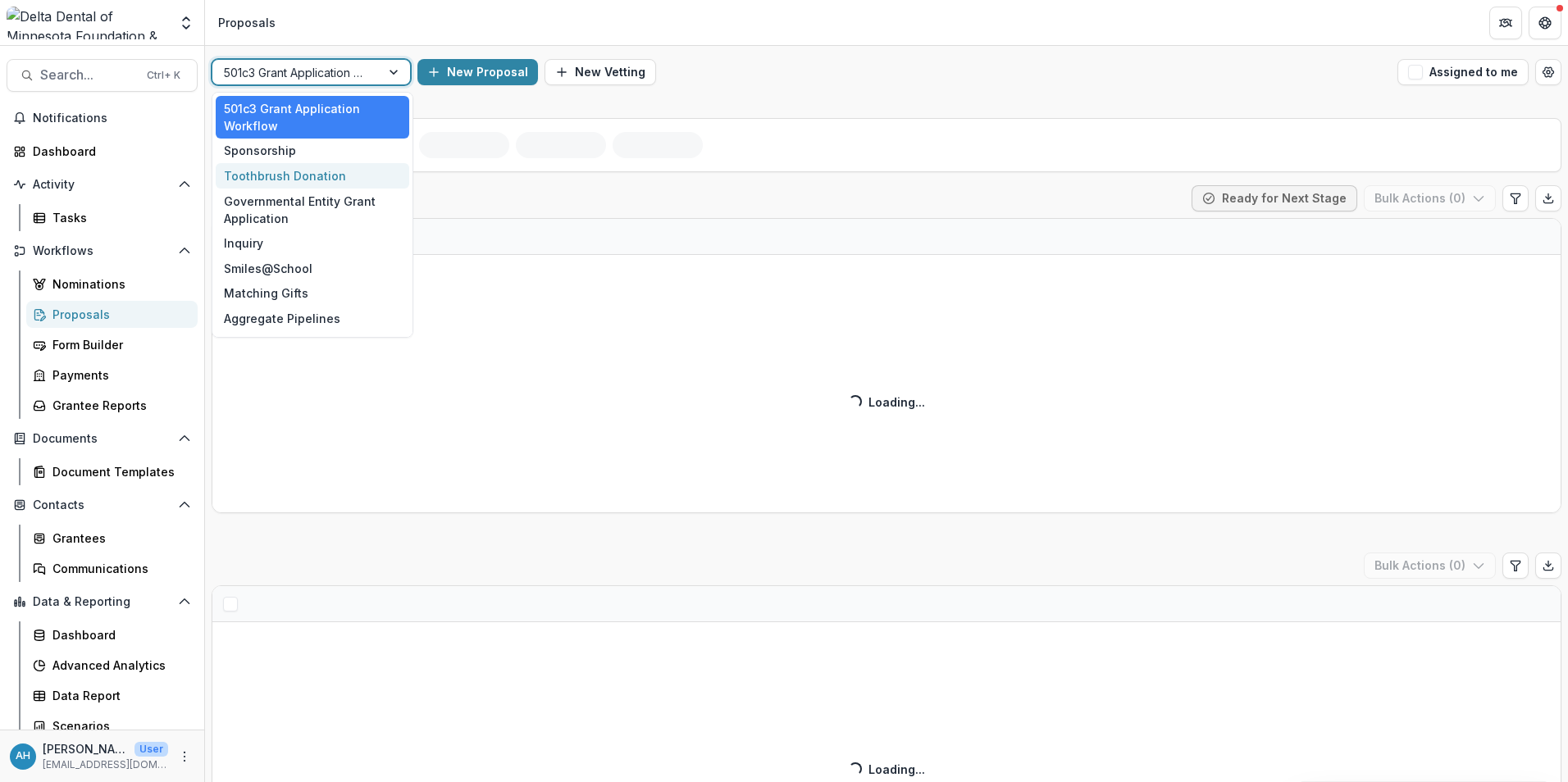
click at [283, 177] on div "Toothbrush Donation" at bounding box center [313, 175] width 193 height 25
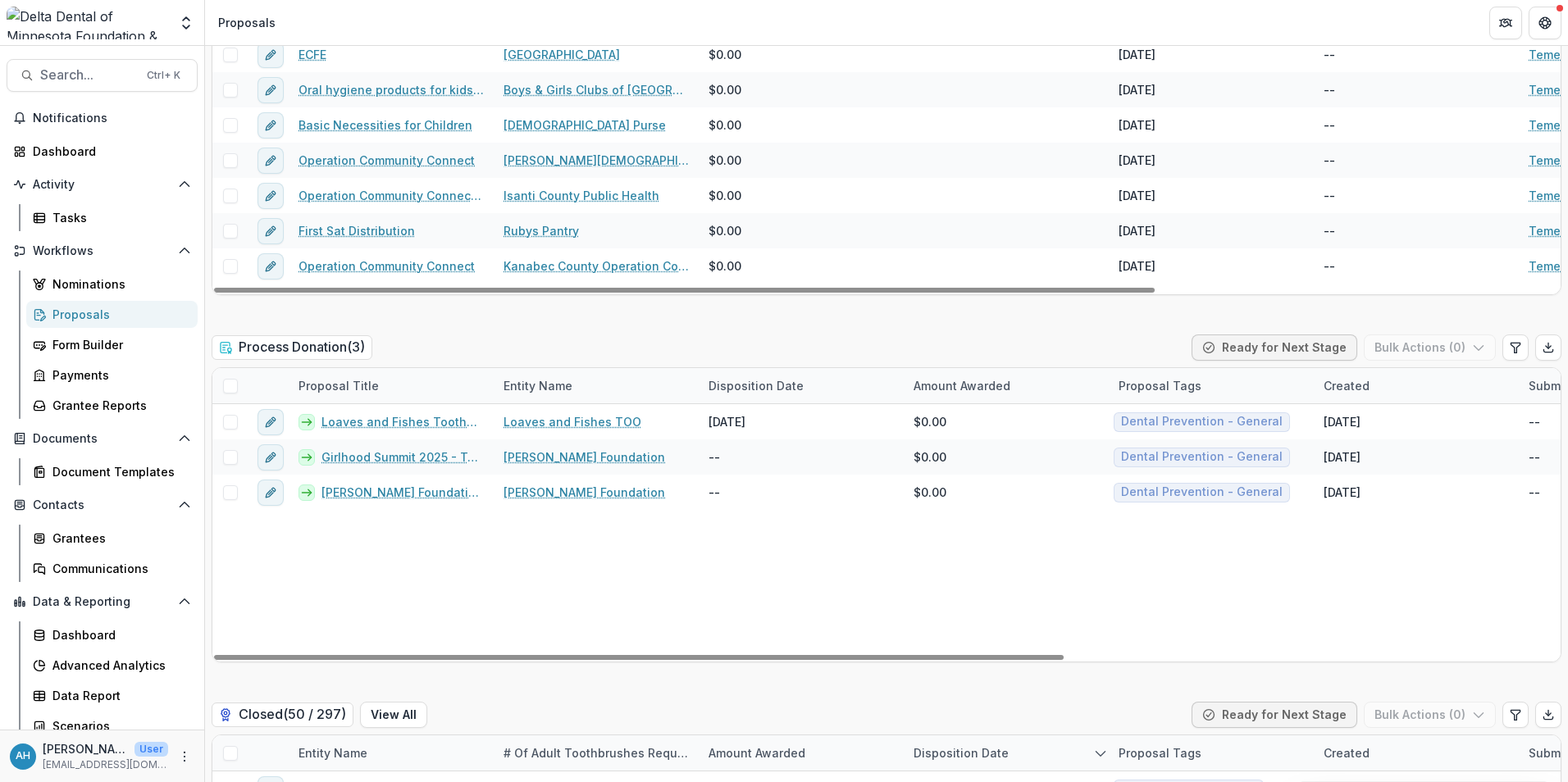
scroll to position [2132, 0]
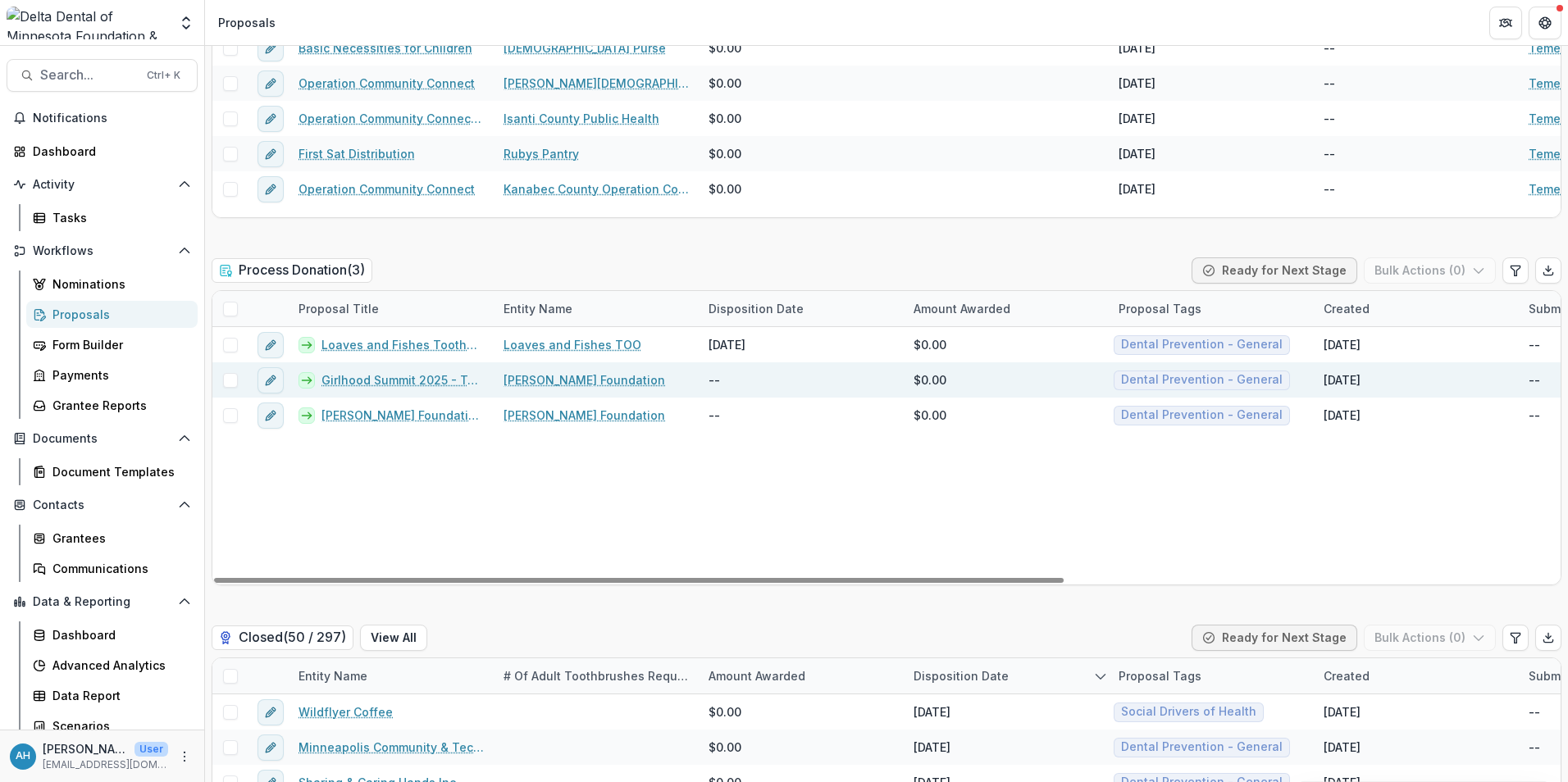
click at [392, 381] on link "Girlhood Summit 2025 - Toothbrush Donation" at bounding box center [402, 380] width 162 height 17
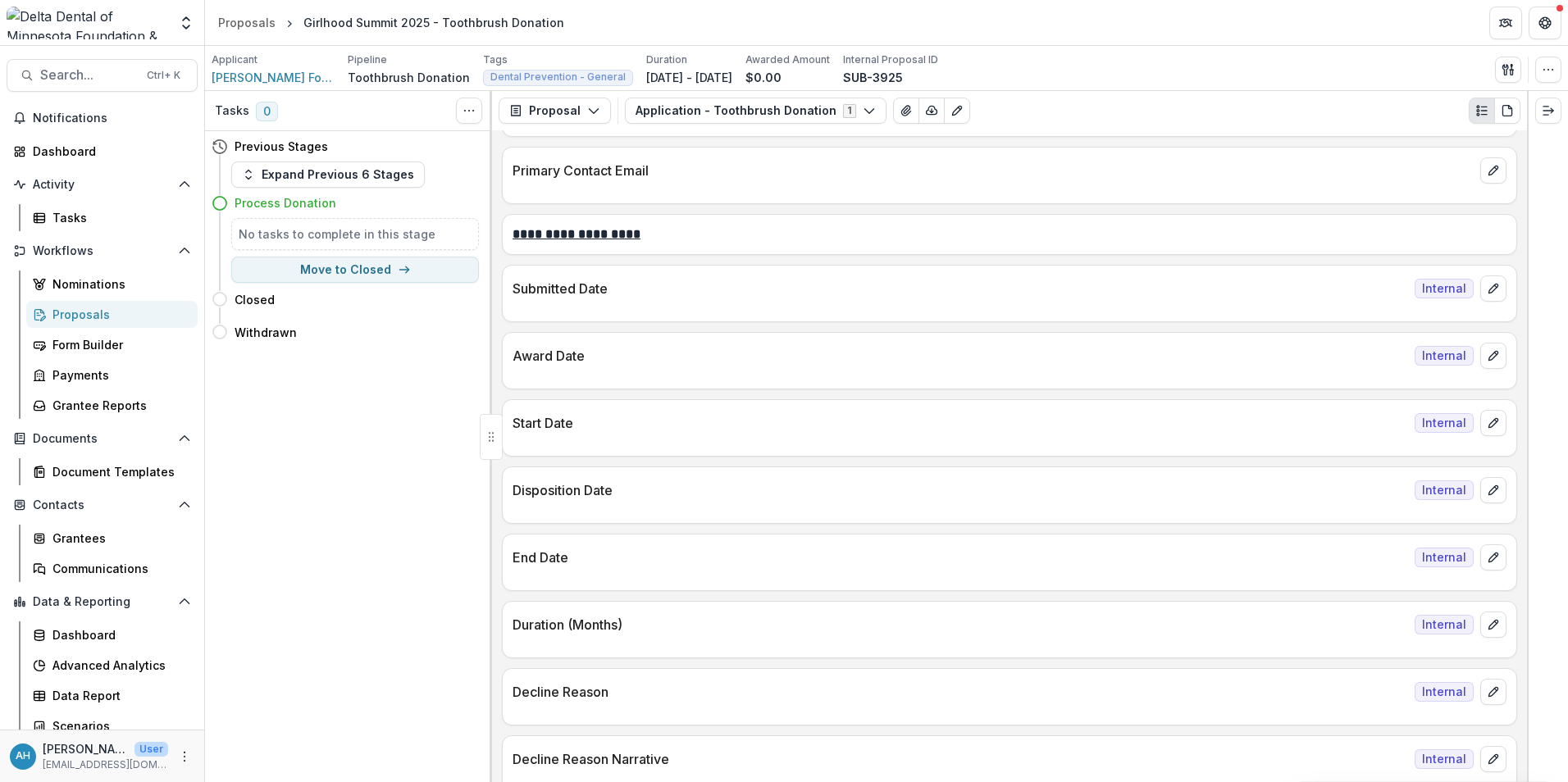
scroll to position [2952, 0]
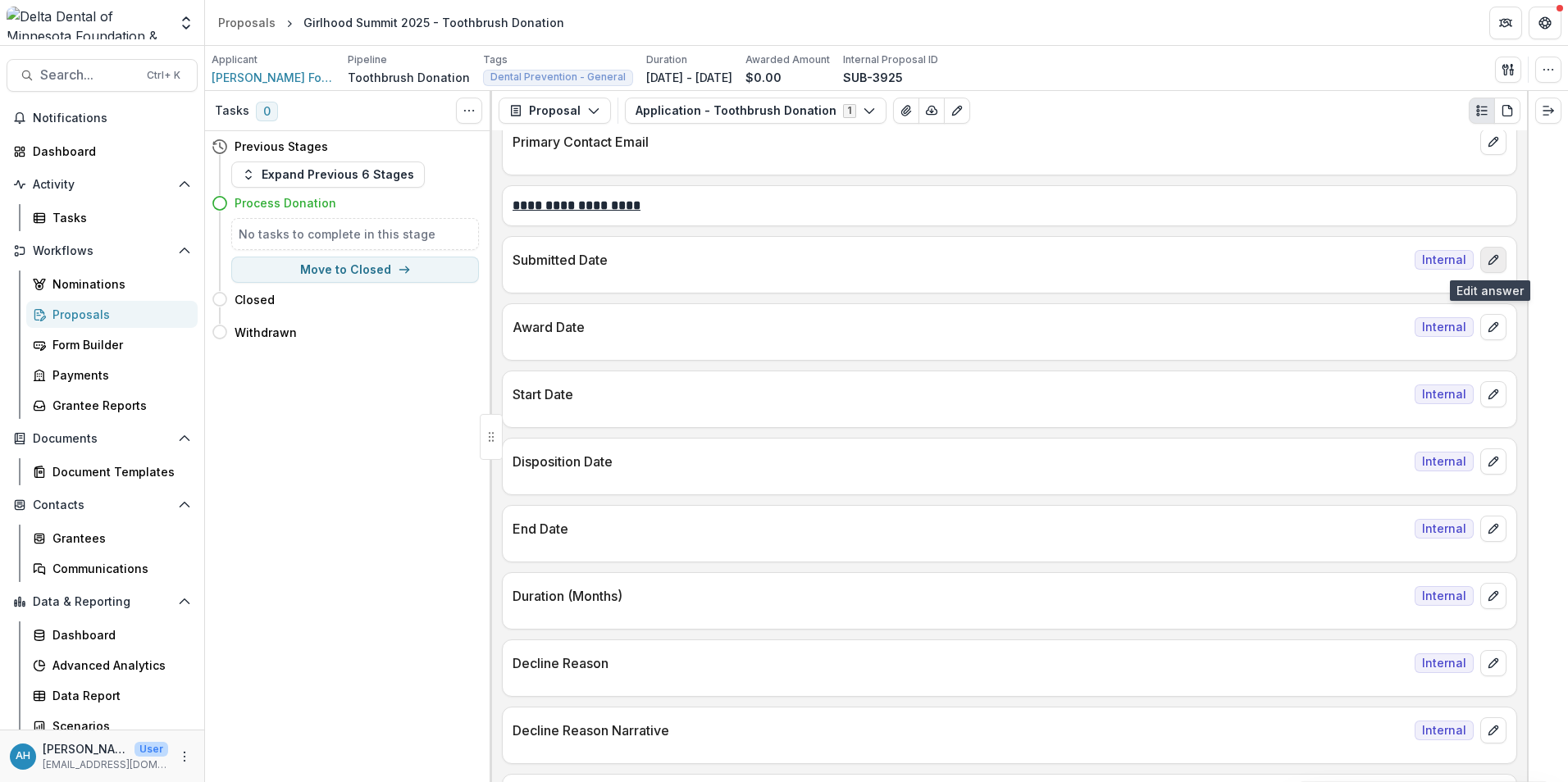
click at [1492, 267] on icon "edit" at bounding box center [1493, 260] width 13 height 13
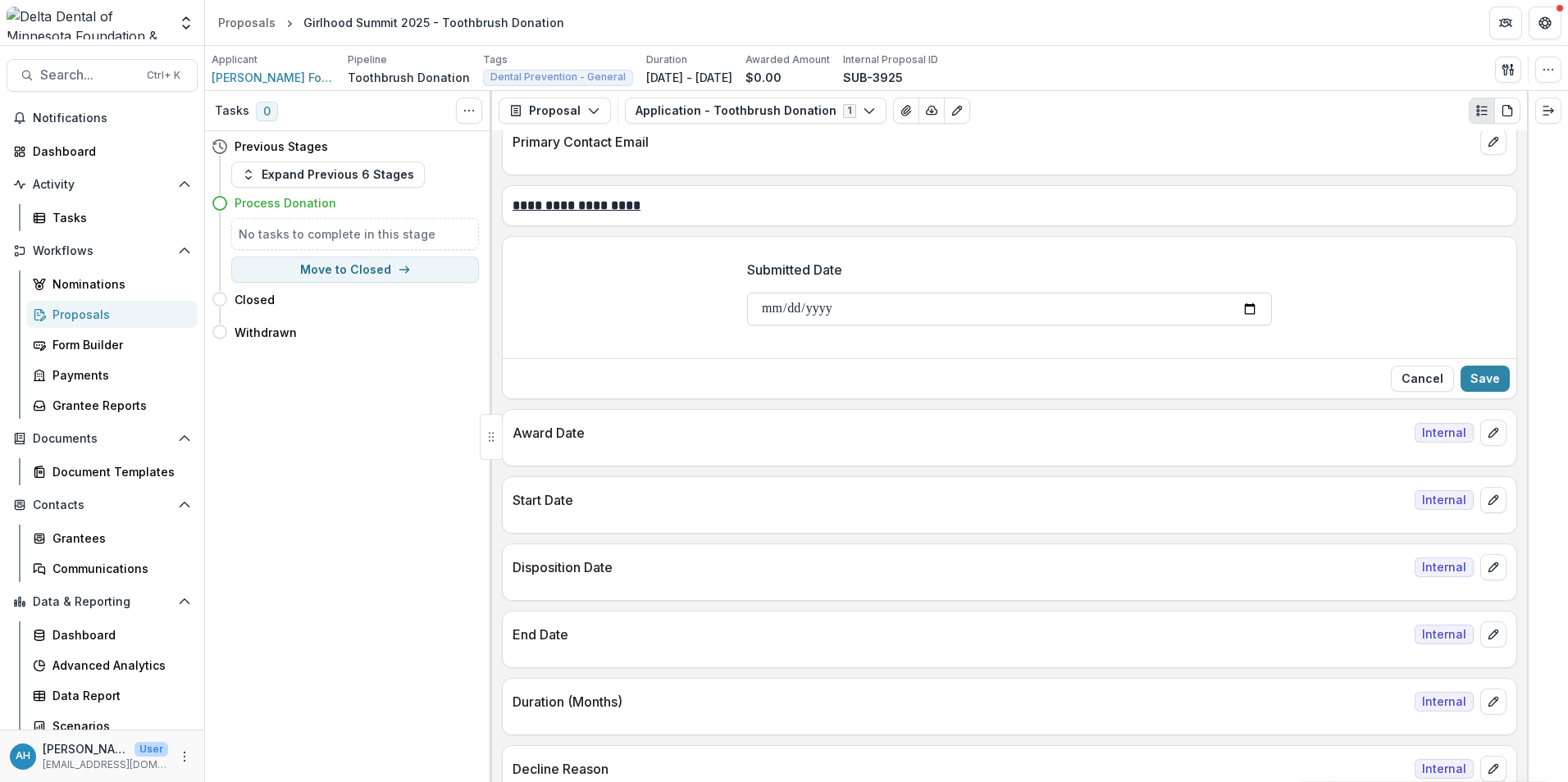
click at [1250, 309] on input "Submitted Date" at bounding box center [1009, 309] width 525 height 33
type input "**********"
click at [1494, 382] on button "Save" at bounding box center [1485, 379] width 49 height 26
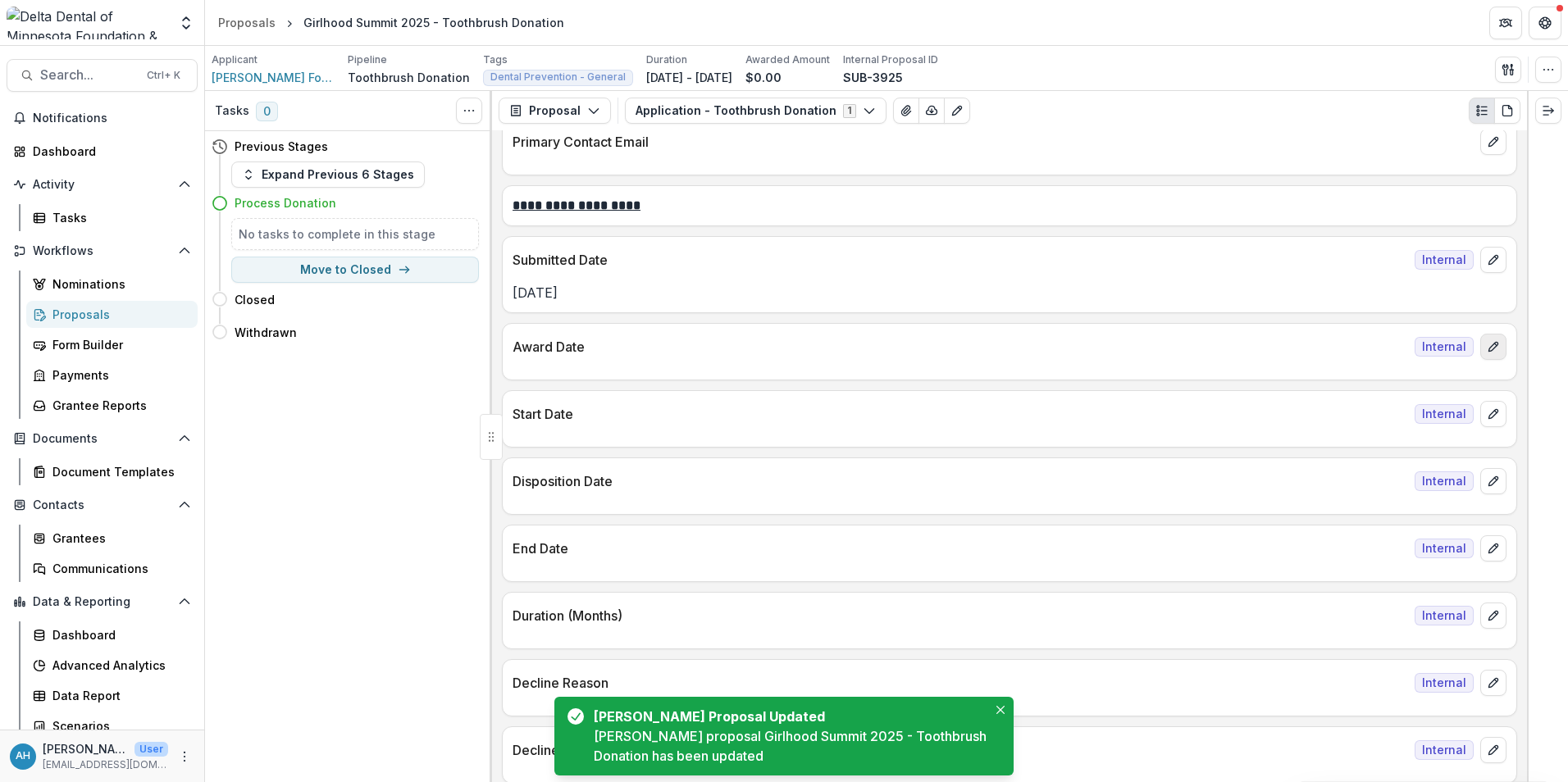
click at [1487, 345] on icon "edit" at bounding box center [1493, 346] width 13 height 13
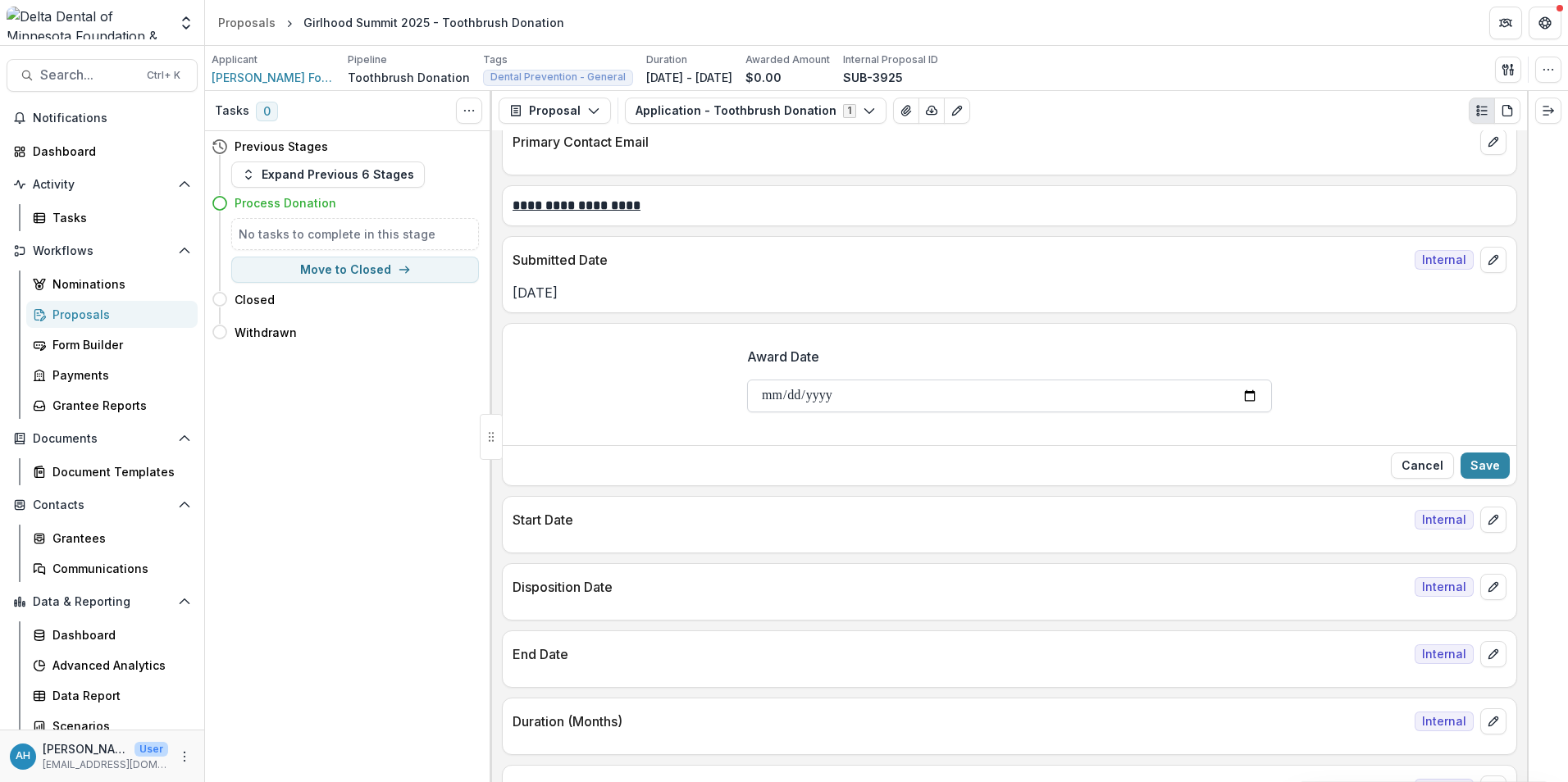
click at [1254, 397] on input "Award Date" at bounding box center [1009, 396] width 525 height 33
type input "**********"
click at [1495, 468] on button "Save" at bounding box center [1485, 465] width 49 height 26
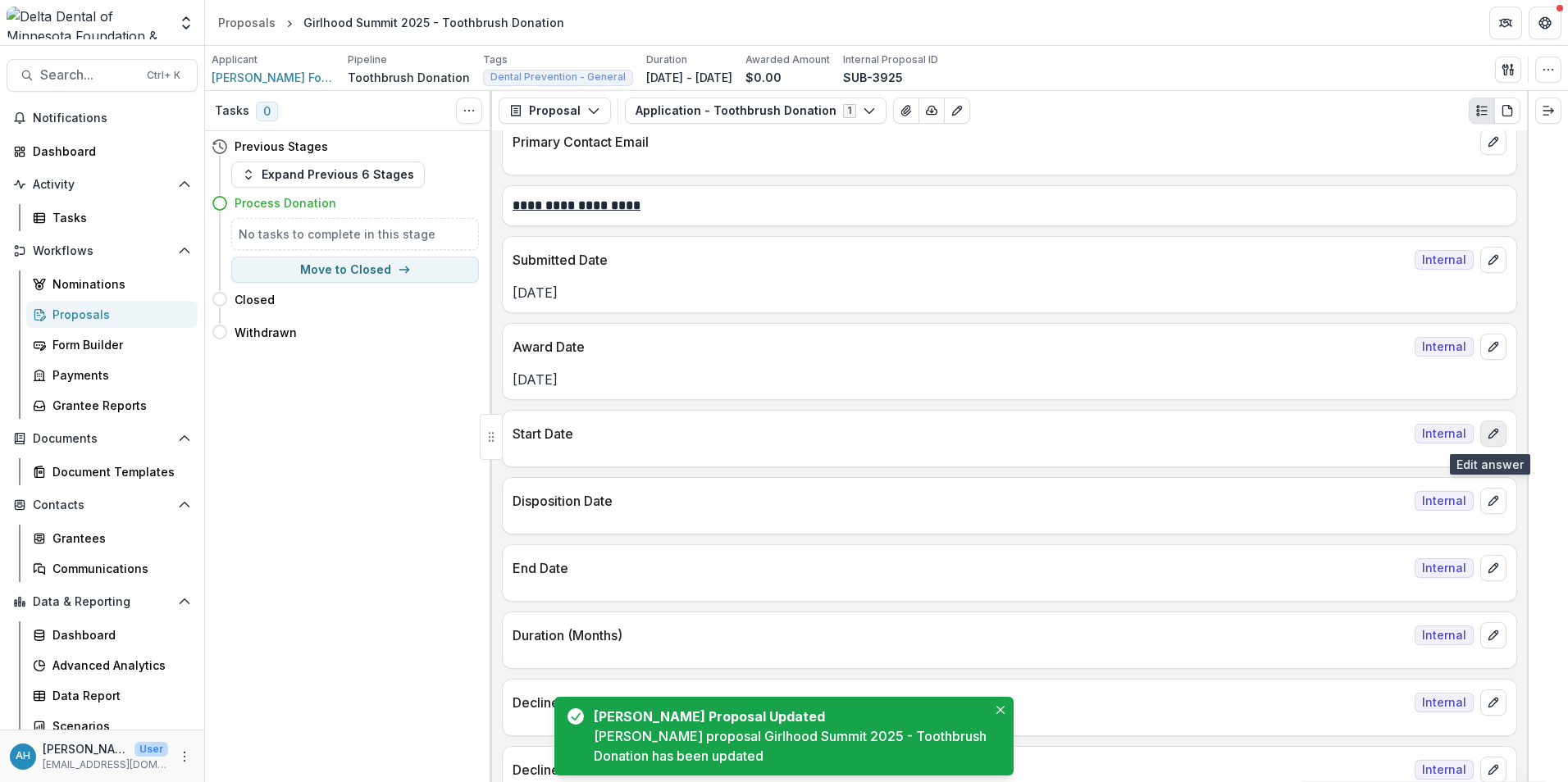
click at [1488, 438] on icon "edit" at bounding box center [1493, 433] width 13 height 13
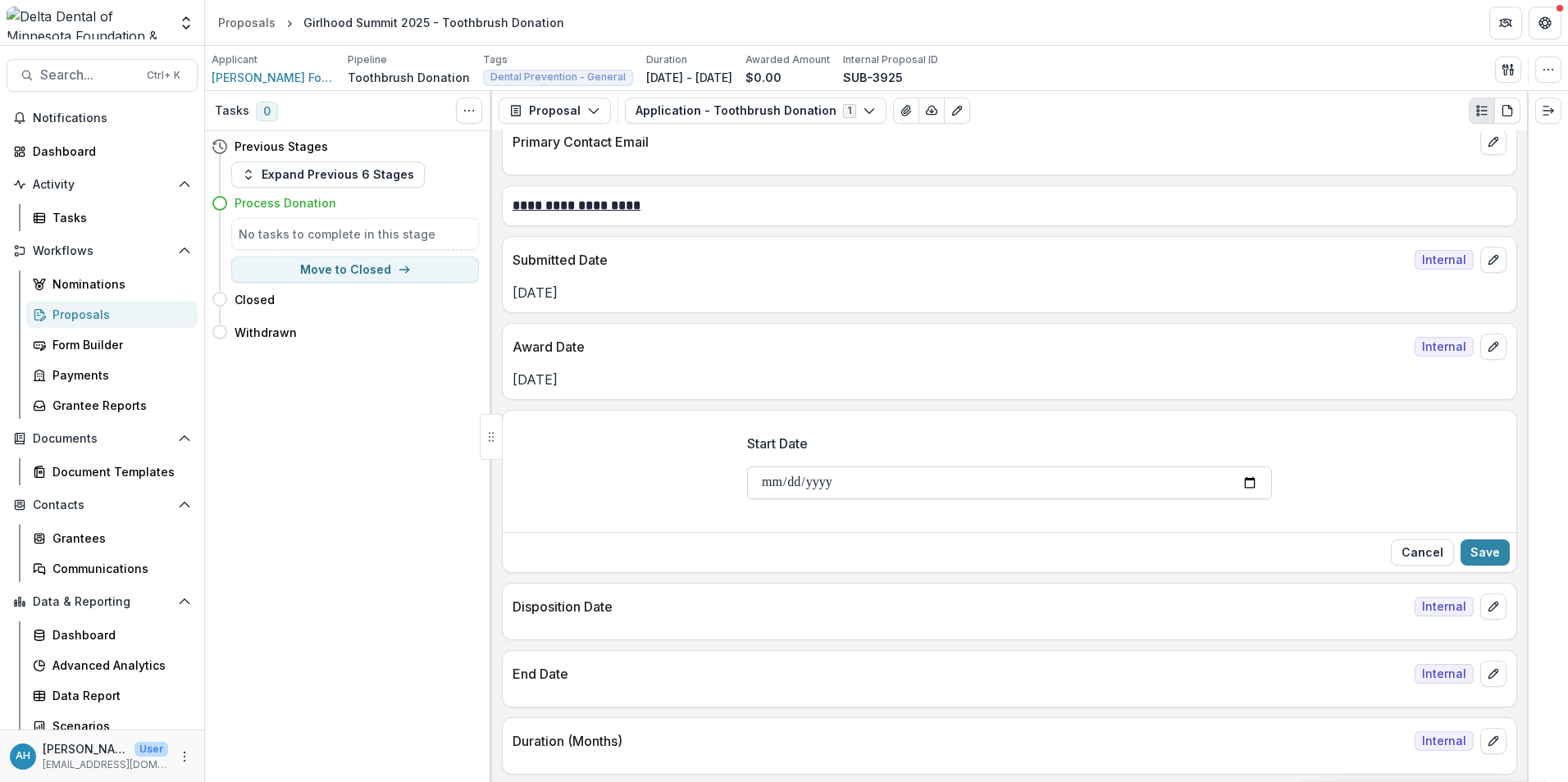
click at [1249, 482] on input "Start Date" at bounding box center [1009, 483] width 525 height 33
type input "**********"
click at [1494, 555] on button "Save" at bounding box center [1485, 552] width 49 height 26
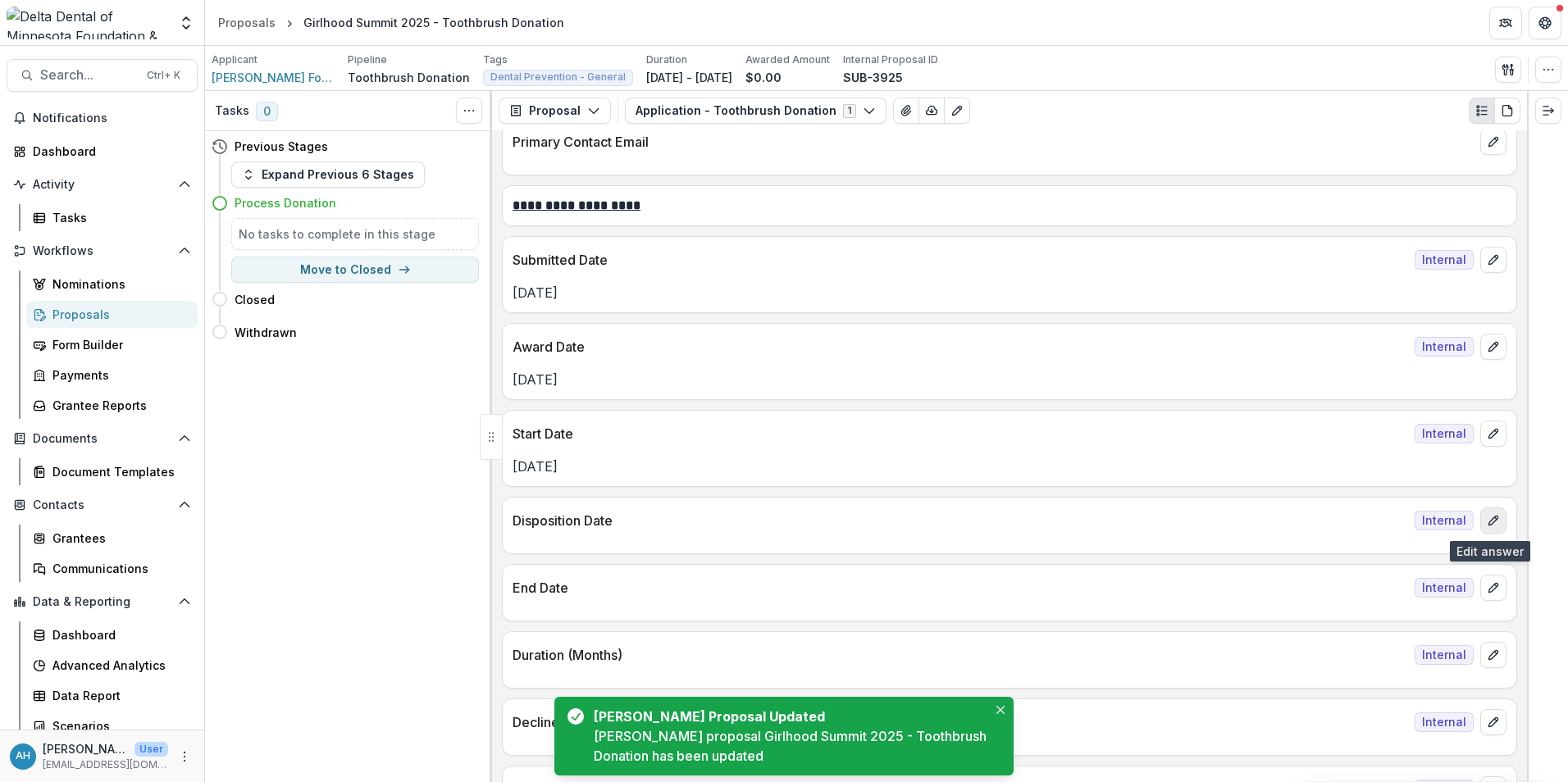
click at [1498, 521] on button "edit" at bounding box center [1494, 520] width 26 height 26
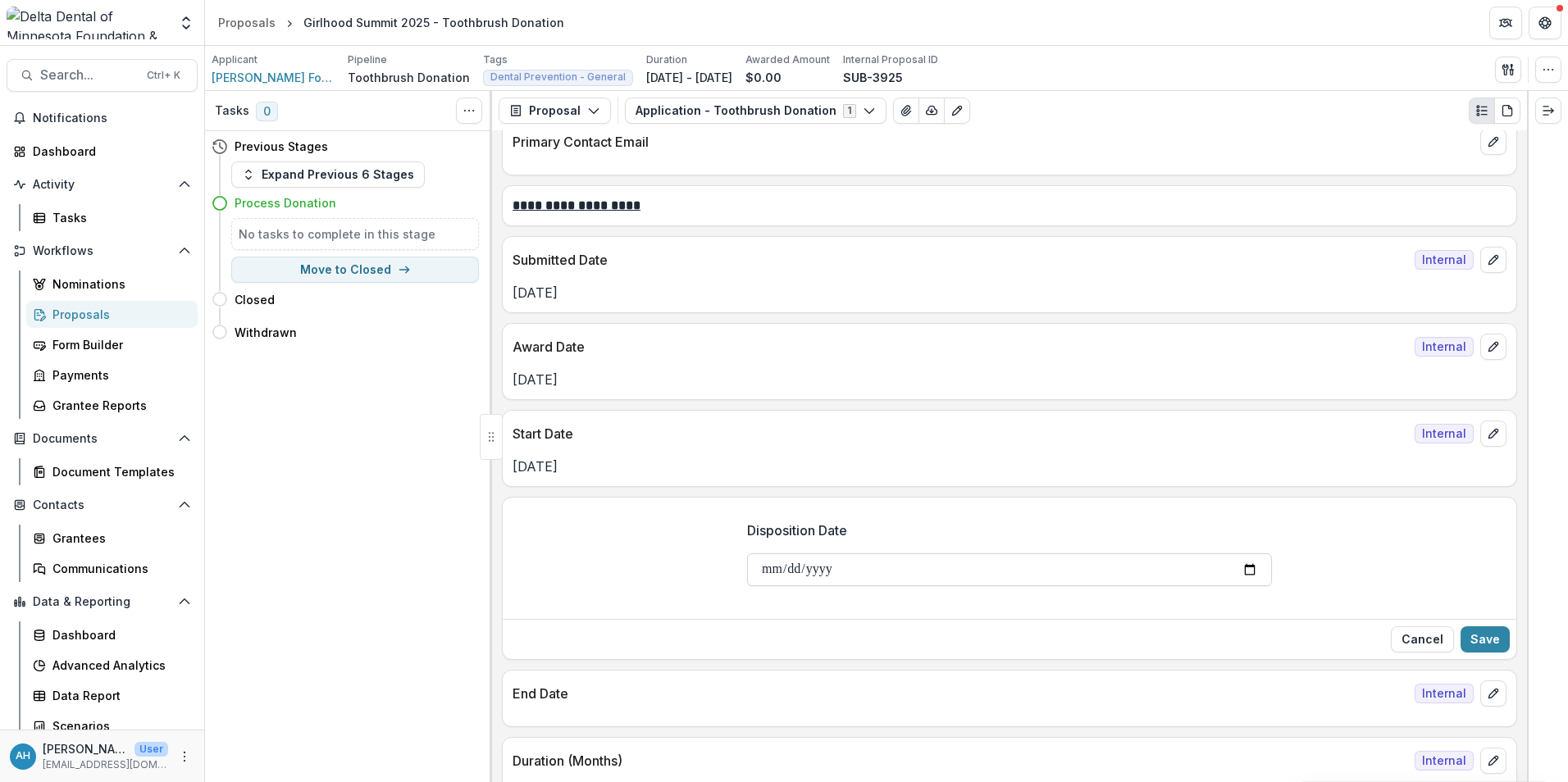
click at [1242, 571] on input "Disposition Date" at bounding box center [1009, 570] width 525 height 33
type input "**********"
click at [1488, 643] on button "Save" at bounding box center [1485, 640] width 49 height 26
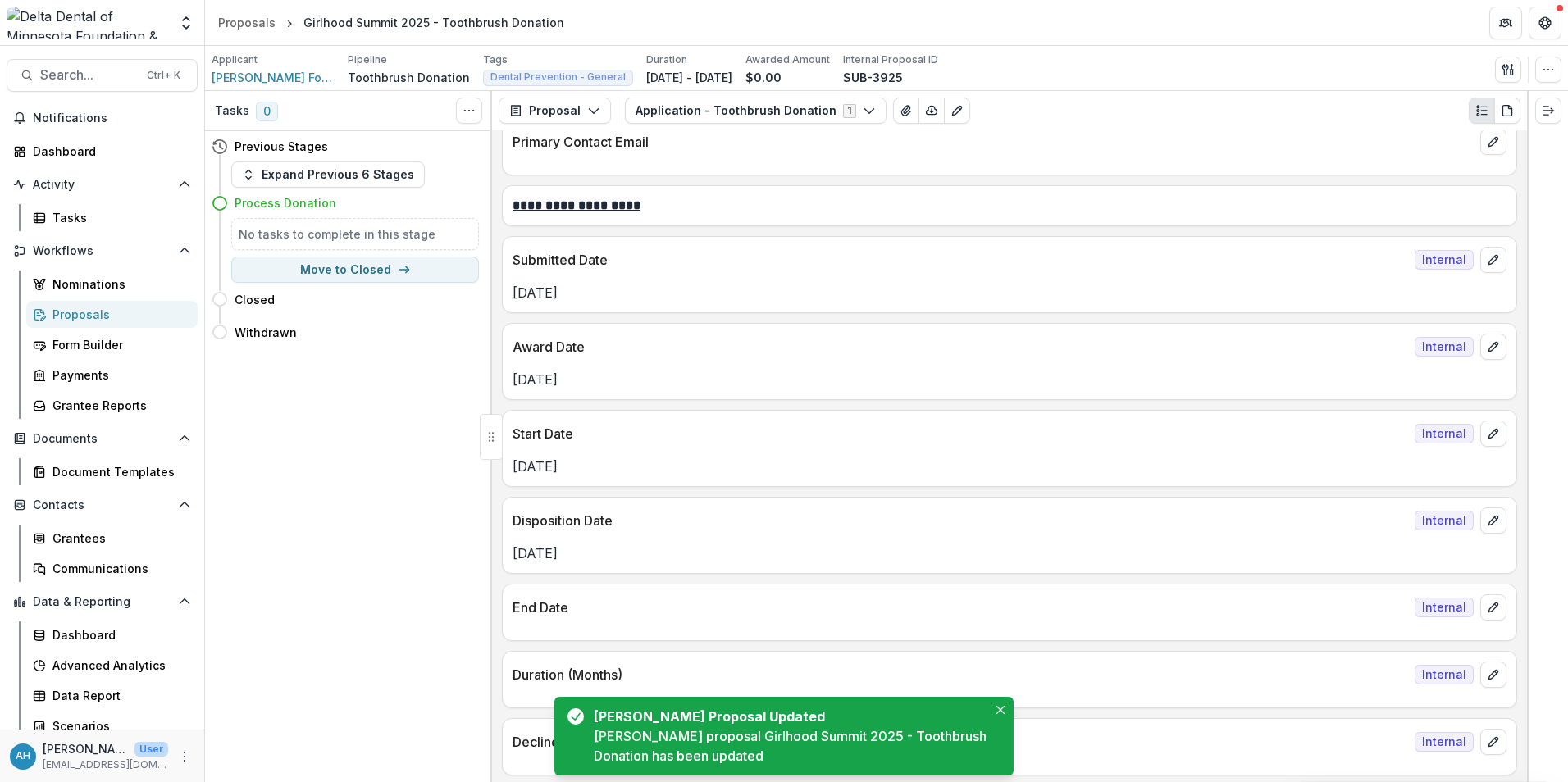
scroll to position [3034, 0]
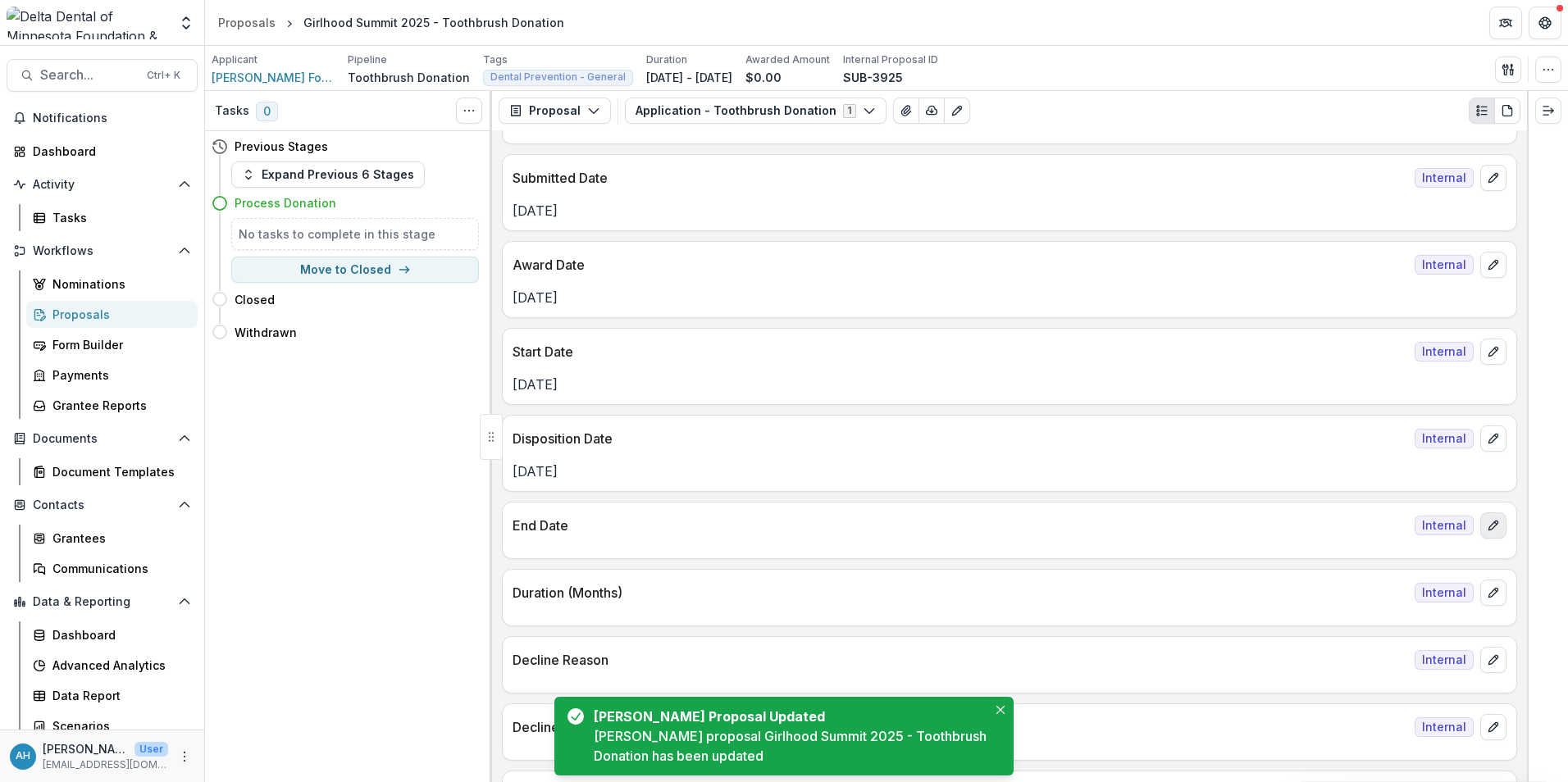
click at [1495, 530] on icon "edit" at bounding box center [1493, 525] width 13 height 13
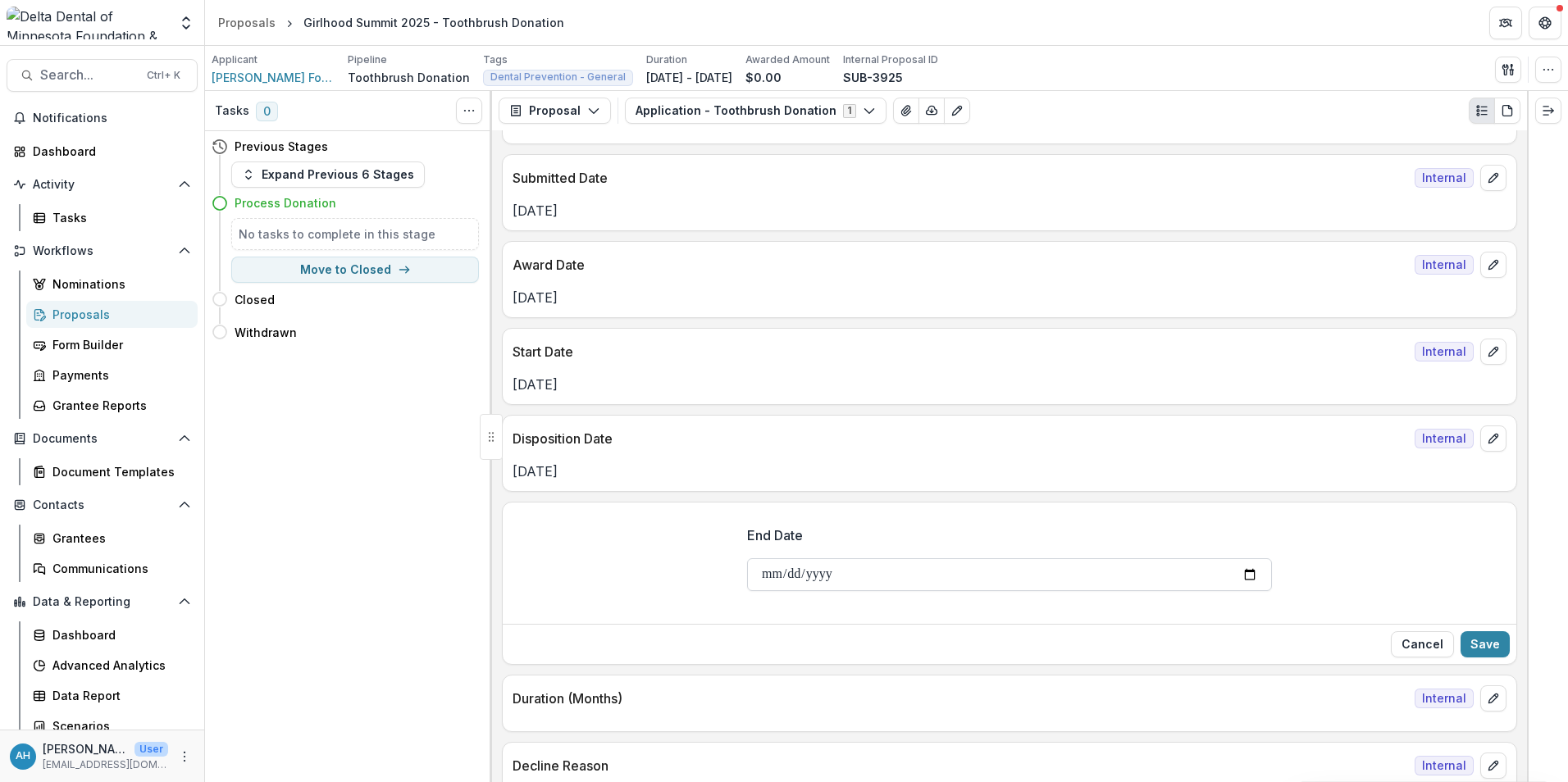
click at [1249, 573] on input "End Date" at bounding box center [1009, 575] width 525 height 33
type input "**********"
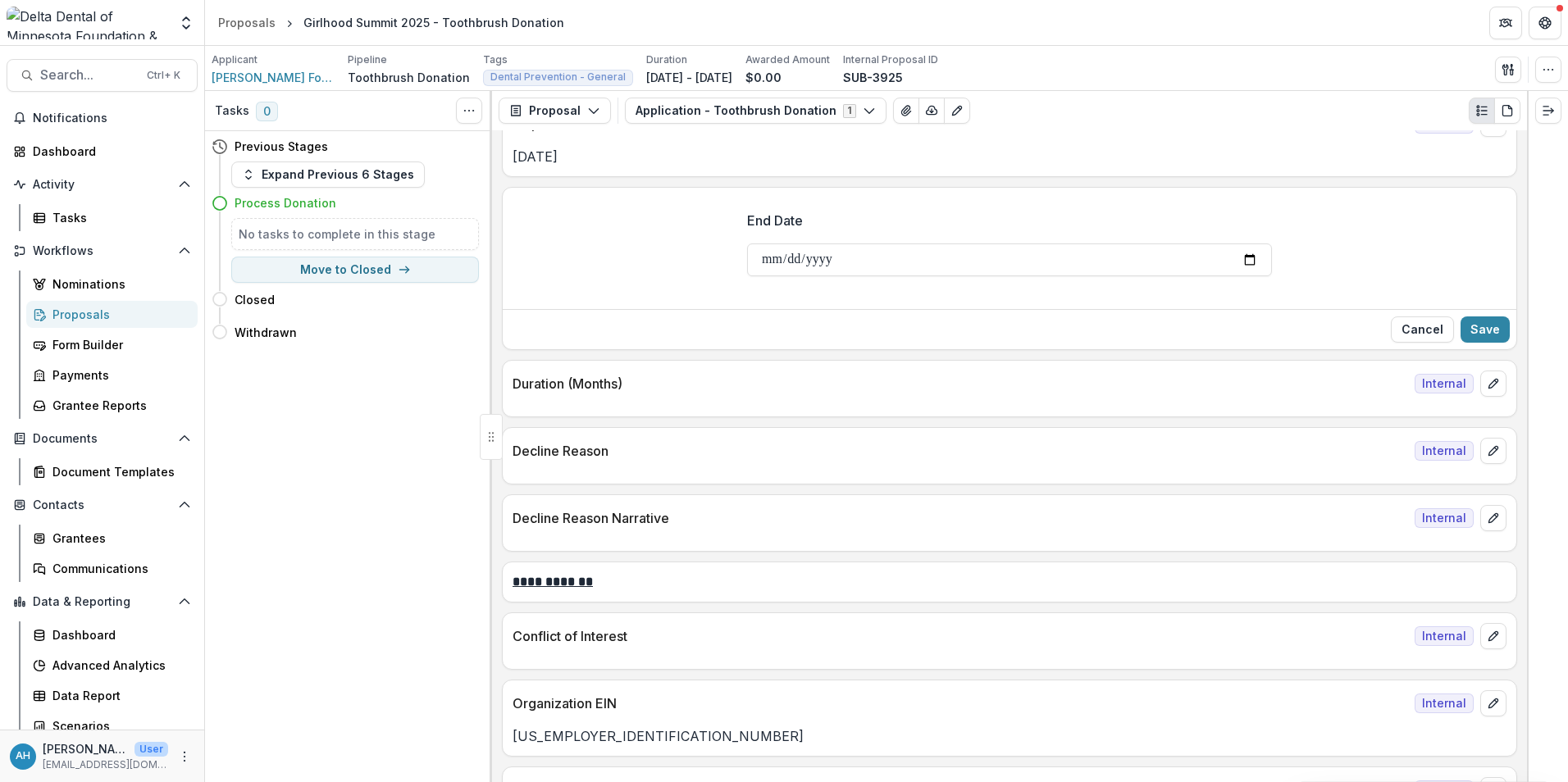
scroll to position [3362, 0]
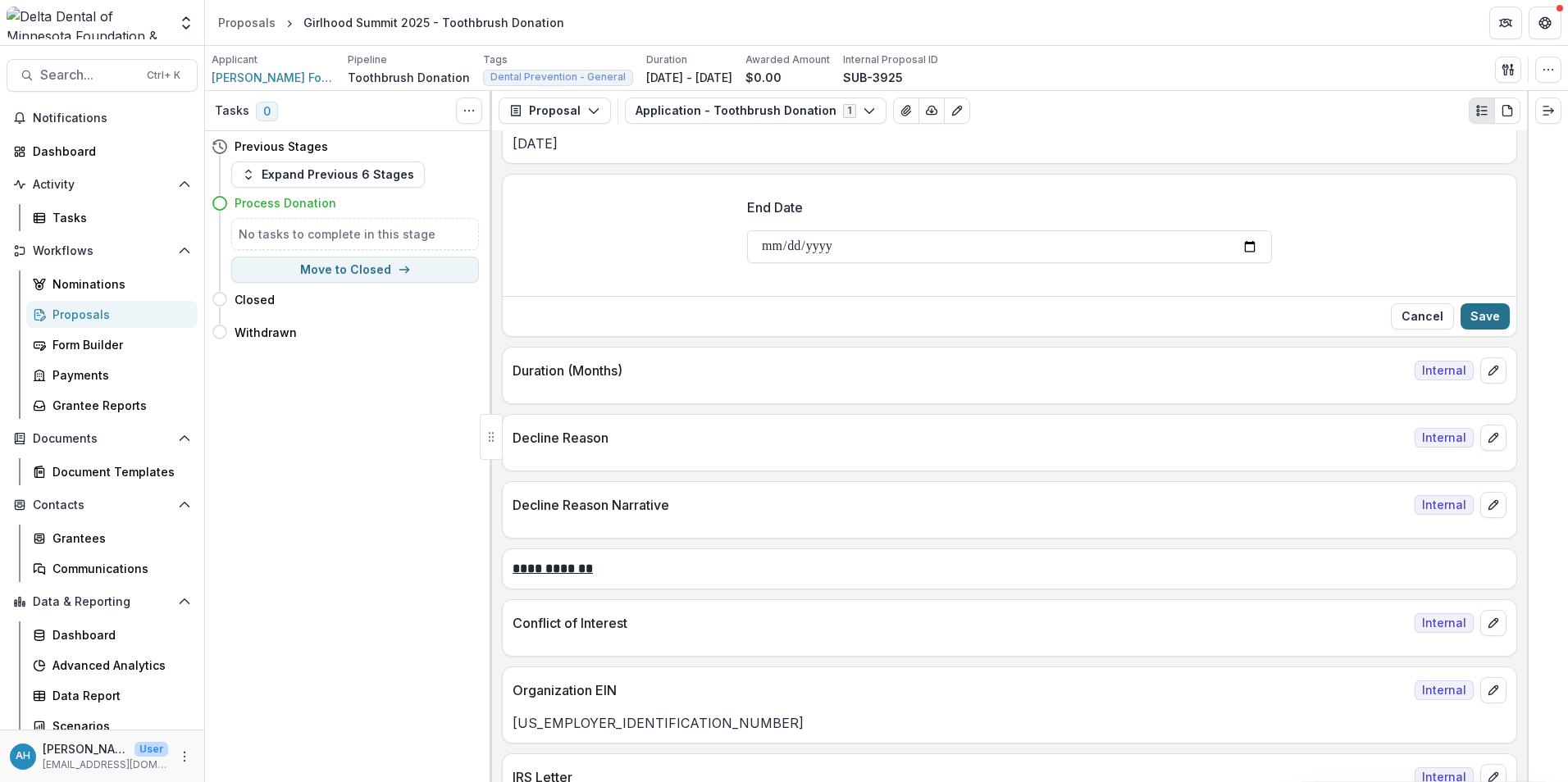
click at [1499, 320] on button "Save" at bounding box center [1485, 316] width 49 height 26
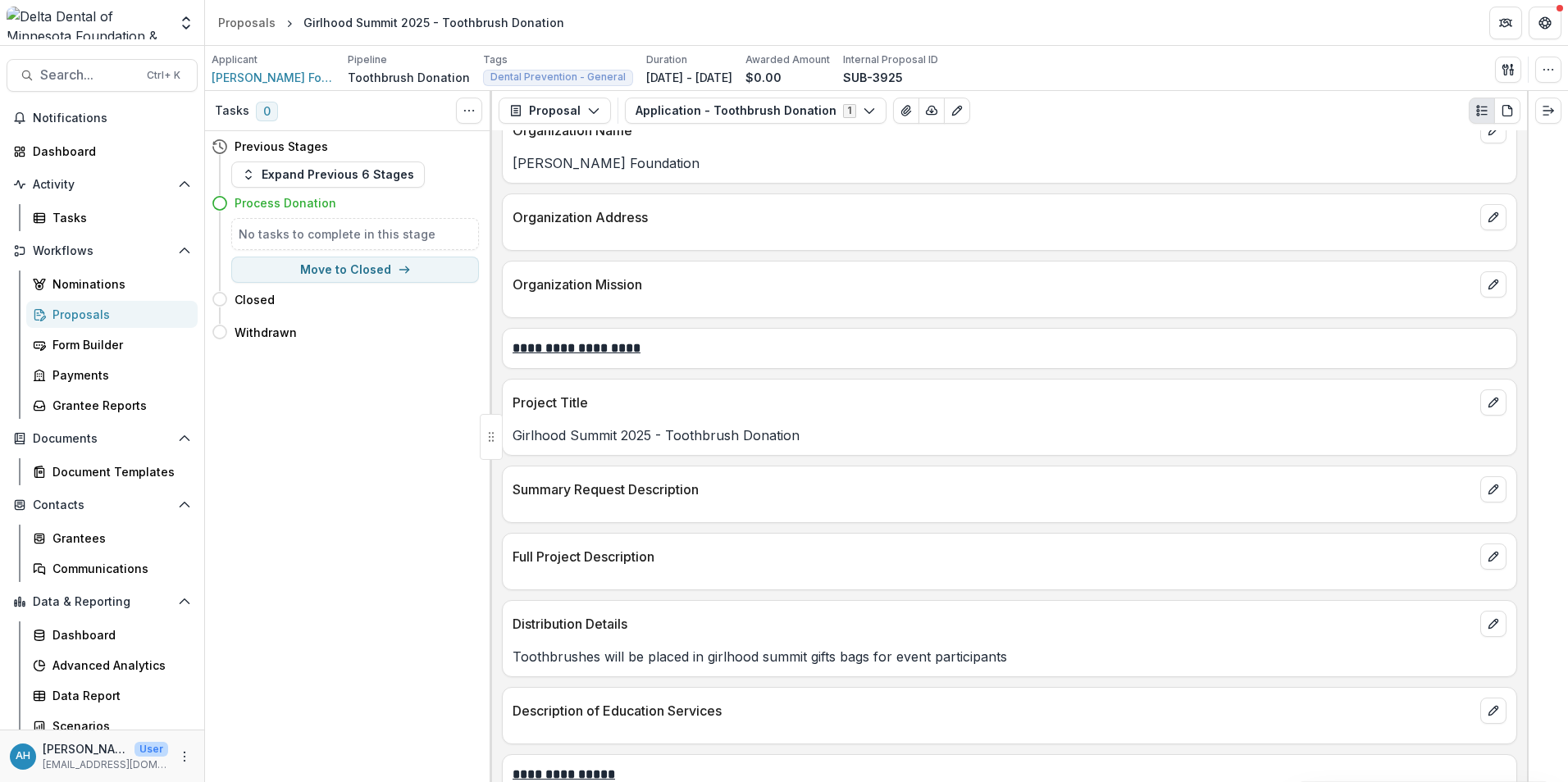
scroll to position [0, 0]
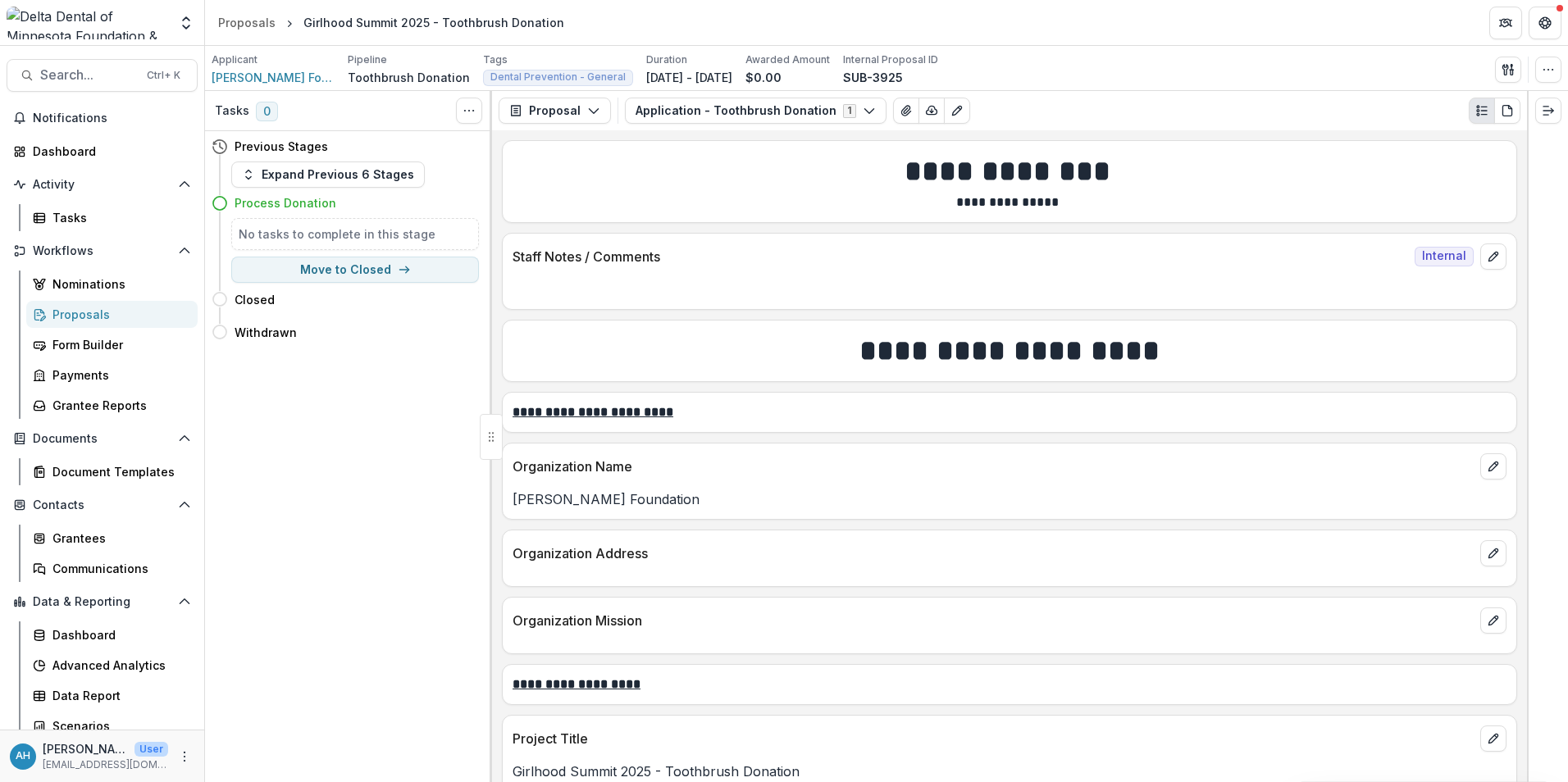
click at [79, 319] on div "Proposals" at bounding box center [118, 314] width 132 height 17
